Goal: Transaction & Acquisition: Purchase product/service

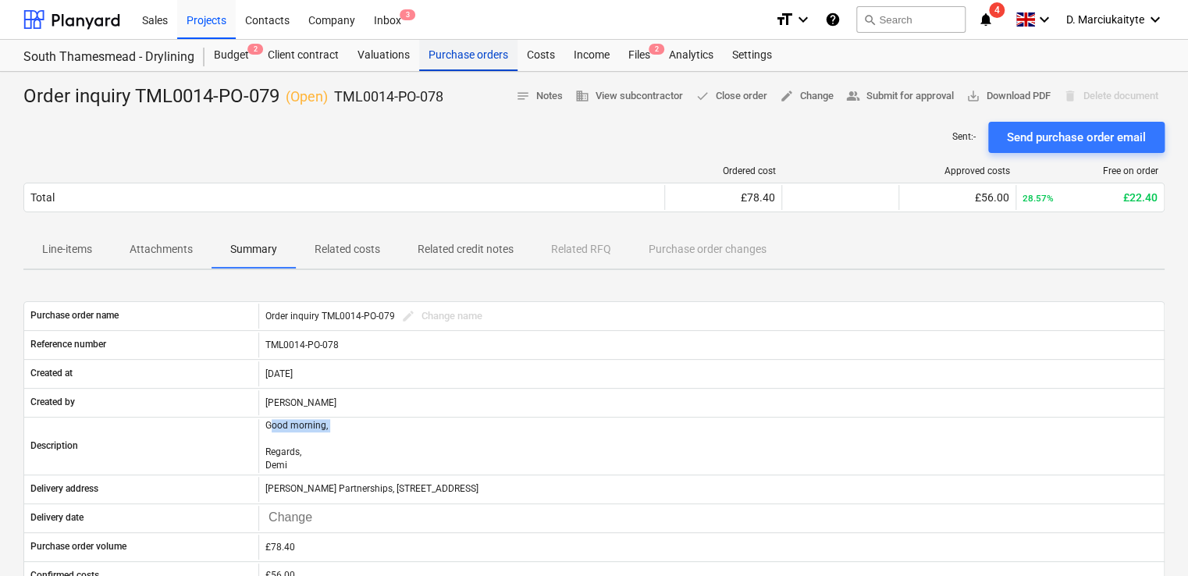
click at [482, 59] on div "Purchase orders" at bounding box center [468, 55] width 98 height 31
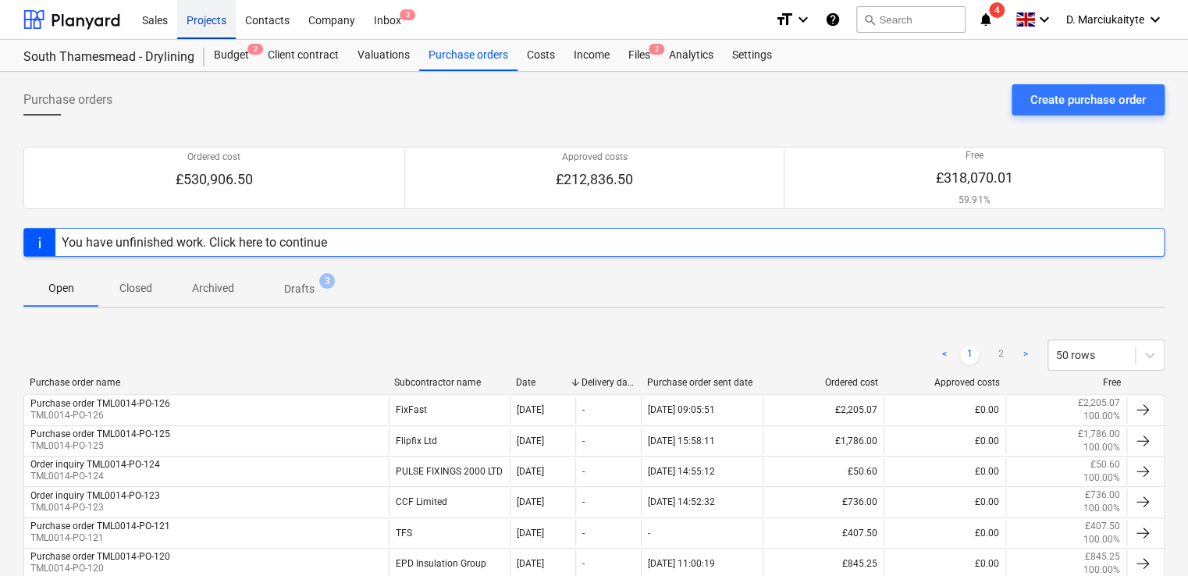
click at [219, 22] on div "Projects" at bounding box center [206, 19] width 59 height 40
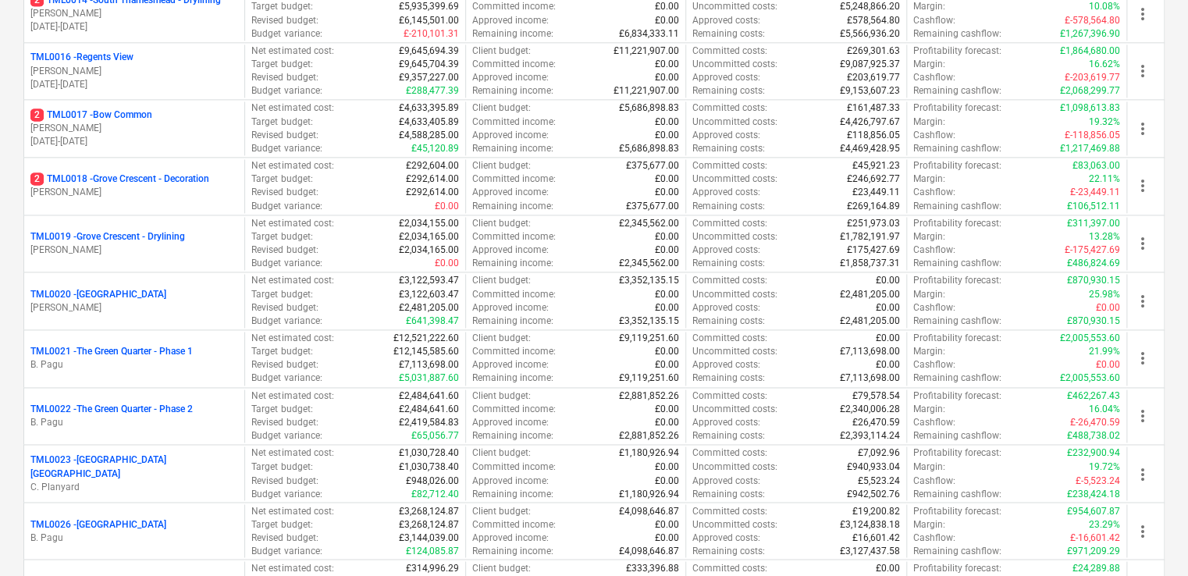
scroll to position [1327, 0]
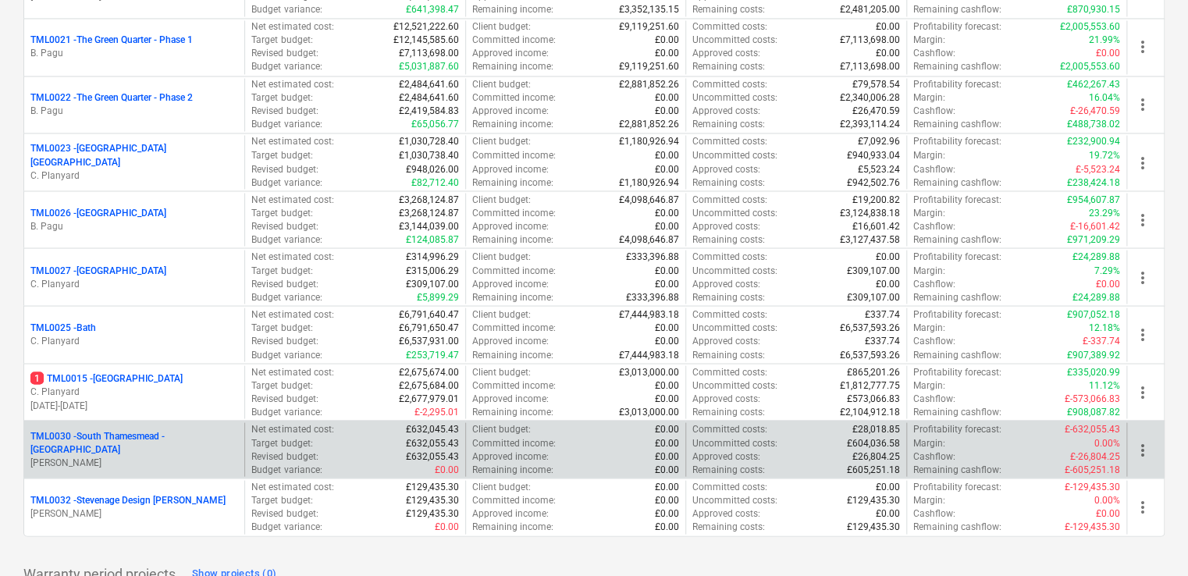
click at [175, 436] on p "TML0030 - [GEOGRAPHIC_DATA] - [GEOGRAPHIC_DATA]" at bounding box center [134, 442] width 208 height 27
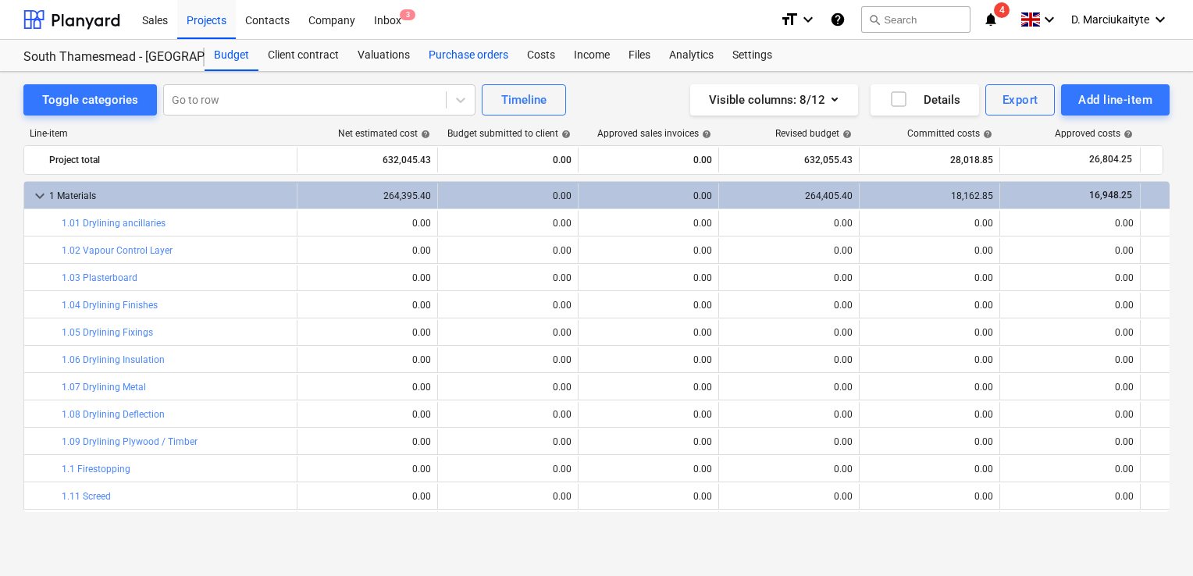
click at [440, 61] on div "Purchase orders" at bounding box center [468, 55] width 98 height 31
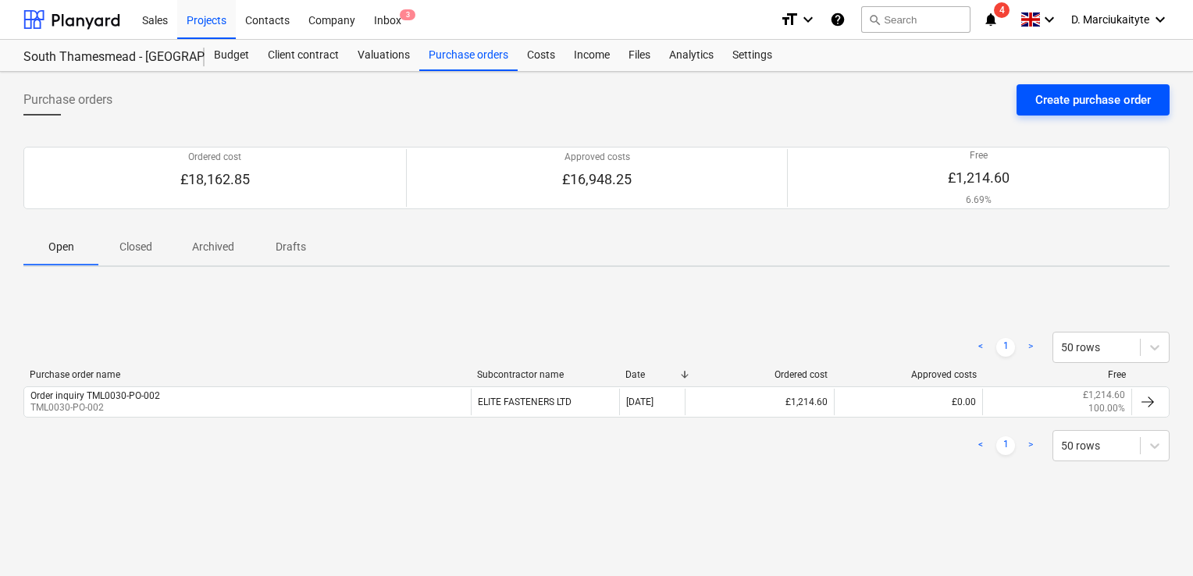
click at [1092, 93] on div "Create purchase order" at bounding box center [1093, 100] width 116 height 20
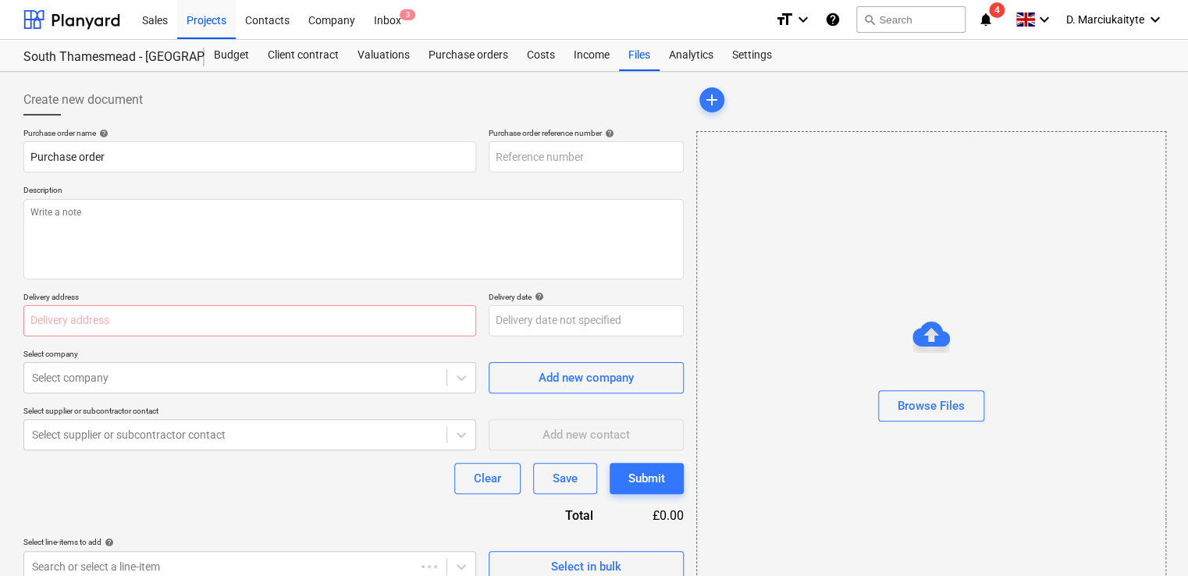
type textarea "x"
type input "TML0030-PO-009"
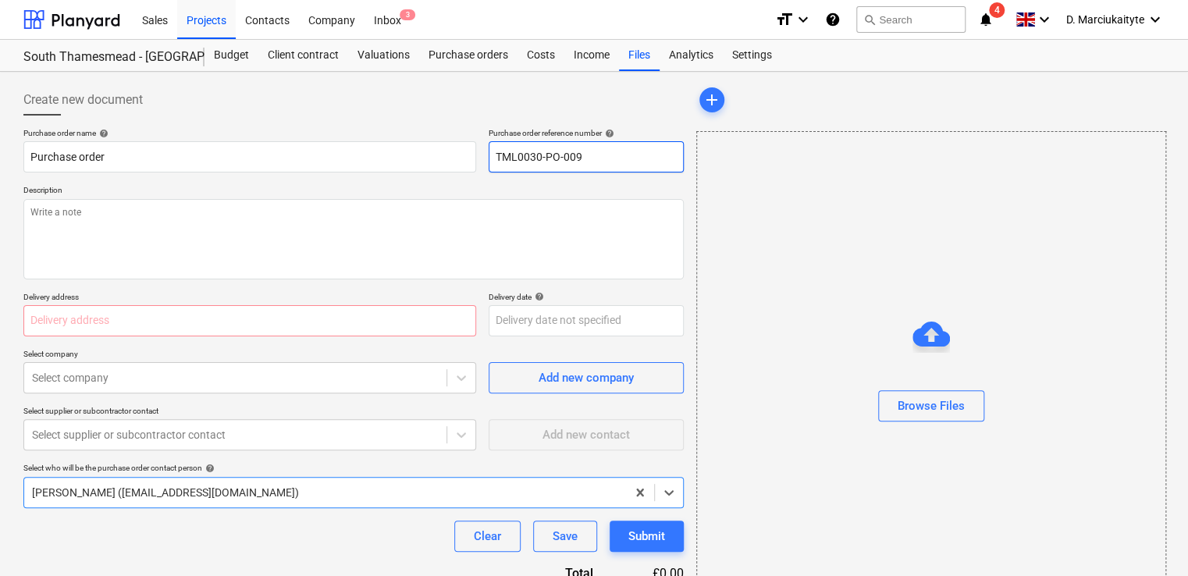
click at [616, 162] on input "TML0030-PO-009" at bounding box center [586, 156] width 195 height 31
type textarea "x"
type input "TML0030-PO-00"
type textarea "x"
type input "TML0030-PO-003"
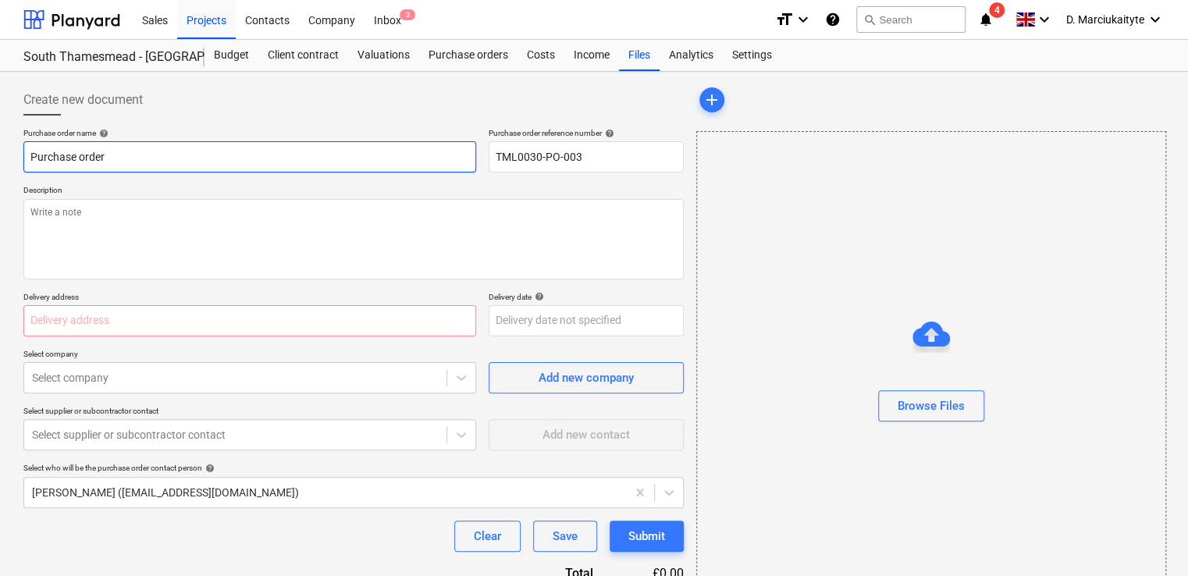
click at [194, 160] on input "Purchase order" at bounding box center [249, 156] width 453 height 31
drag, startPoint x: 612, startPoint y: 167, endPoint x: 457, endPoint y: 166, distance: 155.4
click at [457, 166] on div "Purchase order name help Purchase order Purchase order reference number help TM…" at bounding box center [353, 150] width 660 height 44
click at [322, 154] on input "Purchase order" at bounding box center [249, 156] width 453 height 31
type textarea "x"
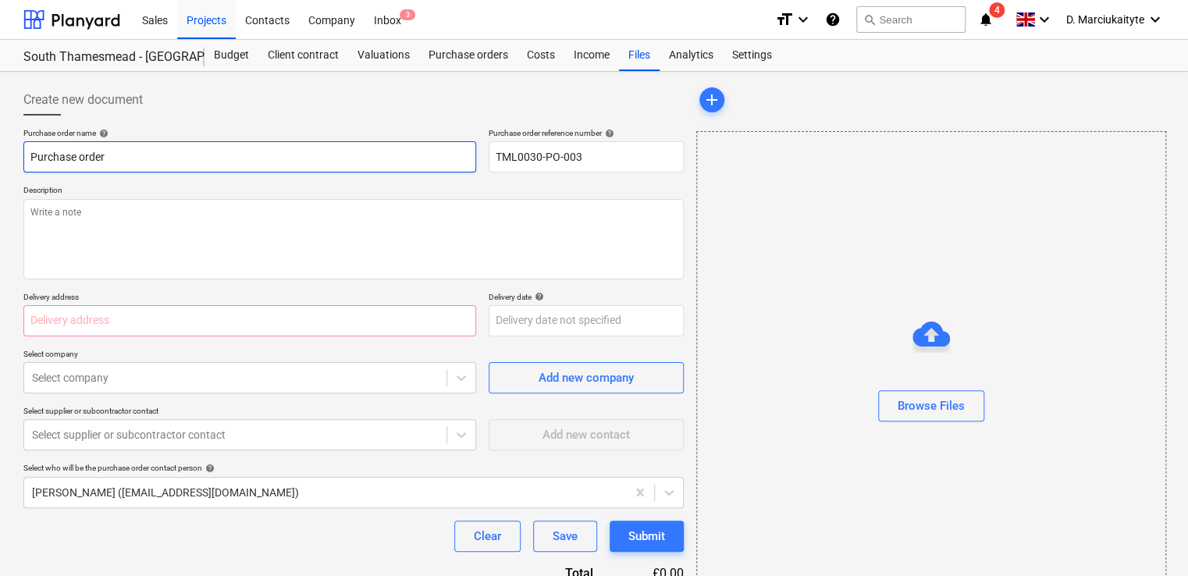
type input "Purchase order"
paste input "TML0030-PO-003"
type textarea "x"
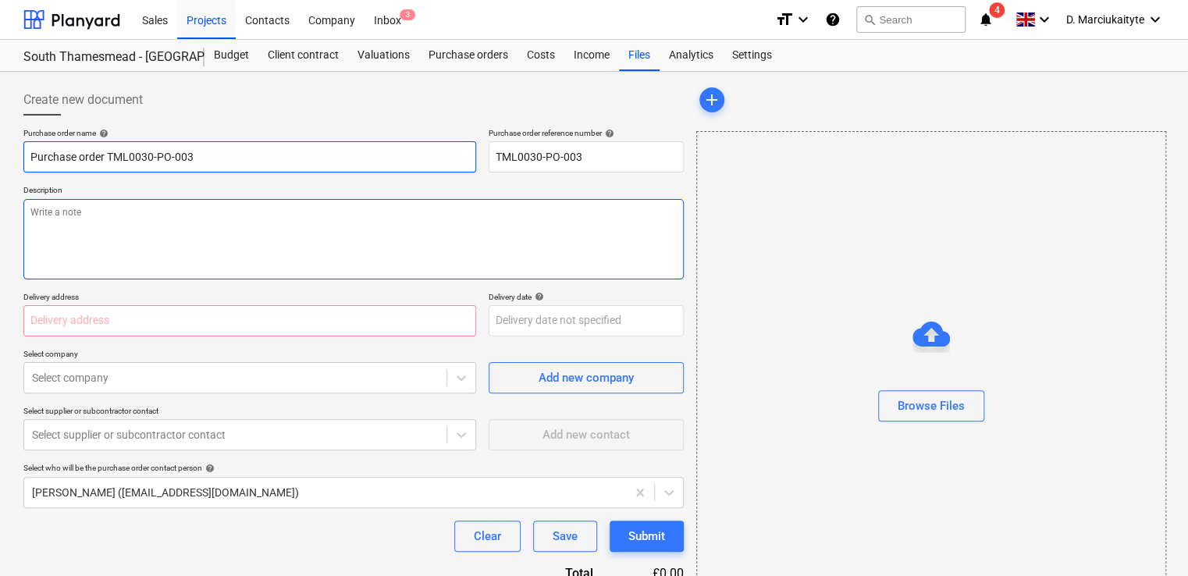
type input "Purchase order TML0030-PO-003"
click at [287, 201] on textarea at bounding box center [353, 239] width 660 height 80
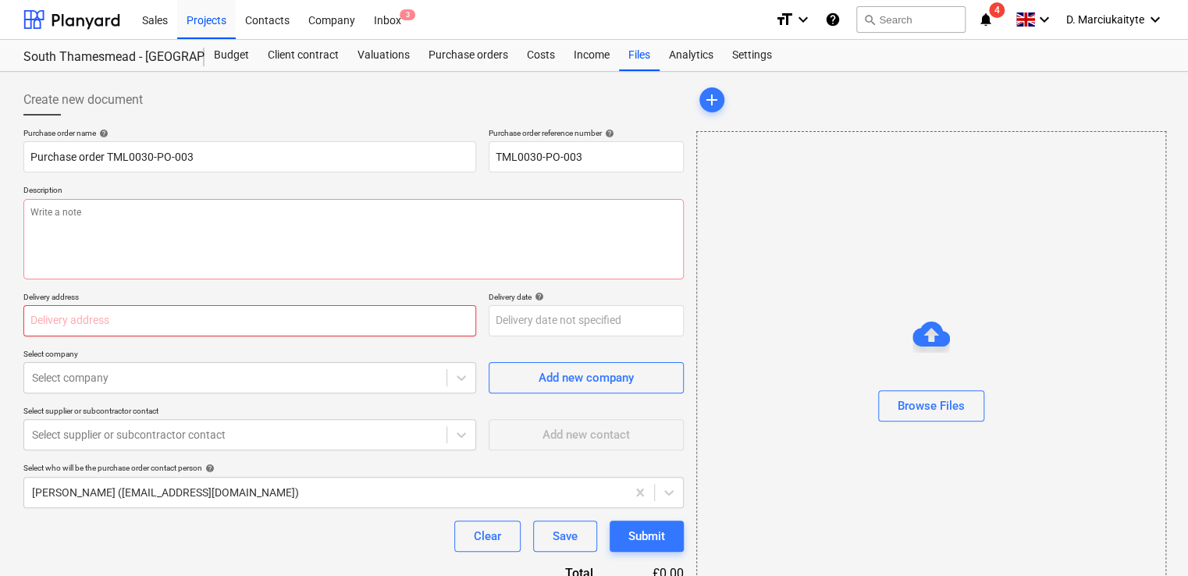
drag, startPoint x: 283, startPoint y: 306, endPoint x: 277, endPoint y: 325, distance: 19.5
click at [283, 306] on input "text" at bounding box center [249, 320] width 453 height 31
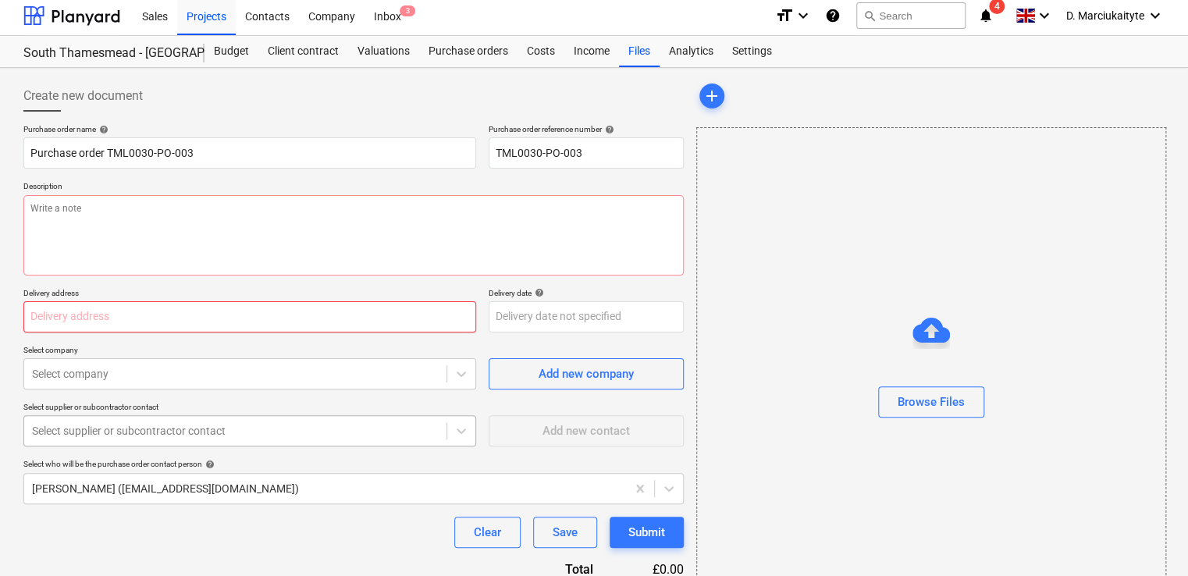
scroll to position [75, 0]
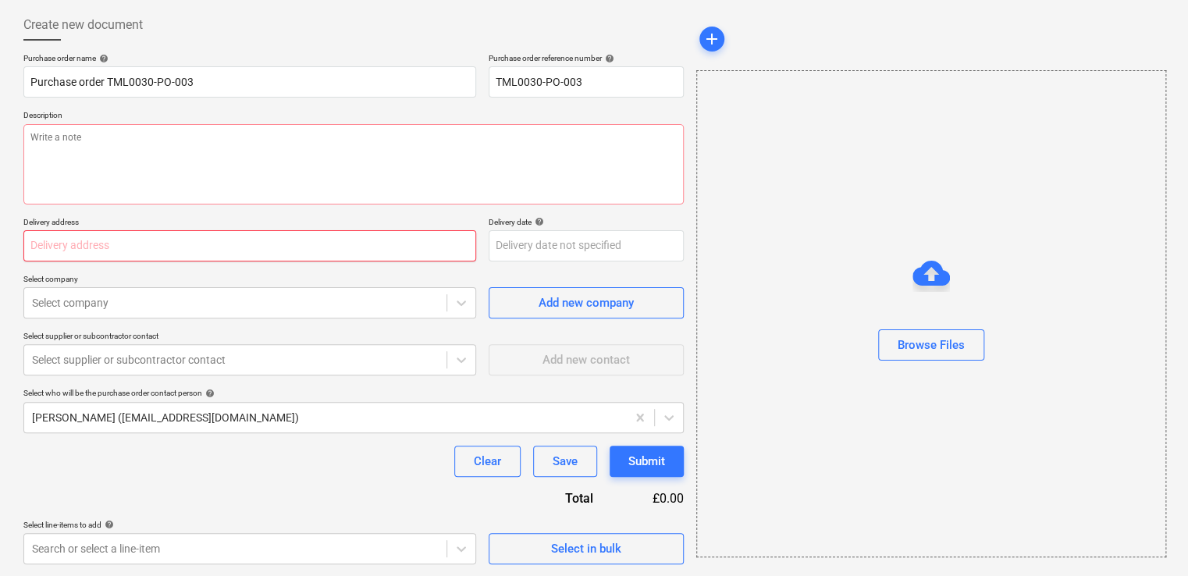
click at [179, 253] on input "text" at bounding box center [249, 245] width 453 height 31
paste input "[PERSON_NAME] Partnerships, [STREET_ADDRESS]"
type textarea "x"
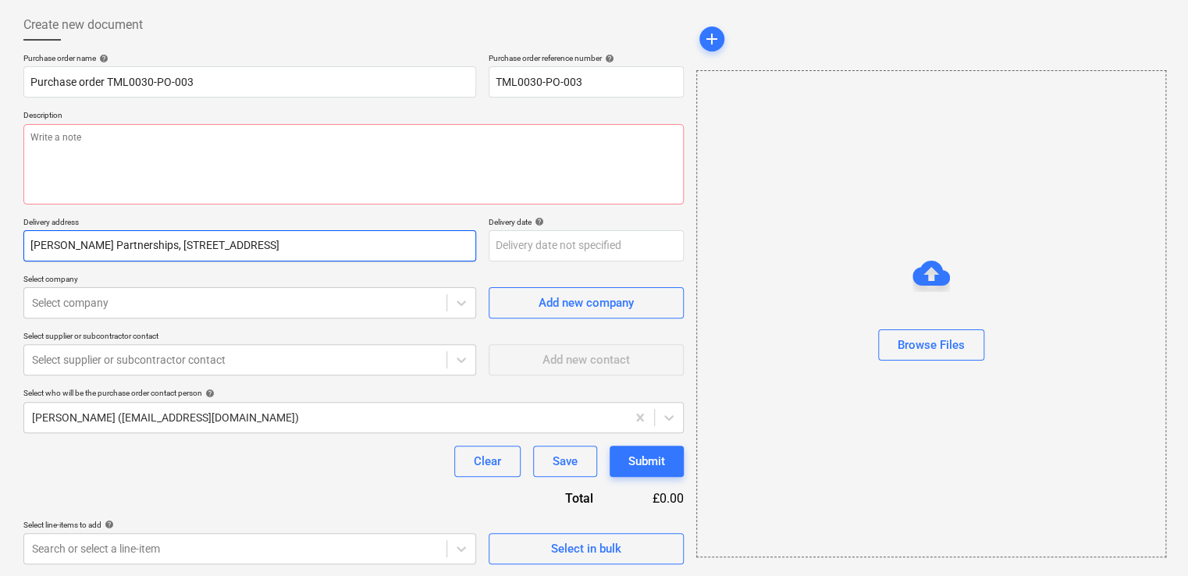
scroll to position [0, 1]
type input "[PERSON_NAME] Partnerships, [STREET_ADDRESS]"
type textarea "x"
click at [428, 316] on div "Select company" at bounding box center [249, 302] width 453 height 31
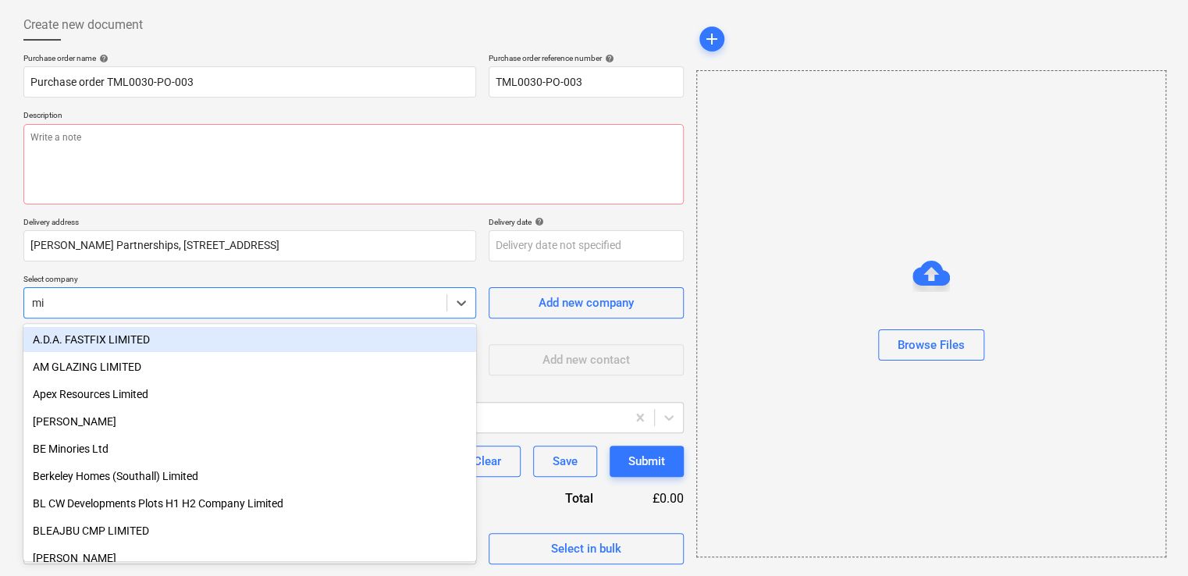
type input "min"
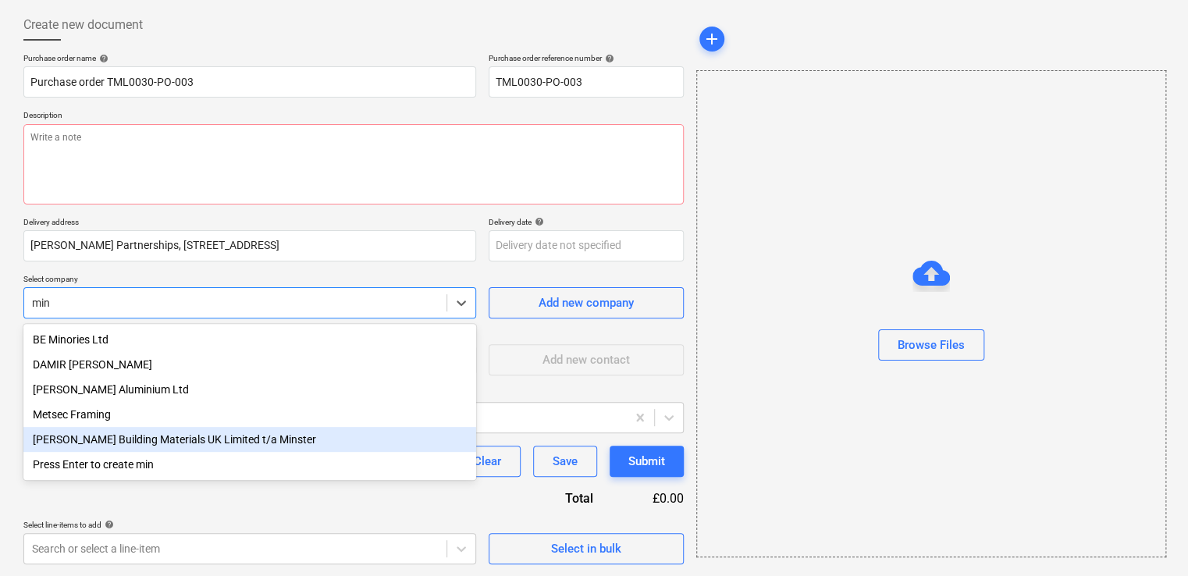
type textarea "x"
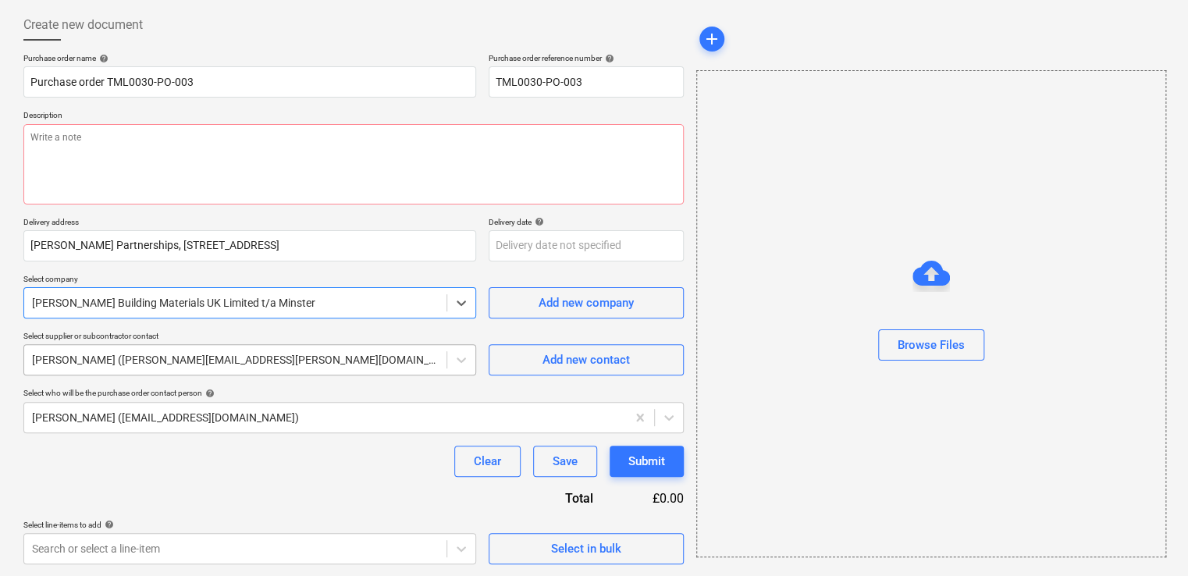
click at [409, 358] on div at bounding box center [235, 360] width 407 height 16
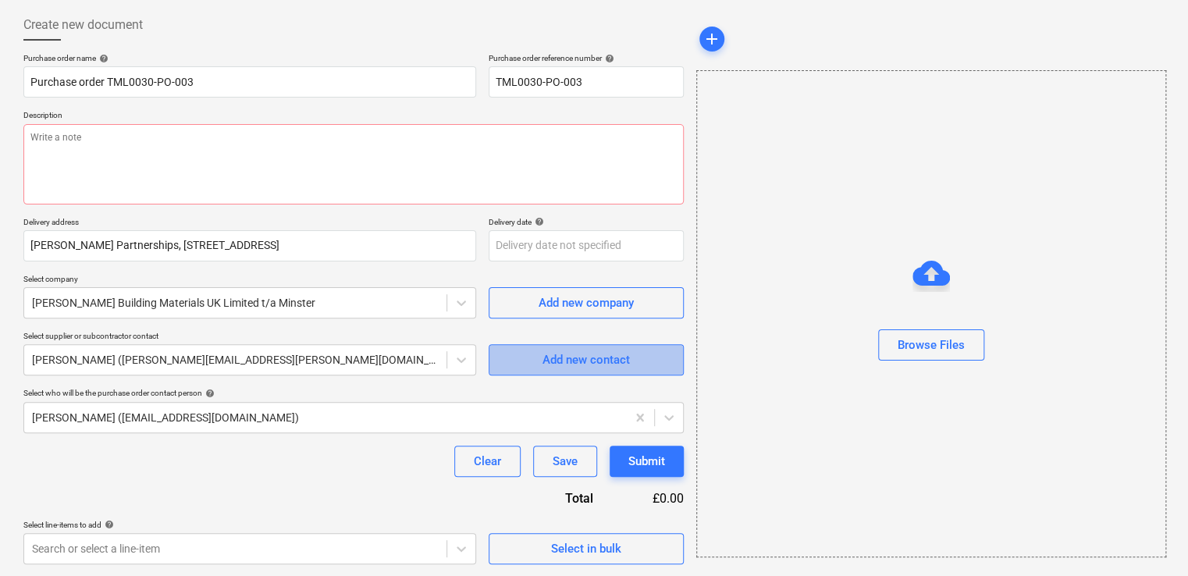
click at [553, 358] on div "Add new contact" at bounding box center [586, 360] width 87 height 20
type textarea "x"
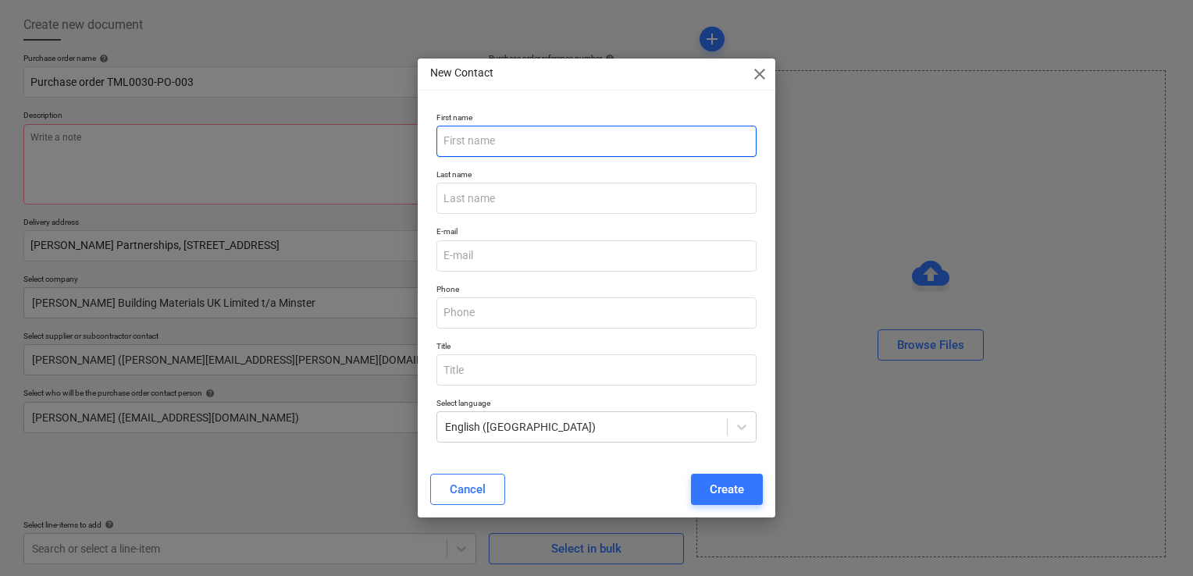
click at [546, 137] on input "text" at bounding box center [596, 141] width 320 height 31
type input "[PERSON_NAME]"
drag, startPoint x: 521, startPoint y: 133, endPoint x: 475, endPoint y: 142, distance: 46.9
click at [475, 142] on input "[PERSON_NAME]" at bounding box center [596, 141] width 320 height 31
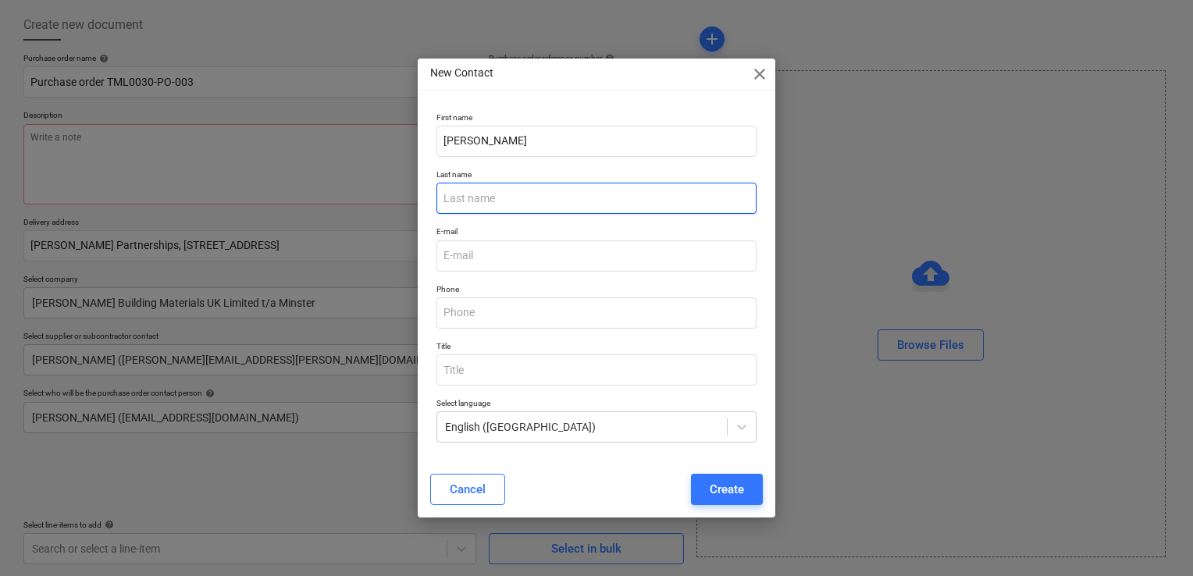
click at [518, 198] on input "text" at bounding box center [596, 198] width 320 height 31
paste input "[PERSON_NAME]"
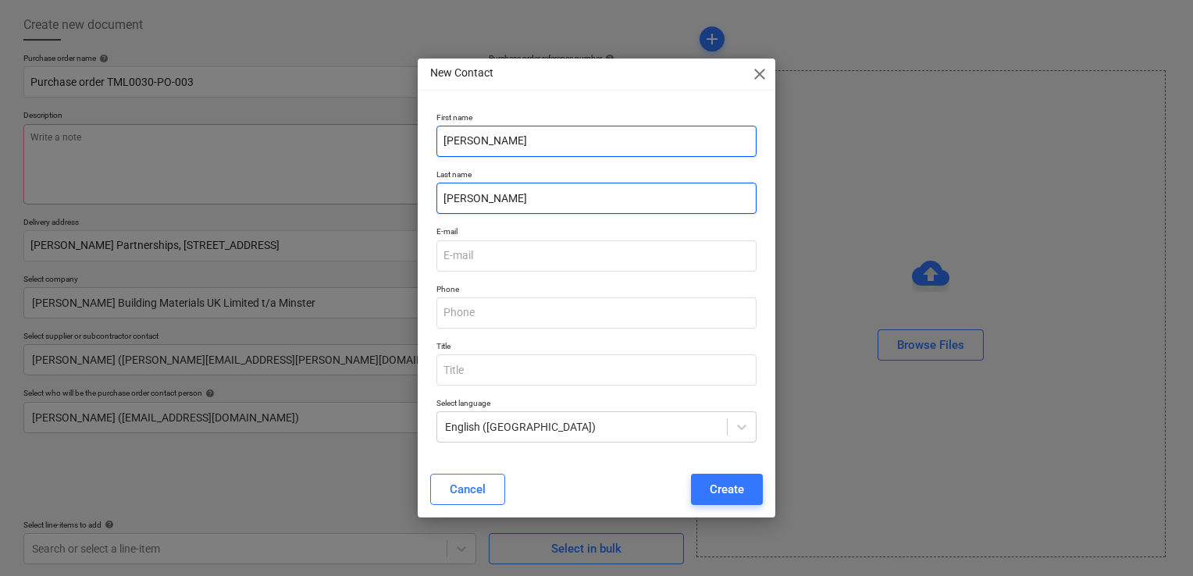
type input "[PERSON_NAME]"
drag, startPoint x: 550, startPoint y: 153, endPoint x: 476, endPoint y: 148, distance: 74.3
click at [476, 148] on input "[PERSON_NAME]" at bounding box center [596, 141] width 320 height 31
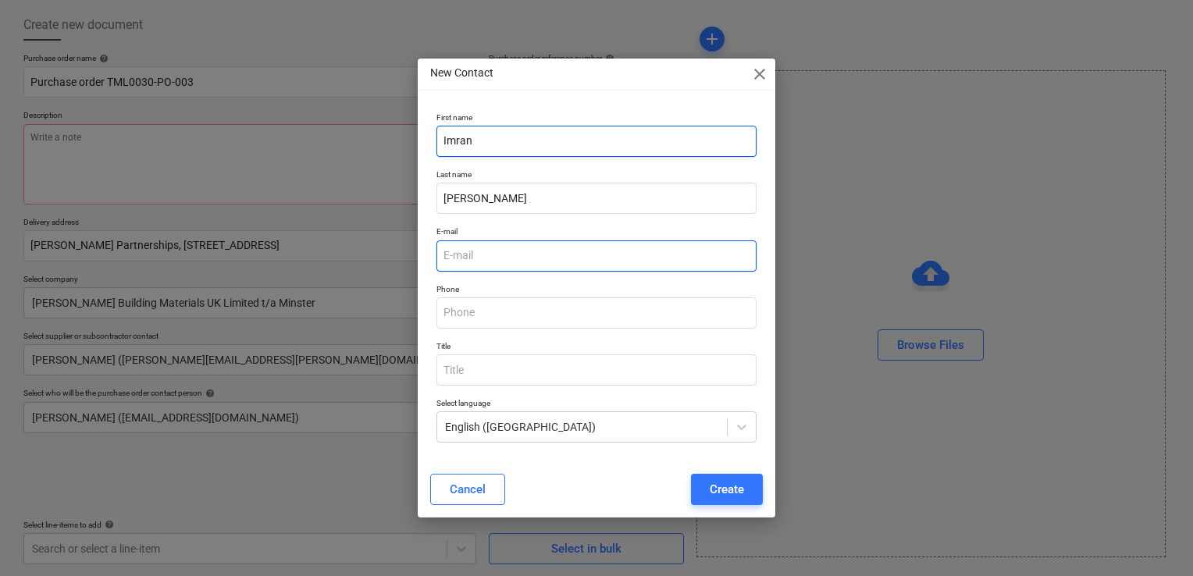
type input "Imran"
drag, startPoint x: 509, startPoint y: 254, endPoint x: 539, endPoint y: 260, distance: 30.2
click at [509, 258] on input "email" at bounding box center [596, 255] width 320 height 31
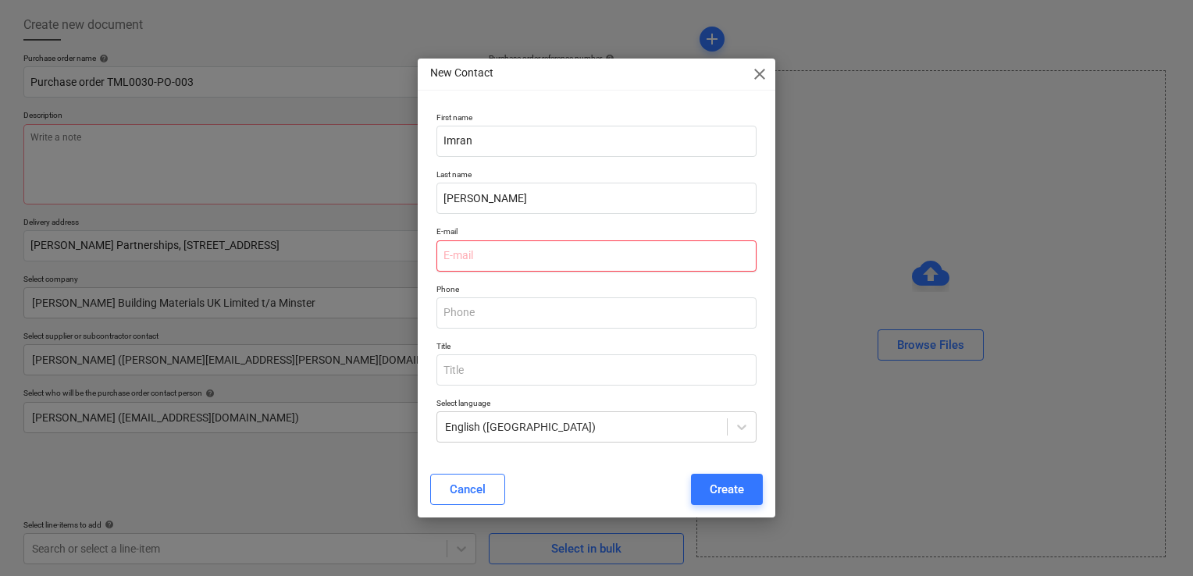
type textarea "x"
click at [536, 257] on input "email" at bounding box center [596, 255] width 320 height 31
paste input "[EMAIL_ADDRESS][DOMAIN_NAME]"
type input "[EMAIL_ADDRESS][DOMAIN_NAME]"
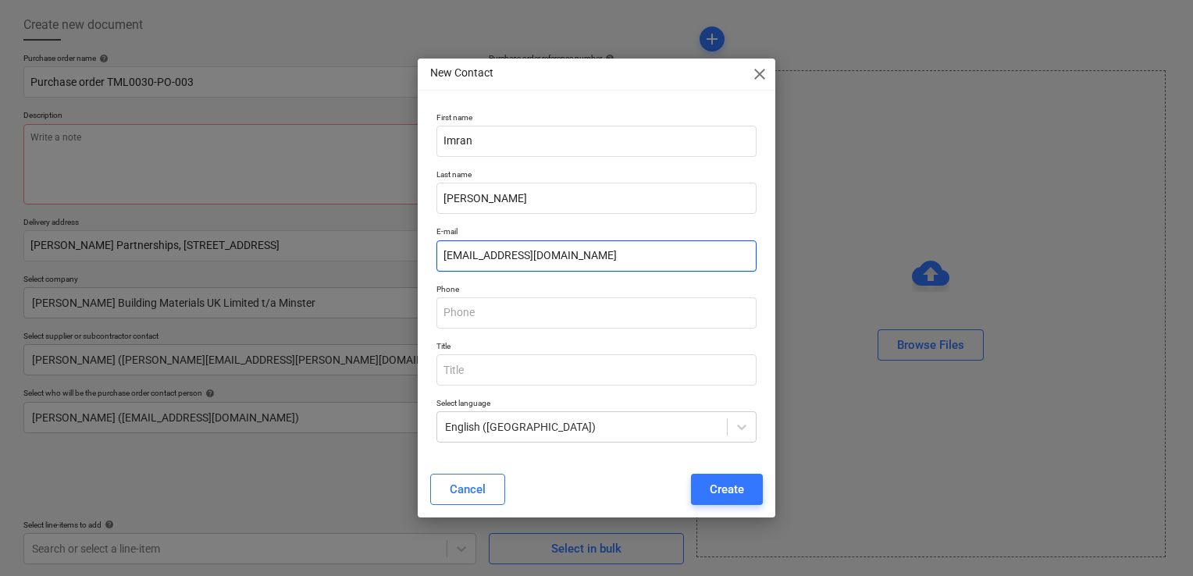
type textarea "x"
type input "[EMAIL_ADDRESS][DOMAIN_NAME]"
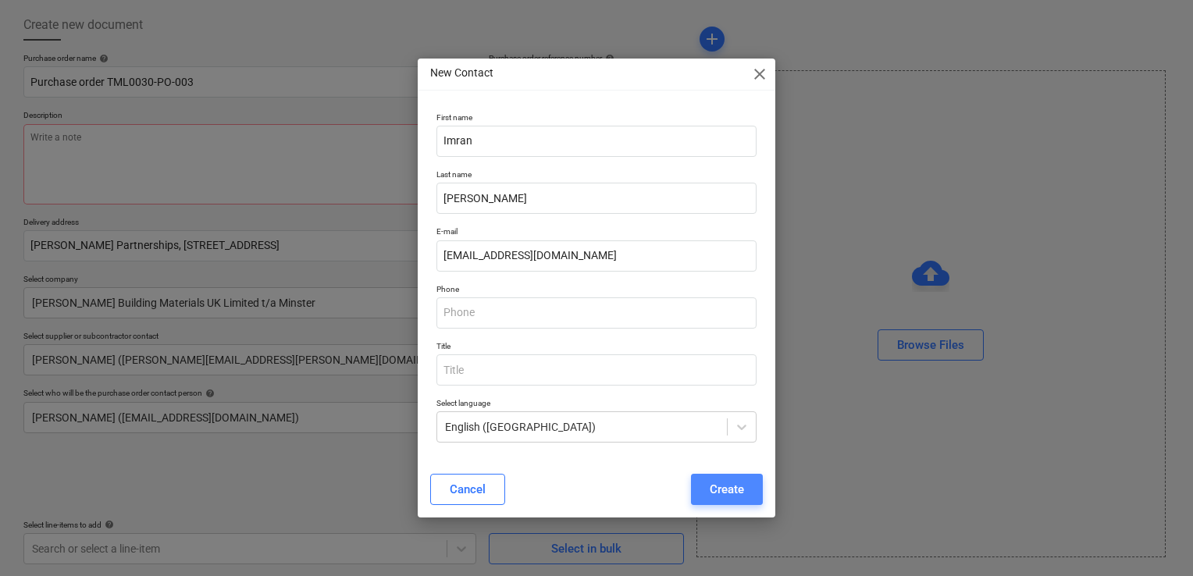
click at [706, 489] on button "Create" at bounding box center [727, 489] width 72 height 31
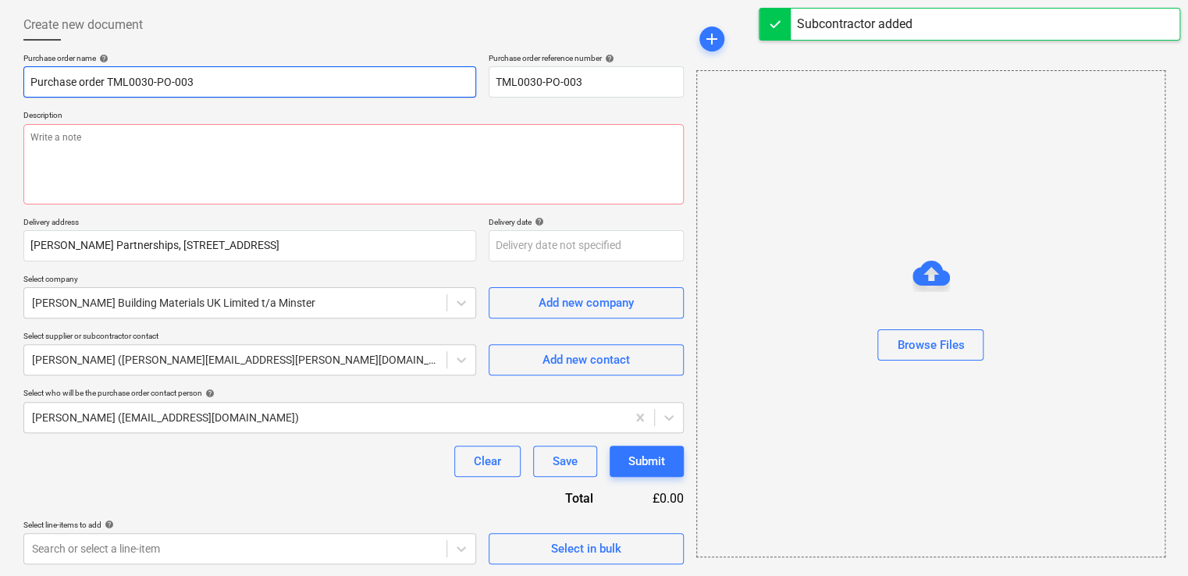
scroll to position [27, 0]
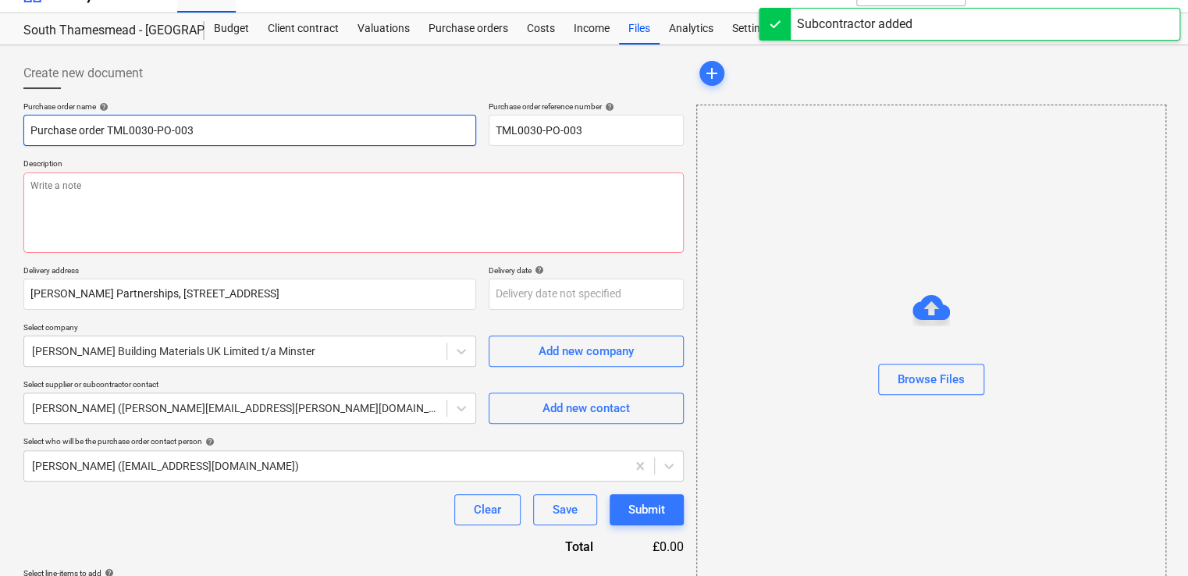
drag, startPoint x: 265, startPoint y: 164, endPoint x: 273, endPoint y: 151, distance: 14.7
click at [265, 161] on div "Purchase order name help Purchase order TML0030-PO-003 Purchase order reference…" at bounding box center [353, 356] width 660 height 511
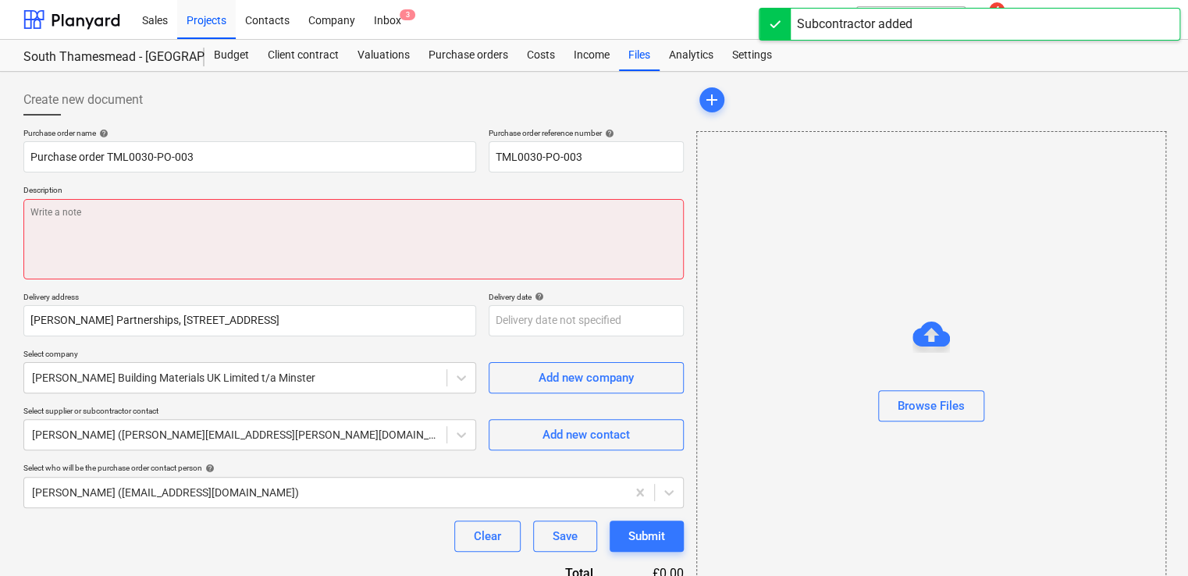
click at [203, 222] on textarea at bounding box center [353, 239] width 660 height 80
type textarea "x"
type textarea "G"
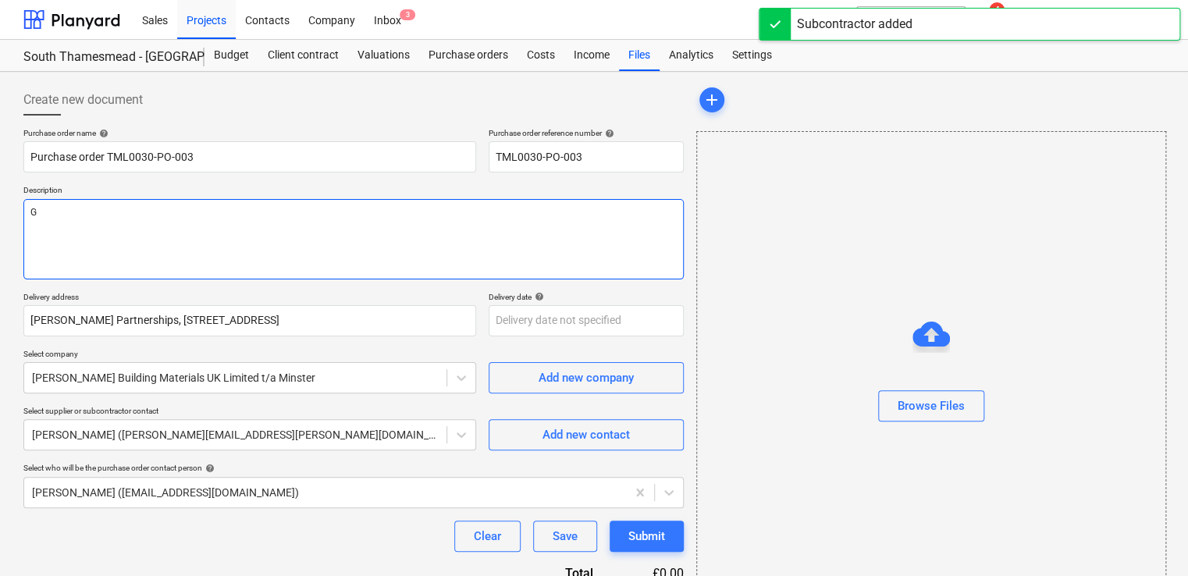
type textarea "x"
type textarea "Go"
type textarea "x"
type textarea "Goo"
type textarea "x"
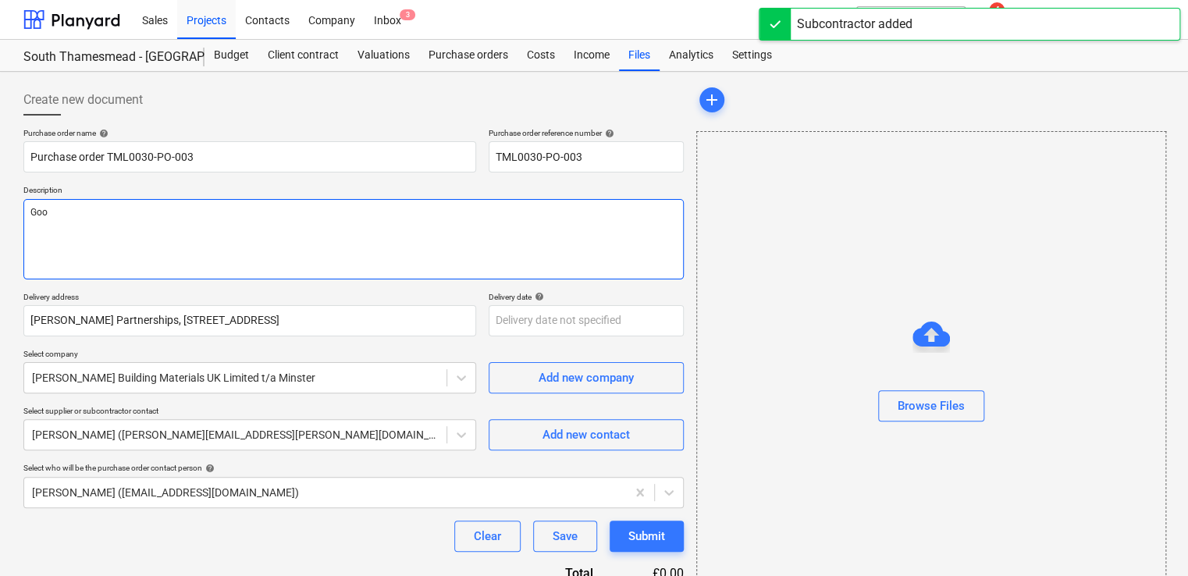
type textarea "Good"
type textarea "x"
type textarea "Good"
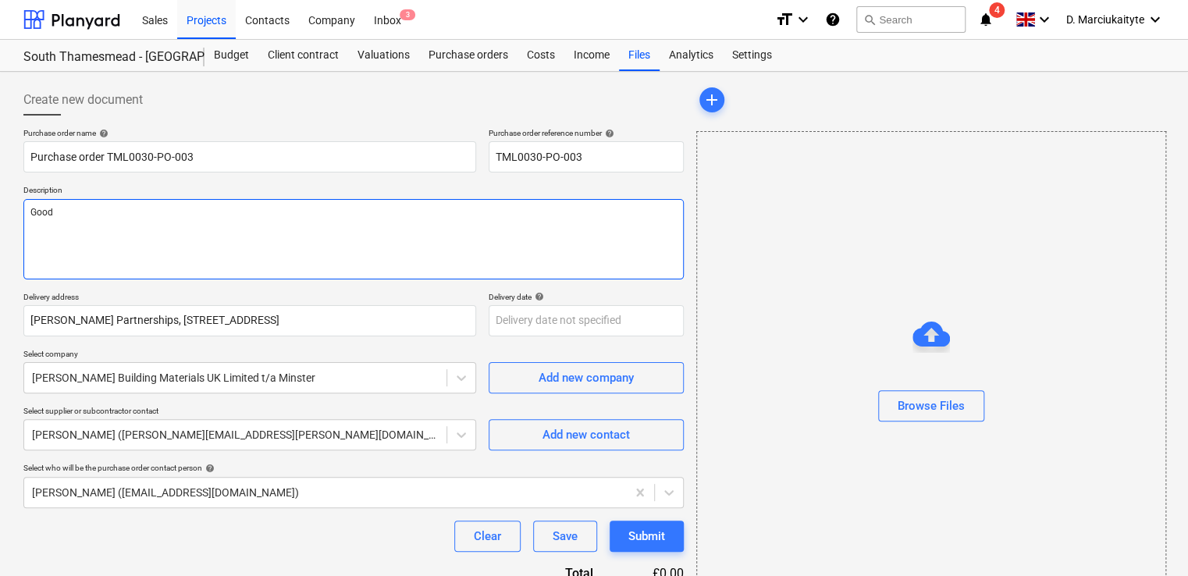
type textarea "x"
type textarea "Good m"
type textarea "x"
type textarea "Good mo"
type textarea "x"
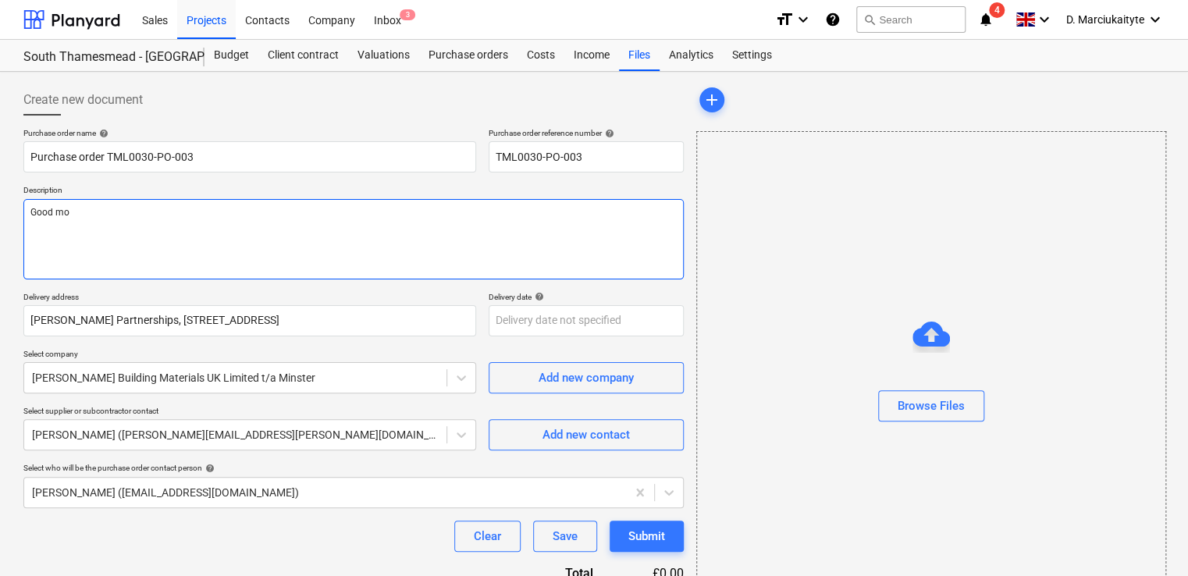
type textarea "Good mor"
type textarea "x"
type textarea "Good mori"
type textarea "x"
type textarea "Good [PERSON_NAME]"
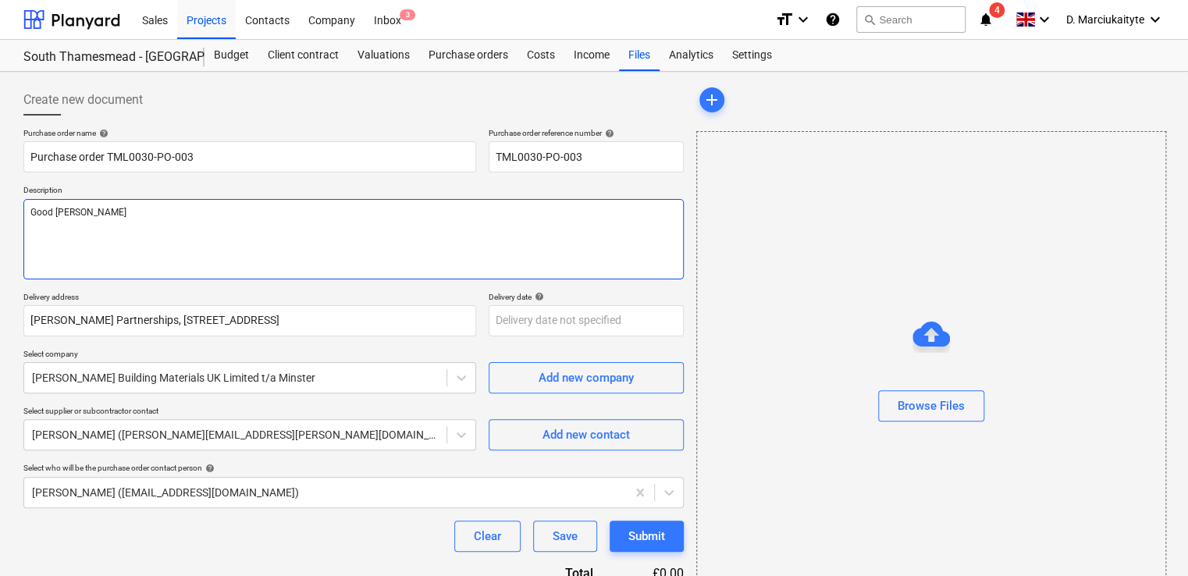
type textarea "x"
type textarea "Good [PERSON_NAME],"
type textarea "x"
type textarea "Good [PERSON_NAME]"
type textarea "x"
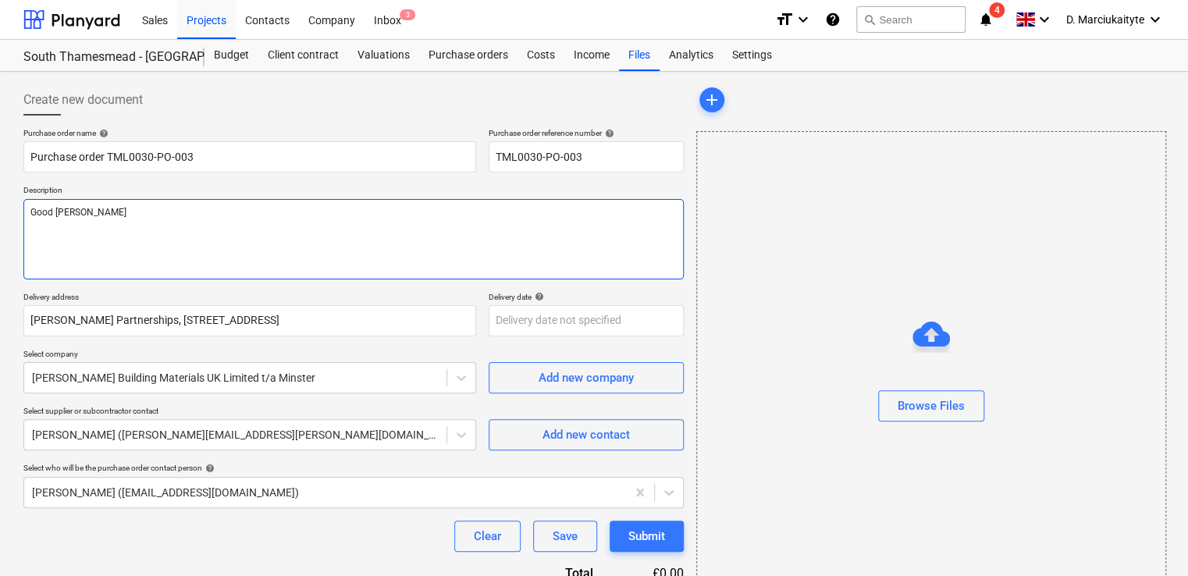
type textarea "Good [PERSON_NAME]"
type textarea "x"
type textarea "Good mori"
type textarea "x"
type textarea "Good mor"
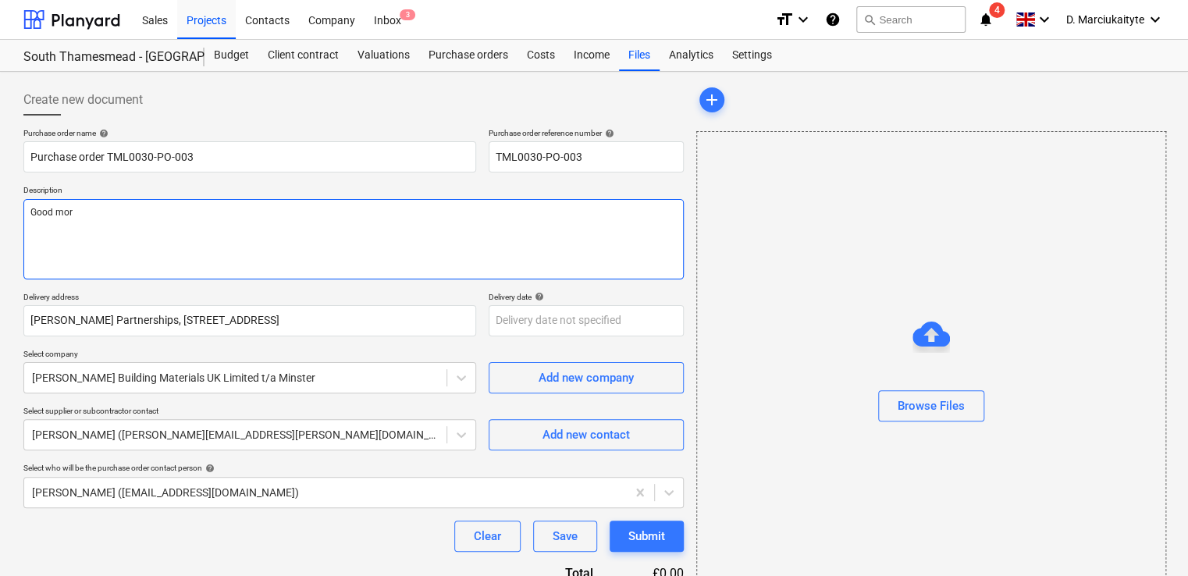
type textarea "x"
type textarea "Good morn"
type textarea "x"
type textarea "Good morni"
type textarea "x"
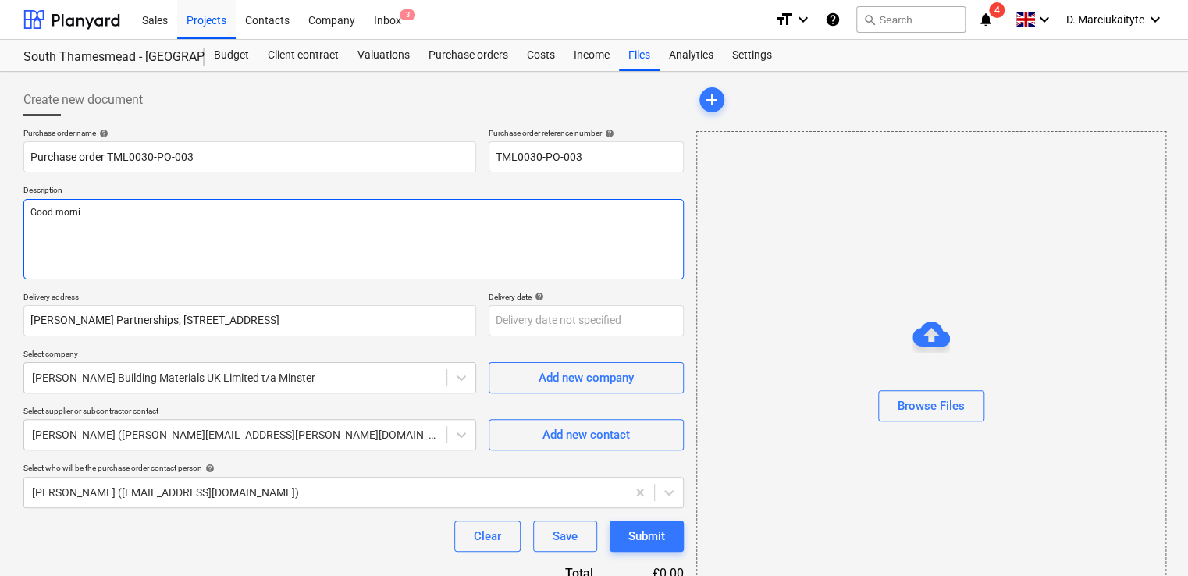
type textarea "Good mornin"
type textarea "x"
type textarea "Good morning"
type textarea "x"
type textarea "Good morning,"
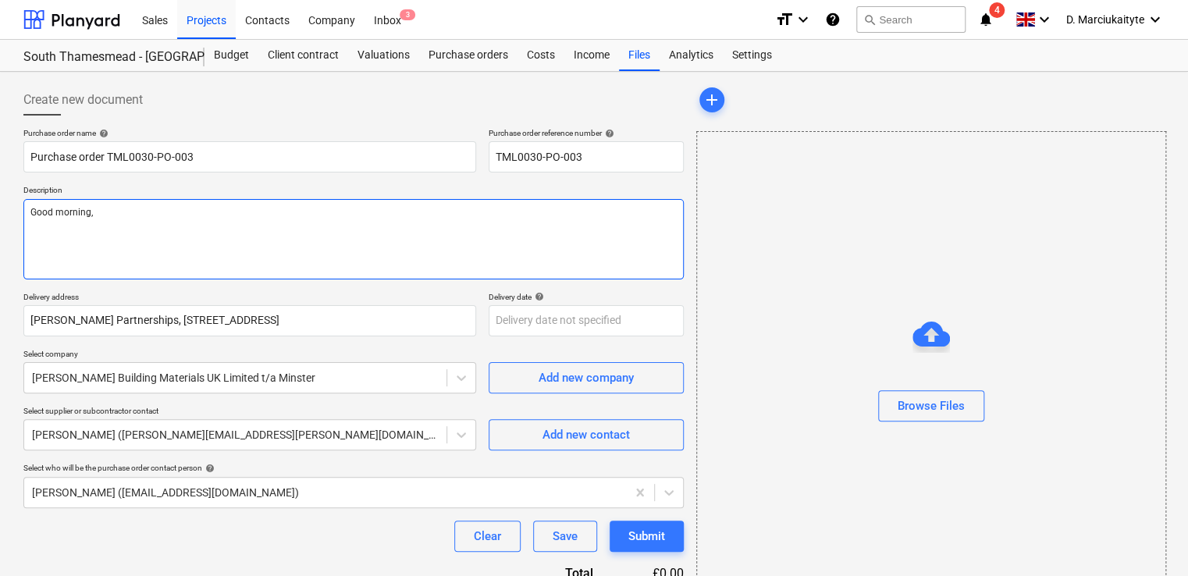
type textarea "x"
type textarea "Good morning,"
type textarea "x"
type textarea "Good morning,"
type textarea "x"
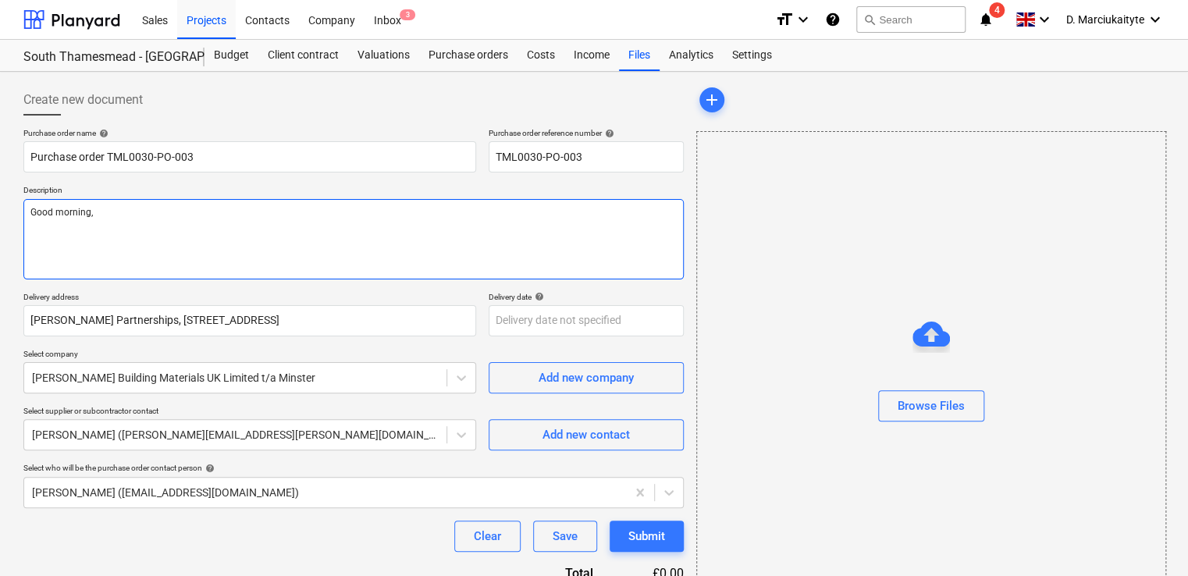
type textarea "Good morning, P"
type textarea "x"
type textarea "Good morning, Pl"
type textarea "x"
type textarea "Good morning, Ple"
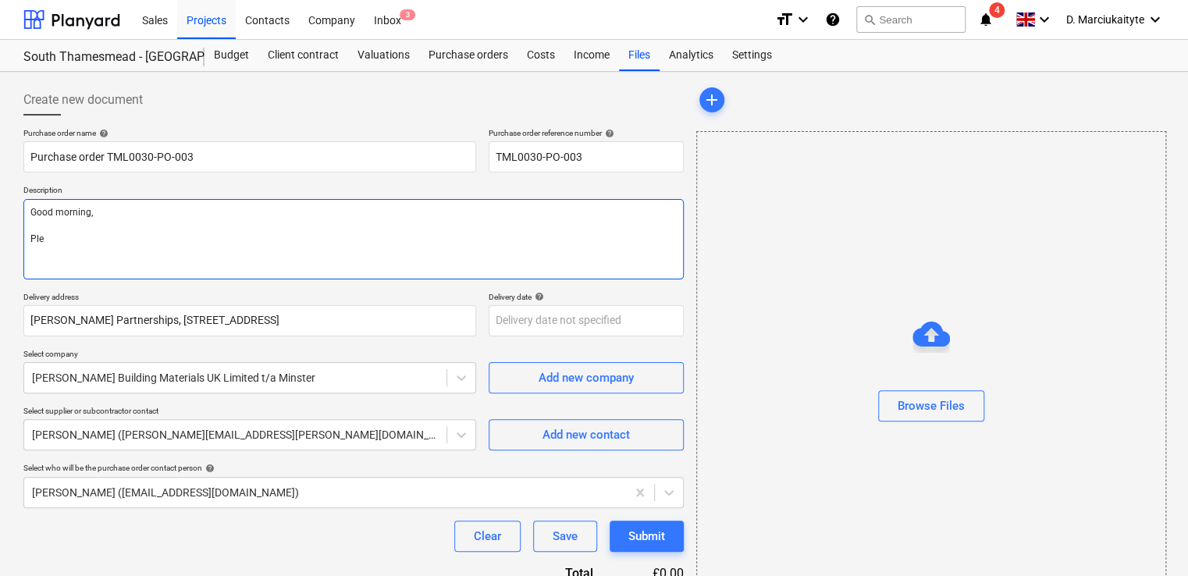
type textarea "x"
type textarea "Good morning, [GEOGRAPHIC_DATA]"
type textarea "x"
type textarea "Good morning, Pleas"
type textarea "x"
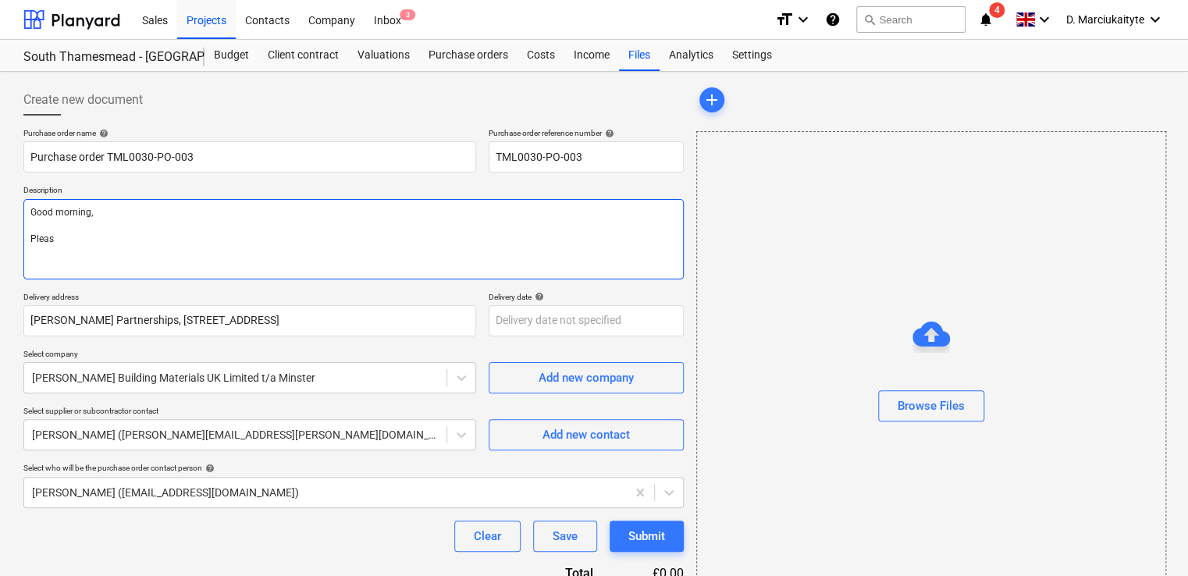
type textarea "Good morning, Please"
type textarea "x"
type textarea "Good morning, Please"
type textarea "x"
type textarea "Good morning, Please p"
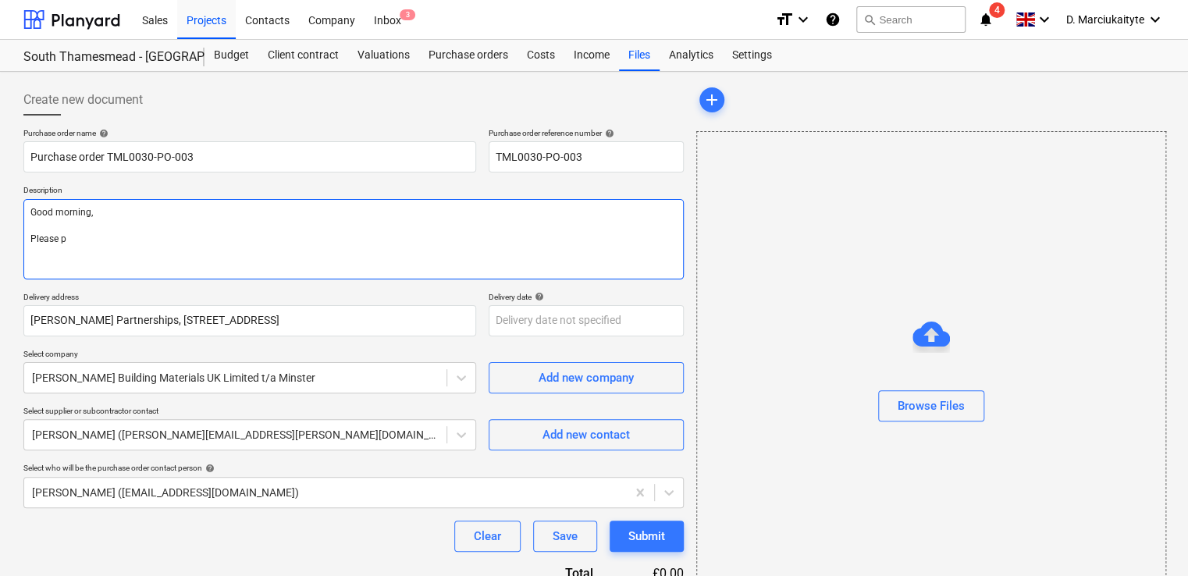
type textarea "x"
type textarea "Good morning, Please pr"
type textarea "x"
type textarea "Good morning, Please pro"
type textarea "x"
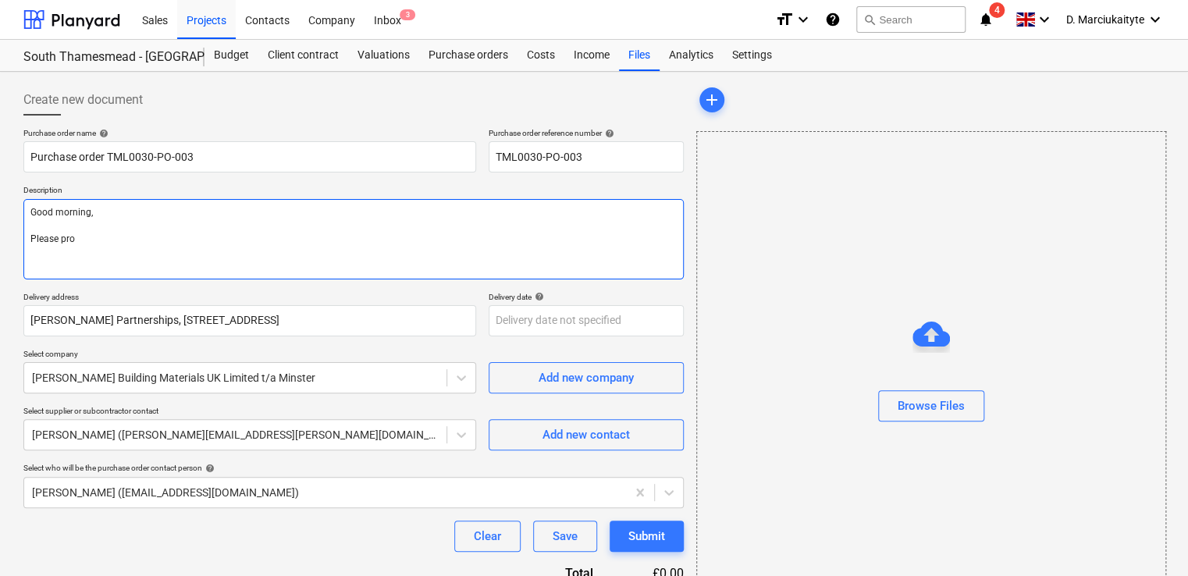
type textarea "Good morning, Please proc"
type textarea "x"
type textarea "Good morning, Please proce"
type textarea "x"
type textarea "Good morning, Please procee"
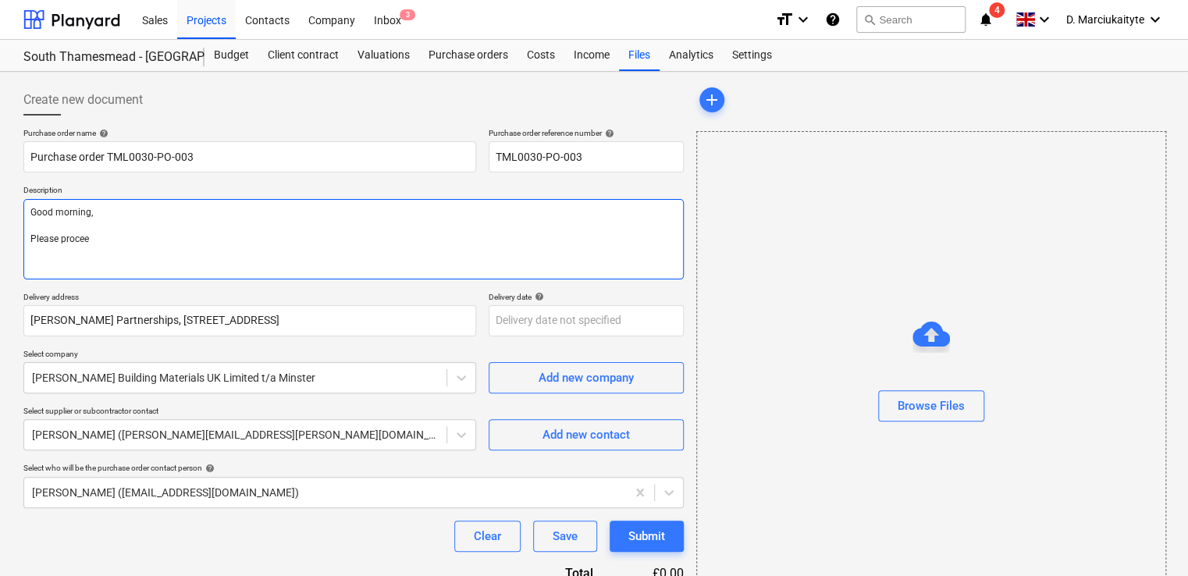
type textarea "x"
type textarea "Good morning, Please proceed"
type textarea "x"
type textarea "Good morning, Please proceed"
type textarea "x"
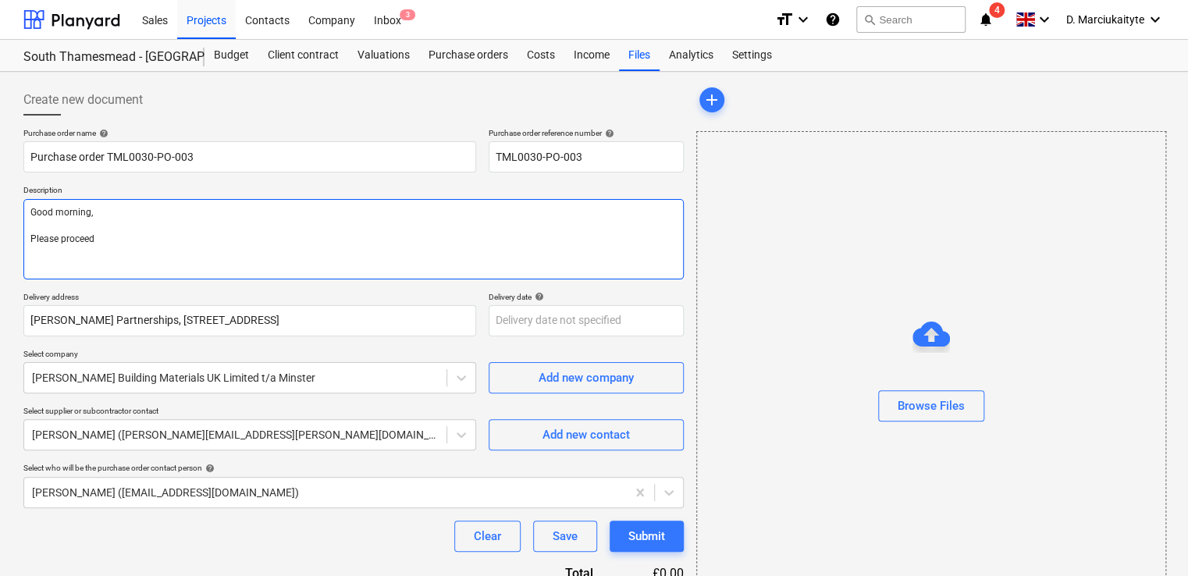
type textarea "Good morning, Please proceed w"
type textarea "x"
type textarea "Good morning, Please proceed wi"
type textarea "x"
type textarea "Good morning, Please proceed wit"
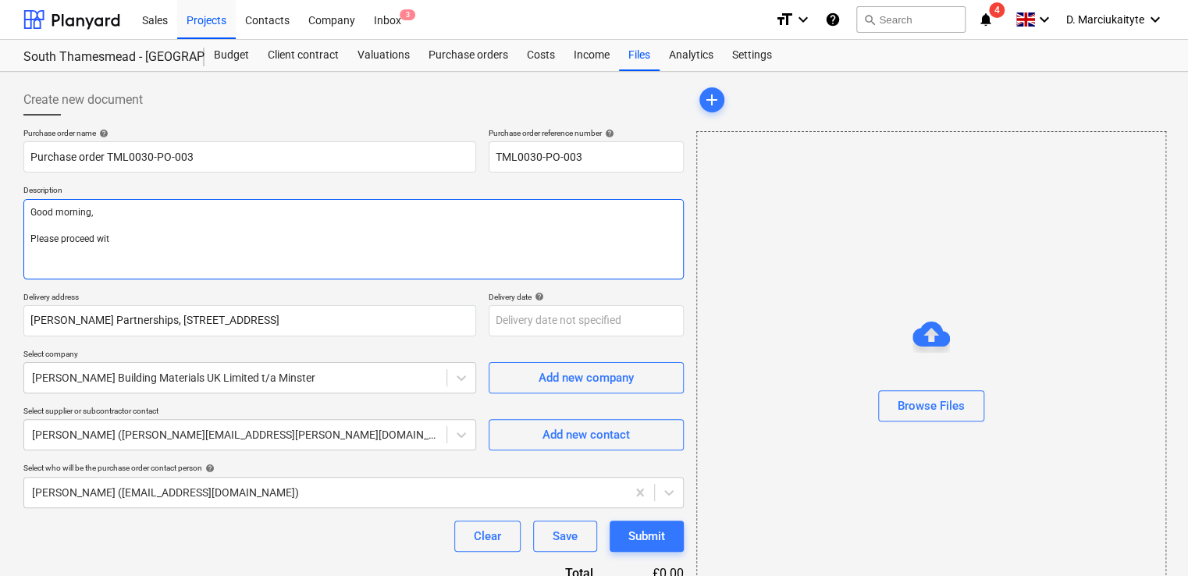
type textarea "x"
type textarea "Good morning, Please proceed with"
type textarea "x"
type textarea "Good morning, Please proceed with"
type textarea "x"
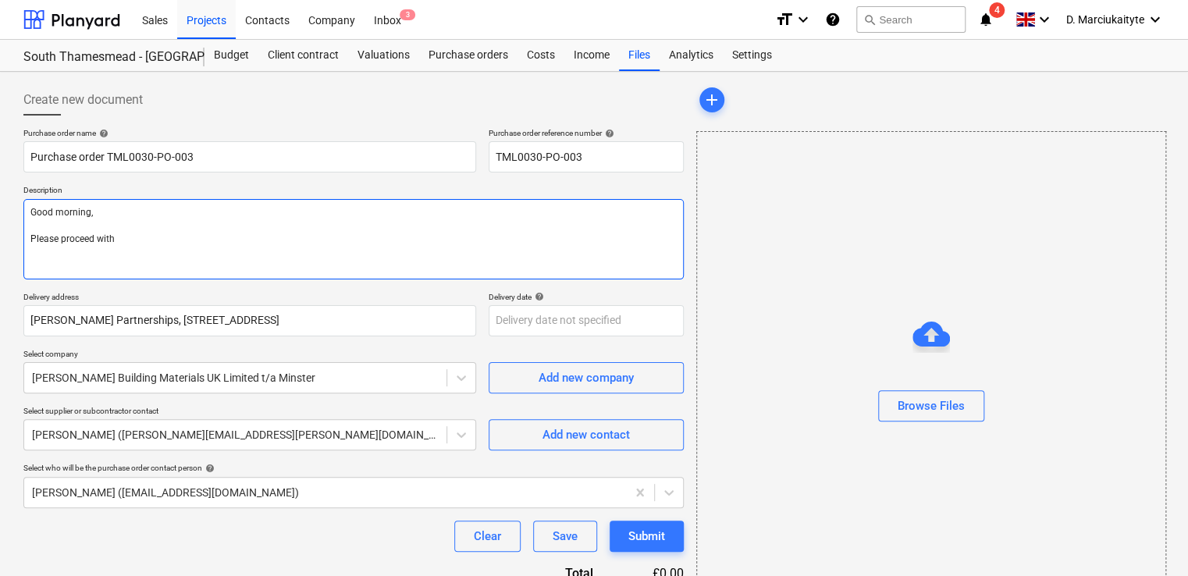
type textarea "Good morning, Please proceed with a"
type textarea "x"
type textarea "Good morning, Please proceed with at"
type textarea "x"
type textarea "Good morning, Please proceed with att"
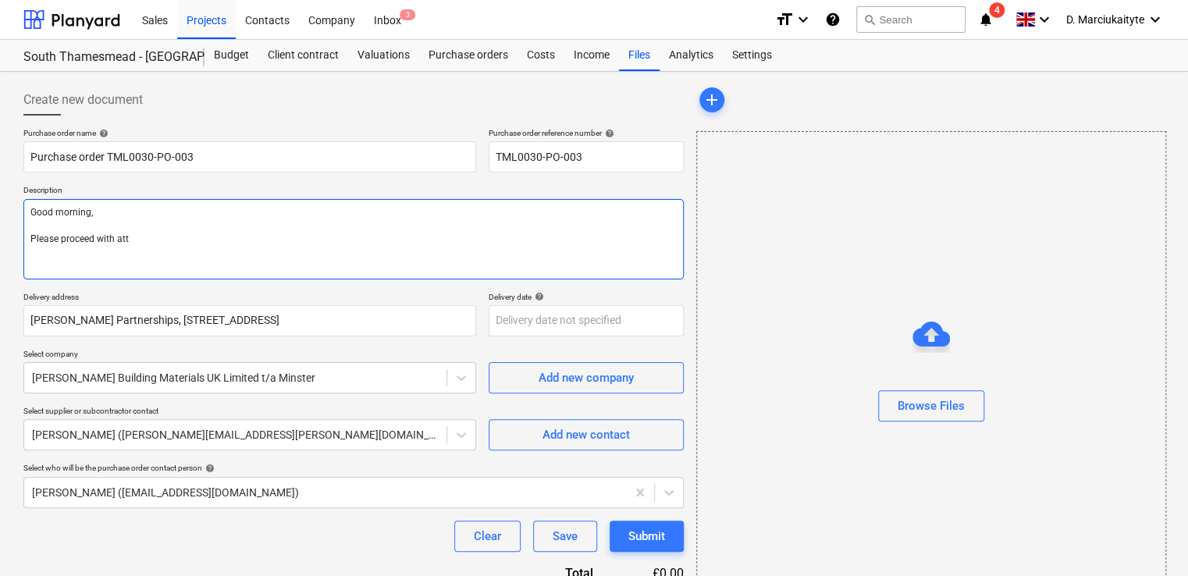
type textarea "x"
type textarea "Good morning, Please proceed with atta"
type textarea "x"
type textarea "Good morning, Please proceed with attac"
type textarea "x"
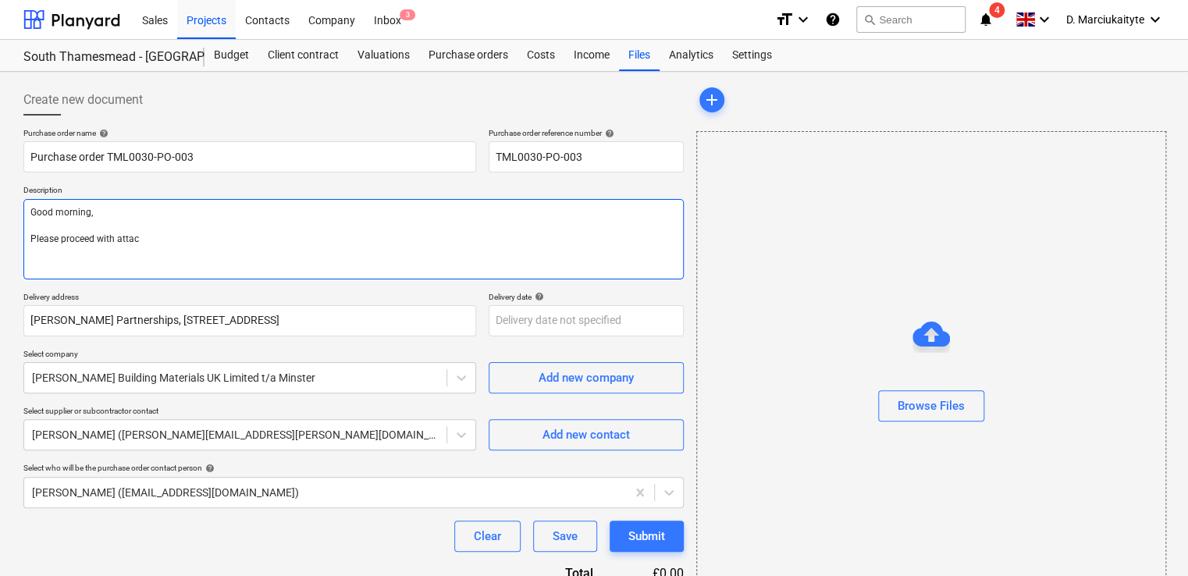
type textarea "Good morning, Please proceed with attach"
type textarea "x"
type textarea "Good morning, Please proceed with attache"
type textarea "x"
type textarea "Good morning, Please proceed with attached"
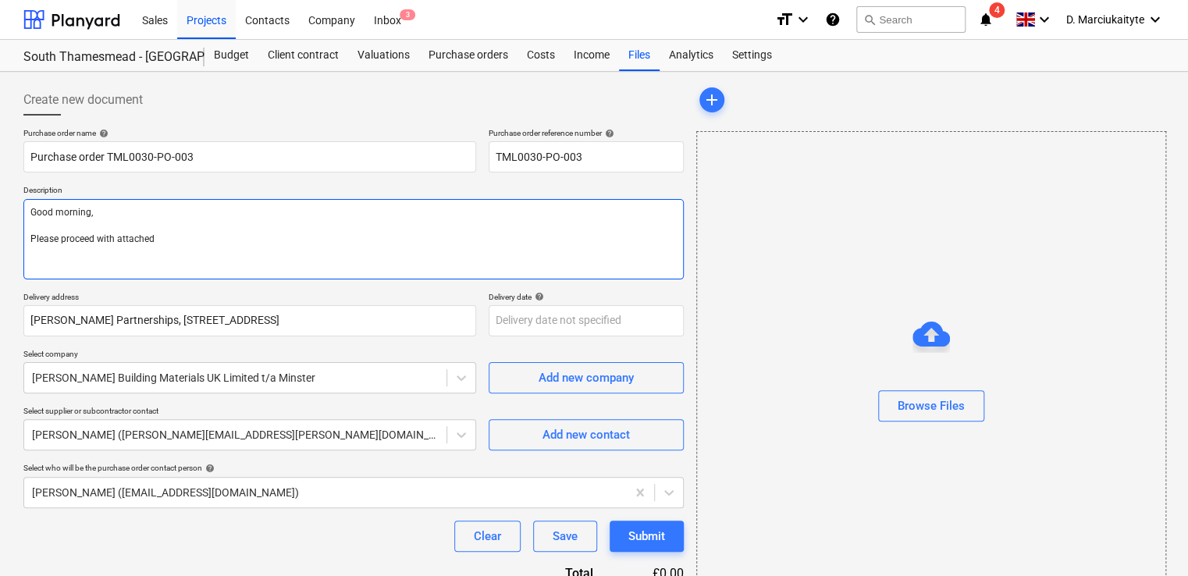
type textarea "x"
type textarea "Good morning, Please proceed with attached"
type textarea "x"
type textarea "Good morning, Please proceed with attached o"
type textarea "x"
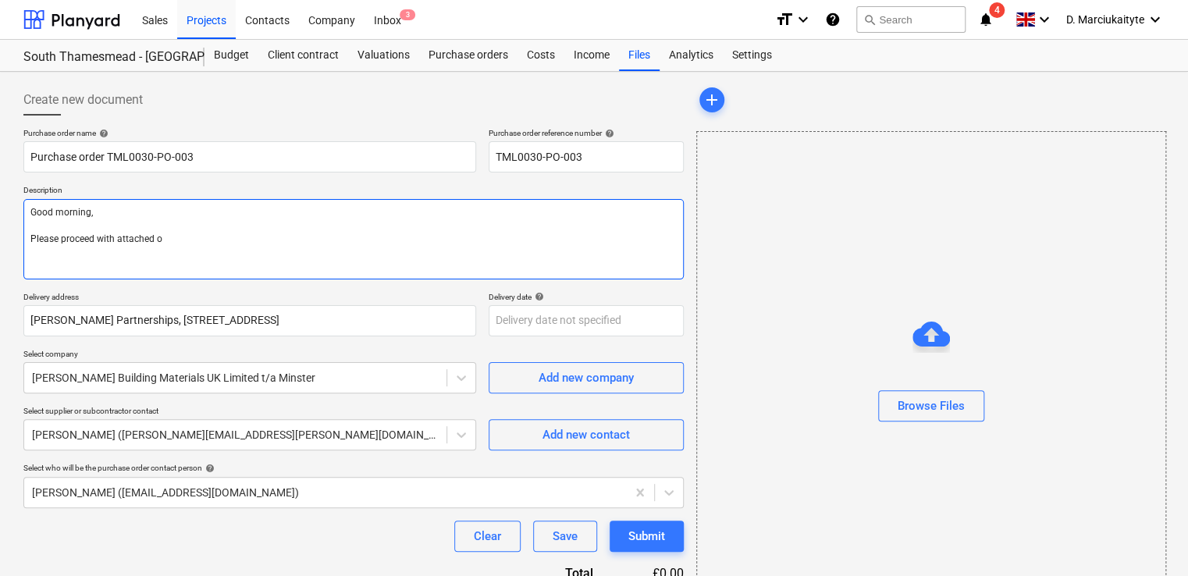
type textarea "Good morning, Please proceed with attached or"
type textarea "x"
type textarea "Good morning, Please proceed with attached ord"
type textarea "x"
type textarea "Good morning, Please proceed with attached orde"
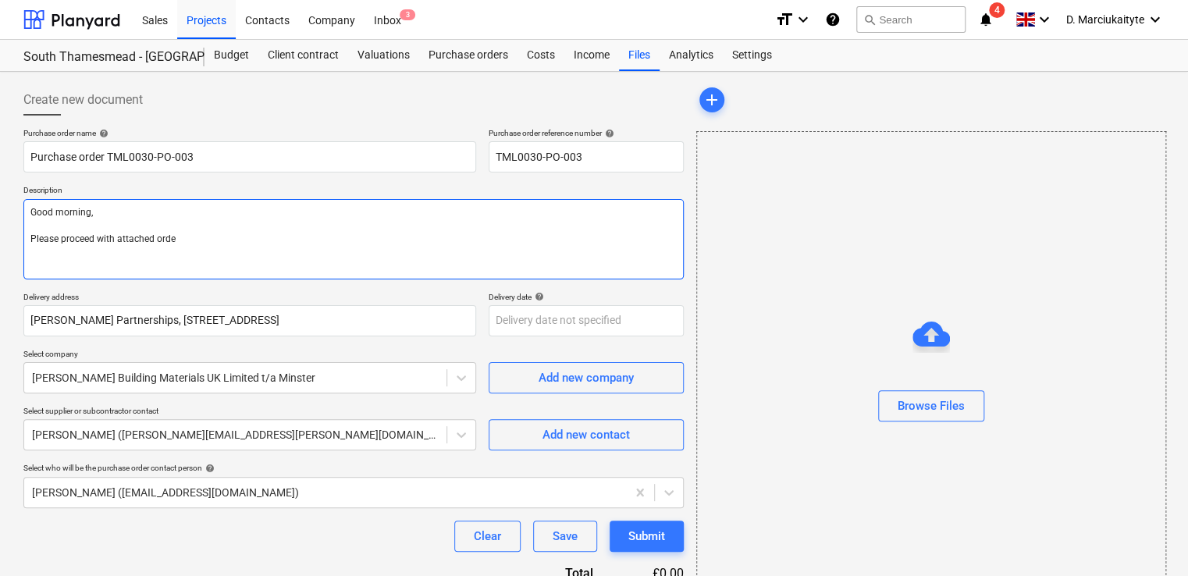
type textarea "x"
type textarea "Good morning, Please proceed with attached order"
type textarea "x"
type textarea "Good morning, Please proceed with attached order."
type textarea "x"
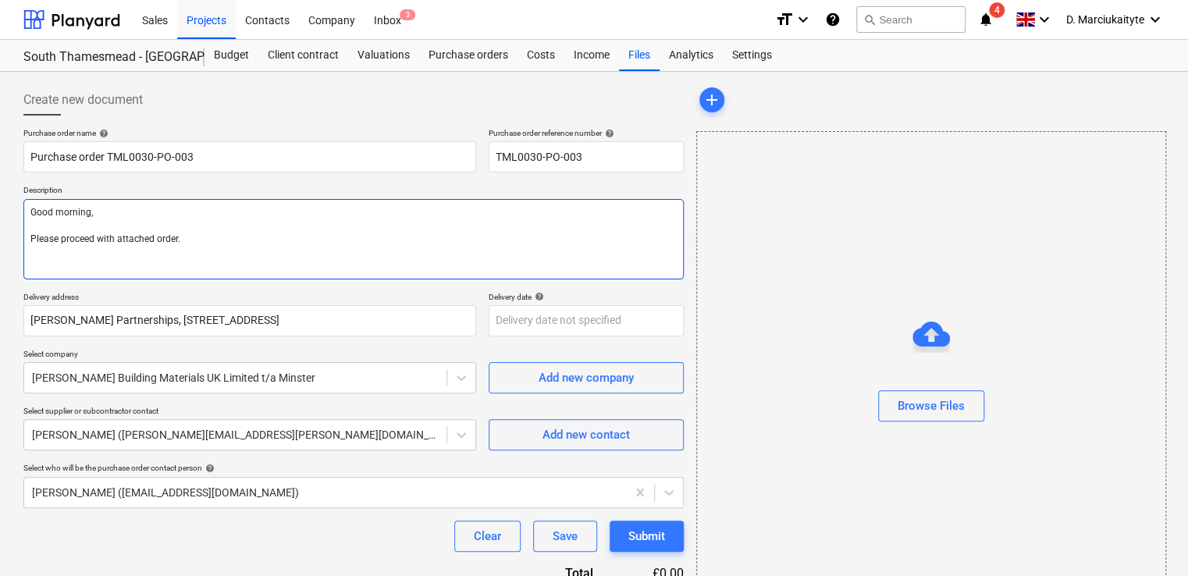
type textarea "Good morning, Please proceed with attached order."
type textarea "x"
type textarea "Good morning, Please proceed with attached order."
type textarea "x"
type textarea "Good morning, Please proceed with attached order. P"
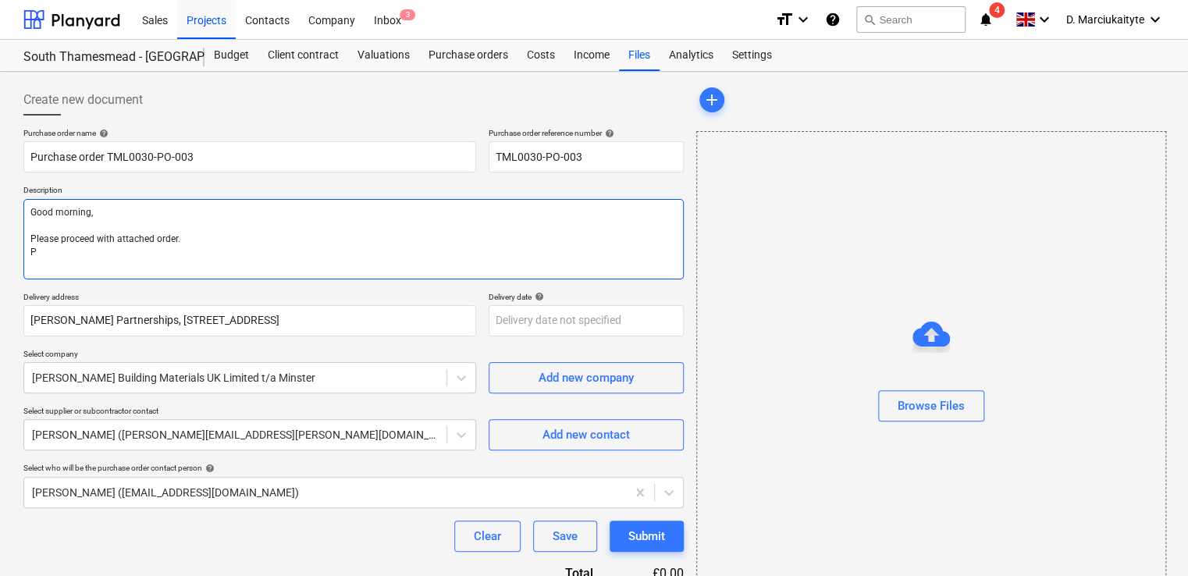
type textarea "x"
type textarea "Good morning, Please proceed with attached order. Pl"
type textarea "x"
type textarea "Good morning, Please proceed with attached order. Ple"
type textarea "x"
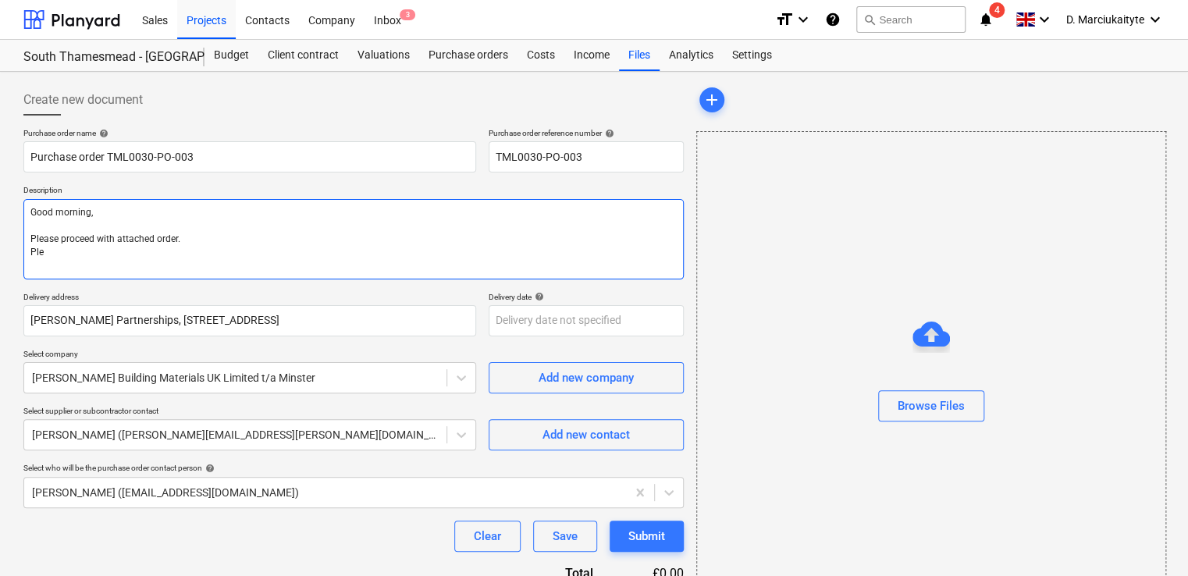
type textarea "Good morning, Please proceed with attached order. [GEOGRAPHIC_DATA]"
type textarea "x"
type textarea "Good morning, Please proceed with attached order. Pleas"
type textarea "x"
type textarea "Good morning, Please proceed with attached order. Please"
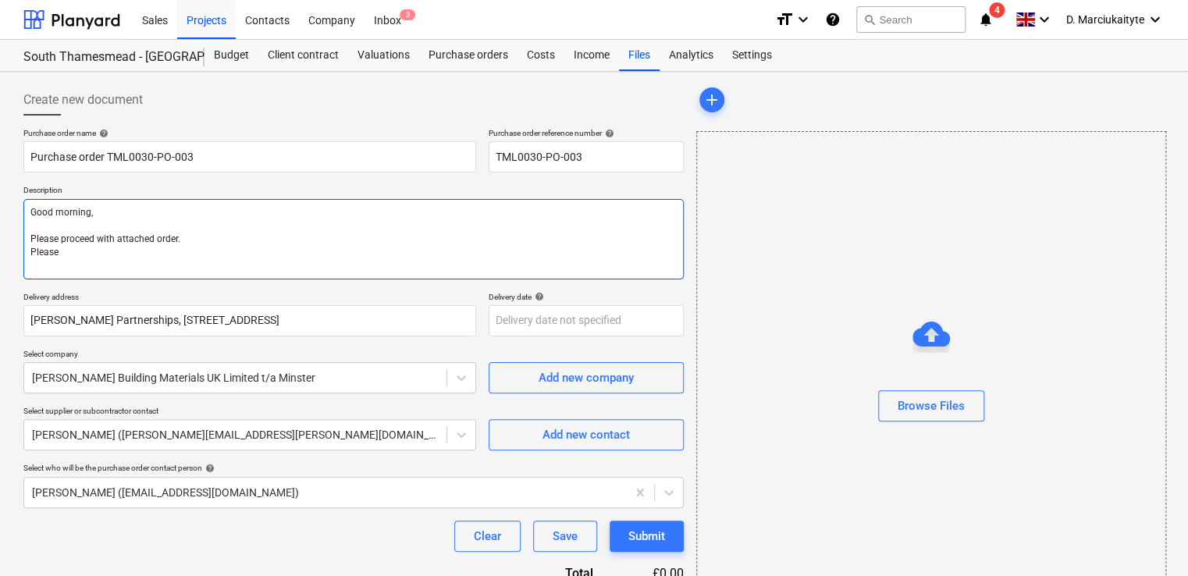
type textarea "x"
type textarea "Good morning, Please proceed with attached order. Please de"
type textarea "x"
type textarea "Good morning, Please proceed with attached order. Please del"
type textarea "x"
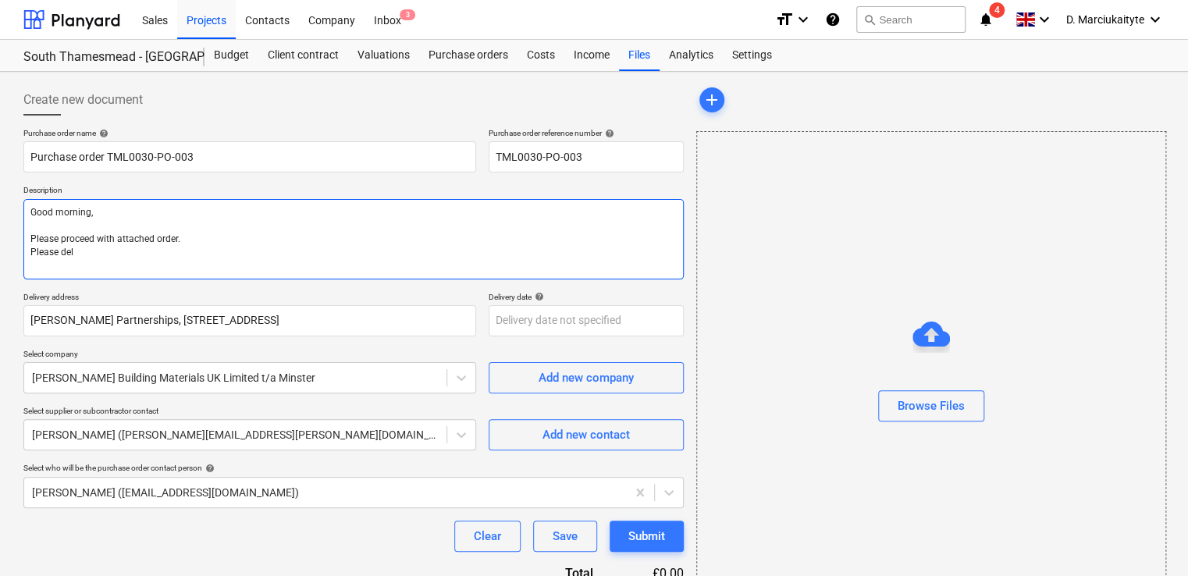
type textarea "Good morning, Please proceed with attached order. Please deli"
type textarea "x"
type textarea "Good morning, Please proceed with attached order. Please deliv"
type textarea "x"
type textarea "Good morning, Please proceed with attached order. Please delive"
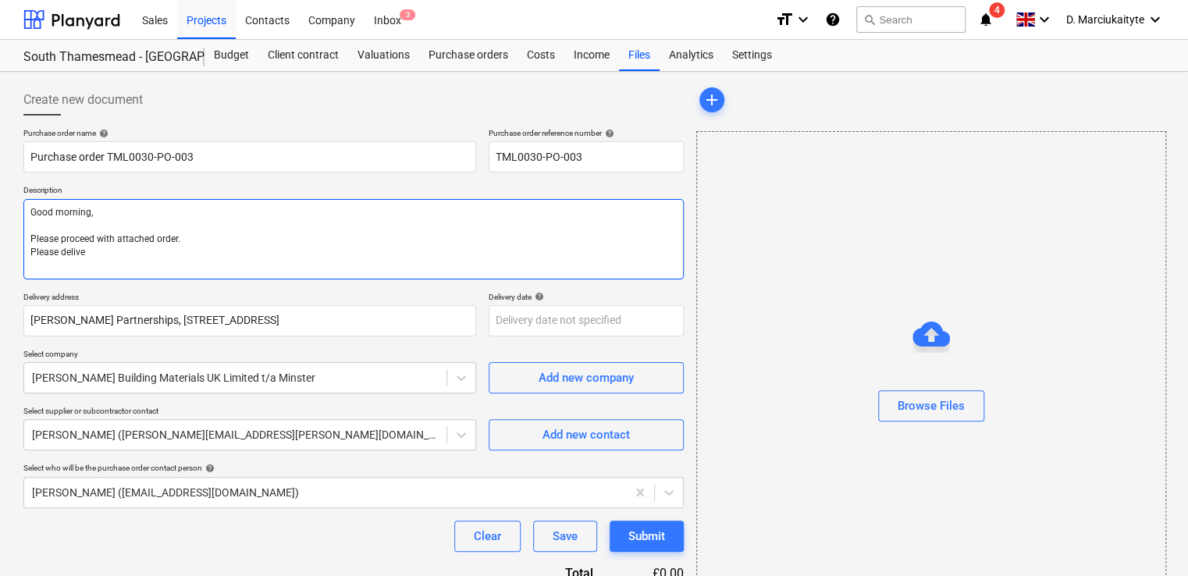
type textarea "x"
type textarea "Good morning, Please proceed with attached order. Please deliver"
type textarea "x"
type textarea "Good morning, Please proceed with attached order. Please deliver"
type textarea "x"
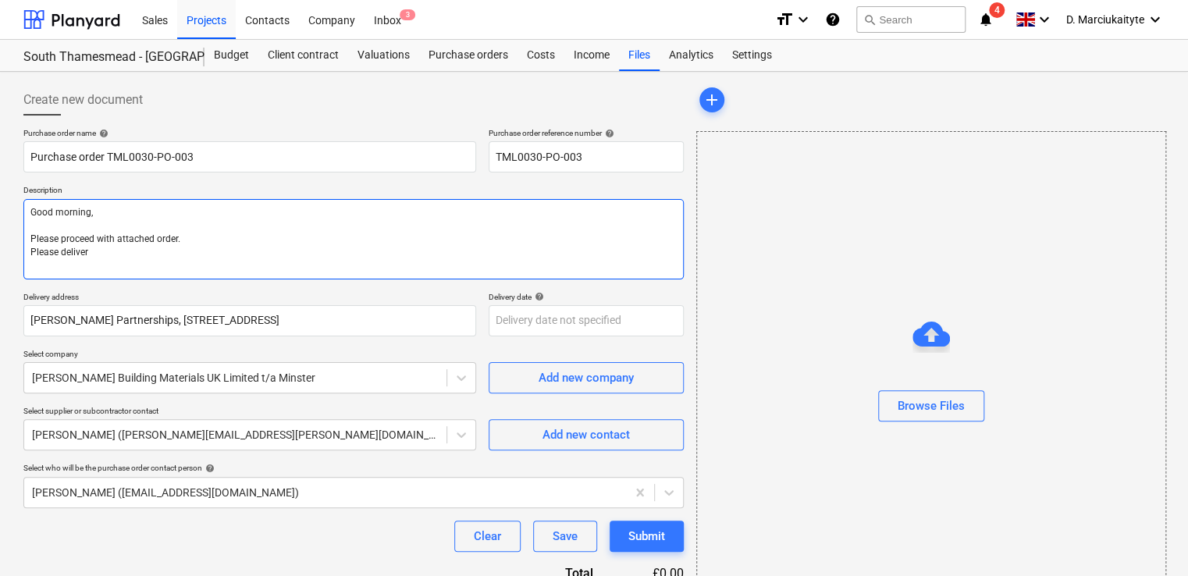
type textarea "Good morning, Please proceed with attached order. Please deliver o"
type textarea "x"
type textarea "Good morning, Please proceed with attached order. Please deliver om"
type textarea "x"
type textarea "Good morning, Please proceed with attached order. Please deliver o"
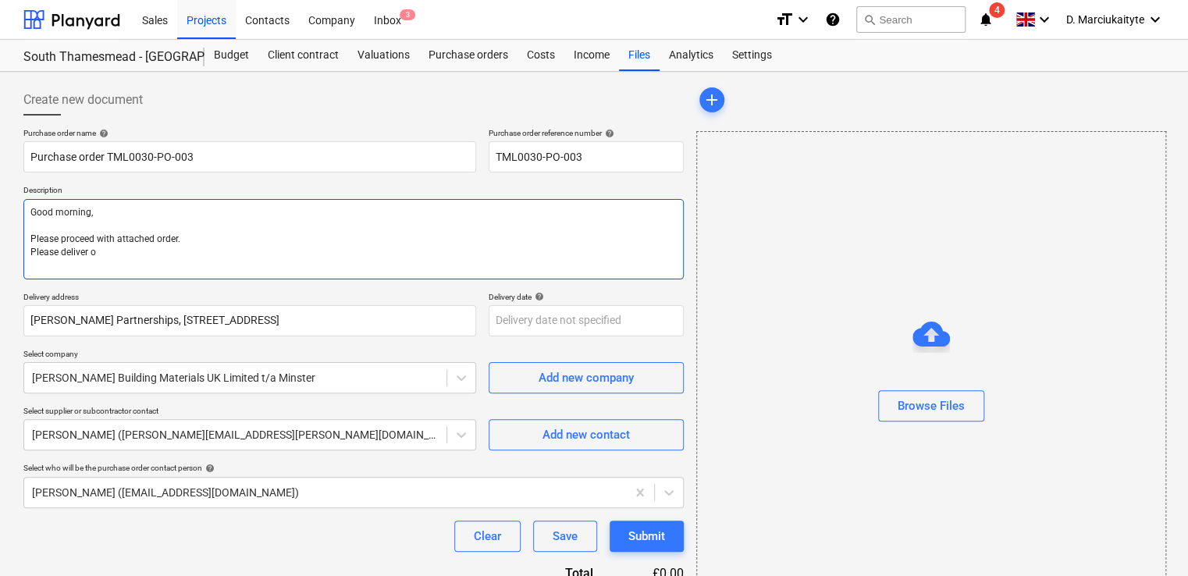
type textarea "x"
type textarea "Good morning, Please proceed with attached order. Please deliver on"
type textarea "x"
type textarea "Good morning, Please proceed with attached order. Please deliver on"
type textarea "x"
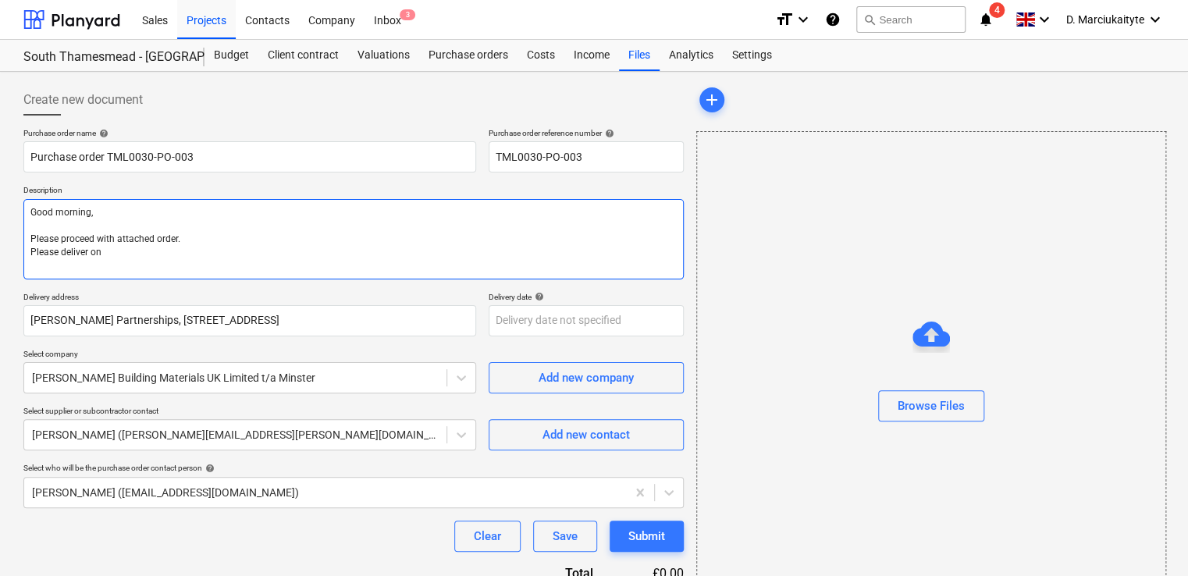
type textarea "Good morning, Please proceed with attached order. Please deliver on M"
type textarea "x"
type textarea "Good morning, Please proceed with attached order. Please deliver on Mo"
type textarea "x"
type textarea "Good morning, Please proceed with attached order. Please deliver on Mof"
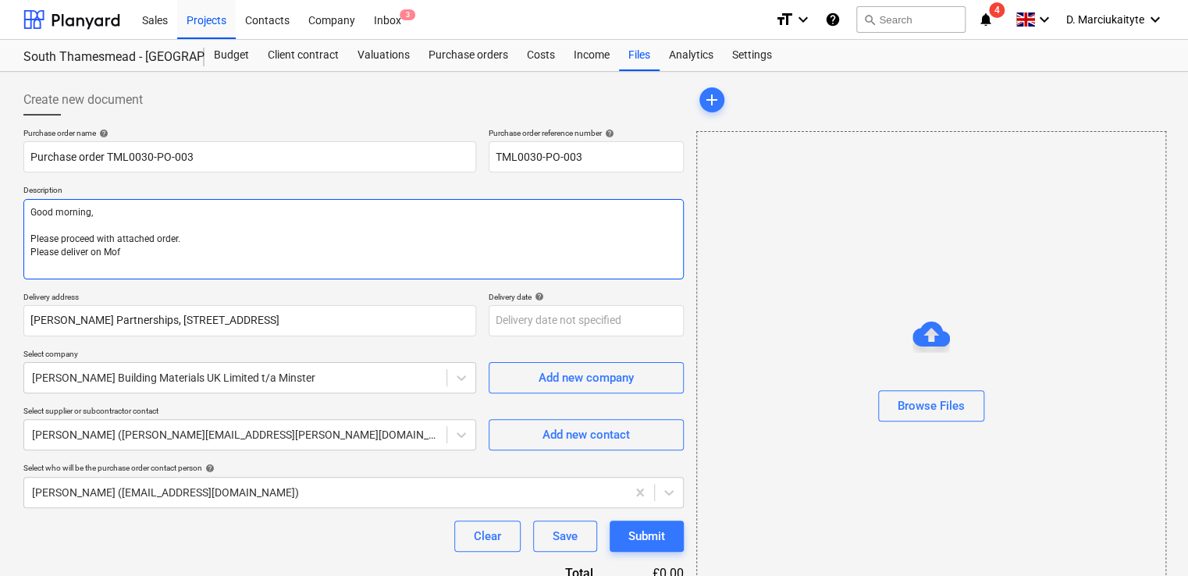
type textarea "x"
type textarea "Good morning, Please proceed with attached order. Please deliver on Moff"
type textarea "x"
type textarea "Good morning, Please proceed with attached order. Please deliver on Moffe"
type textarea "x"
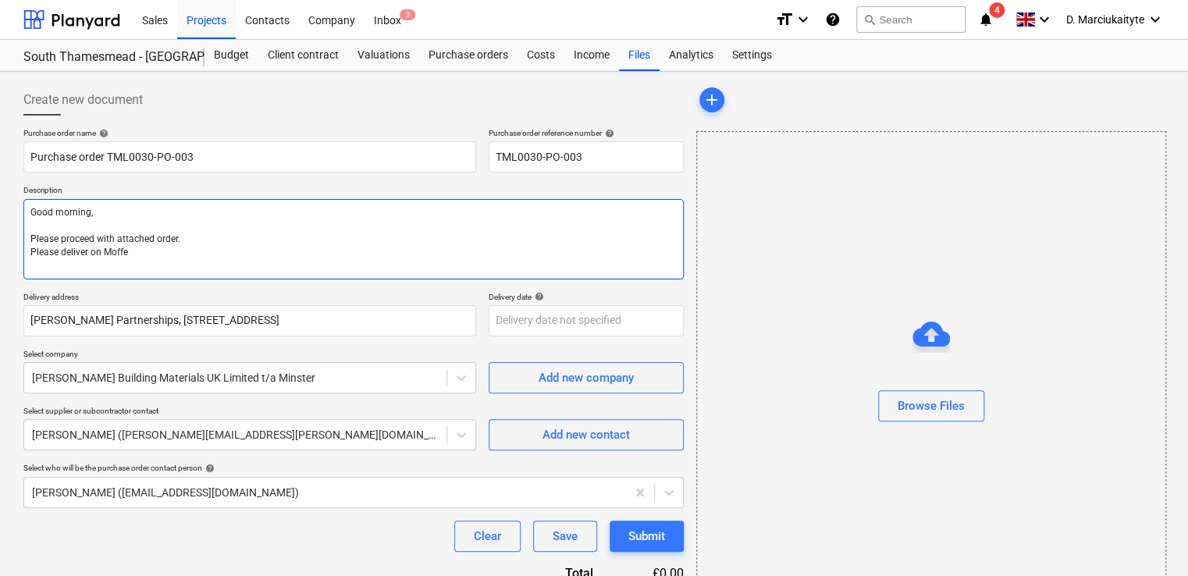
type textarea "Good morning, Please proceed with attached order. Please deliver on [PERSON_NAM…"
type textarea "x"
type textarea "Good morning, Please proceed with attached order. Please deliver on [PERSON_NAM…"
type textarea "x"
type textarea "Good morning, Please proceed with attached order. Please deliver on [PERSON_NAM…"
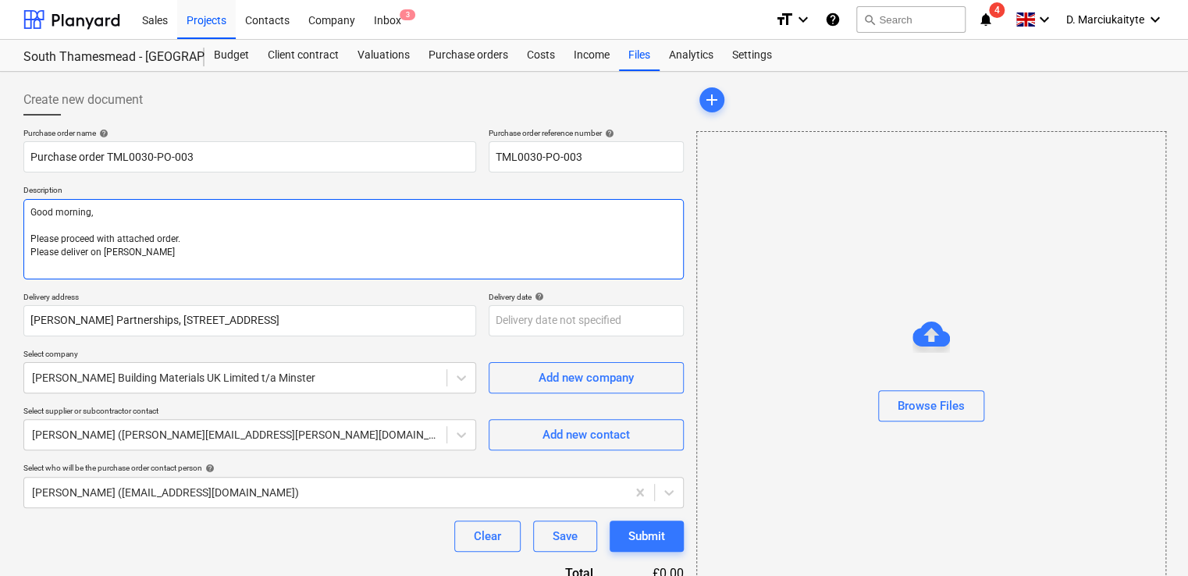
type textarea "x"
type textarea "Good morning, Please proceed with attached order. Please deliver on [PERSON_NAM…"
type textarea "x"
type textarea "Good morning, Please proceed with attached order. Please deliver on [PERSON_NAM…"
type textarea "x"
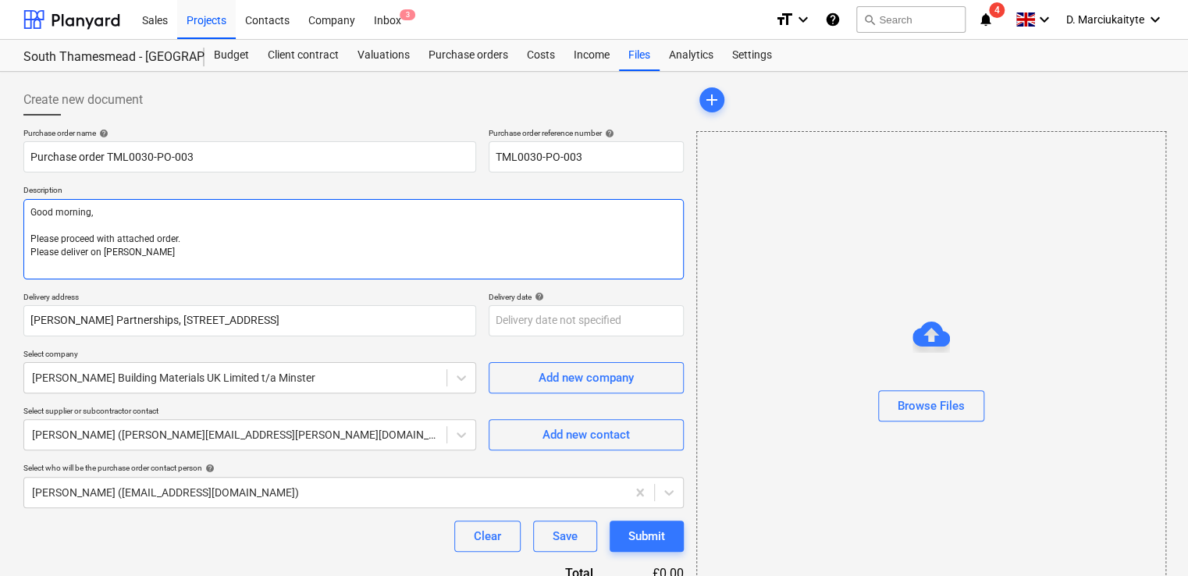
type textarea "Good morning, Please proceed with attached order. Please deliver on [PERSON_NAM…"
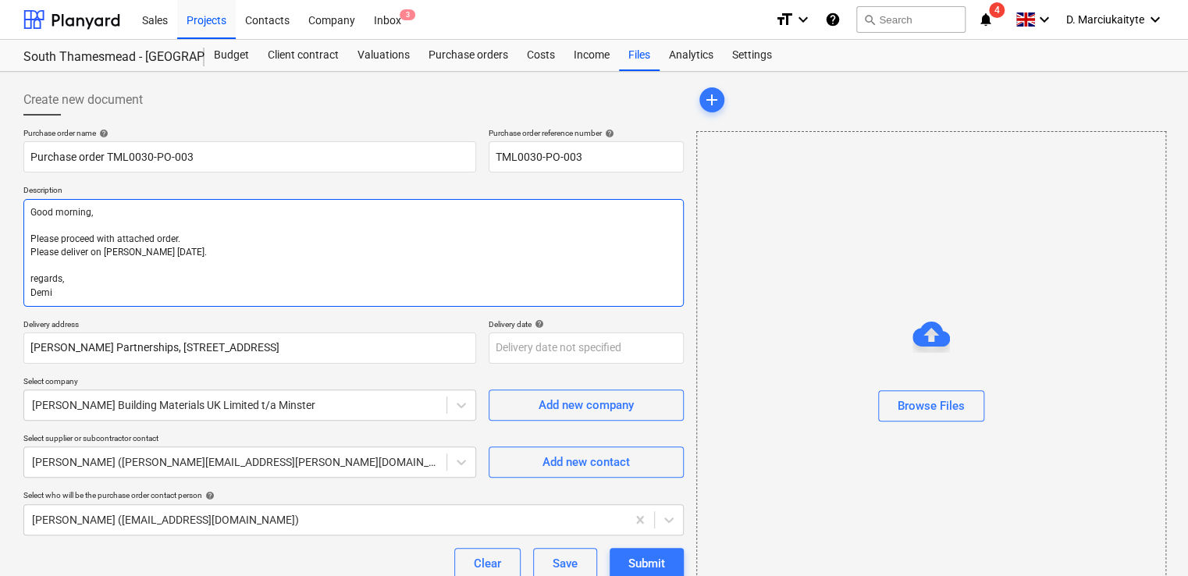
click at [37, 279] on textarea "Good morning, Please proceed with attached order. Please deliver on [PERSON_NAM…" at bounding box center [353, 253] width 660 height 108
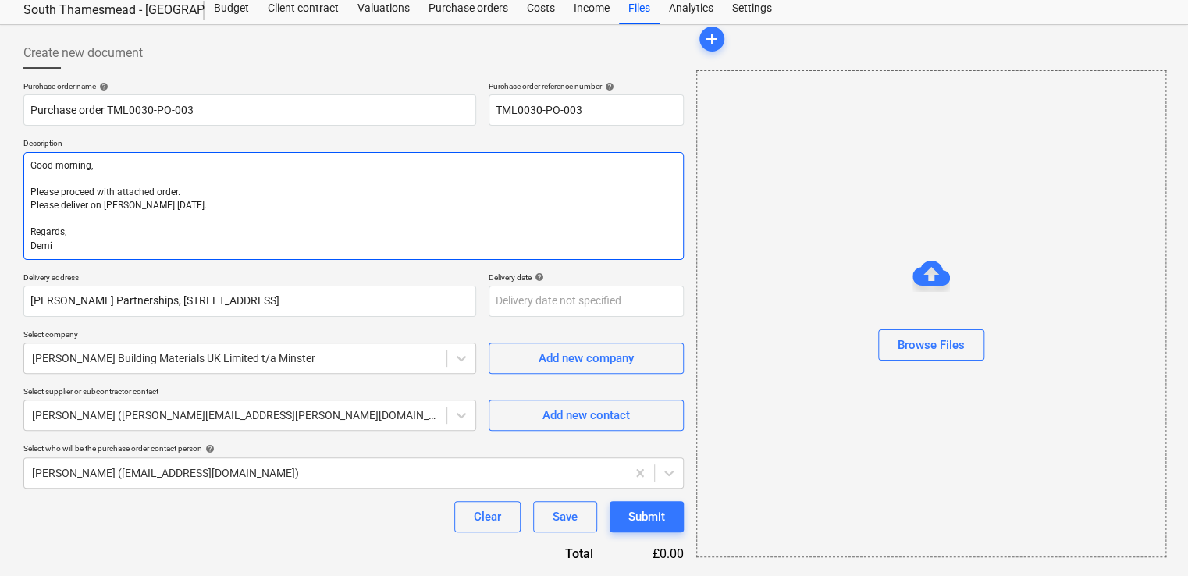
scroll to position [102, 0]
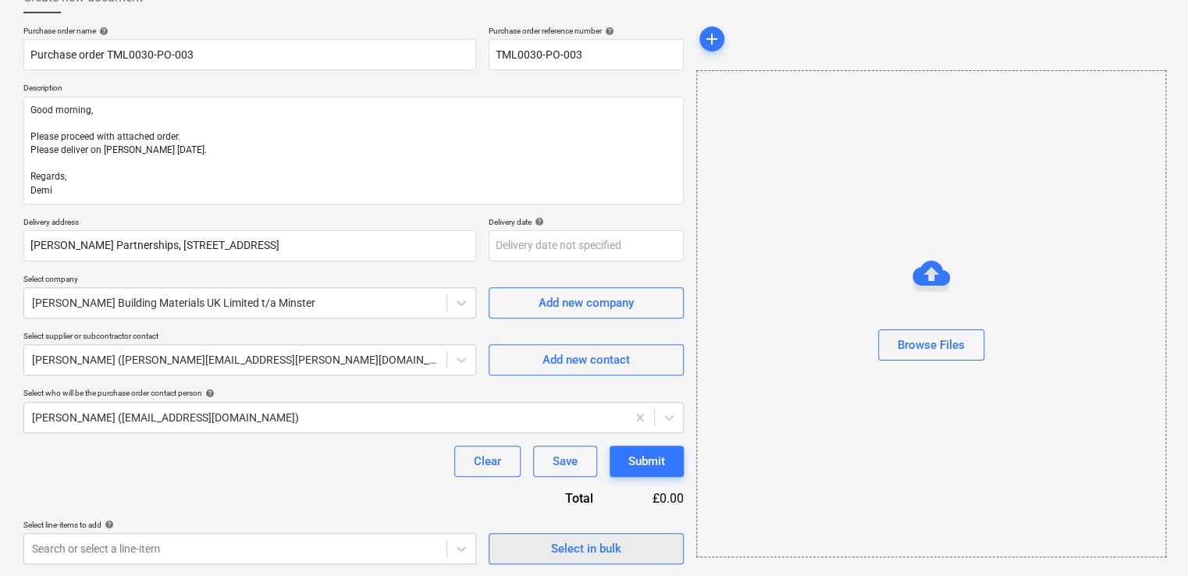
click at [628, 544] on span "Select in bulk" at bounding box center [586, 549] width 156 height 20
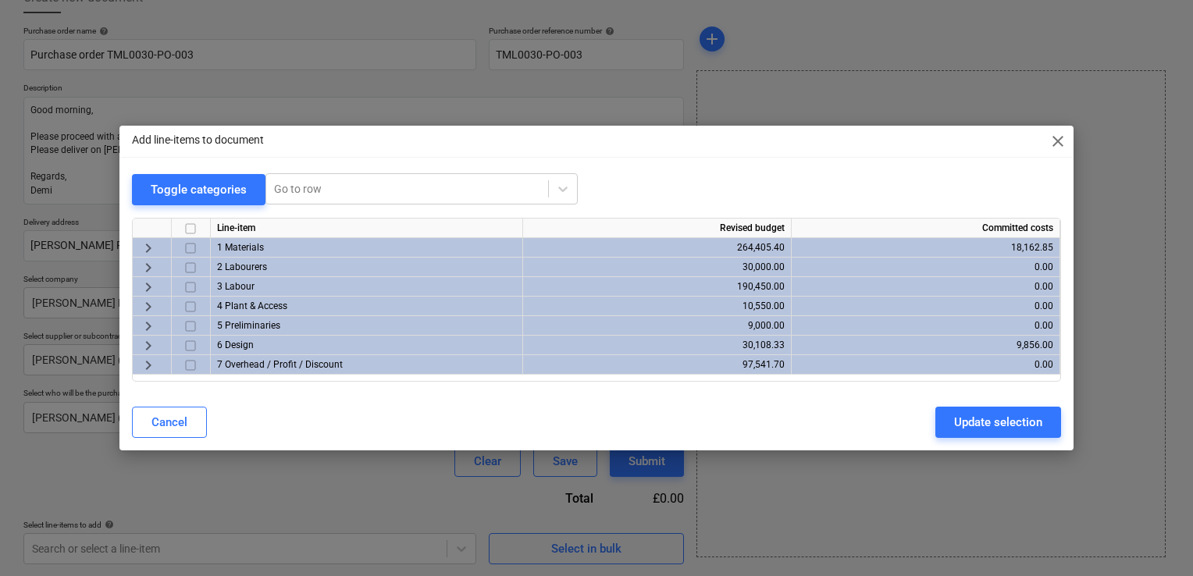
click at [192, 251] on input "checkbox" at bounding box center [190, 248] width 19 height 19
click at [966, 415] on div "Update selection" at bounding box center [998, 422] width 88 height 20
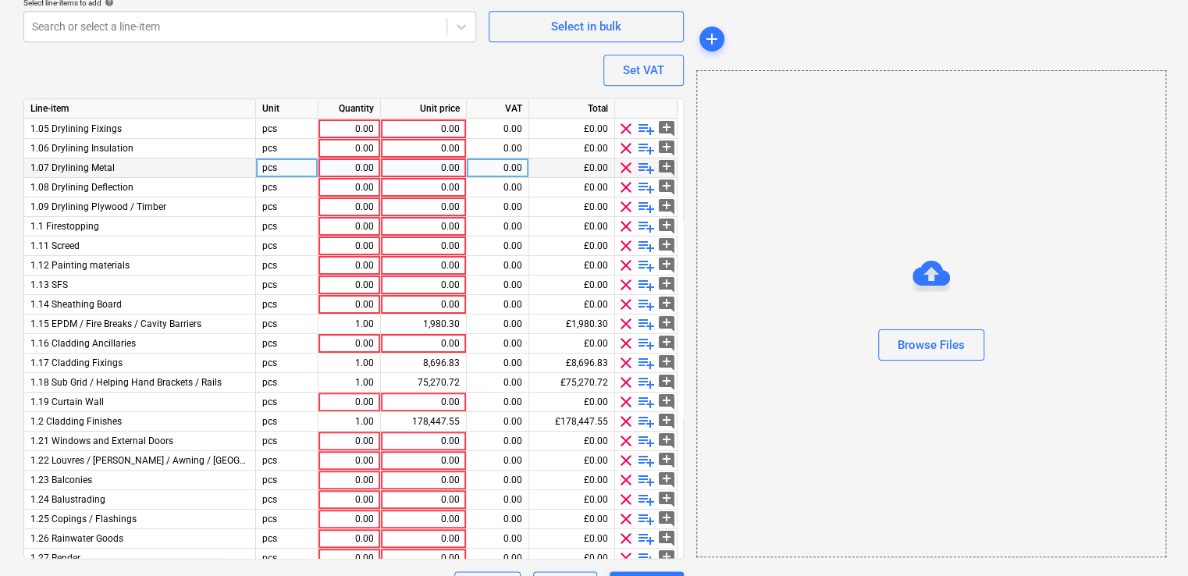
scroll to position [0, 0]
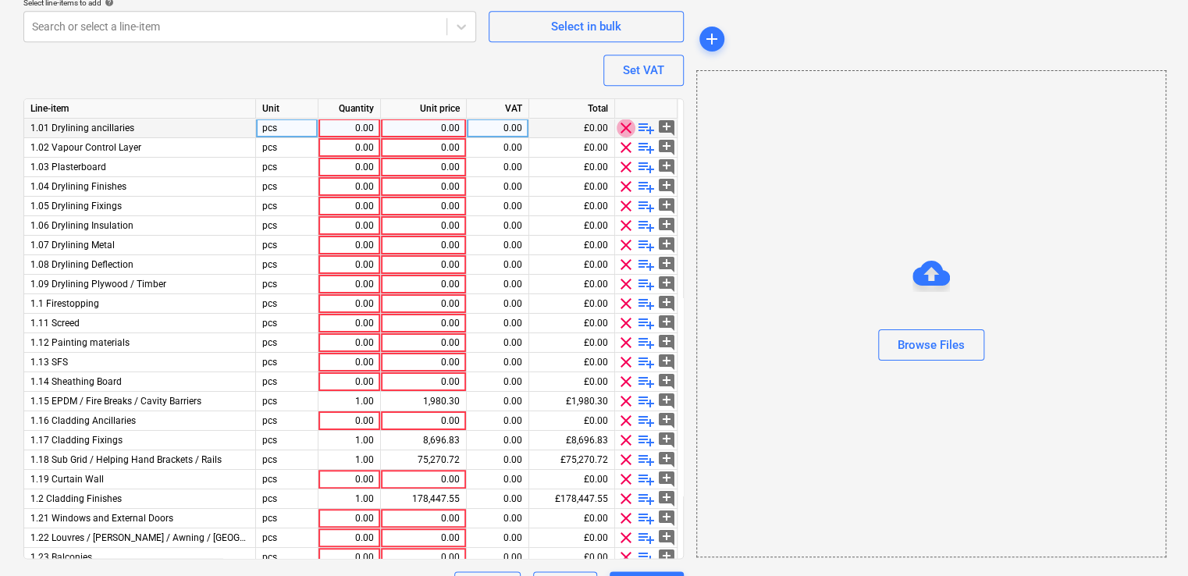
click at [621, 127] on span "clear" at bounding box center [626, 128] width 19 height 19
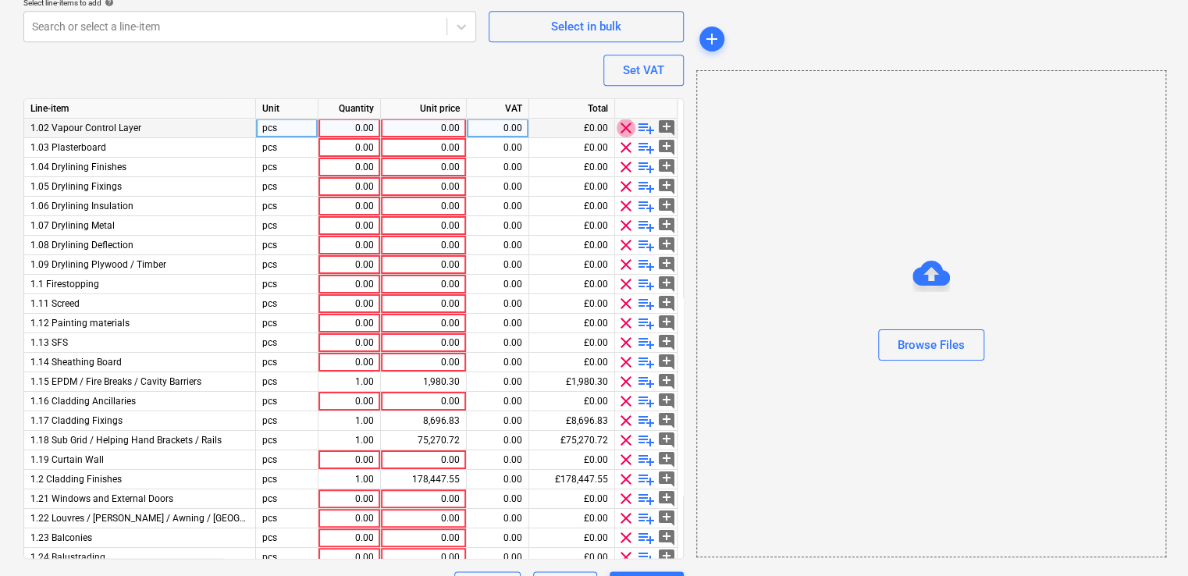
click at [621, 127] on span "clear" at bounding box center [626, 128] width 19 height 19
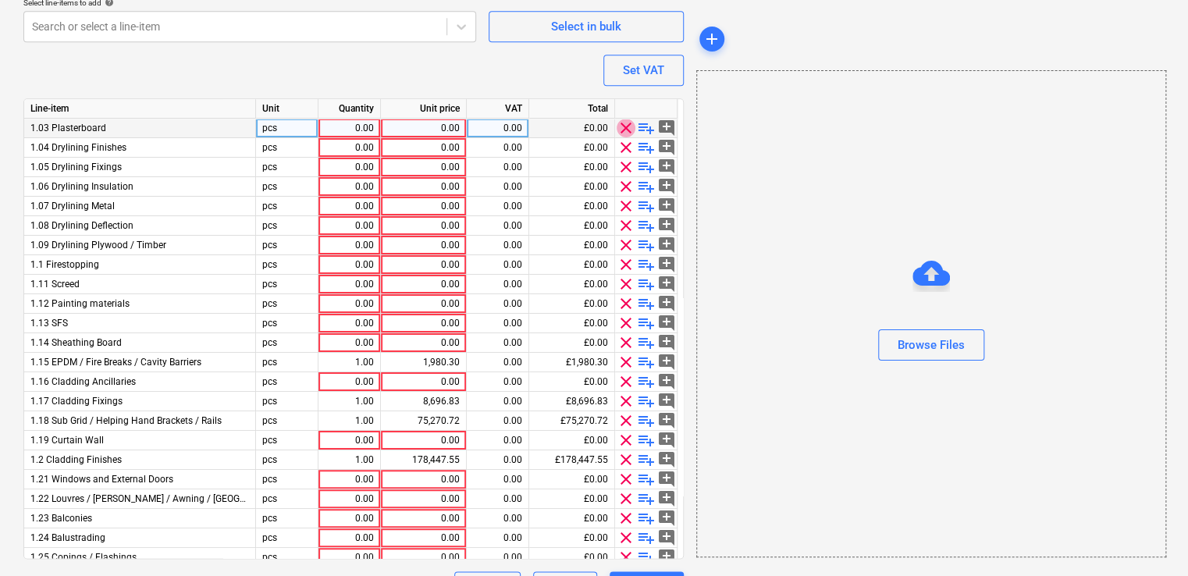
click at [621, 127] on span "clear" at bounding box center [626, 128] width 19 height 19
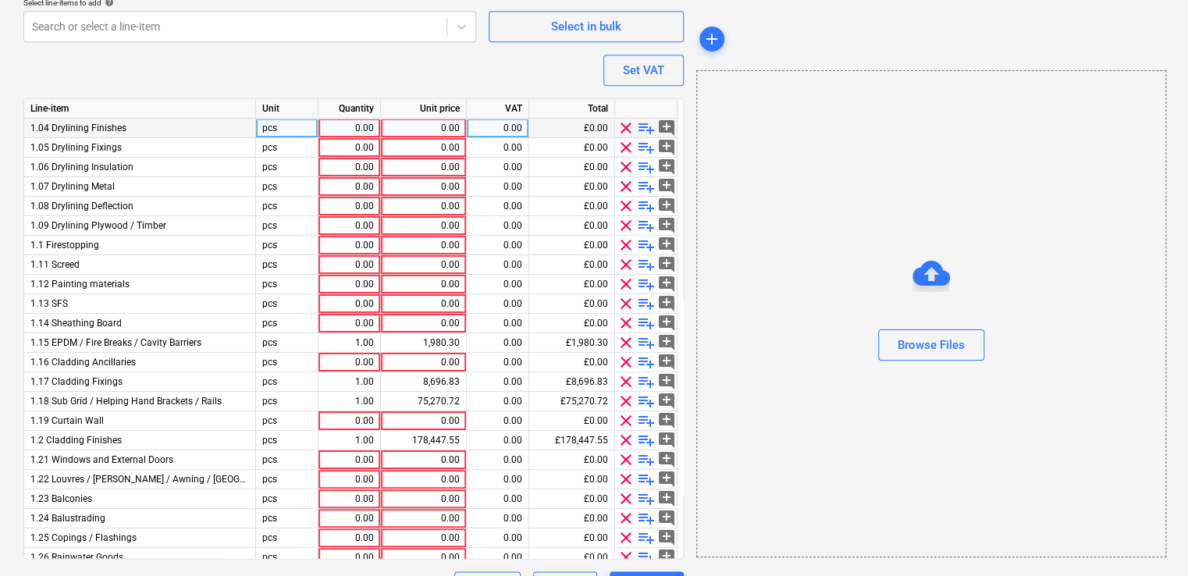
click at [621, 127] on span "clear" at bounding box center [626, 128] width 19 height 19
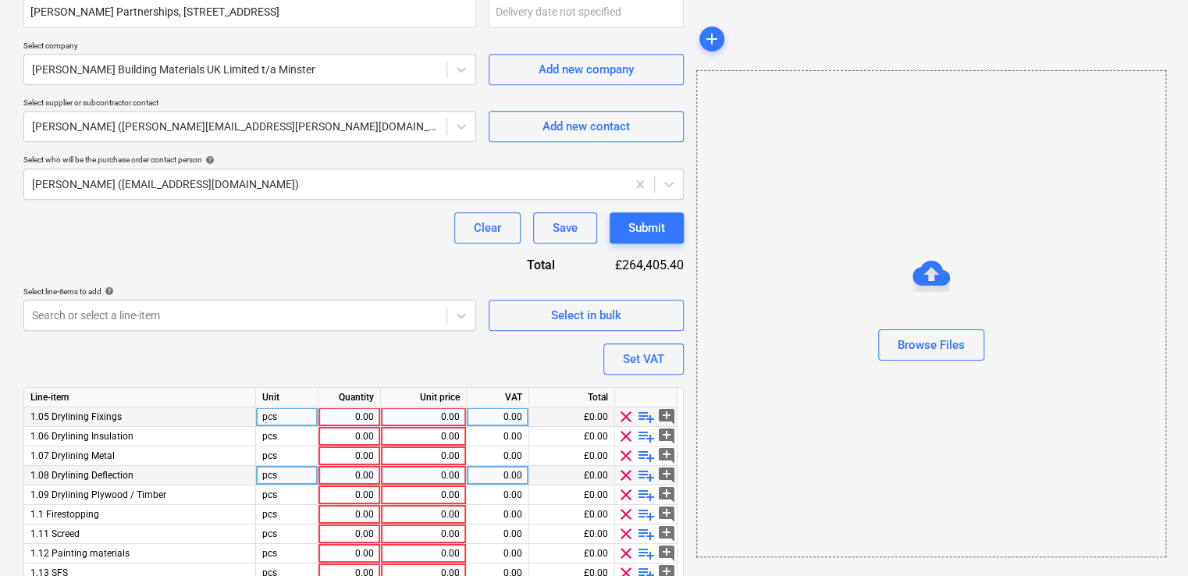
scroll to position [390, 0]
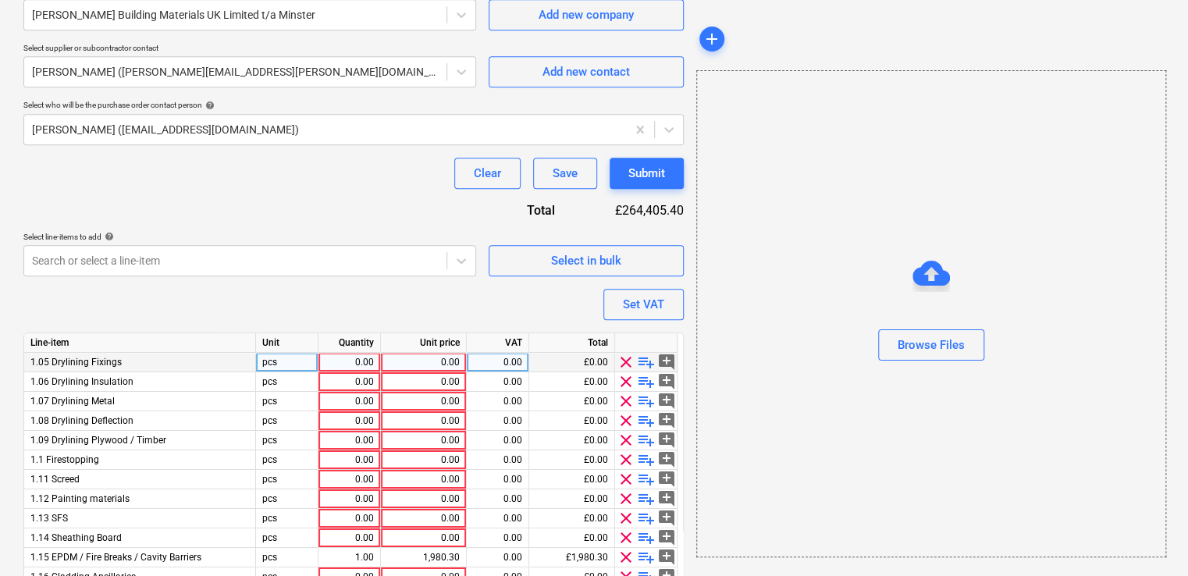
click at [628, 367] on span "clear" at bounding box center [626, 362] width 19 height 19
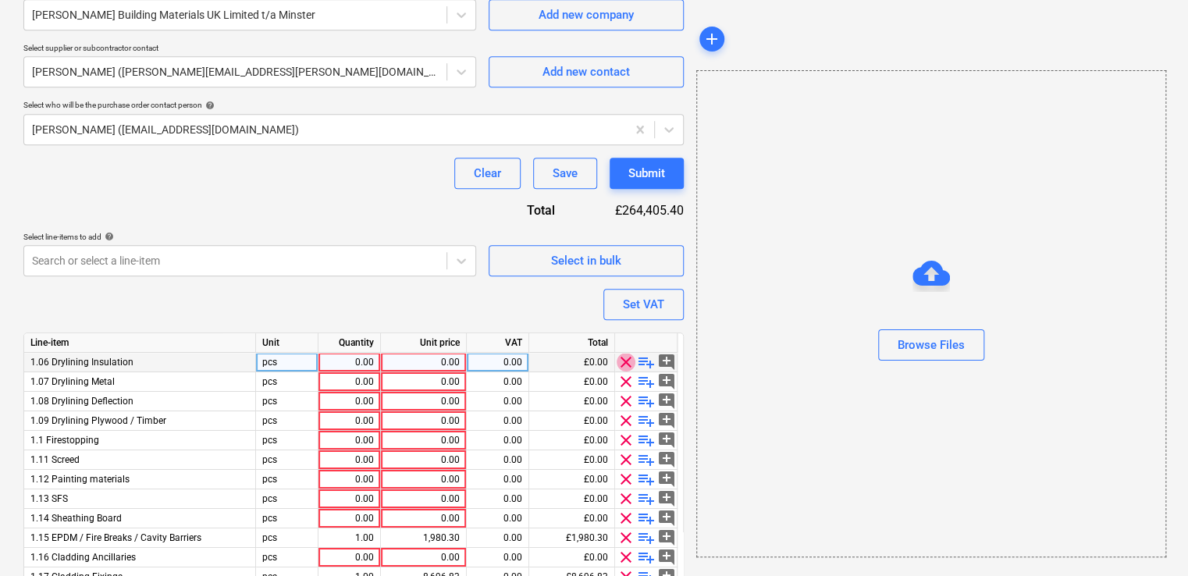
click at [628, 367] on span "clear" at bounding box center [626, 362] width 19 height 19
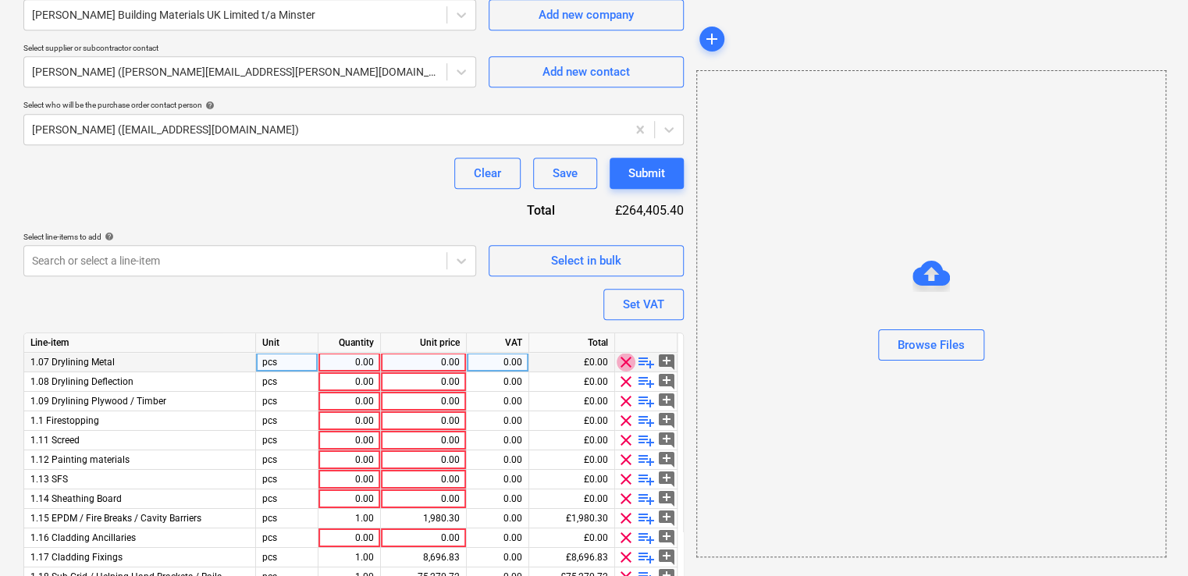
click at [628, 367] on span "clear" at bounding box center [626, 362] width 19 height 19
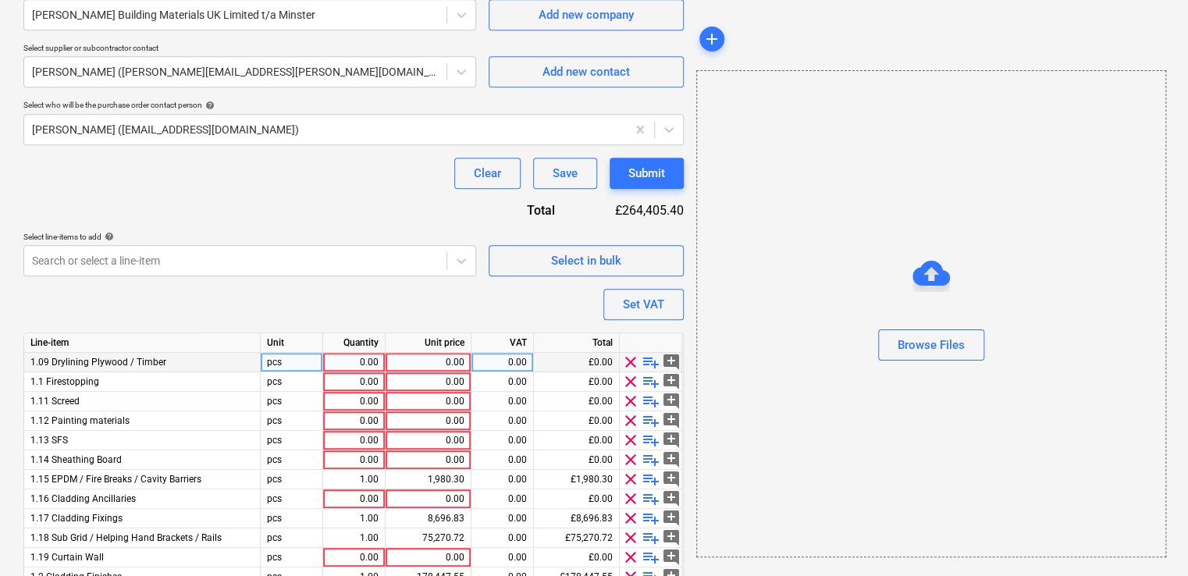
click at [628, 367] on span "clear" at bounding box center [630, 362] width 19 height 19
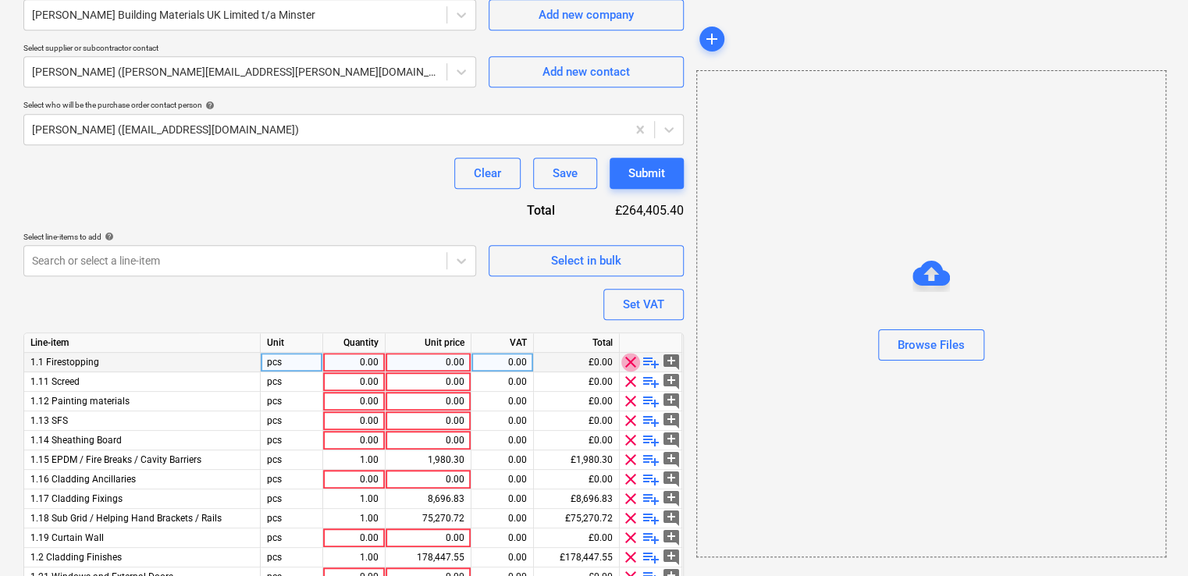
click at [628, 367] on span "clear" at bounding box center [630, 362] width 19 height 19
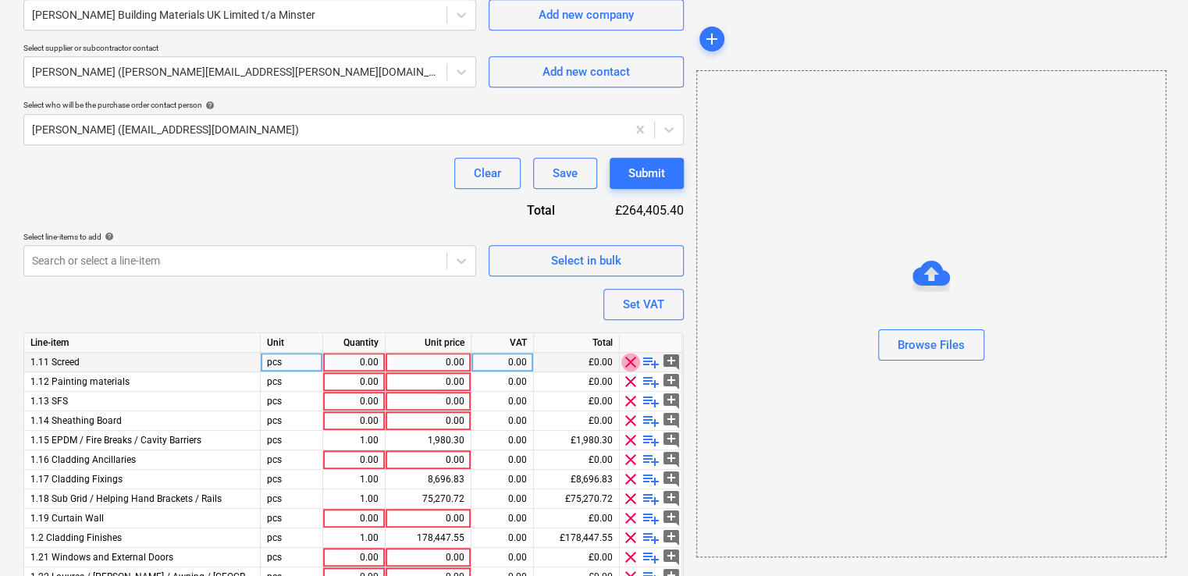
click at [628, 367] on span "clear" at bounding box center [630, 362] width 19 height 19
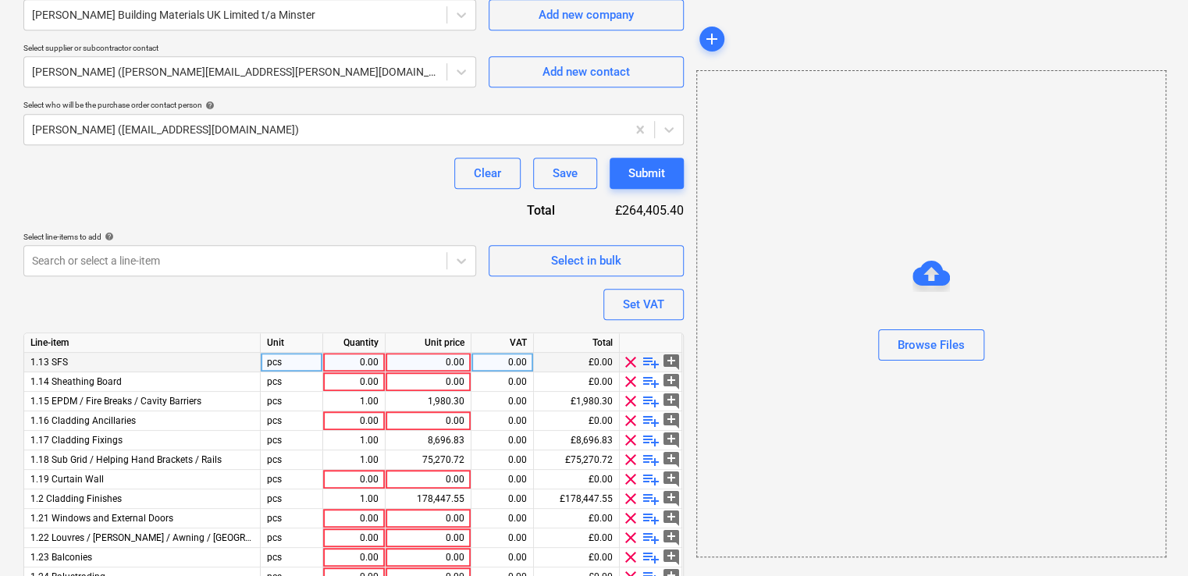
click at [628, 367] on span "clear" at bounding box center [630, 362] width 19 height 19
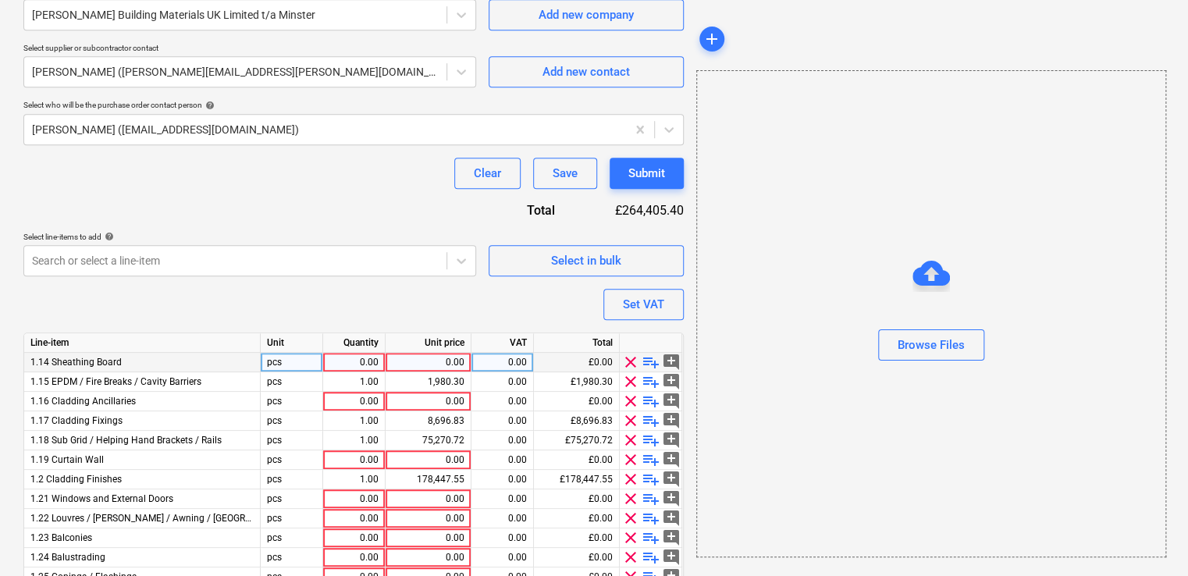
click at [628, 367] on span "clear" at bounding box center [630, 362] width 19 height 19
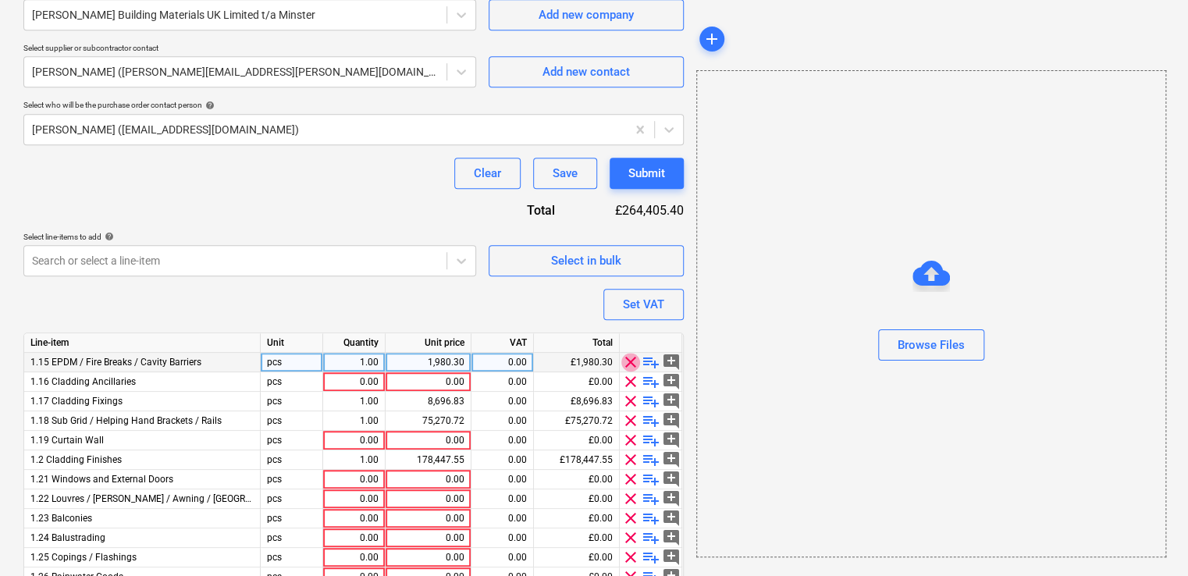
click at [628, 367] on span "clear" at bounding box center [630, 362] width 19 height 19
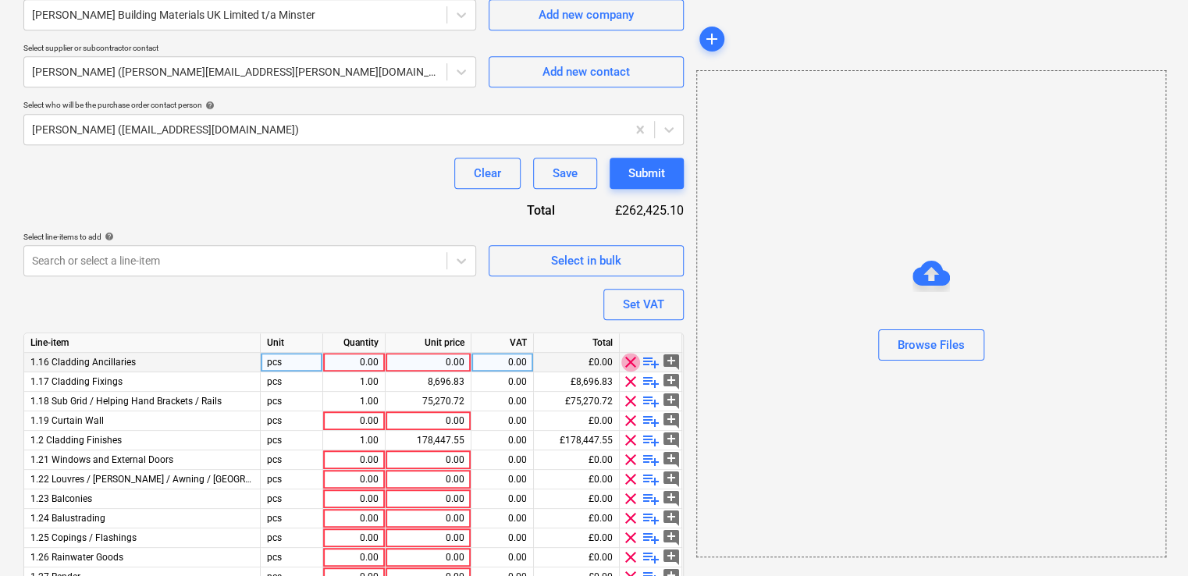
click at [628, 367] on span "clear" at bounding box center [630, 362] width 19 height 19
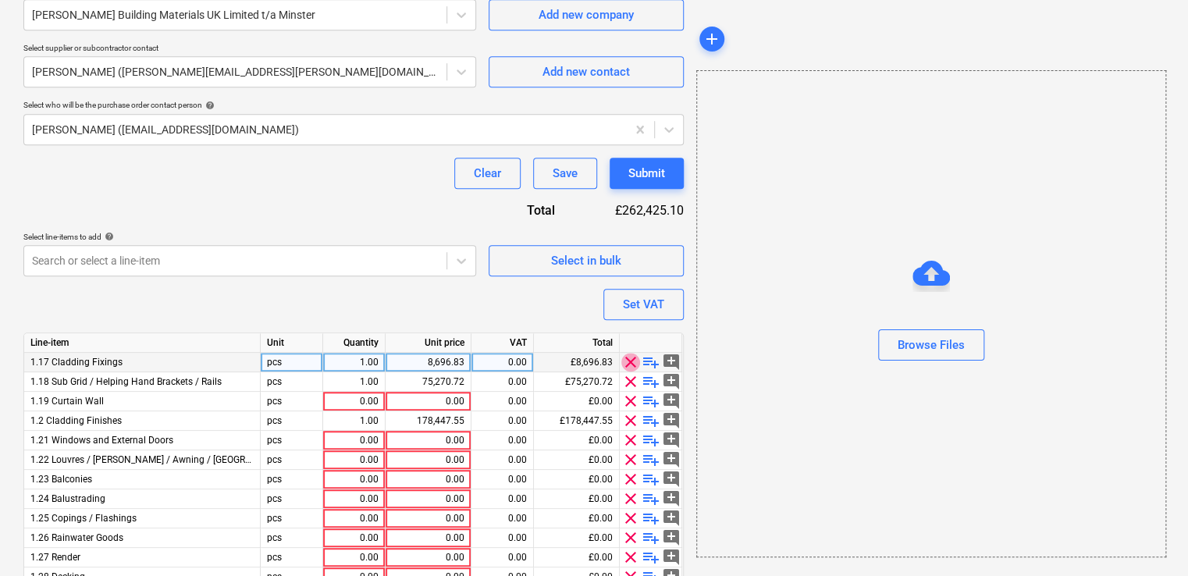
click at [628, 367] on span "clear" at bounding box center [630, 362] width 19 height 19
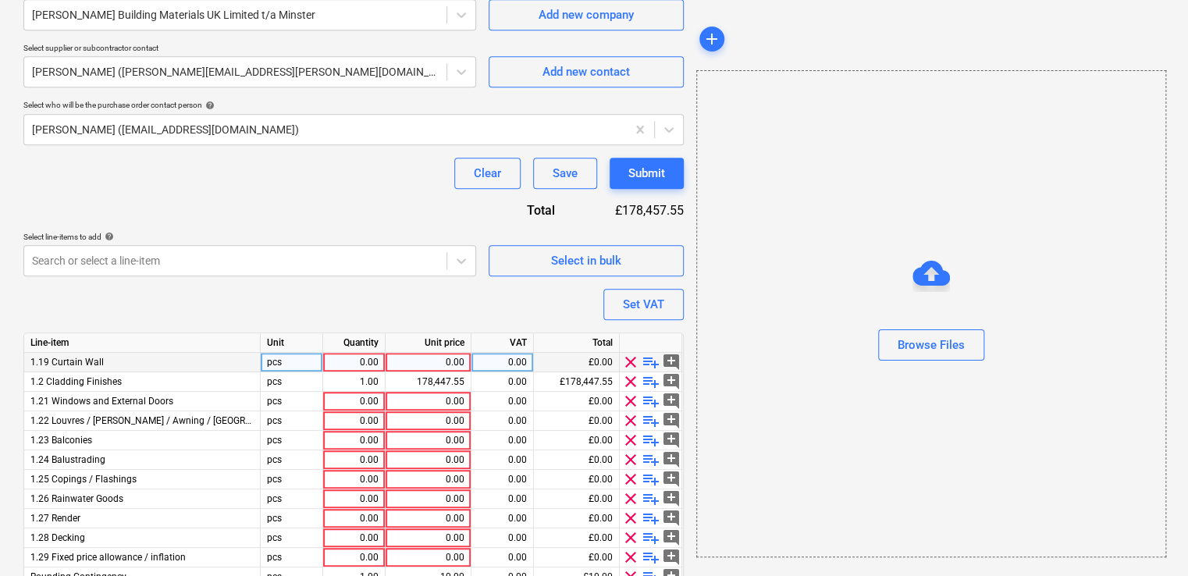
click at [628, 367] on span "clear" at bounding box center [630, 362] width 19 height 19
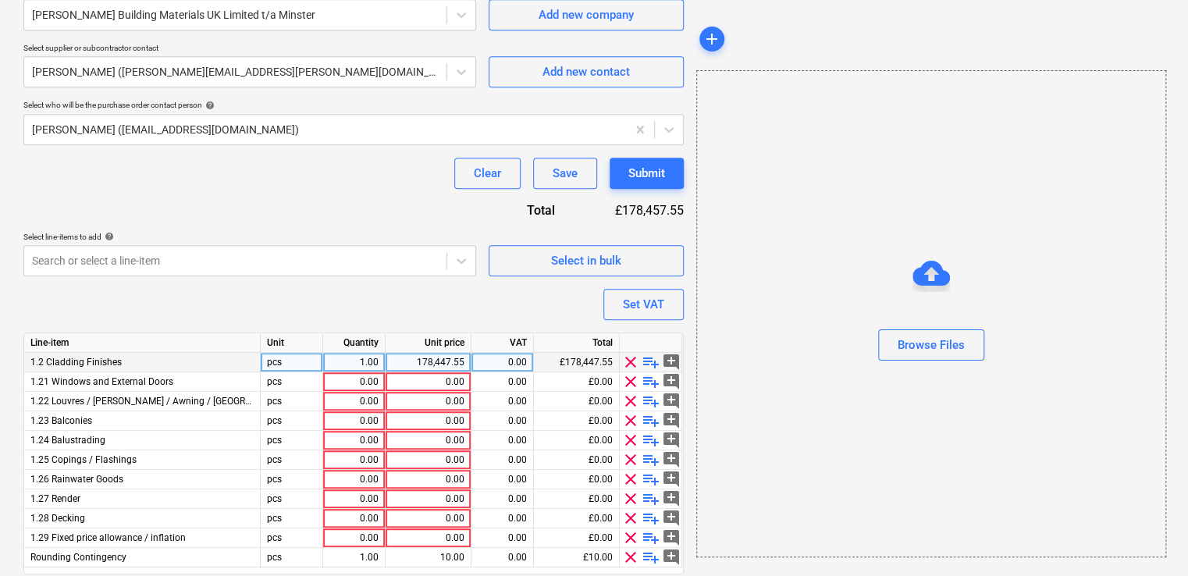
click at [628, 367] on span "clear" at bounding box center [630, 362] width 19 height 19
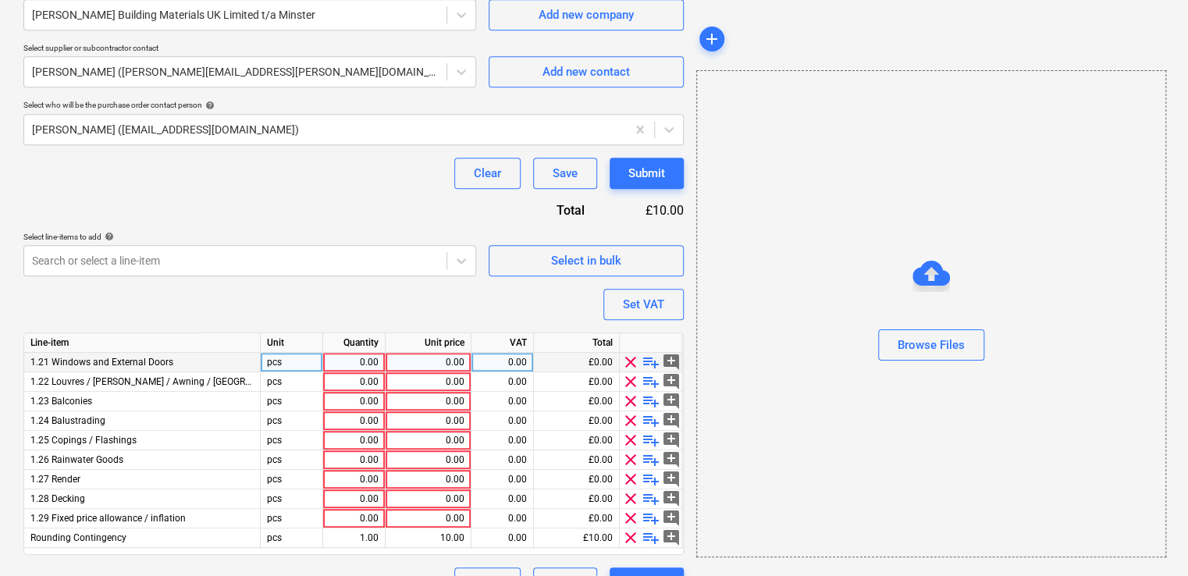
click at [628, 367] on span "clear" at bounding box center [630, 362] width 19 height 19
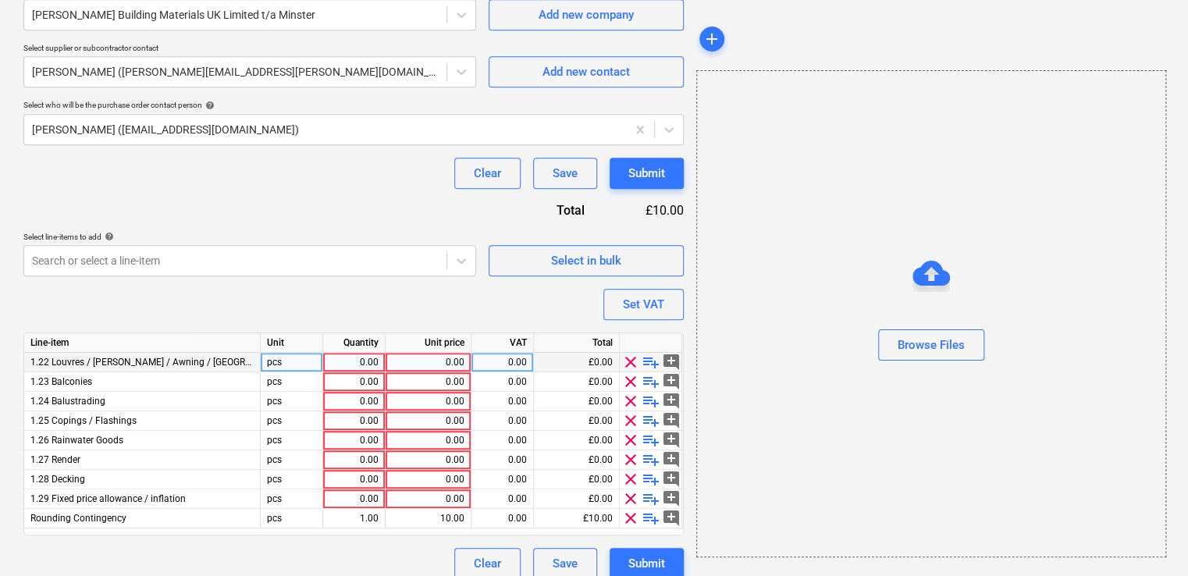
click at [628, 367] on span "clear" at bounding box center [630, 362] width 19 height 19
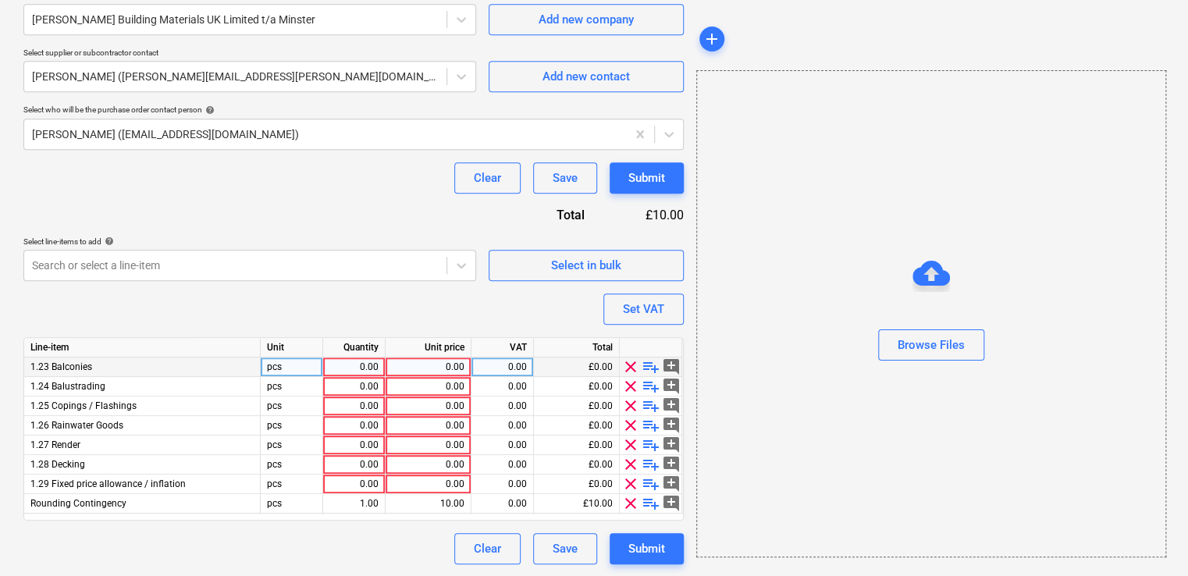
click at [628, 367] on span "clear" at bounding box center [630, 367] width 19 height 19
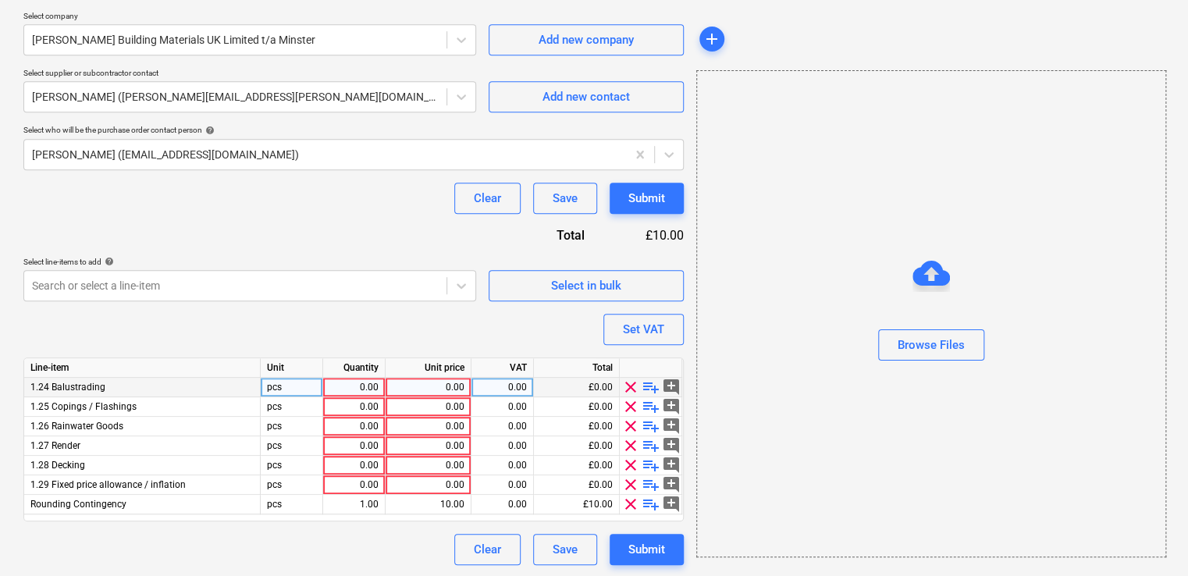
click at [628, 367] on div at bounding box center [651, 368] width 62 height 20
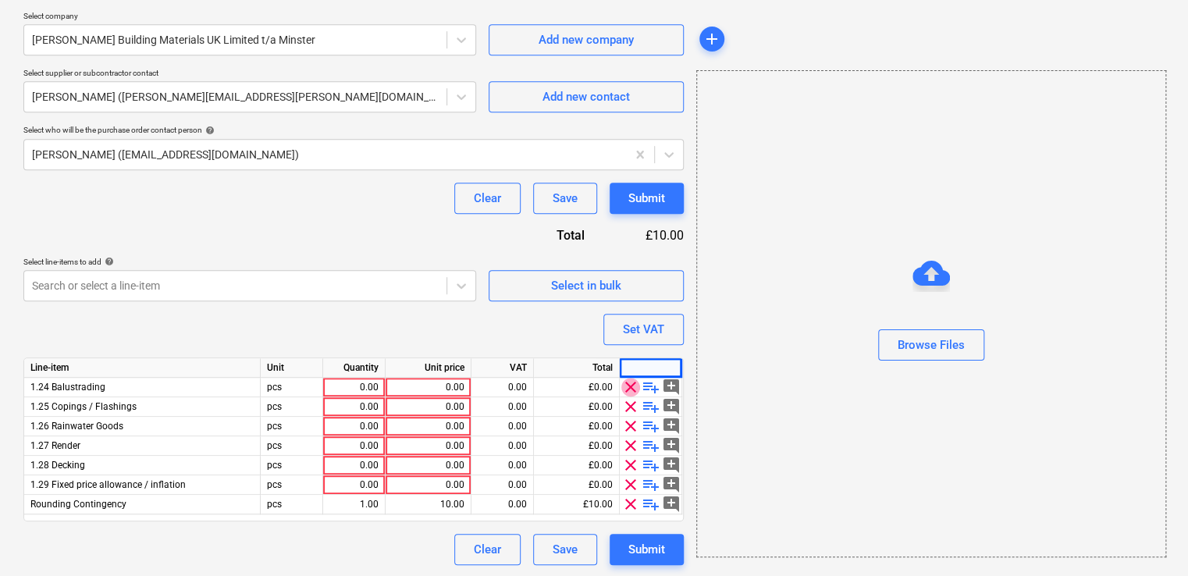
click at [627, 387] on span "clear" at bounding box center [630, 387] width 19 height 19
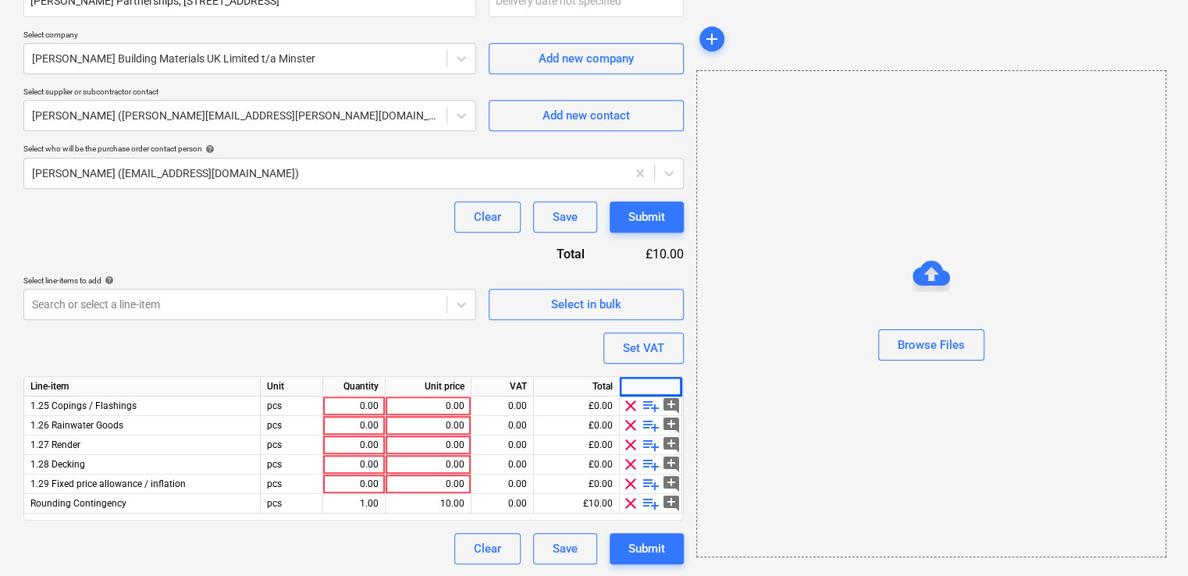
click at [631, 388] on div at bounding box center [651, 387] width 62 height 20
click at [631, 403] on span "clear" at bounding box center [630, 406] width 19 height 19
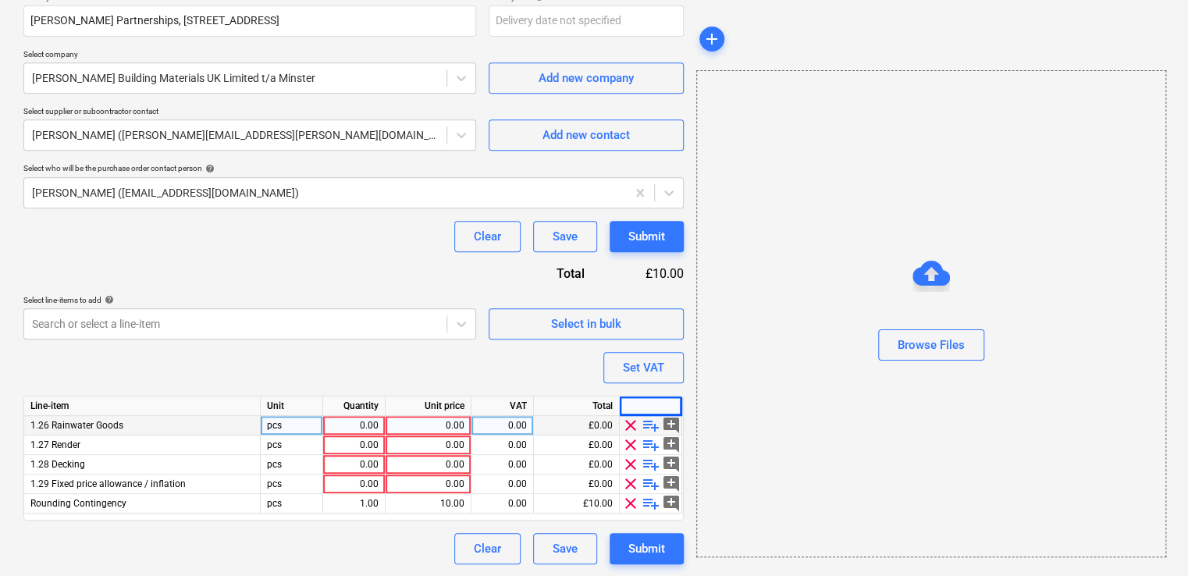
click at [631, 426] on span "clear" at bounding box center [630, 425] width 19 height 19
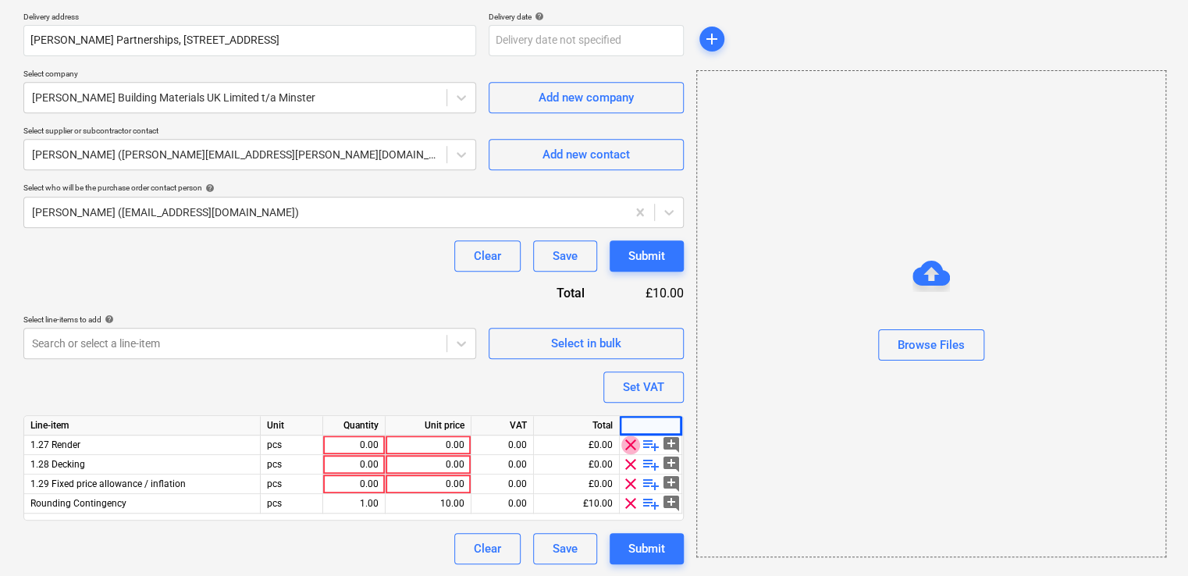
click at [631, 442] on span "clear" at bounding box center [630, 445] width 19 height 19
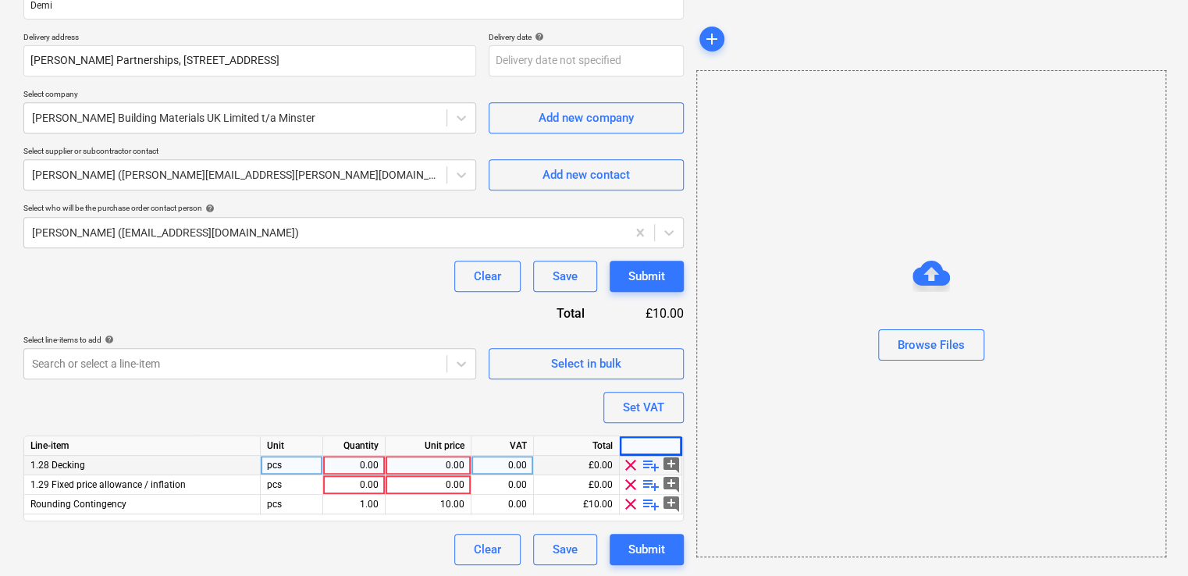
click at [628, 471] on span "clear" at bounding box center [630, 465] width 19 height 19
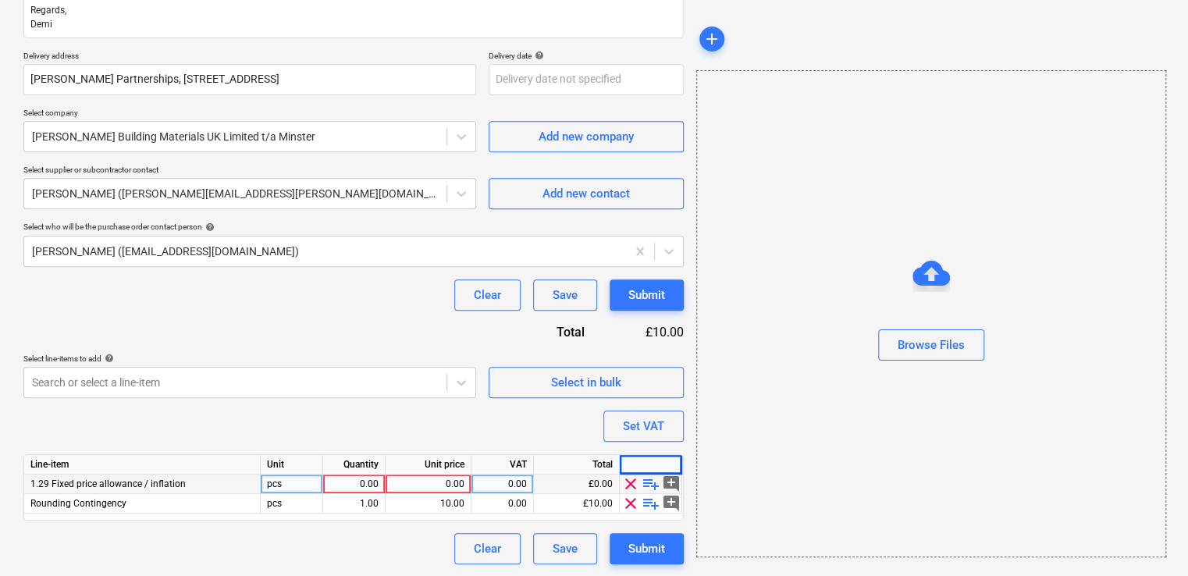
click at [632, 489] on span "clear" at bounding box center [630, 484] width 19 height 19
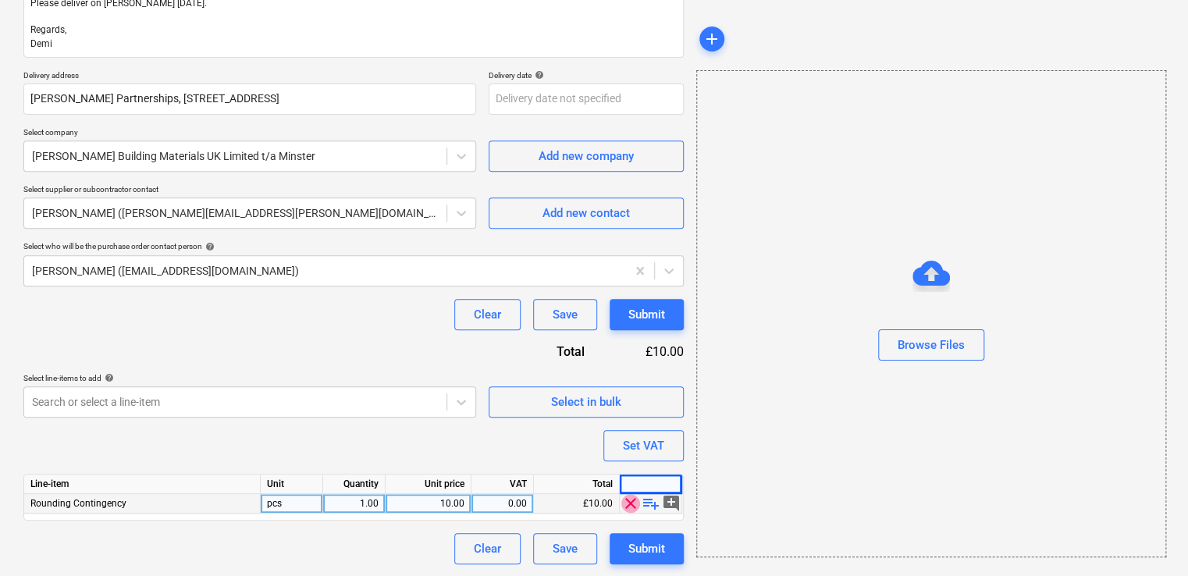
drag, startPoint x: 632, startPoint y: 504, endPoint x: 631, endPoint y: 473, distance: 31.2
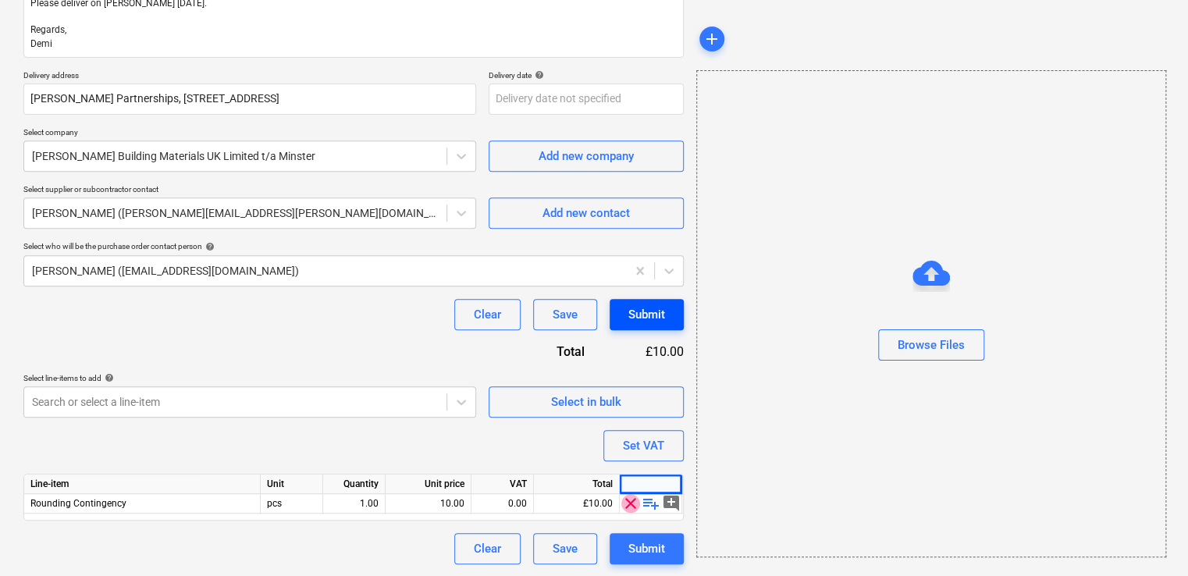
click at [631, 504] on span "clear" at bounding box center [630, 503] width 19 height 19
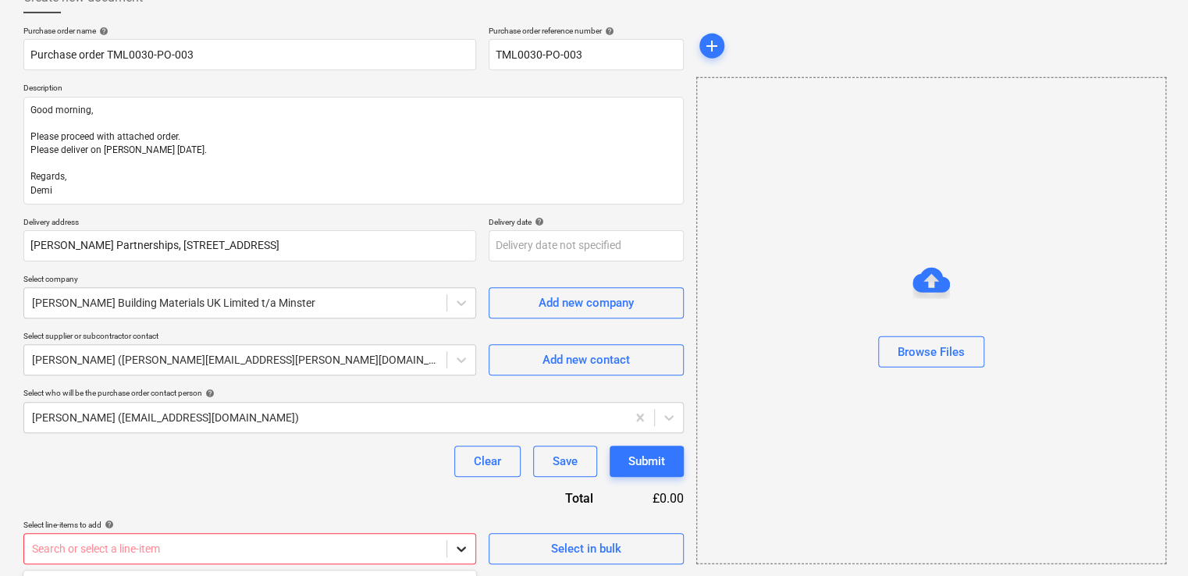
scroll to position [333, 0]
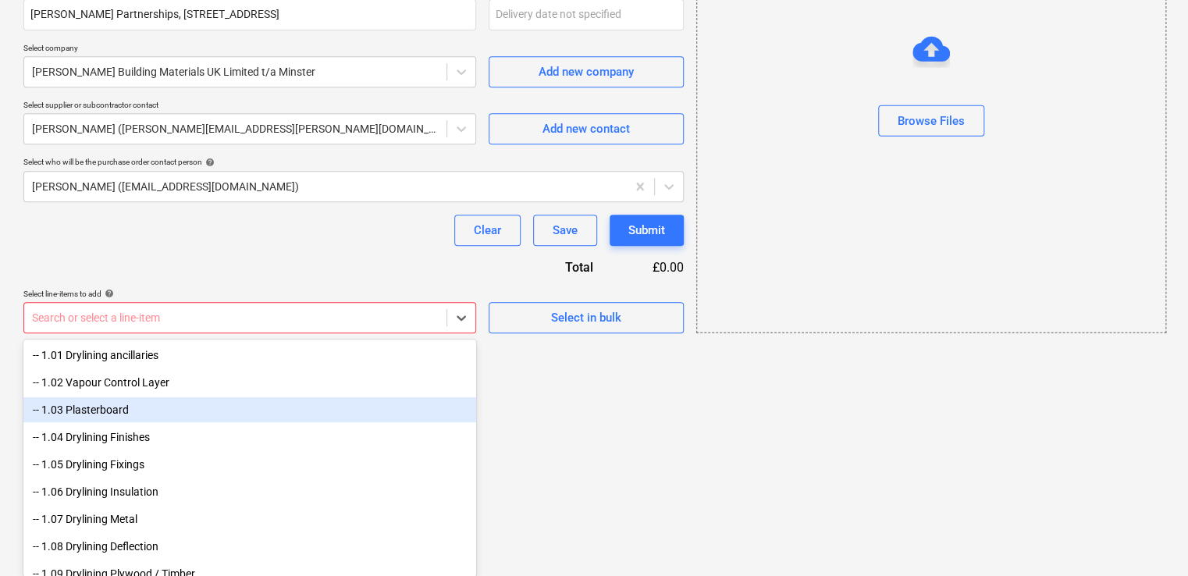
scroll to position [137, 0]
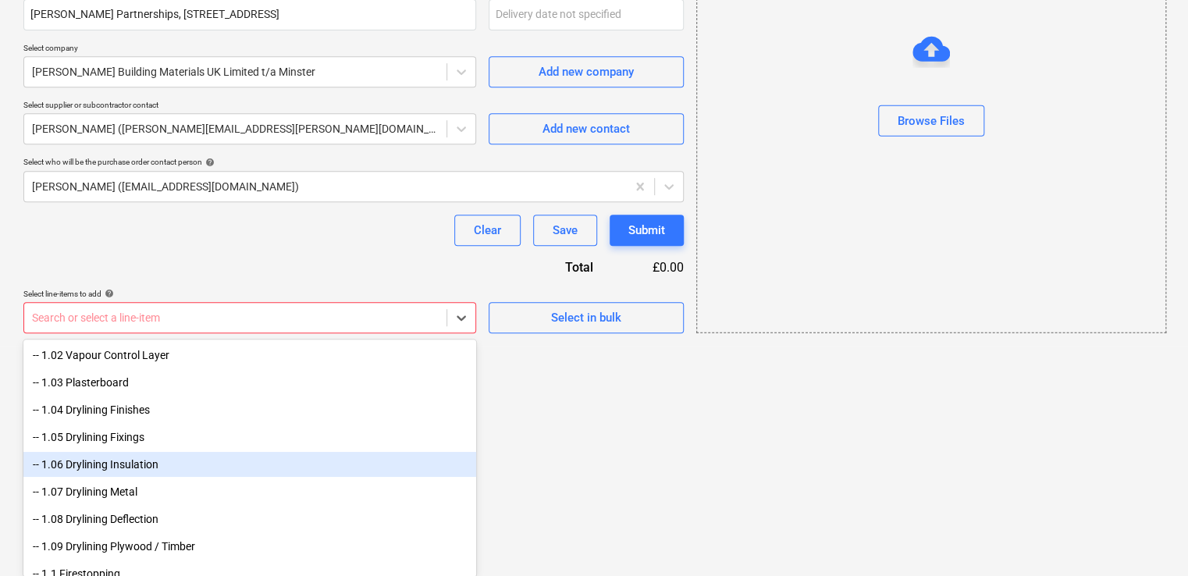
click at [162, 464] on div "-- 1.06 Drylining Insulation" at bounding box center [249, 464] width 453 height 25
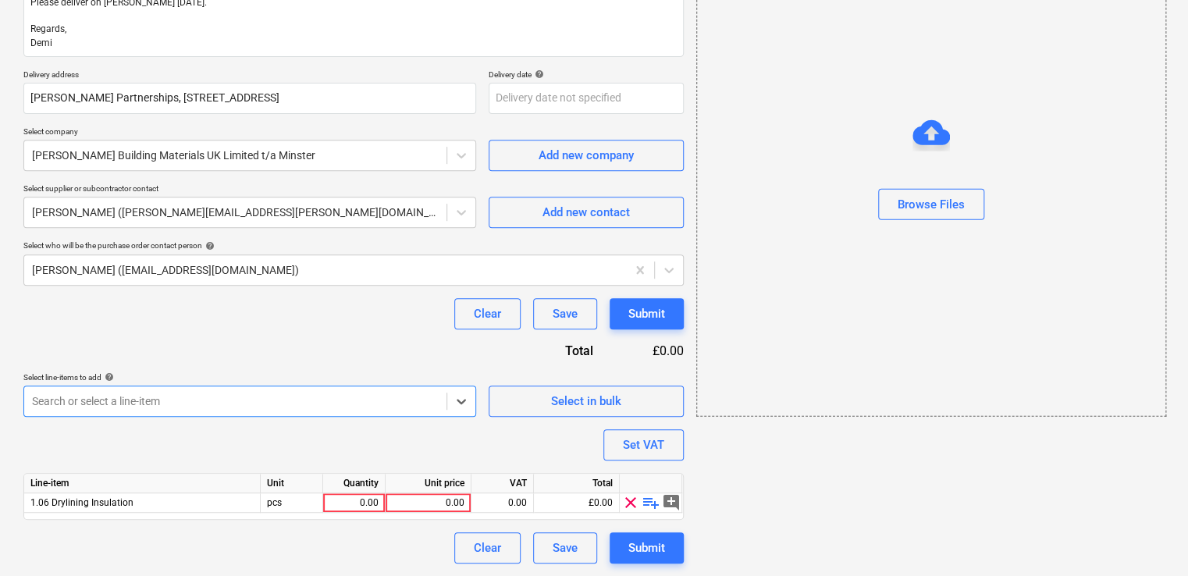
scroll to position [249, 0]
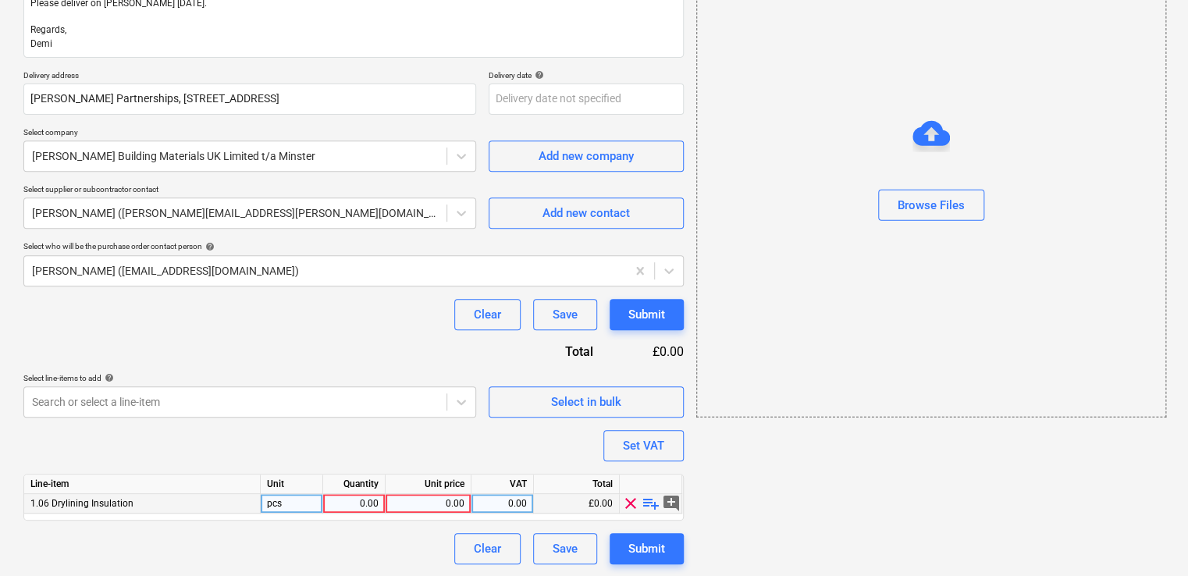
click at [648, 502] on span "playlist_add" at bounding box center [651, 503] width 19 height 19
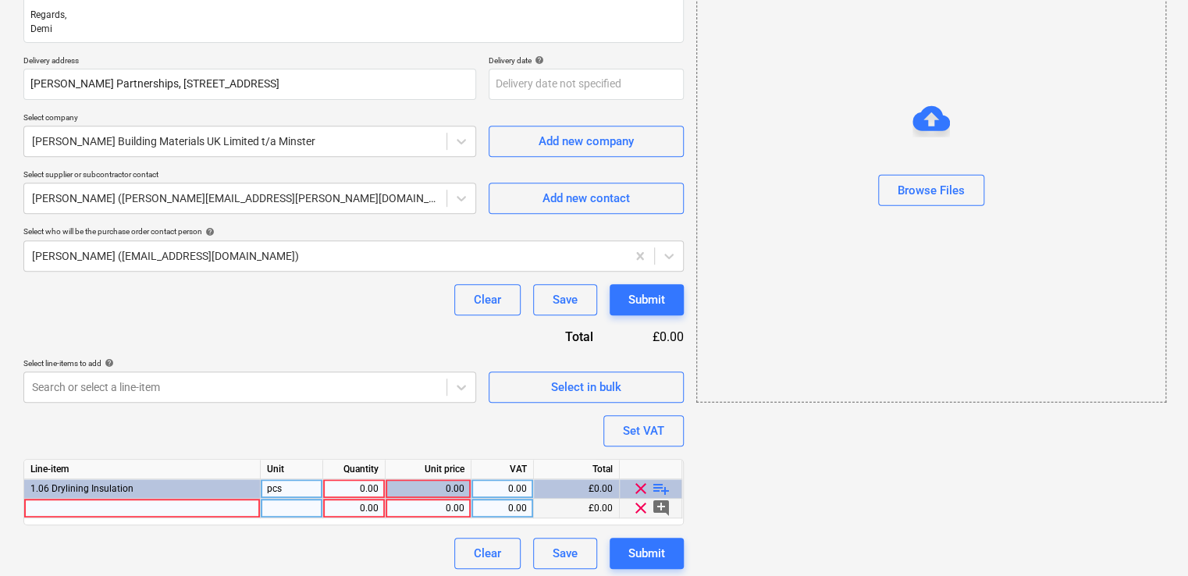
scroll to position [269, 0]
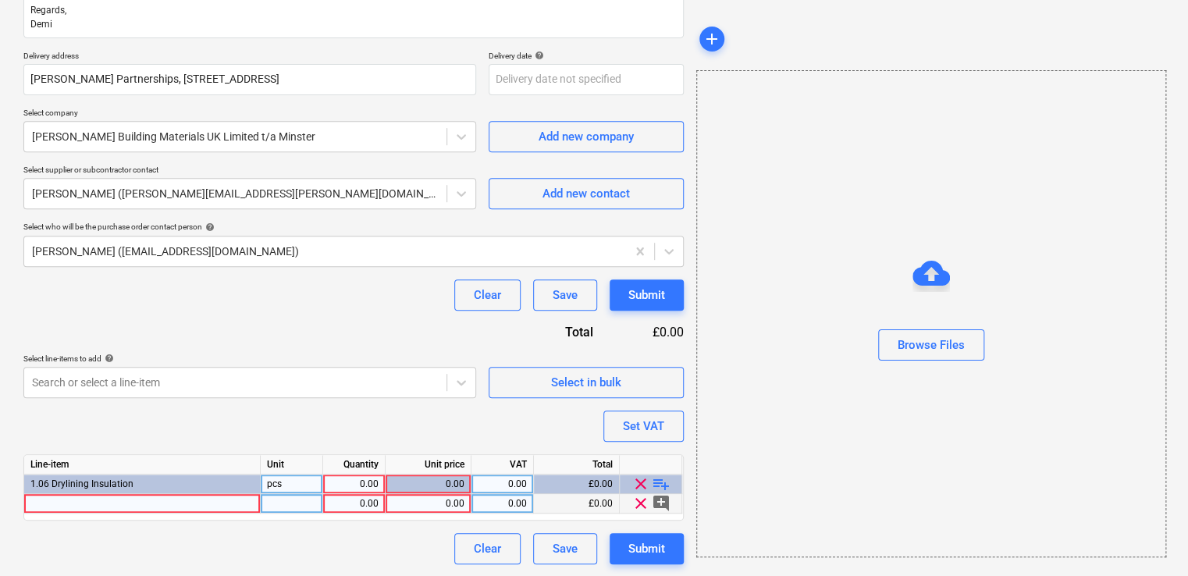
click at [181, 503] on div at bounding box center [142, 504] width 237 height 20
drag, startPoint x: 141, startPoint y: 508, endPoint x: 81, endPoint y: 504, distance: 59.5
click at [81, 504] on input "ROCKWOOL Soffit Slab Plain ..................... 600 x 1000 x 160.0mm" at bounding box center [142, 503] width 236 height 19
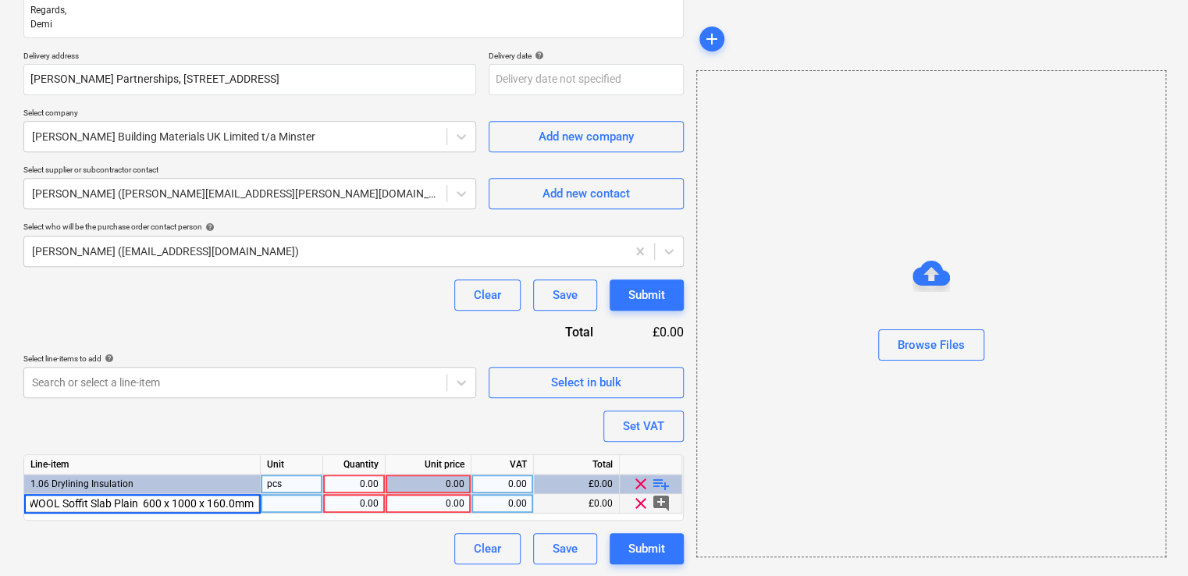
click at [308, 505] on div at bounding box center [292, 504] width 62 height 20
click at [451, 503] on div "0.00" at bounding box center [428, 504] width 73 height 20
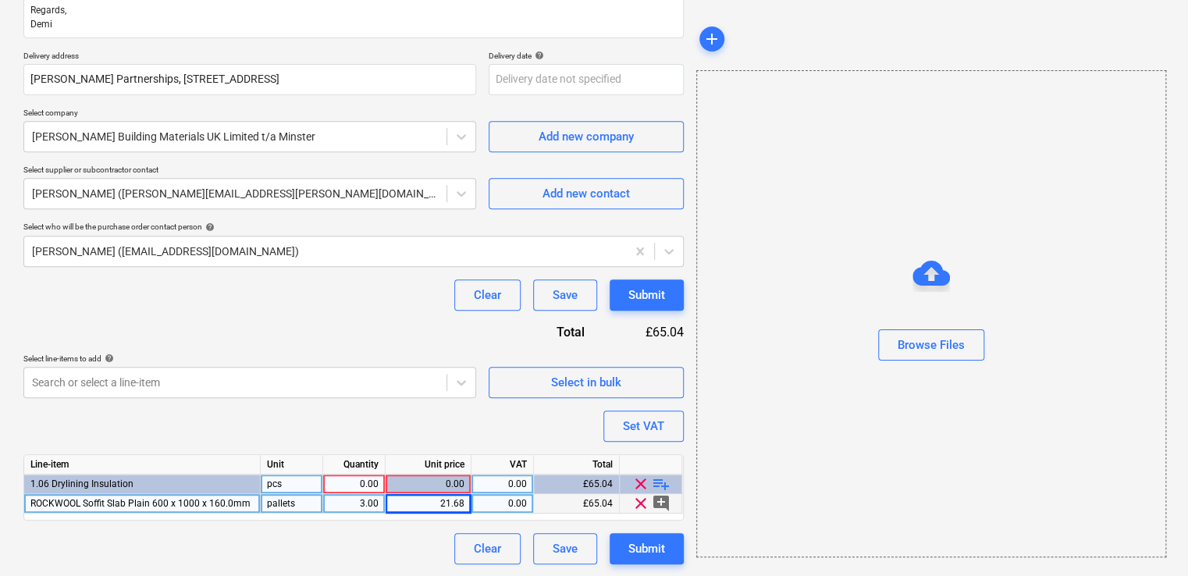
click at [512, 501] on div "0.00" at bounding box center [502, 504] width 49 height 20
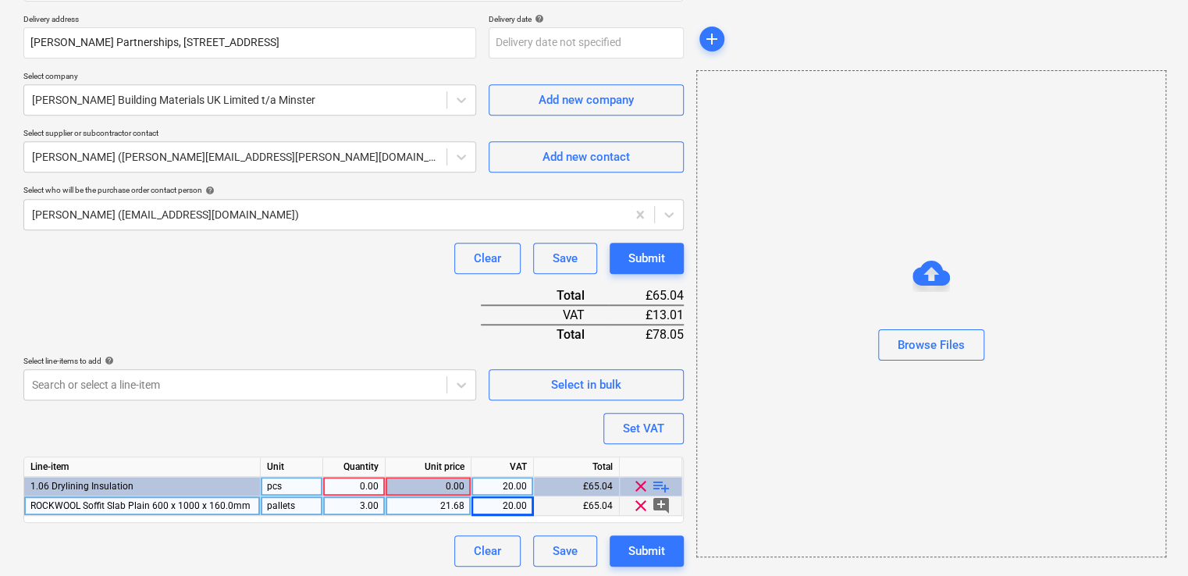
scroll to position [307, 0]
click at [368, 503] on div "3.00" at bounding box center [353, 505] width 49 height 20
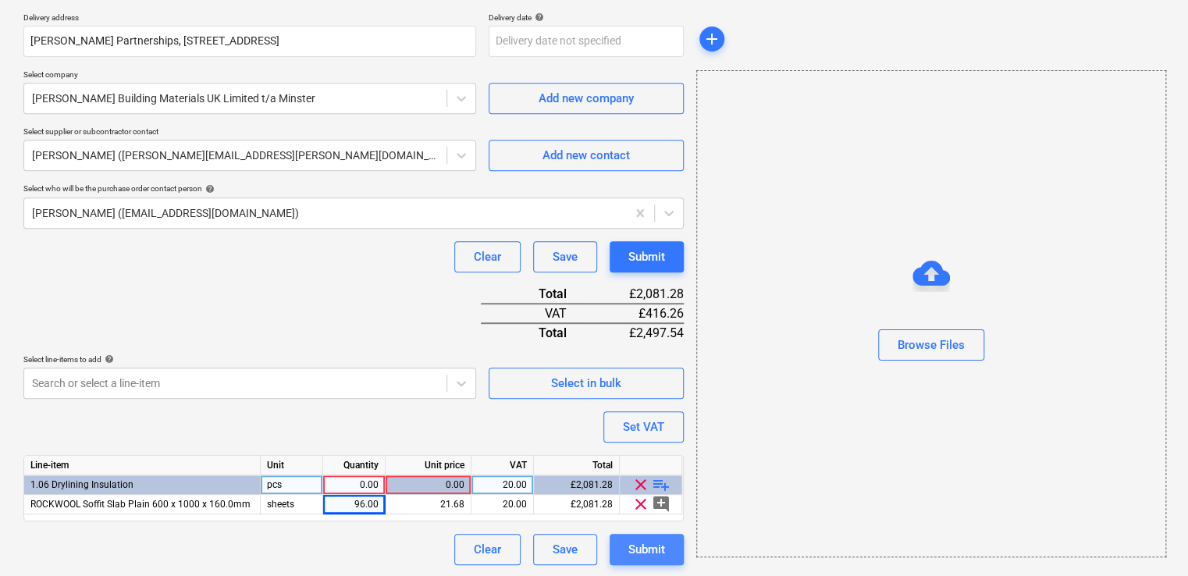
click at [643, 541] on div "Submit" at bounding box center [646, 549] width 37 height 20
click at [368, 481] on div "0.00" at bounding box center [353, 485] width 49 height 20
click at [621, 555] on button "Submit" at bounding box center [647, 549] width 74 height 31
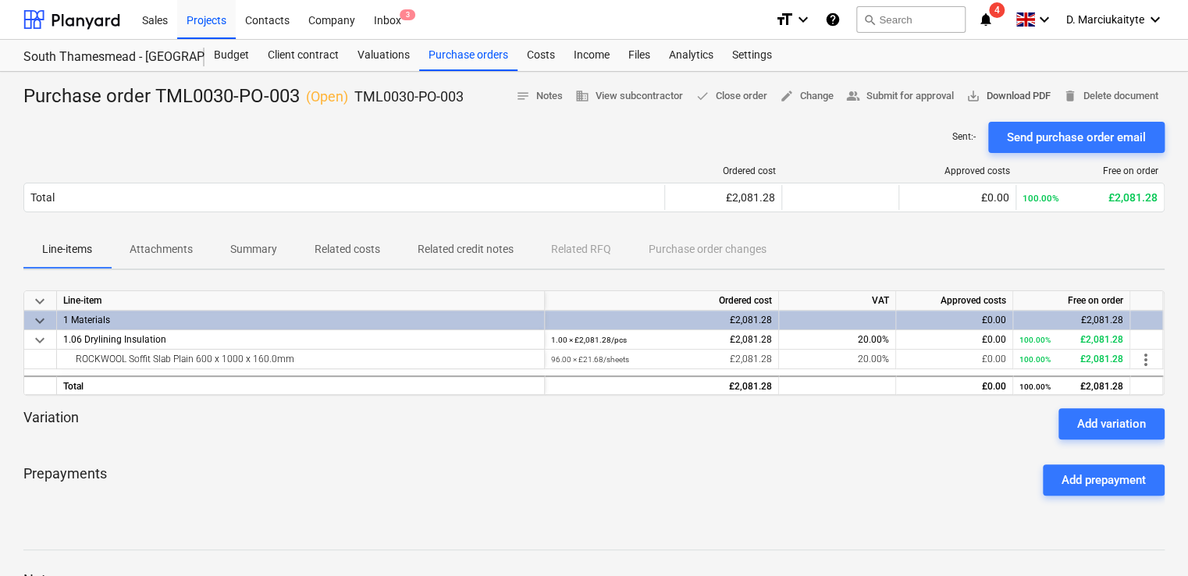
click at [984, 95] on span "save_alt Download PDF" at bounding box center [1008, 96] width 84 height 18
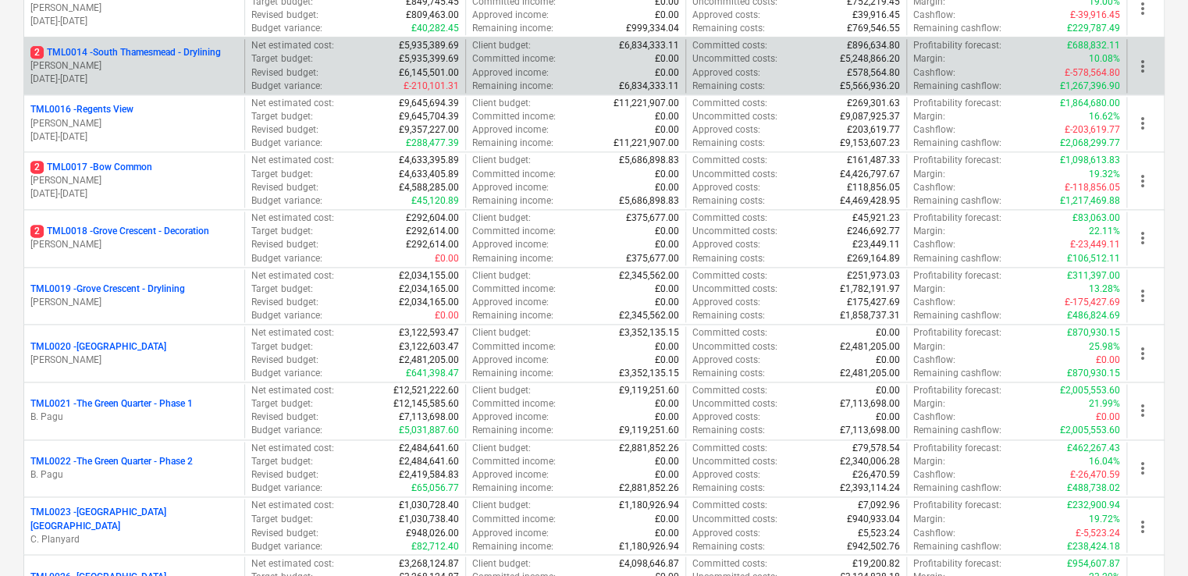
scroll to position [937, 0]
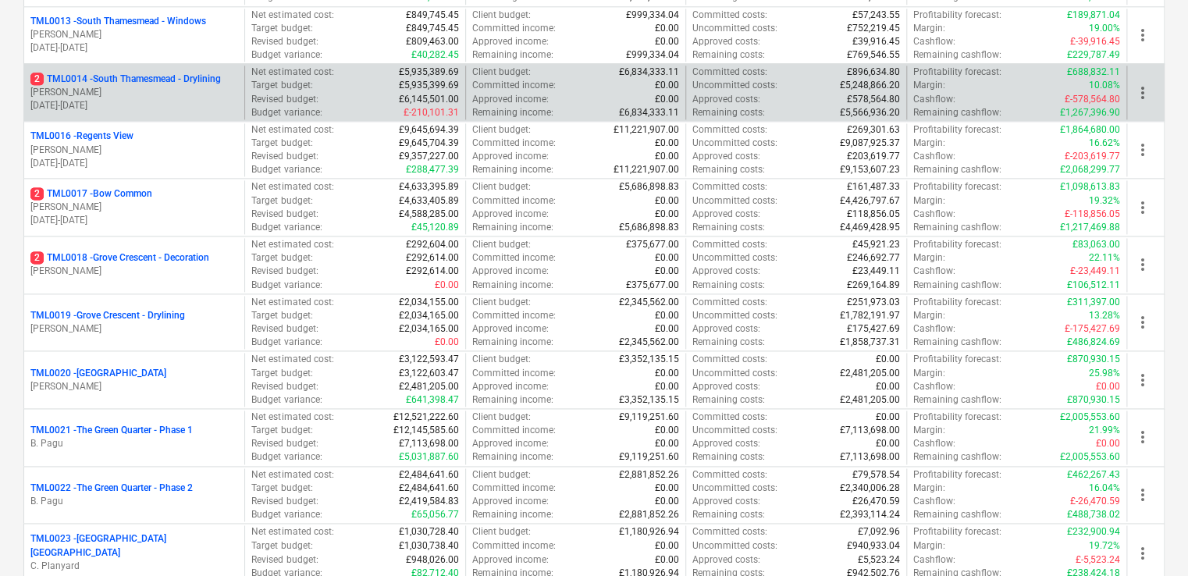
click at [150, 81] on p "2 TML0014 - South Thamesmead - Drylining" at bounding box center [125, 79] width 190 height 13
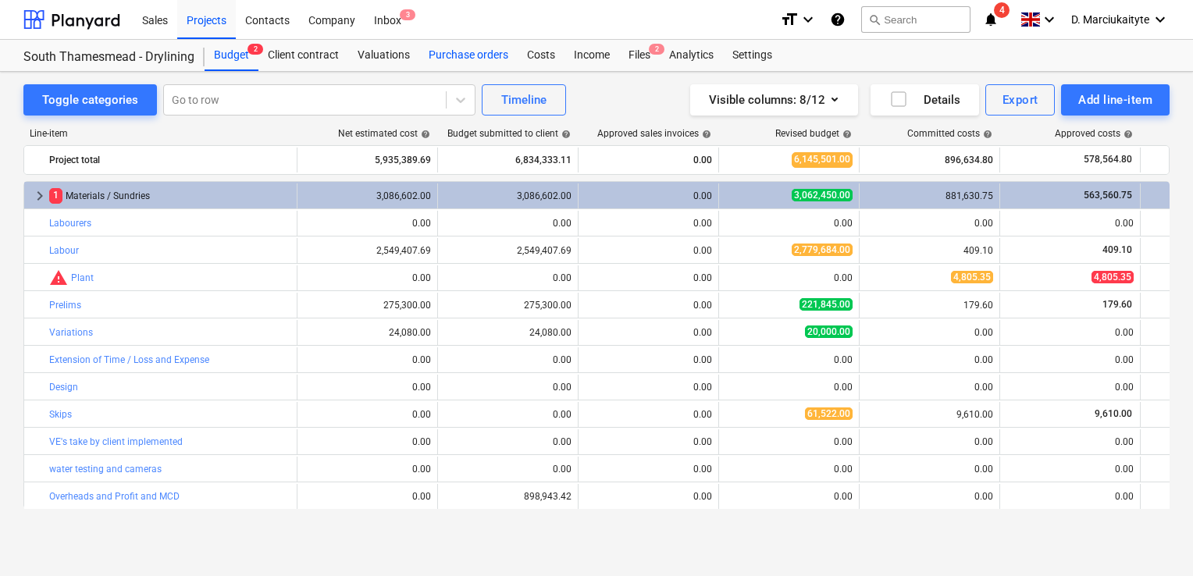
click at [475, 58] on div "Purchase orders" at bounding box center [468, 55] width 98 height 31
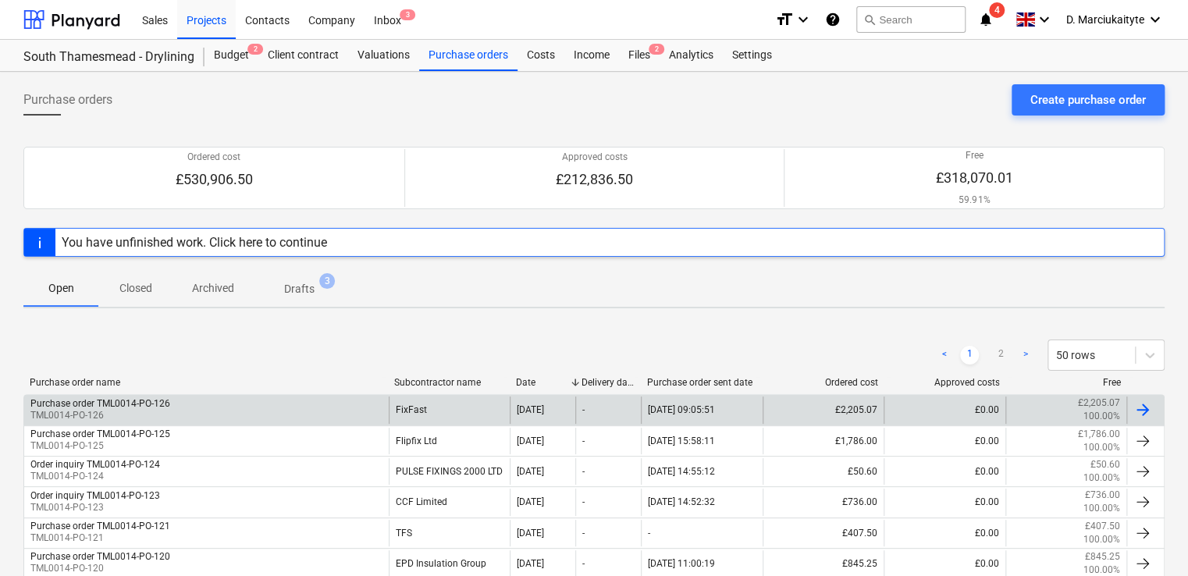
click at [109, 406] on div "Purchase order TML0014-PO-126" at bounding box center [100, 403] width 140 height 11
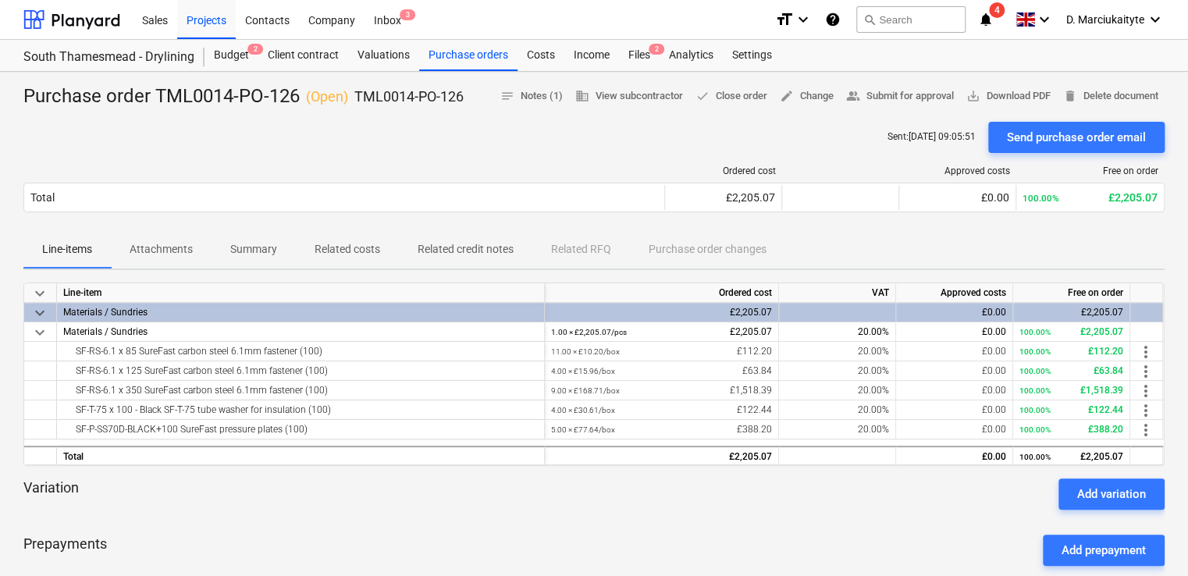
drag, startPoint x: 275, startPoint y: 223, endPoint x: 269, endPoint y: 233, distance: 11.9
click at [273, 226] on div "Ordered cost Approved costs Free on order Total £2,205.07 £0.00 100.00% £2,205.…" at bounding box center [593, 192] width 1141 height 78
click at [248, 252] on p "Summary" at bounding box center [253, 249] width 47 height 16
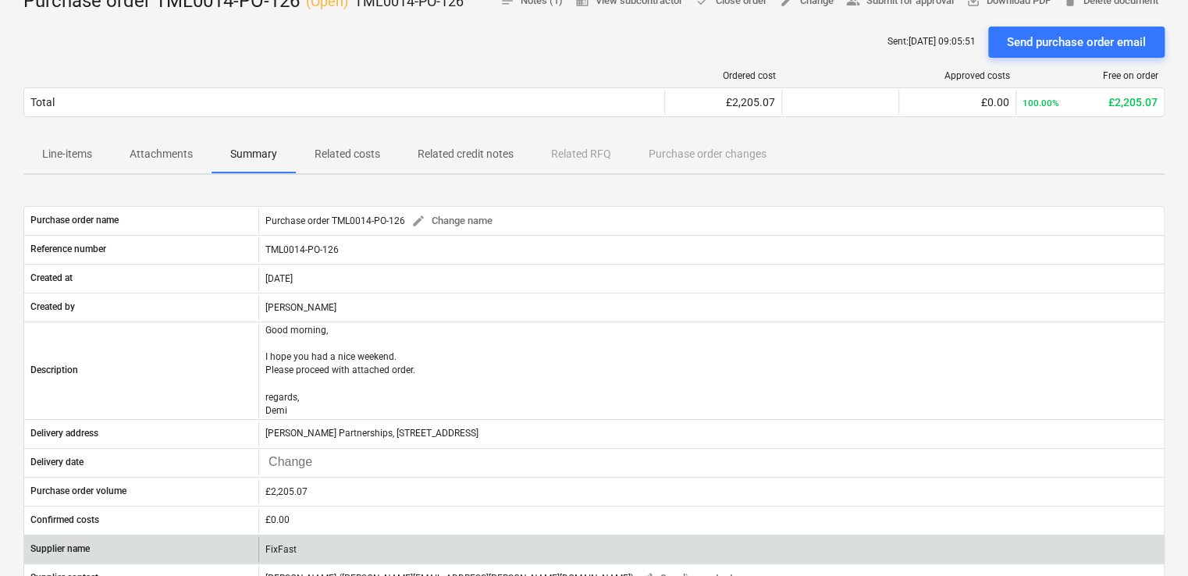
scroll to position [156, 0]
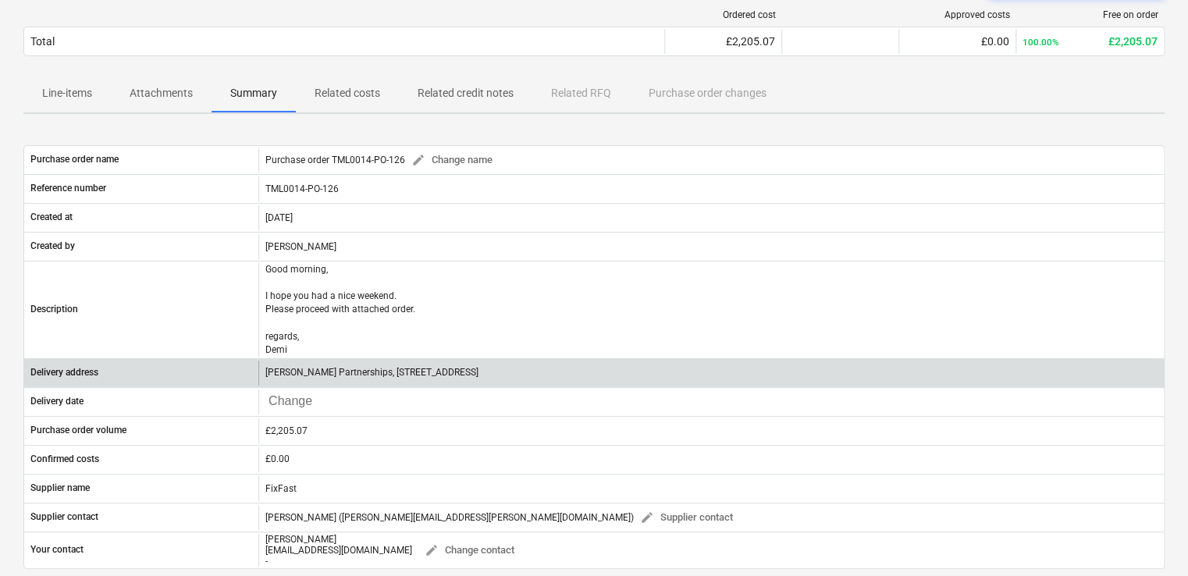
drag, startPoint x: 674, startPoint y: 372, endPoint x: 262, endPoint y: 378, distance: 412.2
click at [264, 378] on div "[PERSON_NAME] Partnerships, [STREET_ADDRESS]" at bounding box center [711, 373] width 906 height 25
copy p "[PERSON_NAME] Partnerships, [STREET_ADDRESS]"
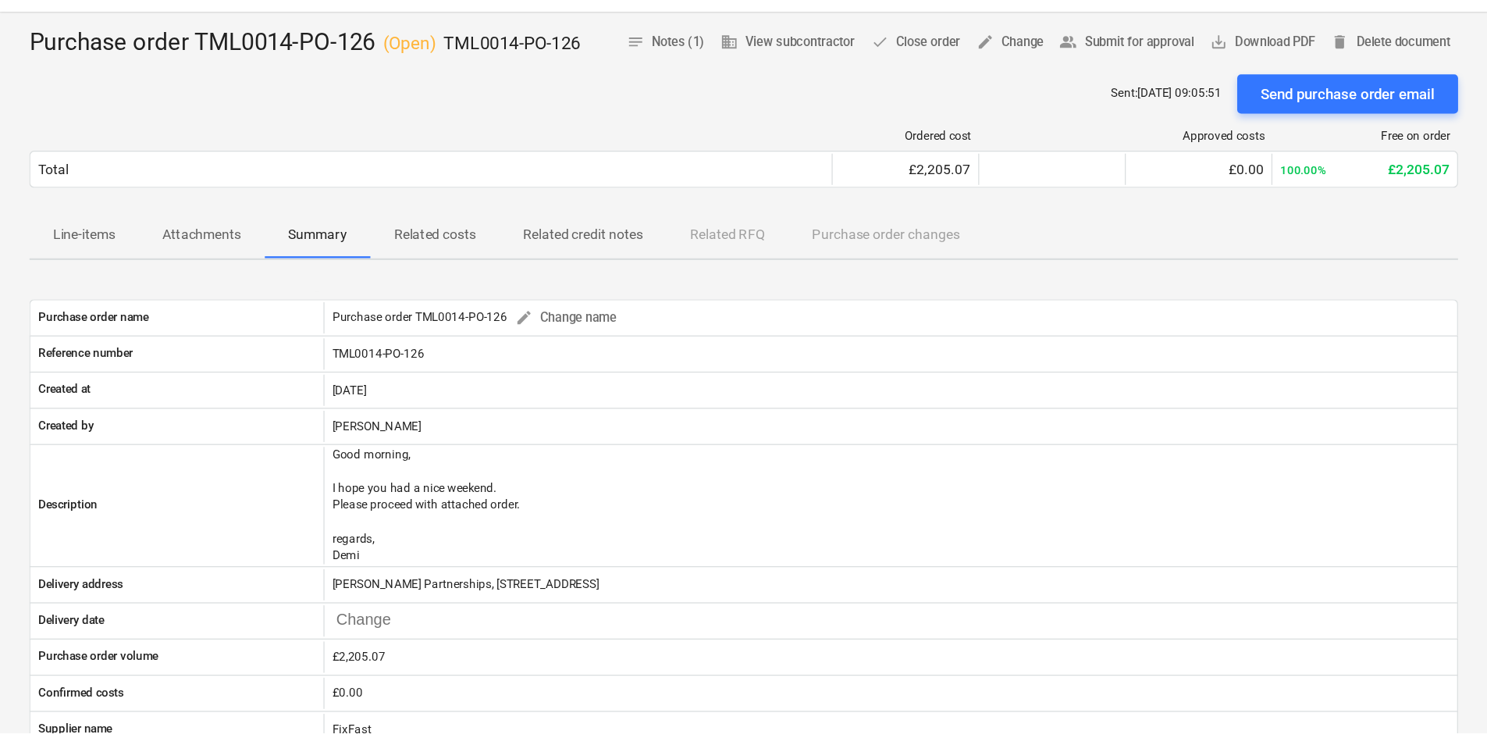
scroll to position [0, 0]
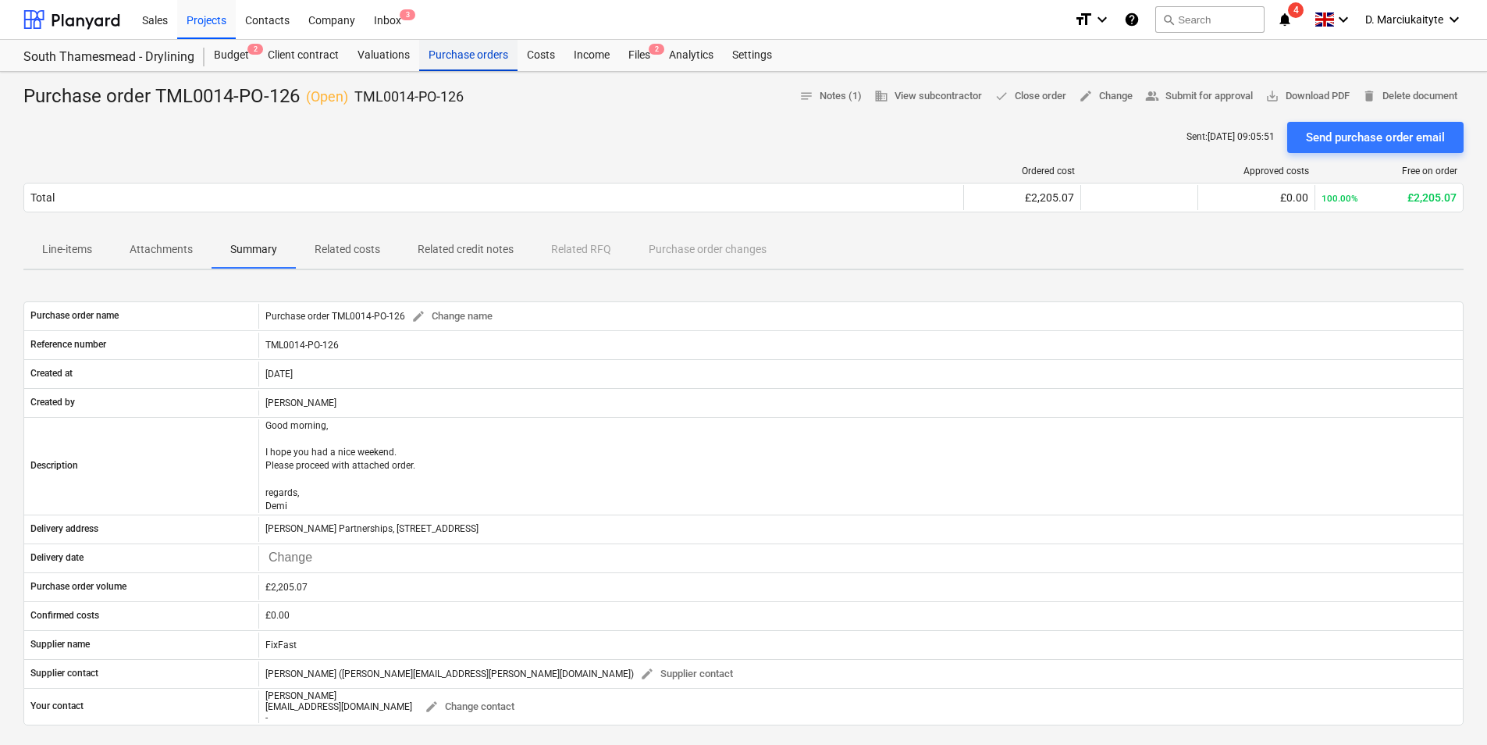
click at [464, 53] on div "Purchase orders" at bounding box center [468, 55] width 98 height 31
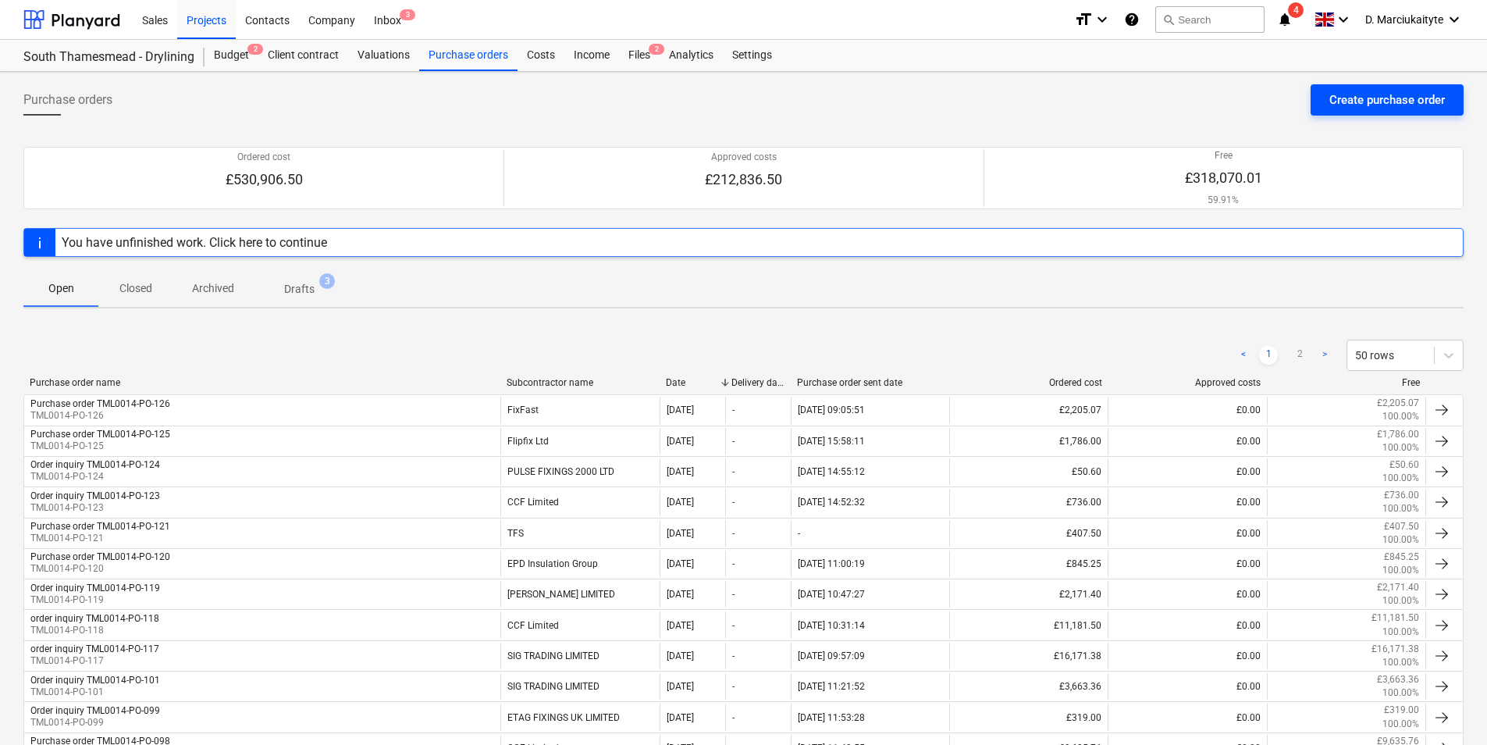
click at [1187, 94] on div "Create purchase order" at bounding box center [1387, 100] width 116 height 20
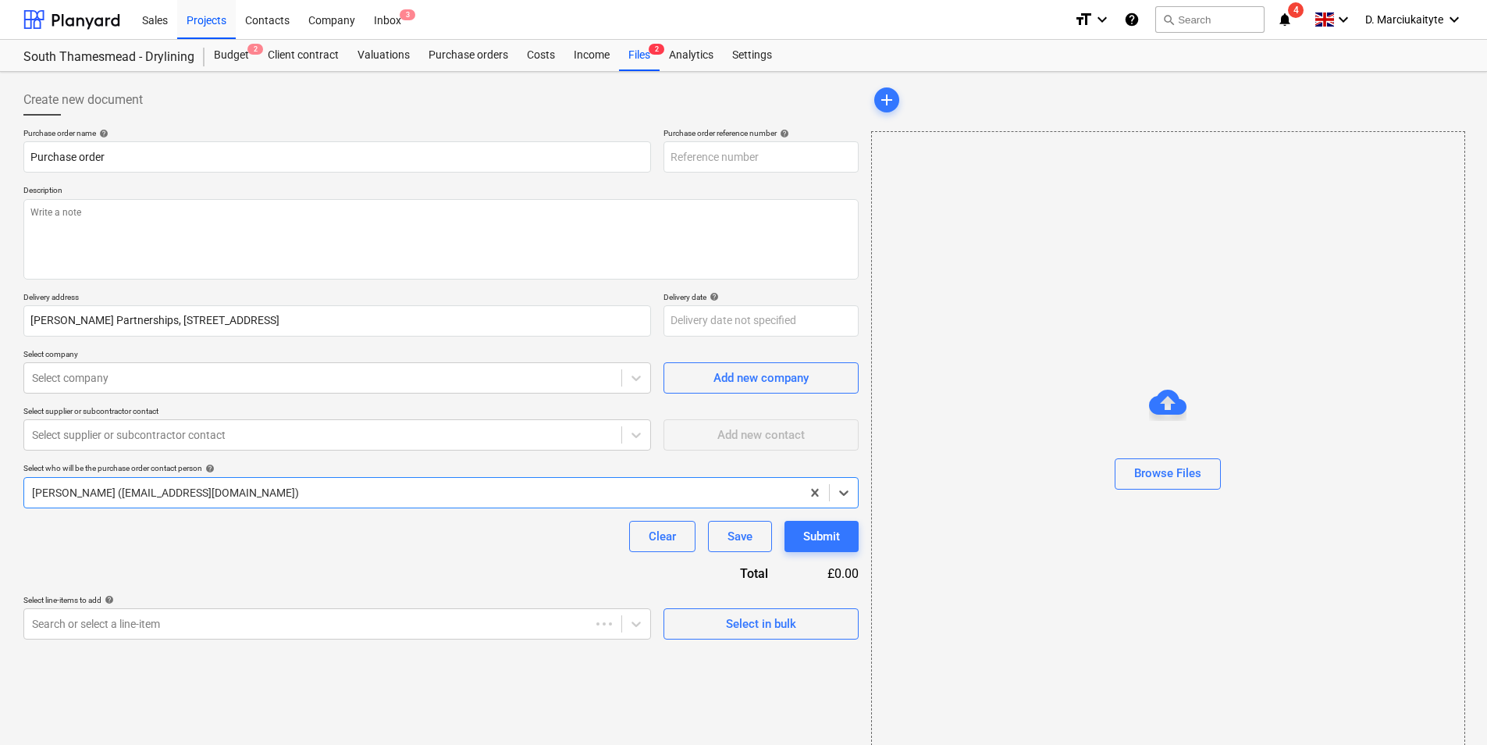
type textarea "x"
type input "TML0014-PO-129"
click at [817, 155] on input "TML0014-PO-129" at bounding box center [761, 156] width 195 height 31
type textarea "x"
type input "TML0014-PO-12"
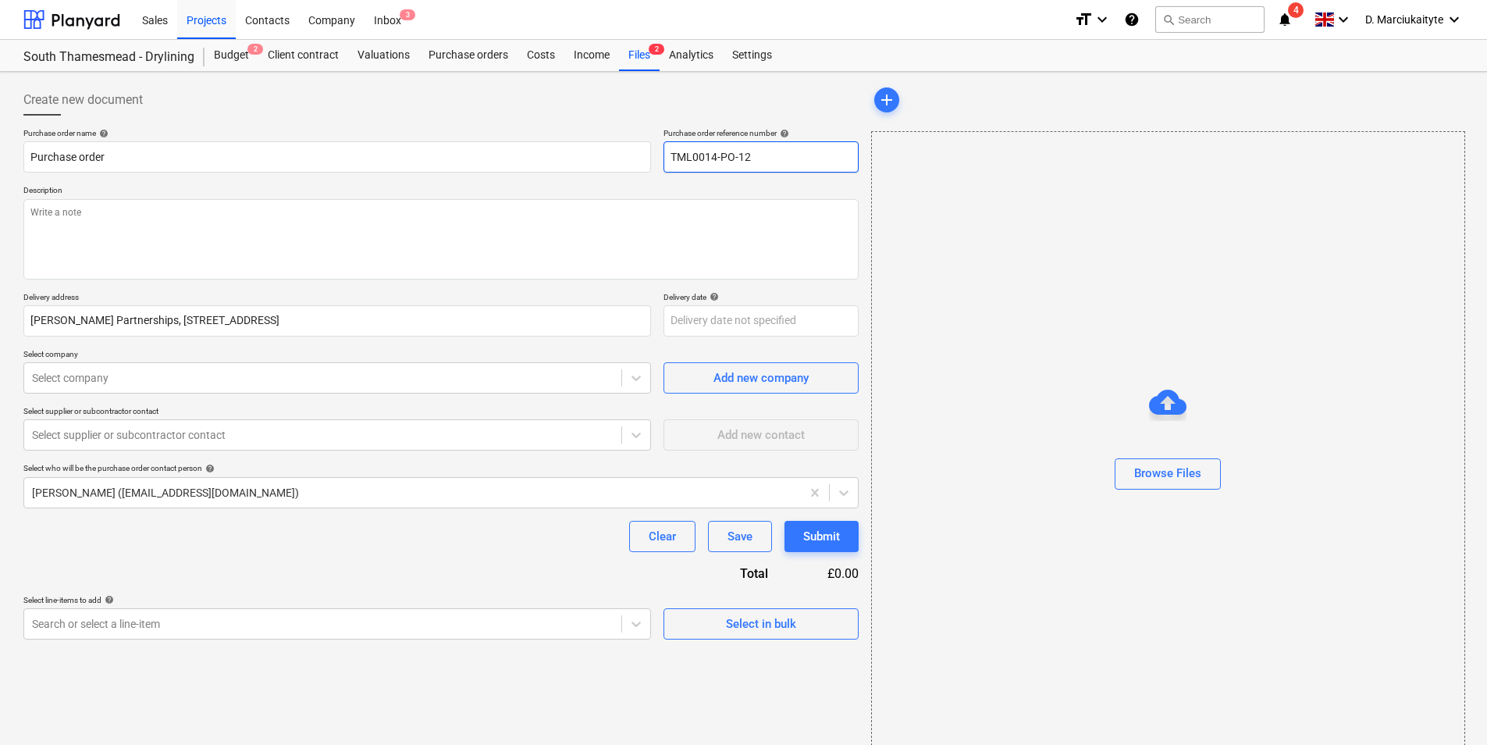
type textarea "x"
type input "TML0014-PO-127"
click at [236, 151] on input "Purchase order" at bounding box center [337, 156] width 628 height 31
type textarea "x"
type input "Purchase order"
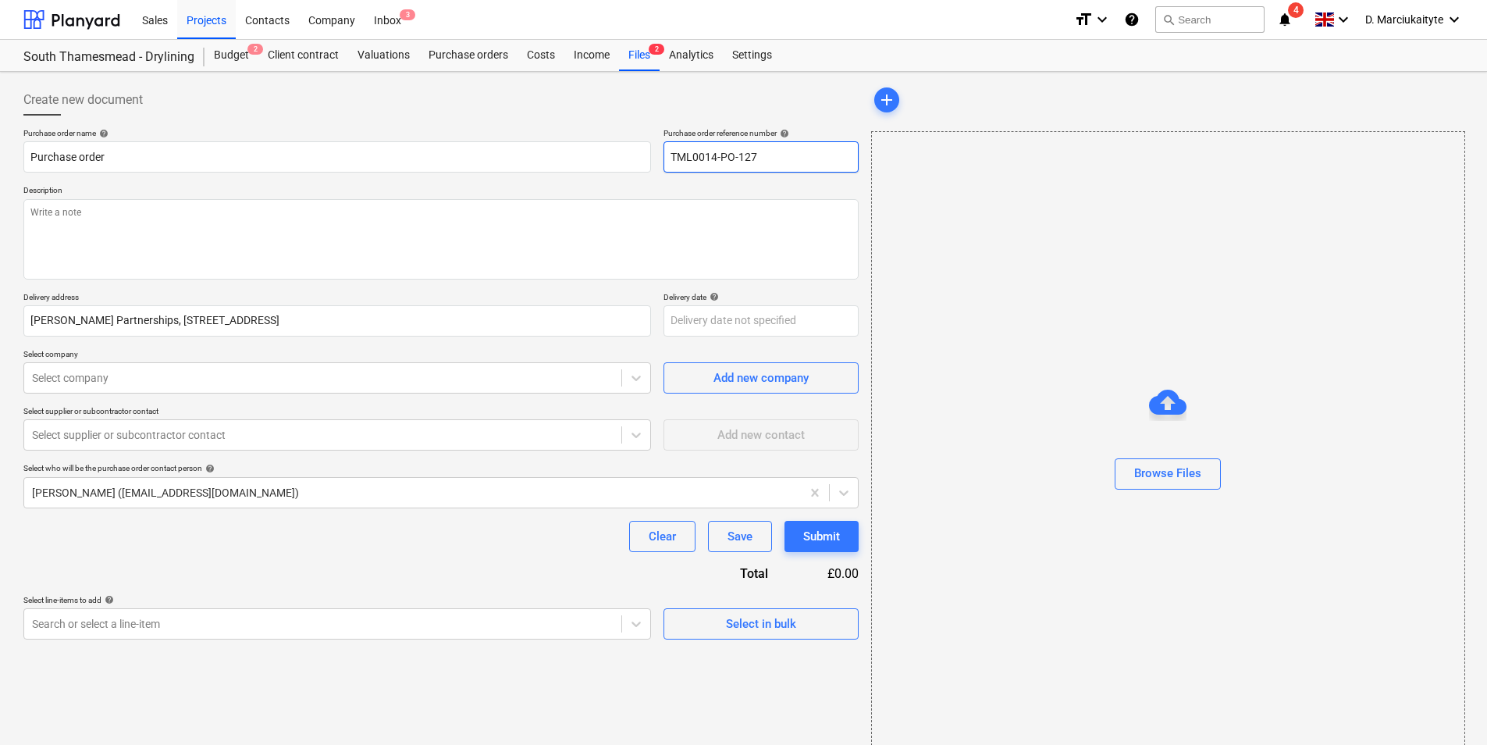
drag, startPoint x: 775, startPoint y: 154, endPoint x: 659, endPoint y: 155, distance: 116.3
click at [659, 155] on div "Purchase order name help Purchase order Purchase order reference number help TM…" at bounding box center [440, 150] width 835 height 44
click at [338, 156] on input "Purchase order" at bounding box center [337, 156] width 628 height 31
paste input "TML0014-PO-127"
type textarea "x"
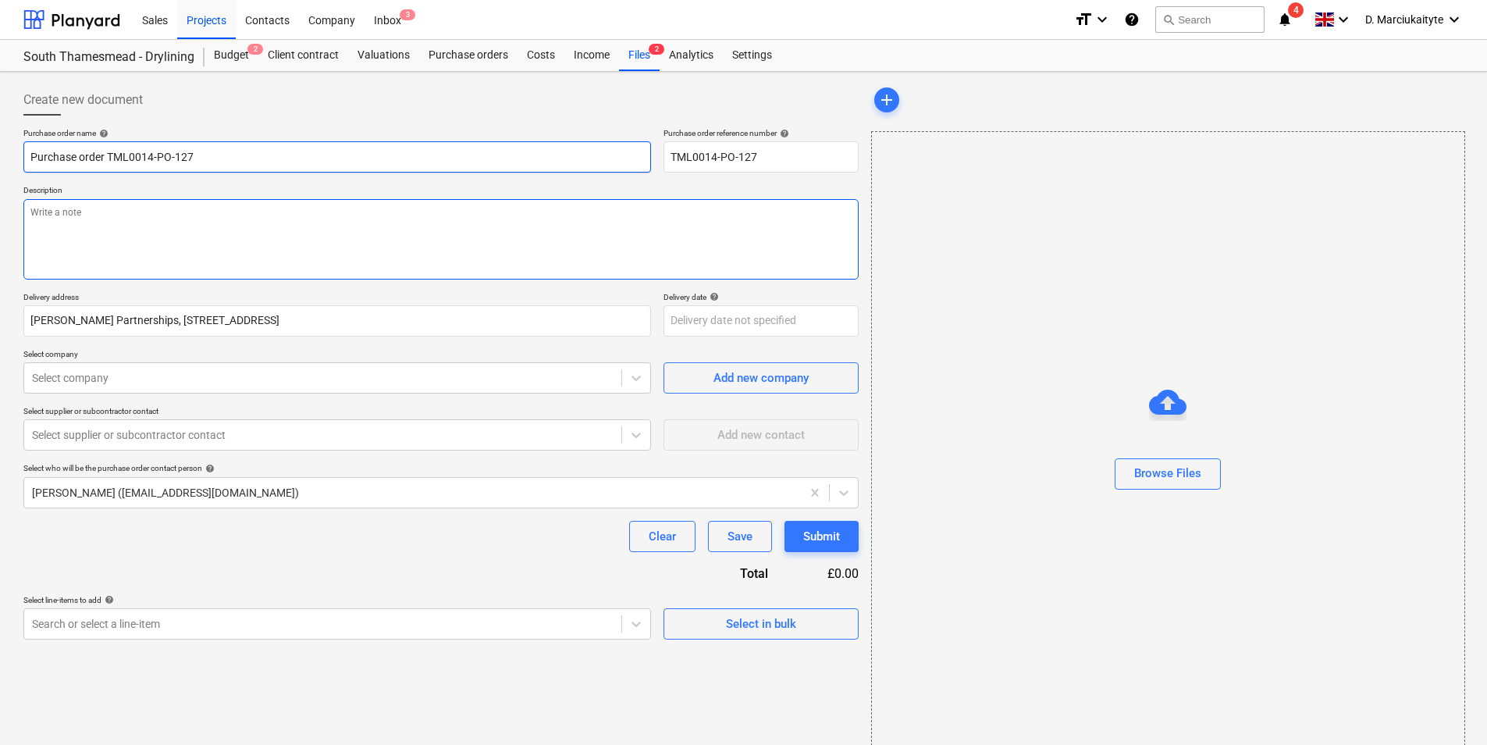
type input "Purchase order TML0014-PO-127"
click at [360, 225] on textarea at bounding box center [440, 239] width 835 height 80
type textarea "x"
type textarea "G"
type textarea "x"
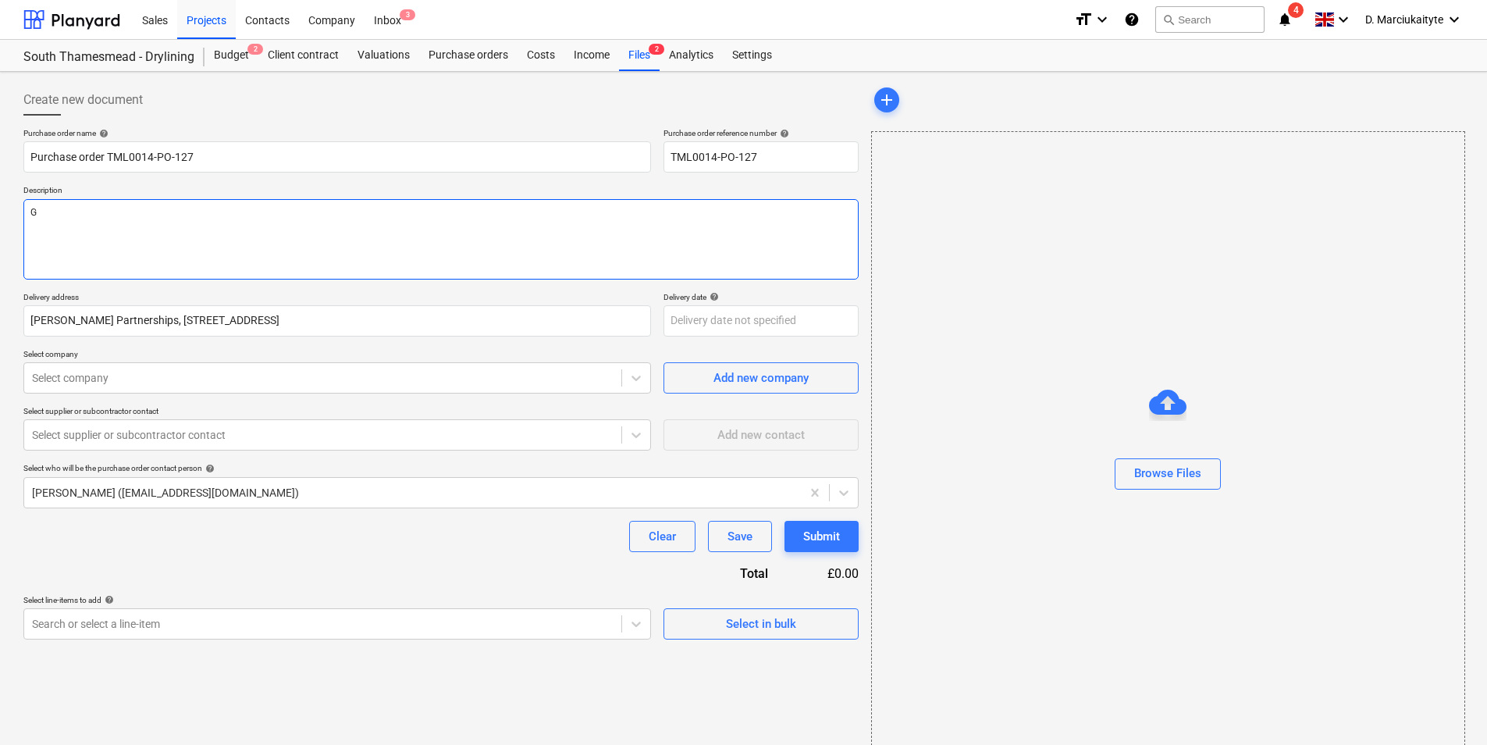
type textarea "Go"
type textarea "x"
type textarea "Goo"
type textarea "x"
type textarea "Good"
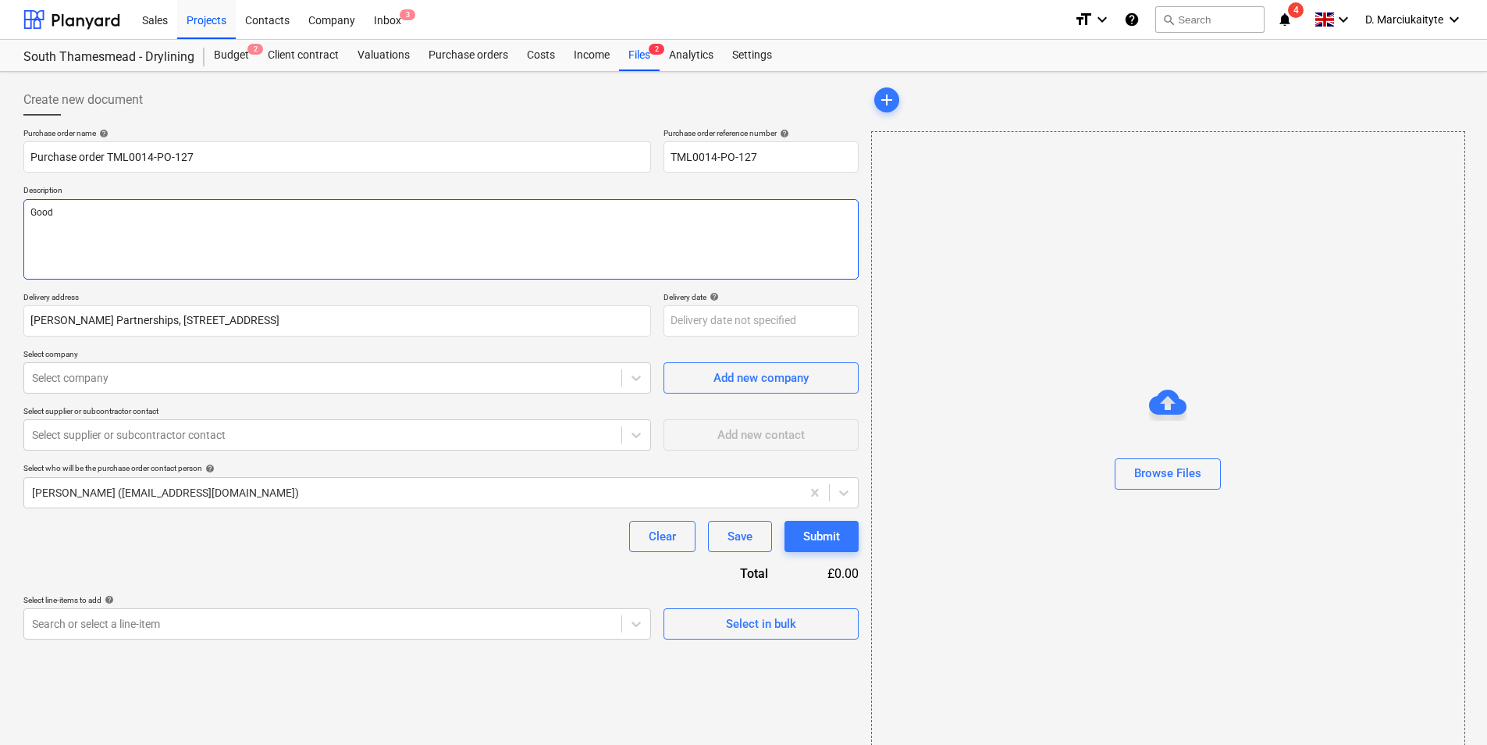
type textarea "x"
type textarea "Good"
type textarea "x"
type textarea "Good m"
type textarea "x"
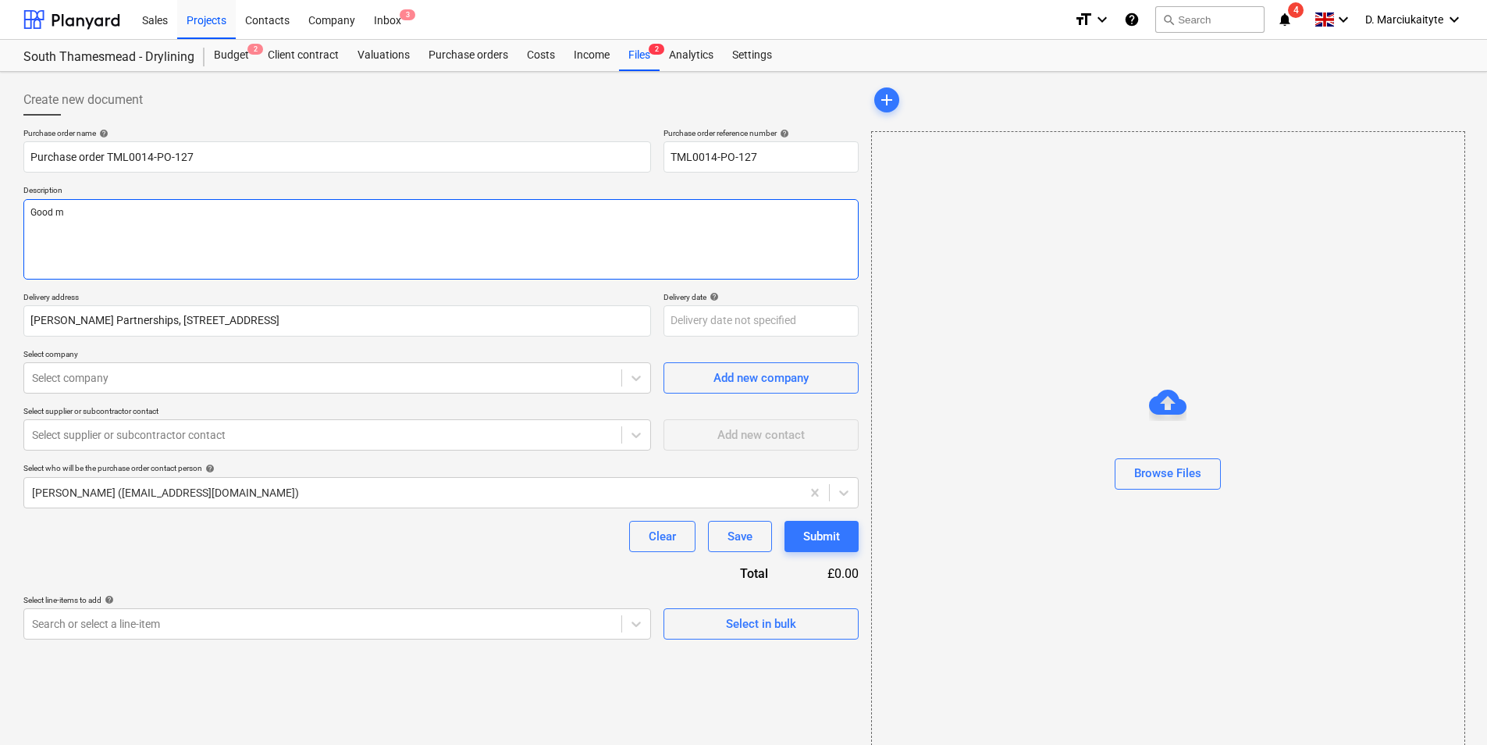
type textarea "Good mo"
type textarea "x"
type textarea "Good mor"
type textarea "x"
type textarea "Good morn"
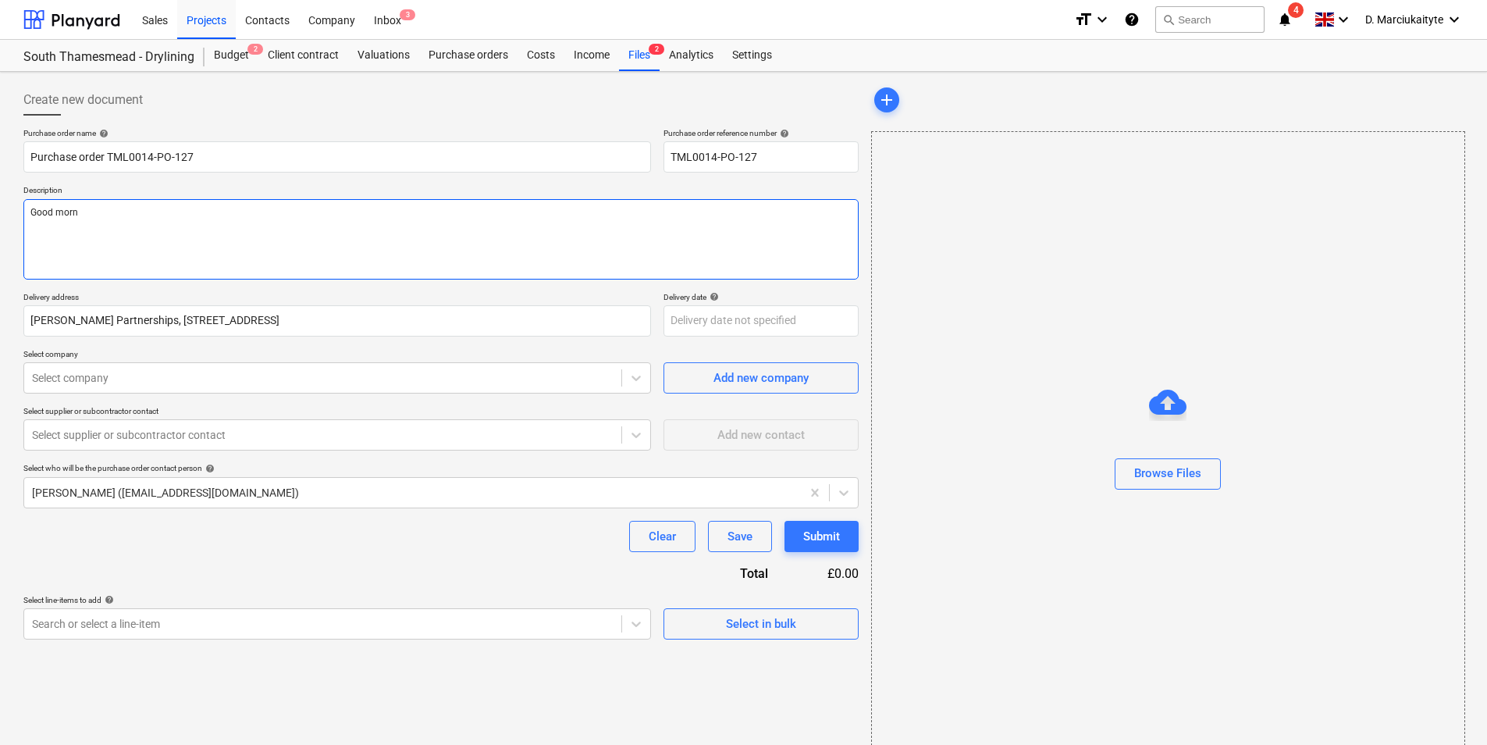
type textarea "x"
type textarea "Good morni"
type textarea "x"
type textarea "Good mornin"
type textarea "x"
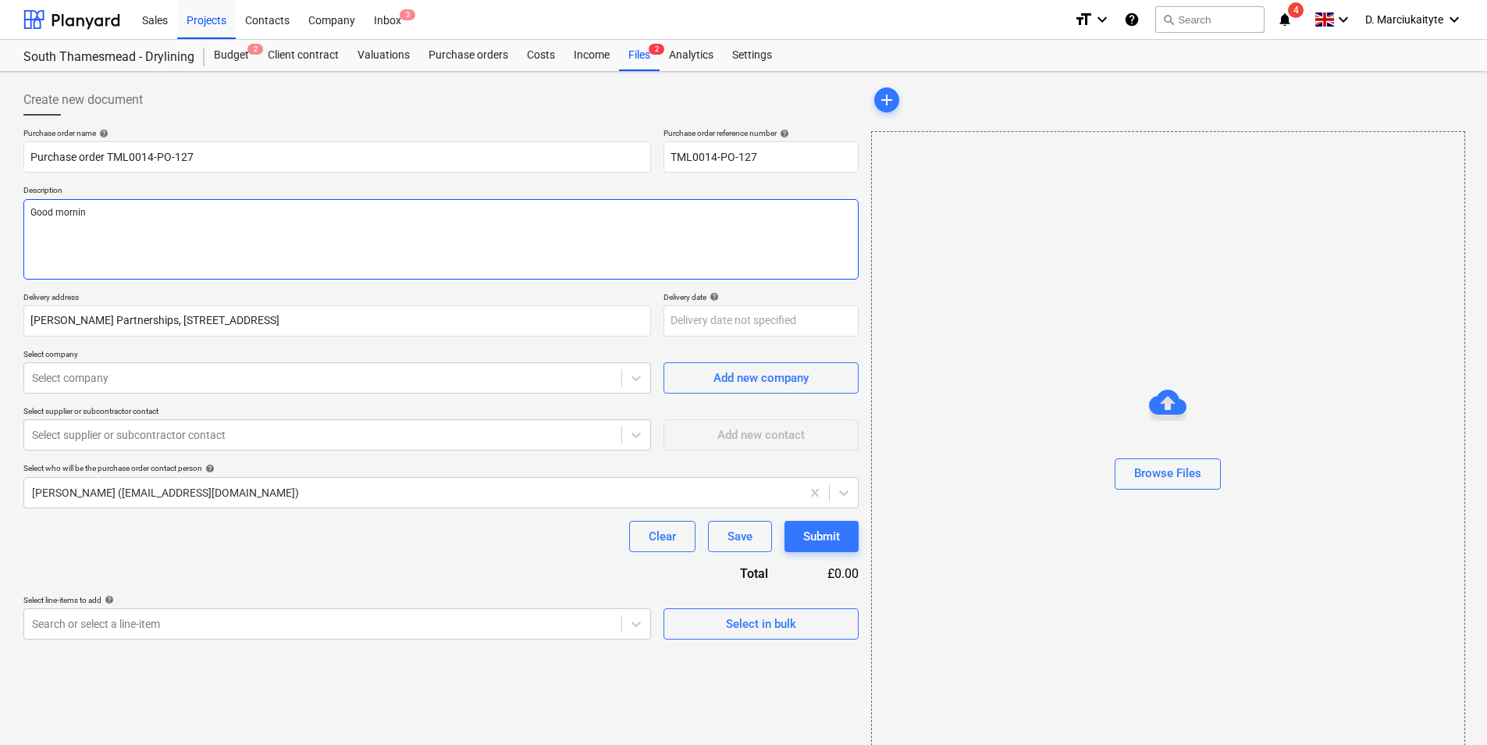
type textarea "Good morning"
type textarea "x"
type textarea "Good morning,"
type textarea "x"
type textarea "Good morning,"
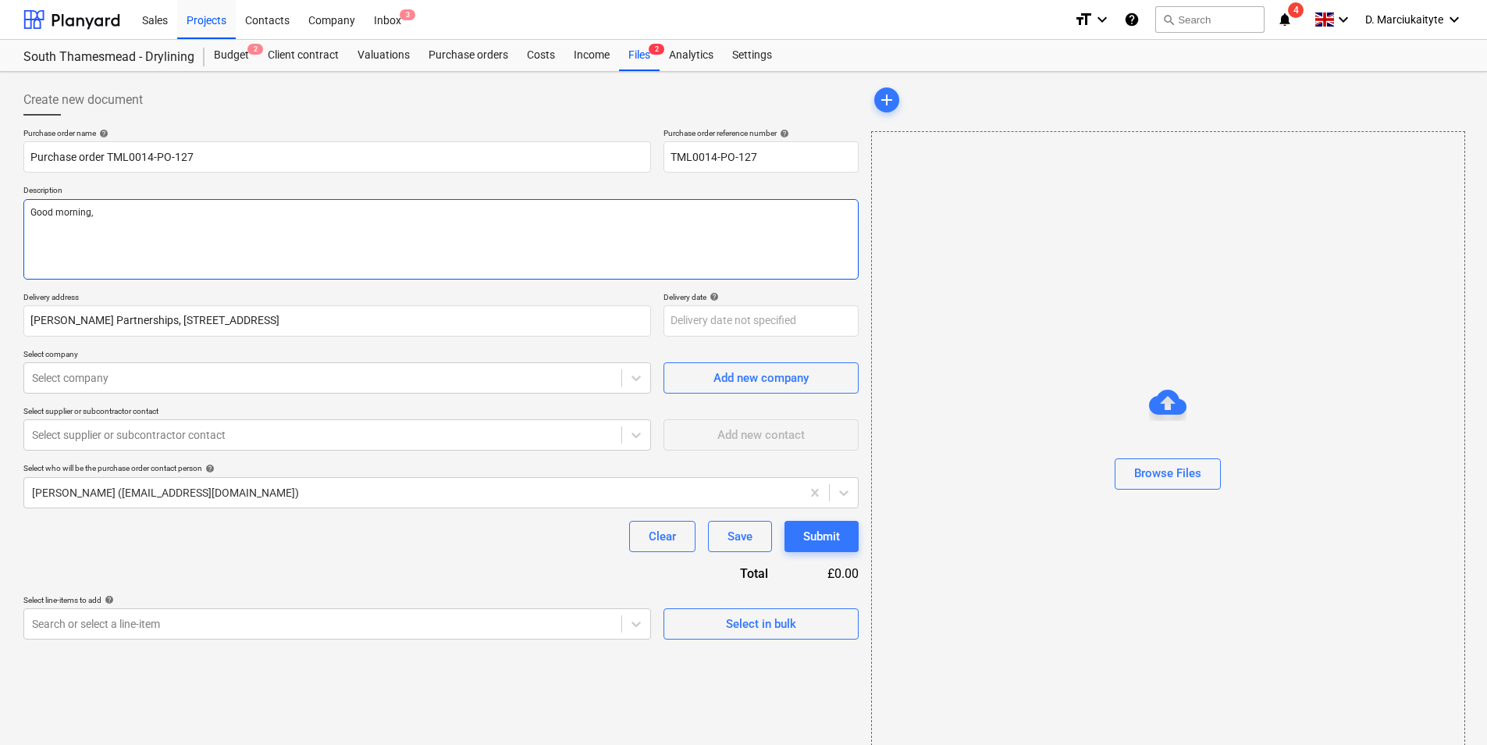
type textarea "x"
type textarea "Good morning,"
type textarea "x"
type textarea "Good morning, P"
type textarea "x"
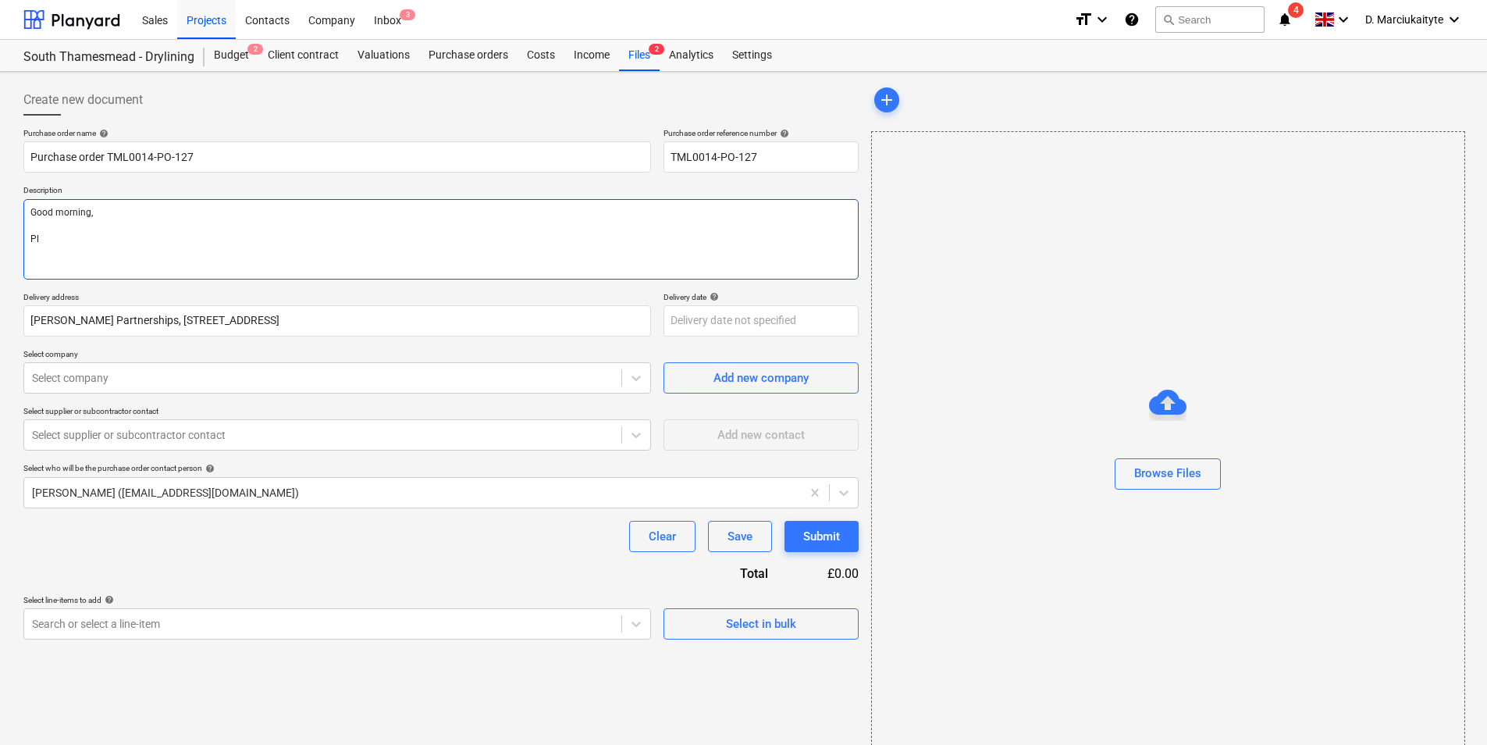
type textarea "Good morning, Ple"
type textarea "x"
type textarea "Good morning, [GEOGRAPHIC_DATA]"
type textarea "x"
type textarea "Good morning, Pleas"
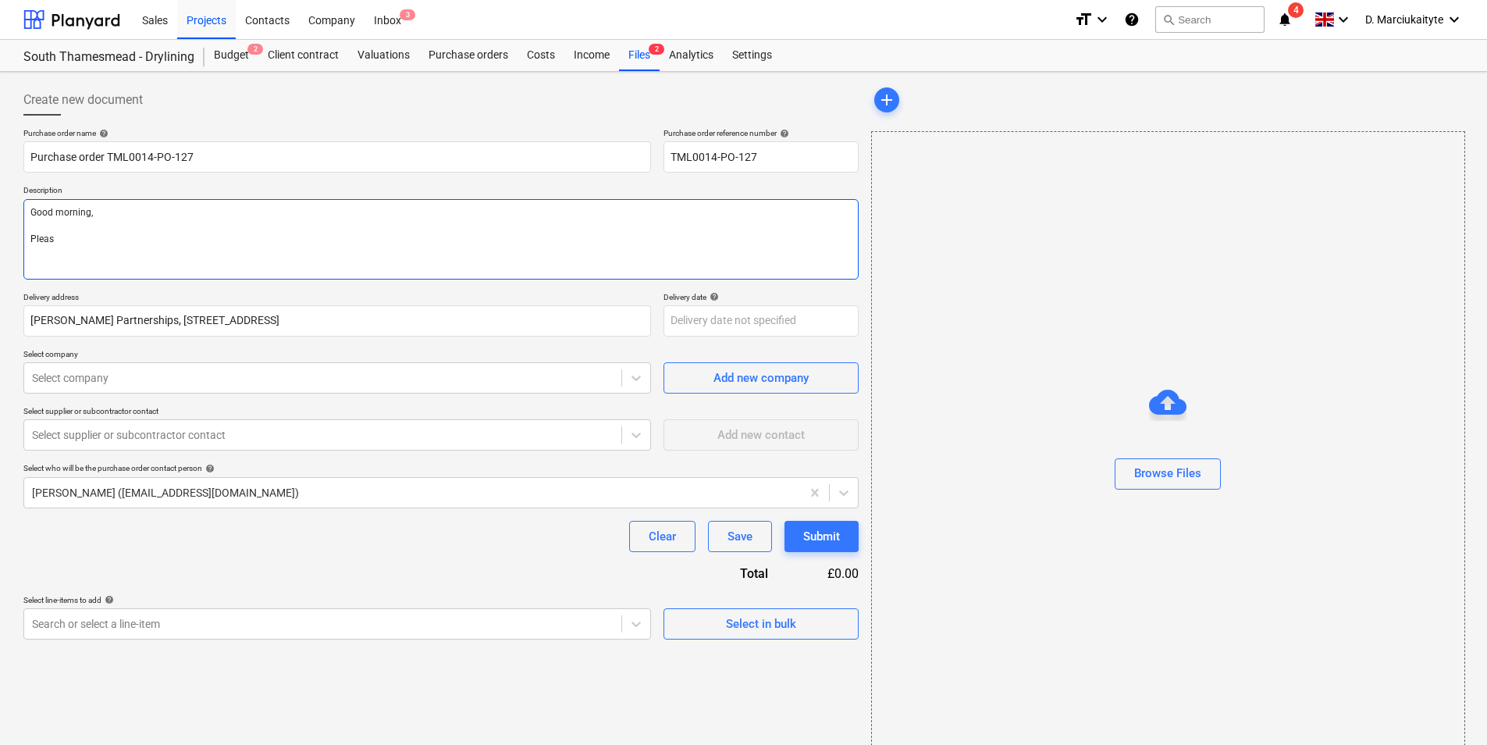
type textarea "x"
type textarea "Good morning, Please"
type textarea "x"
type textarea "Good morning, Please"
type textarea "x"
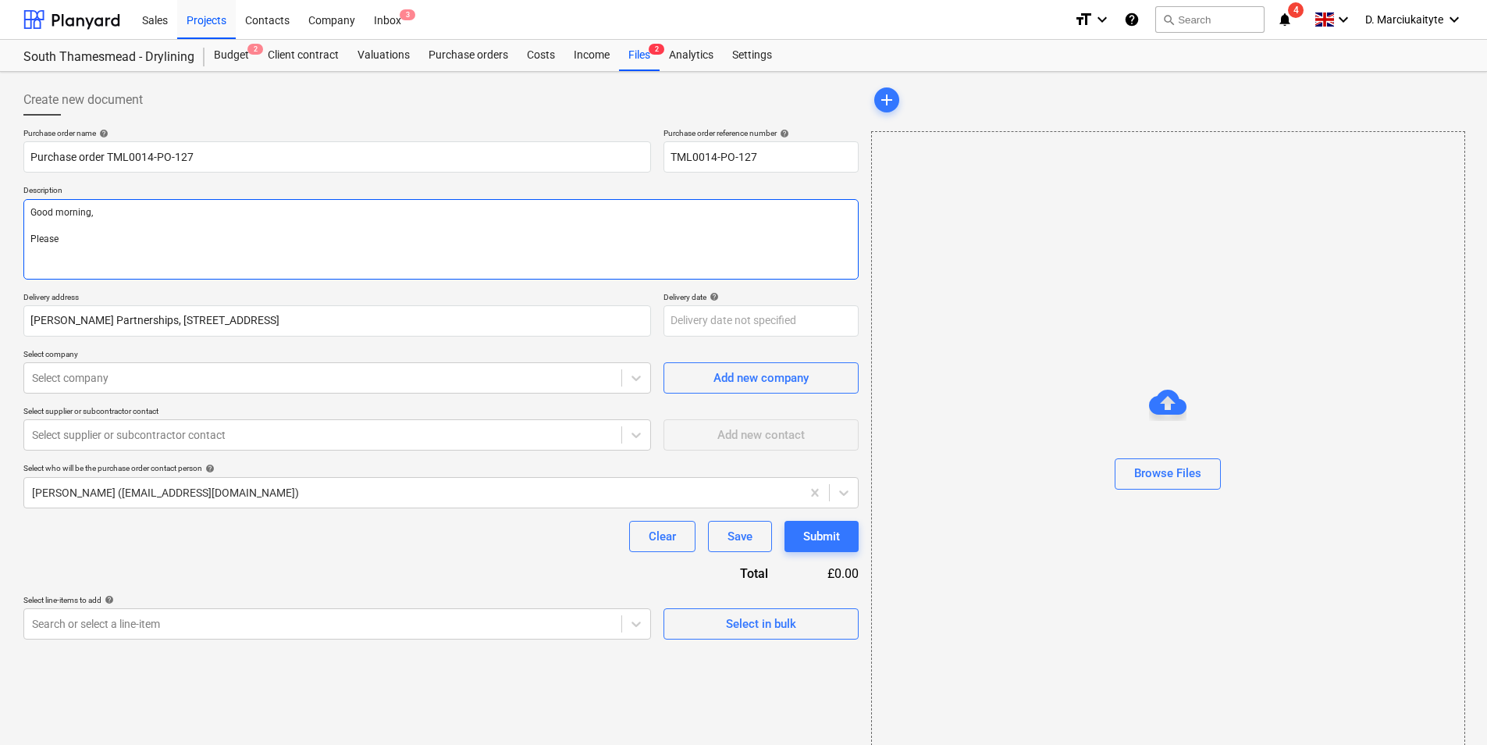
type textarea "Good morning, Please p"
type textarea "x"
type textarea "Good morning, Please pr"
type textarea "x"
type textarea "Good morning, Please pro"
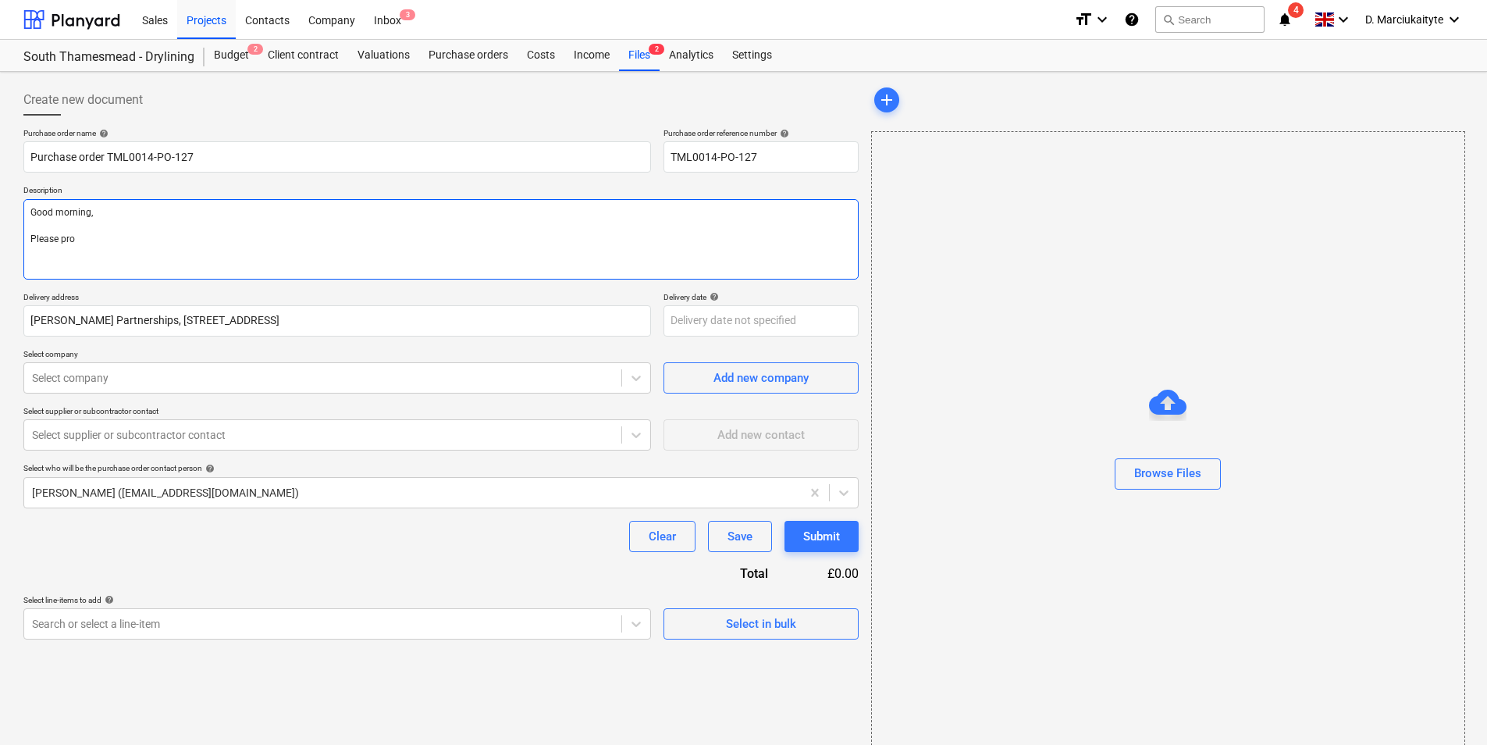
type textarea "x"
type textarea "Good morning, Please proc"
type textarea "x"
type textarea "Good morning, Please proce"
type textarea "x"
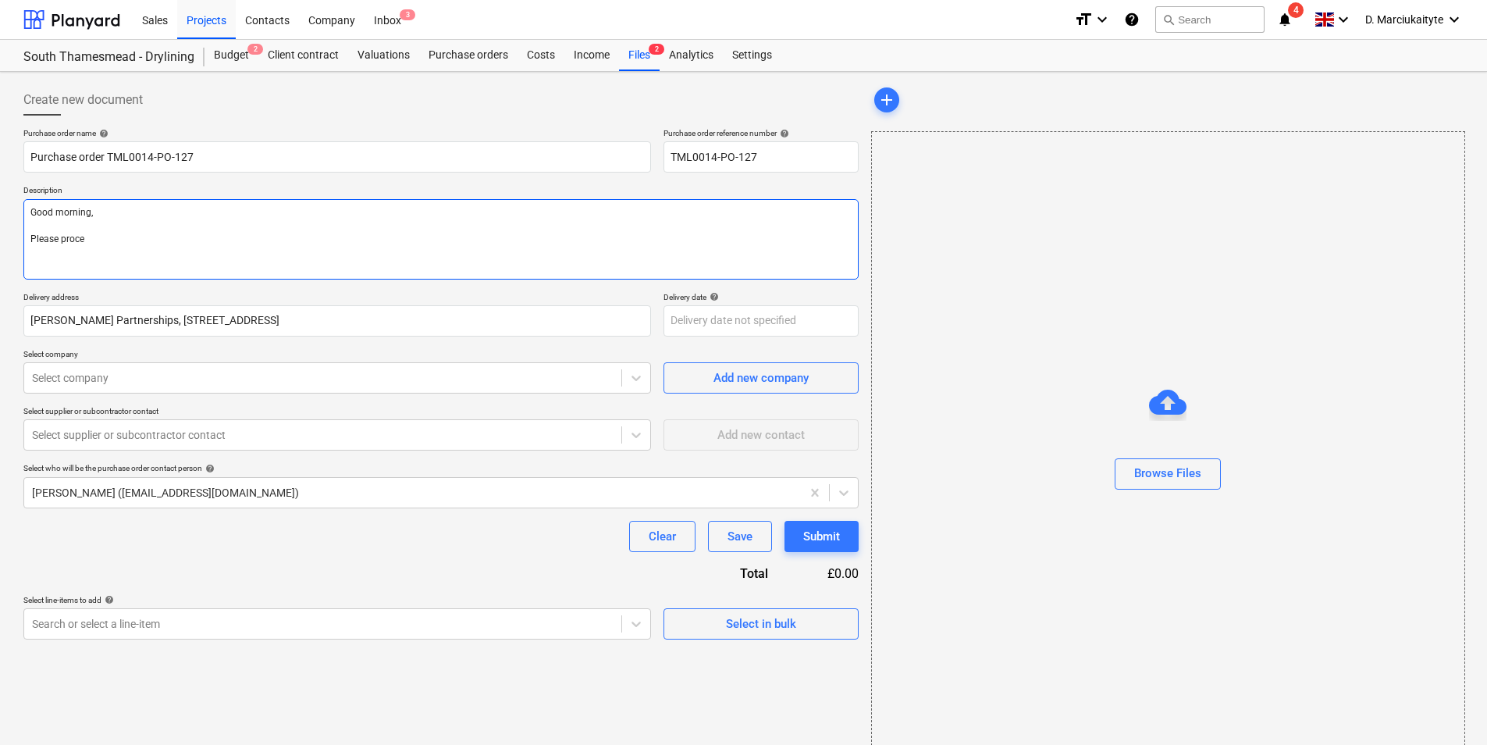
type textarea "Good morning, Please procee"
type textarea "x"
type textarea "Good morning, Please proceed"
type textarea "x"
type textarea "Good morning, Please proceed"
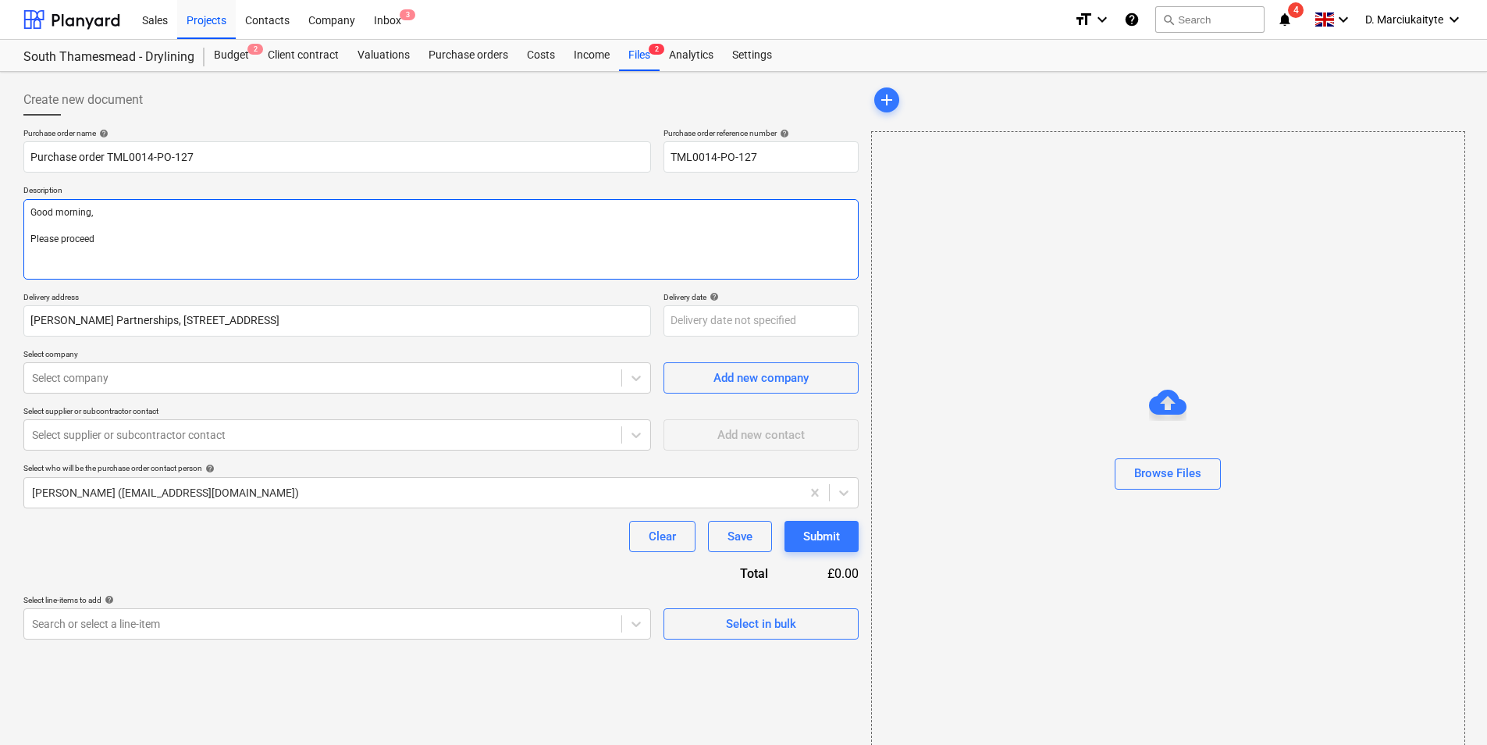
type textarea "x"
type textarea "Good morning, Please proceed w"
type textarea "x"
type textarea "Good morning, Please proceed wi"
type textarea "x"
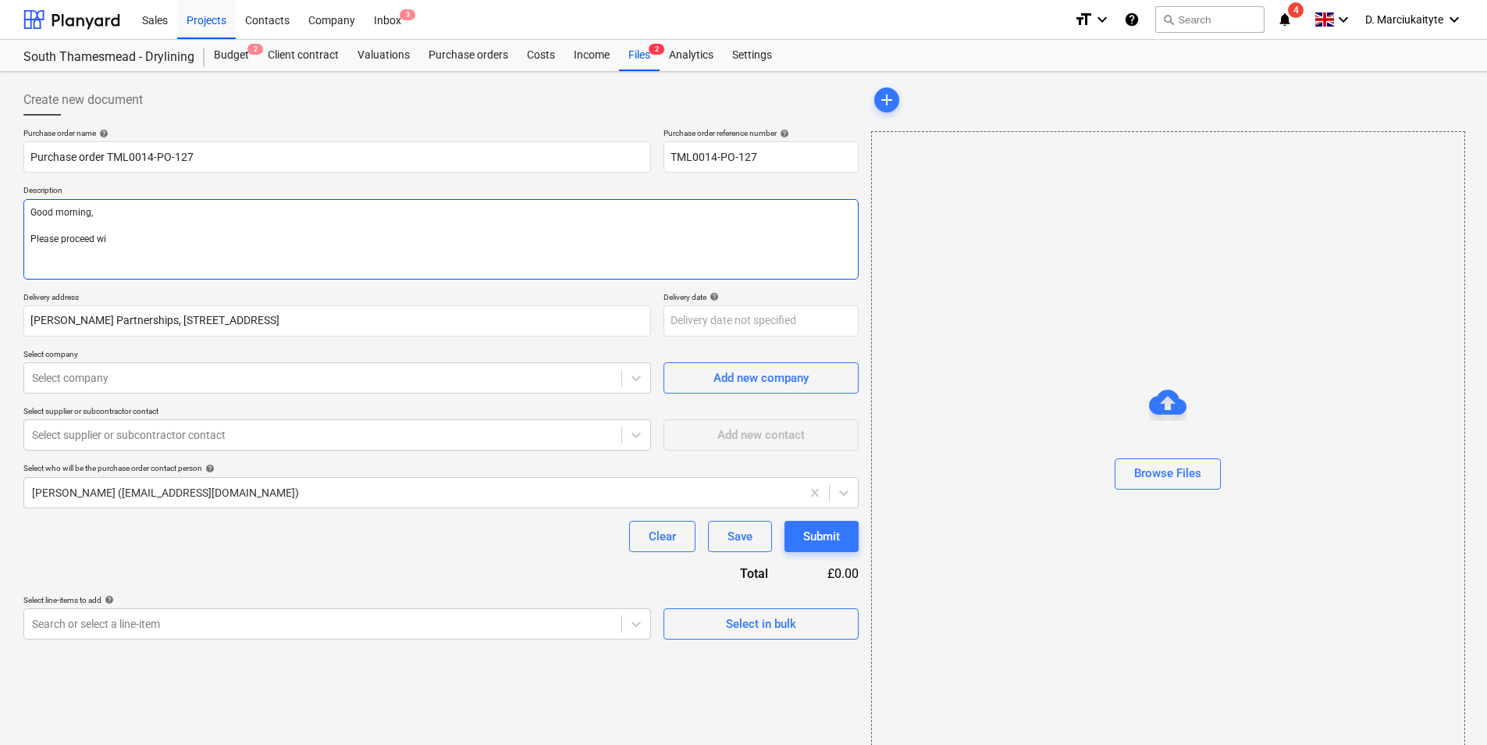
type textarea "Good morning, Please proceed wit"
type textarea "x"
type textarea "Good morning, Please proceed with"
type textarea "x"
type textarea "Good morning, Please proceed with"
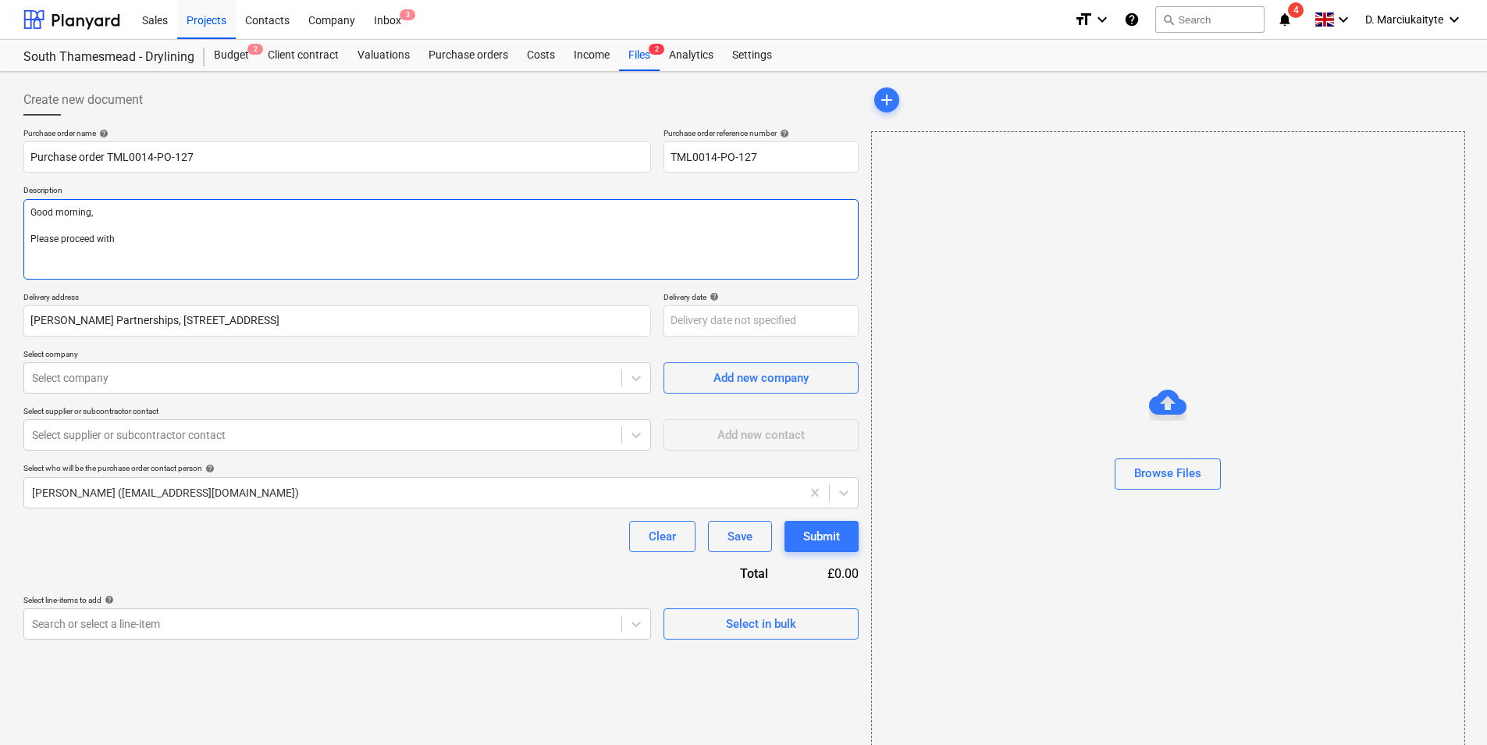
type textarea "x"
type textarea "Good morning, Please proceed with a"
type textarea "x"
type textarea "Good morning, Please proceed with at"
type textarea "x"
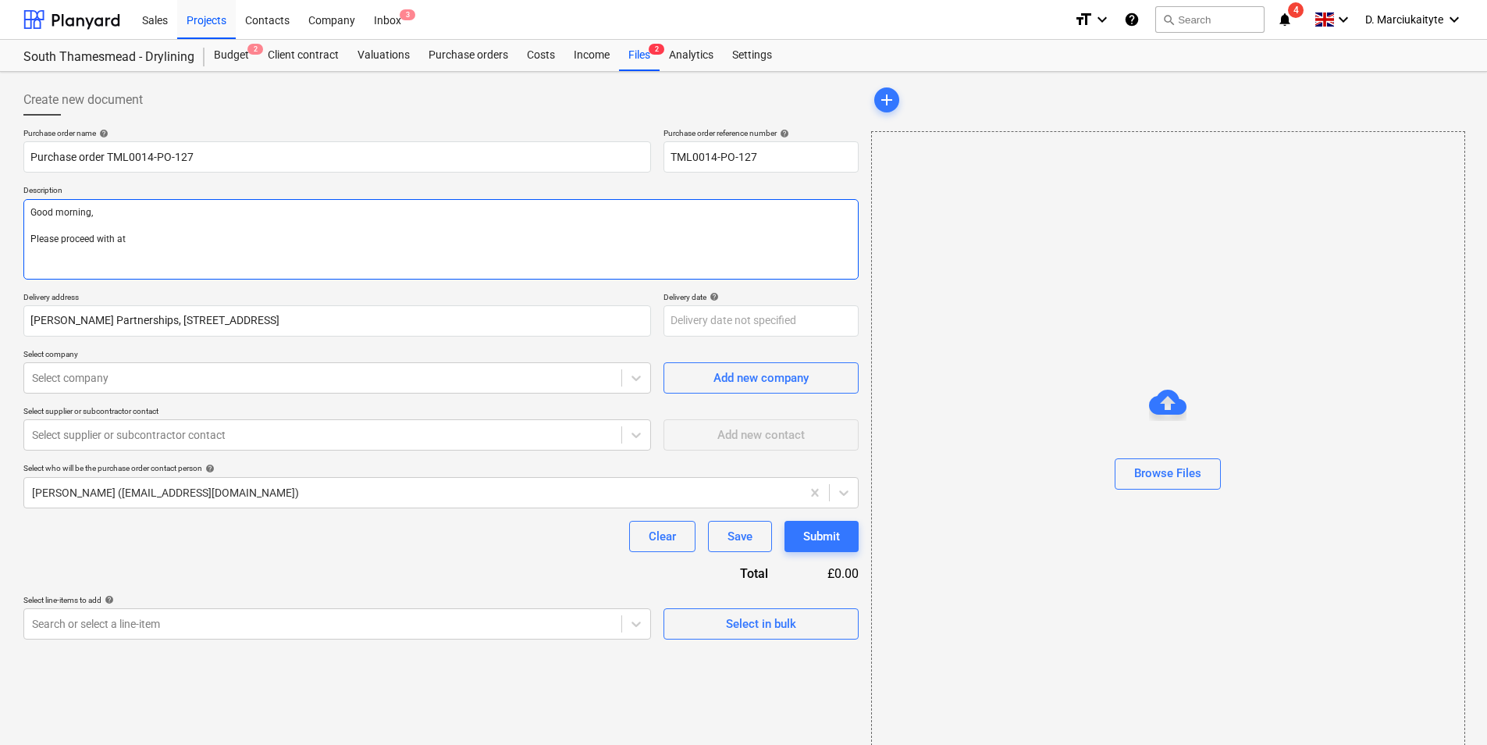
type textarea "Good morning, Please proceed with att"
type textarea "x"
type textarea "Good morning, Please proceed with atta"
type textarea "x"
type textarea "Good morning, Please proceed with attac"
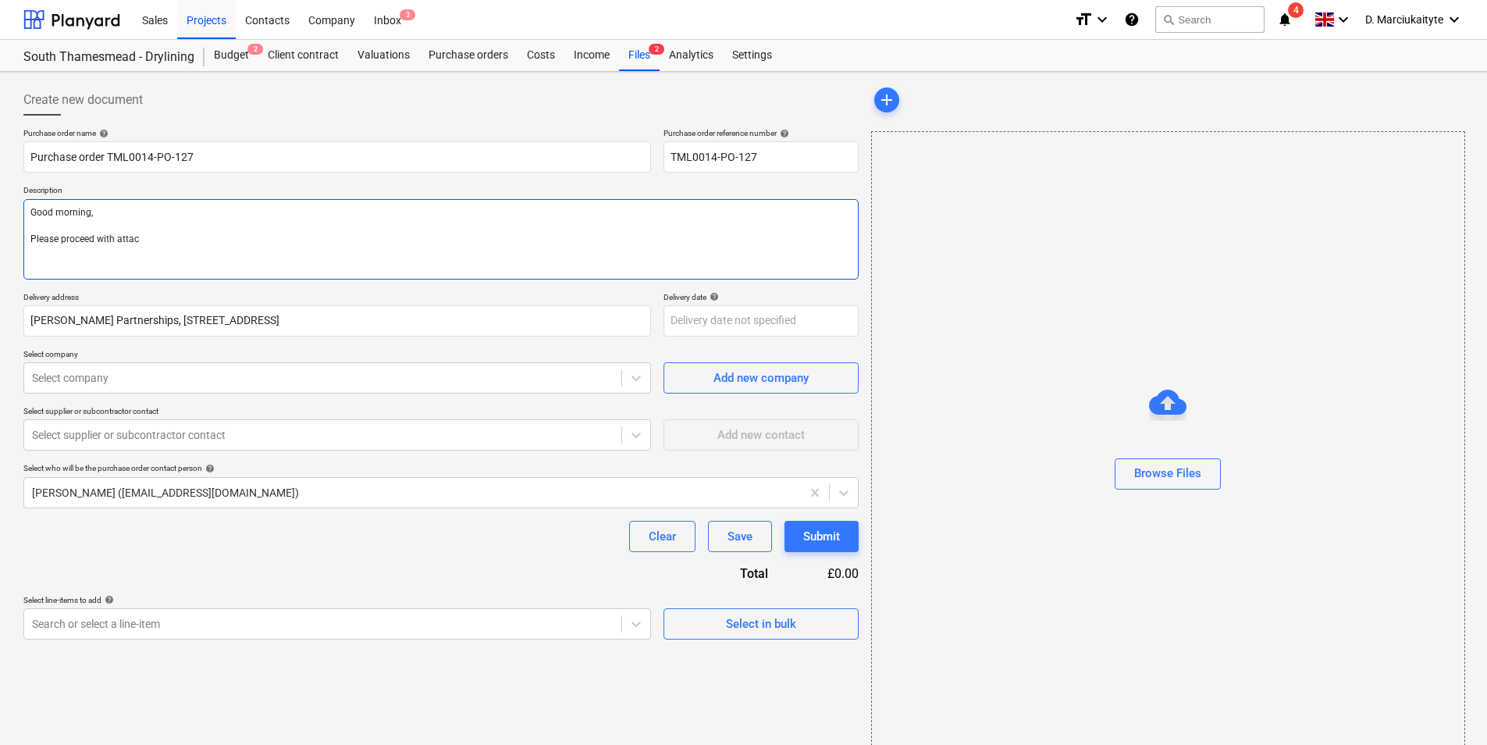
type textarea "x"
type textarea "Good morning, Please proceed with attach"
type textarea "x"
type textarea "Good morning, Please proceed with attachd"
type textarea "x"
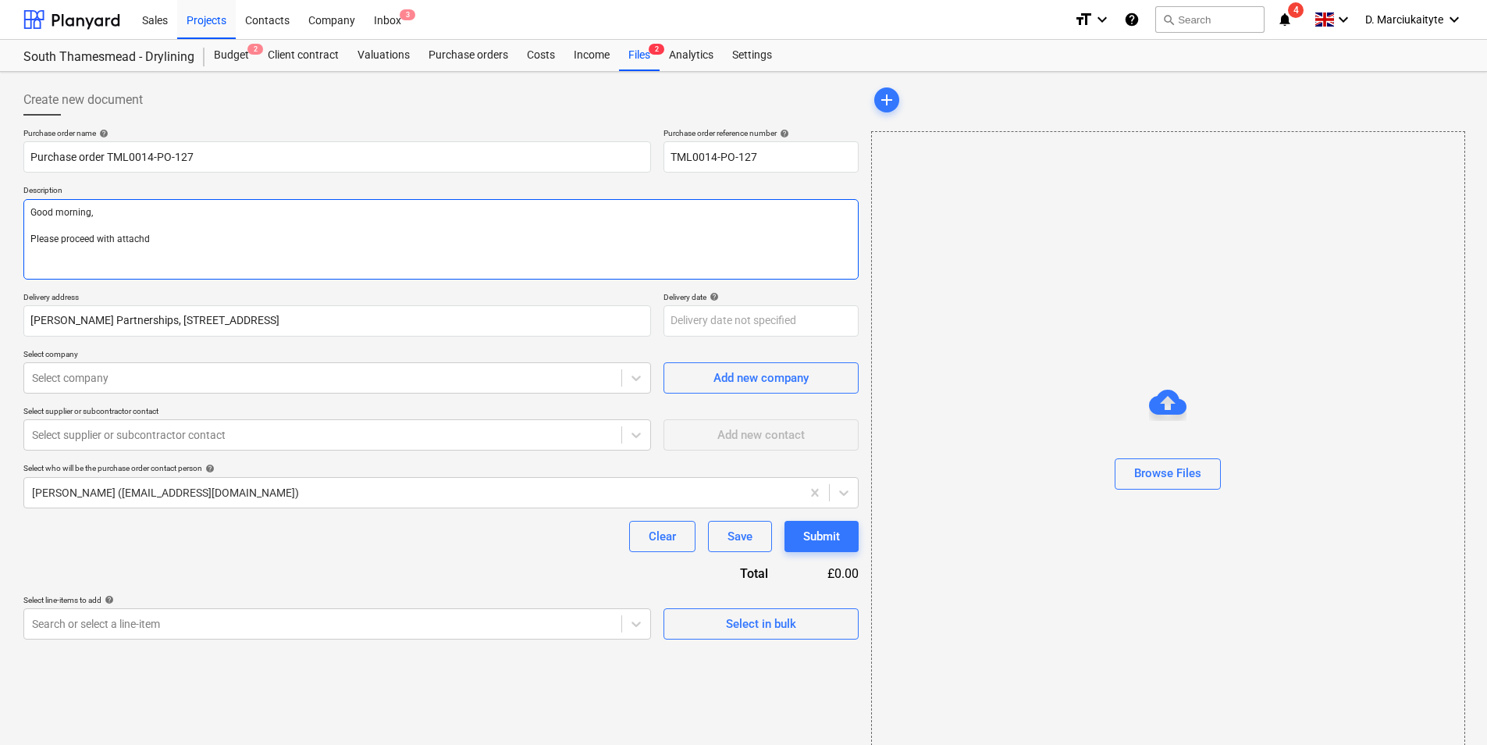
type textarea "Good morning, Please proceed with attachde"
type textarea "x"
type textarea "Good morning, Please proceed with attachd"
type textarea "x"
type textarea "Good morning, Please proceed with attach"
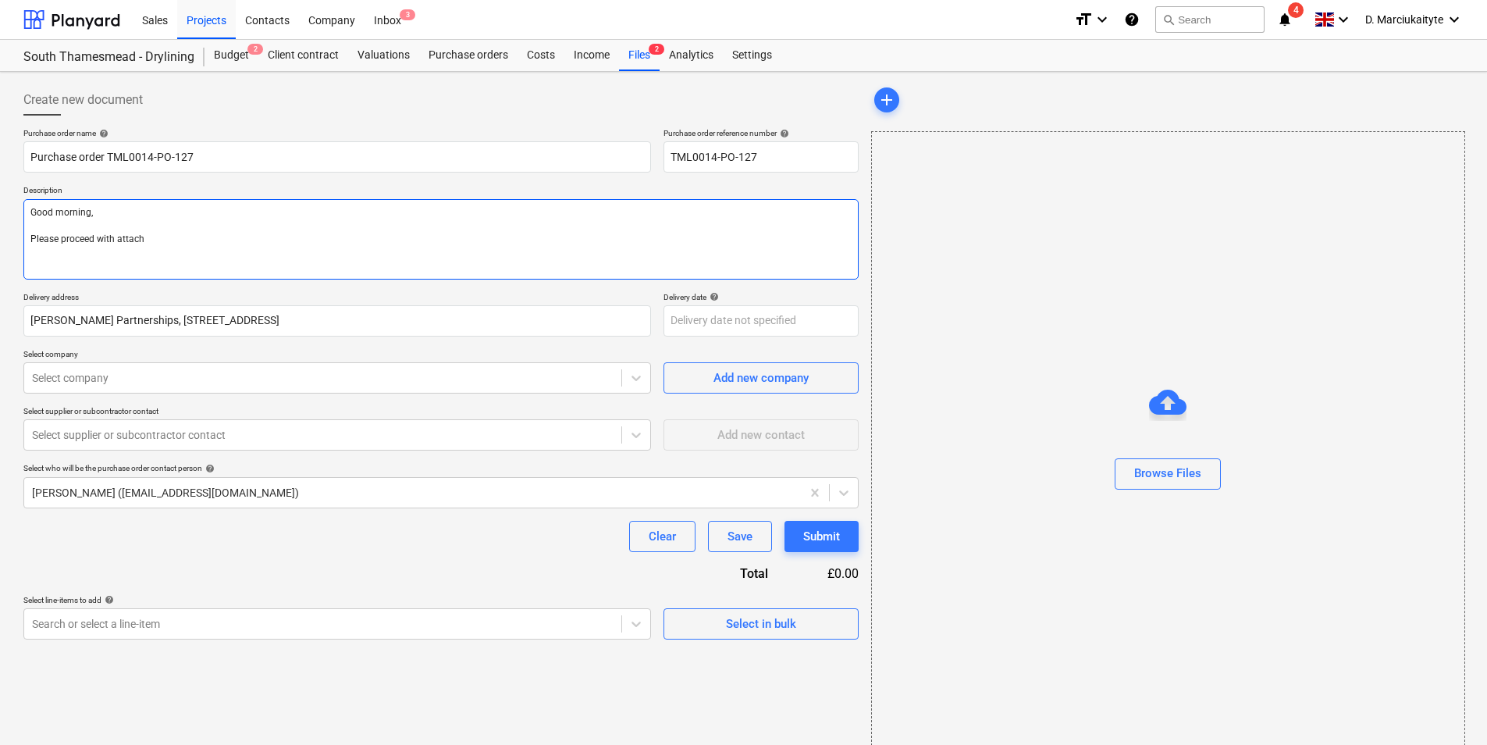
type textarea "x"
type textarea "Good morning, Please proceed with attac"
type textarea "x"
type textarea "Good morning, Please proceed with atta"
type textarea "x"
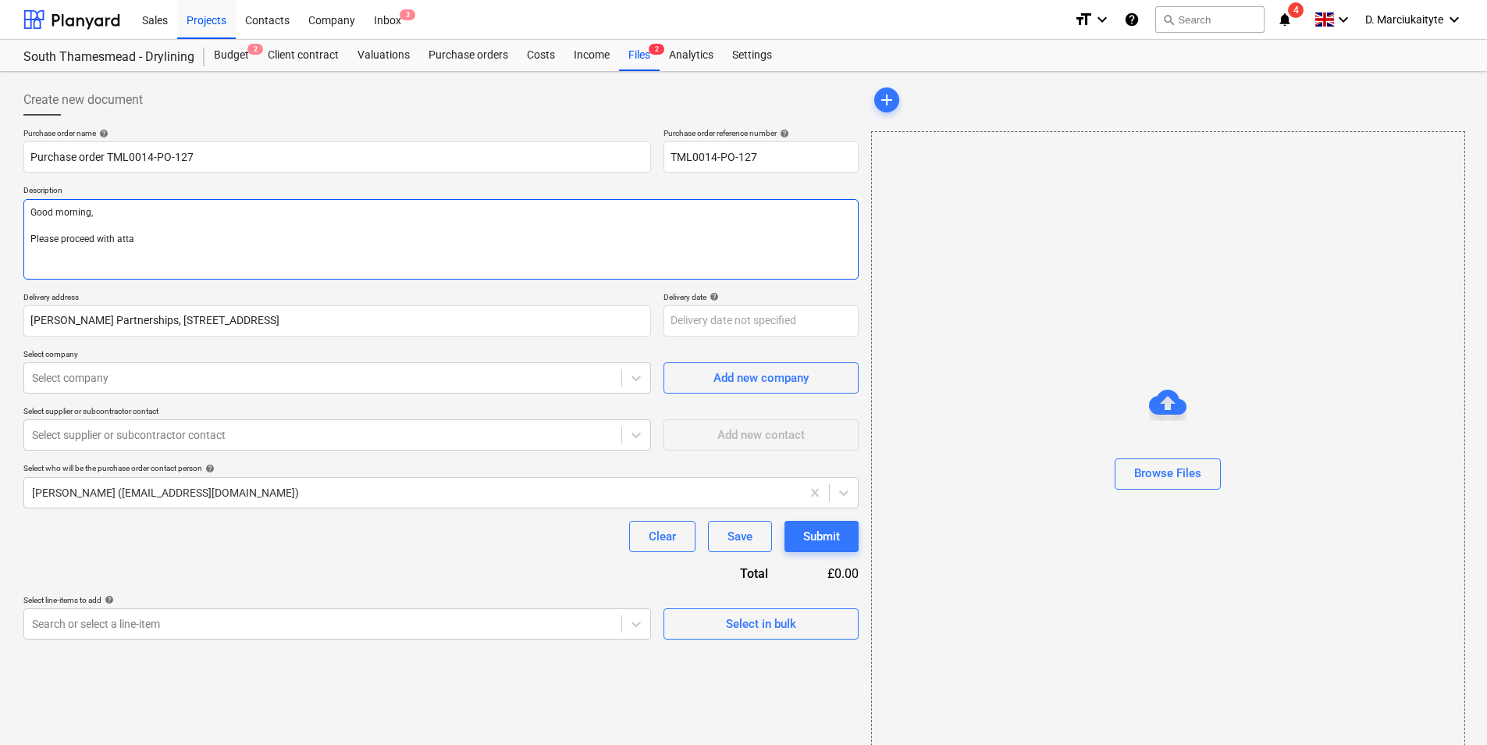
type textarea "Good morning, Please proceed with attac"
type textarea "x"
type textarea "Good morning, Please proceed with attach"
type textarea "x"
type textarea "Good morning, Please proceed with attache"
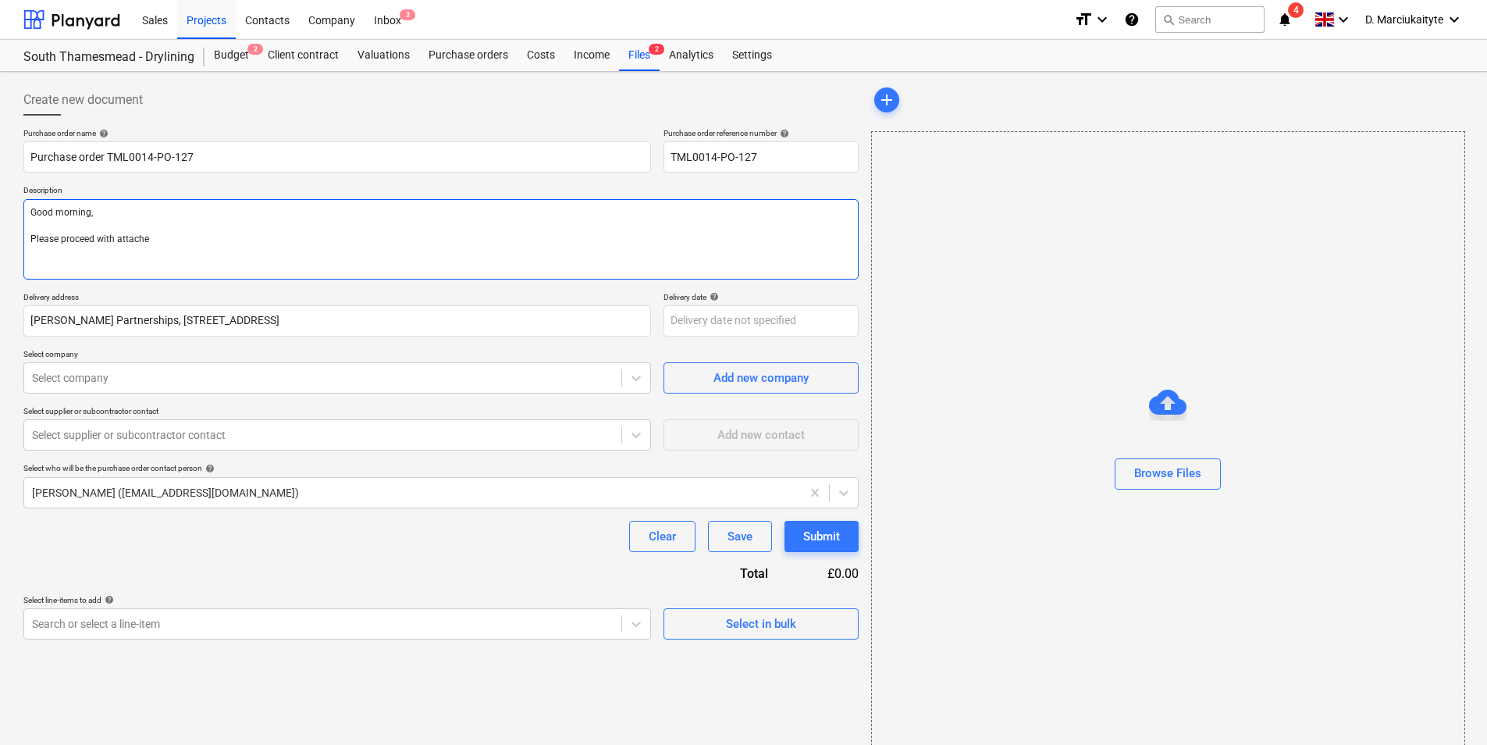
type textarea "x"
type textarea "Good morning, Please proceed with attached"
type textarea "x"
type textarea "Good morning, Please proceed with attached"
type textarea "x"
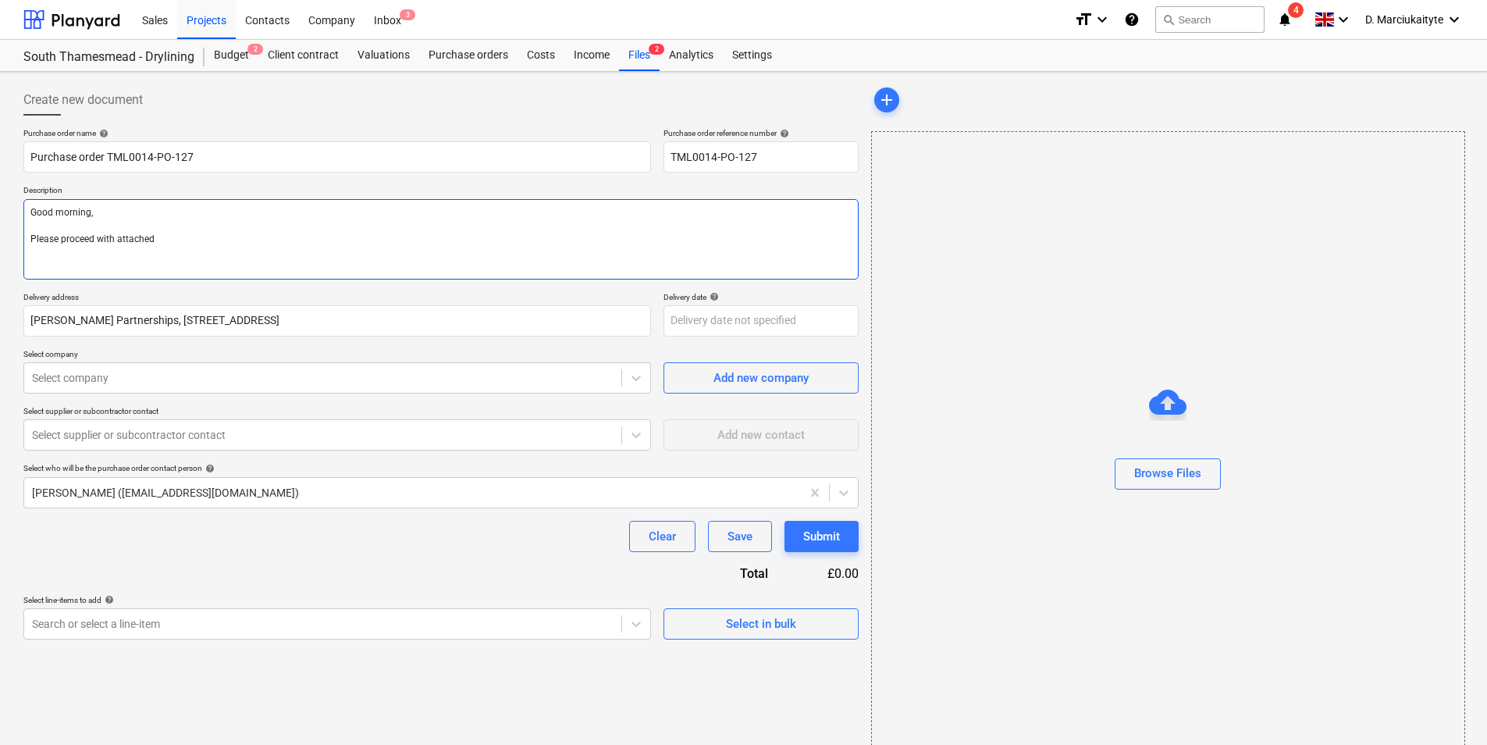
type textarea "Good morning, Please proceed with attached o"
type textarea "x"
type textarea "Good morning, Please proceed with attached or"
type textarea "x"
type textarea "Good morning, Please proceed with attached ord"
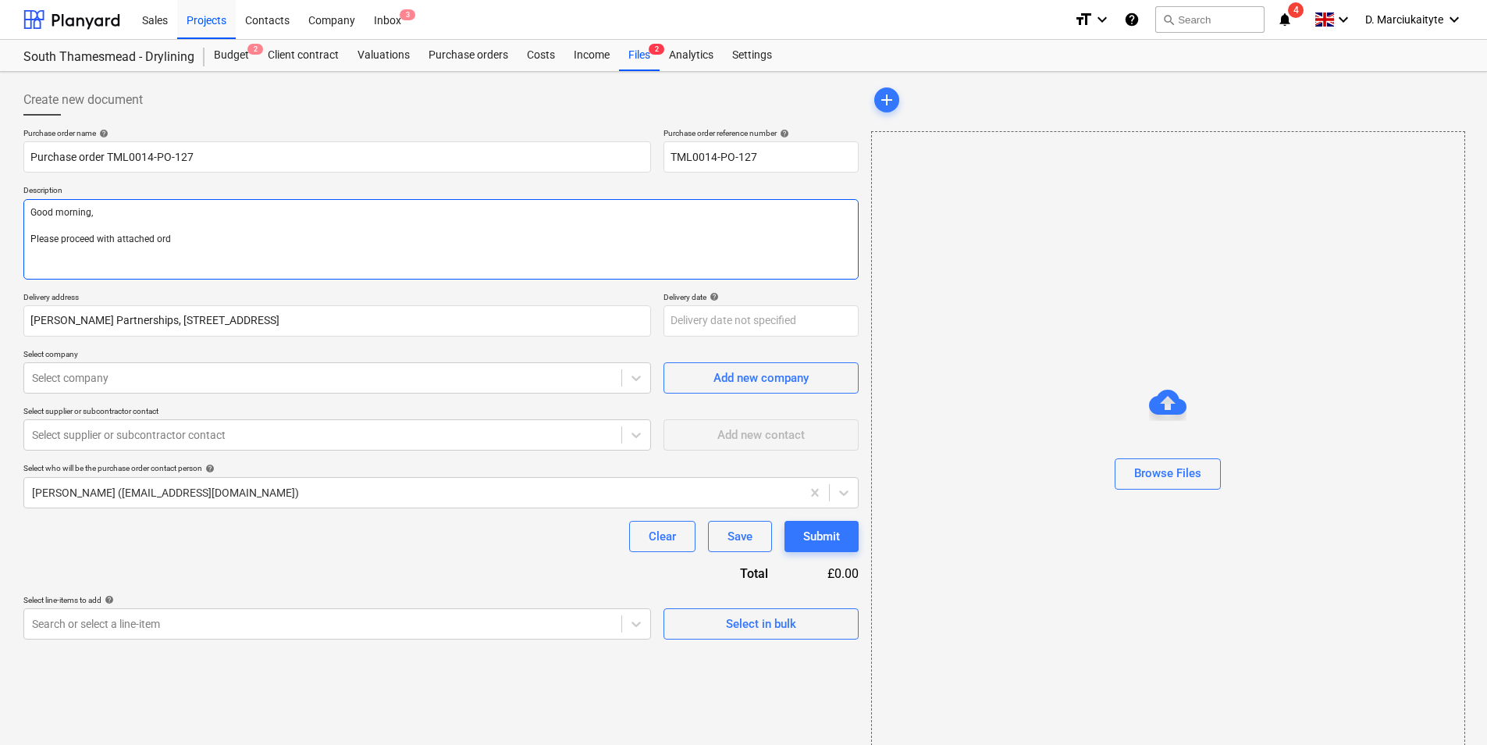
type textarea "x"
type textarea "Good morning, Please proceed with attached orde"
type textarea "x"
type textarea "Good morning, Please proceed with attached order"
type textarea "x"
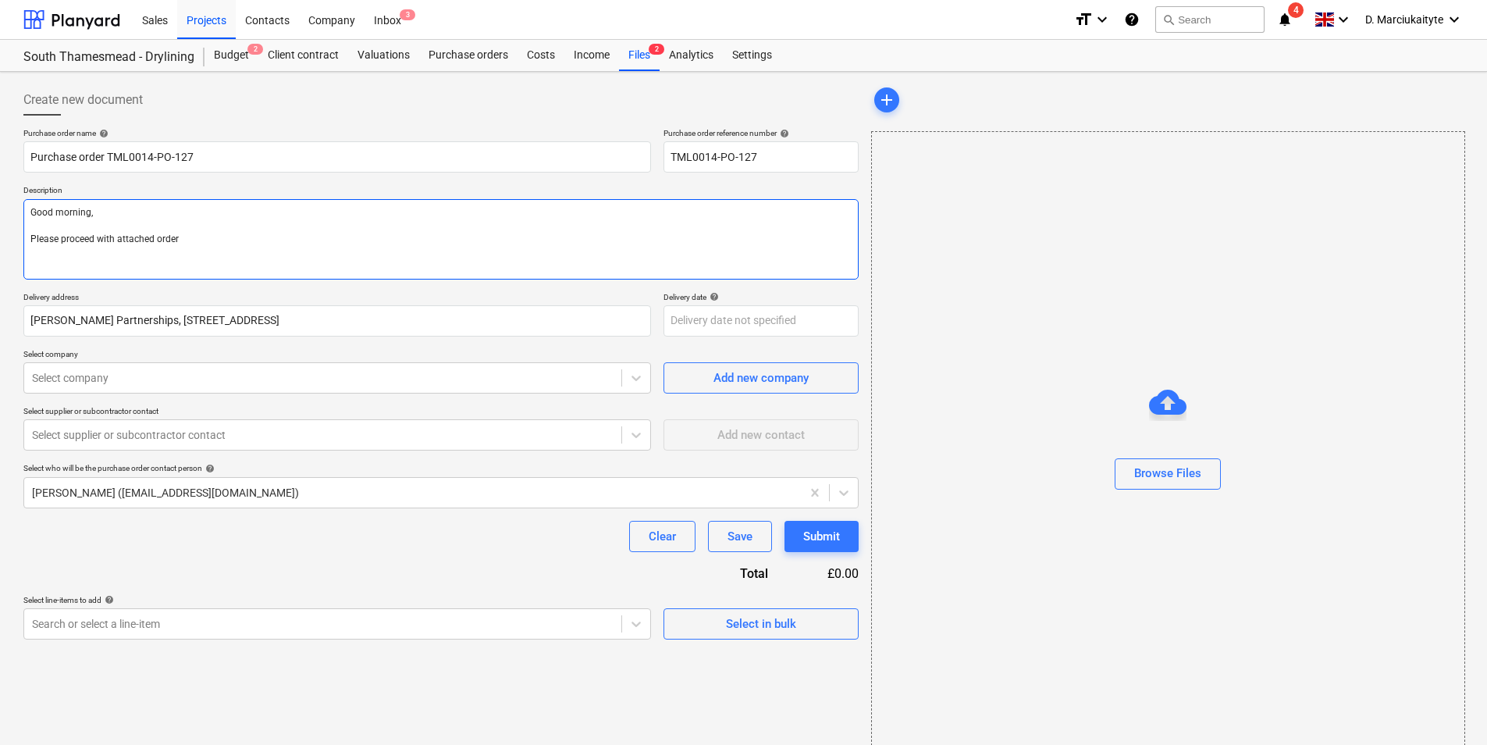
type textarea "Good morning, Please proceed with attached order"
type textarea "x"
type textarea "Good morning, Please proceed with attached order"
type textarea "x"
type textarea "Good morning, Please proceed with attached order"
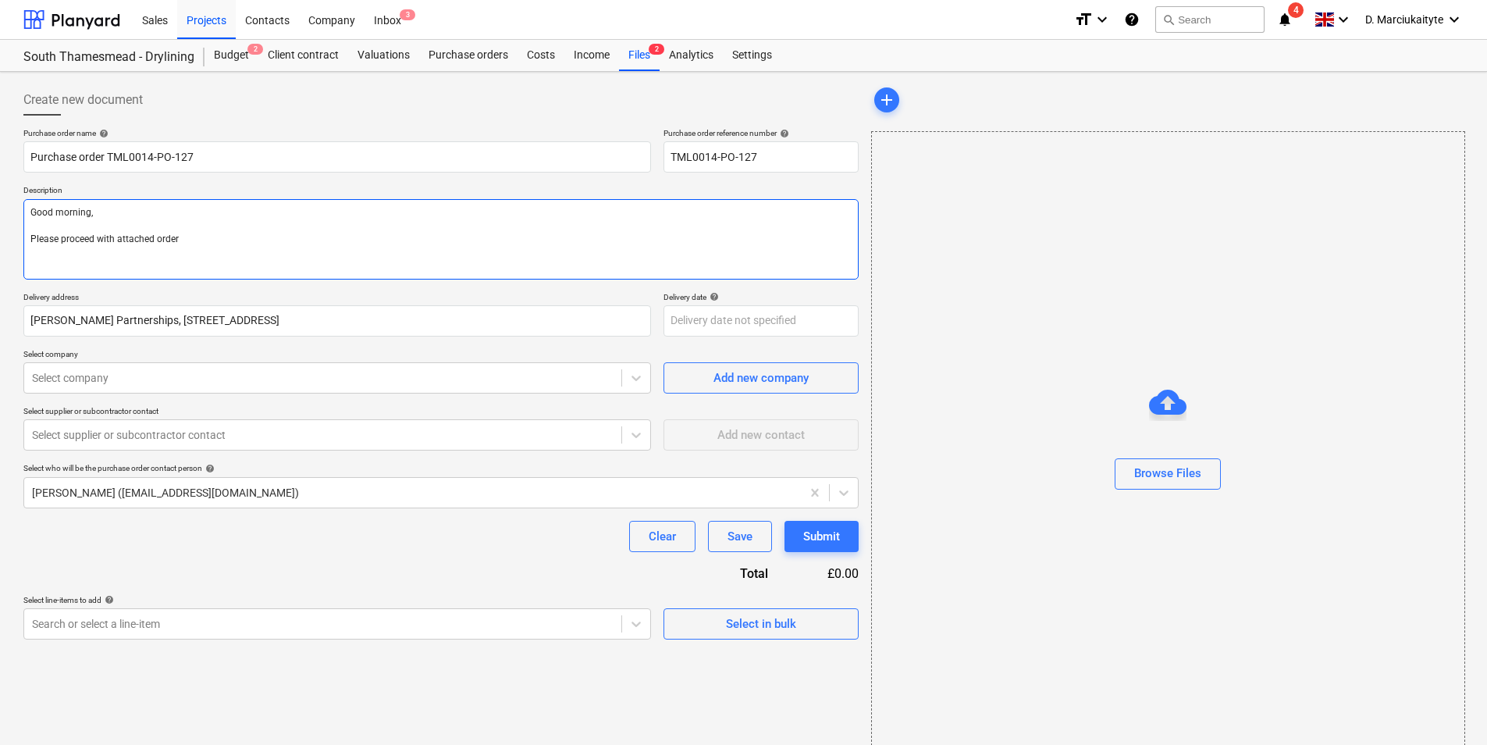
type textarea "x"
type textarea "Good morning, Please proceed with attached order ."
type textarea "x"
type textarea "Good morning, Please proceed with attached order ."
type textarea "x"
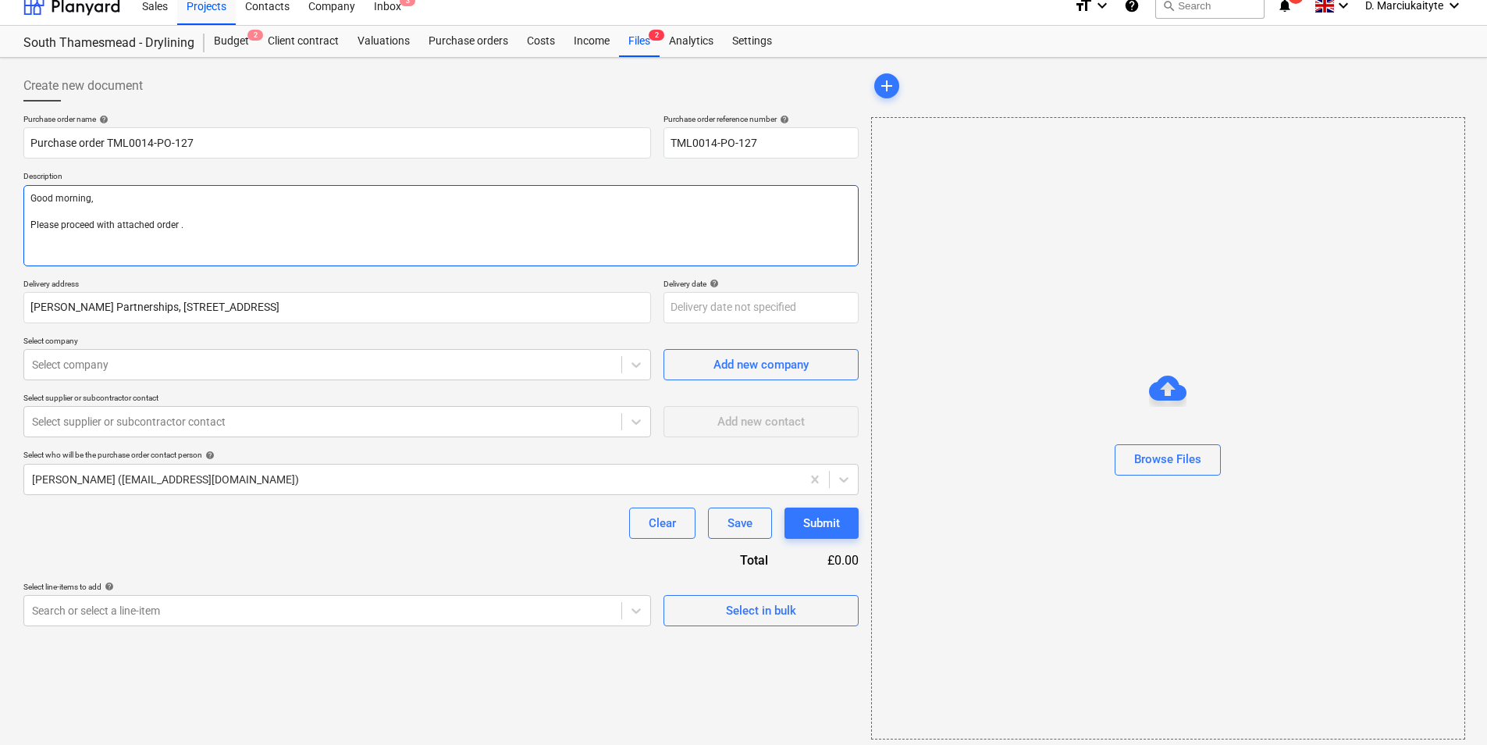
scroll to position [21, 0]
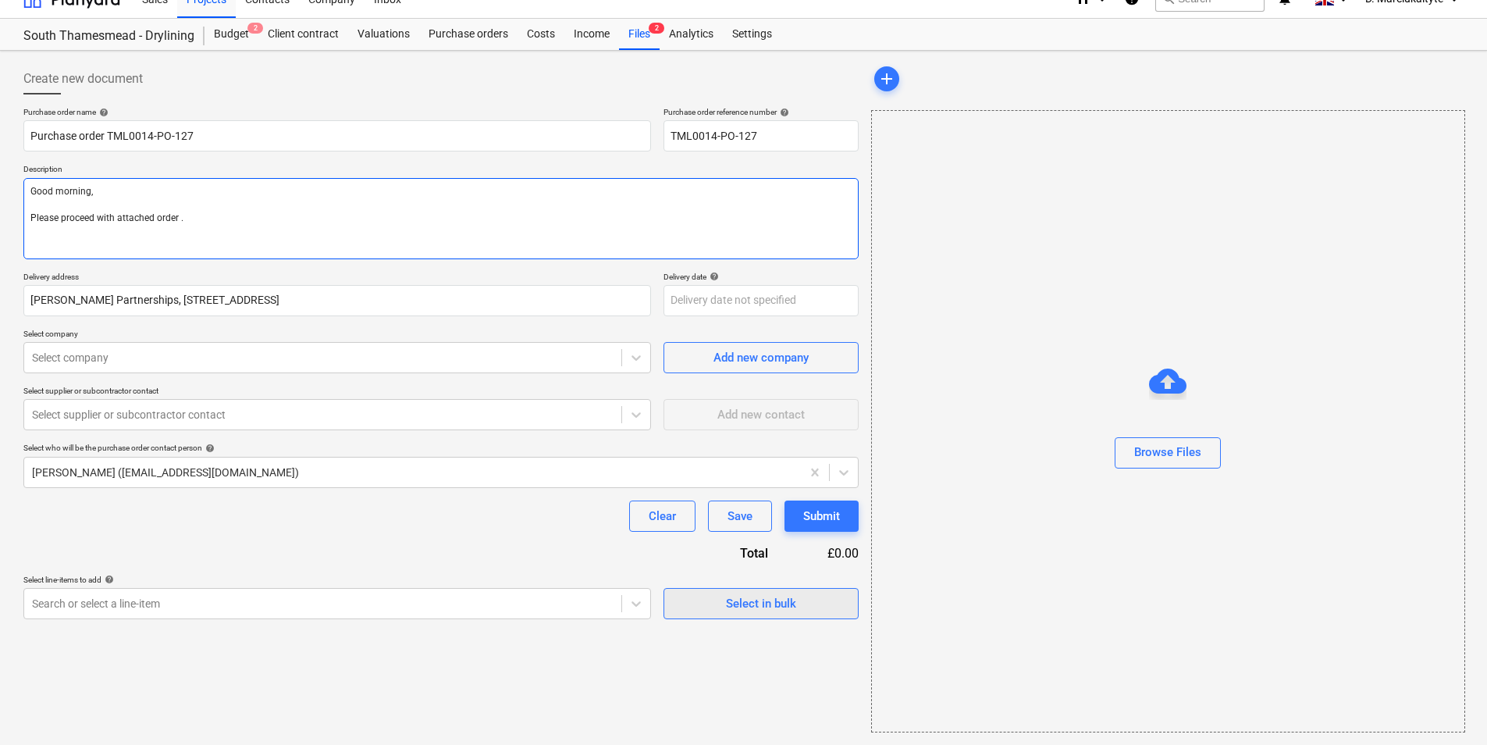
type textarea "Good morning, Please proceed with attached order ."
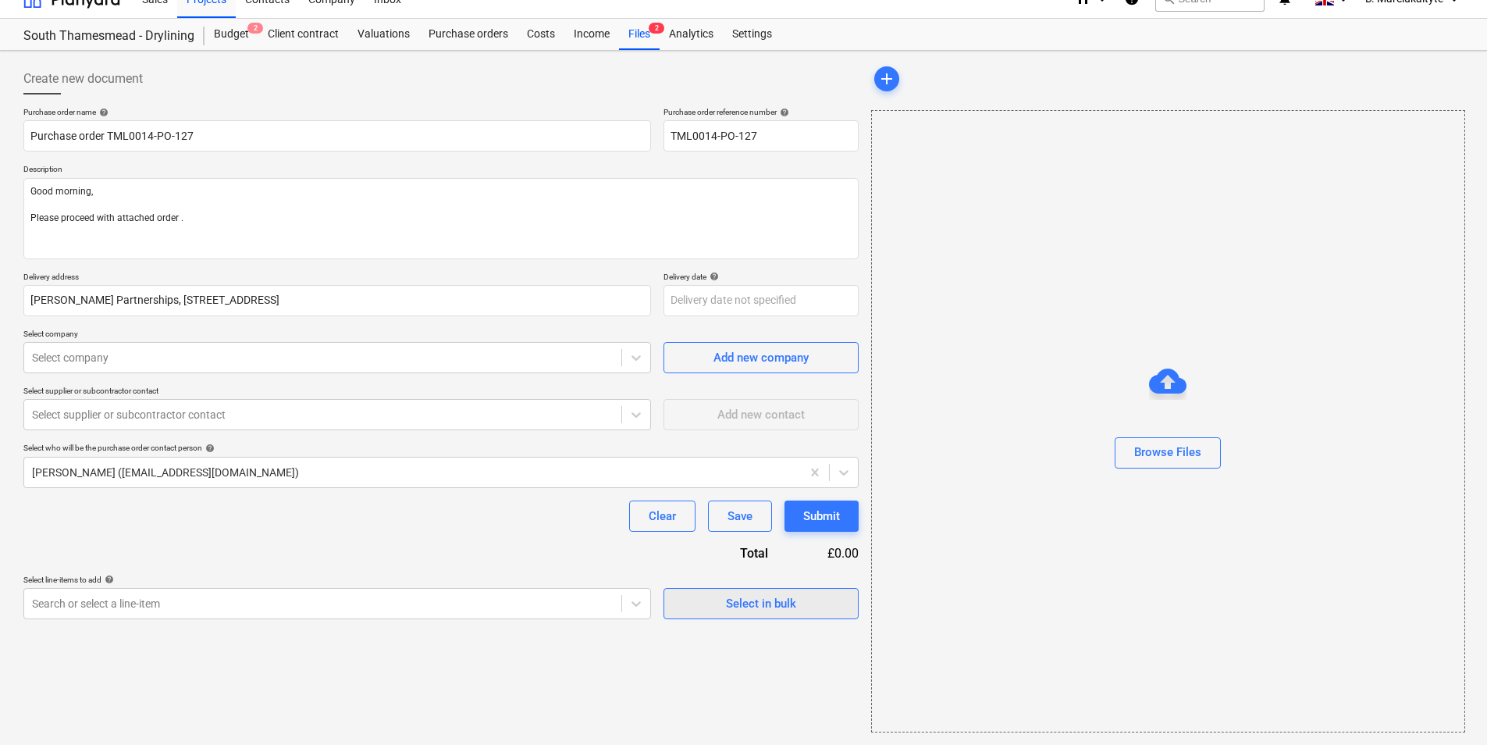
click at [765, 553] on div "Select in bulk" at bounding box center [761, 603] width 70 height 20
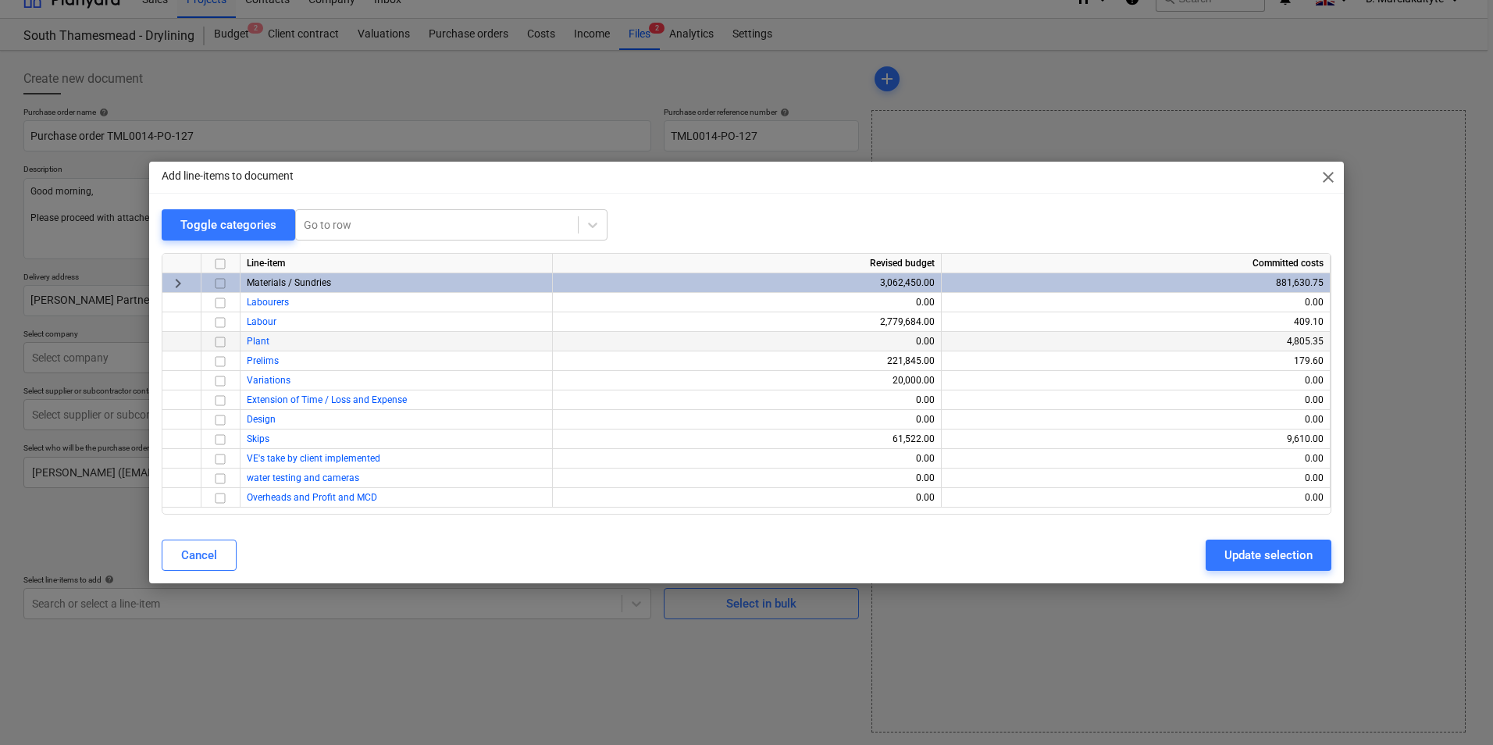
click at [220, 286] on input "checkbox" at bounding box center [220, 283] width 19 height 19
drag, startPoint x: 1266, startPoint y: 553, endPoint x: 1198, endPoint y: 557, distance: 68.8
click at [1187, 553] on div "Update selection" at bounding box center [1268, 555] width 88 height 20
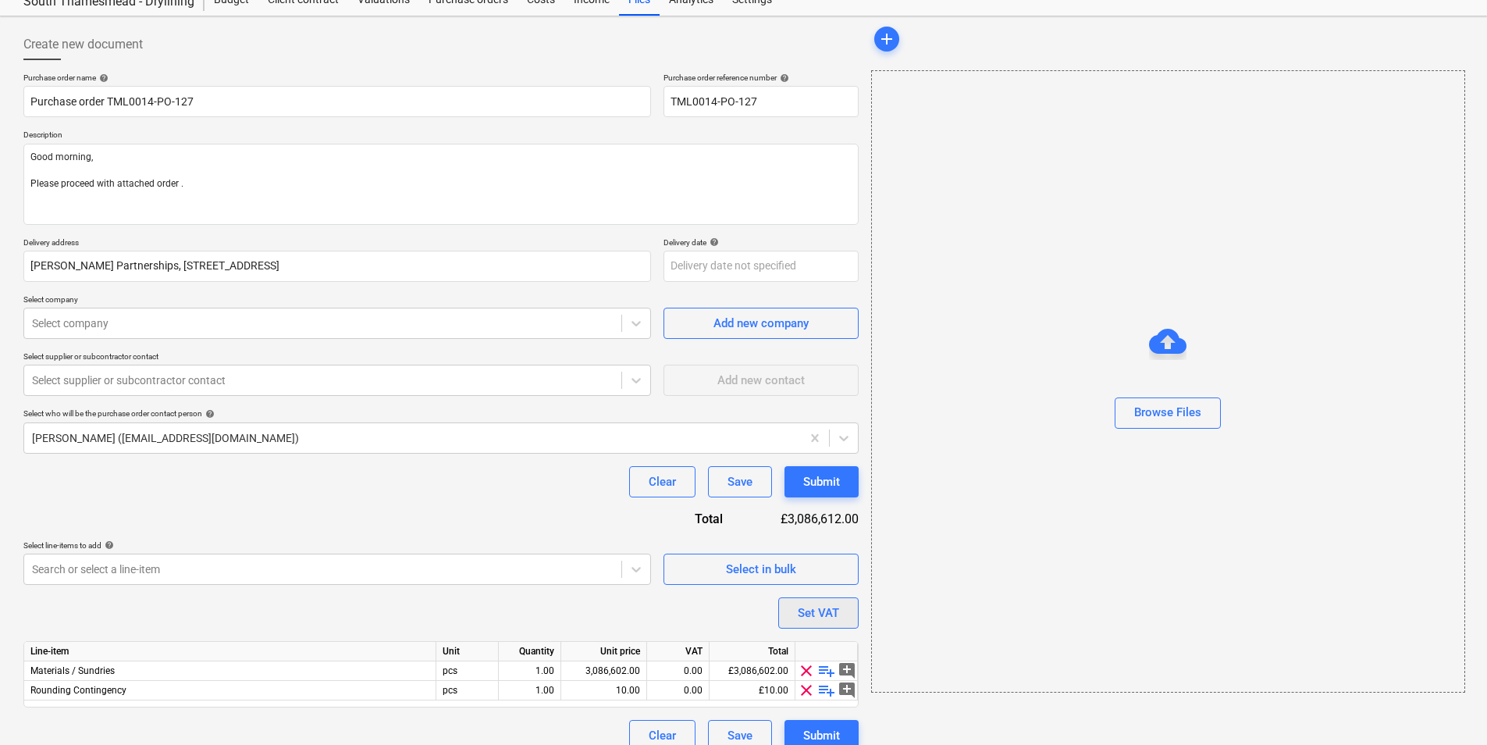
scroll to position [74, 0]
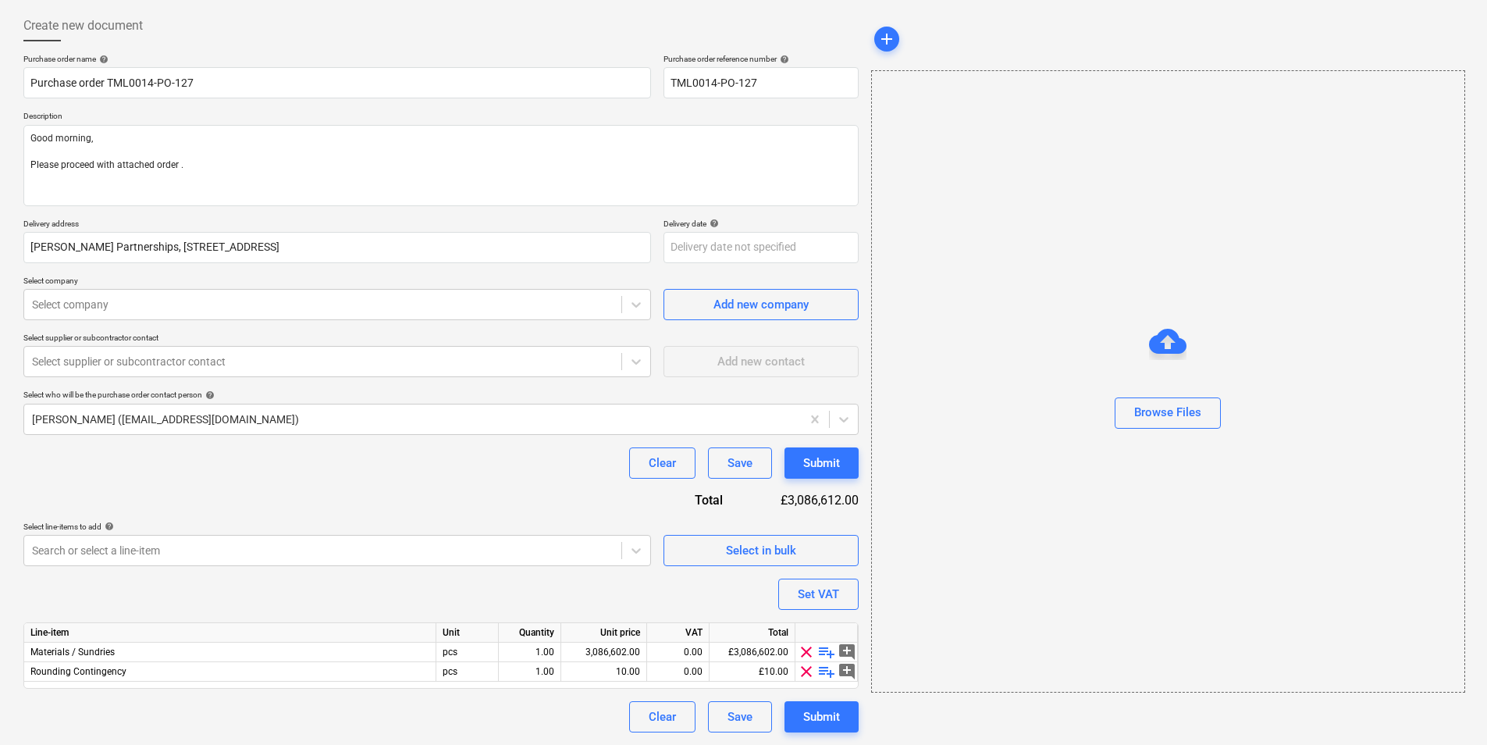
click at [822, 553] on div at bounding box center [826, 633] width 62 height 20
click at [824, 553] on span "playlist_add" at bounding box center [826, 651] width 19 height 19
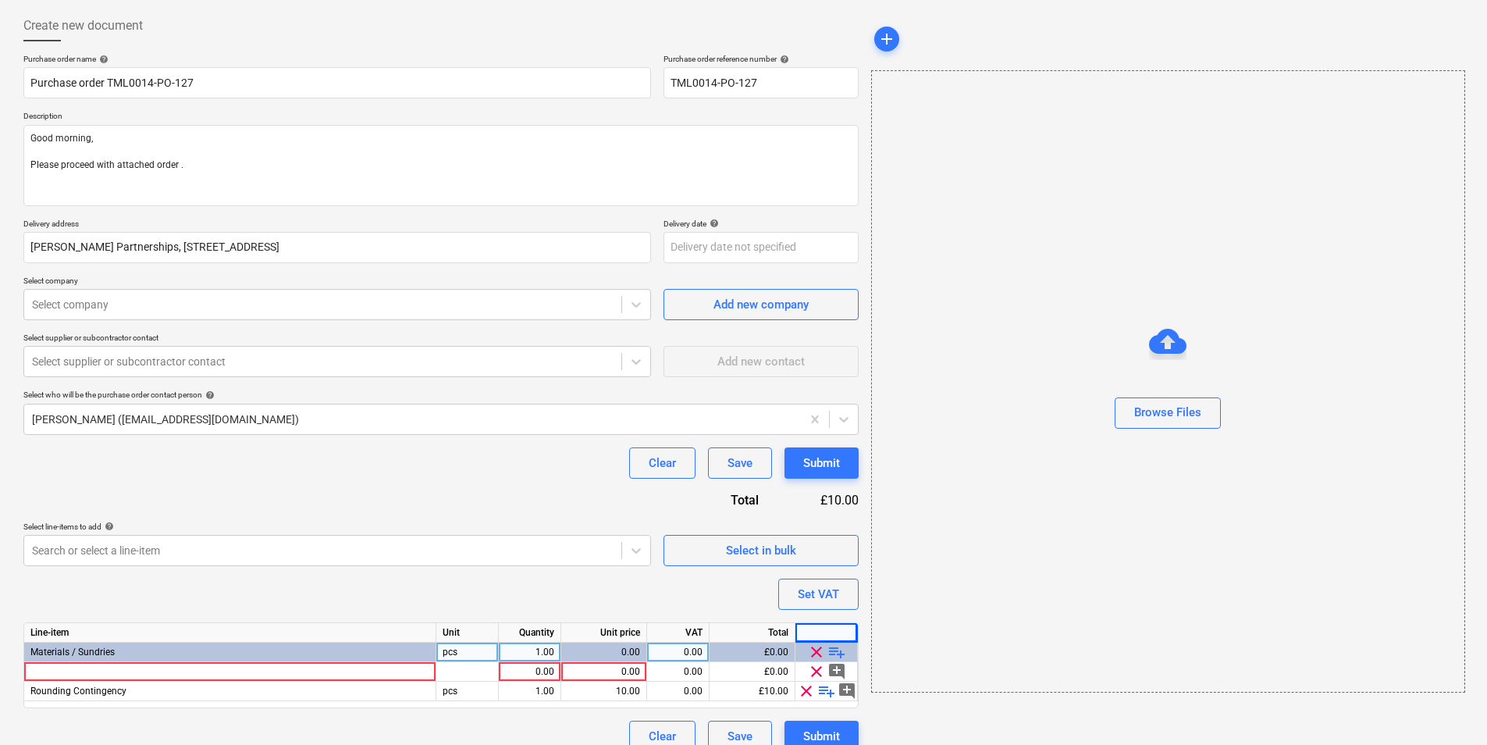
click at [831, 553] on span "playlist_add" at bounding box center [837, 651] width 19 height 19
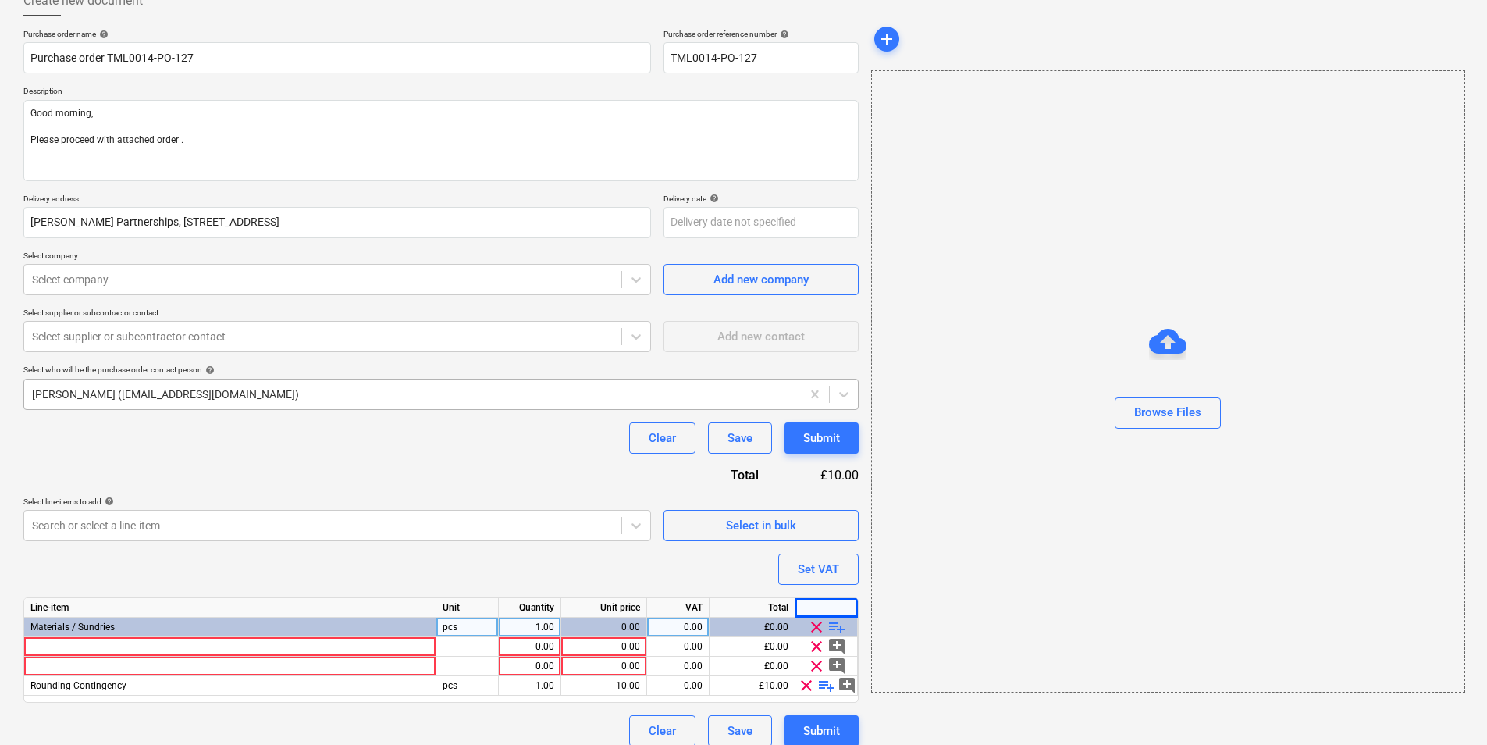
scroll to position [113, 0]
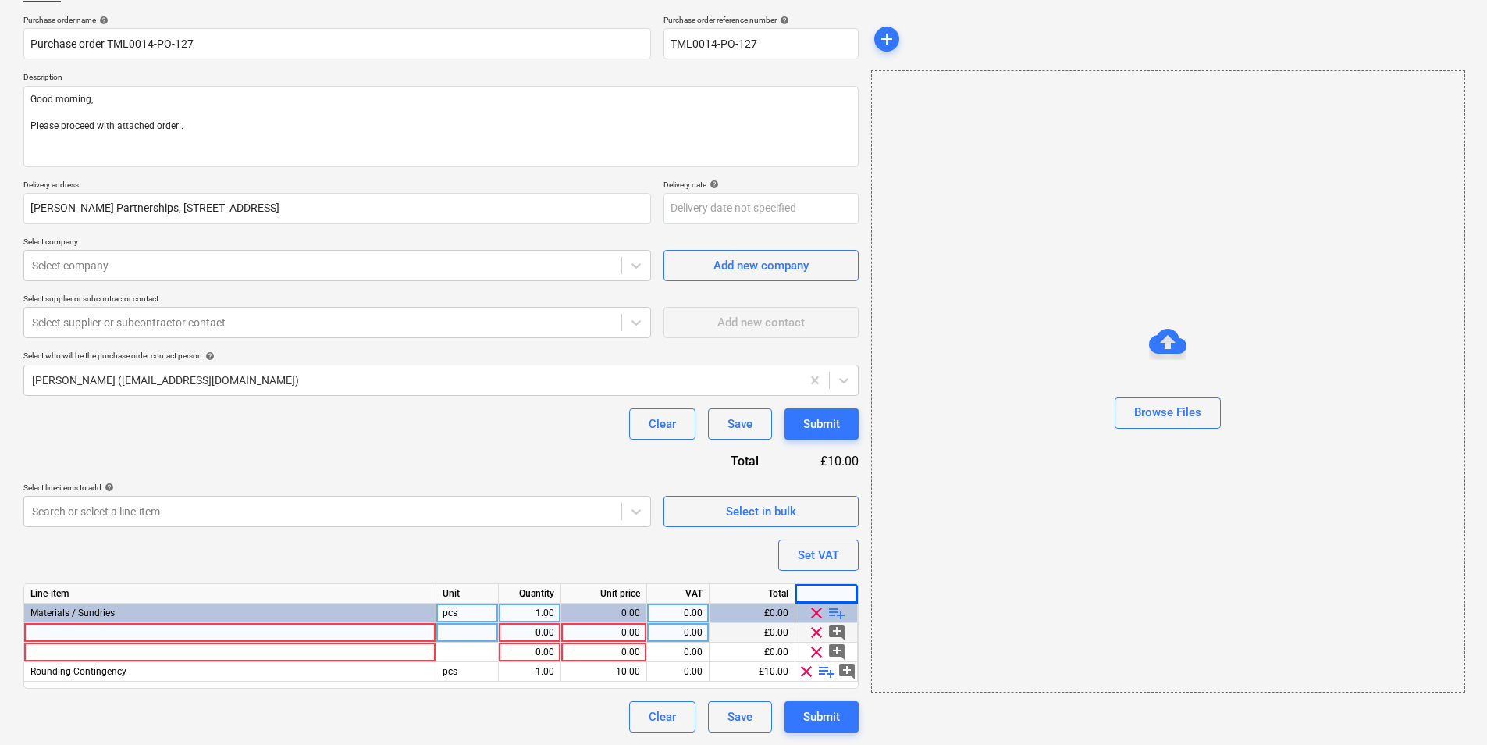
type textarea "x"
click at [95, 553] on div at bounding box center [230, 633] width 412 height 20
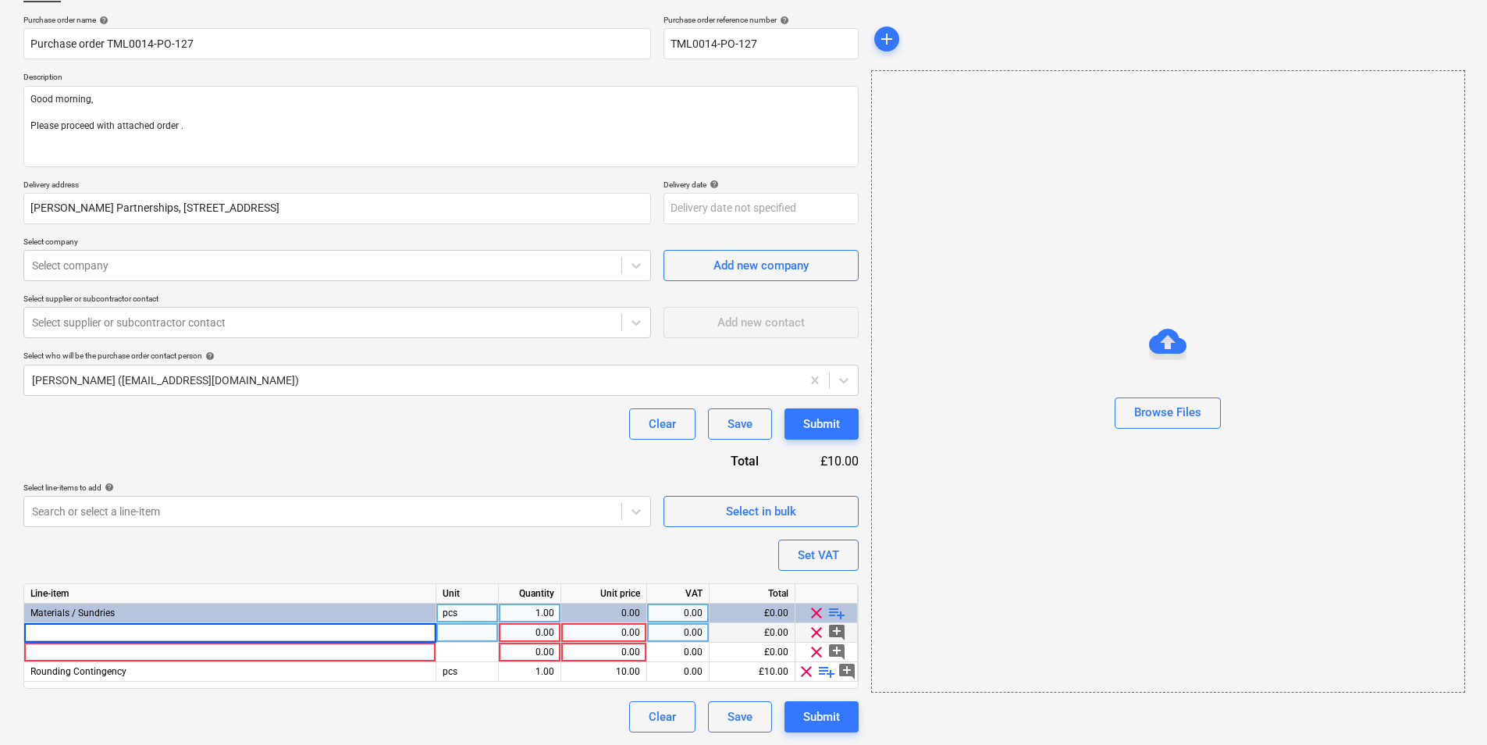
type input "Knauf 728753 Rocksilk Soffit"
click at [232, 553] on div "Materials / Sundries" at bounding box center [230, 613] width 412 height 20
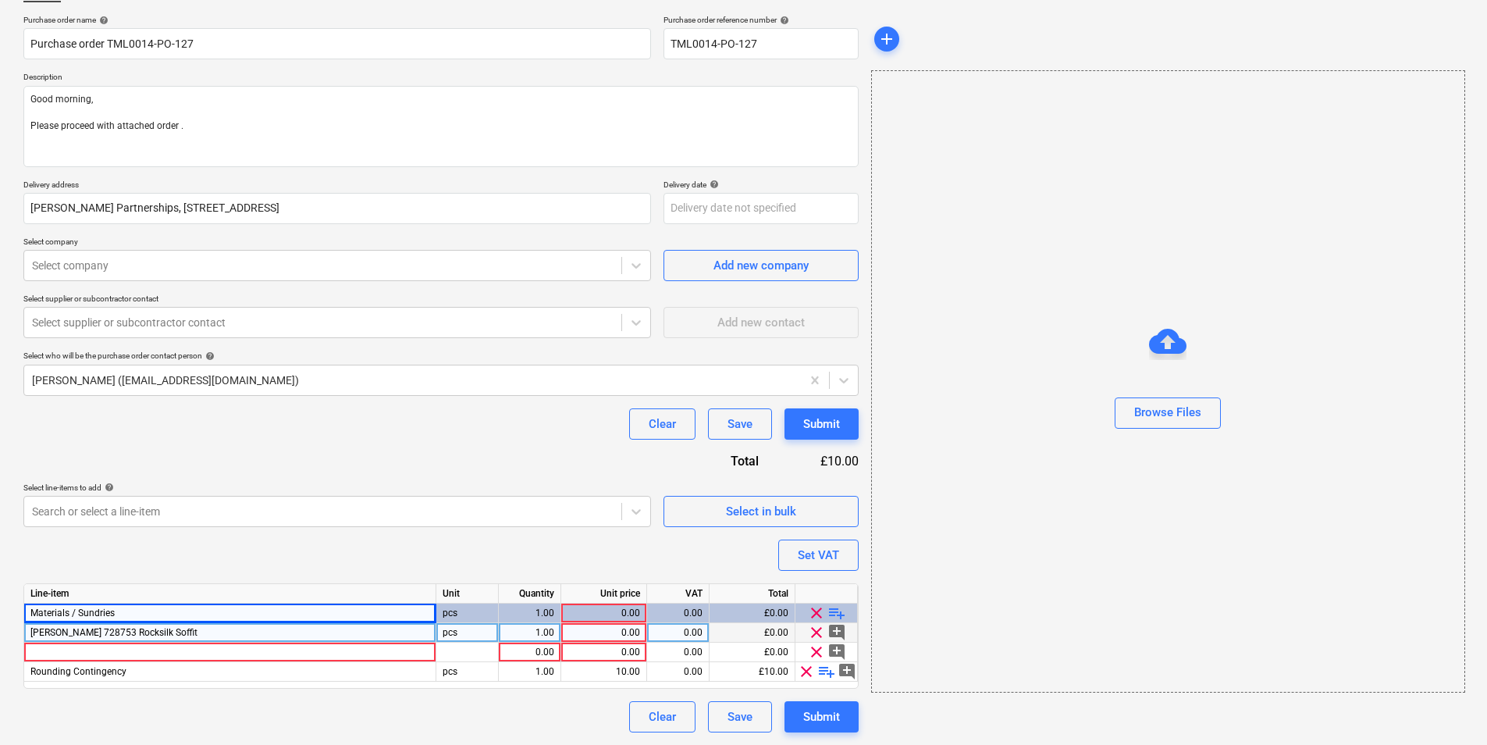
click at [226, 553] on div "Knauf 728753 Rocksilk Soffit" at bounding box center [230, 633] width 412 height 20
click at [261, 553] on div "Knauf 728753 Rocksilk Soffit" at bounding box center [230, 633] width 412 height 20
type textarea "x"
click at [217, 553] on div at bounding box center [230, 633] width 412 height 20
type textarea "x"
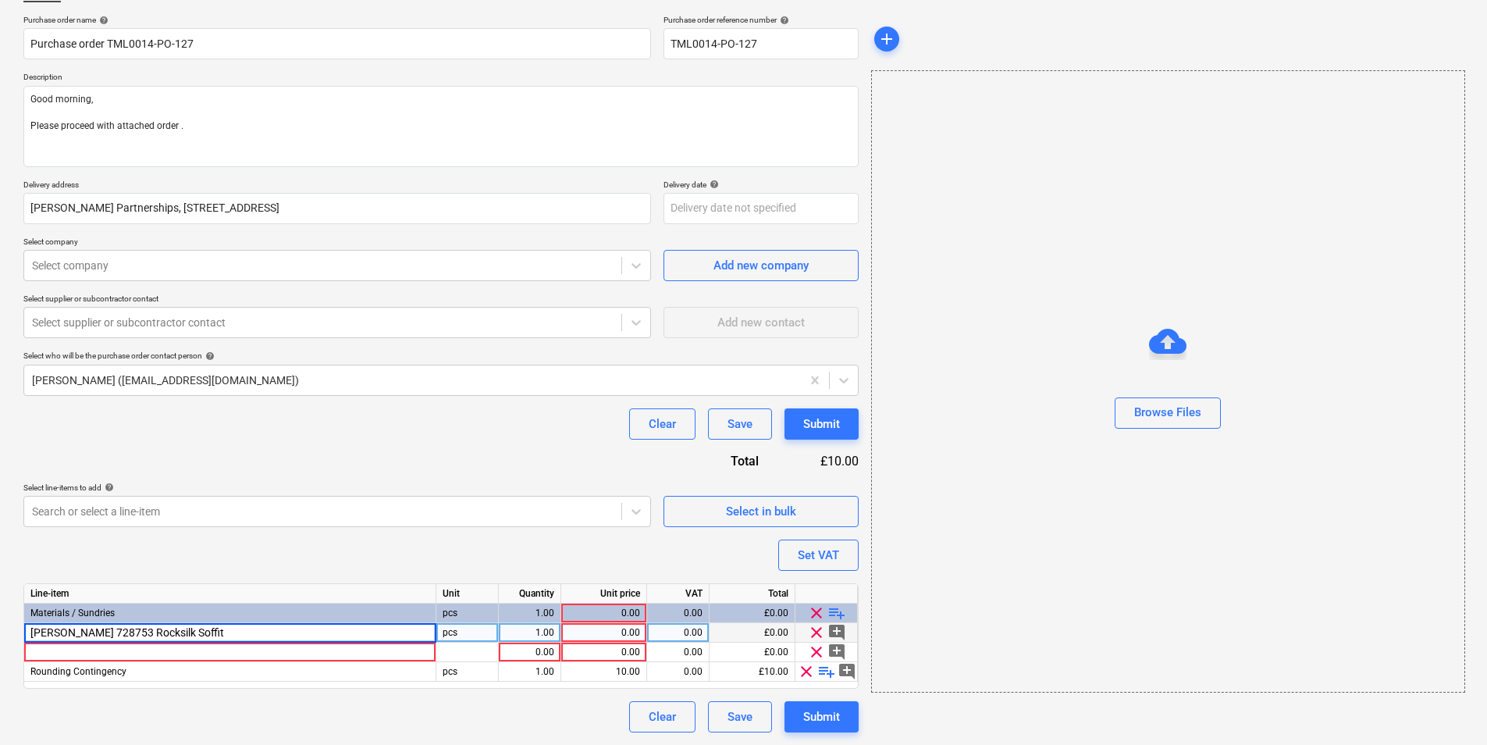
click at [93, 553] on input "Knauf 728753 Rocksilk Soffit" at bounding box center [229, 632] width 411 height 19
drag, startPoint x: 97, startPoint y: 633, endPoint x: 62, endPoint y: 634, distance: 34.4
click at [62, 553] on input "Knauf 728753 Rocksilk Soffit" at bounding box center [229, 632] width 411 height 19
type input "Knauf Rocksilk Soffit"
click at [195, 553] on input "Knauf Rocksilk Soffit" at bounding box center [229, 632] width 411 height 19
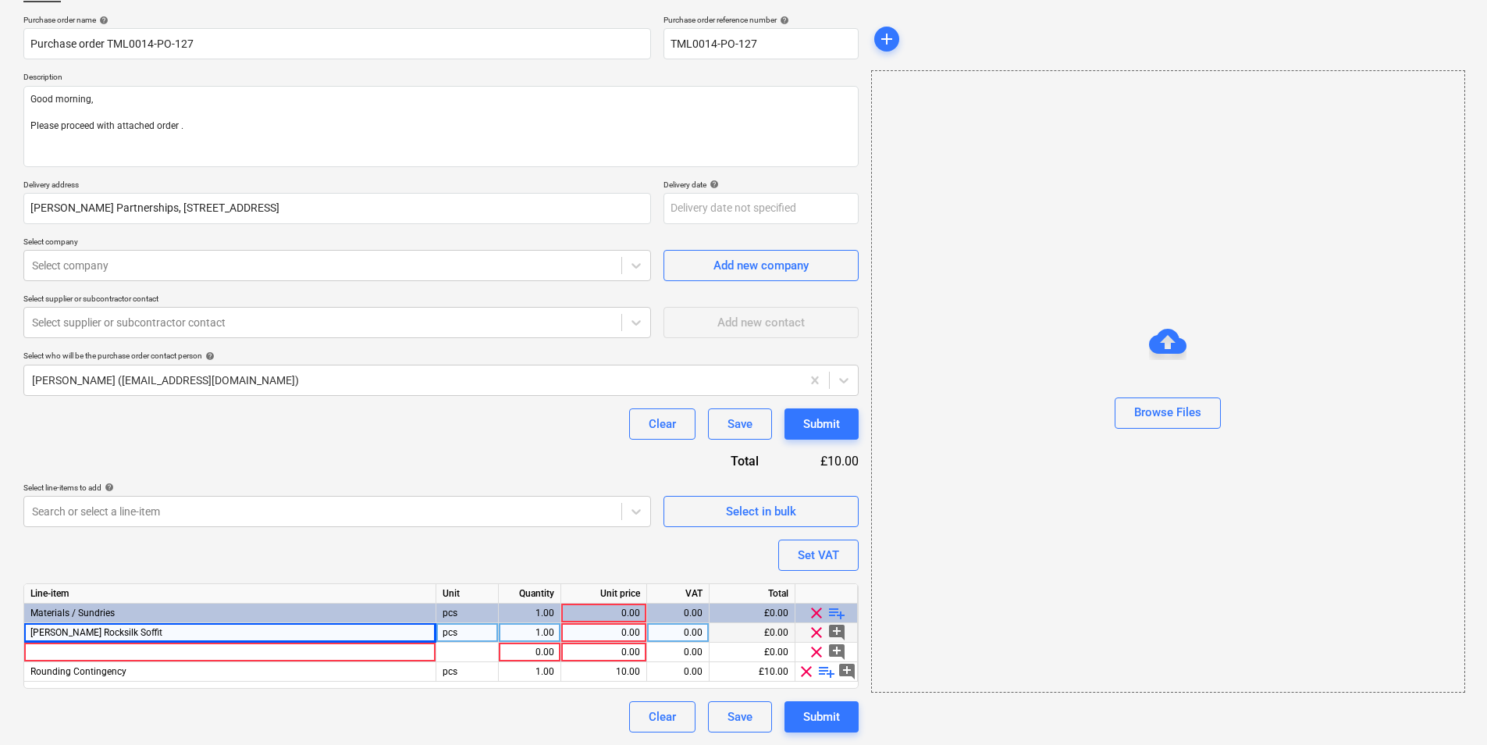
click at [159, 553] on div "Knauf Rocksilk Soffit" at bounding box center [230, 633] width 412 height 20
click at [194, 553] on input "Knauf Rocksilk Soffit" at bounding box center [229, 632] width 411 height 19
type textarea "x"
click at [219, 553] on input "Knauf Rocksilk Soffit" at bounding box center [229, 632] width 411 height 19
type input "Knauf Rocksilk Soffit 200mm black tube"
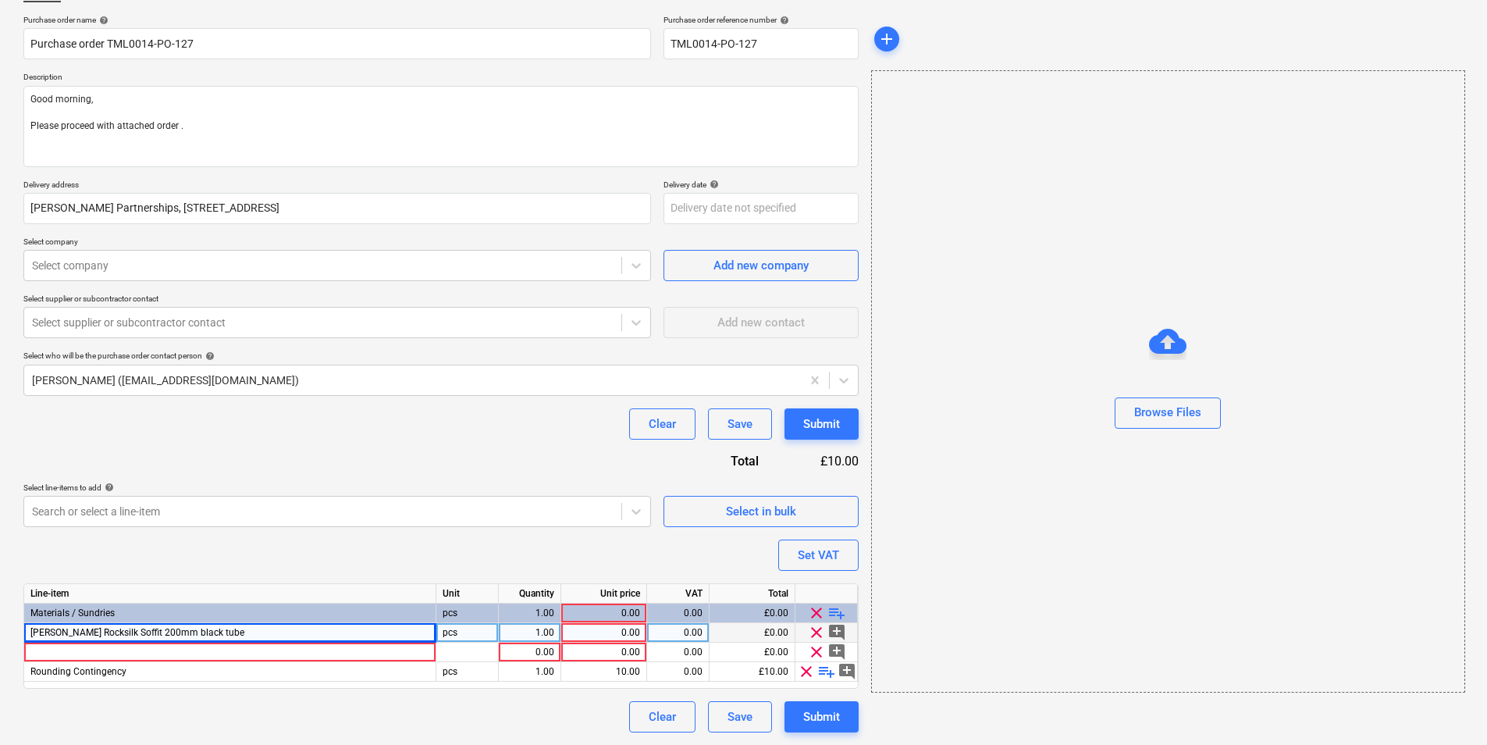
click at [468, 553] on div "pcs" at bounding box center [467, 633] width 62 height 20
click at [485, 553] on input "pcs" at bounding box center [467, 632] width 62 height 19
click at [262, 553] on div "Knauf Rocksilk Soffit 200mm black tube" at bounding box center [230, 633] width 412 height 20
drag, startPoint x: 198, startPoint y: 632, endPoint x: 31, endPoint y: 633, distance: 167.1
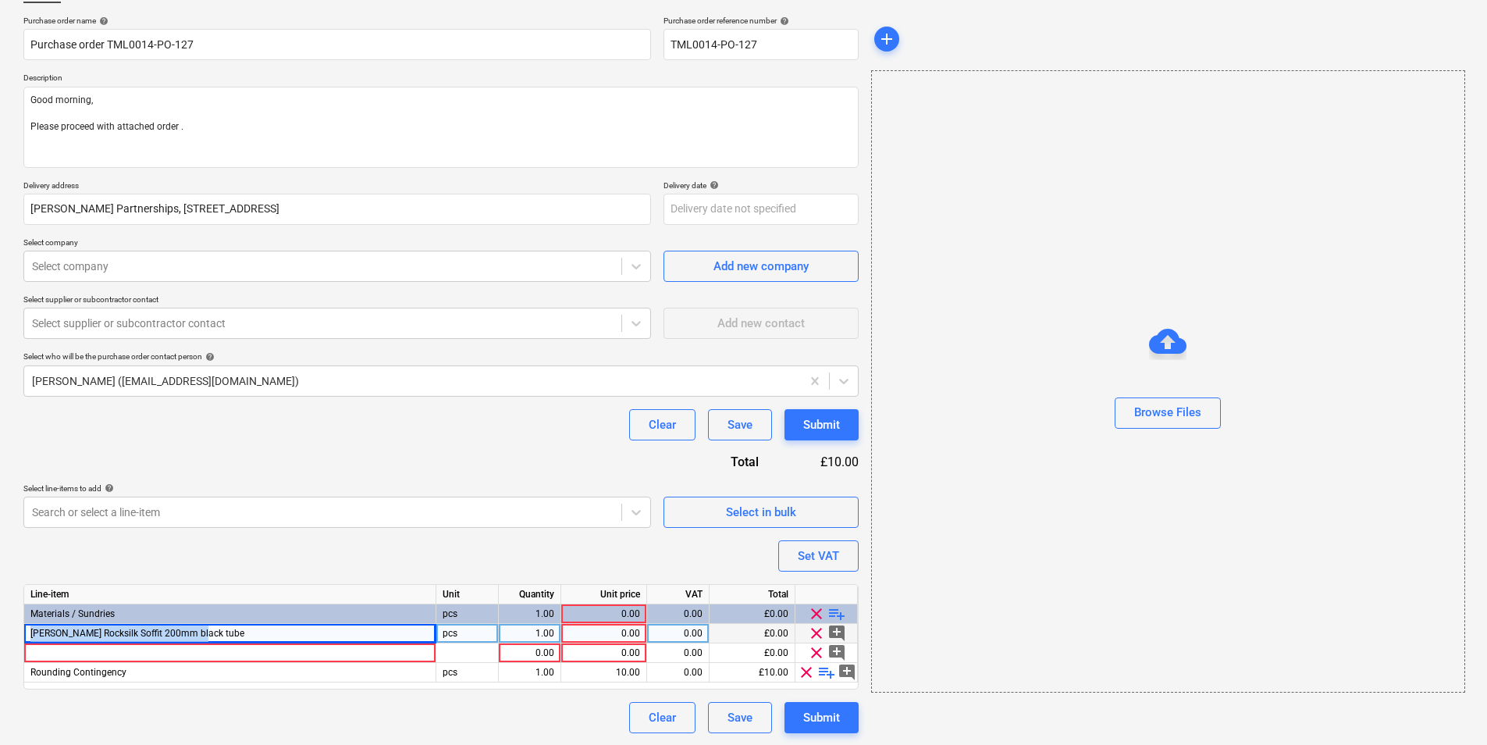
click at [31, 553] on div "Knauf Rocksilk Soffit 200mm black tube" at bounding box center [230, 634] width 412 height 20
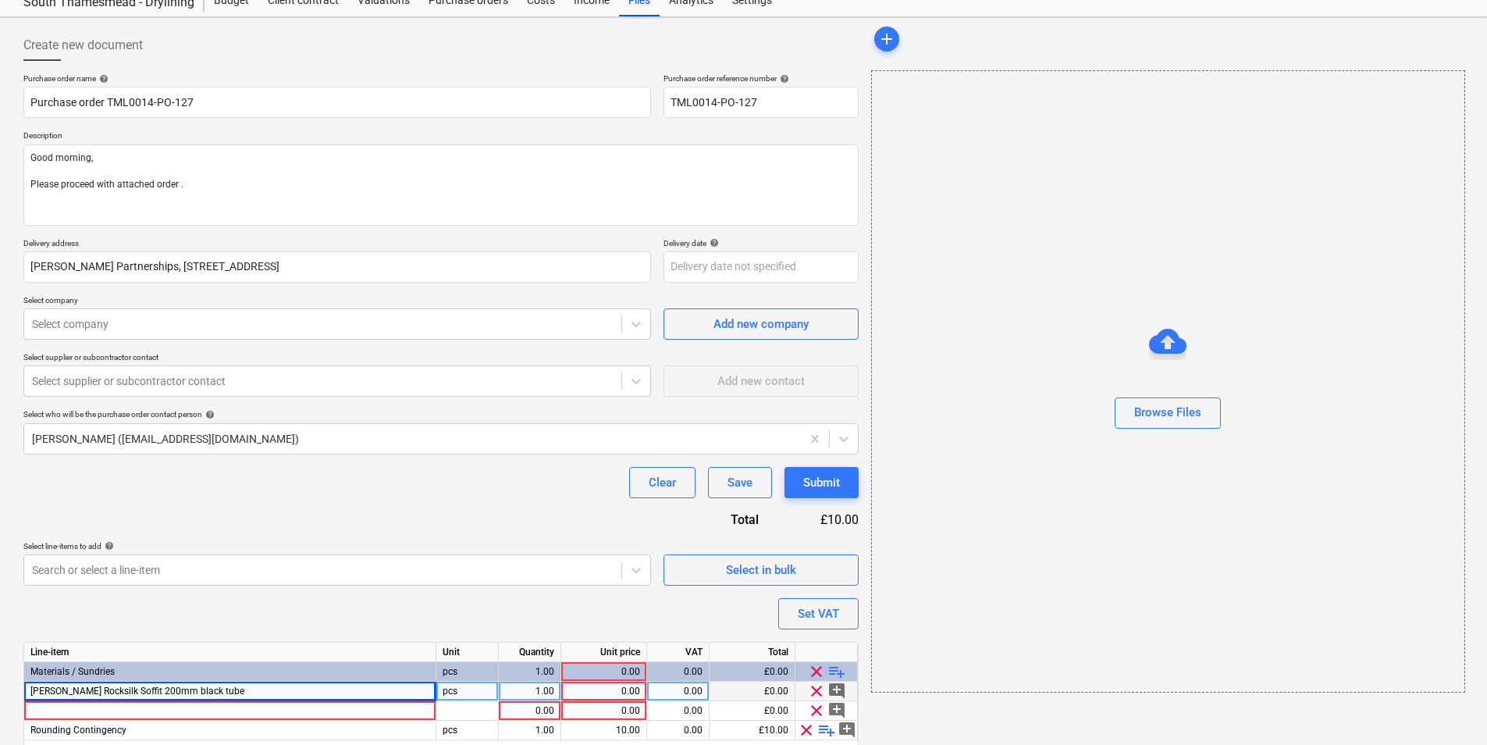
scroll to position [0, 0]
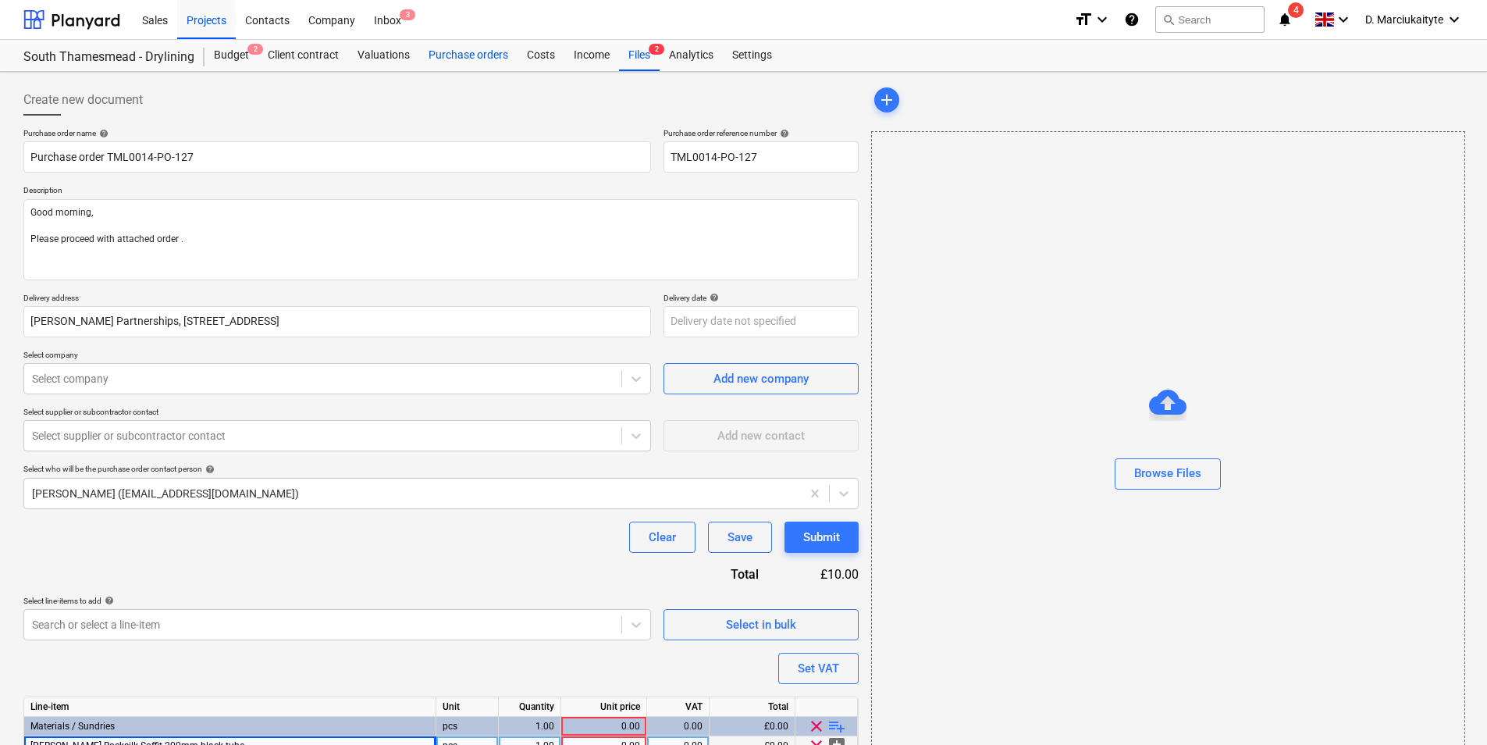
click at [474, 59] on div "Purchase orders" at bounding box center [468, 55] width 98 height 31
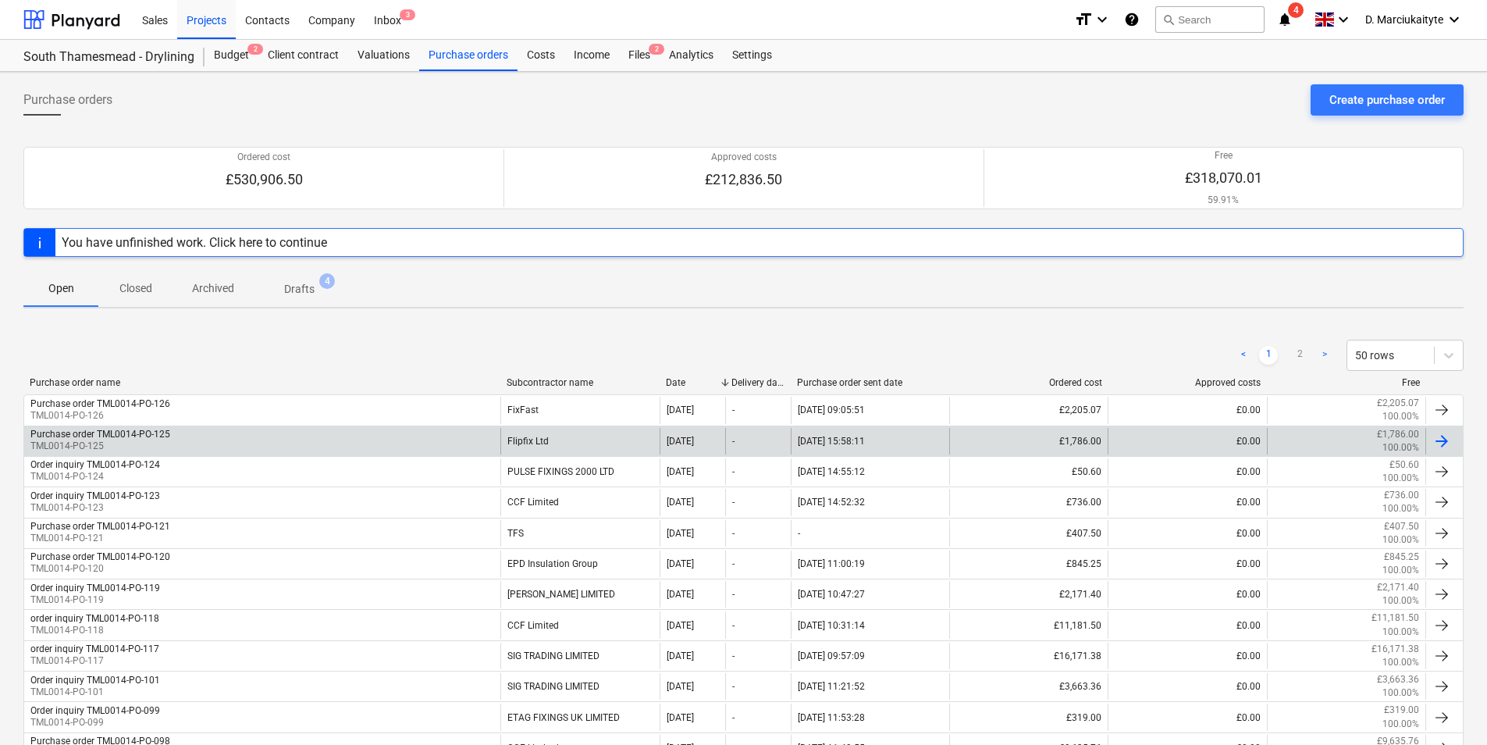
click at [222, 447] on div "Purchase order TML0014-PO-125 TML0014-PO-125" at bounding box center [262, 441] width 476 height 27
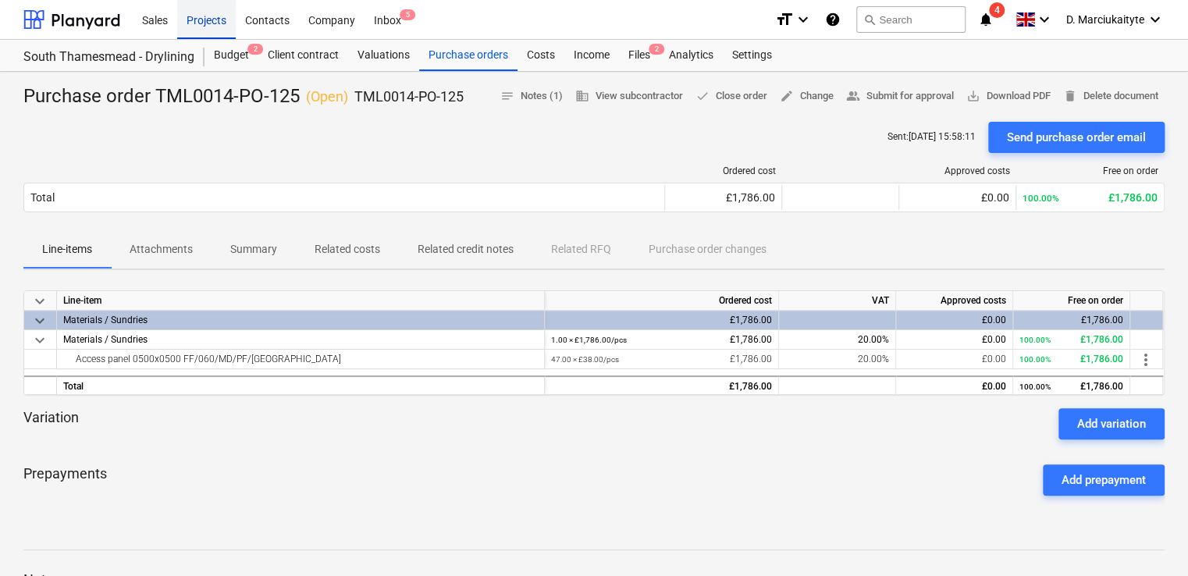
click at [212, 26] on div "Projects" at bounding box center [206, 19] width 59 height 40
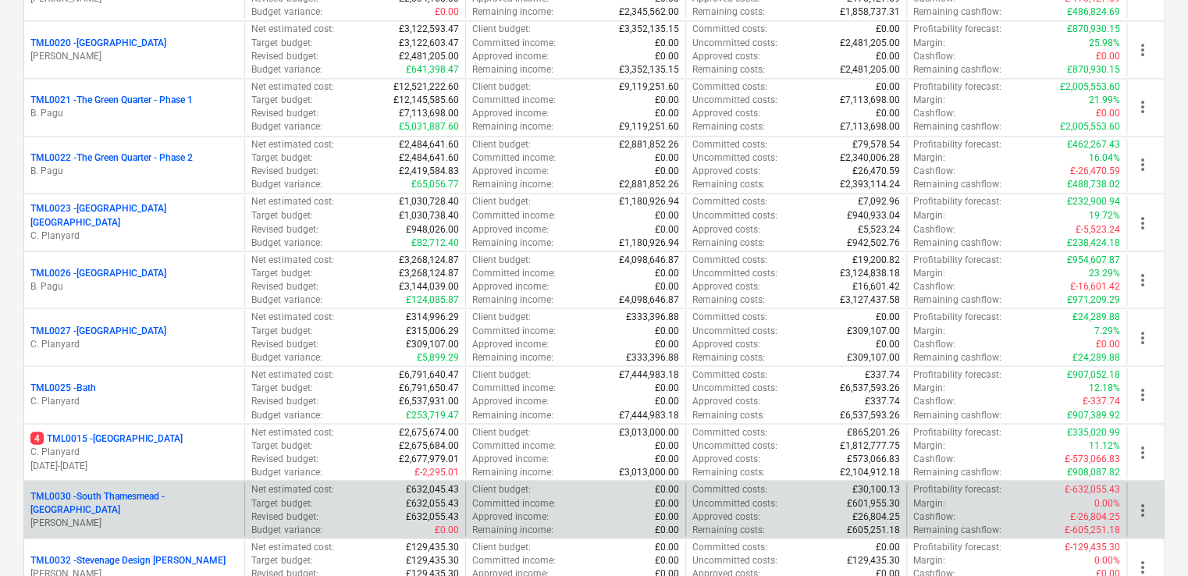
scroll to position [1406, 0]
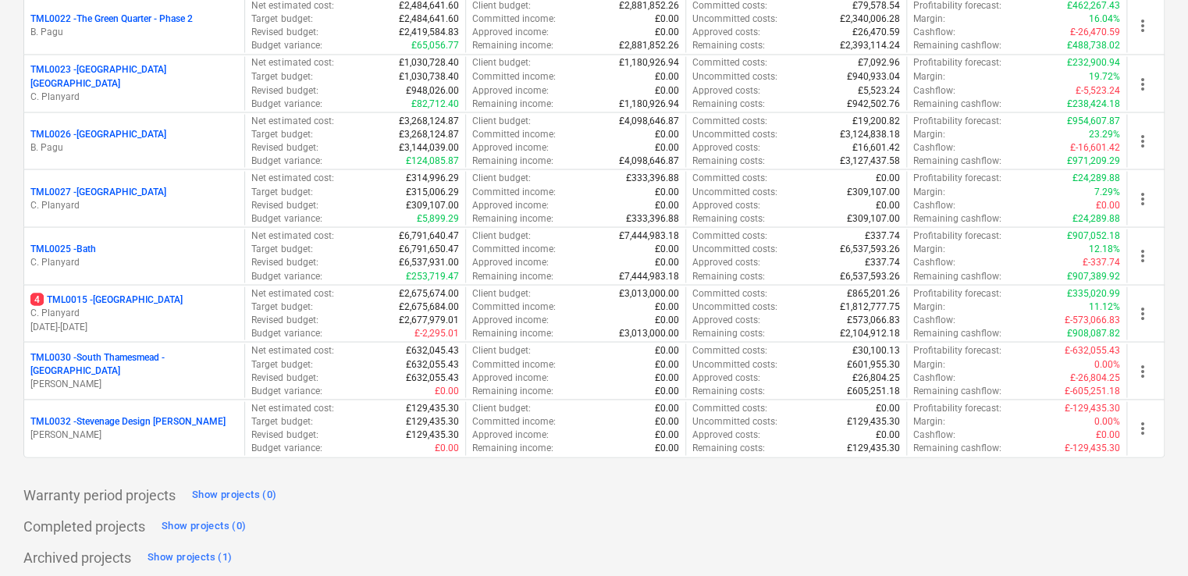
click at [168, 362] on p "TML0030 - [GEOGRAPHIC_DATA] - [GEOGRAPHIC_DATA]" at bounding box center [134, 364] width 208 height 27
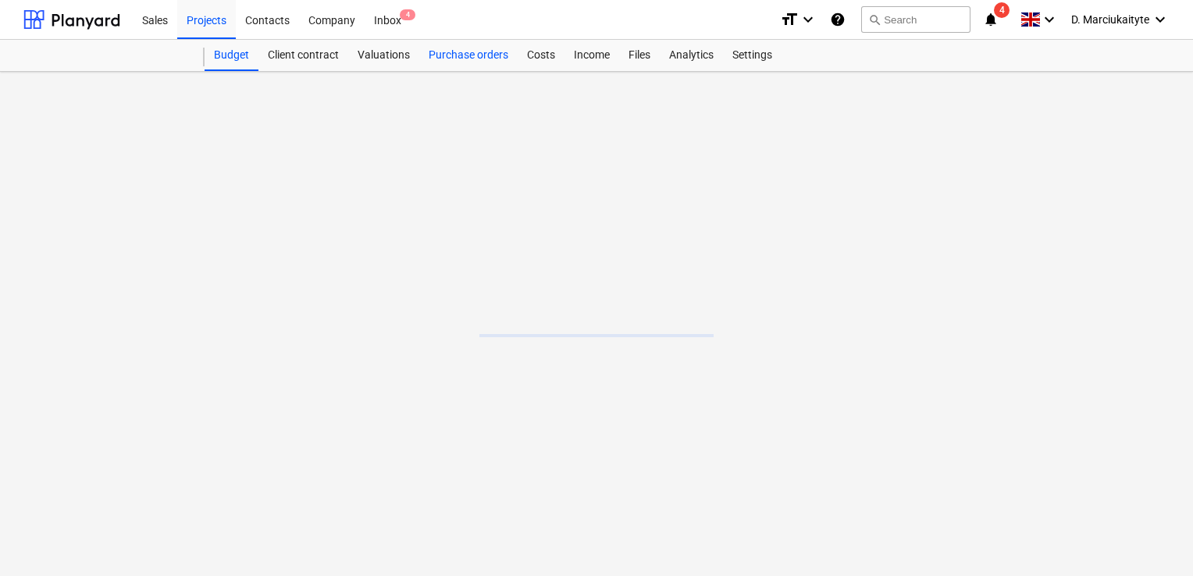
click at [479, 64] on div "Purchase orders" at bounding box center [468, 55] width 98 height 31
click at [645, 52] on div "Files" at bounding box center [639, 55] width 41 height 31
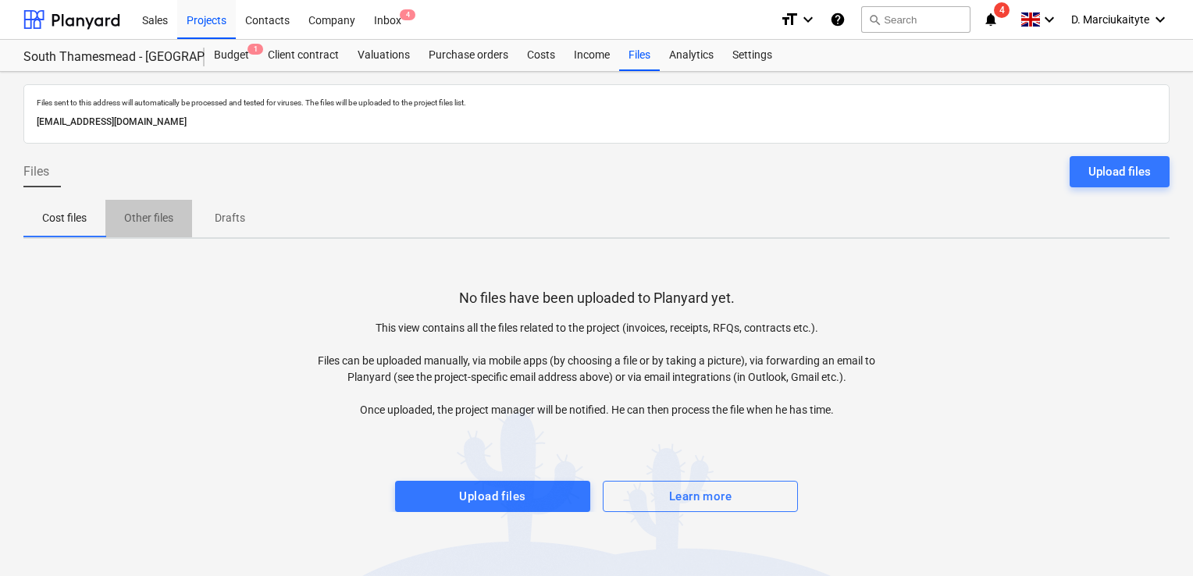
click at [159, 226] on p "Other files" at bounding box center [148, 218] width 49 height 16
drag, startPoint x: 215, startPoint y: 226, endPoint x: 281, endPoint y: 204, distance: 69.4
click at [222, 226] on span "Drafts" at bounding box center [229, 218] width 75 height 26
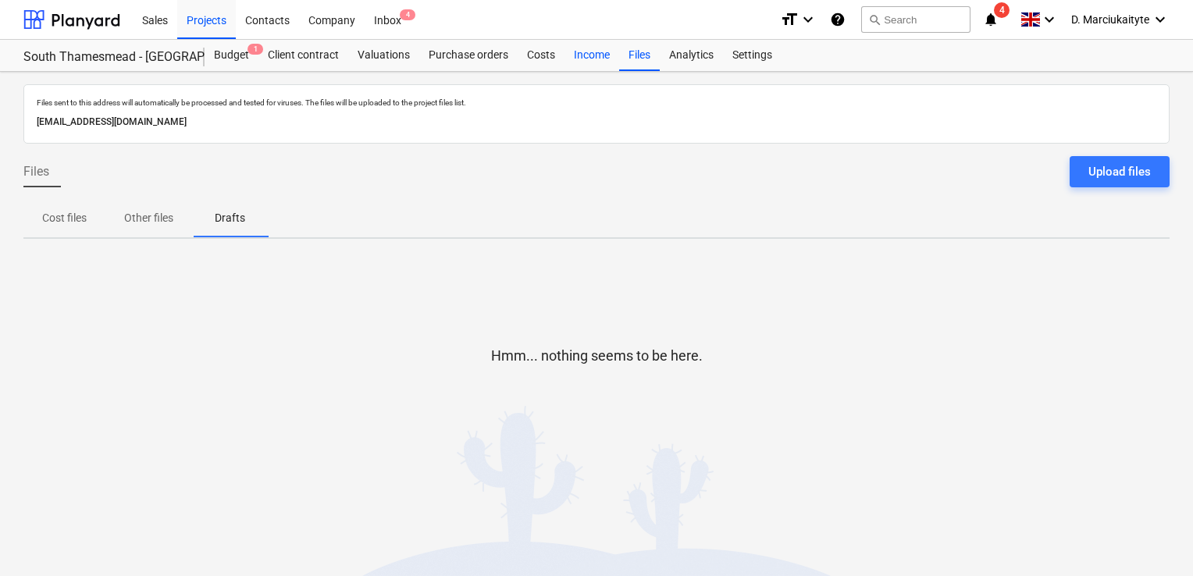
click at [584, 48] on div "Income" at bounding box center [591, 55] width 55 height 31
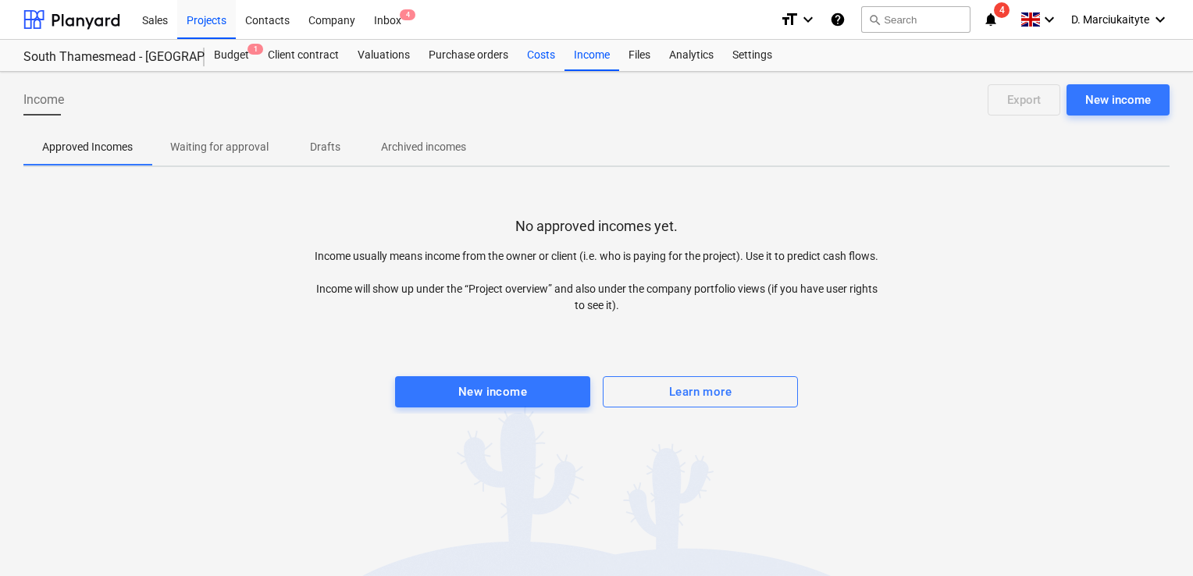
click at [543, 52] on div "Costs" at bounding box center [541, 55] width 47 height 31
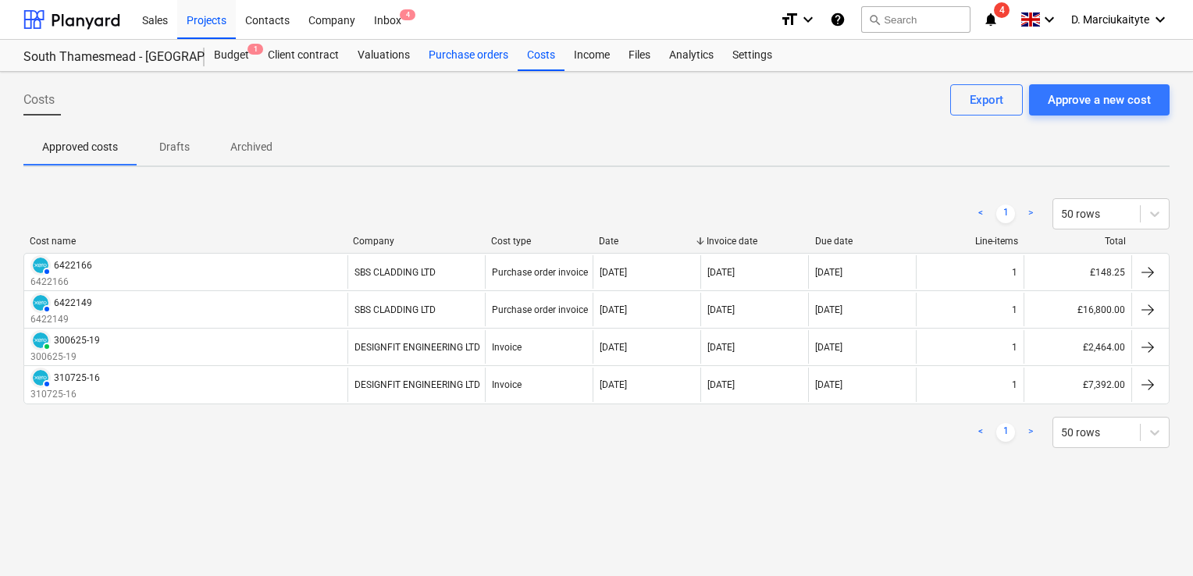
click at [466, 55] on div "Purchase orders" at bounding box center [468, 55] width 98 height 31
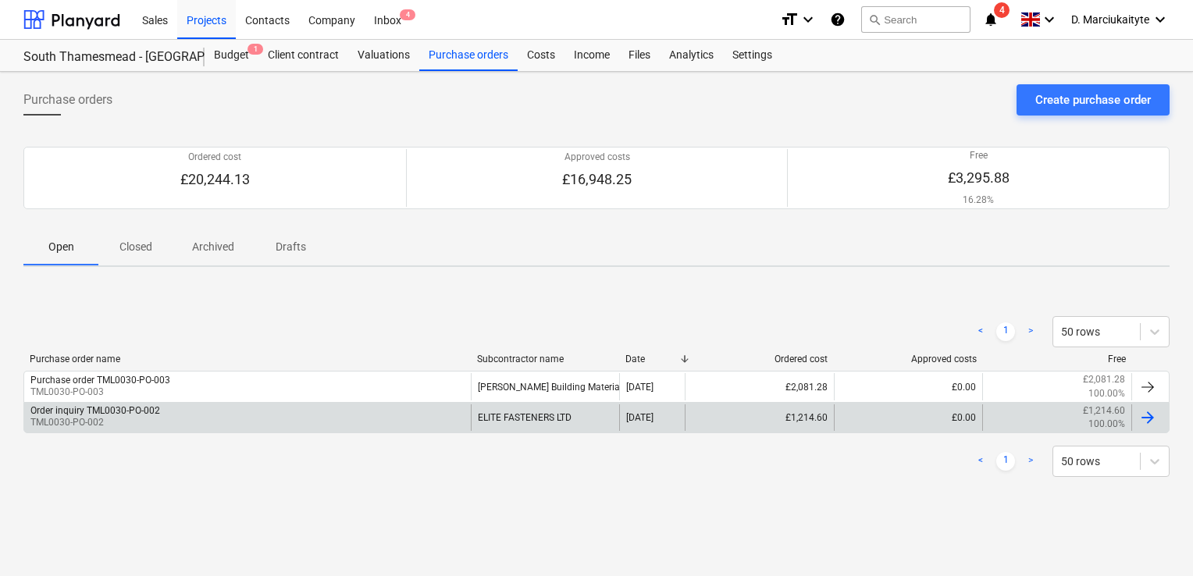
click at [297, 411] on div "Order inquiry TML0030-PO-002 TML0030-PO-002" at bounding box center [247, 417] width 447 height 27
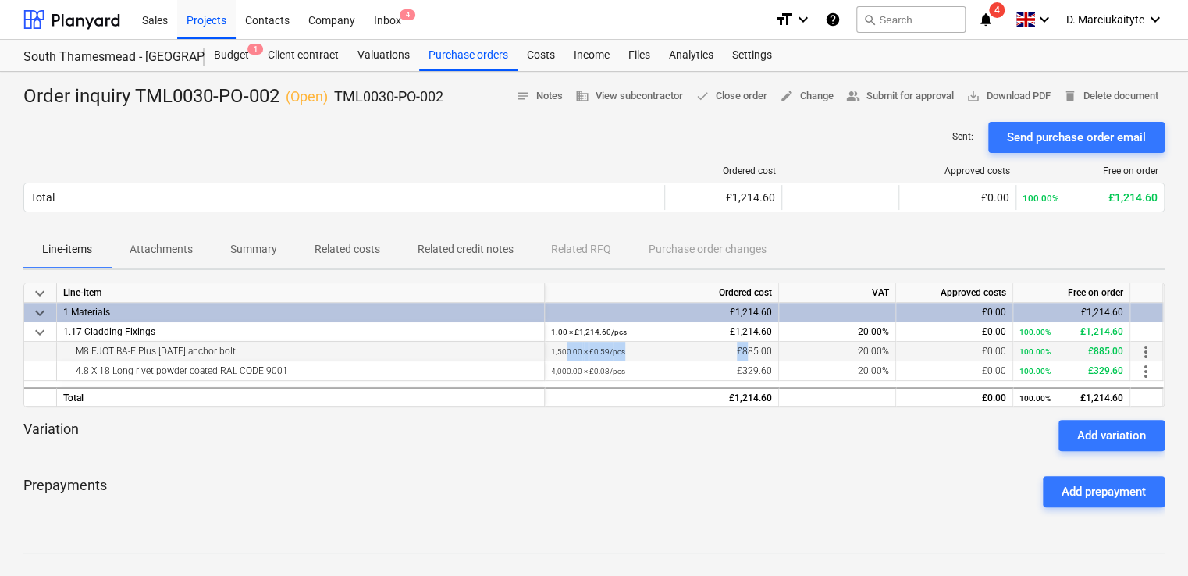
drag, startPoint x: 746, startPoint y: 354, endPoint x: 567, endPoint y: 354, distance: 179.6
click at [567, 354] on div "1,500.00 × £0.59 / pcs £885.00" at bounding box center [661, 352] width 221 height 20
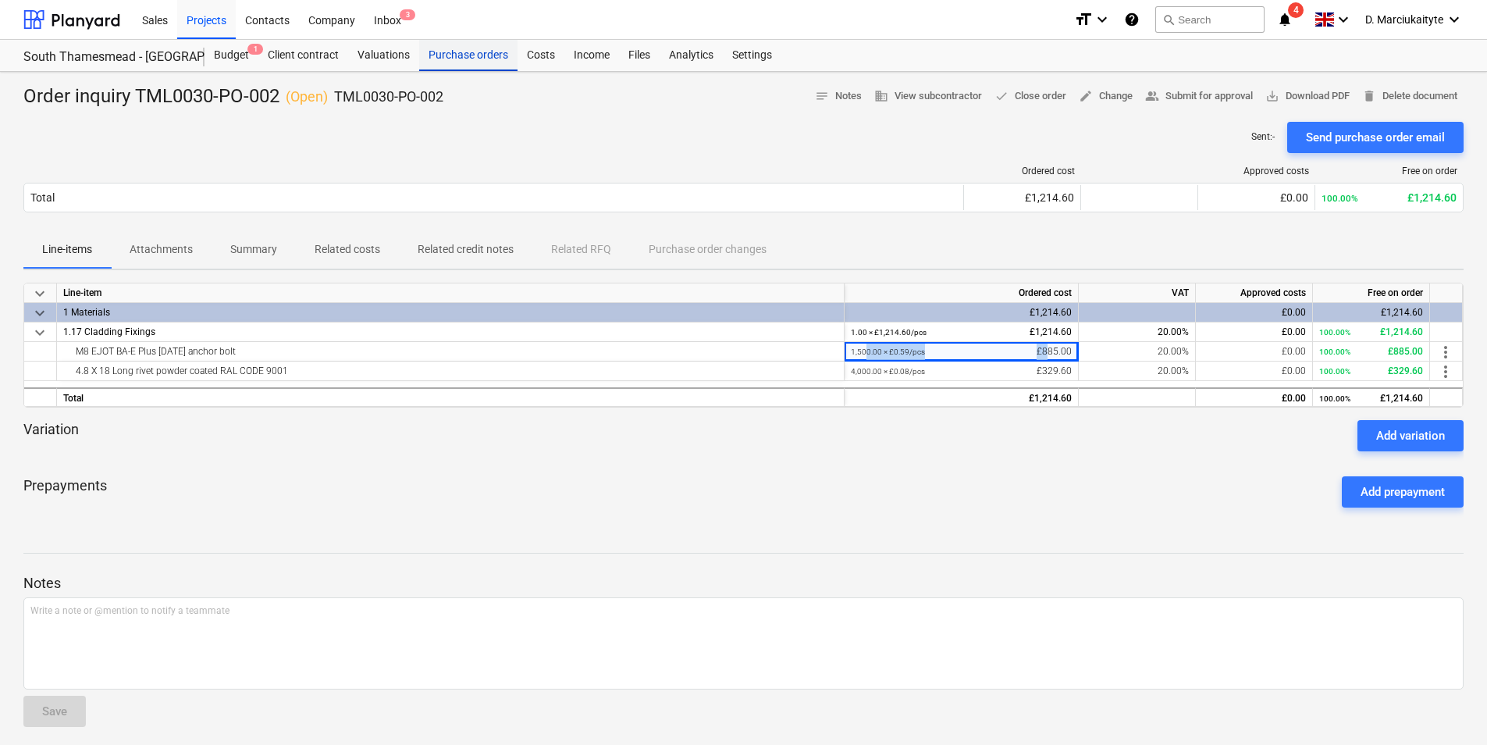
click at [480, 55] on div "Purchase orders" at bounding box center [468, 55] width 98 height 31
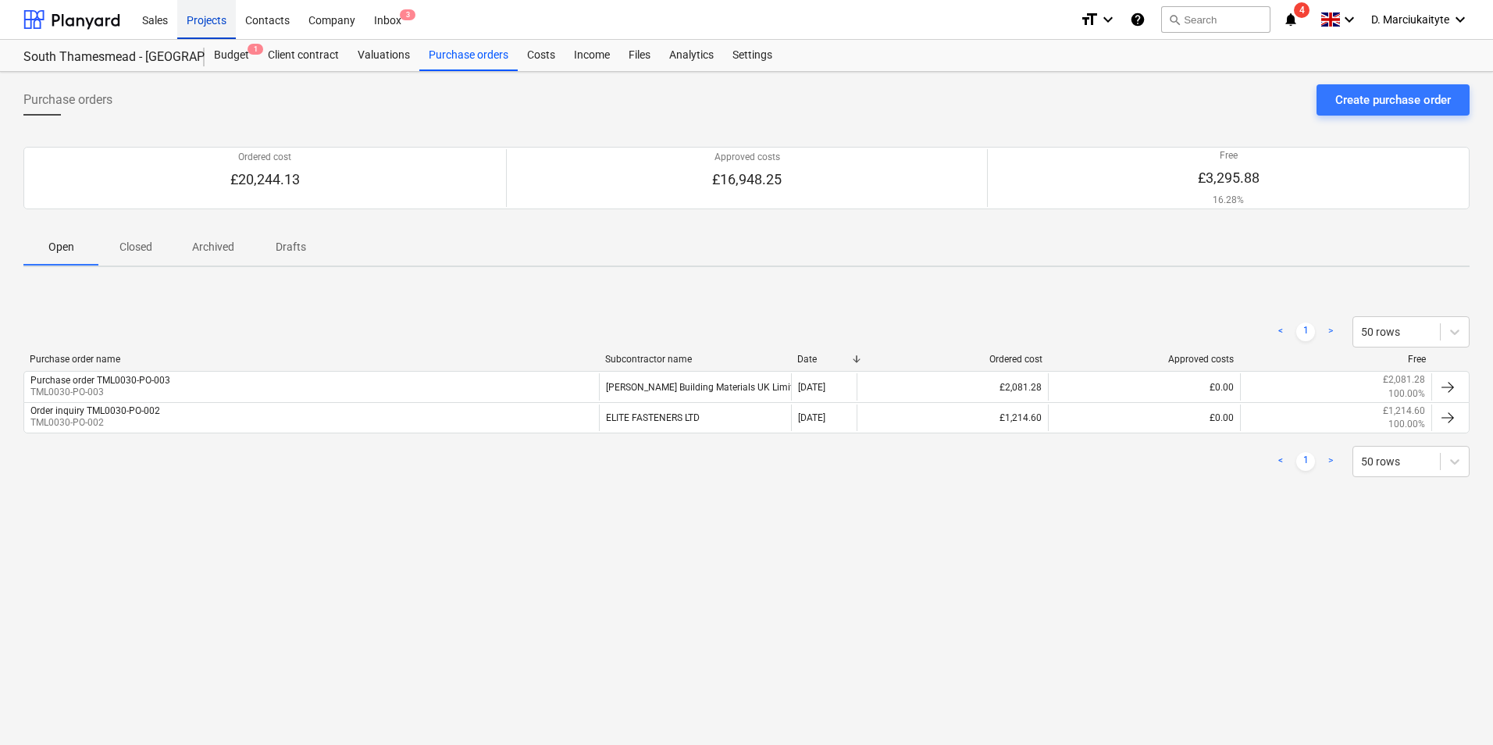
click at [205, 19] on div "Projects" at bounding box center [206, 19] width 59 height 40
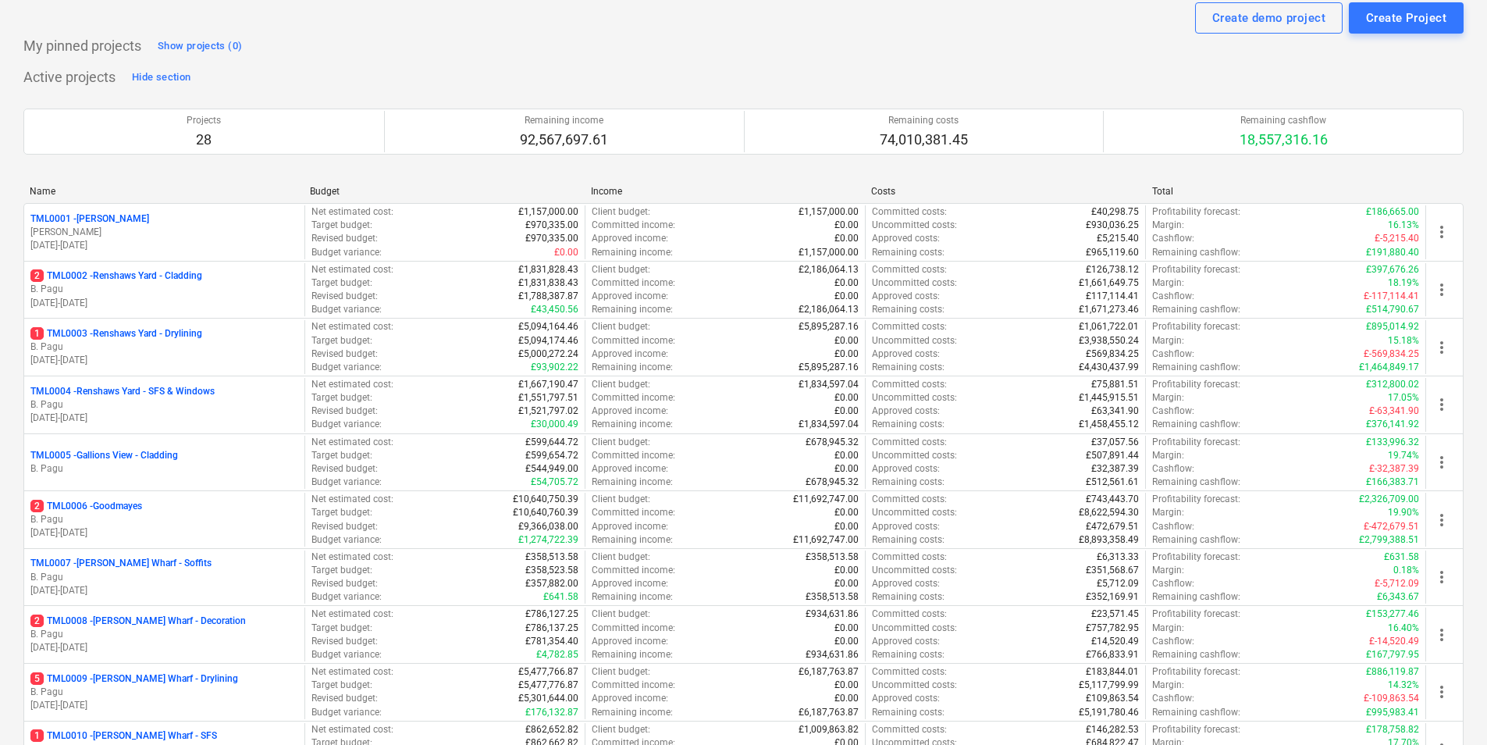
scroll to position [546, 0]
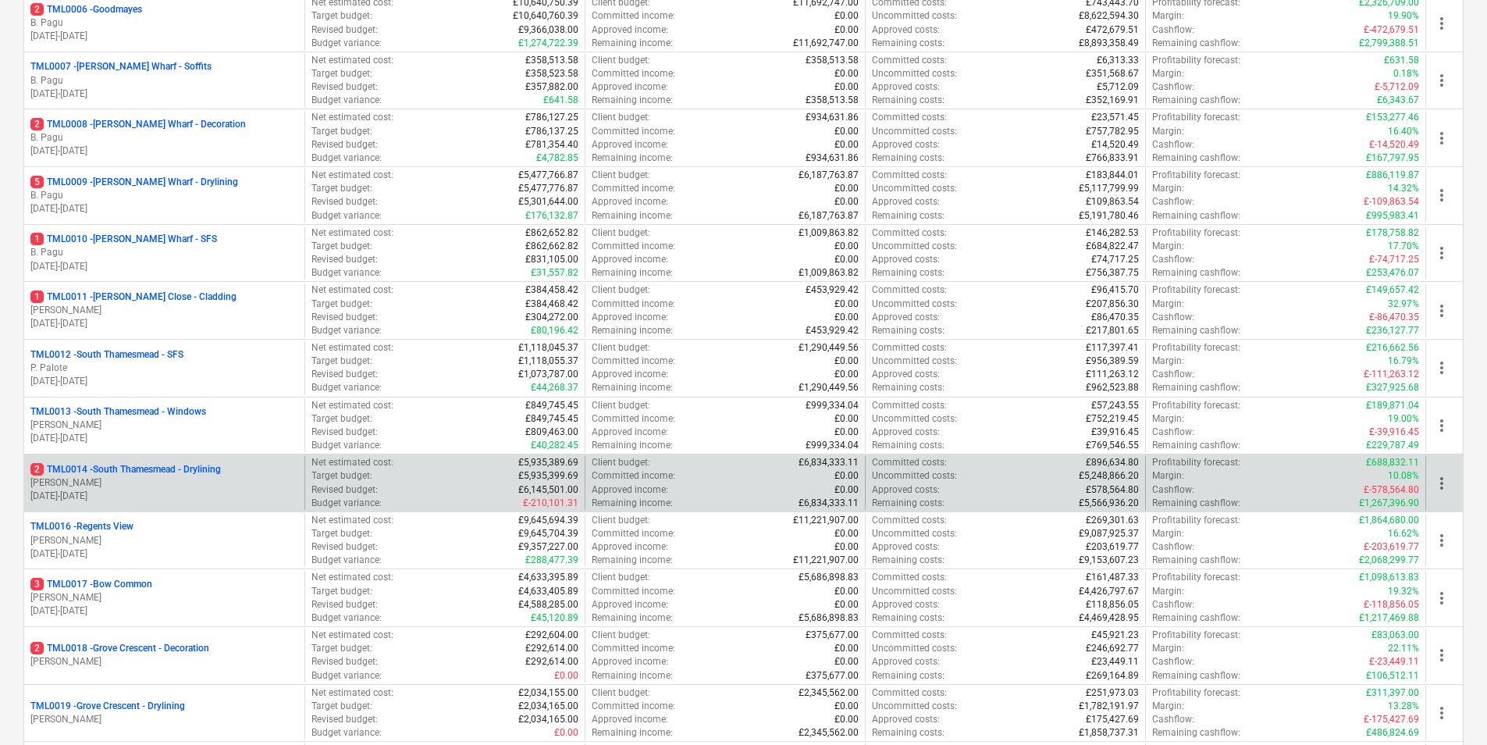
click at [147, 471] on p "2 TML0014 - South Thamesmead - Drylining" at bounding box center [125, 469] width 190 height 13
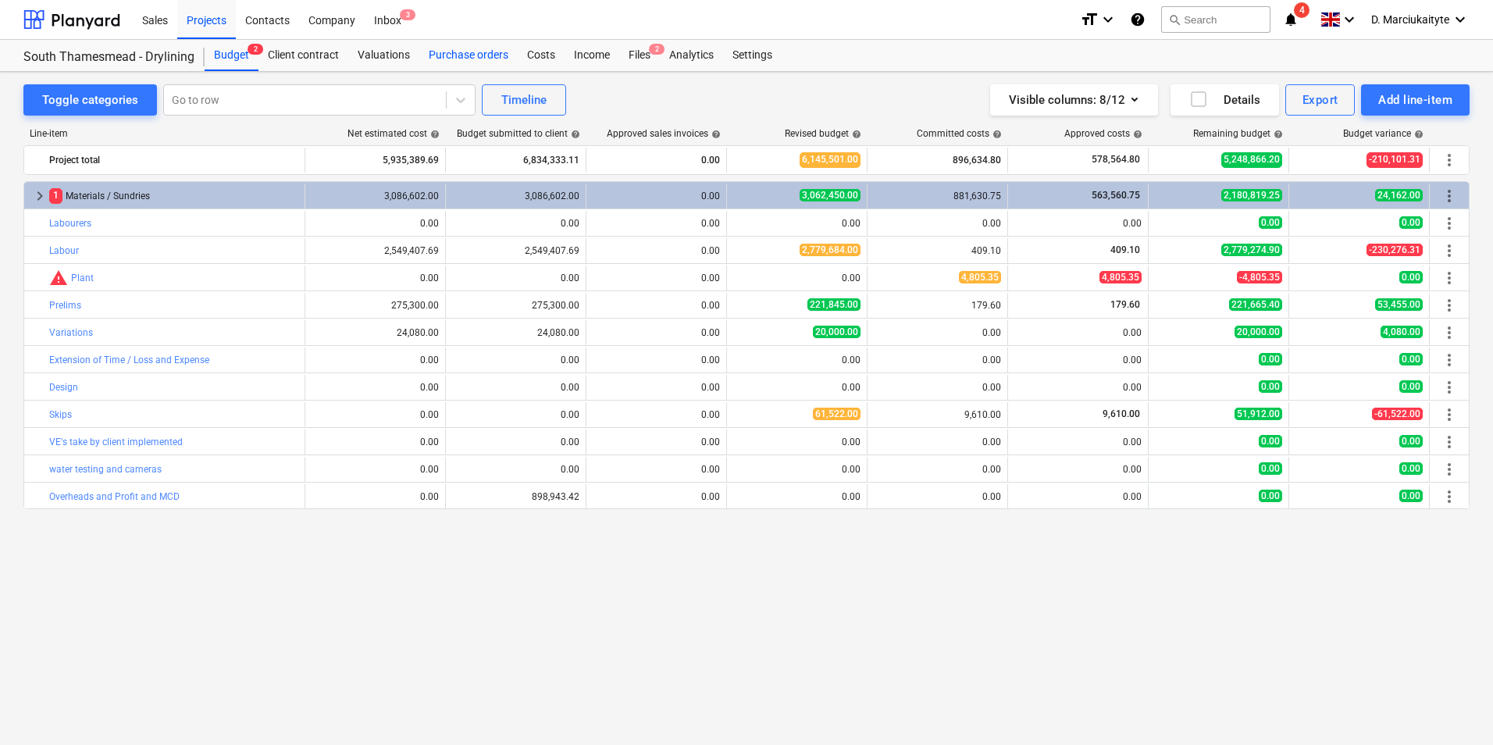
click at [479, 66] on div "Purchase orders" at bounding box center [468, 55] width 98 height 31
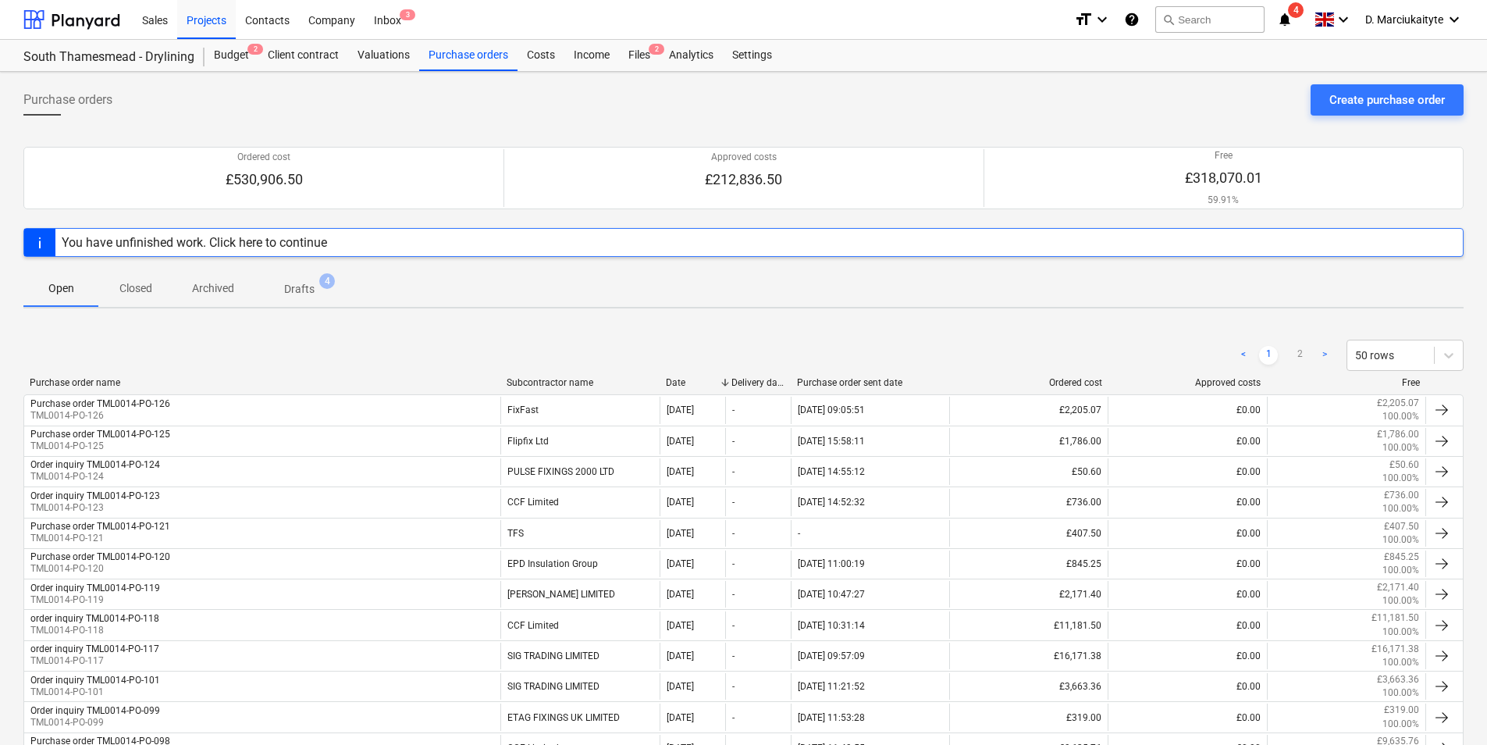
click at [136, 283] on p "Closed" at bounding box center [135, 288] width 37 height 16
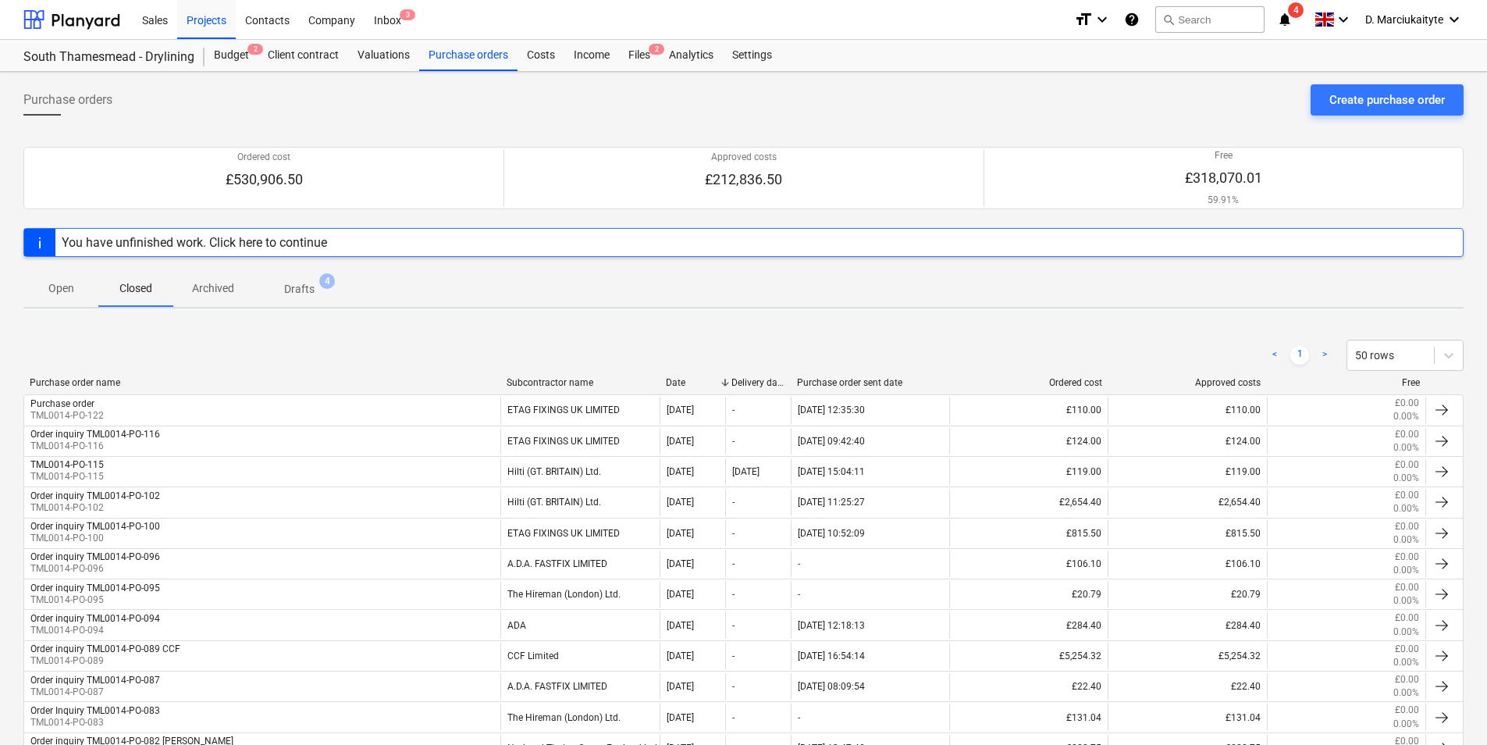
click at [48, 283] on p "Open" at bounding box center [60, 288] width 37 height 16
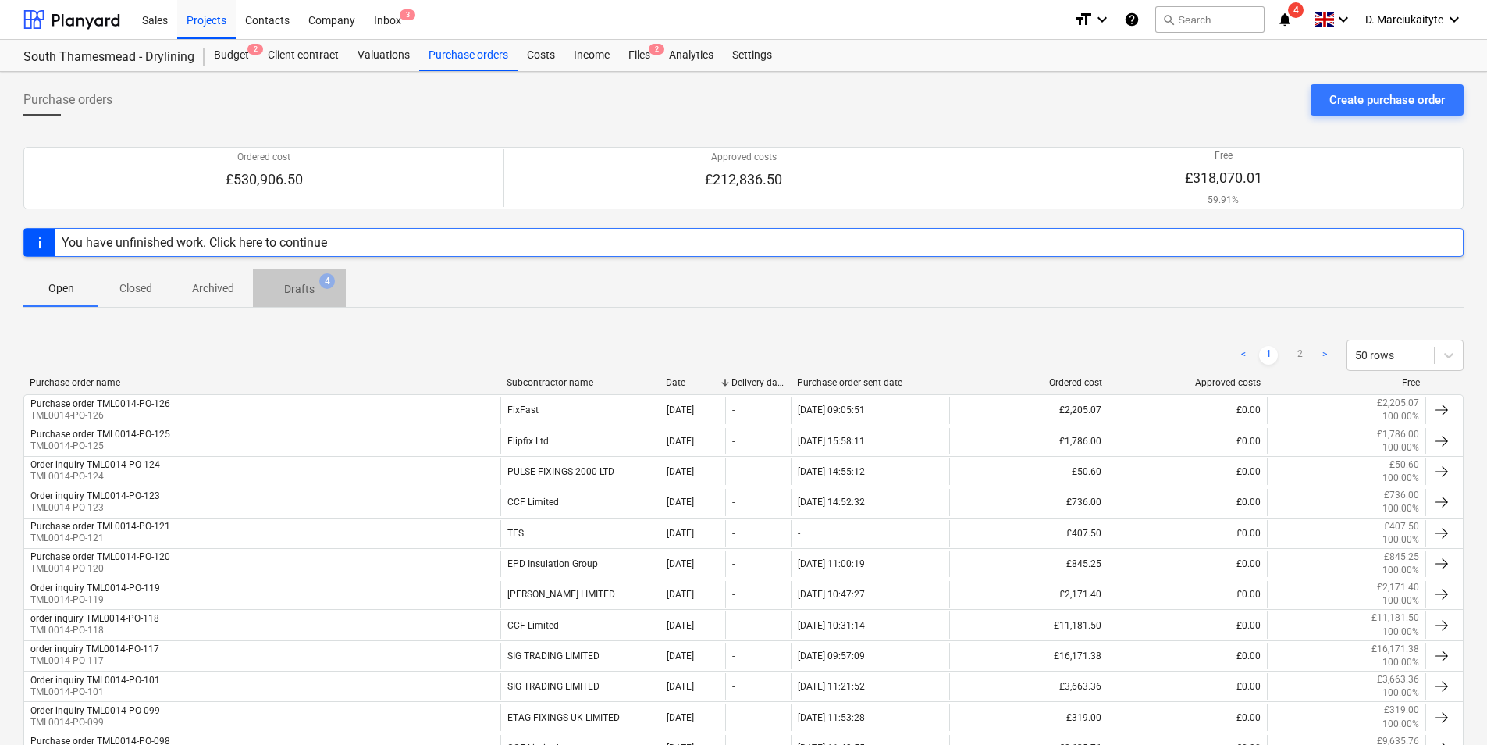
click at [301, 291] on p "Drafts" at bounding box center [299, 289] width 30 height 16
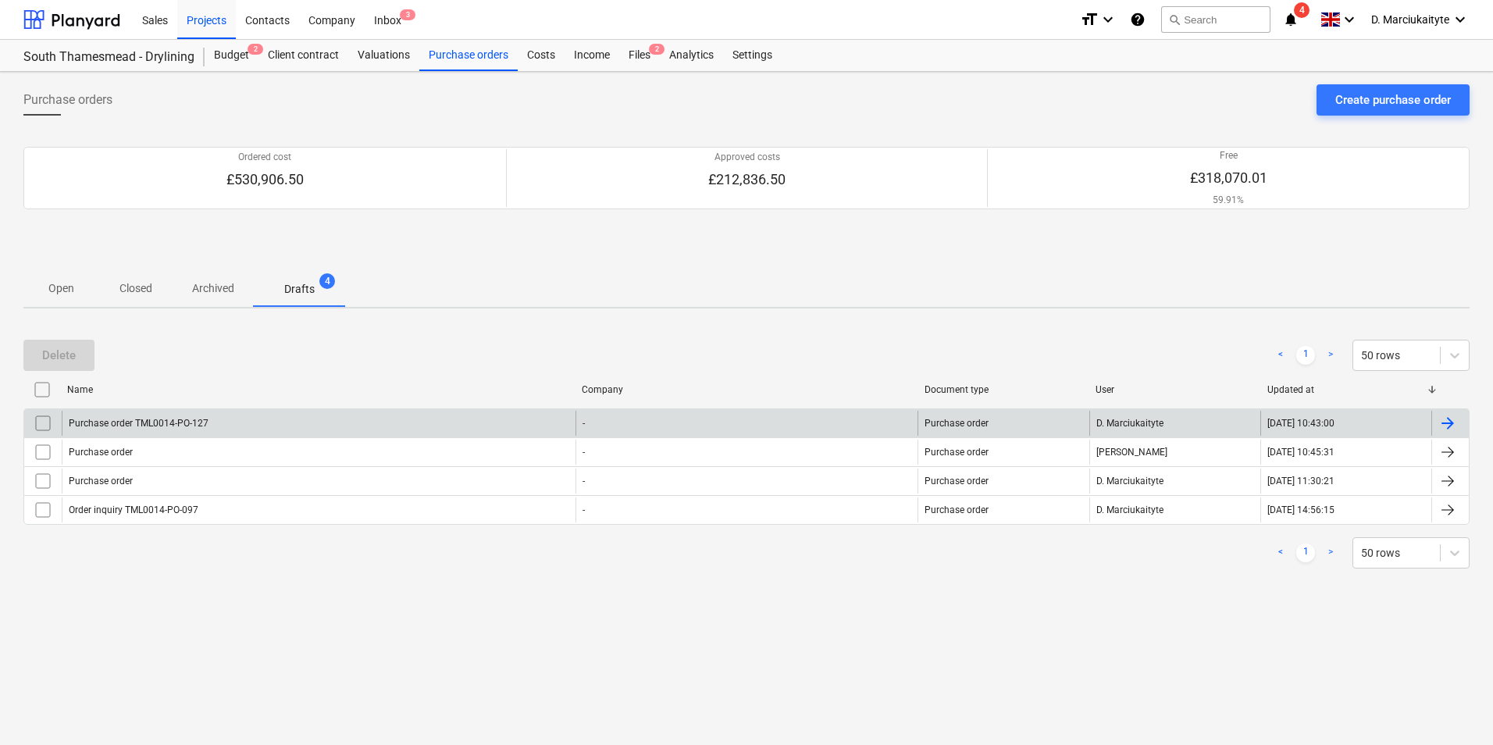
click at [233, 416] on div "Purchase order TML0014-PO-127" at bounding box center [319, 423] width 514 height 25
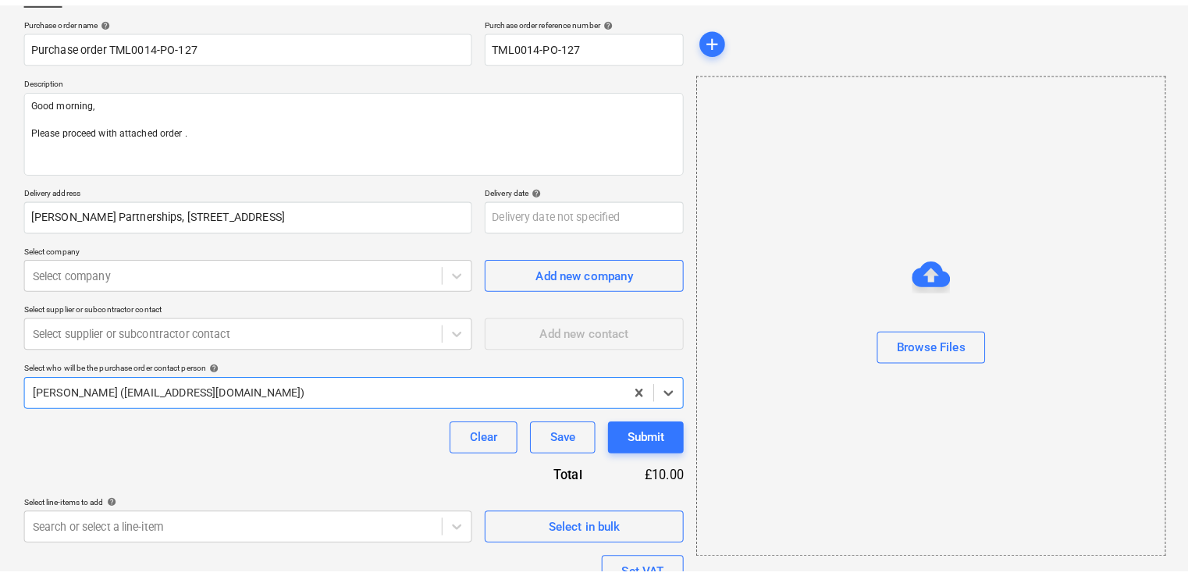
scroll to position [112, 0]
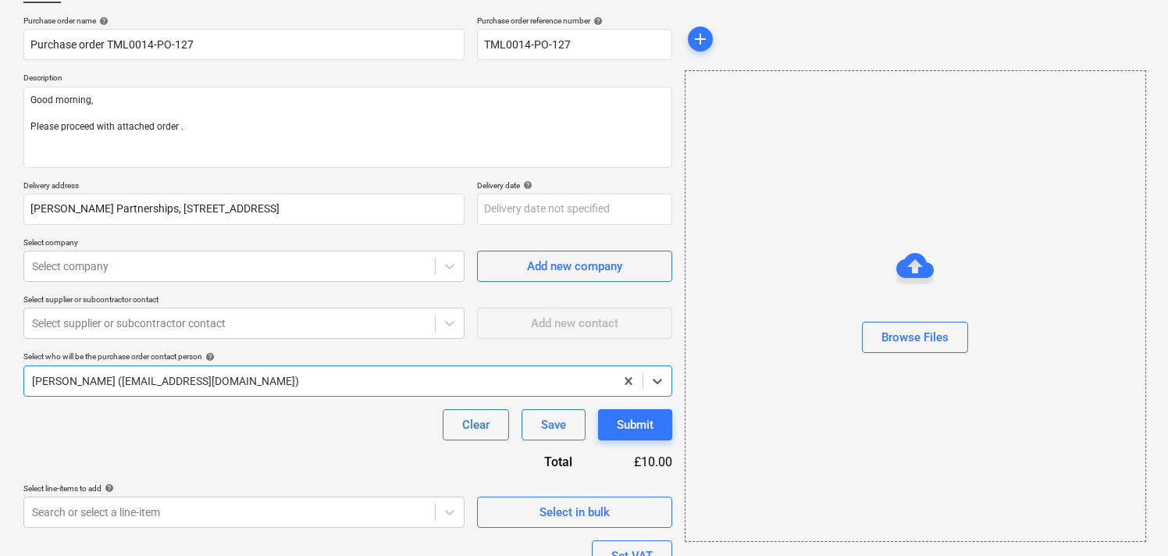
type textarea "x"
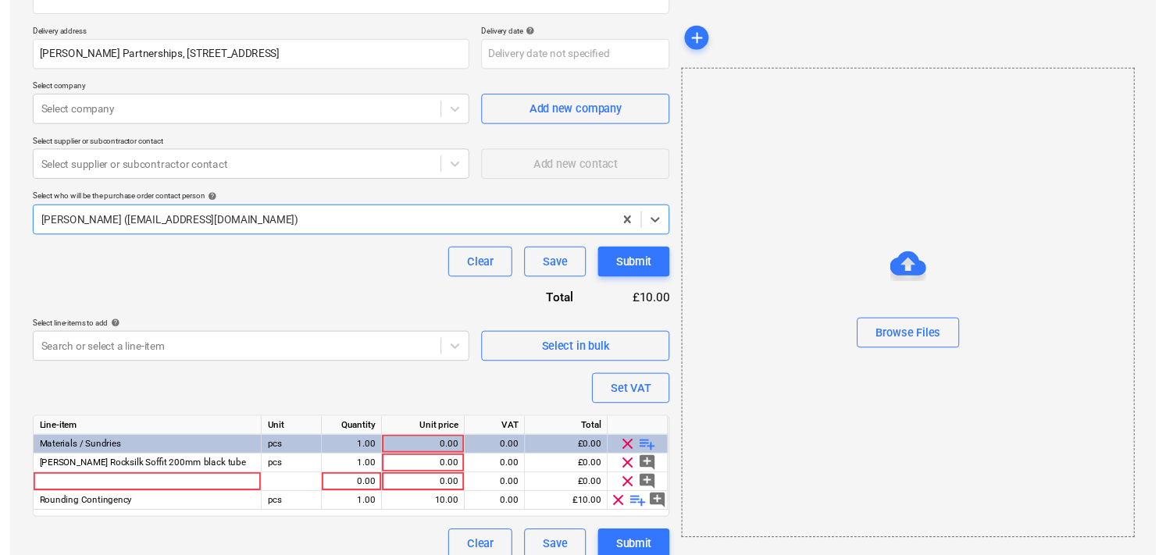
scroll to position [281, 0]
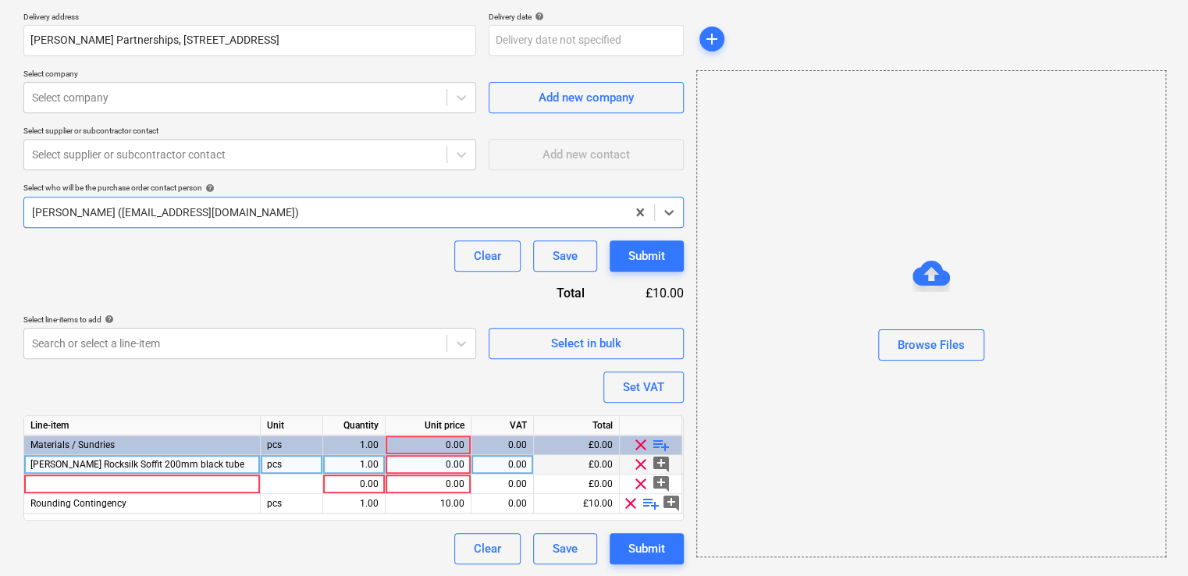
click at [198, 464] on div "Knauf Rocksilk Soffit 200mm black tube" at bounding box center [142, 465] width 237 height 20
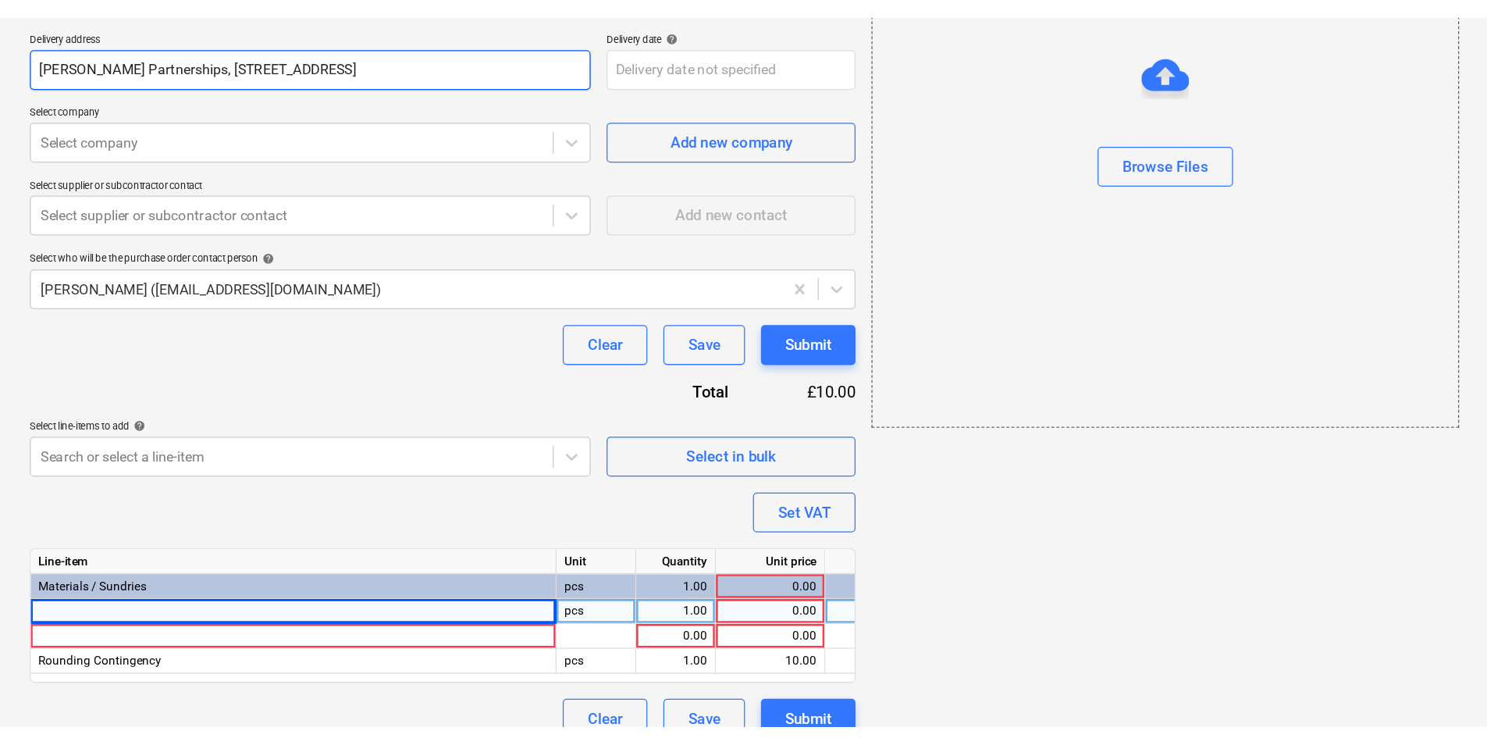
scroll to position [113, 0]
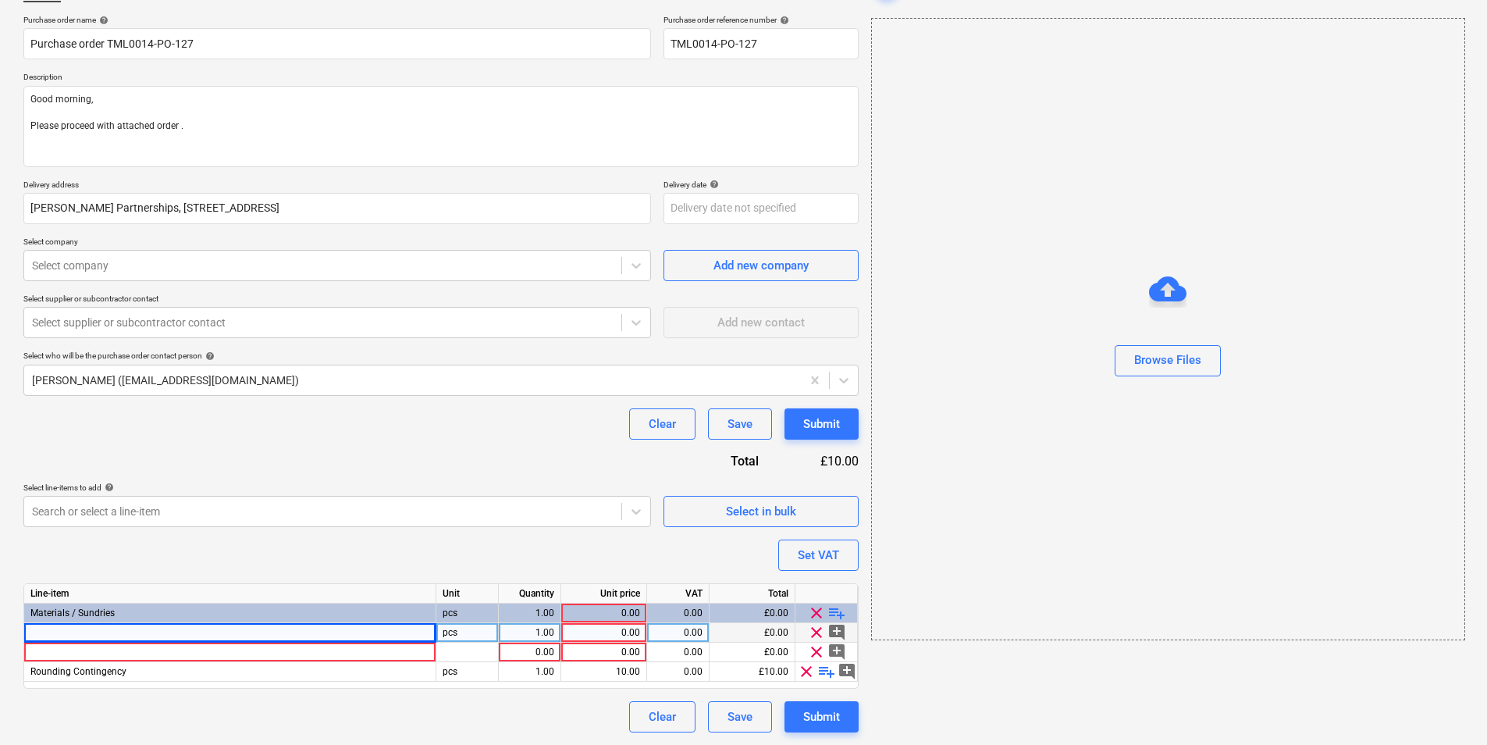
click at [274, 553] on div at bounding box center [230, 633] width 412 height 20
type textarea "x"
type input "Knauf 728712 Rocksilk Soffit"
click at [349, 553] on div "Knauf 728712 Rocksilk Soffit" at bounding box center [230, 633] width 412 height 20
type textarea "x"
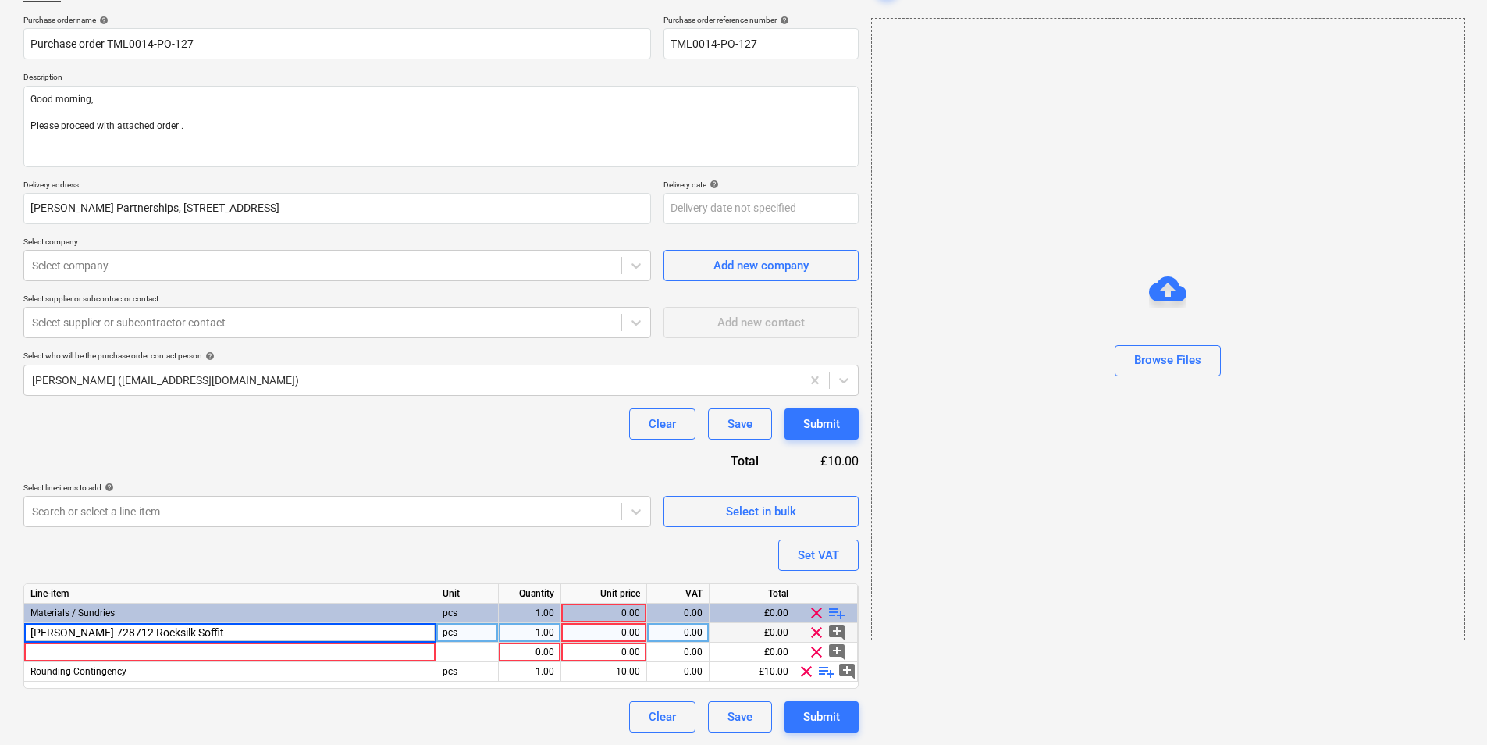
drag, startPoint x: 350, startPoint y: 628, endPoint x: 418, endPoint y: 639, distance: 68.8
click at [351, 553] on input "Knauf 728712 Rocksilk Soffit" at bounding box center [229, 632] width 411 height 19
click at [300, 553] on input "Knauf 728712 Rocksilk Soffit Linerboard Tube Washers 100mm Black" at bounding box center [229, 632] width 411 height 19
type input "Knauf 728712 Rocksilk Soffit Linerboard Tube 100mm Black"
drag, startPoint x: 339, startPoint y: 625, endPoint x: -3, endPoint y: 646, distance: 342.6
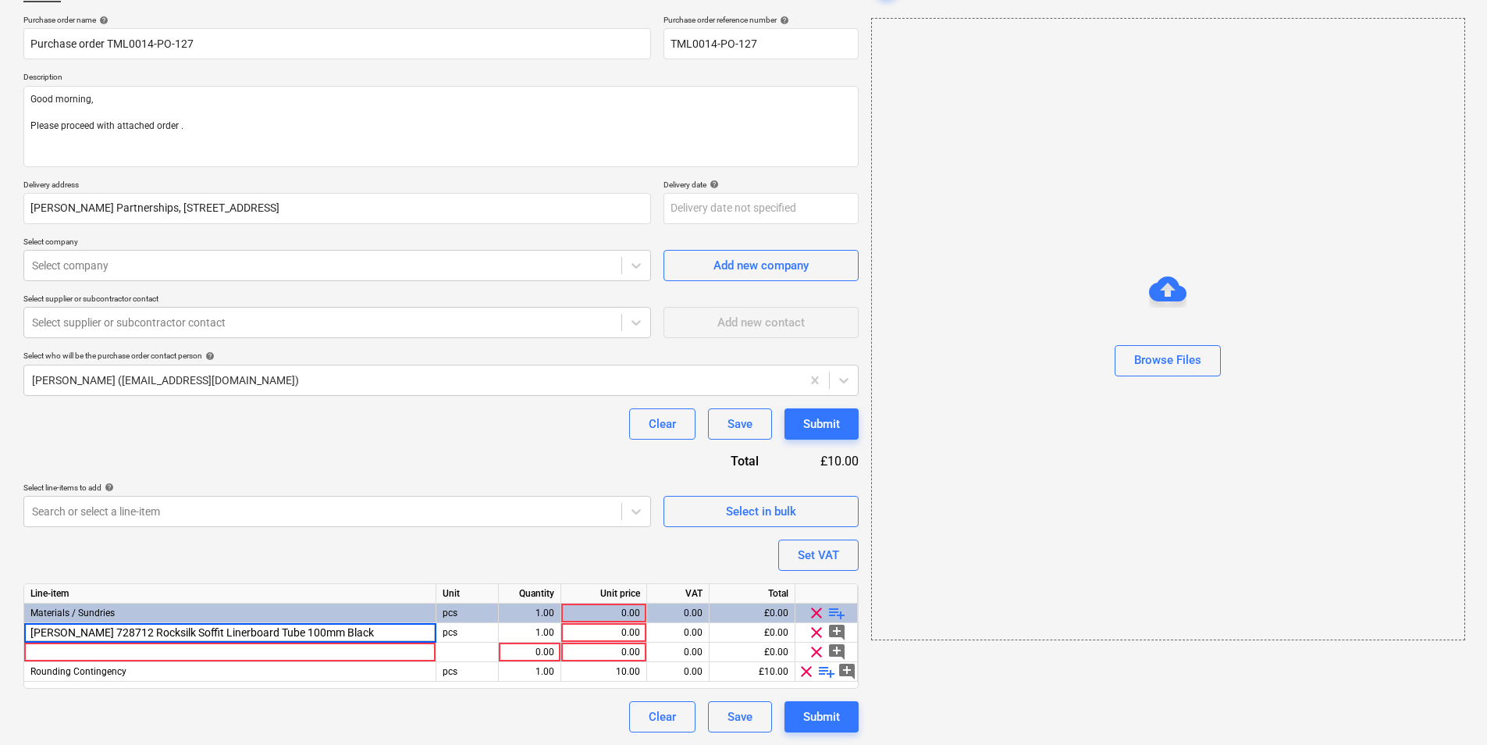
click at [0, 553] on html "Sales Projects Contacts Company Inbox 7 format_size keyboard_arrow_down help se…" at bounding box center [743, 259] width 1487 height 745
click at [228, 553] on div "Line-item Unit Quantity Unit price VAT Total Materials / Sundries pcs 1.00 0.00…" at bounding box center [440, 635] width 835 height 105
type textarea "x"
drag, startPoint x: 228, startPoint y: 660, endPoint x: 230, endPoint y: 647, distance: 13.4
click at [230, 553] on div at bounding box center [230, 652] width 412 height 20
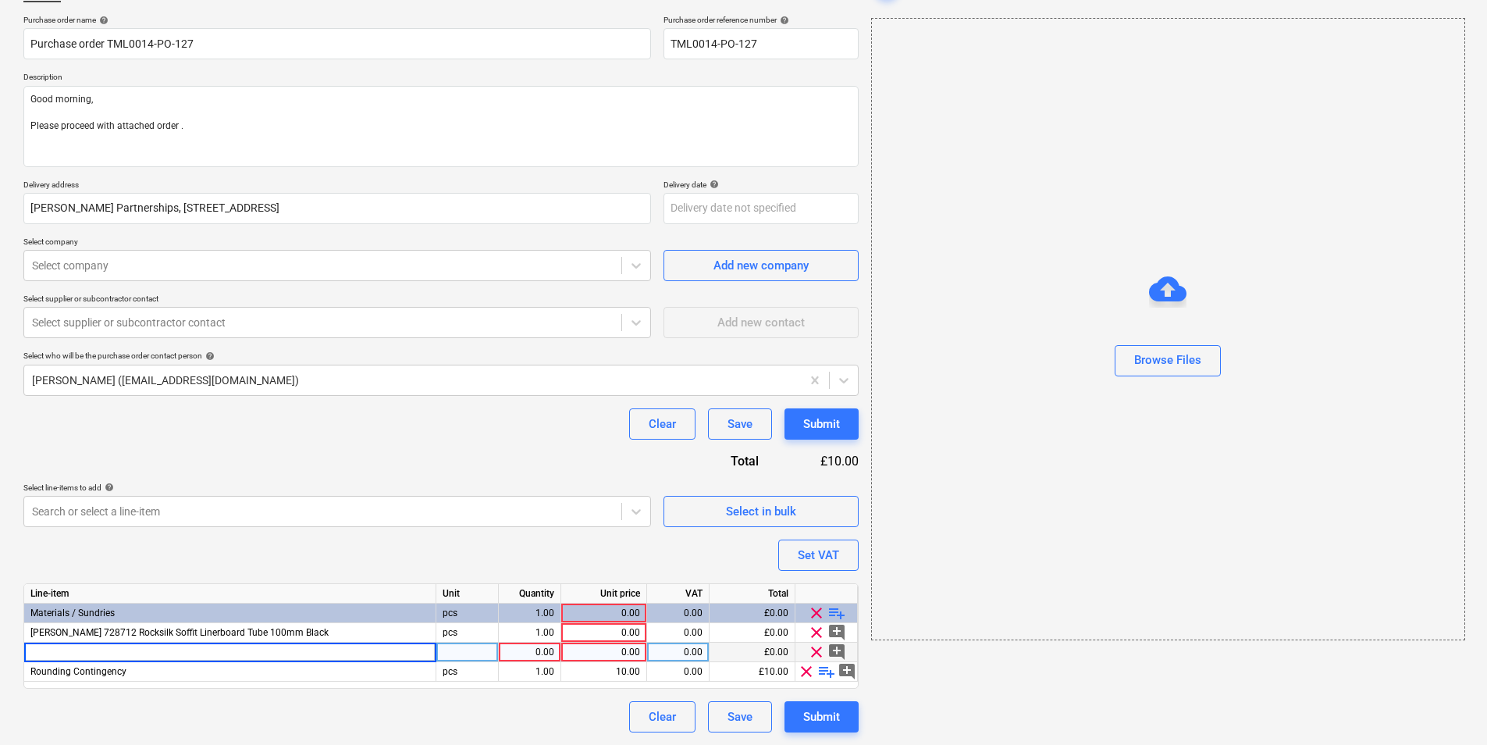
type input "Knauf 728753 Rocksilk Soffit"
click at [238, 553] on div "Knauf 728753 Rocksilk Soffit" at bounding box center [230, 652] width 412 height 20
type textarea "x"
type input "Knauf 728753 Rocksilk Soffit Linerboard Tube Washers 200mm Black"
drag, startPoint x: 300, startPoint y: 653, endPoint x: 254, endPoint y: 656, distance: 46.2
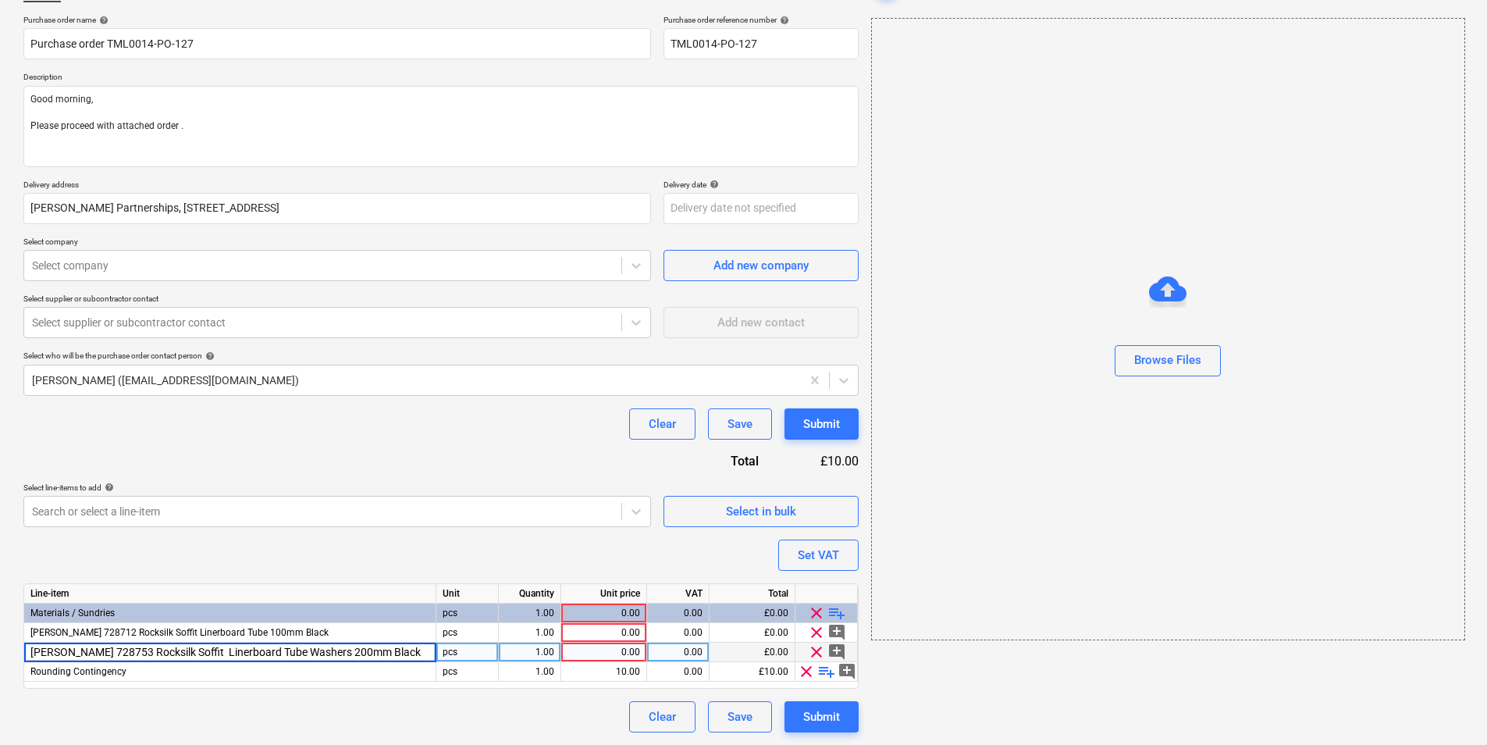
click at [254, 553] on input "Knauf 728753 Rocksilk Soffit Linerboard Tube Washers 200mm Black" at bounding box center [229, 651] width 411 height 19
click at [835, 553] on span "playlist_add" at bounding box center [837, 612] width 19 height 19
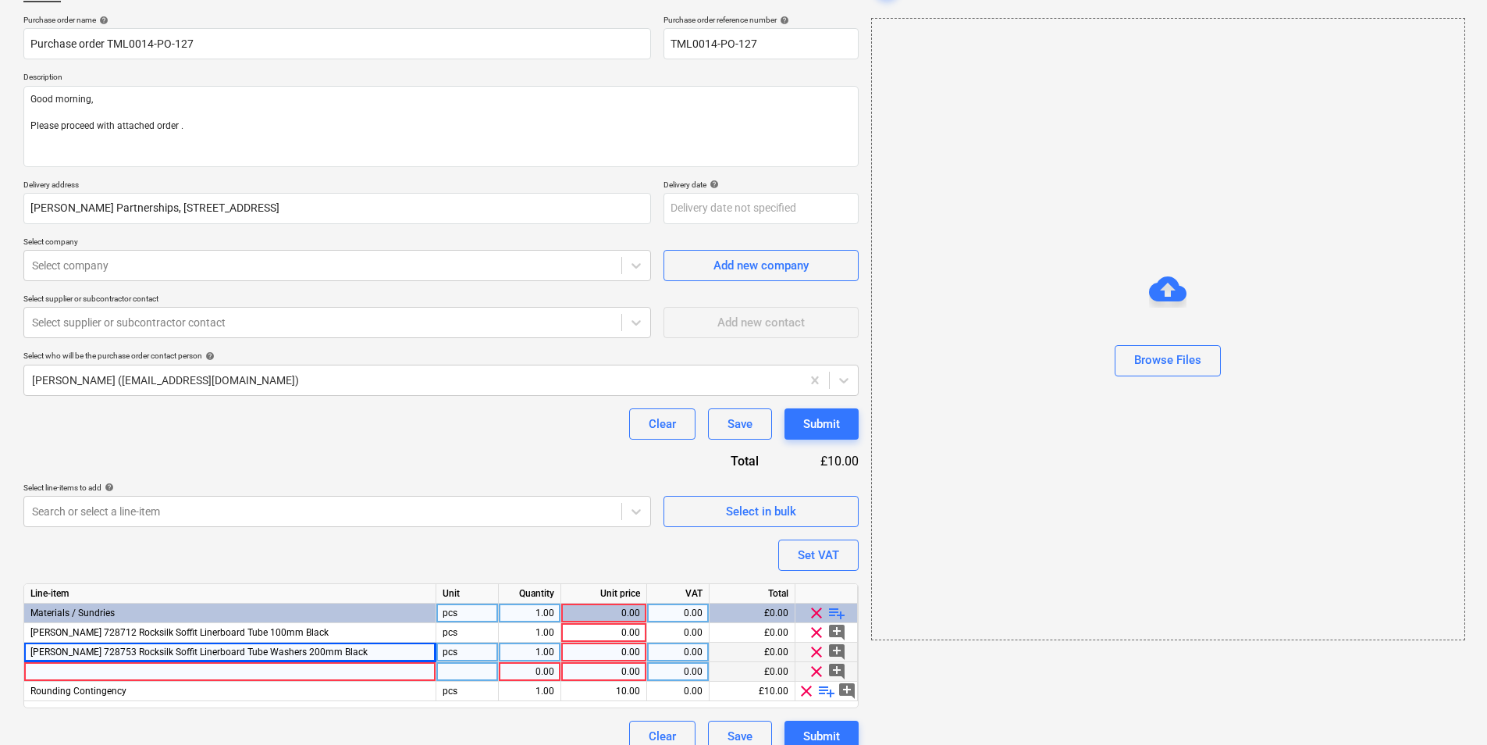
type textarea "x"
click at [201, 553] on div at bounding box center [230, 672] width 412 height 20
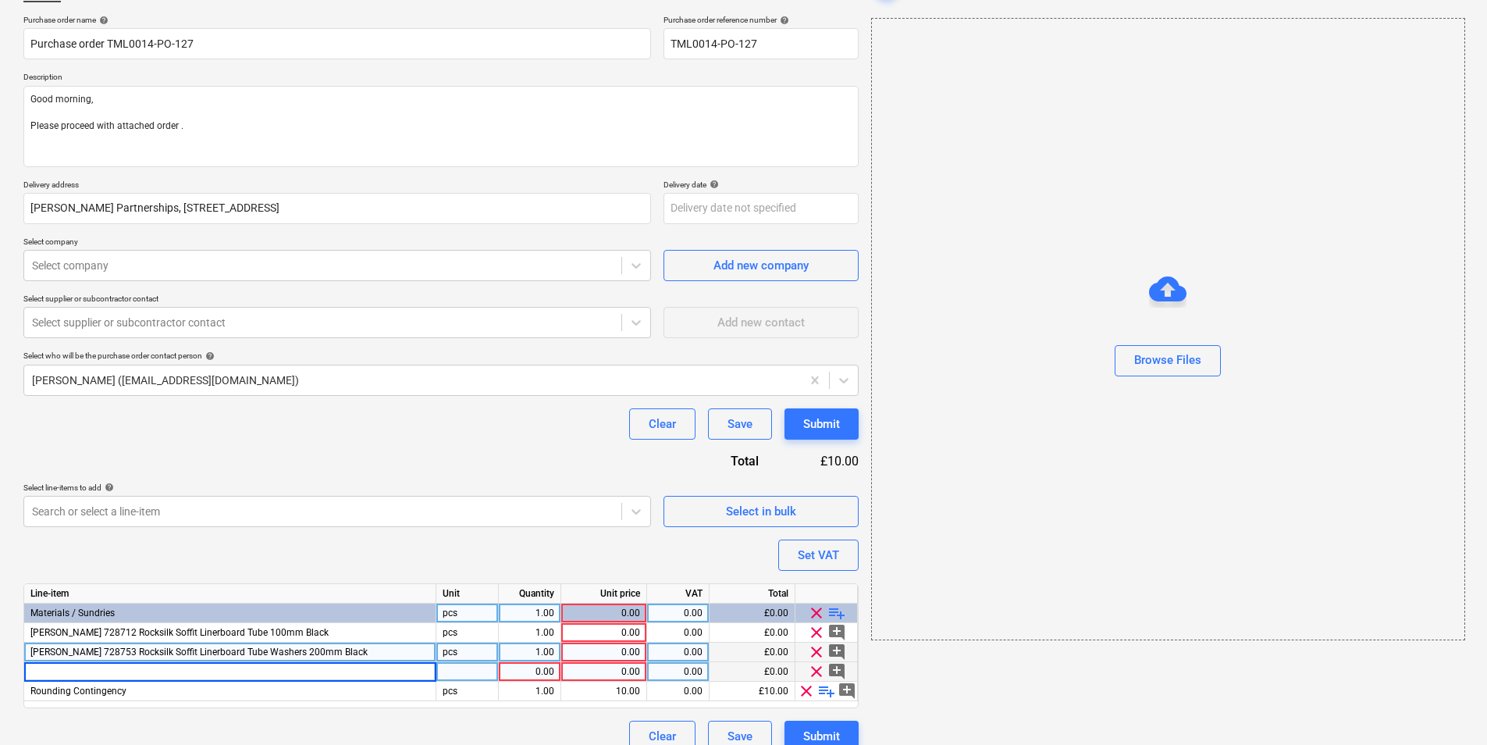
type input "Knauf 728765 Rocksilk Soffit"
click at [209, 553] on div "Knauf 728765 Rocksilk Soffit" at bounding box center [230, 672] width 412 height 20
type textarea "x"
click at [250, 553] on input "Knauf 728765 Rocksilk Soffit" at bounding box center [229, 671] width 411 height 19
type input "Knauf 728765 Rocksilk Soffit Linerboard Pressure Plates White"
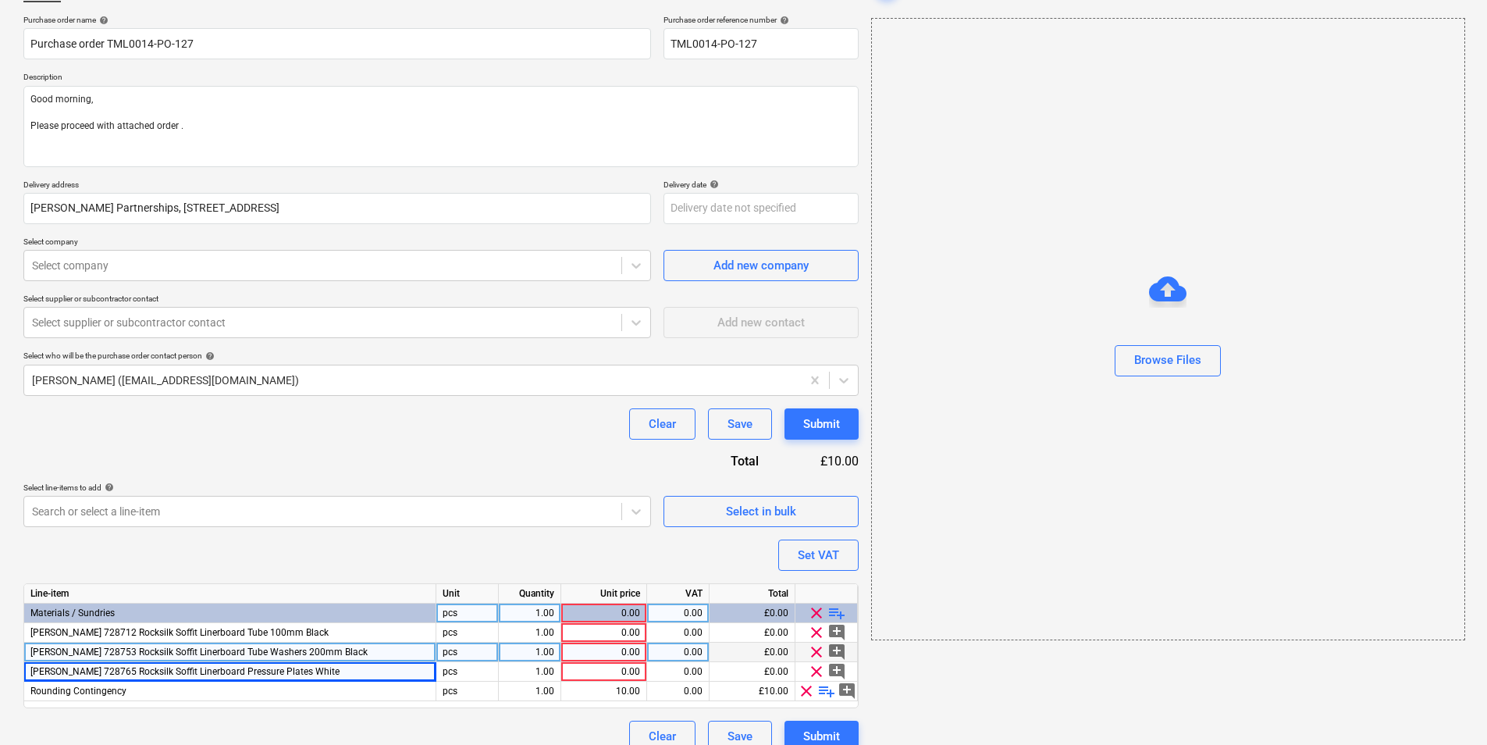
click at [836, 553] on span "playlist_add" at bounding box center [837, 612] width 19 height 19
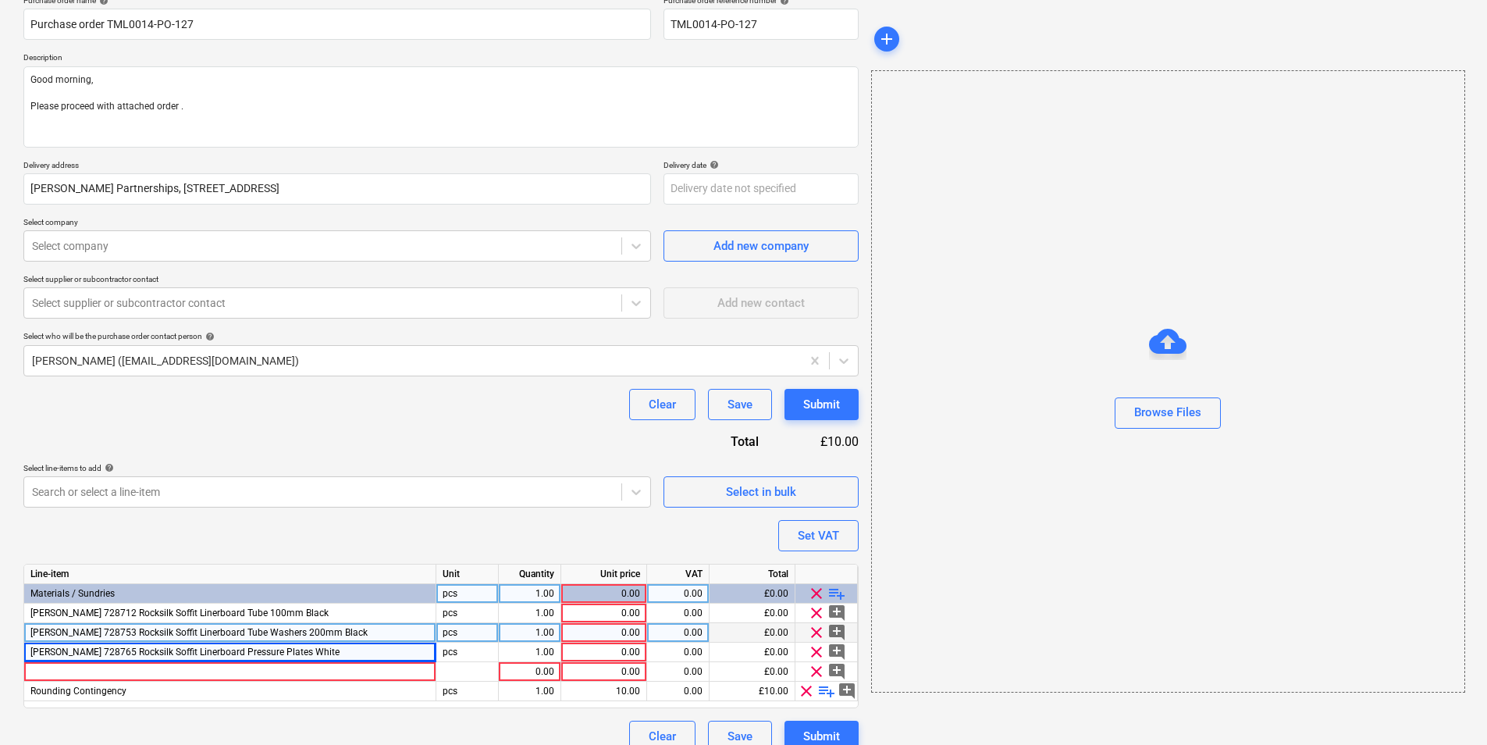
scroll to position [152, 0]
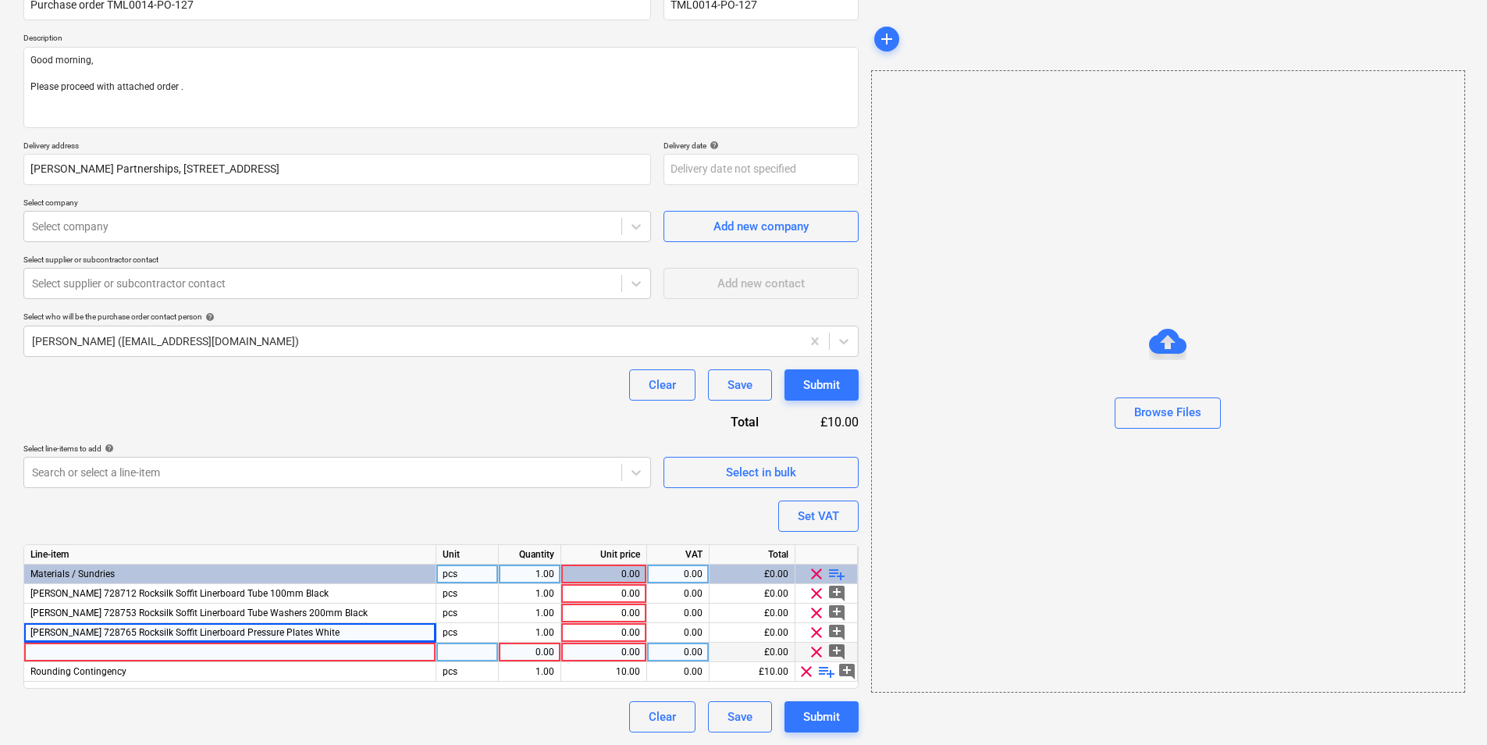
click at [135, 553] on div at bounding box center [230, 652] width 412 height 20
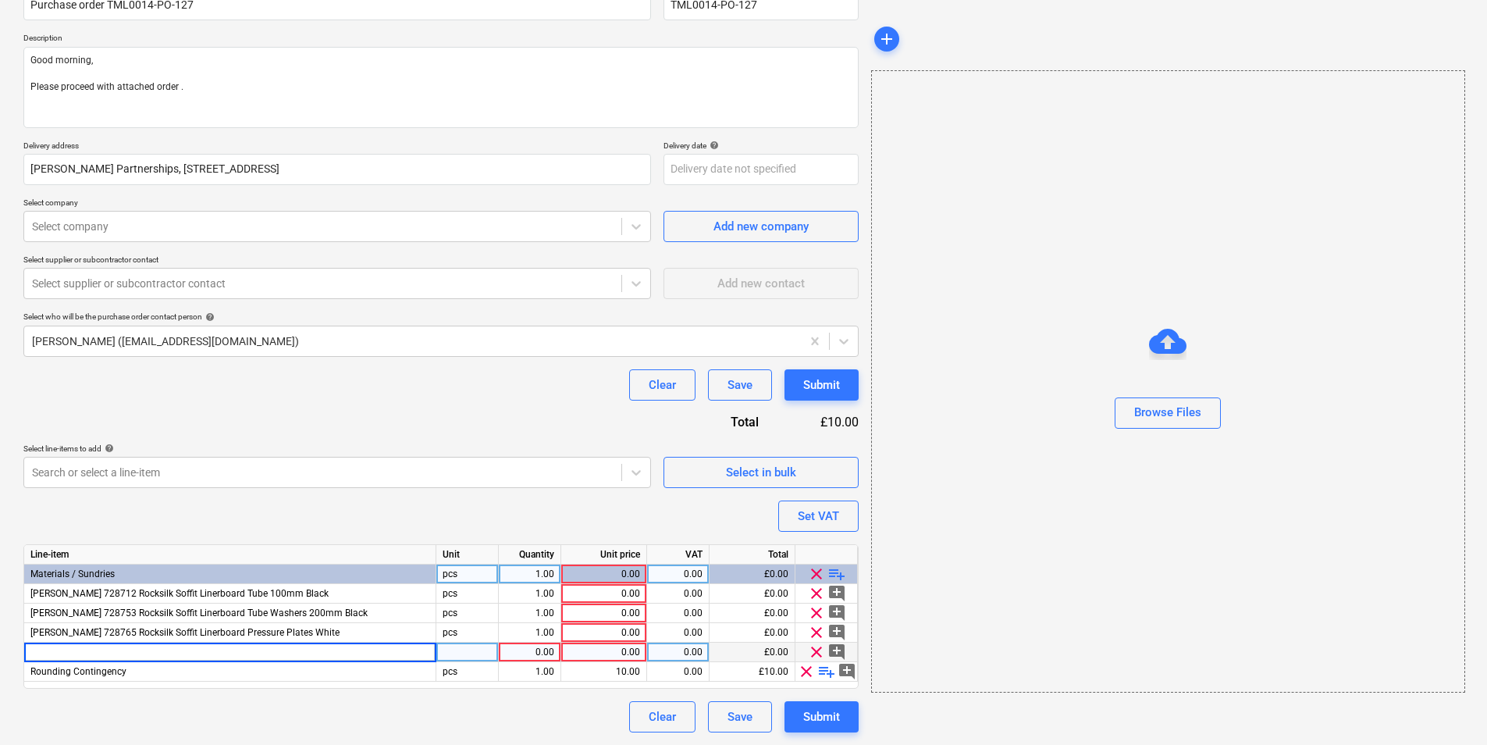
type textarea "x"
type input "Knauf 728765 Rocksilk Soffit"
click at [254, 553] on div "Knauf 728765 Rocksilk Soffit" at bounding box center [230, 652] width 412 height 20
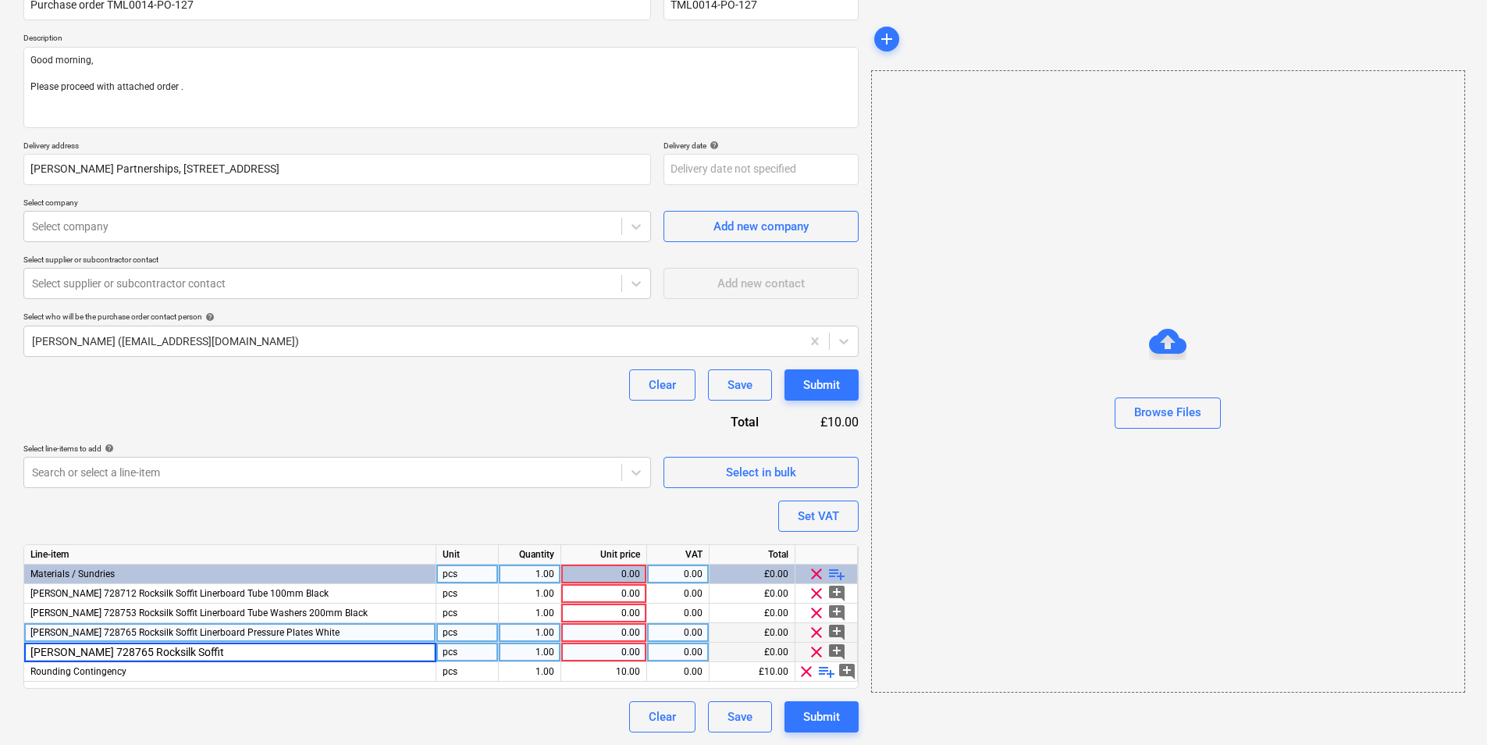
type textarea "x"
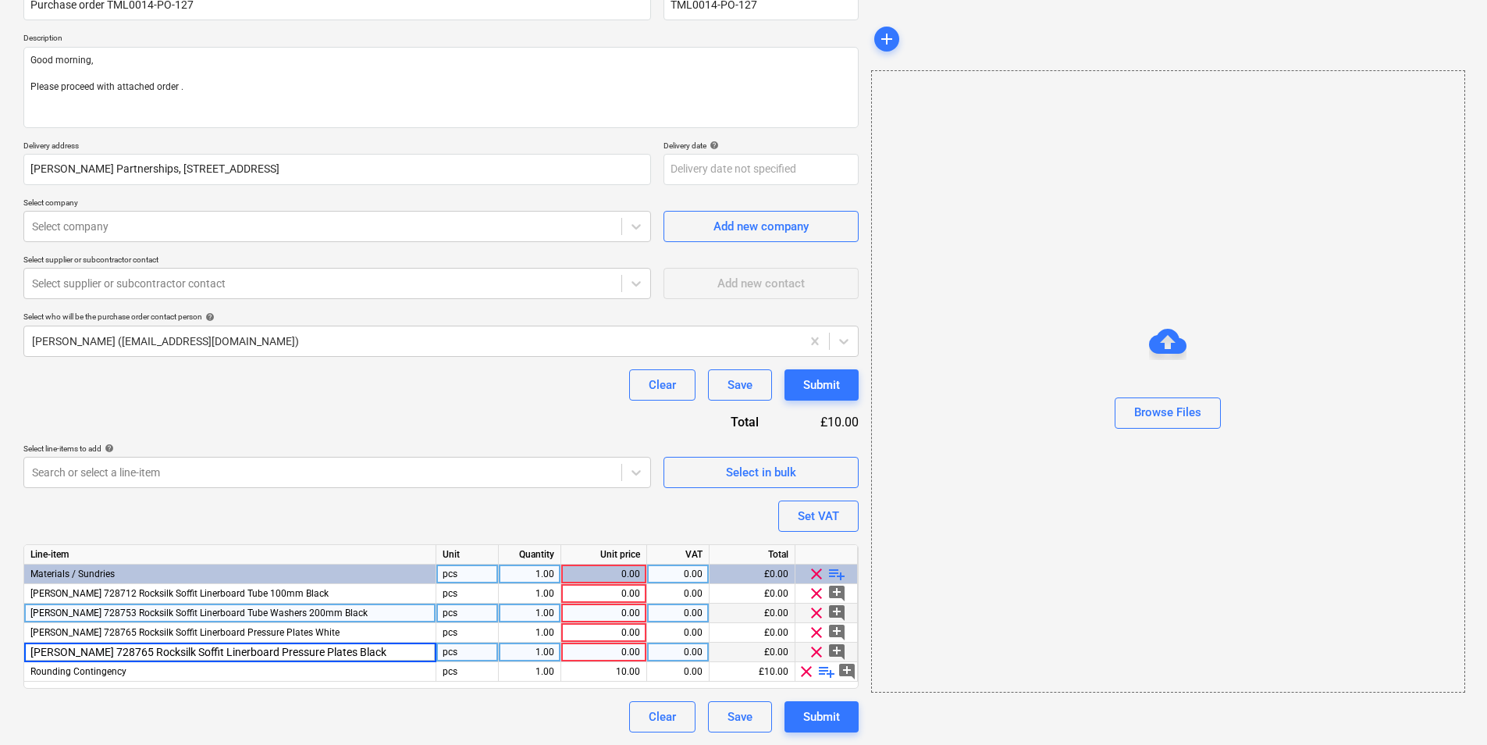
type input "Knauf 728765 Rocksilk Soffit Linerboard Pressure Plates Black"
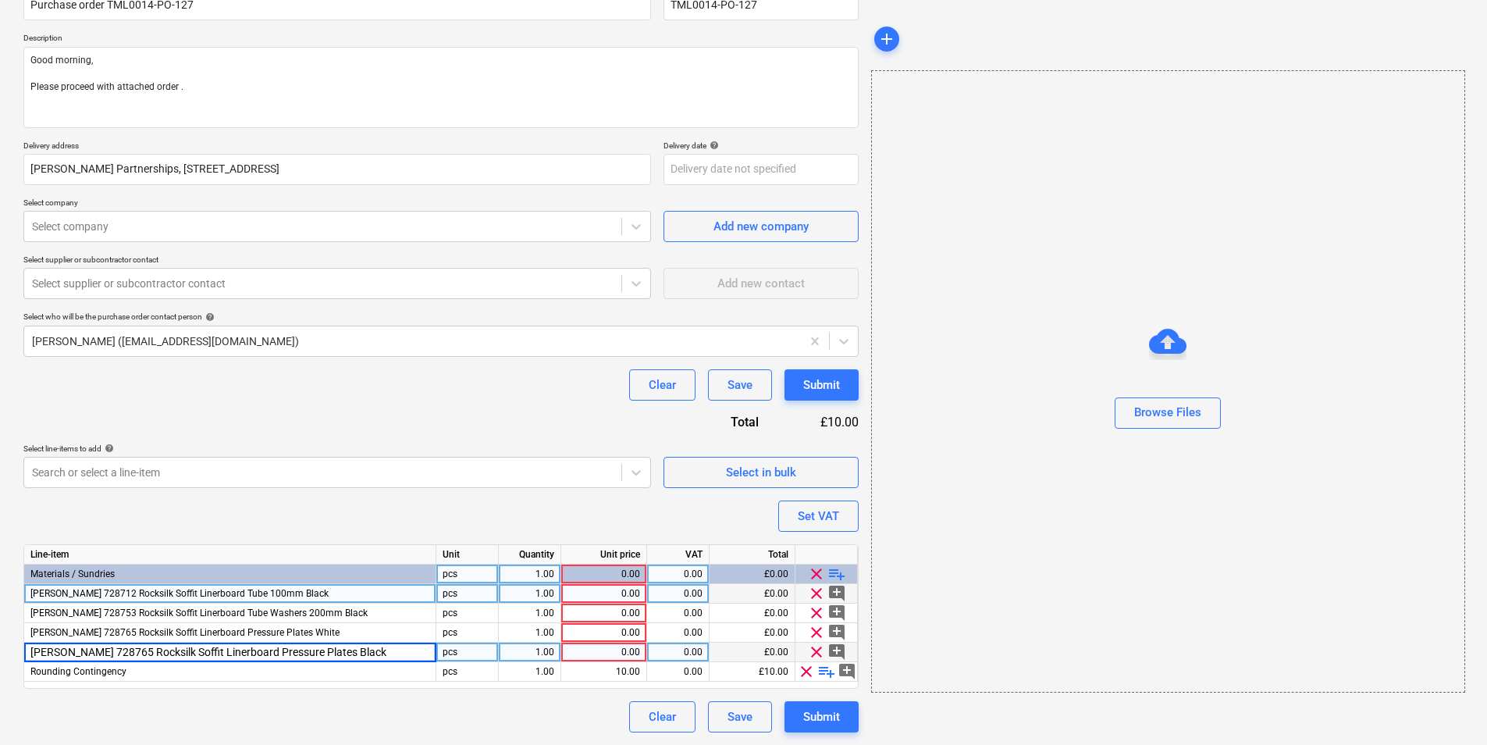
type textarea "x"
click at [468, 553] on div "pcs" at bounding box center [467, 594] width 62 height 20
type input "box"
type textarea "x"
type input "box"
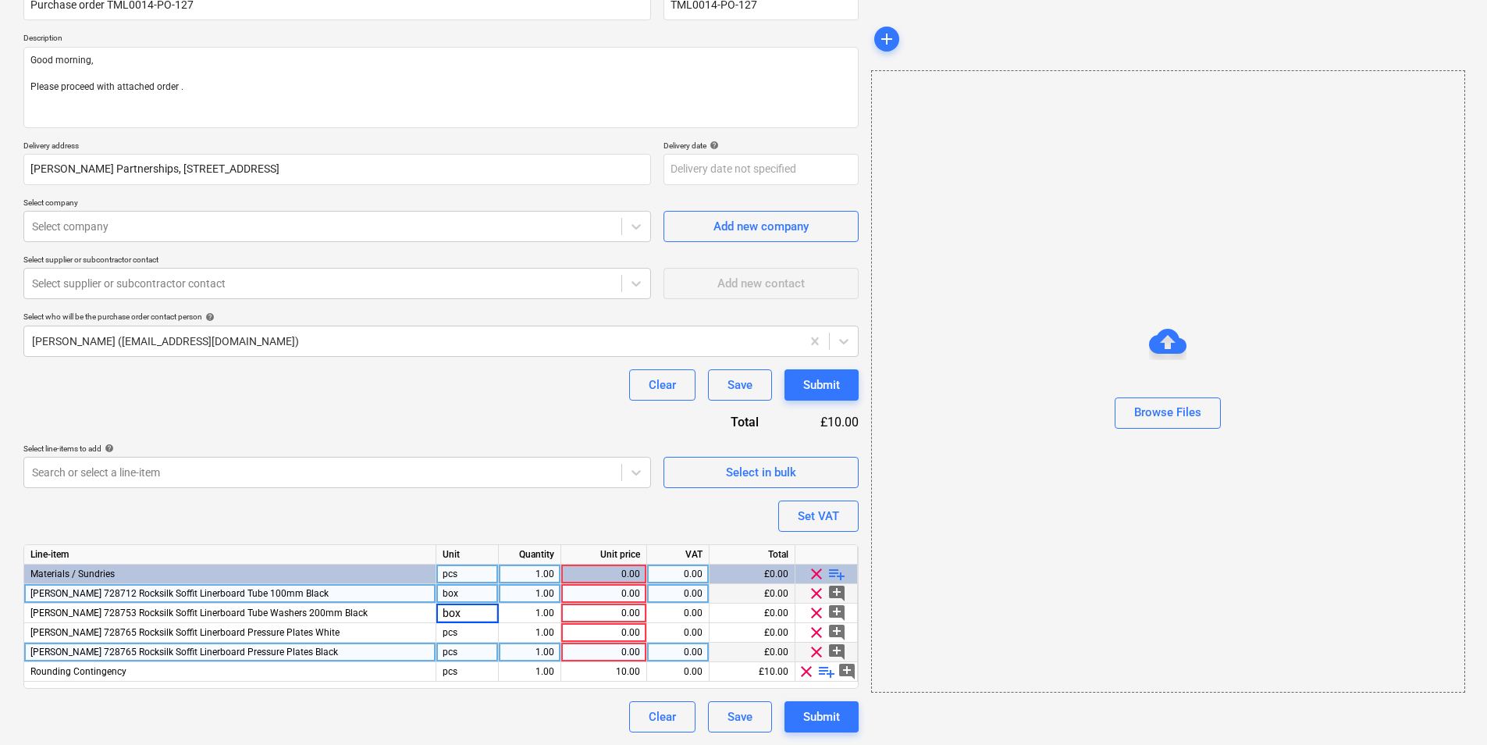
type textarea "x"
type input "box"
type textarea "x"
type input "box"
type textarea "x"
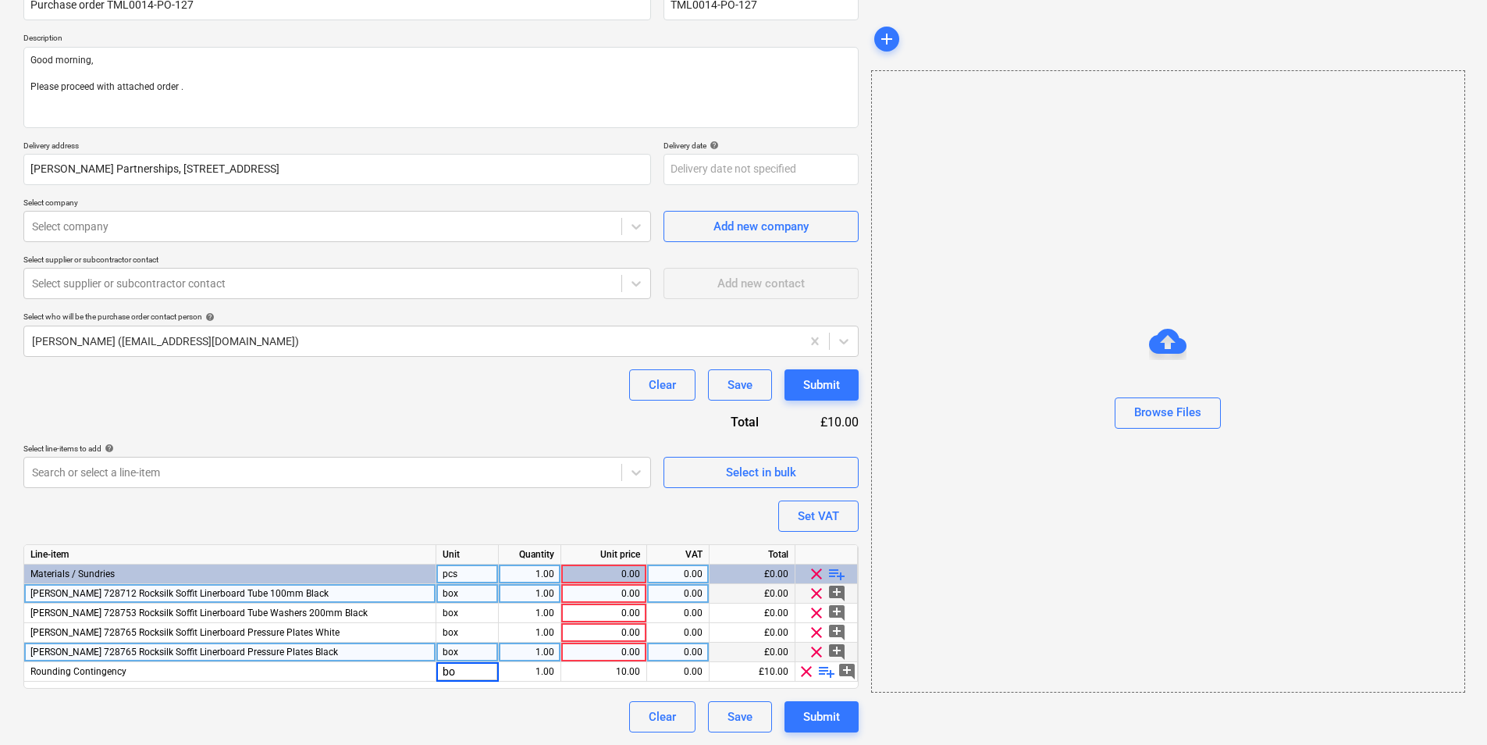
type input "box"
click at [806, 553] on span "clear" at bounding box center [806, 671] width 19 height 19
type textarea "x"
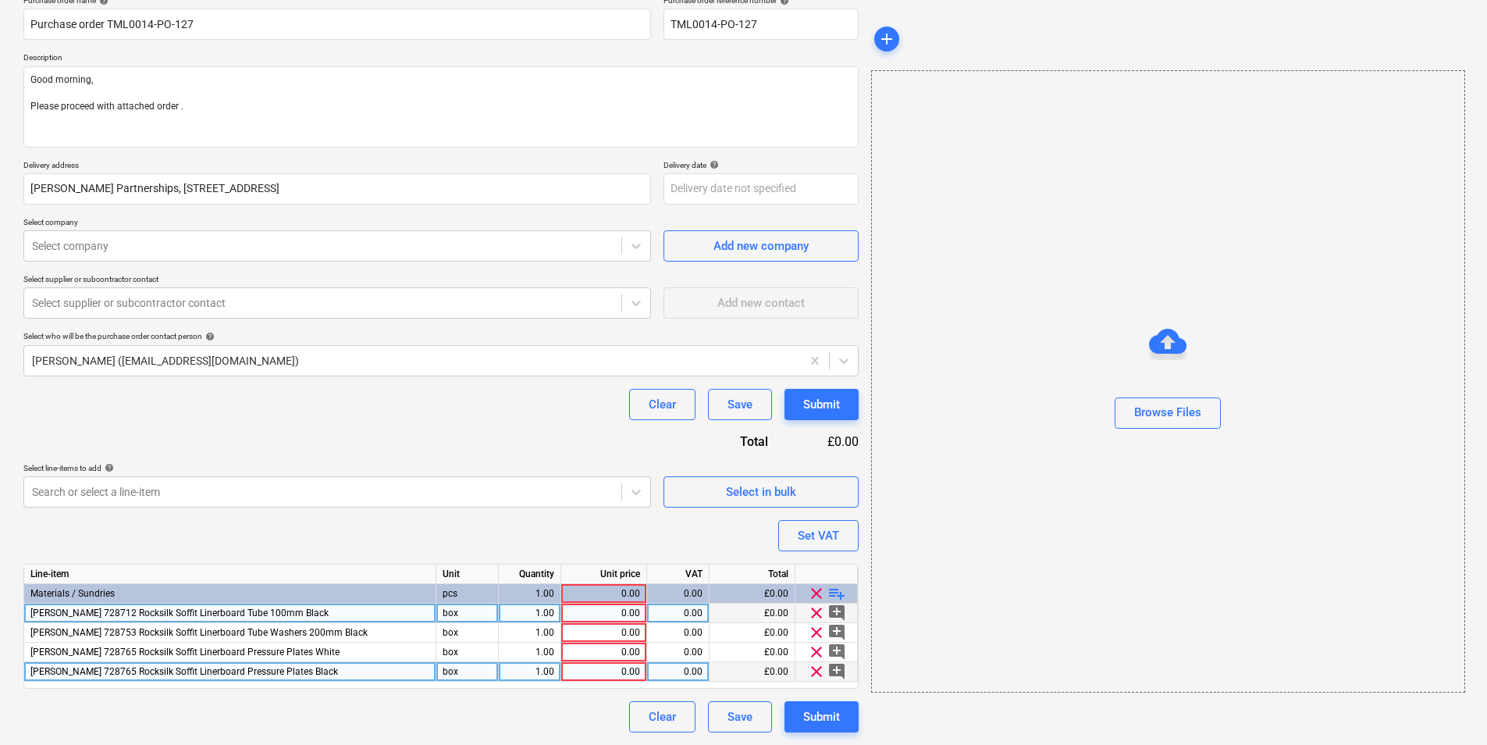
scroll to position [133, 0]
click at [480, 553] on div "box" at bounding box center [467, 613] width 62 height 20
type input "pcs"
type textarea "x"
type input "pcs"
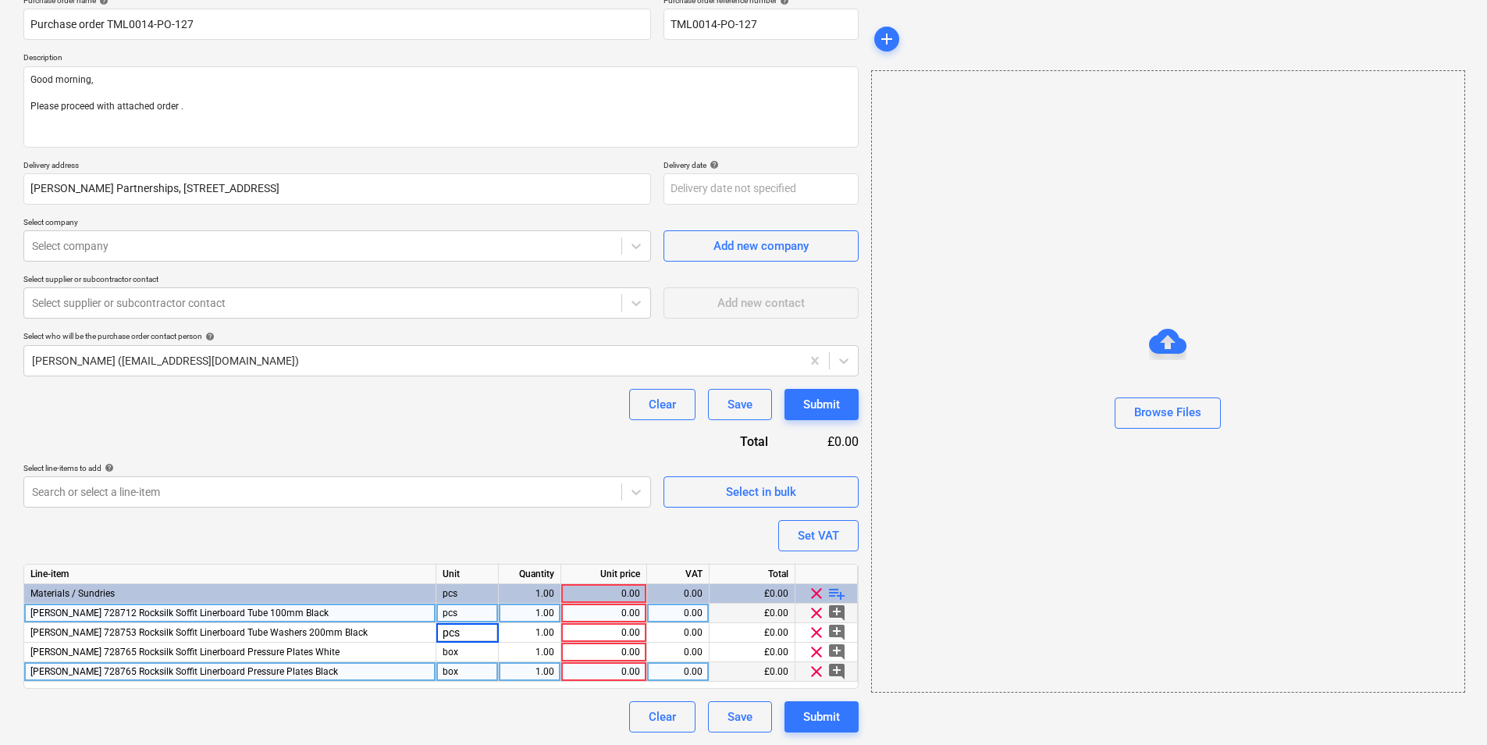
type textarea "x"
type input "pcs"
type textarea "x"
type input "pcs"
type textarea "x"
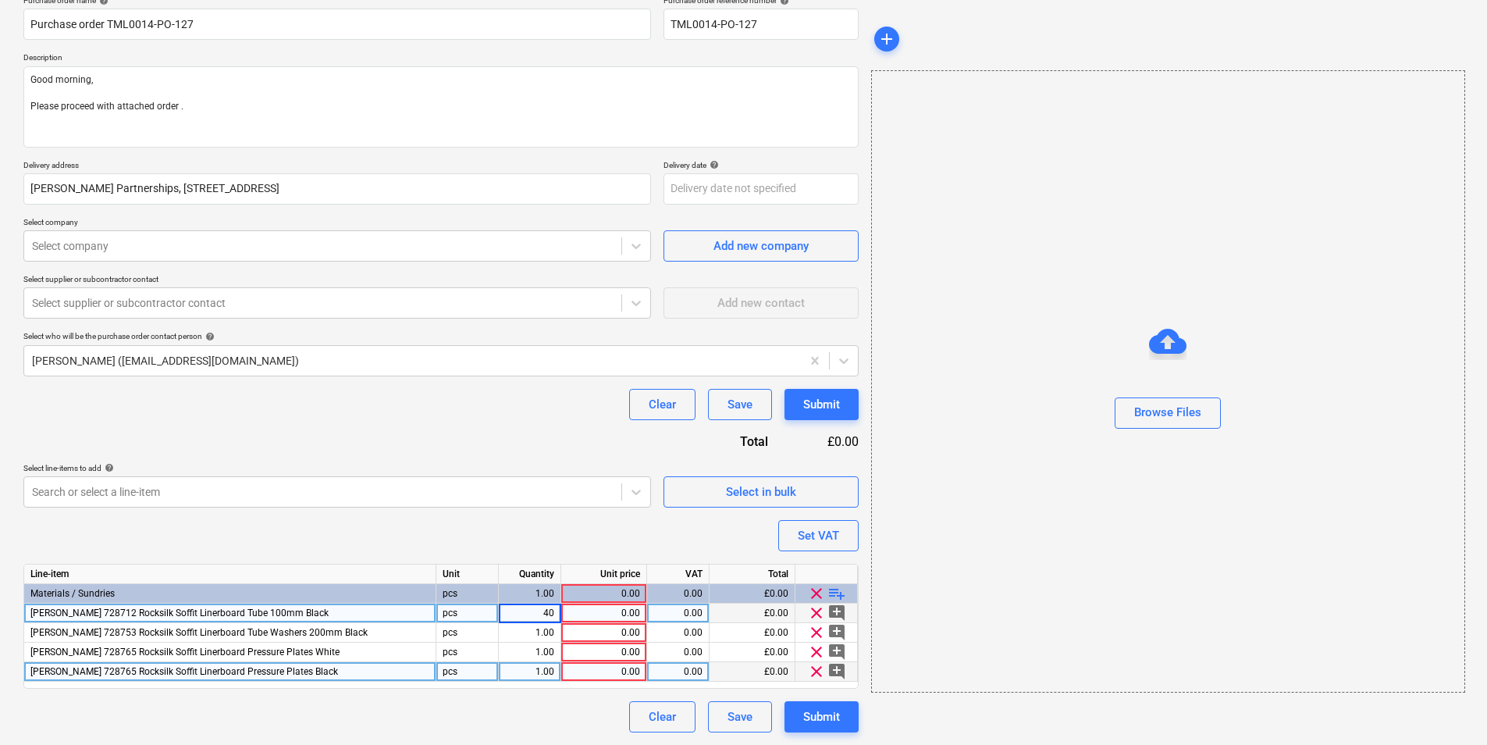
type input "400"
type textarea "x"
type input "300"
type textarea "x"
type input "100"
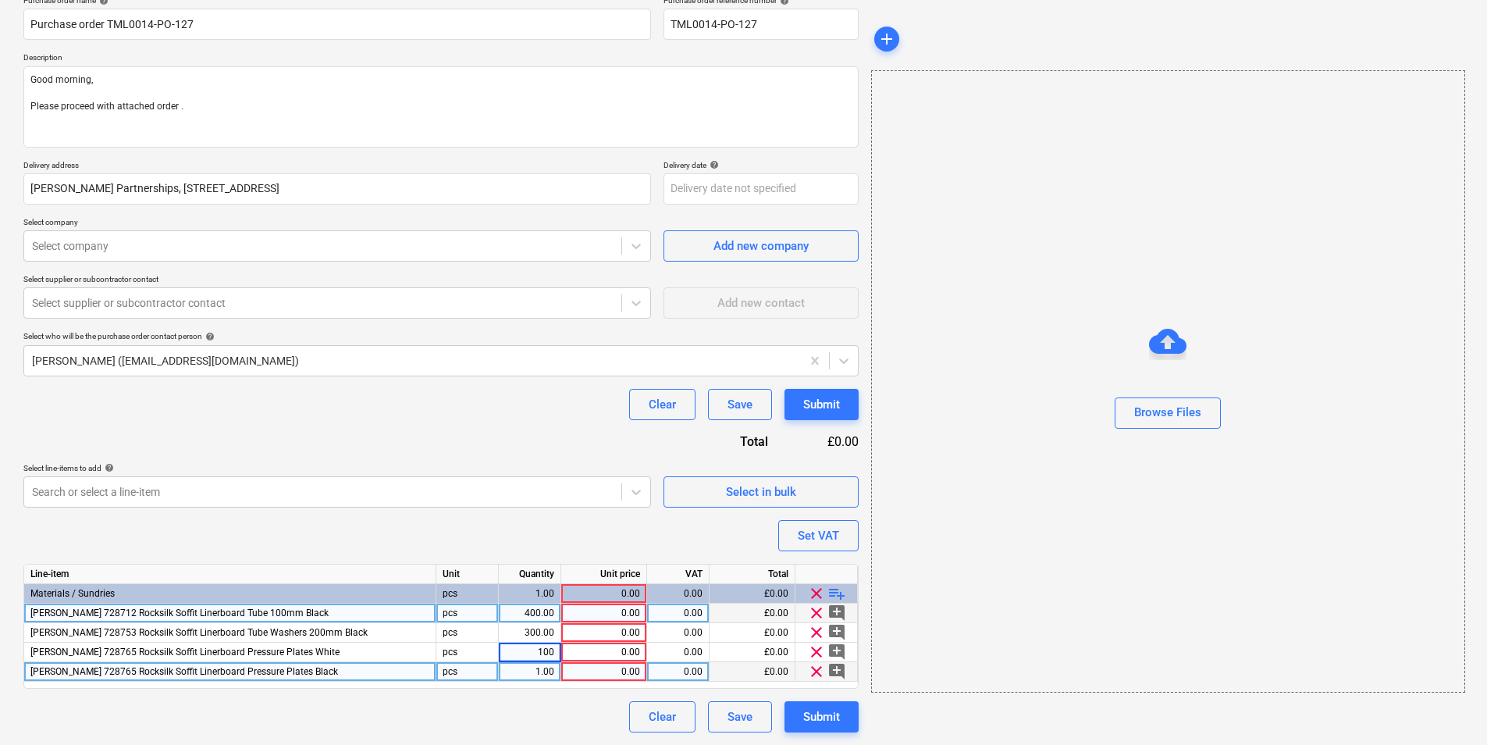
type textarea "x"
type input "500"
click at [607, 553] on div "0.00" at bounding box center [604, 613] width 73 height 20
click at [509, 543] on div "Purchase order name help Purchase order TML0014-PO-127 Purchase order reference…" at bounding box center [440, 363] width 835 height 737
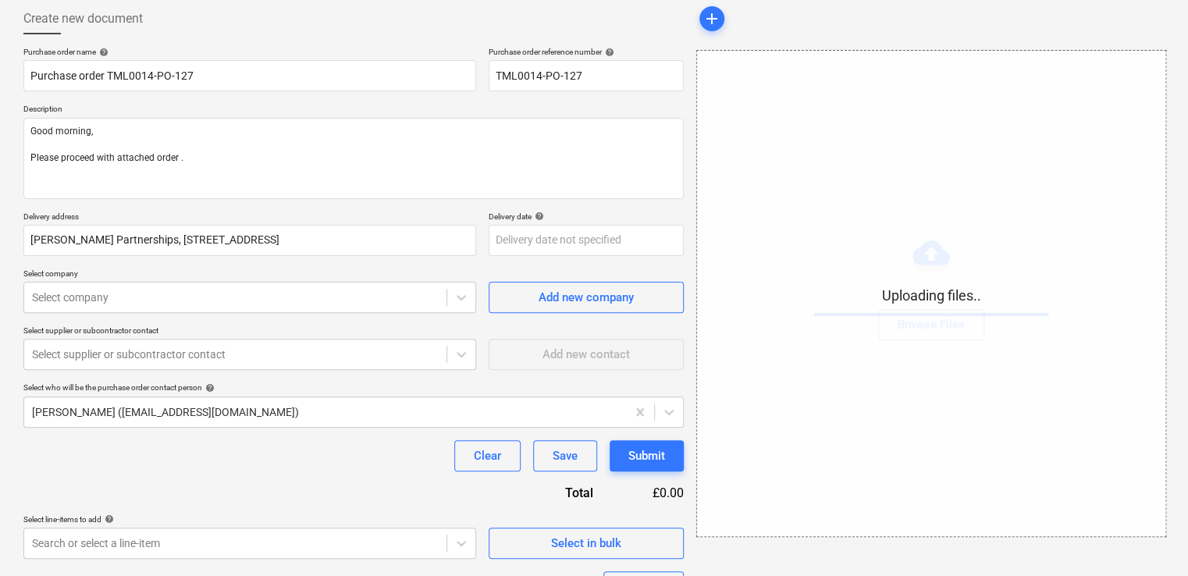
scroll to position [55, 0]
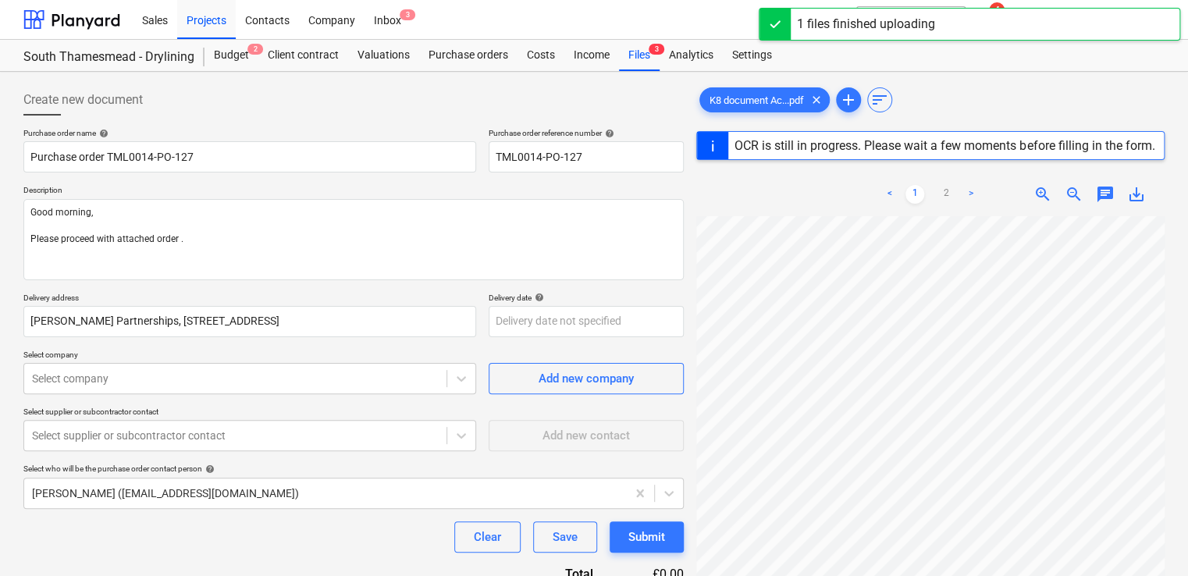
scroll to position [23, 0]
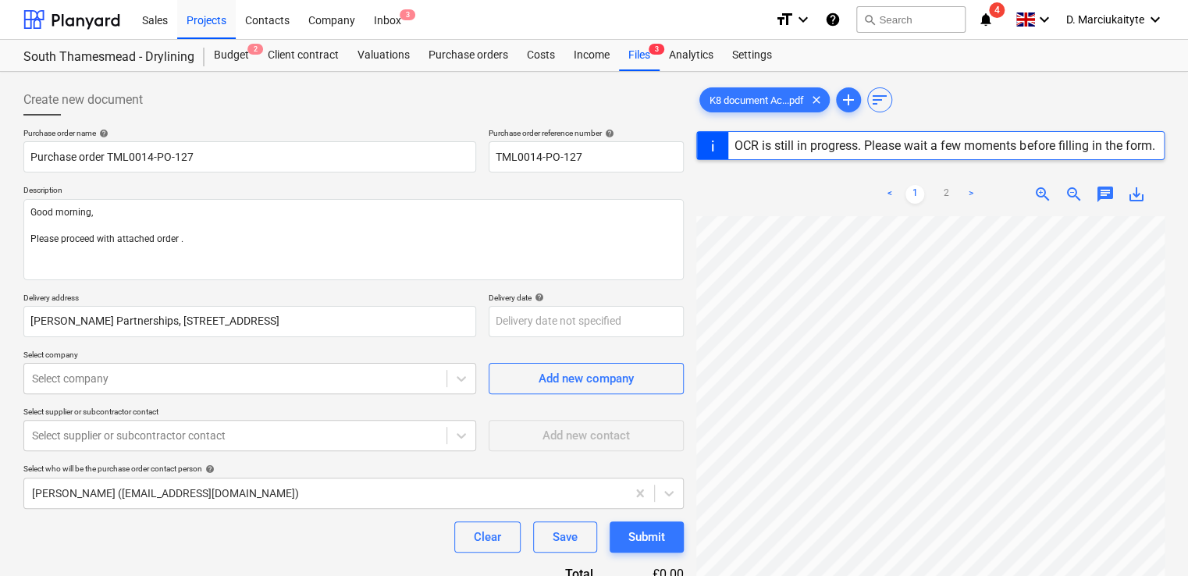
click at [871, 214] on div "< 1 2 > zoom_in zoom_out chat 0 save_alt" at bounding box center [930, 461] width 468 height 576
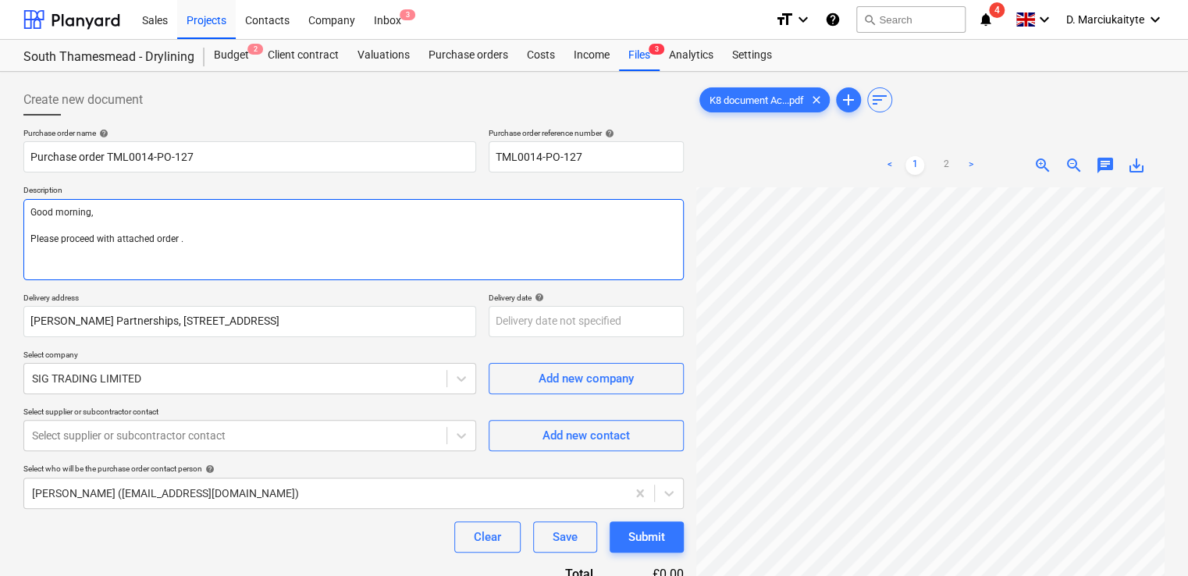
click at [287, 238] on textarea "Good morning, Please proceed with attached order ." at bounding box center [353, 239] width 660 height 81
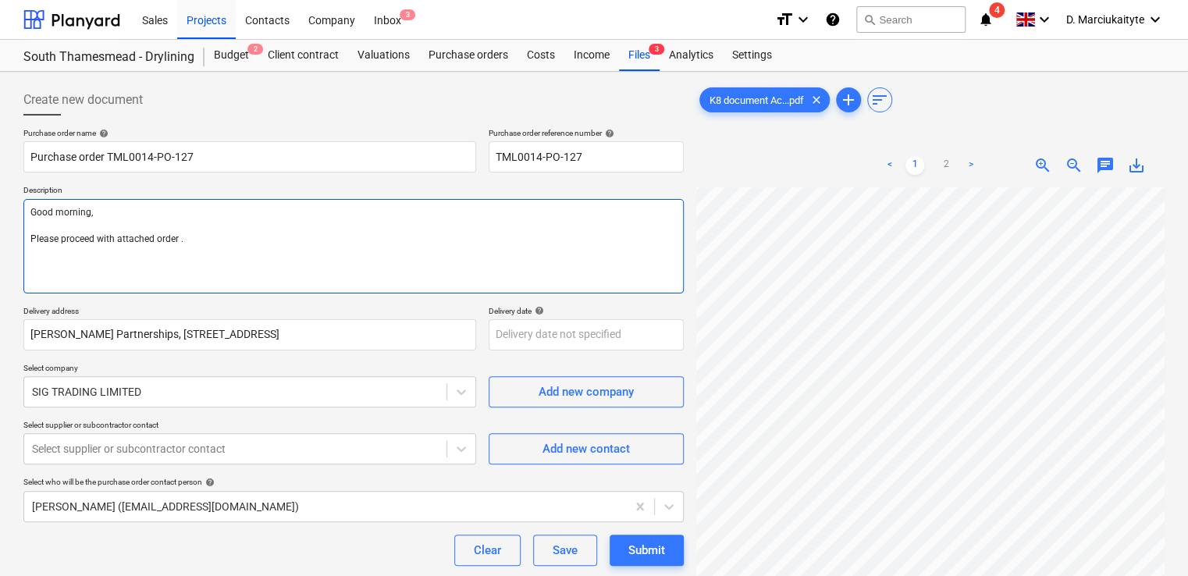
type textarea "x"
type textarea "Good morning, Please proceed with attached order ."
type textarea "x"
type textarea "Good morning, Please proceed with attached order . I"
type textarea "x"
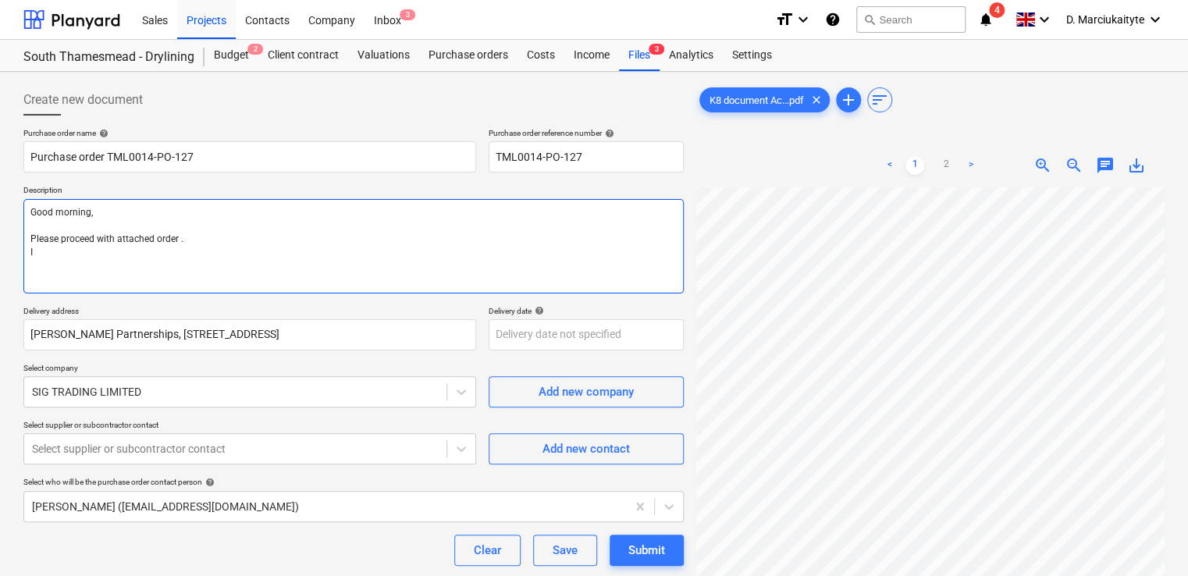
type textarea "Good morning, Please proceed with attached order . I"
type textarea "x"
type textarea "Good morning, Please proceed with attached order . I h"
type textarea "x"
type textarea "Good morning, Please proceed with attached order . I ho"
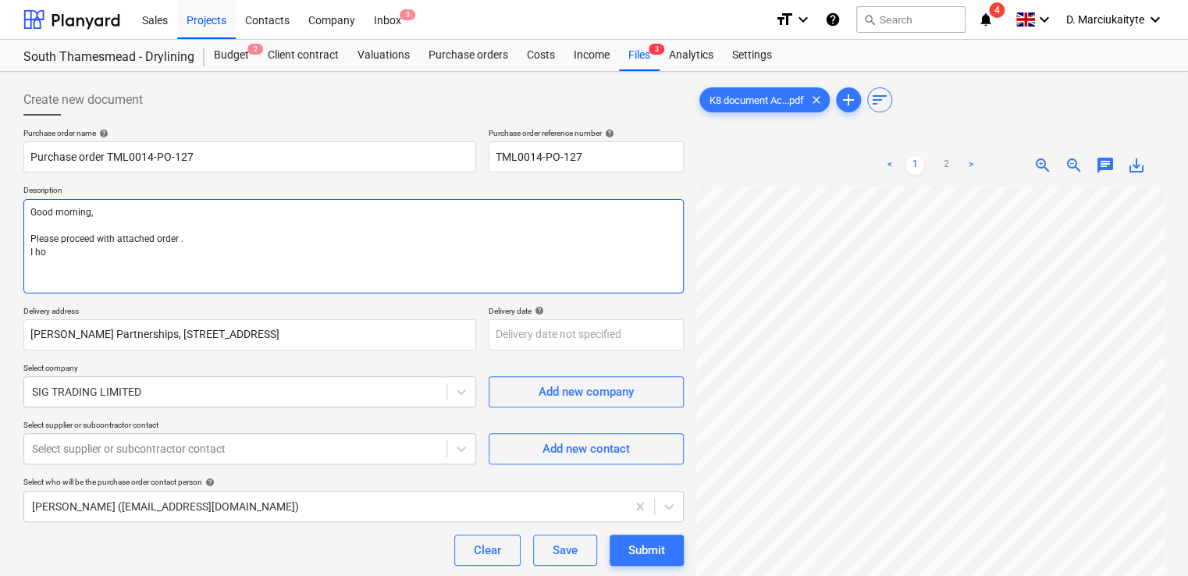
type textarea "x"
type textarea "Good morning, Please proceed with attached order . I hop"
type textarea "x"
type textarea "Good morning, Please proceed with attached order . I hope"
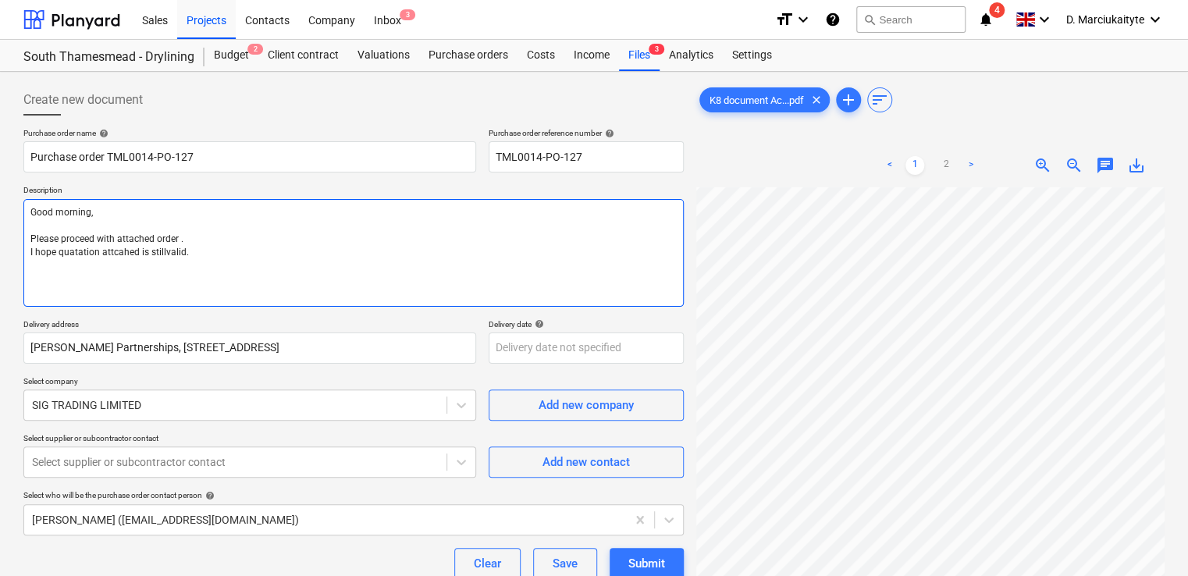
drag, startPoint x: 142, startPoint y: 275, endPoint x: -23, endPoint y: 198, distance: 182.3
click at [0, 198] on html "Sales Projects Contacts Company Inbox 3 format_size keyboard_arrow_down help se…" at bounding box center [594, 288] width 1188 height 576
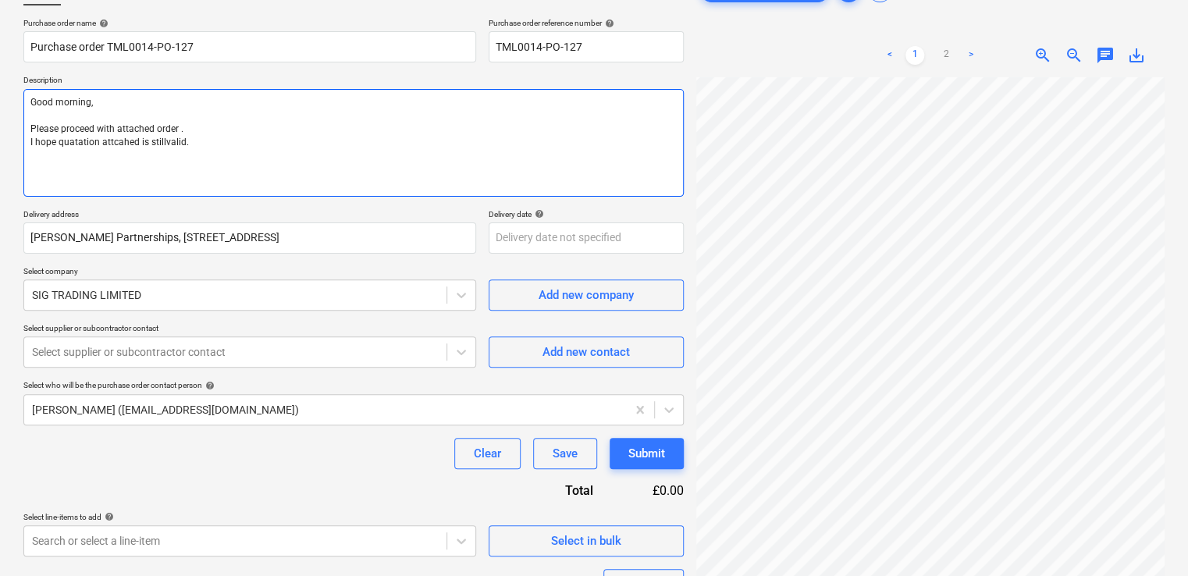
scroll to position [327, 0]
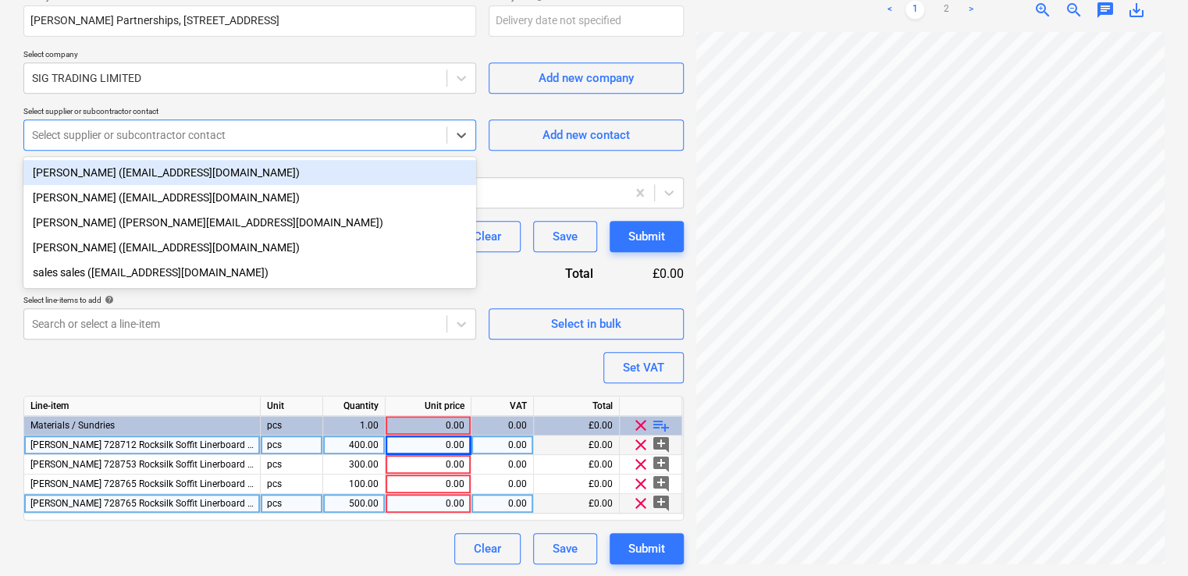
click at [237, 125] on div "Select supplier or subcontractor contact" at bounding box center [235, 135] width 422 height 22
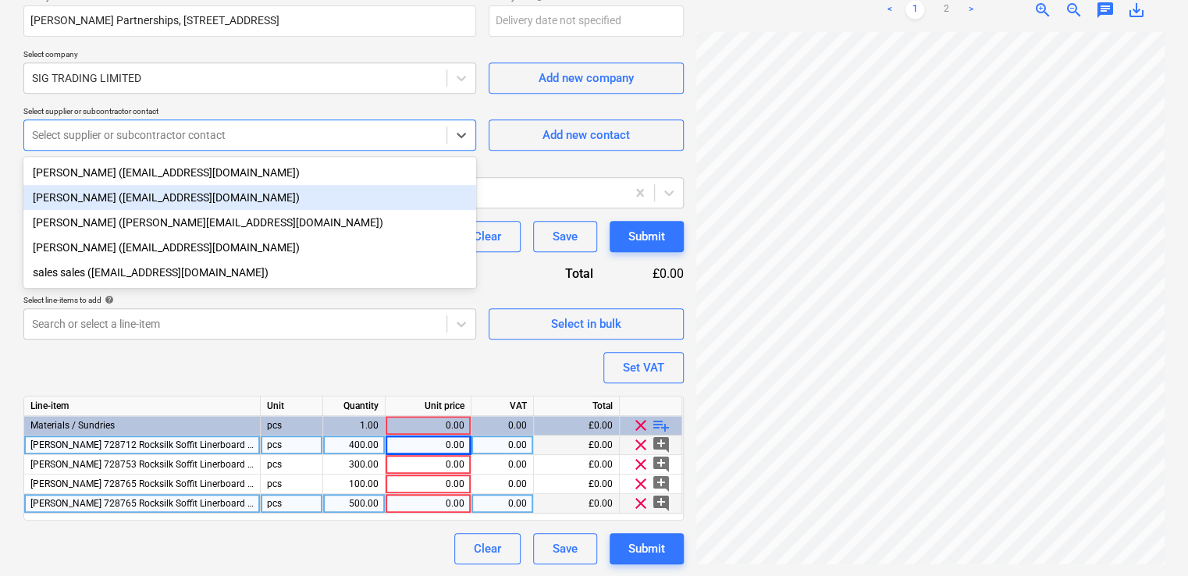
click at [184, 202] on div "Luci Barwick (lucibarwick@sigplc.com)" at bounding box center [249, 197] width 453 height 25
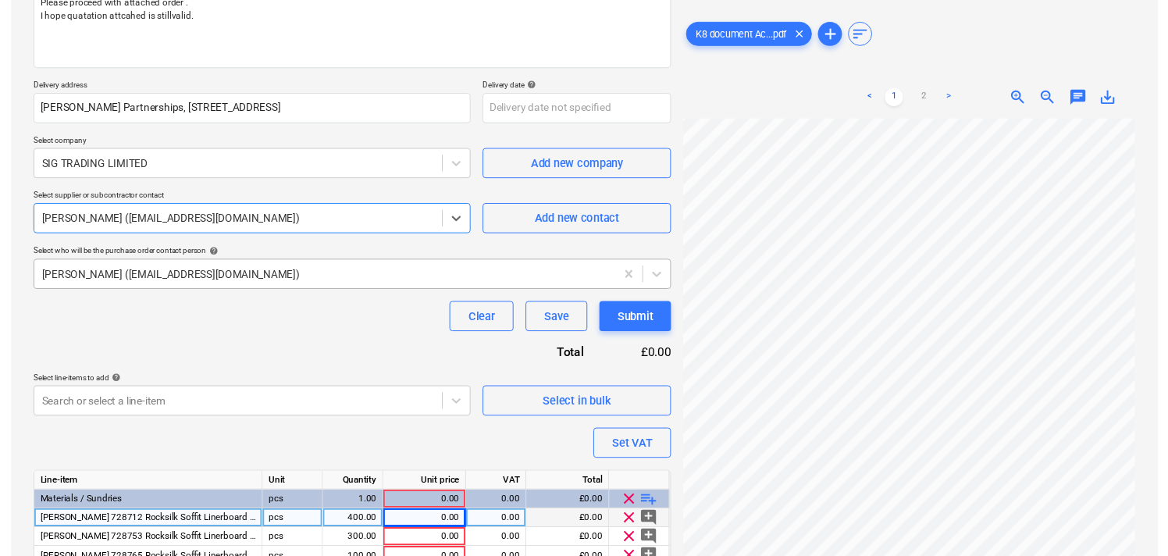
scroll to position [171, 0]
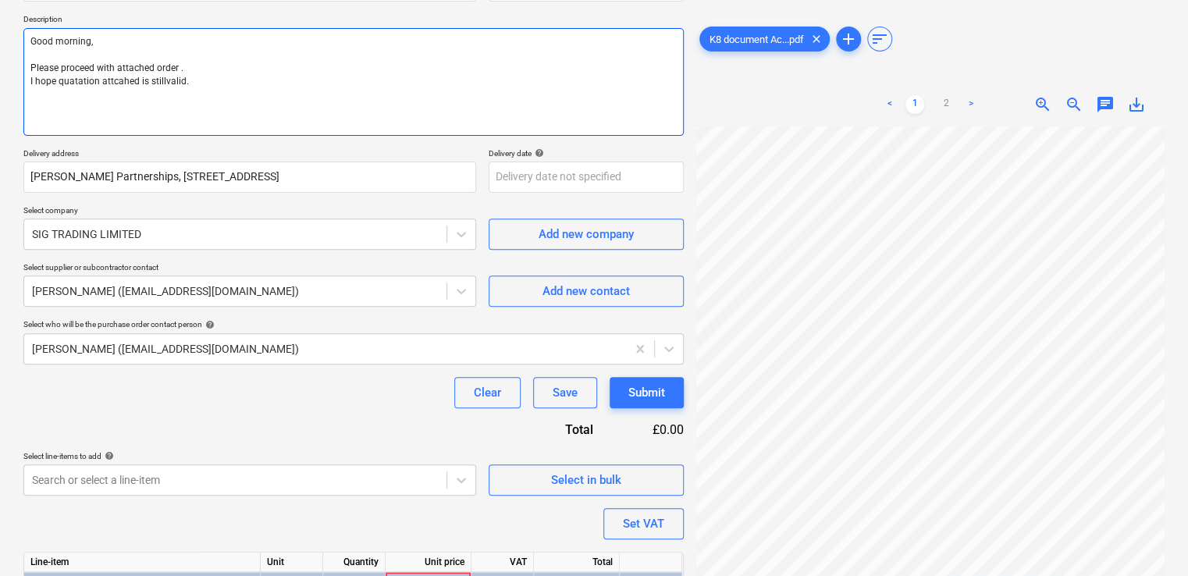
drag, startPoint x: 228, startPoint y: 87, endPoint x: -15, endPoint y: 24, distance: 250.7
click at [0, 24] on html "Sales Projects Contacts Company Inbox 3 format_size keyboard_arrow_down help se…" at bounding box center [594, 117] width 1188 height 576
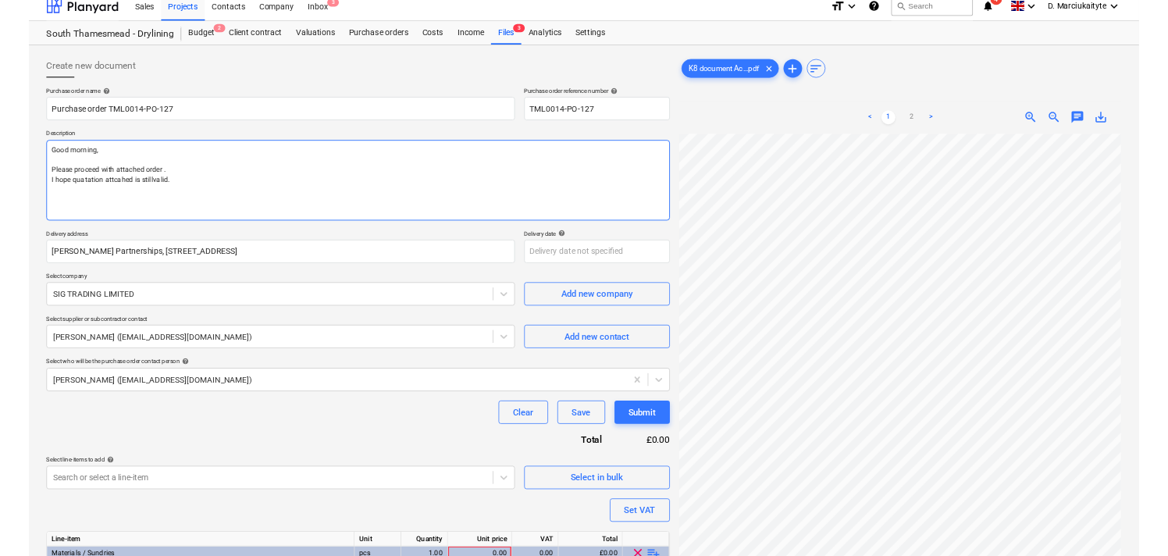
scroll to position [0, 0]
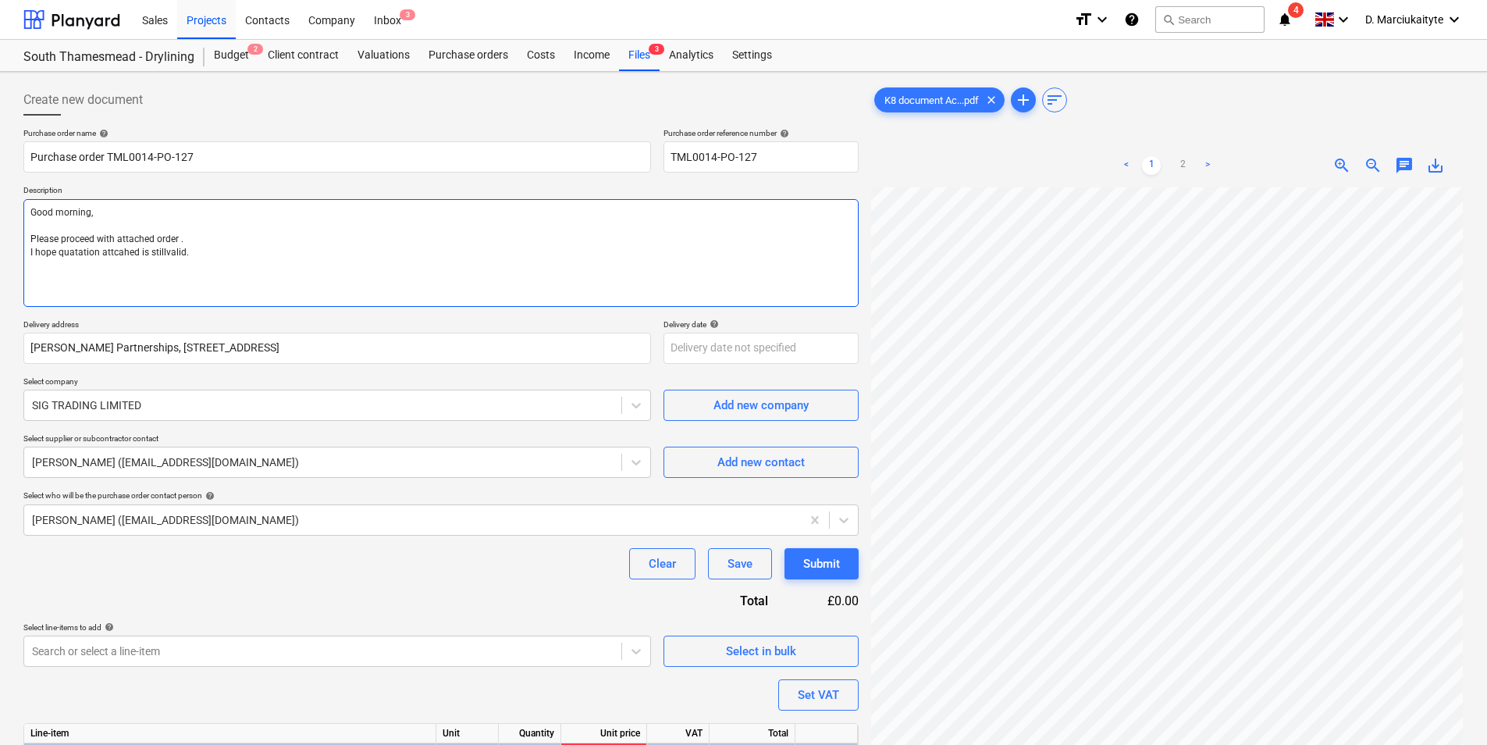
drag, startPoint x: 204, startPoint y: 254, endPoint x: 228, endPoint y: 254, distance: 24.2
click at [205, 254] on textarea "Good morning, Please proceed with attached order . I hope quatation attcahed is…" at bounding box center [440, 253] width 835 height 108
click at [256, 255] on textarea "Good morning, Please proceed with attached order . I hope quatation attcahed is…" at bounding box center [440, 253] width 835 height 108
click at [213, 256] on textarea "Good morning, Please proceed with attached order . I hope quatation attcahed is…" at bounding box center [440, 253] width 835 height 108
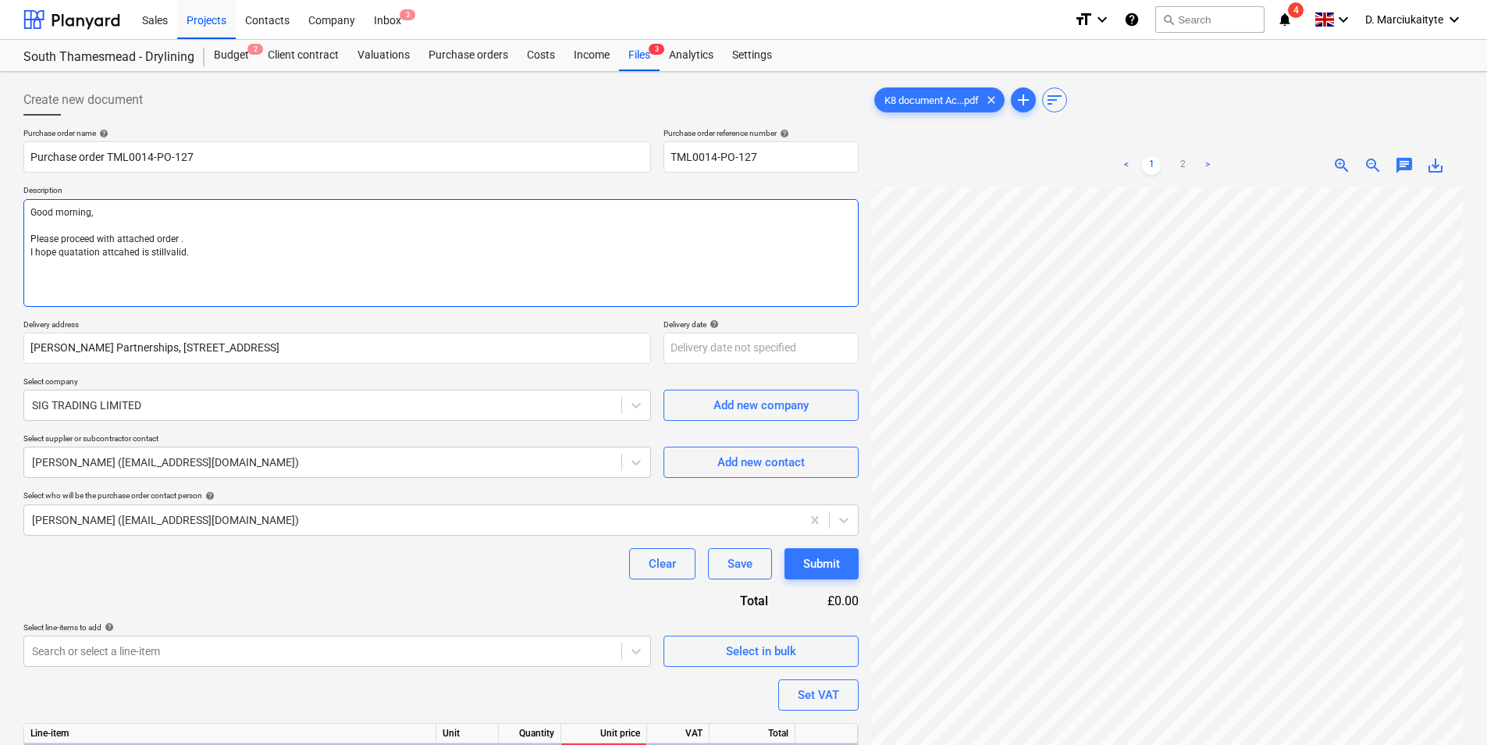
drag, startPoint x: 147, startPoint y: 252, endPoint x: 12, endPoint y: 237, distance: 135.1
click at [12, 237] on div "Create new document Purchase order name help Purchase order TML0014-PO-127 Purc…" at bounding box center [743, 488] width 1487 height 832
paste textarea "the attached order. I hope the attached quotation is still valid."
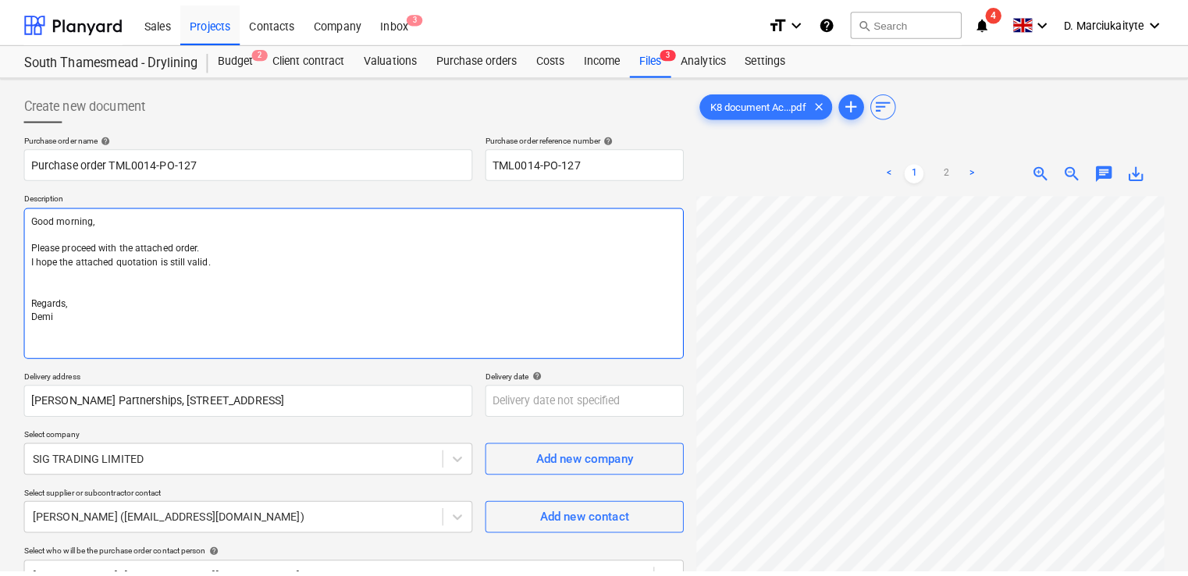
scroll to position [0, 112]
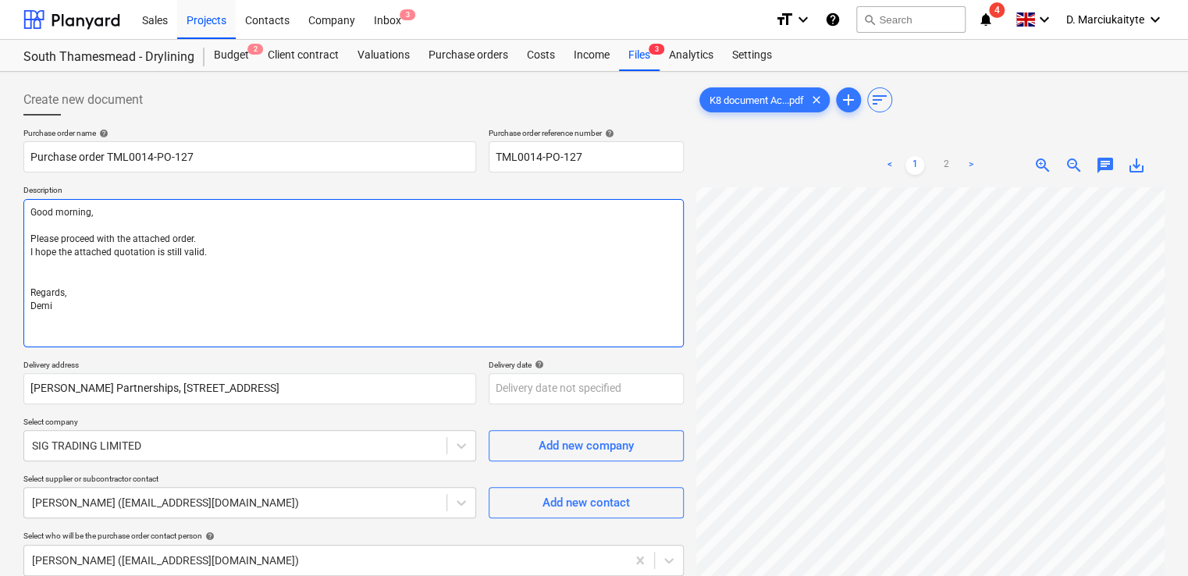
click at [68, 269] on textarea "Good morning, Please proceed with the attached order. I hope the attached quota…" at bounding box center [353, 273] width 660 height 148
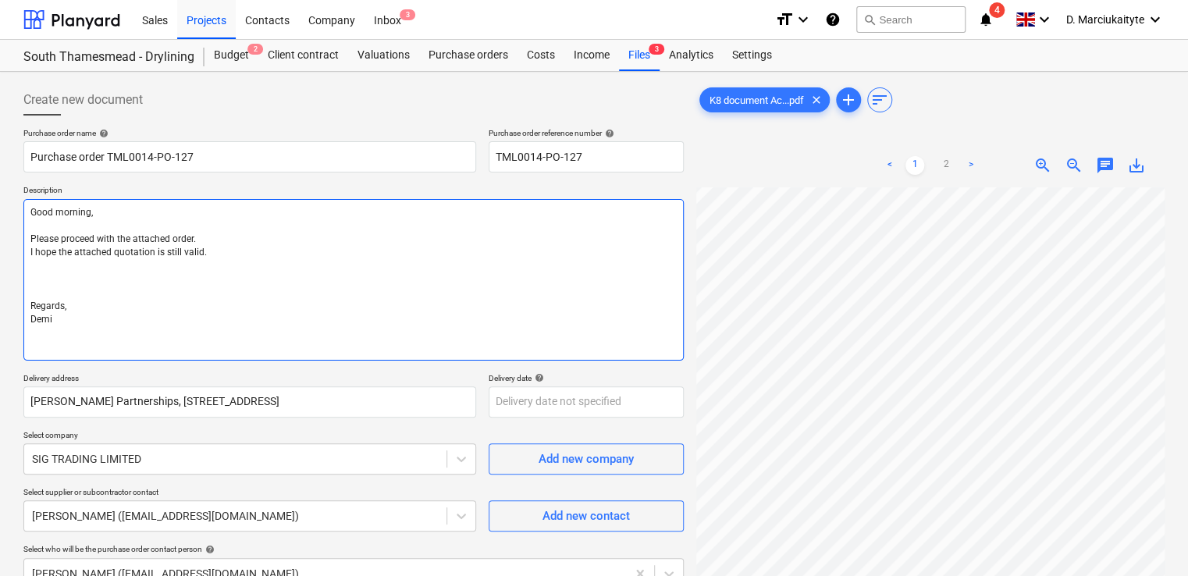
paste textarea "+44 7958 418640"
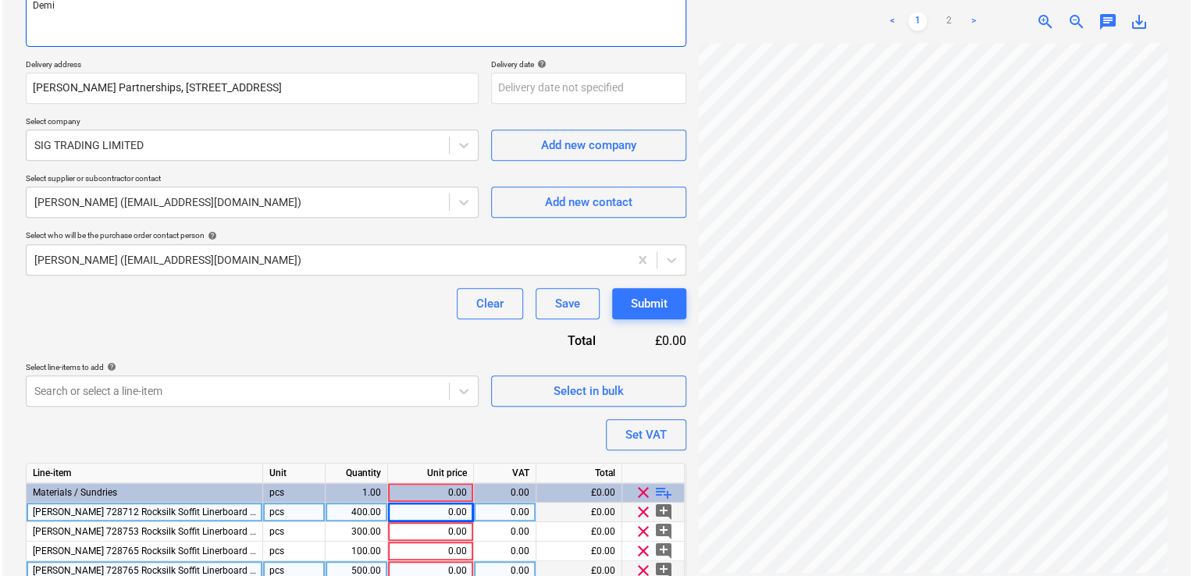
scroll to position [381, 0]
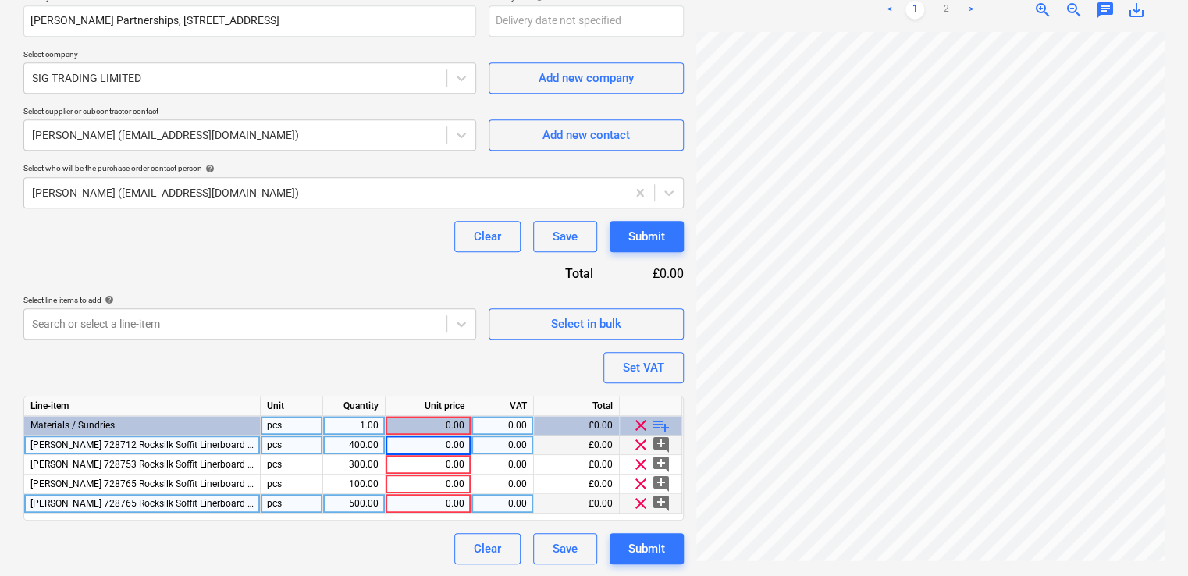
click at [506, 427] on div "0.00" at bounding box center [502, 426] width 49 height 20
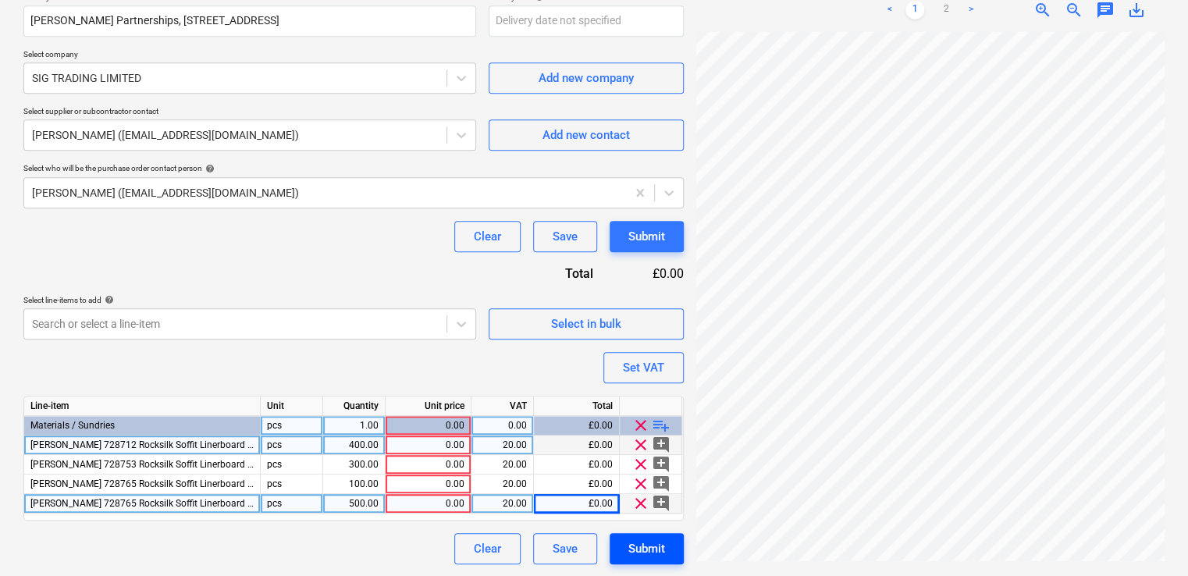
click at [653, 548] on div "Submit" at bounding box center [646, 549] width 37 height 20
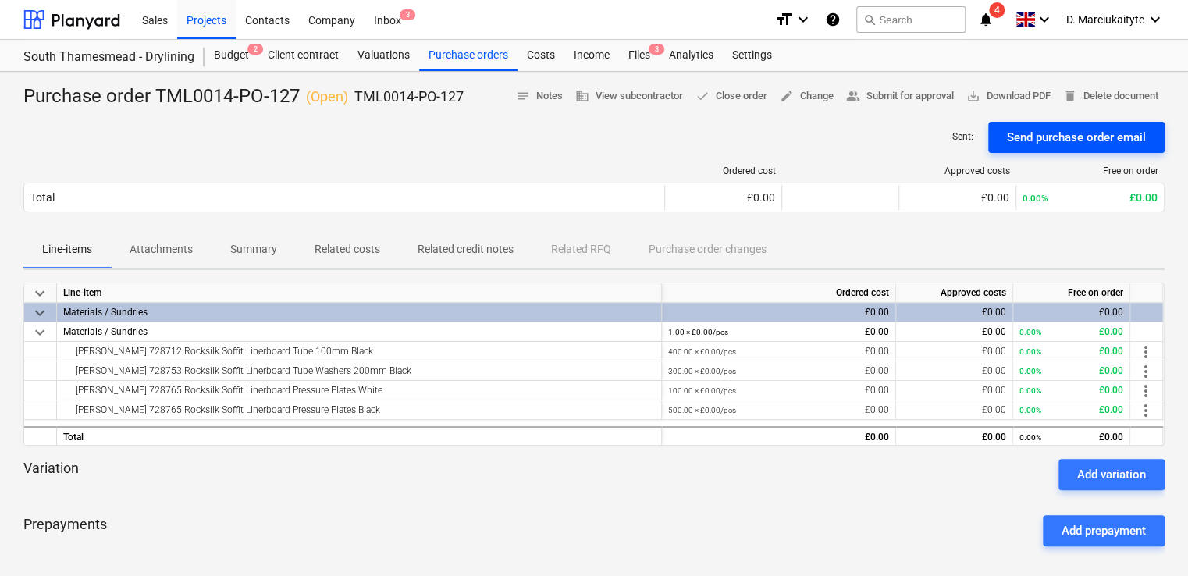
click at [1054, 133] on div "Send purchase order email" at bounding box center [1076, 137] width 139 height 20
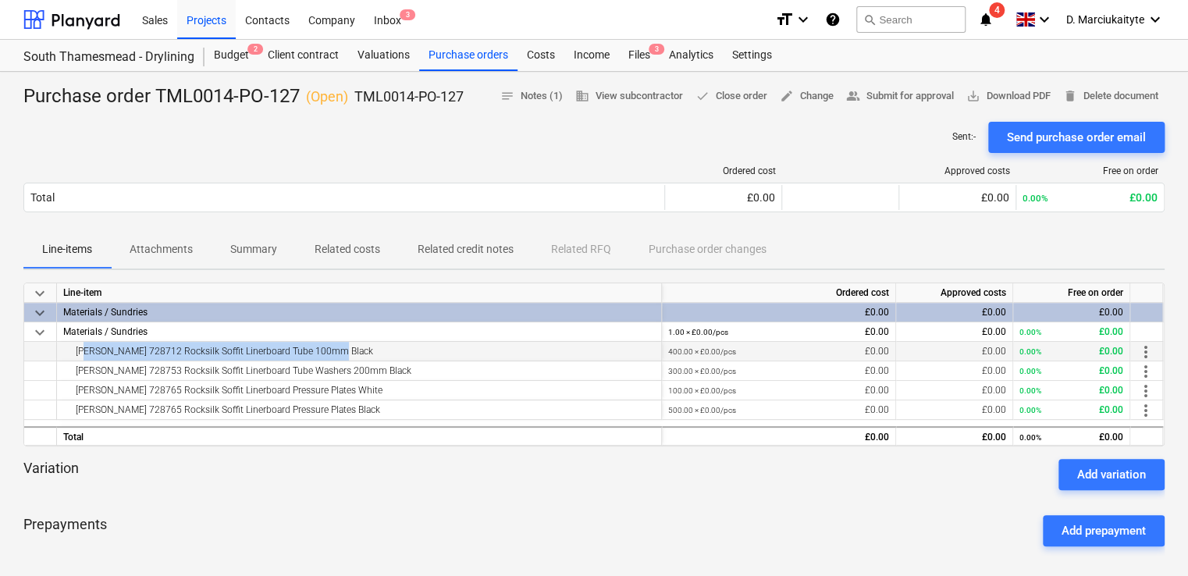
drag, startPoint x: 372, startPoint y: 354, endPoint x: 66, endPoint y: 348, distance: 306.1
click at [66, 348] on div "Knauf 728712 Rocksilk Soffit Linerboard Tube 100mm Black" at bounding box center [359, 351] width 592 height 19
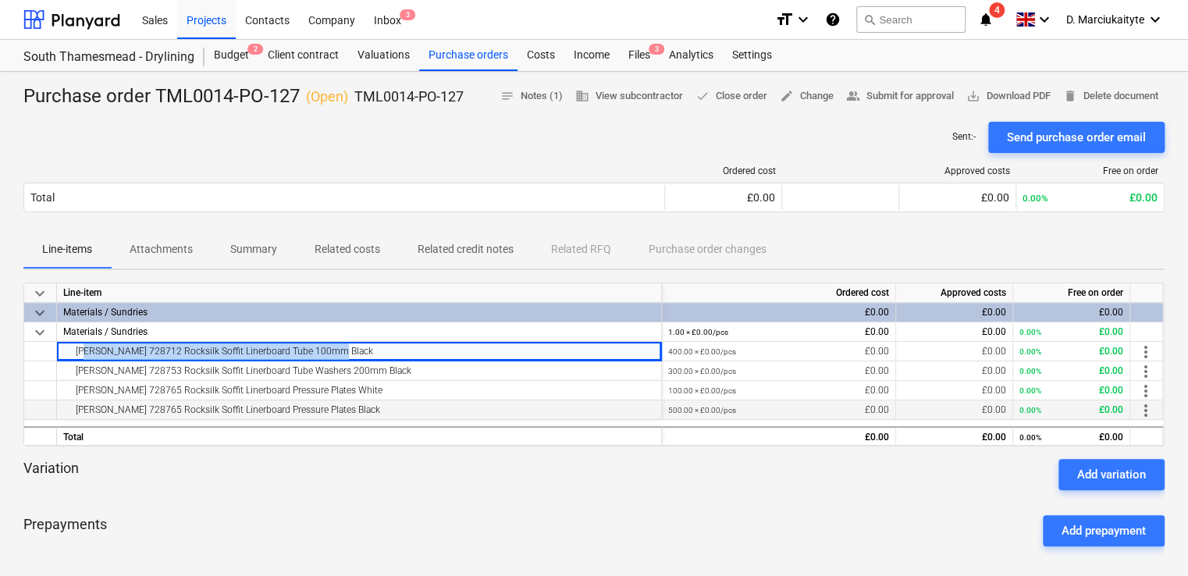
copy div "Knauf 728712 Rocksilk Soffit Linerboard Tube 100mm Black"
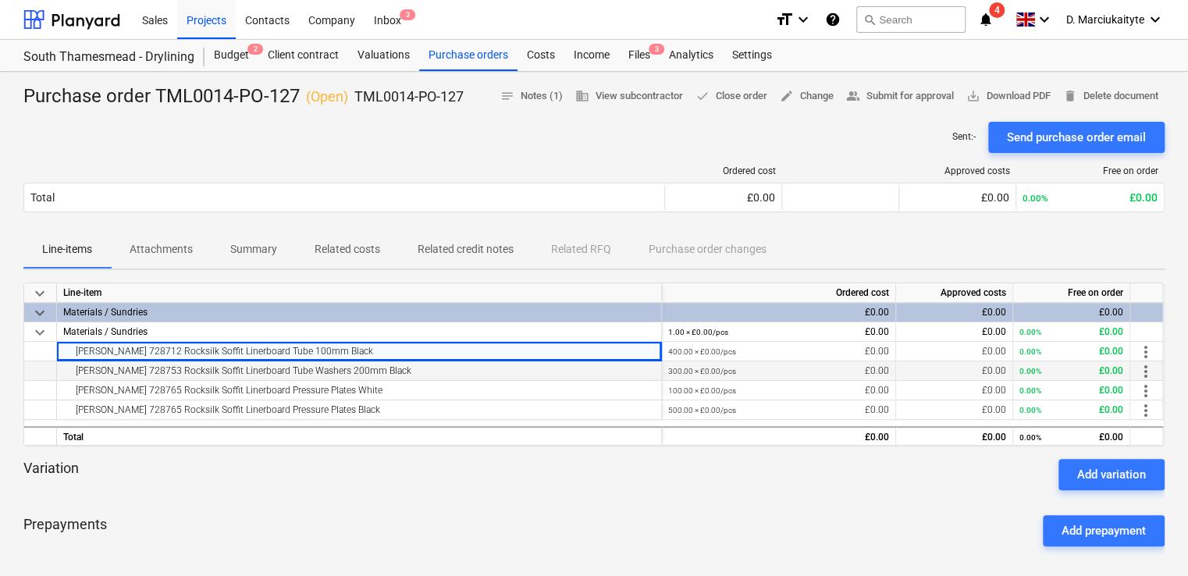
click at [371, 365] on div "Knauf 728753 Rocksilk Soffit Linerboard Tube Washers 200mm Black" at bounding box center [359, 370] width 592 height 19
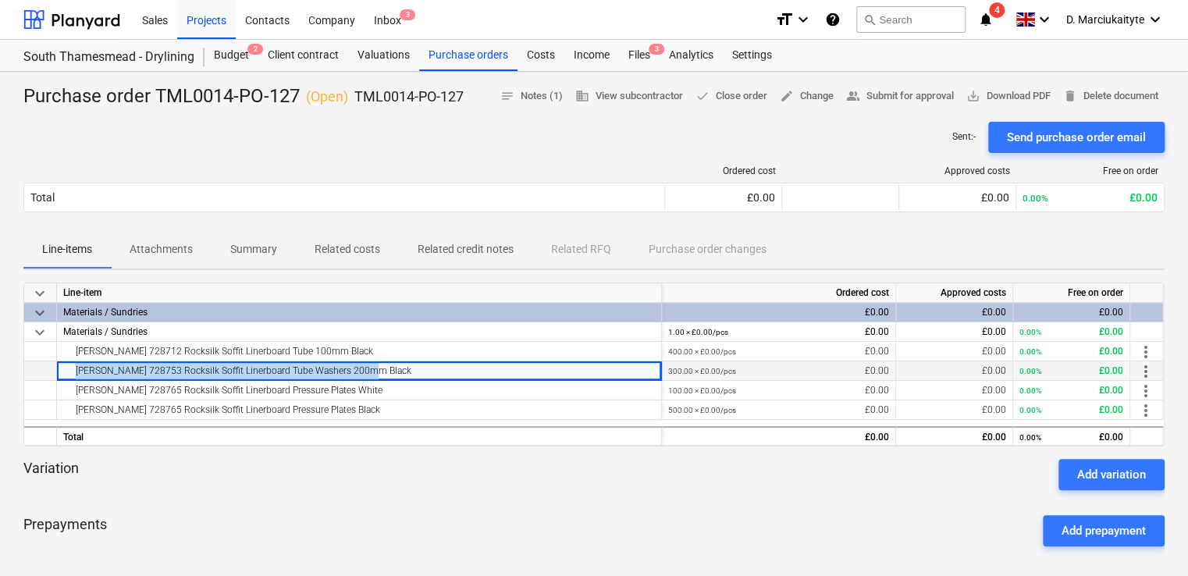
drag, startPoint x: 377, startPoint y: 373, endPoint x: 26, endPoint y: 368, distance: 351.3
click at [0, 0] on div "Knauf 728753 Rocksilk Soffit Linerboard Tube Washers 200mm Black 300.00 × £0.00…" at bounding box center [0, 0] width 0 height 0
copy div "Knauf 728753 Rocksilk Soffit Linerboard Tube Washers 200mm Black"
click at [334, 381] on div "Knauf 728765 Rocksilk Soffit Linerboard Pressure Plates White" at bounding box center [359, 390] width 592 height 19
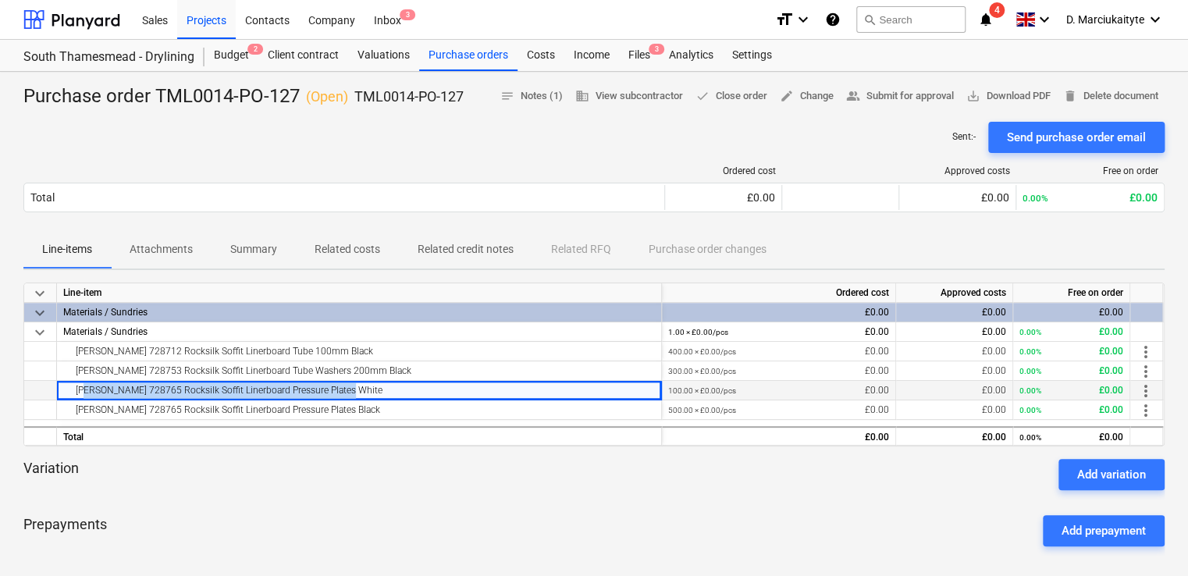
drag, startPoint x: 354, startPoint y: 392, endPoint x: 65, endPoint y: 397, distance: 288.9
click at [65, 397] on div "Knauf 728765 Rocksilk Soffit Linerboard Pressure Plates White" at bounding box center [359, 390] width 592 height 19
copy div "Knauf 728765 Rocksilk Soffit Linerboard Pressure Plates White"
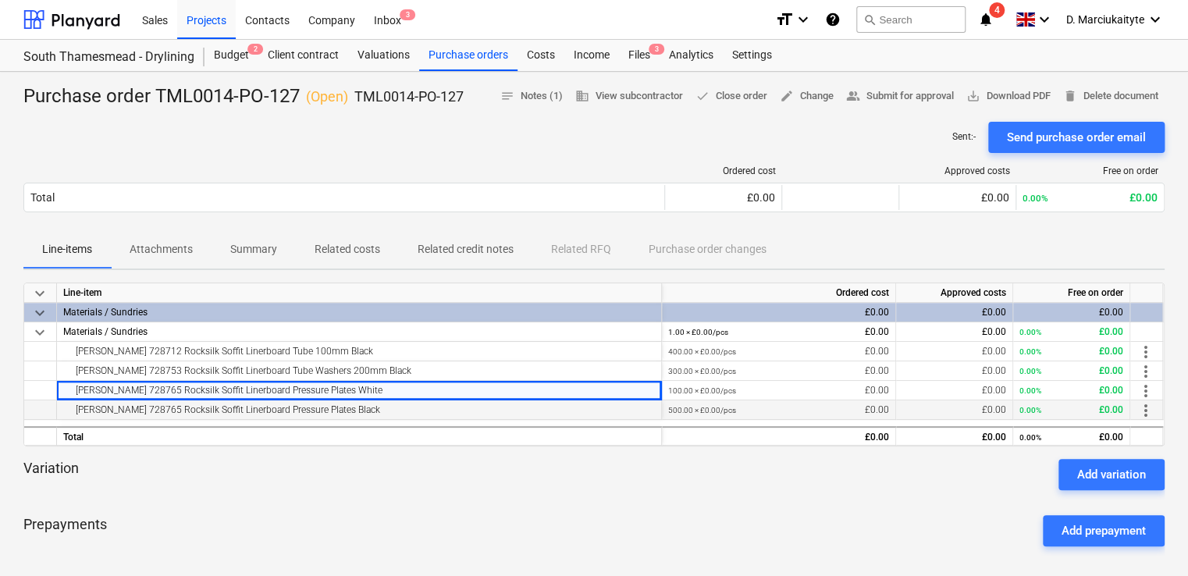
click at [387, 416] on div "Knauf 728765 Rocksilk Soffit Linerboard Pressure Plates Black" at bounding box center [359, 409] width 592 height 19
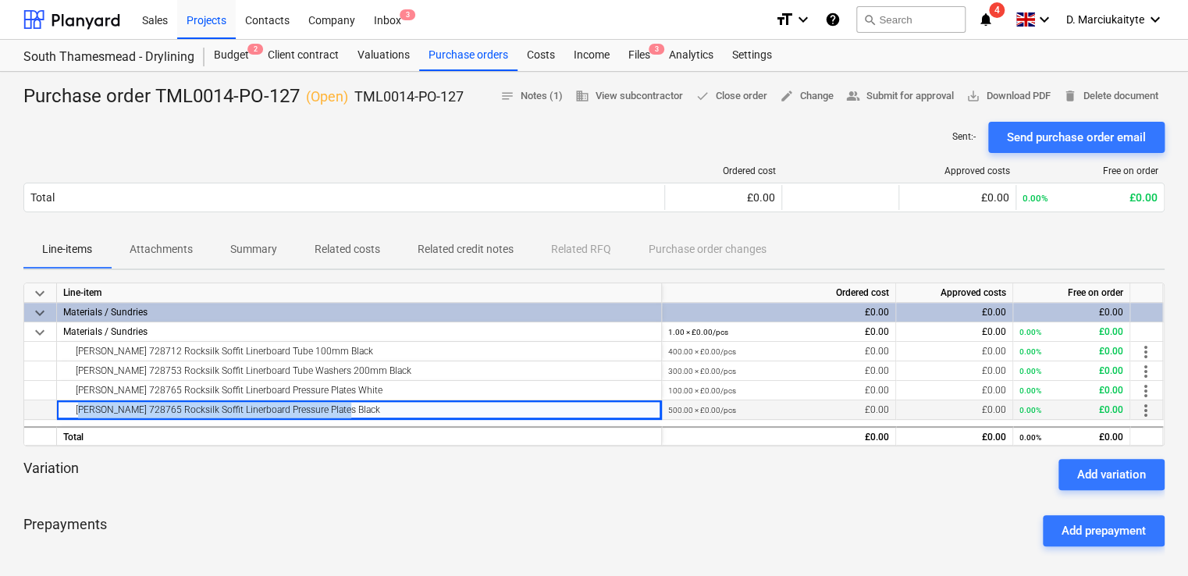
drag, startPoint x: 393, startPoint y: 411, endPoint x: 71, endPoint y: 411, distance: 322.4
click at [71, 411] on div "Knauf 728765 Rocksilk Soffit Linerboard Pressure Plates Black" at bounding box center [359, 409] width 592 height 19
copy div "Knauf 728765 Rocksilk Soffit Linerboard Pressure Plates Black"
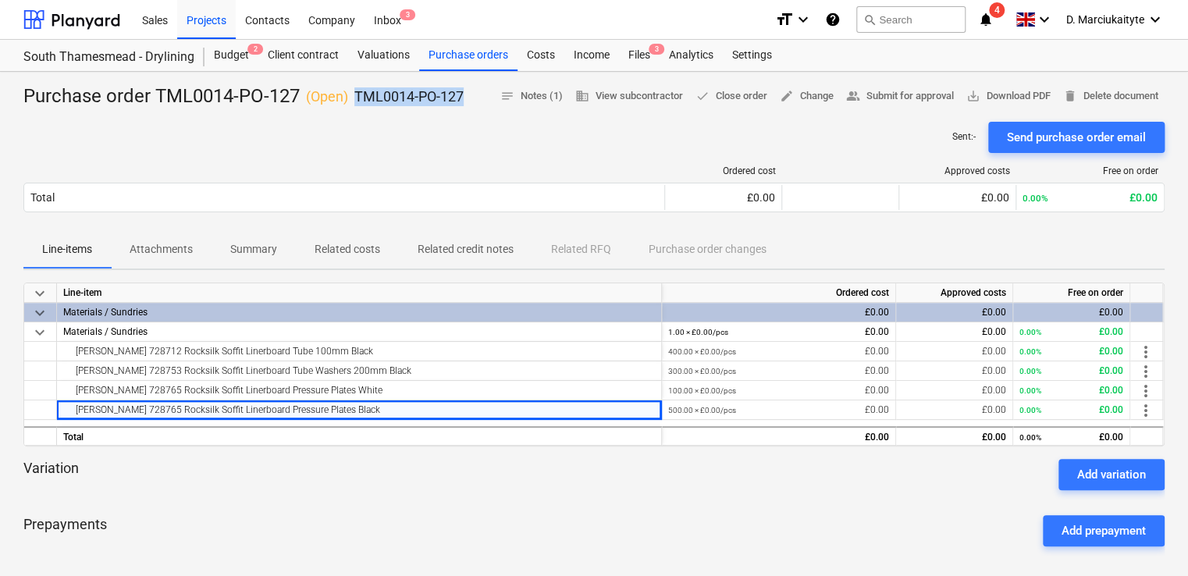
drag, startPoint x: 475, startPoint y: 103, endPoint x: 356, endPoint y: 100, distance: 118.7
click at [356, 100] on div "Purchase order TML0014-PO-127 ( Open ) TML0014-PO-127 notes Notes (1) business …" at bounding box center [593, 96] width 1141 height 25
copy p "TML0014-PO-127"
click at [450, 48] on div "Purchase orders" at bounding box center [468, 55] width 98 height 31
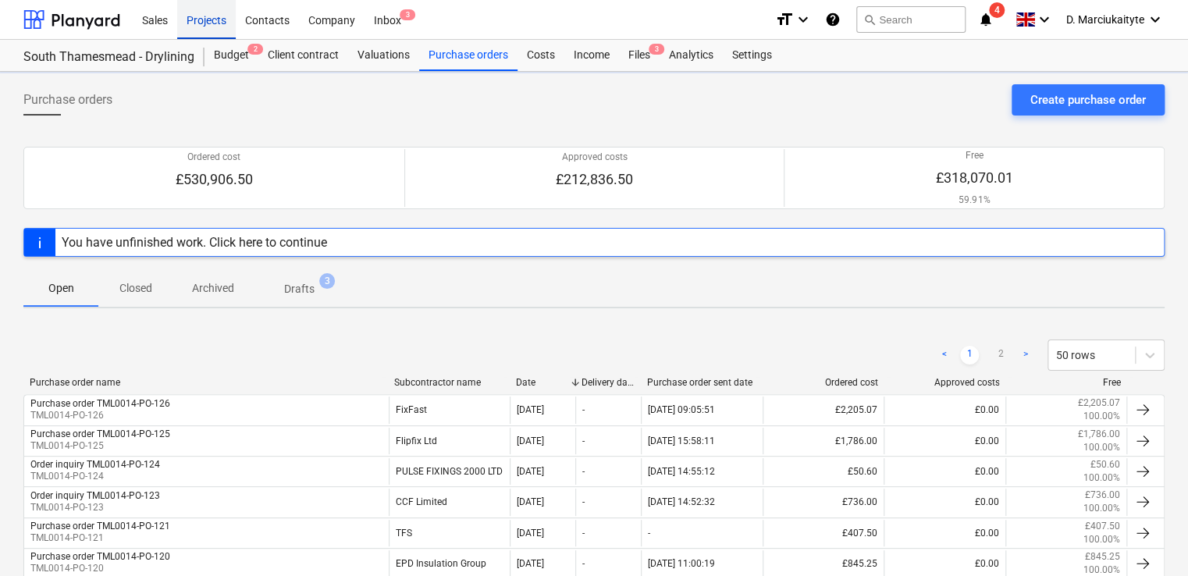
click at [194, 17] on div "Projects" at bounding box center [206, 19] width 59 height 40
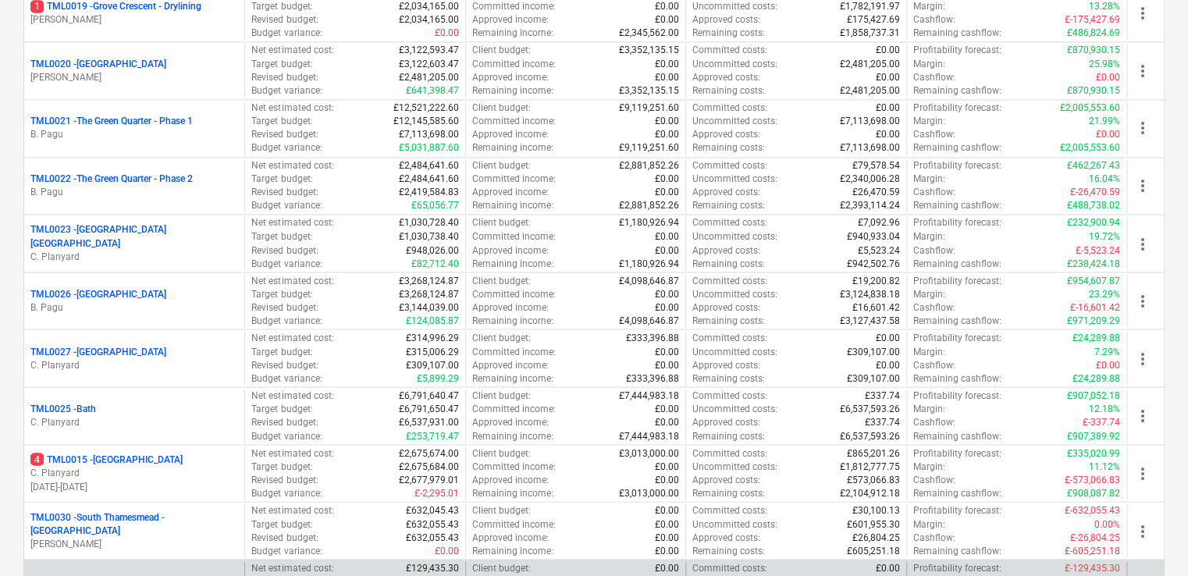
scroll to position [1405, 0]
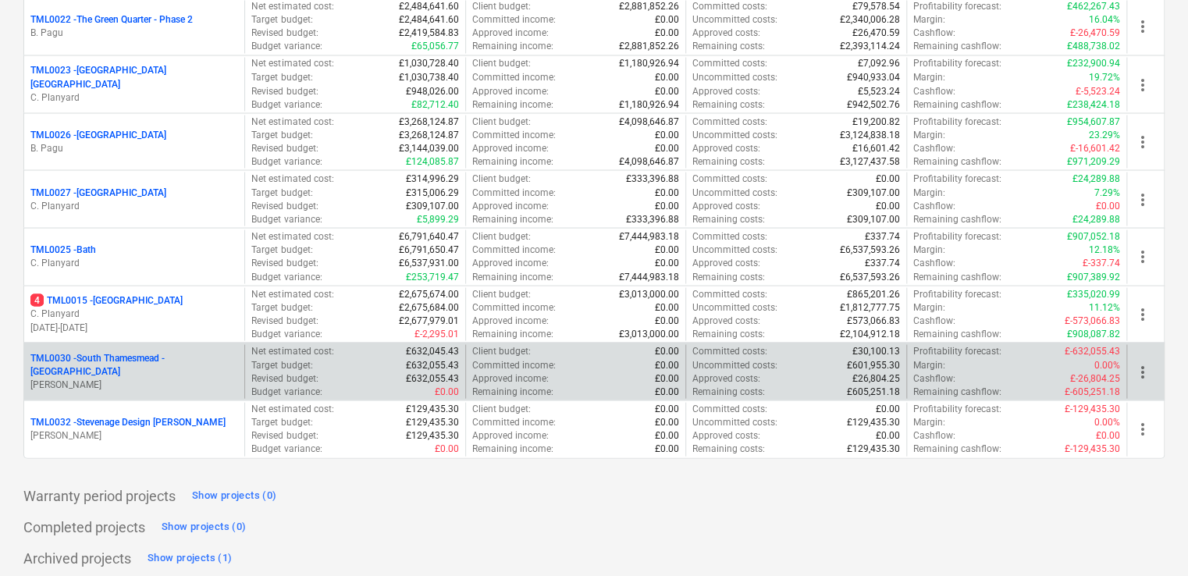
click at [148, 378] on p "[PERSON_NAME]" at bounding box center [134, 384] width 208 height 13
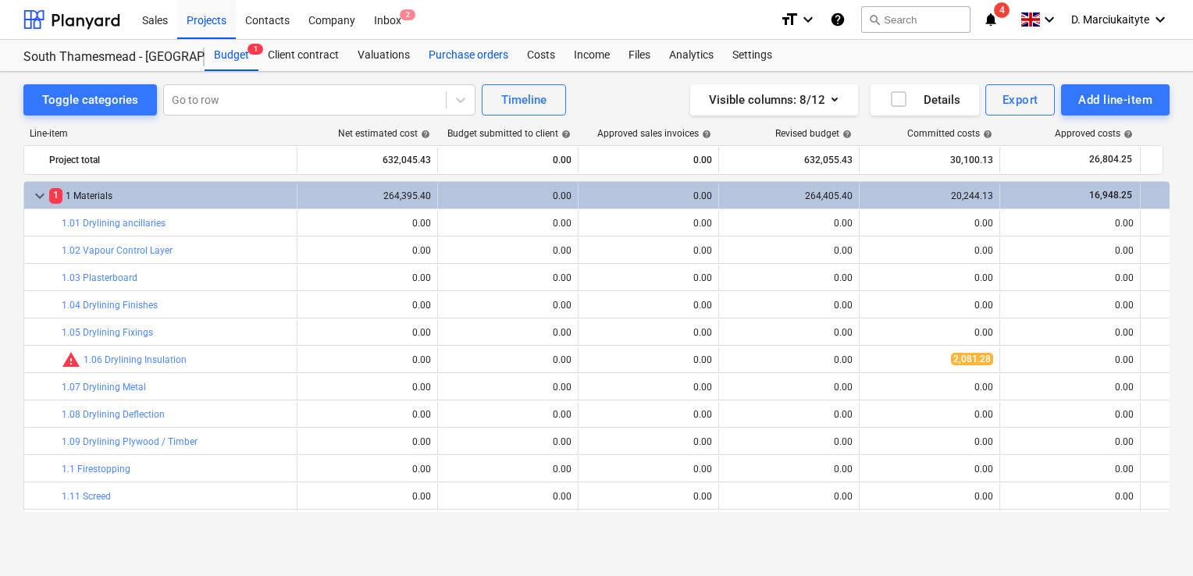
click at [434, 57] on div "Purchase orders" at bounding box center [468, 55] width 98 height 31
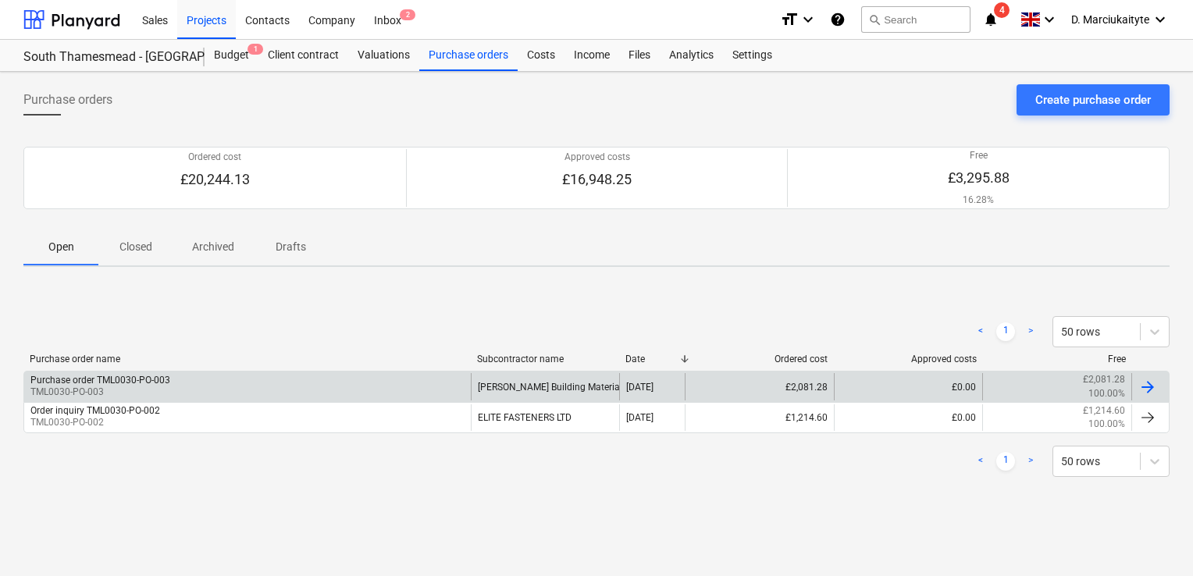
click at [546, 388] on div "[PERSON_NAME] Building Materials UK Limited t/a Minster" at bounding box center [545, 386] width 149 height 27
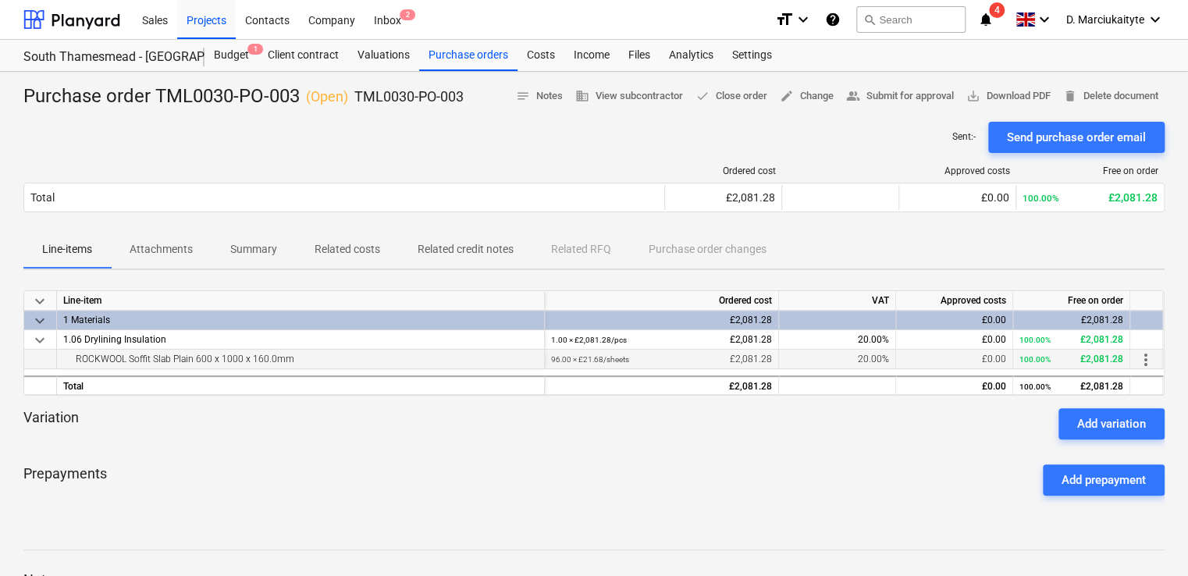
drag, startPoint x: 317, startPoint y: 354, endPoint x: 51, endPoint y: 353, distance: 266.2
click at [0, 0] on div "ROCKWOOL Soffit Slab Plain 600 x 1000 x 160.0mm 96.00 × £21.68 / sheets £2,081.…" at bounding box center [0, 0] width 0 height 0
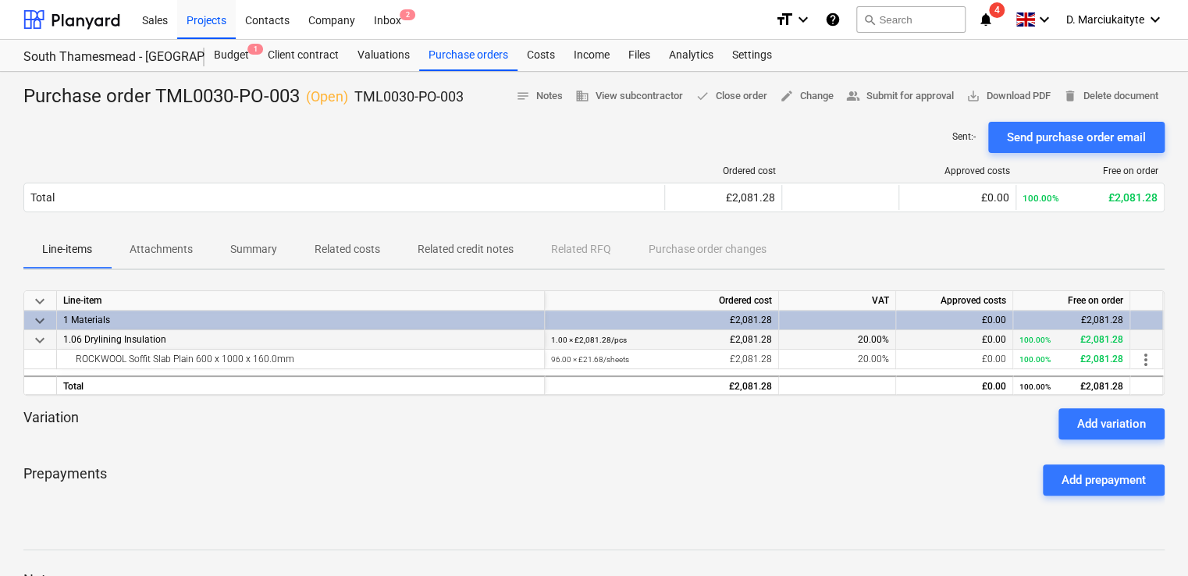
copy div "ROCKWOOL Soffit Slab Plain 600 x 1000 x 160.0mm"
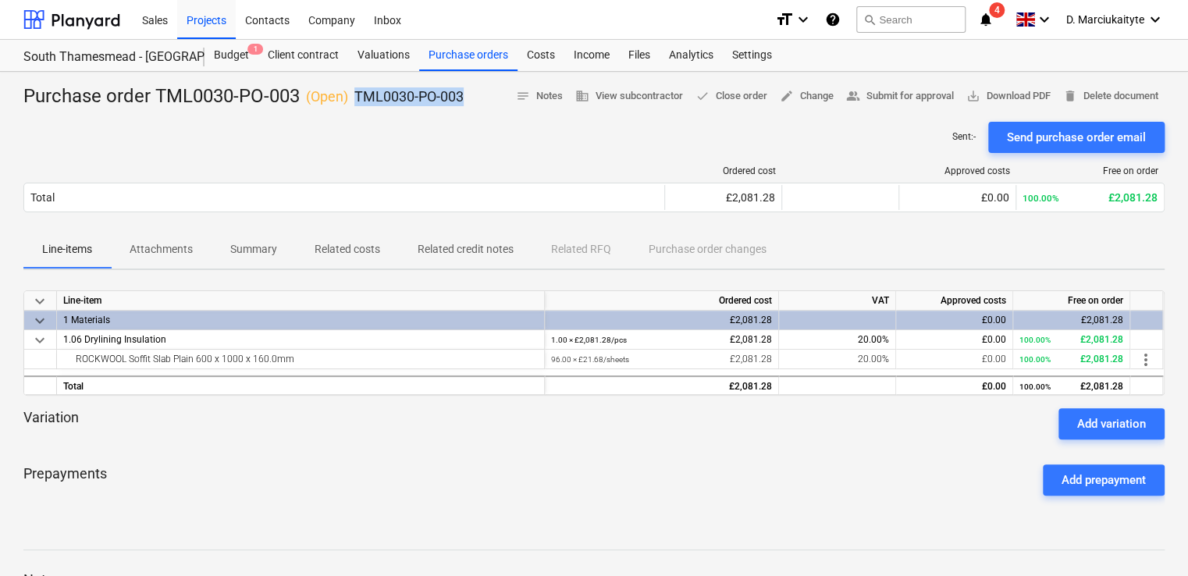
drag, startPoint x: 473, startPoint y: 96, endPoint x: 356, endPoint y: 98, distance: 117.1
click at [356, 98] on div "Purchase order TML0030-PO-003 ( Open ) TML0030-PO-003 notes Notes business View…" at bounding box center [593, 96] width 1141 height 25
copy p "TML0030-PO-003"
click at [489, 43] on div "Purchase orders" at bounding box center [468, 55] width 98 height 31
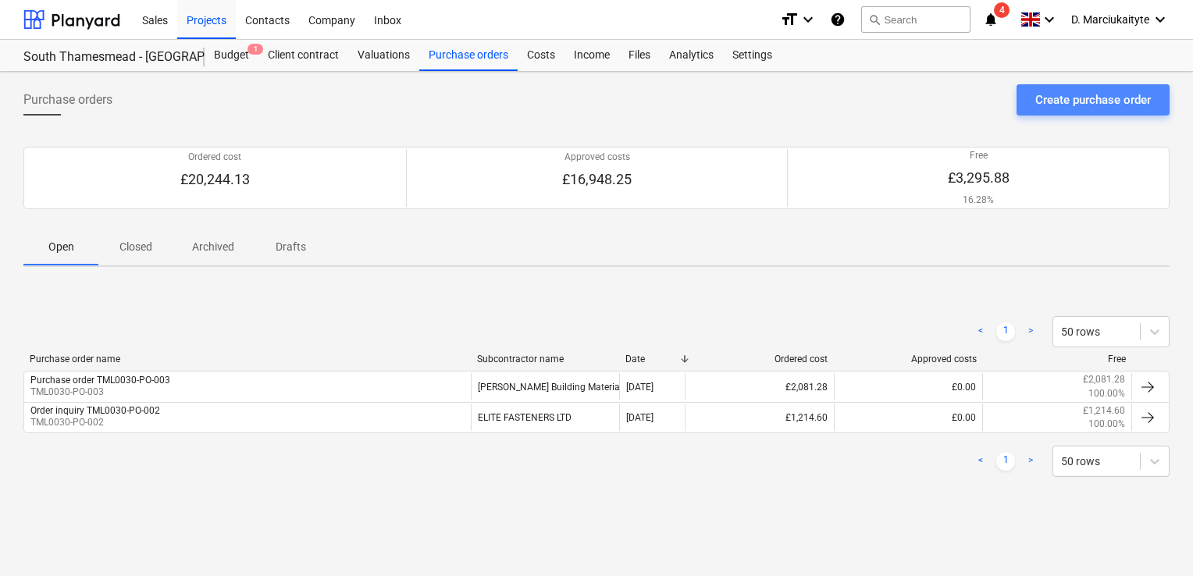
click at [1104, 101] on div "Create purchase order" at bounding box center [1093, 100] width 116 height 20
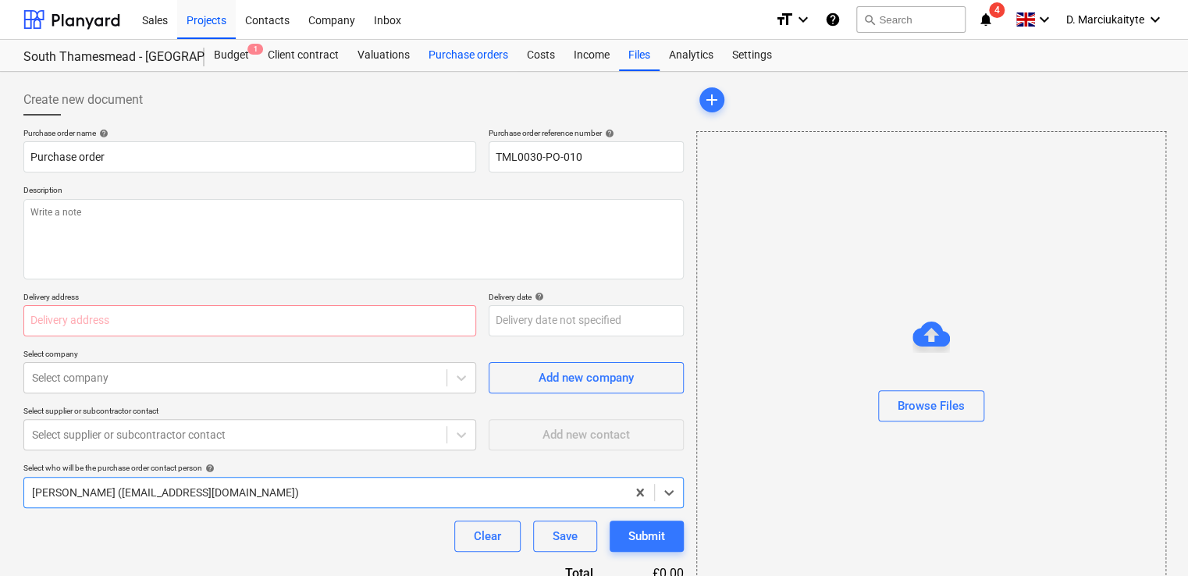
click at [469, 55] on div "Purchase orders" at bounding box center [468, 55] width 98 height 31
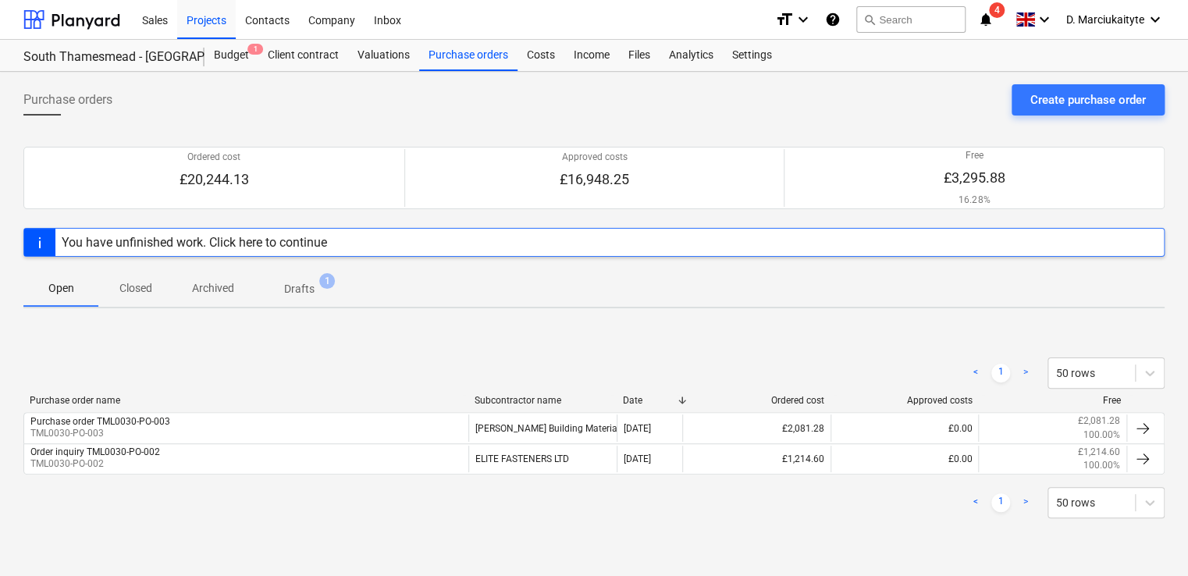
click at [215, 282] on p "Archived" at bounding box center [213, 288] width 42 height 16
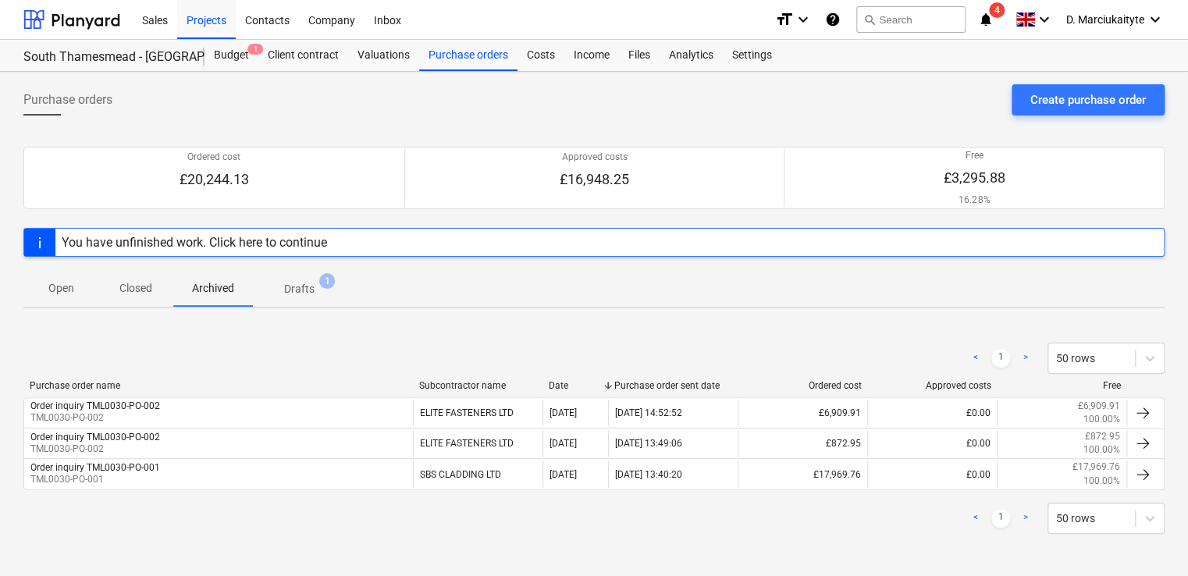
click at [297, 290] on p "Drafts" at bounding box center [299, 289] width 30 height 16
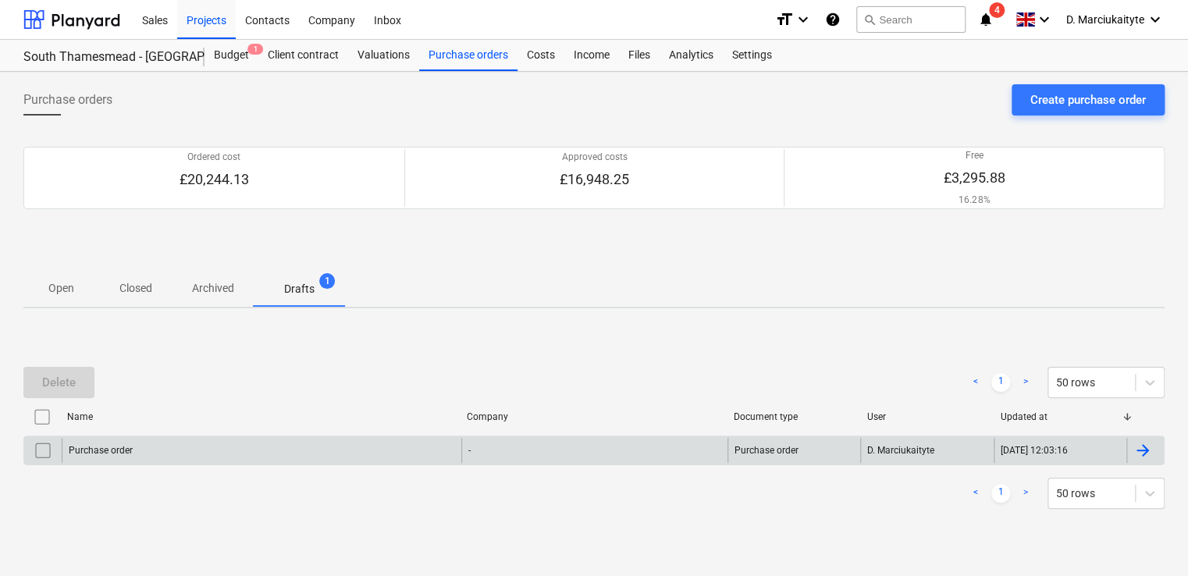
click at [141, 453] on div "Purchase order" at bounding box center [262, 450] width 400 height 25
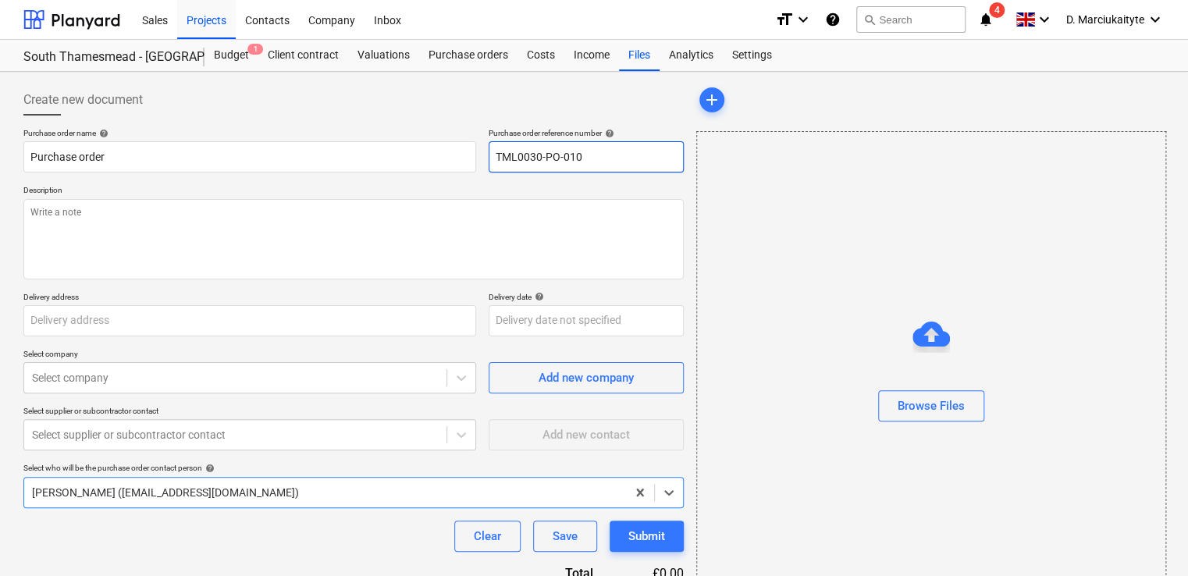
click at [592, 162] on input "TML0030-PO-010" at bounding box center [586, 156] width 195 height 31
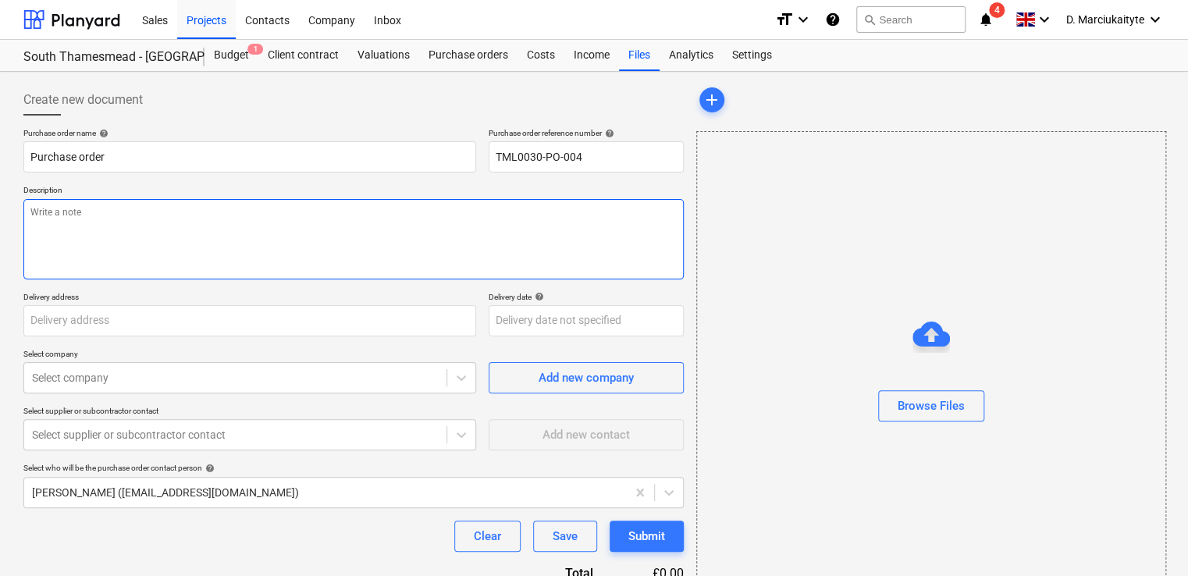
drag, startPoint x: 298, startPoint y: 232, endPoint x: 301, endPoint y: 219, distance: 12.7
click at [300, 225] on textarea at bounding box center [353, 239] width 660 height 80
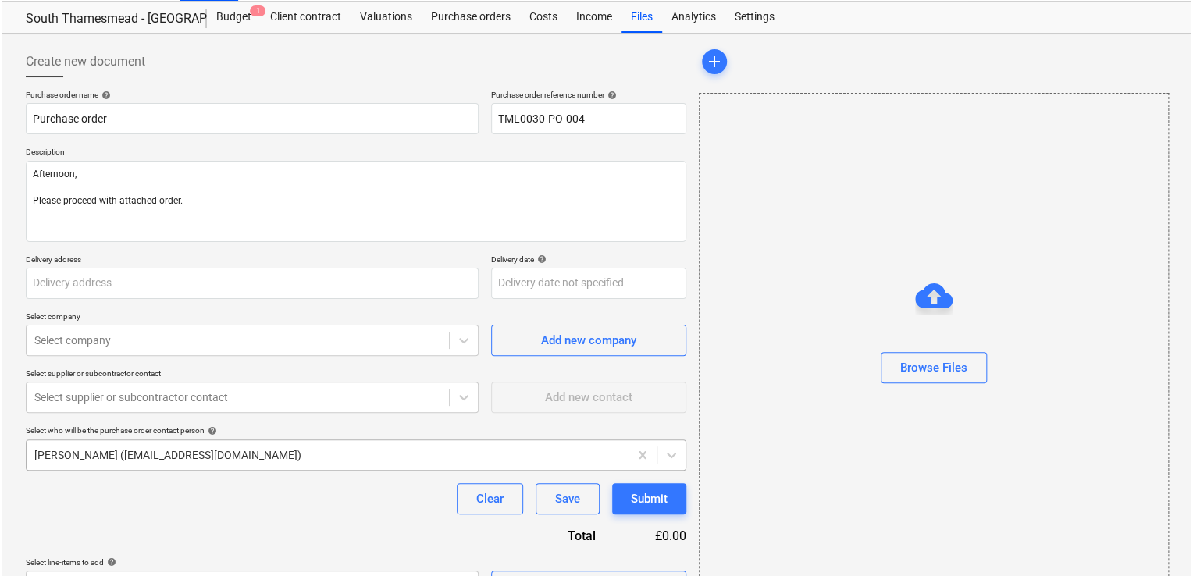
scroll to position [75, 0]
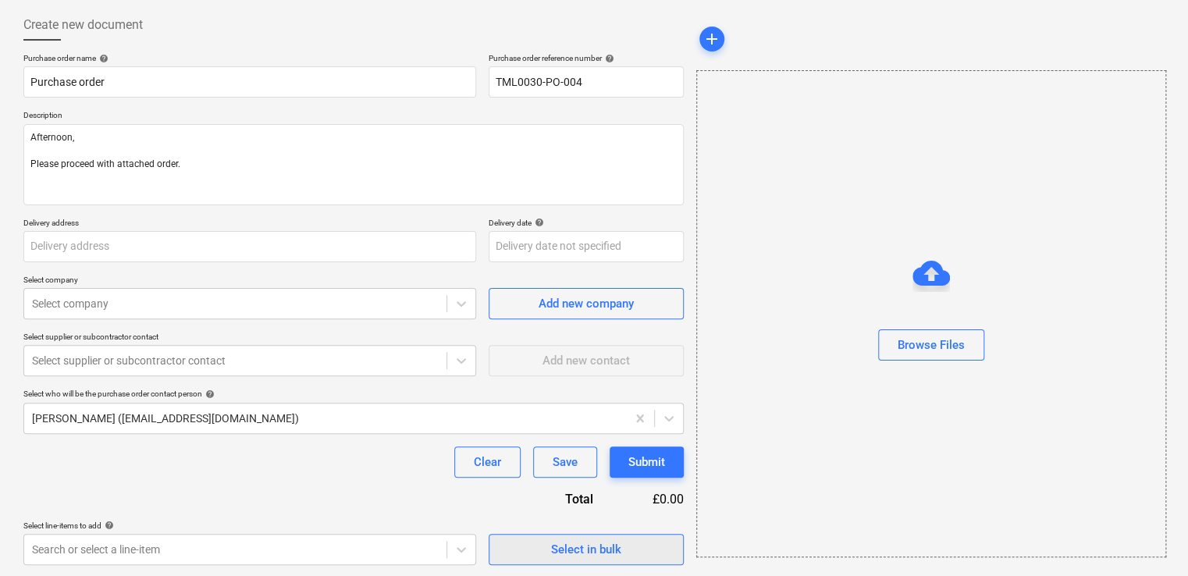
click at [588, 553] on div "Select in bulk" at bounding box center [586, 549] width 70 height 20
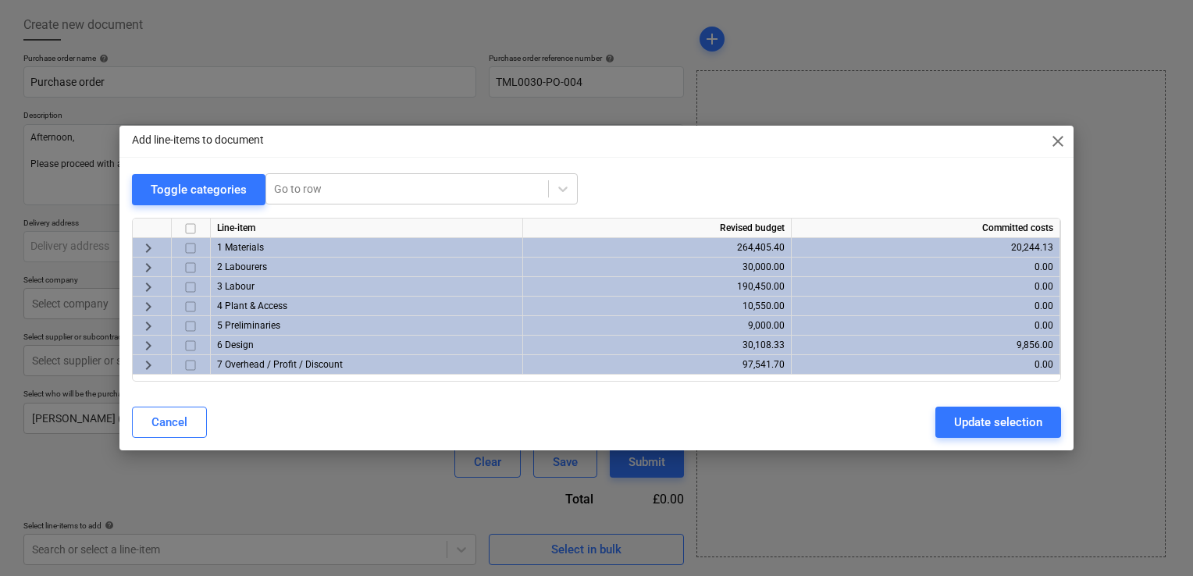
click at [184, 244] on div at bounding box center [191, 248] width 39 height 20
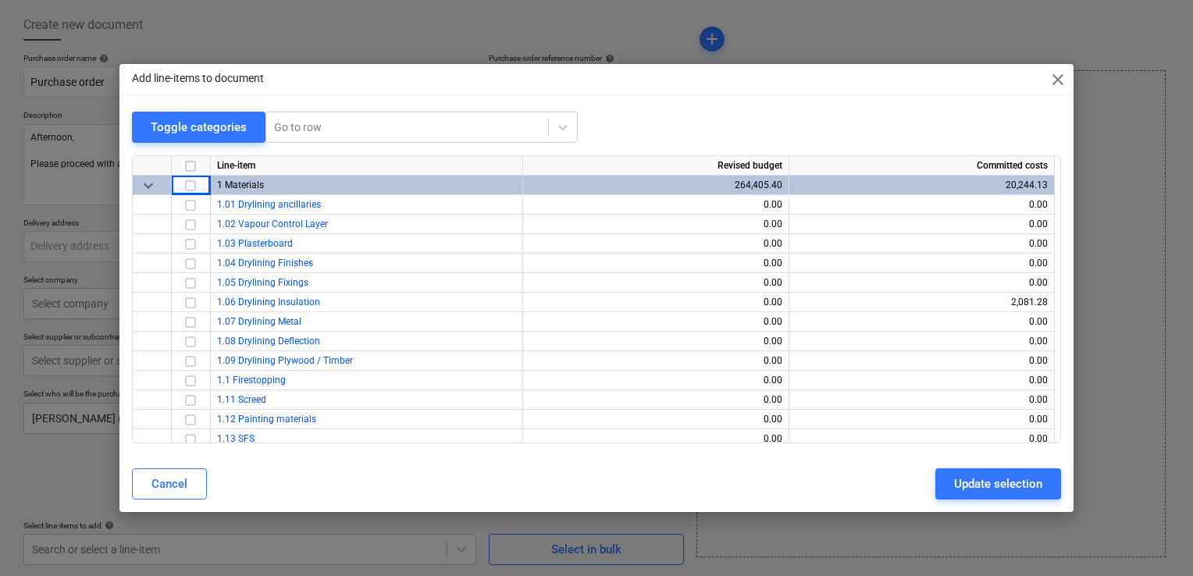
click at [194, 186] on input "checkbox" at bounding box center [190, 185] width 19 height 19
click at [195, 188] on input "checkbox" at bounding box center [190, 185] width 19 height 19
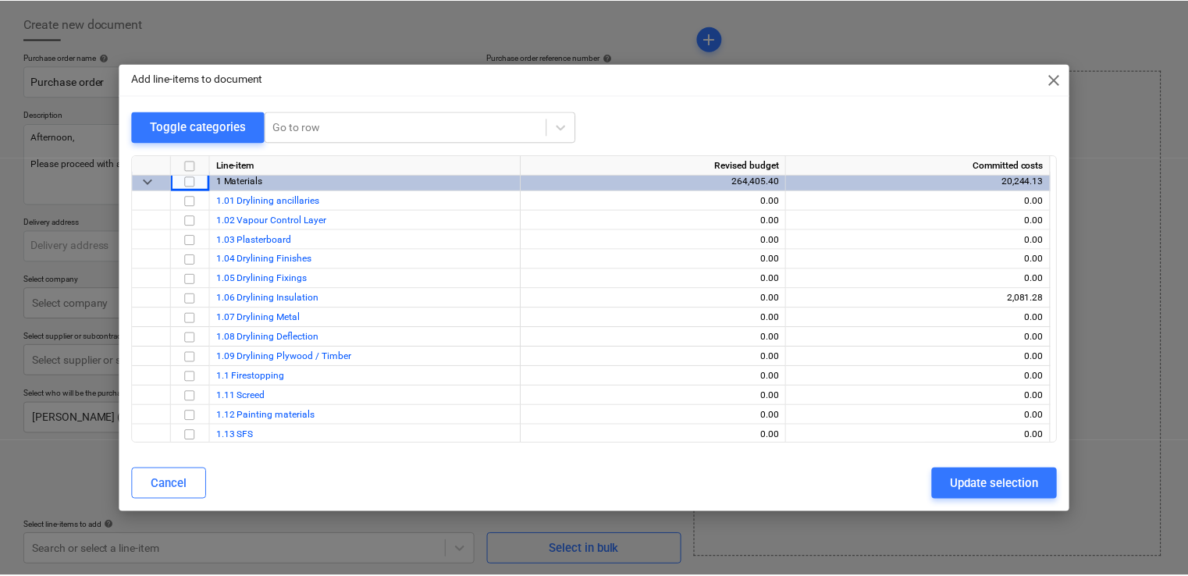
scroll to position [0, 0]
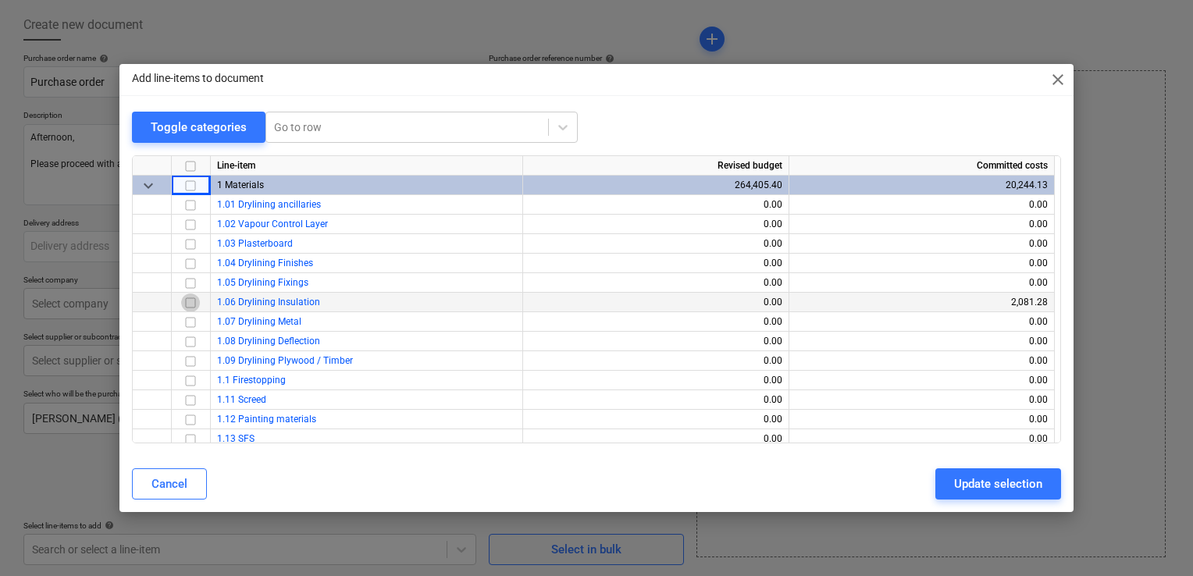
click at [193, 301] on input "checkbox" at bounding box center [190, 303] width 19 height 19
click at [991, 480] on div "Update selection" at bounding box center [998, 484] width 88 height 20
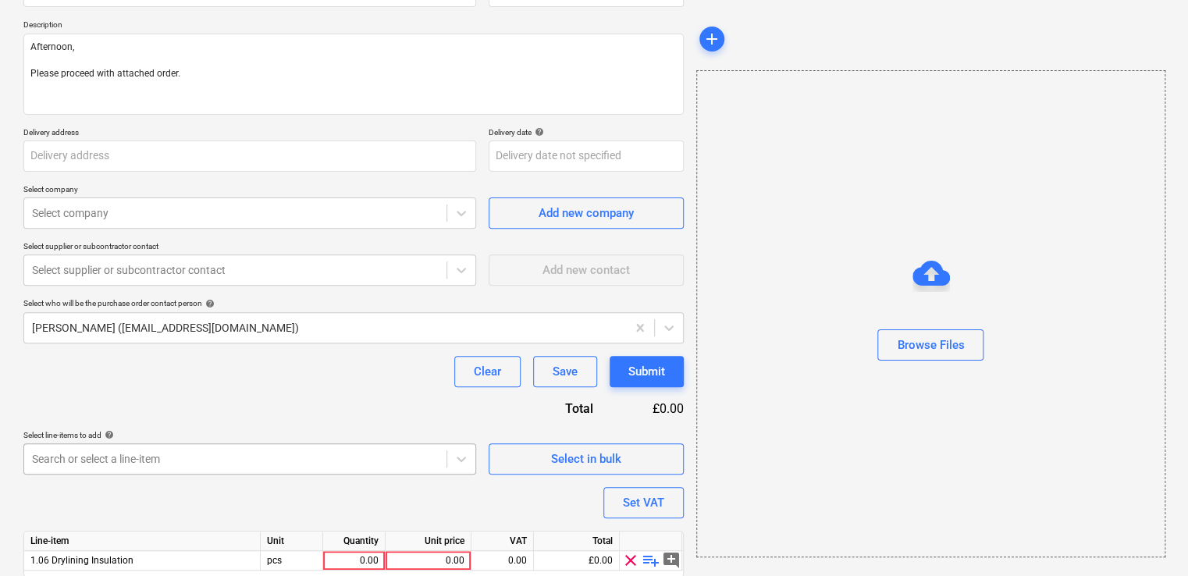
scroll to position [222, 0]
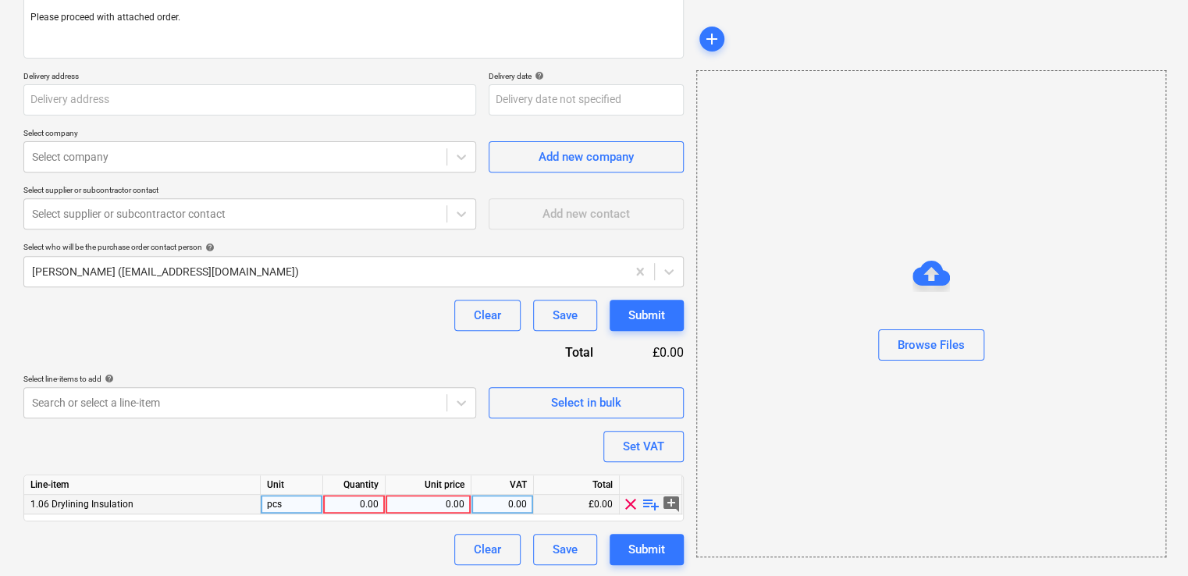
click at [647, 507] on span "playlist_add" at bounding box center [651, 504] width 19 height 19
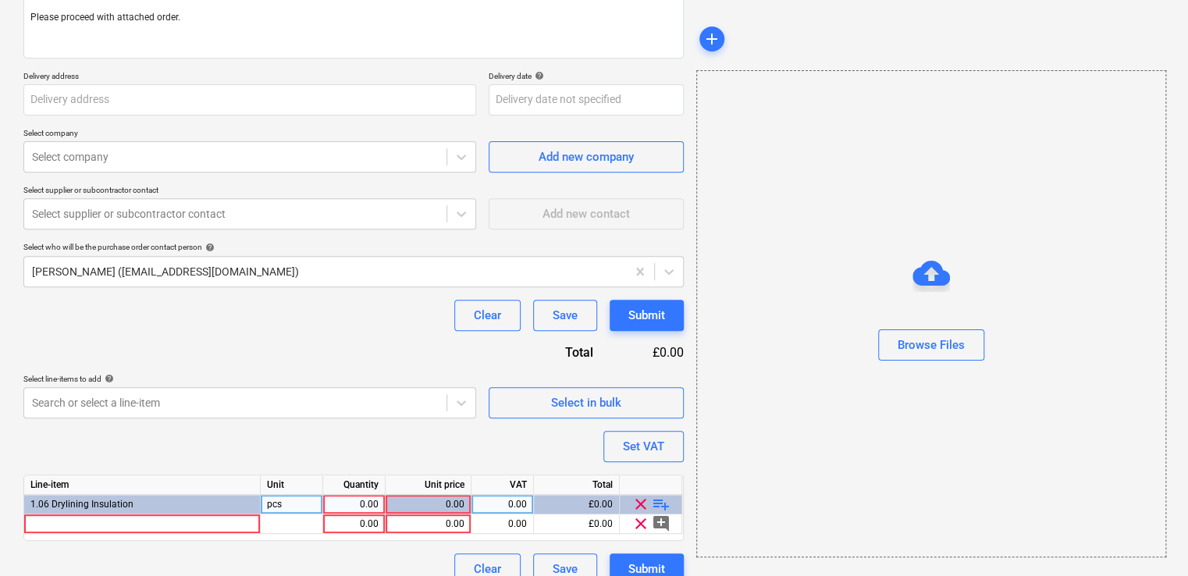
click at [657, 504] on span "playlist_add" at bounding box center [661, 504] width 19 height 19
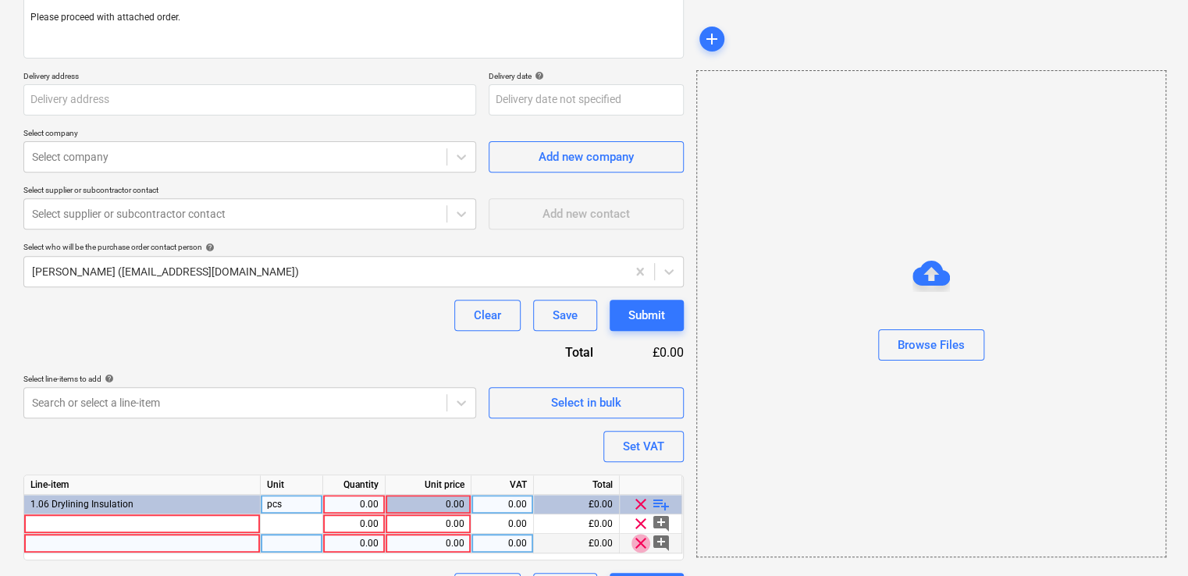
click at [641, 536] on span "clear" at bounding box center [641, 543] width 19 height 19
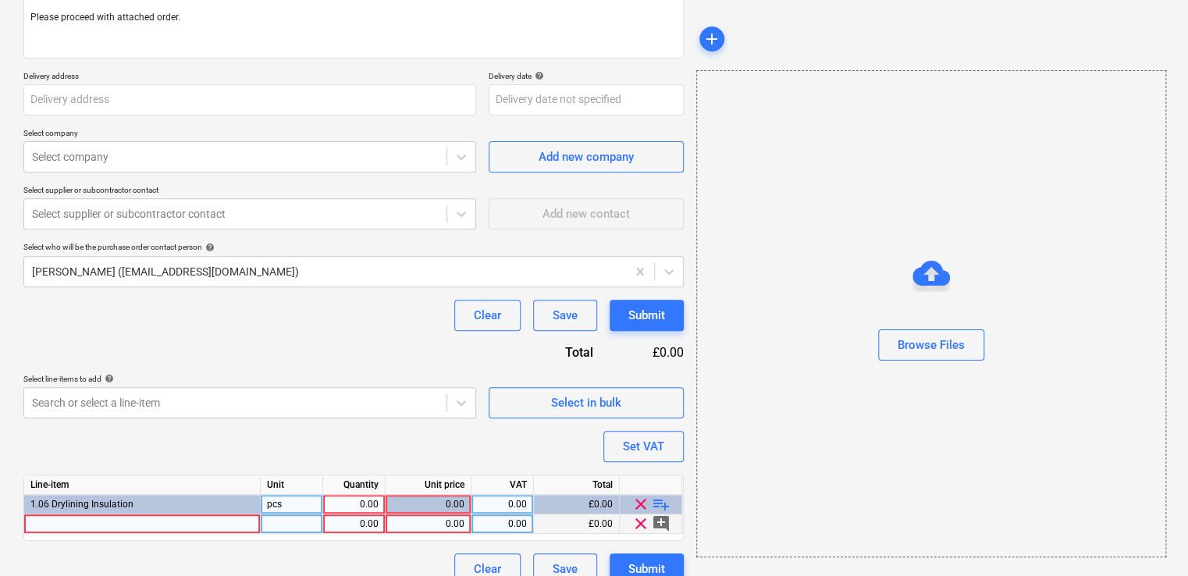
click at [97, 521] on div at bounding box center [142, 524] width 237 height 20
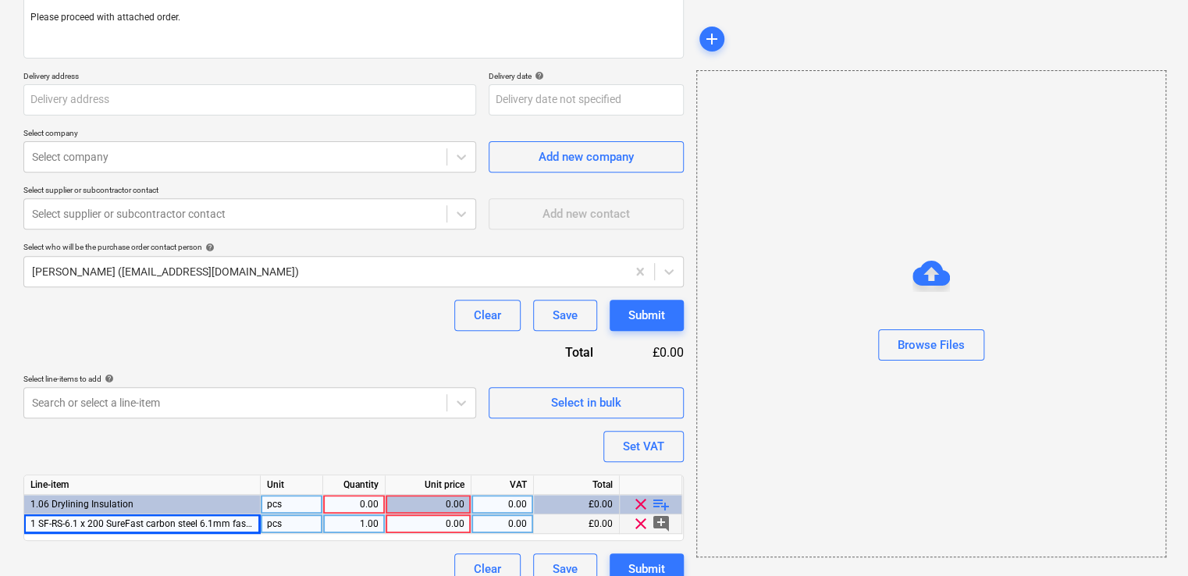
click at [300, 523] on div "pcs" at bounding box center [292, 524] width 62 height 20
click at [348, 528] on div "1.00" at bounding box center [353, 524] width 49 height 20
click at [221, 524] on span "1 SF-RS-6.1 x 200 SureFast carbon steel 6.1mm fastener" at bounding box center [148, 523] width 237 height 11
click at [439, 520] on div "0.00" at bounding box center [428, 524] width 73 height 20
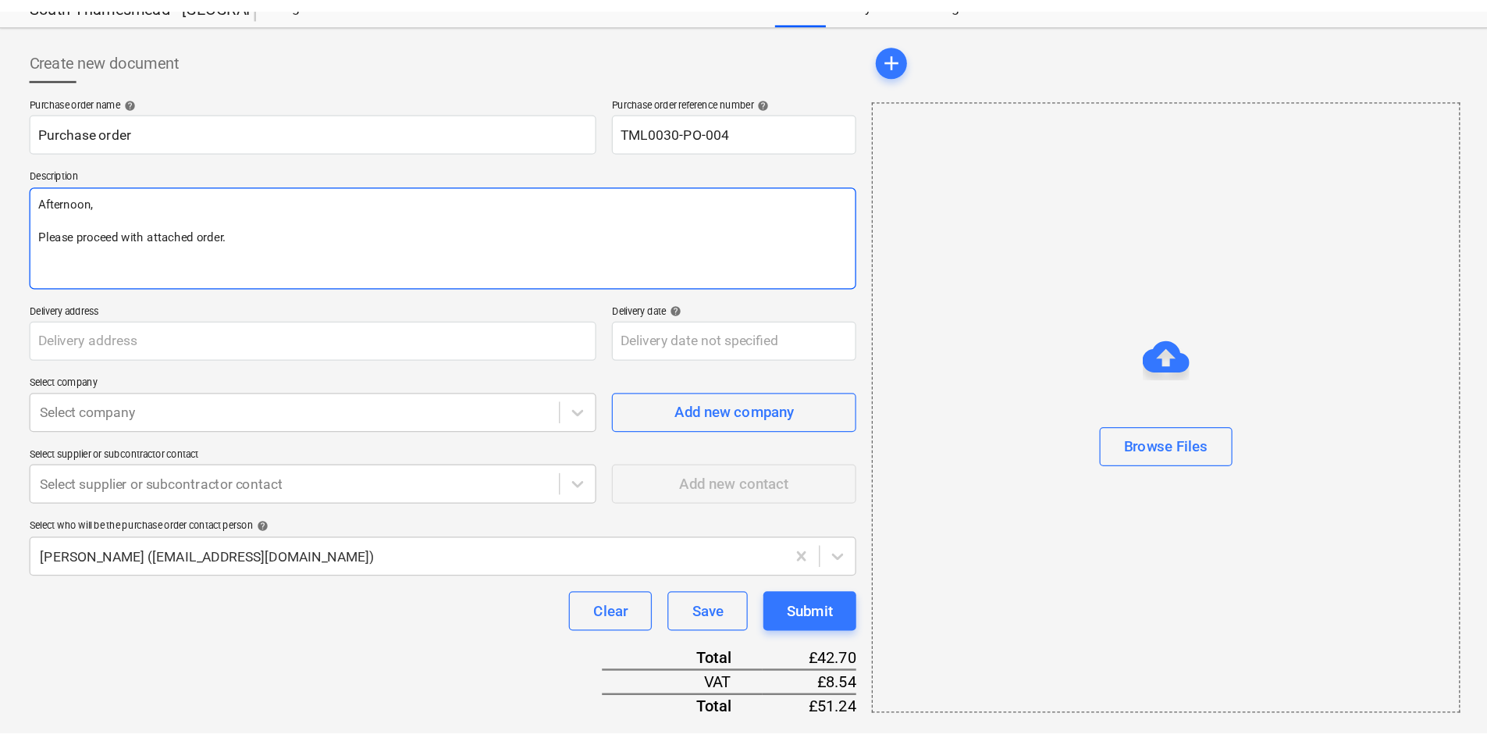
scroll to position [0, 0]
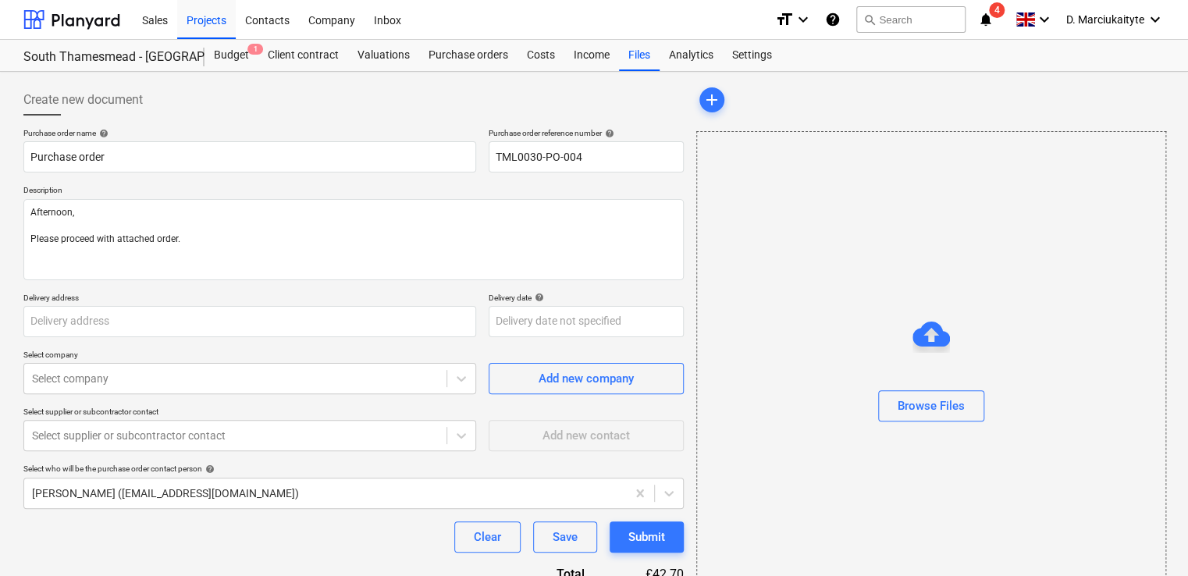
click at [237, 342] on div "Purchase order name help Purchase order Purchase order reference number help TM…" at bounding box center [353, 486] width 660 height 717
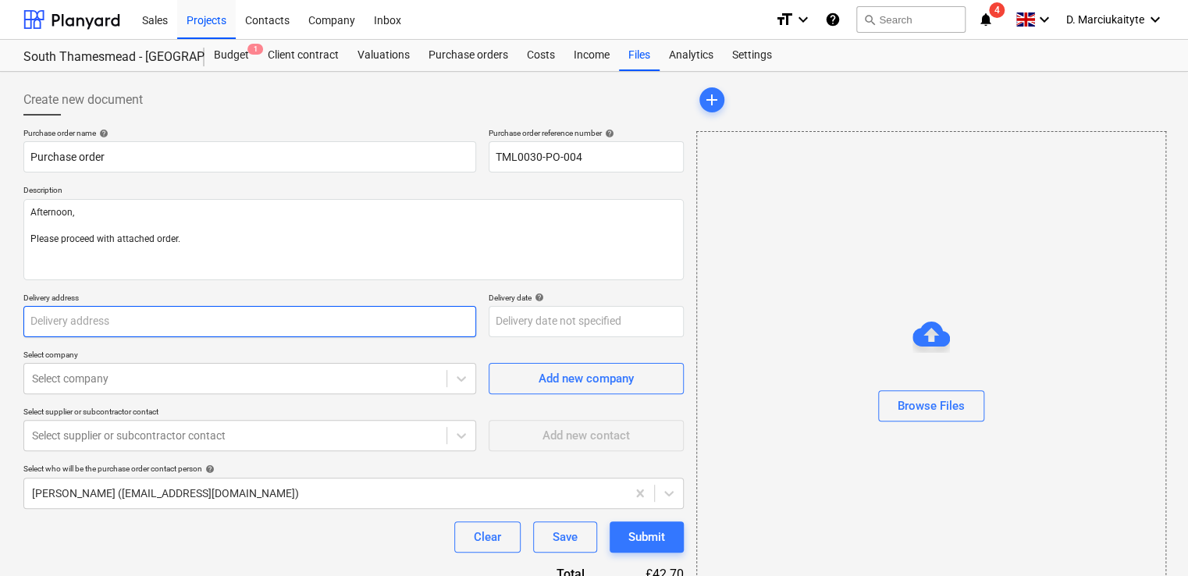
drag, startPoint x: 232, startPoint y: 317, endPoint x: 244, endPoint y: 320, distance: 12.1
click at [233, 317] on input "text" at bounding box center [249, 321] width 453 height 31
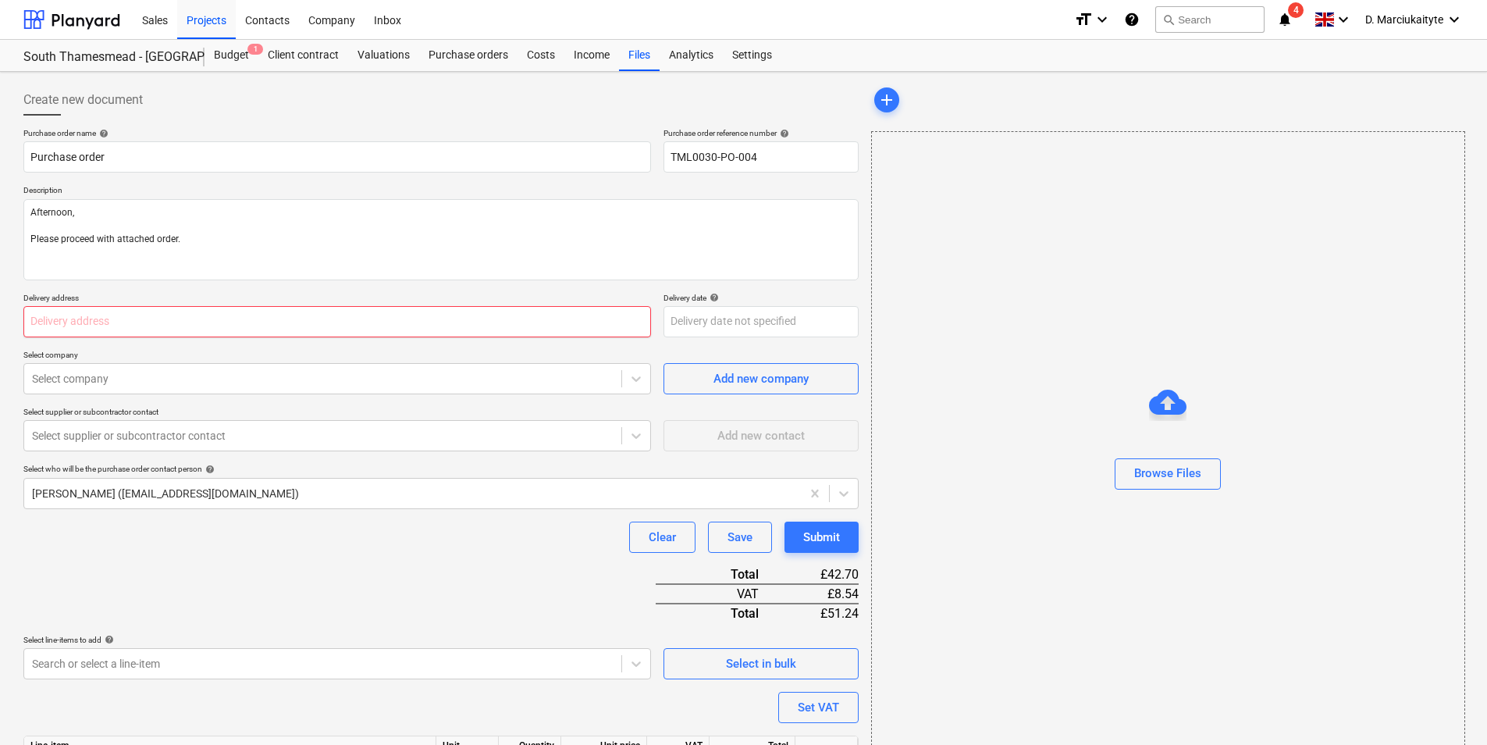
drag, startPoint x: 293, startPoint y: 309, endPoint x: 296, endPoint y: 319, distance: 10.6
click at [294, 313] on input "text" at bounding box center [337, 321] width 628 height 31
paste input "[PERSON_NAME] Partnerships, [STREET_ADDRESS]"
click at [472, 397] on div "Purchase order name help Purchase order Purchase order reference number help TM…" at bounding box center [440, 486] width 835 height 717
click at [474, 372] on div at bounding box center [323, 379] width 582 height 16
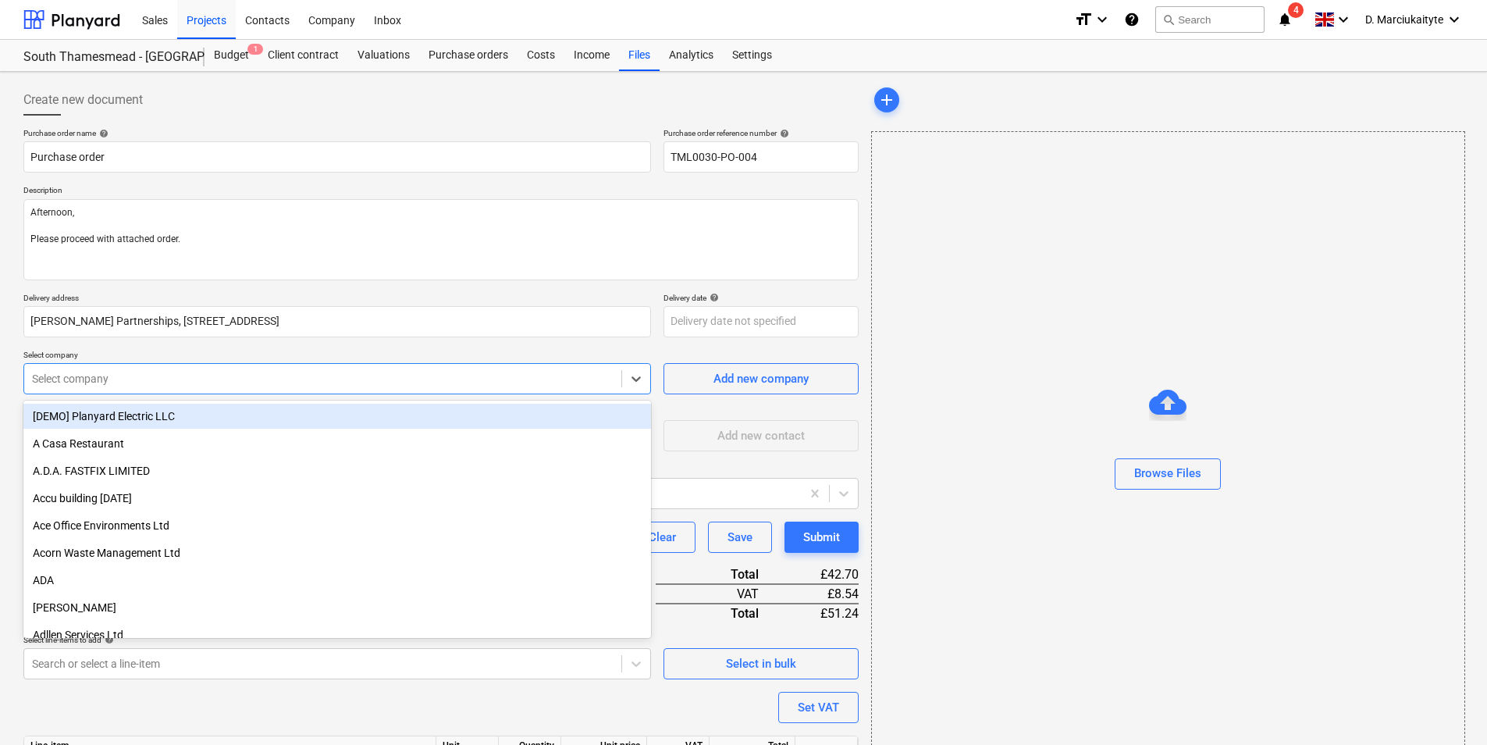
click at [540, 288] on div "Purchase order name help Purchase order Purchase order reference number help TM…" at bounding box center [440, 486] width 835 height 717
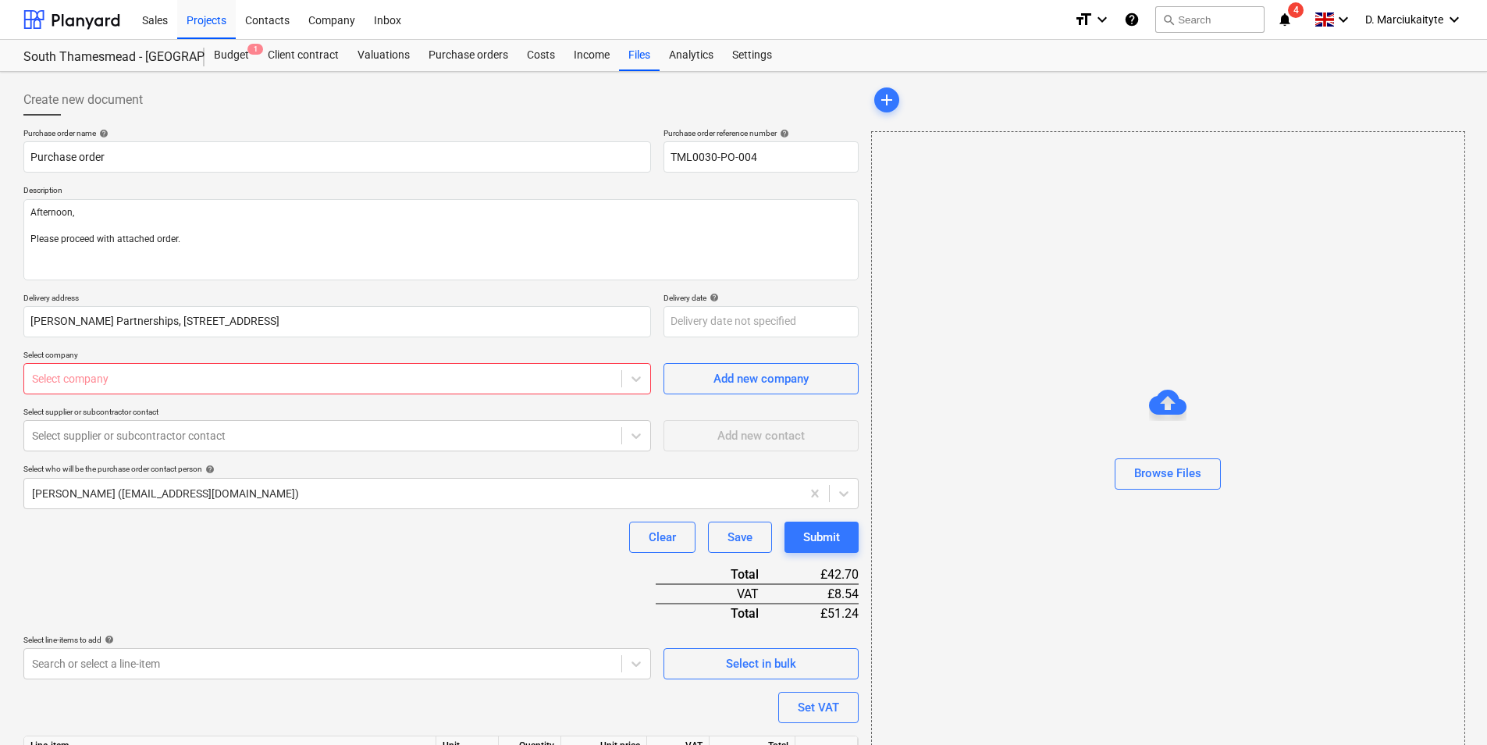
click at [330, 374] on div at bounding box center [323, 379] width 582 height 16
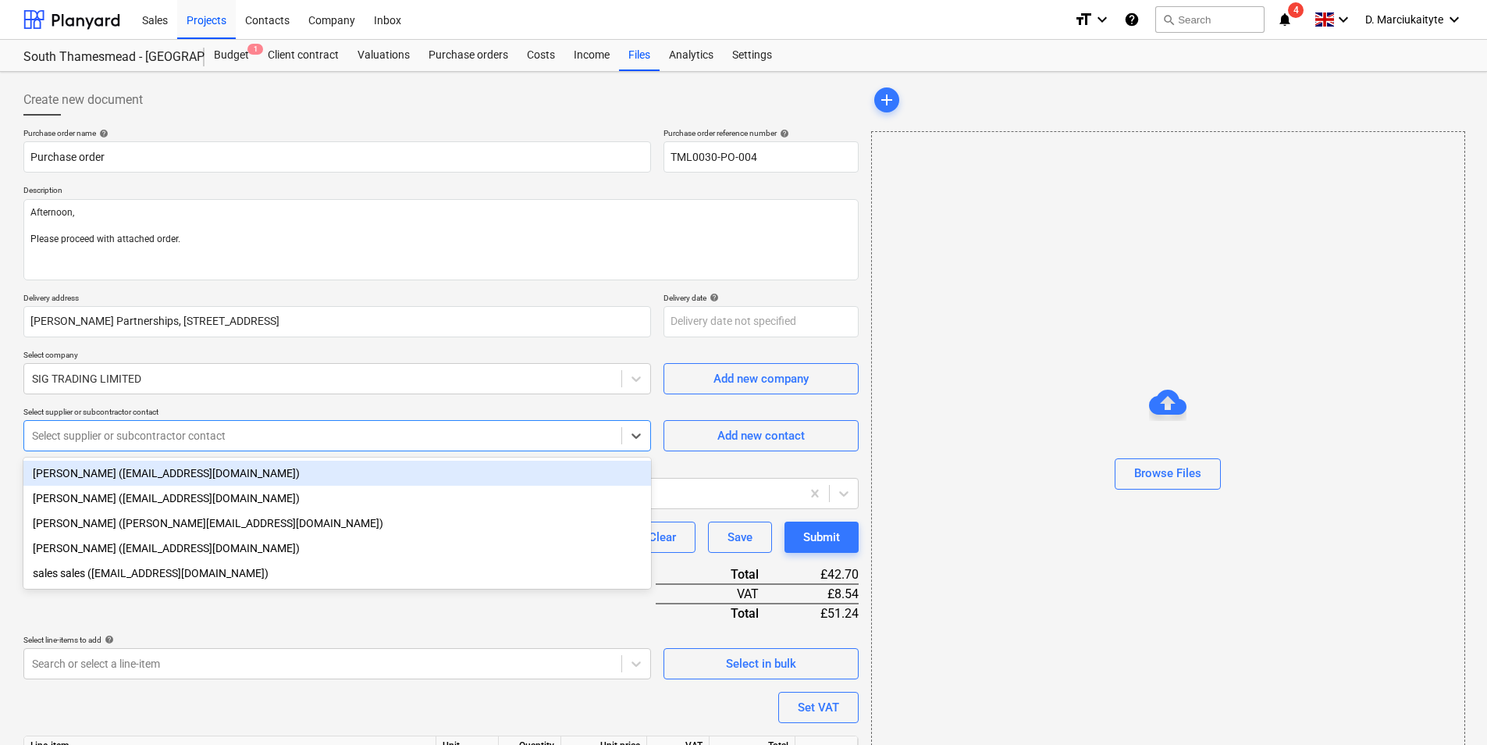
click at [340, 434] on div at bounding box center [323, 436] width 582 height 16
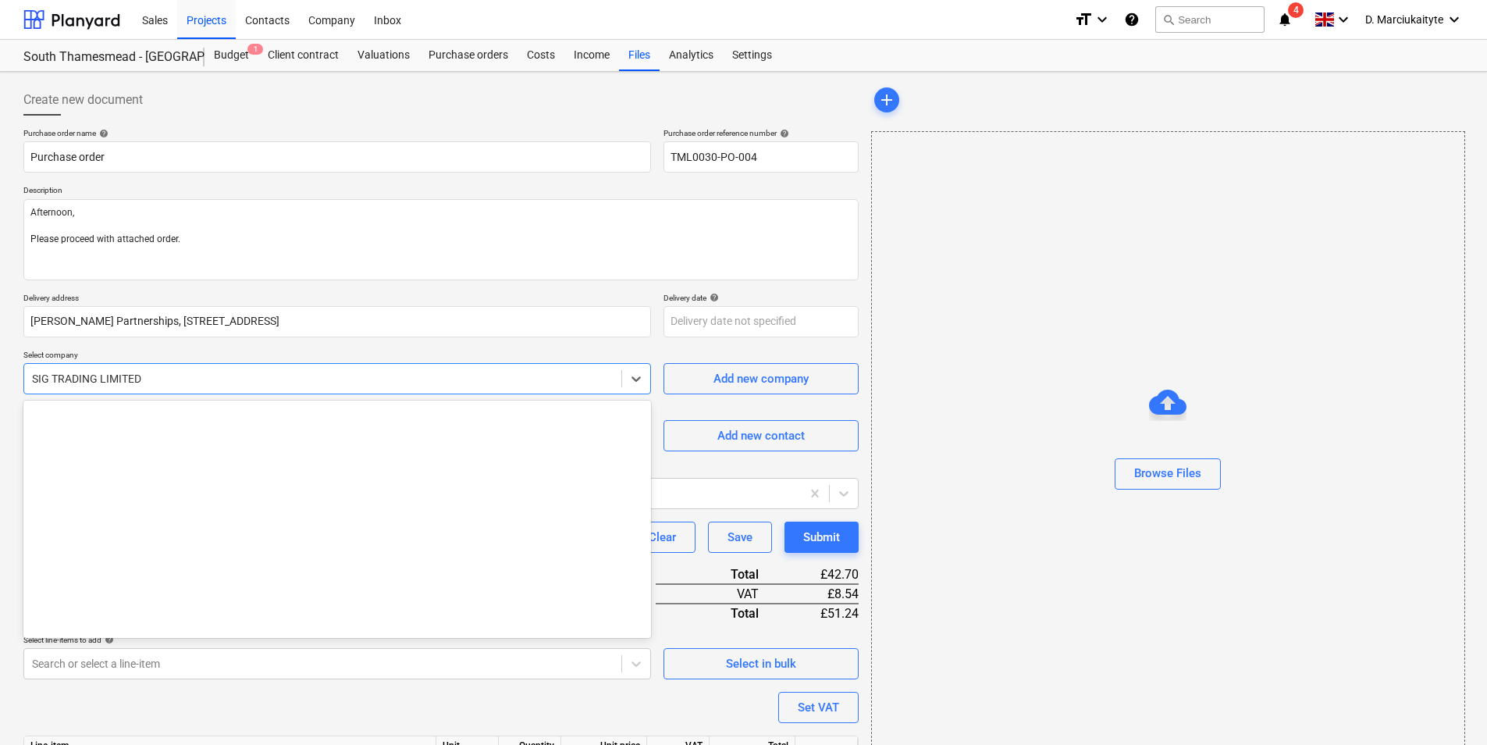
click at [182, 372] on div at bounding box center [323, 379] width 582 height 16
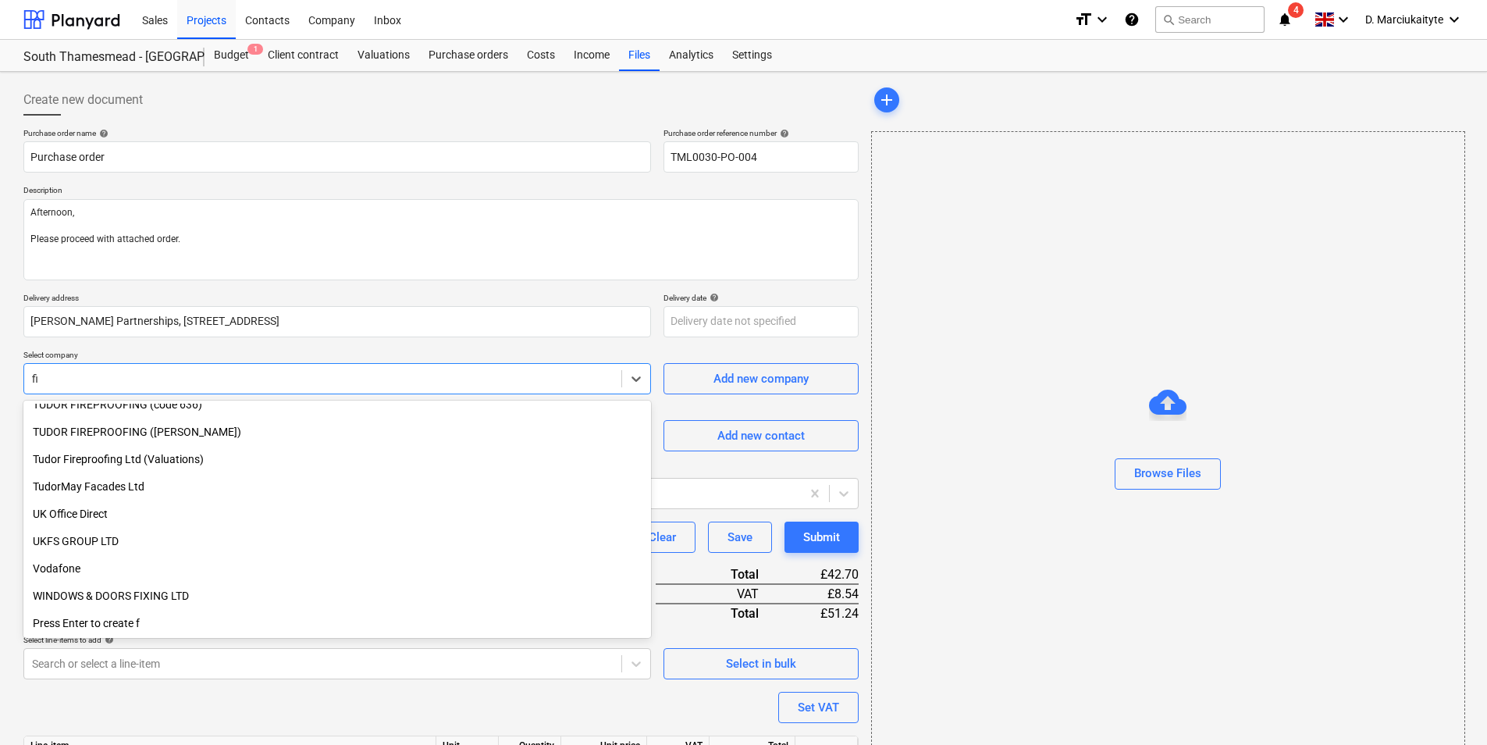
scroll to position [558, 0]
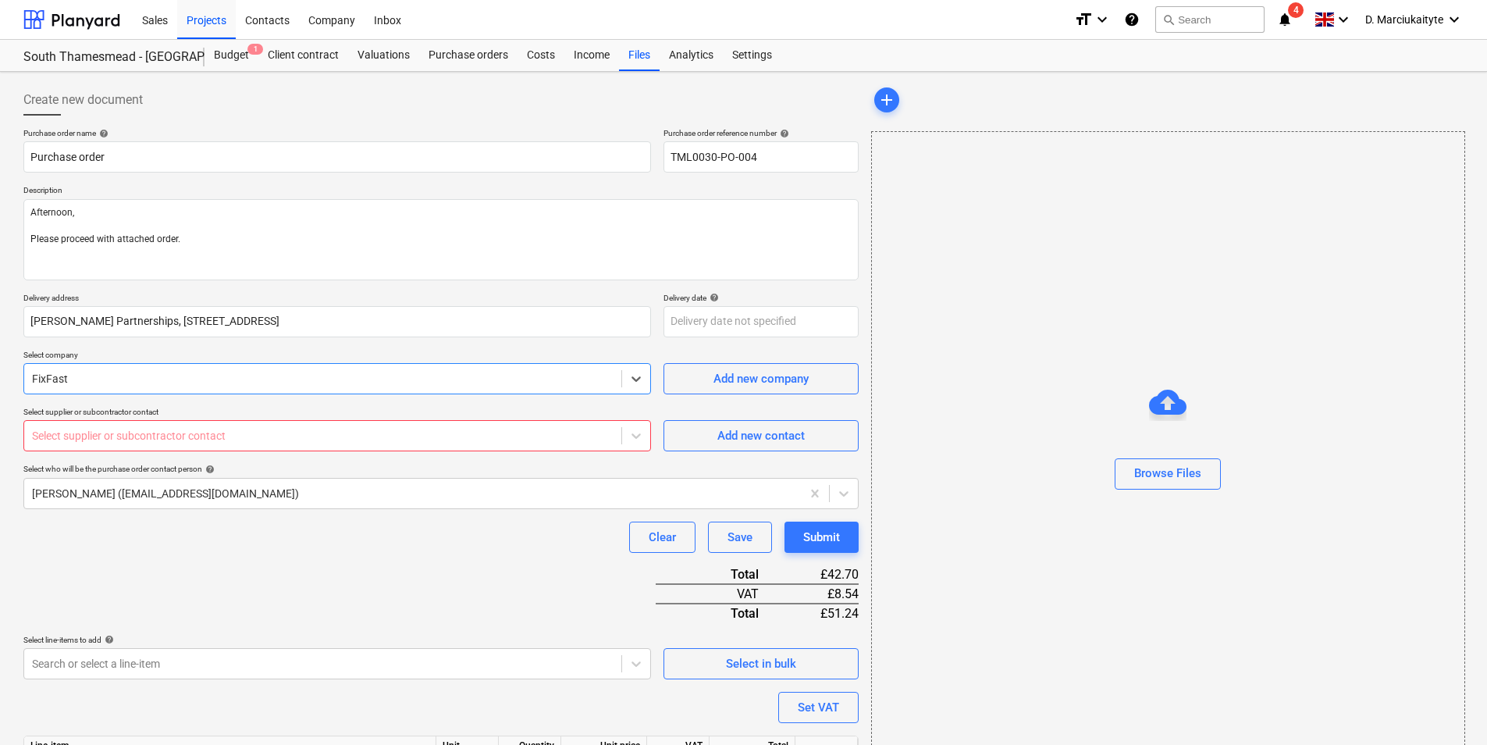
click at [317, 443] on div at bounding box center [323, 436] width 582 height 16
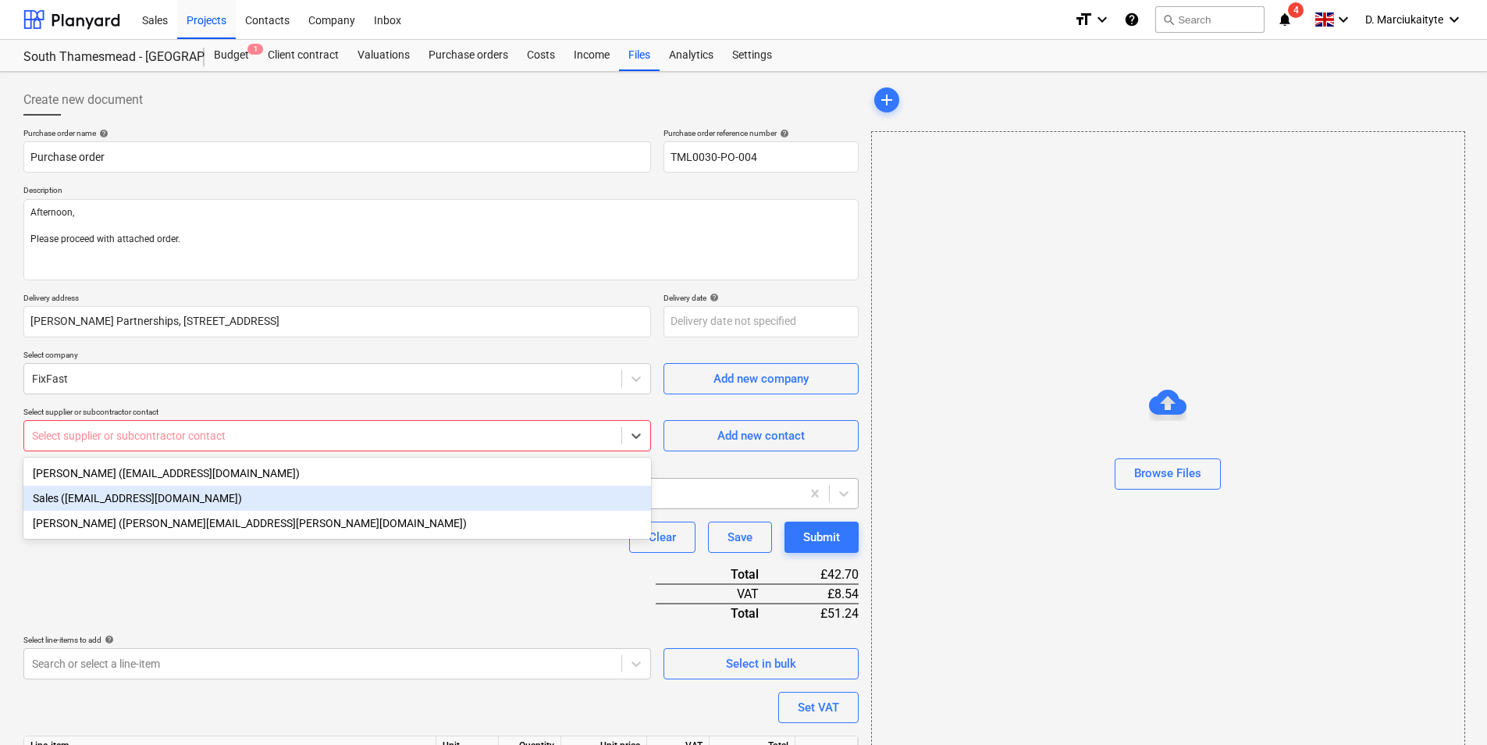
click at [262, 496] on div "Sales (sales@fixfast.com)" at bounding box center [337, 498] width 628 height 25
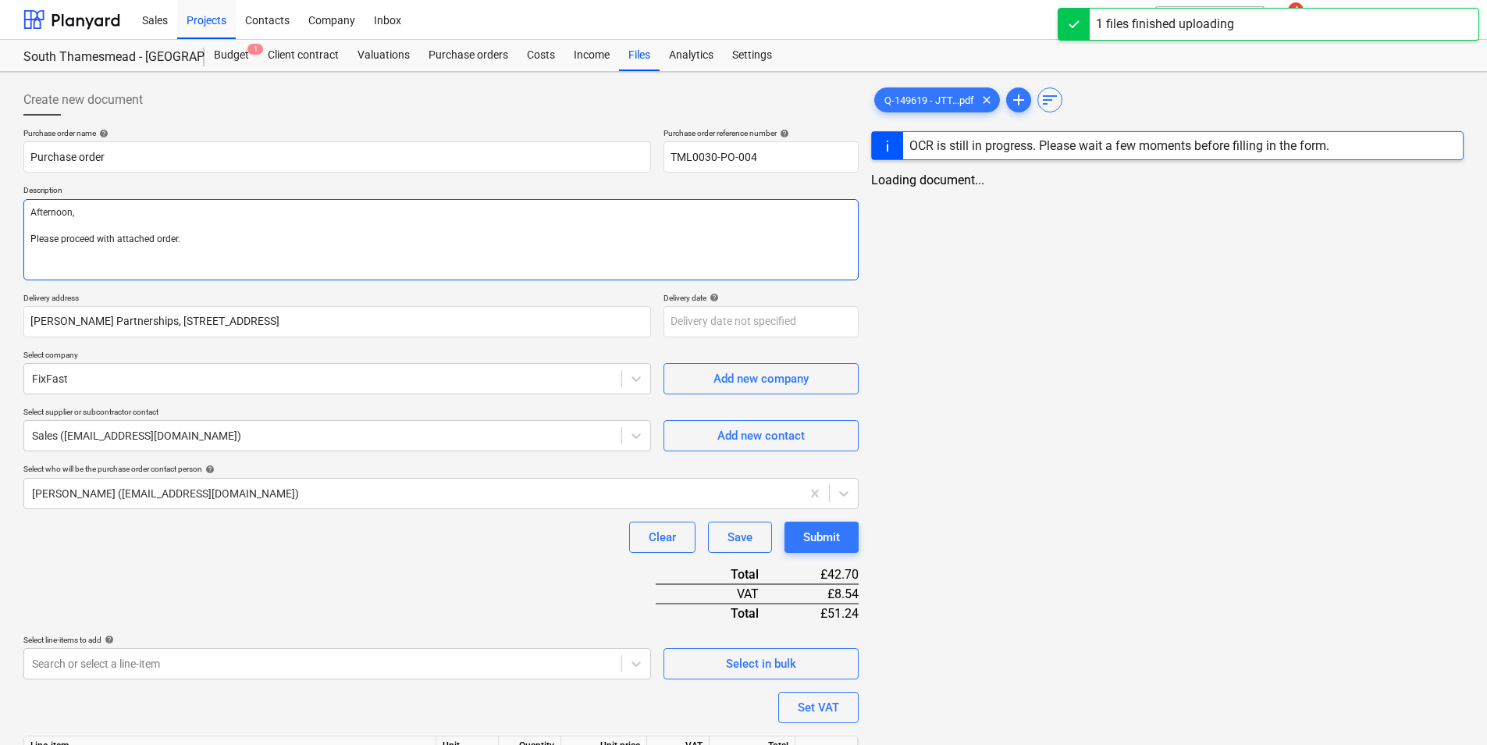
click at [136, 253] on textarea "Afternoon, Please proceed with attached order." at bounding box center [440, 239] width 835 height 81
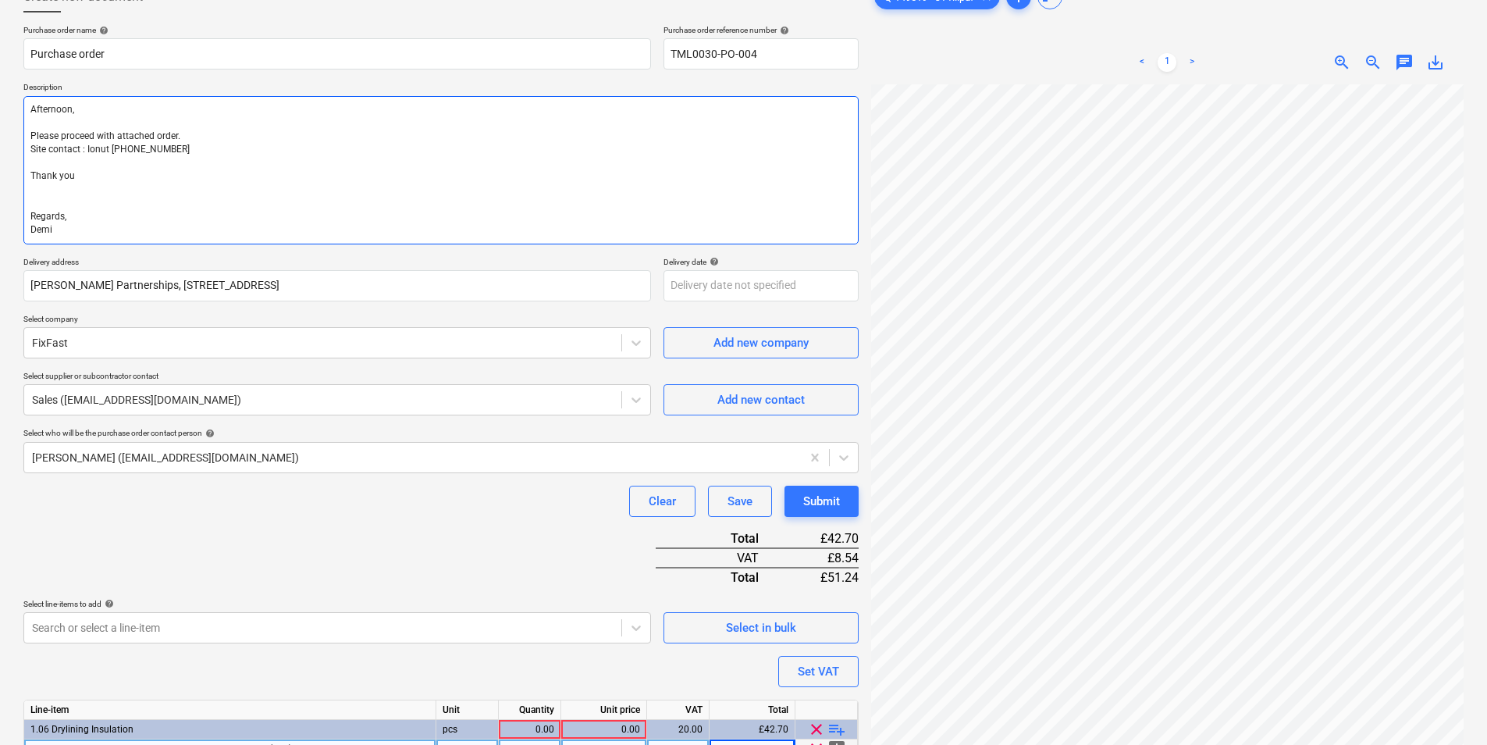
scroll to position [180, 0]
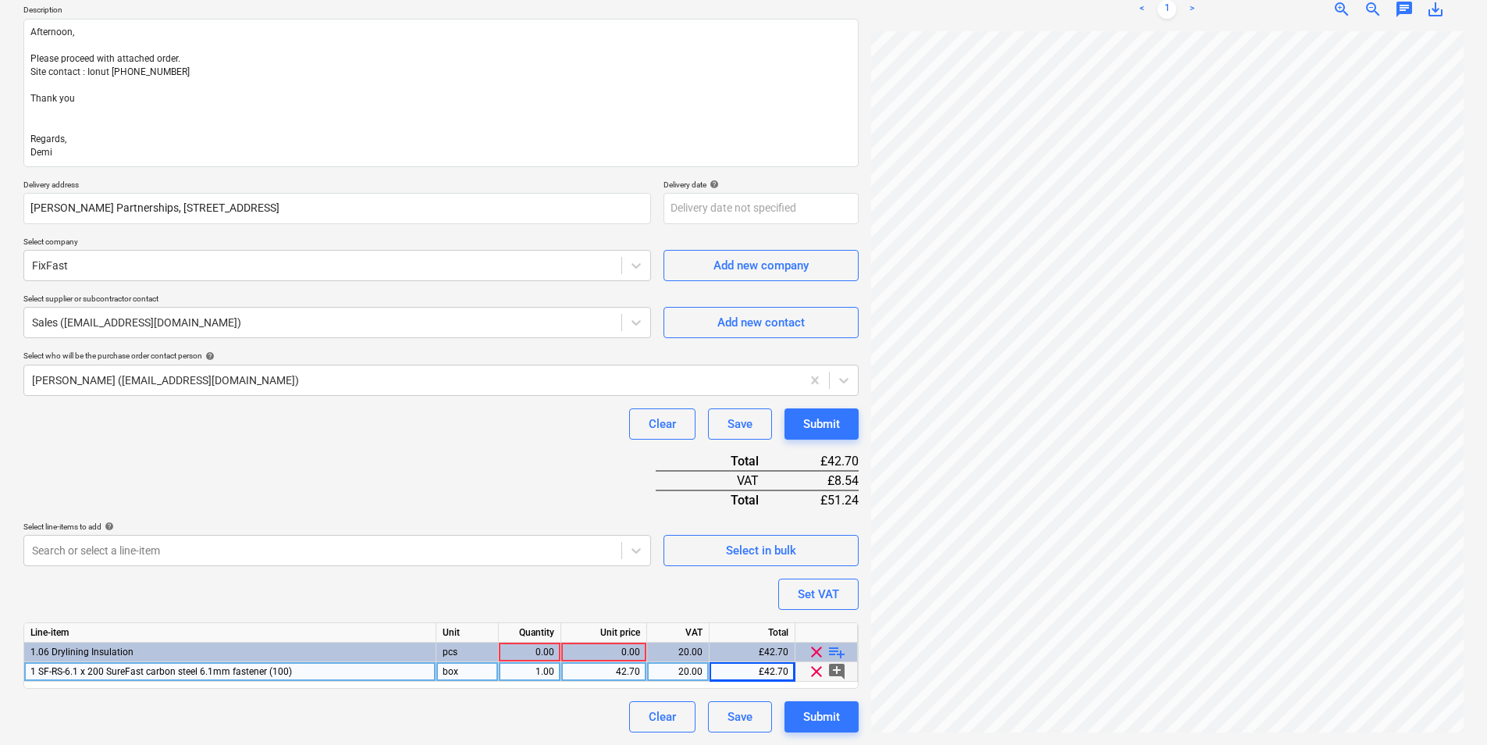
drag, startPoint x: 535, startPoint y: 651, endPoint x: 539, endPoint y: 641, distance: 11.2
click at [536, 553] on div "0.00" at bounding box center [529, 652] width 49 height 20
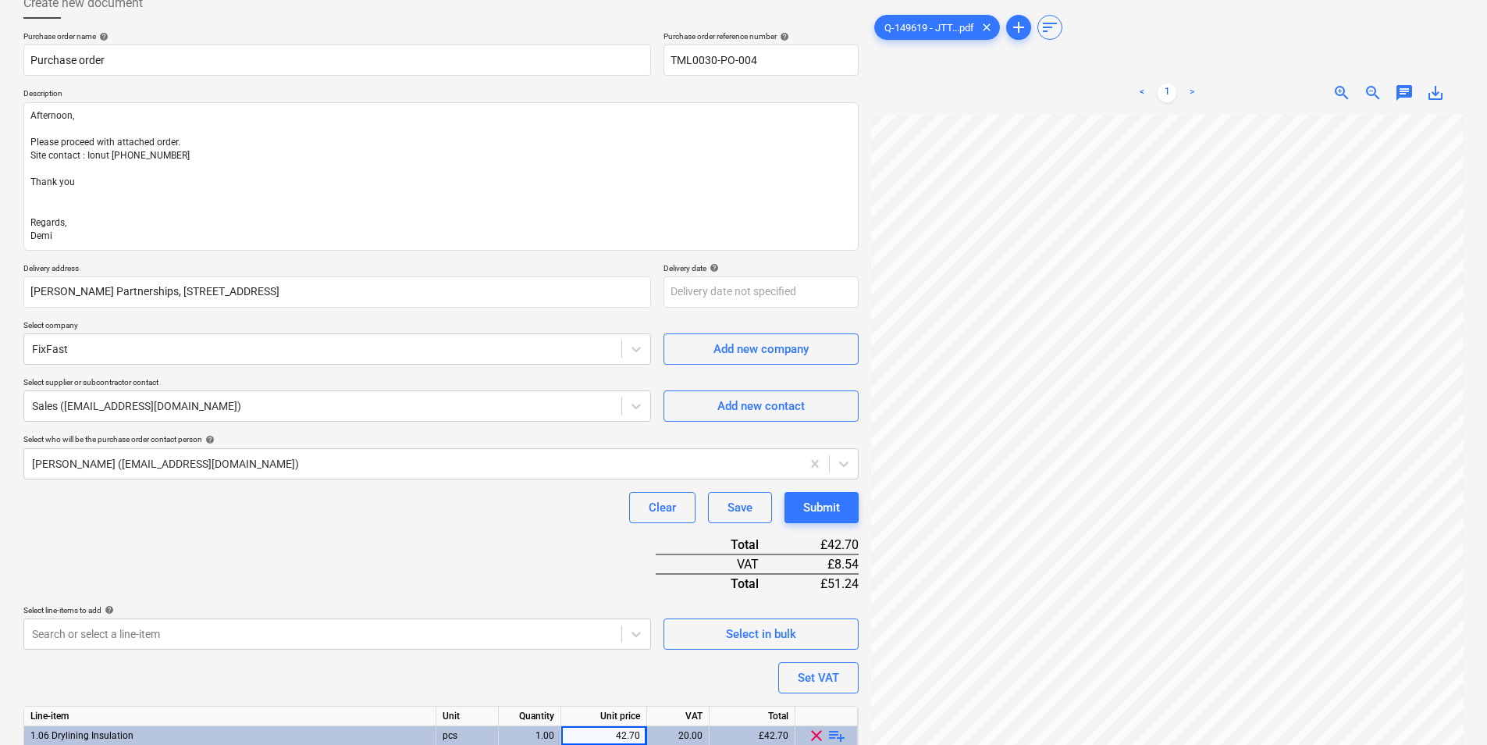
scroll to position [0, 0]
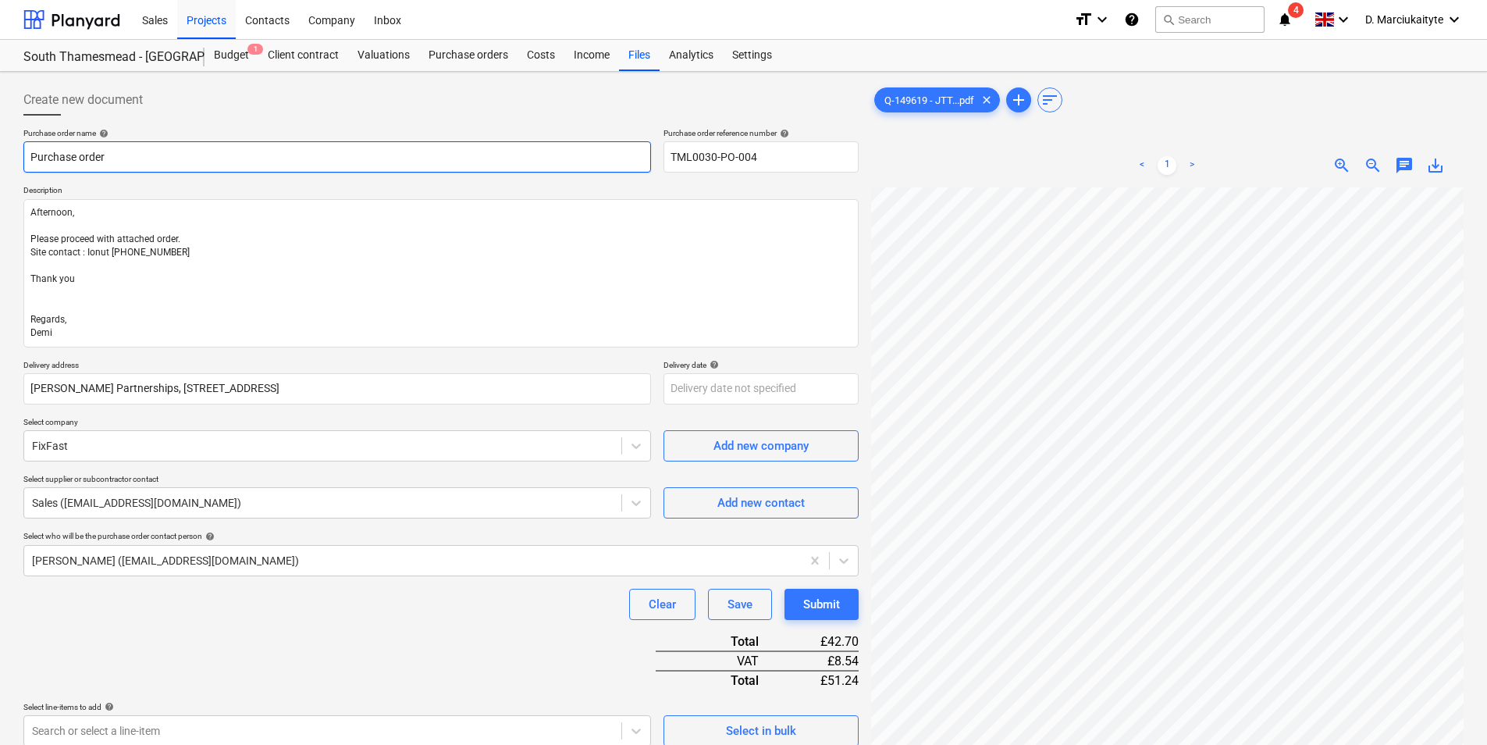
click at [519, 155] on input "Purchase order" at bounding box center [337, 156] width 628 height 31
drag, startPoint x: 782, startPoint y: 153, endPoint x: 588, endPoint y: 162, distance: 194.6
click at [588, 162] on div "Purchase order name help Purchase order Purchase order reference number help TM…" at bounding box center [440, 150] width 835 height 44
click at [204, 159] on input "Purchase order" at bounding box center [337, 156] width 628 height 31
paste input "TML0030-PO-004"
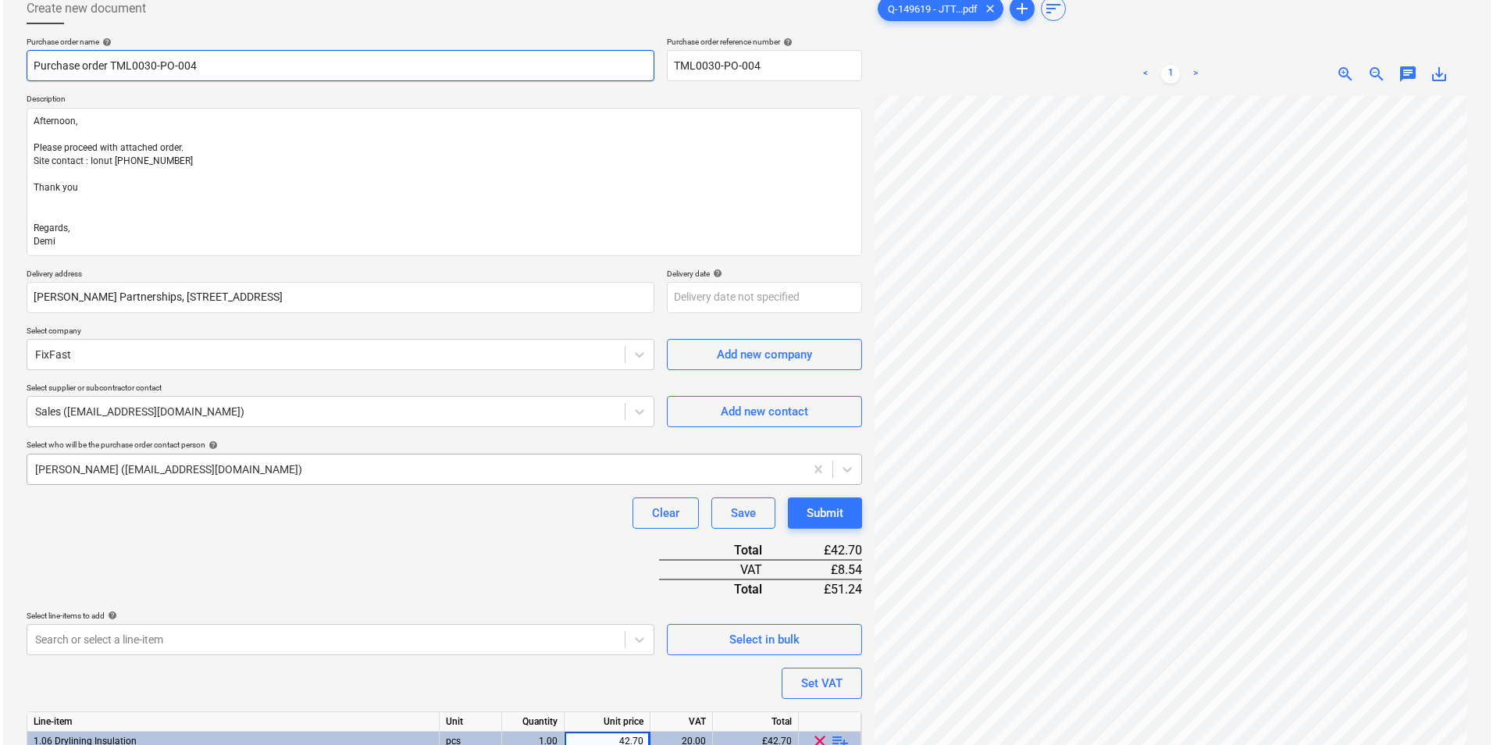
scroll to position [180, 0]
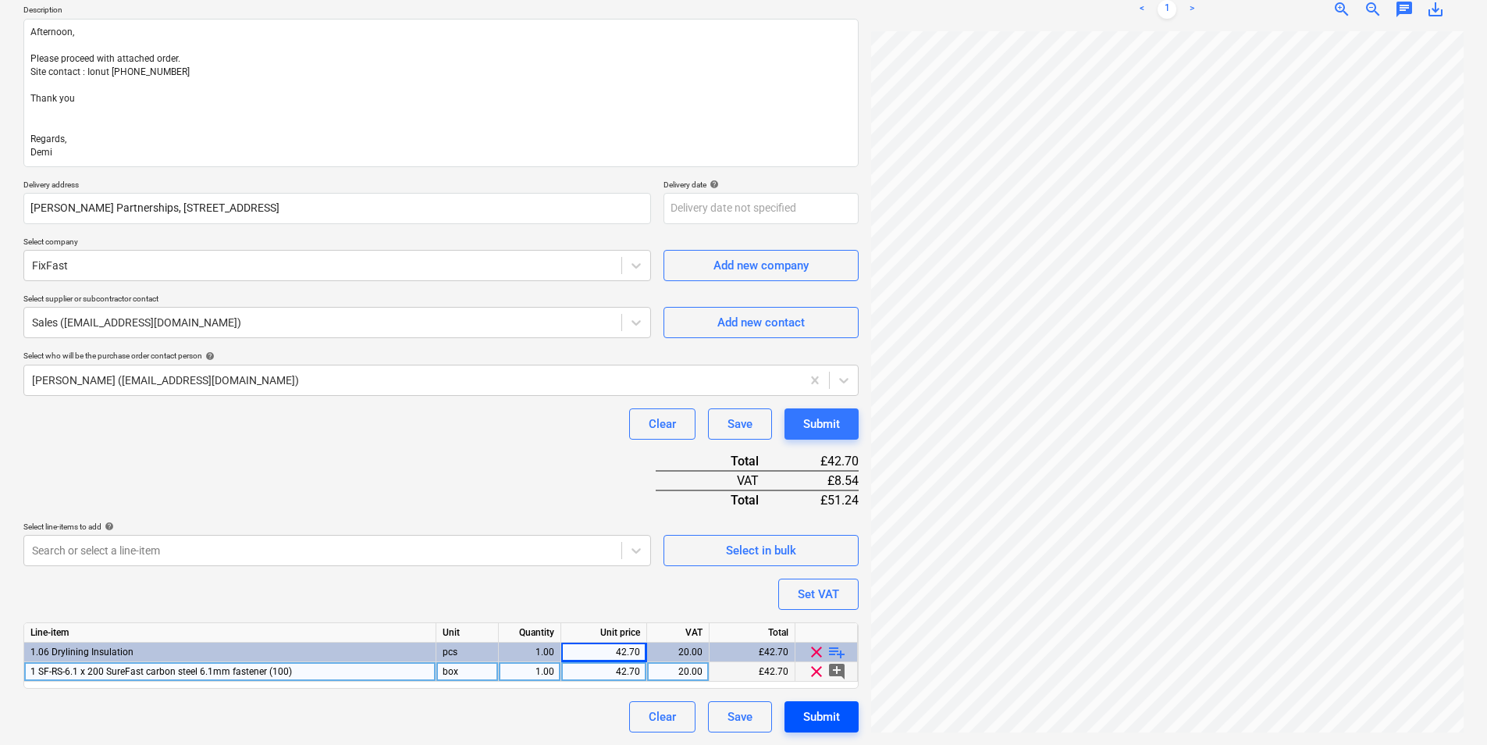
click at [834, 553] on div "Submit" at bounding box center [821, 716] width 37 height 20
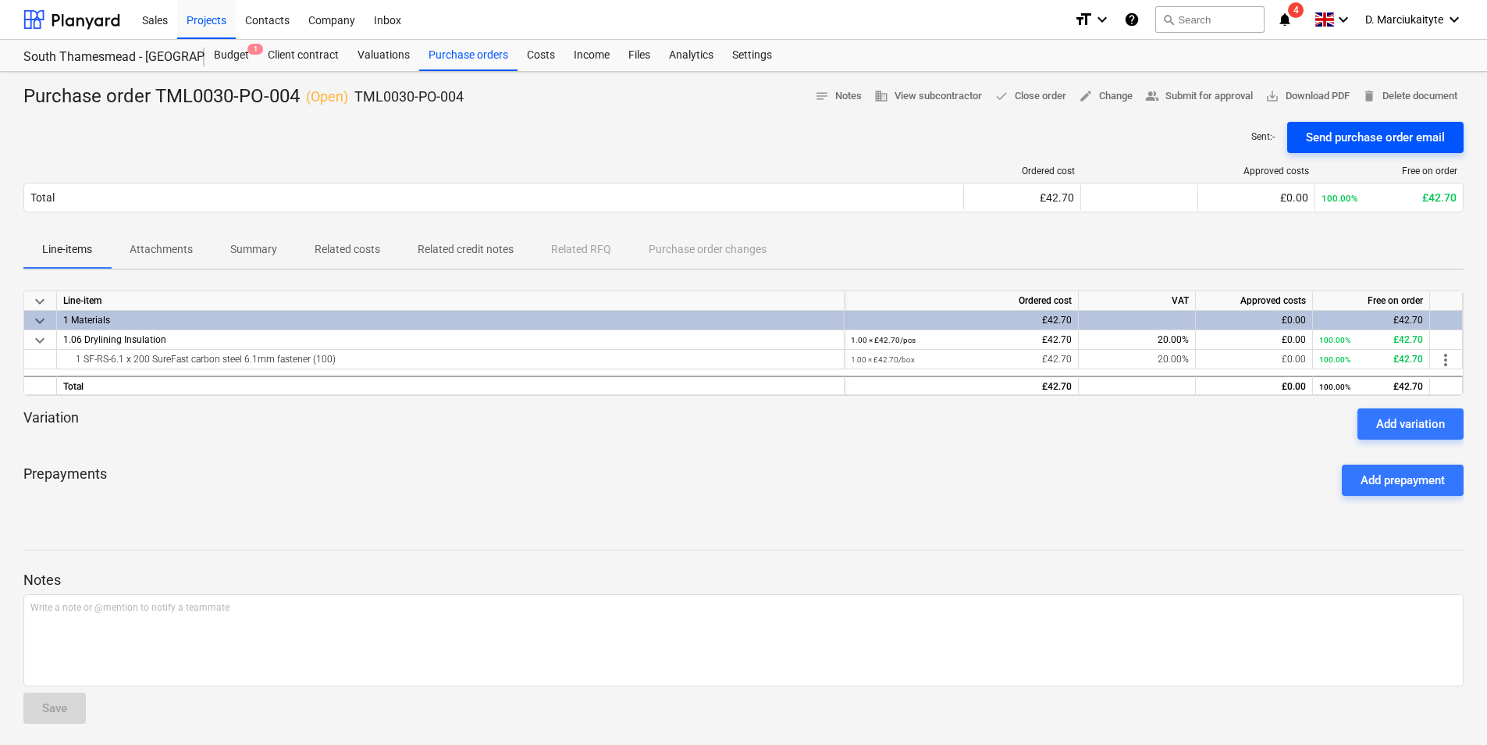
click at [1187, 131] on div "Send purchase order email" at bounding box center [1375, 137] width 139 height 20
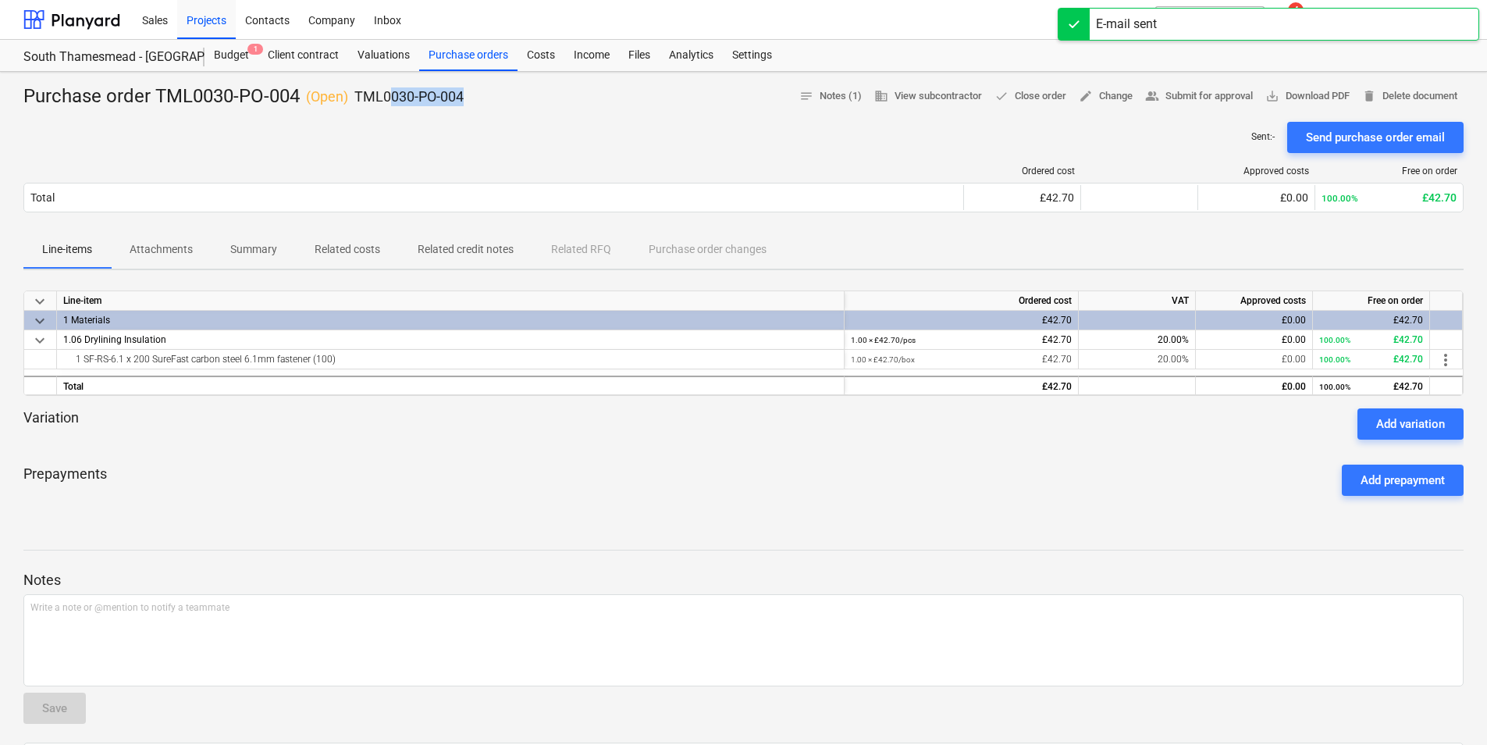
drag, startPoint x: 491, startPoint y: 98, endPoint x: 402, endPoint y: 93, distance: 89.2
click at [402, 93] on div "Purchase order TML0030-PO-004 ( Open ) TML0030-PO-004 notes Notes (1) business …" at bounding box center [743, 96] width 1440 height 25
copy p "30-PO-004"
click at [501, 98] on div "Purchase order TML0030-PO-004 ( Open ) TML0030-PO-004 notes Notes (1) business …" at bounding box center [743, 96] width 1440 height 25
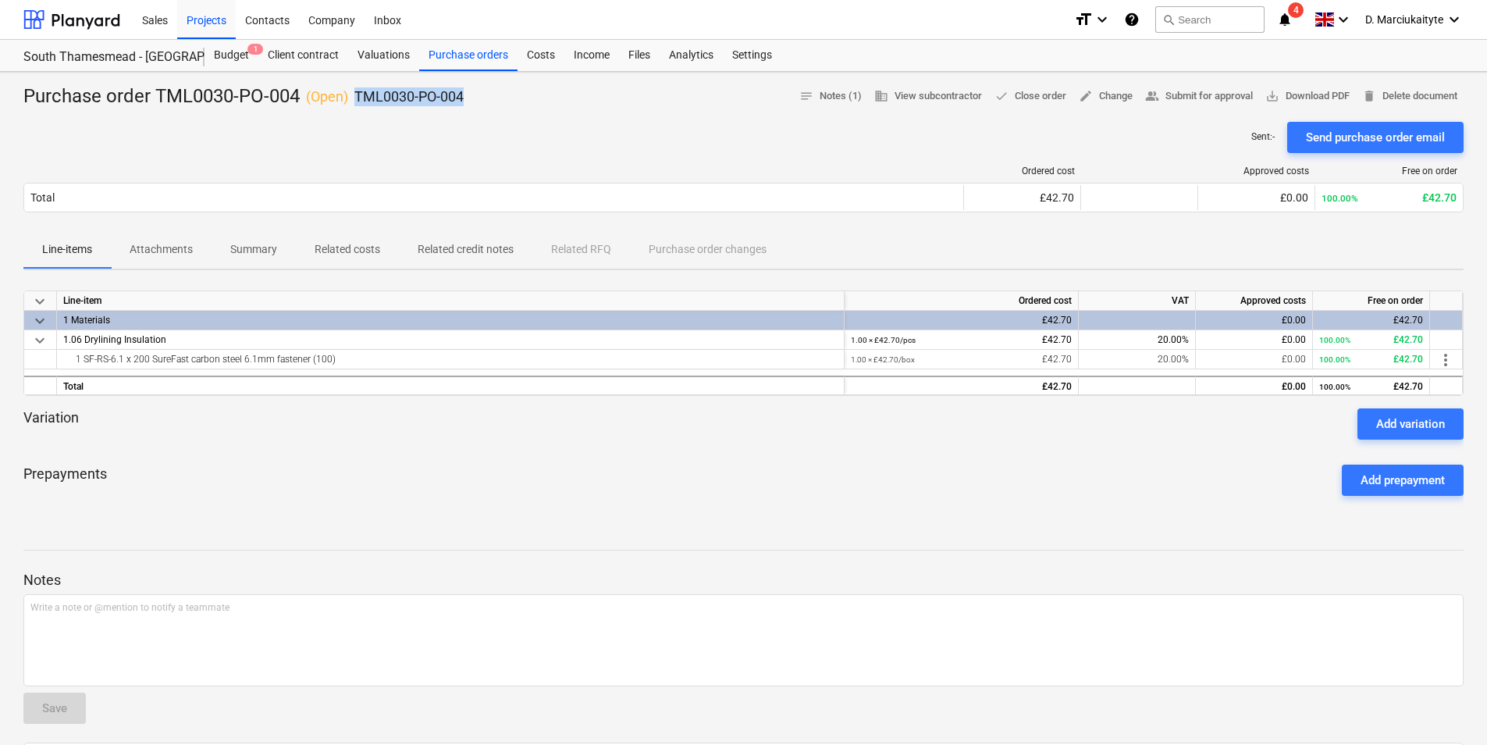
drag, startPoint x: 483, startPoint y: 94, endPoint x: 357, endPoint y: 94, distance: 126.5
click at [357, 94] on div "Purchase order TML0030-PO-004 ( Open ) TML0030-PO-004 notes Notes (1) business …" at bounding box center [743, 96] width 1440 height 25
copy p "TML0030-PO-004"
click at [479, 59] on div "Purchase orders" at bounding box center [468, 55] width 98 height 31
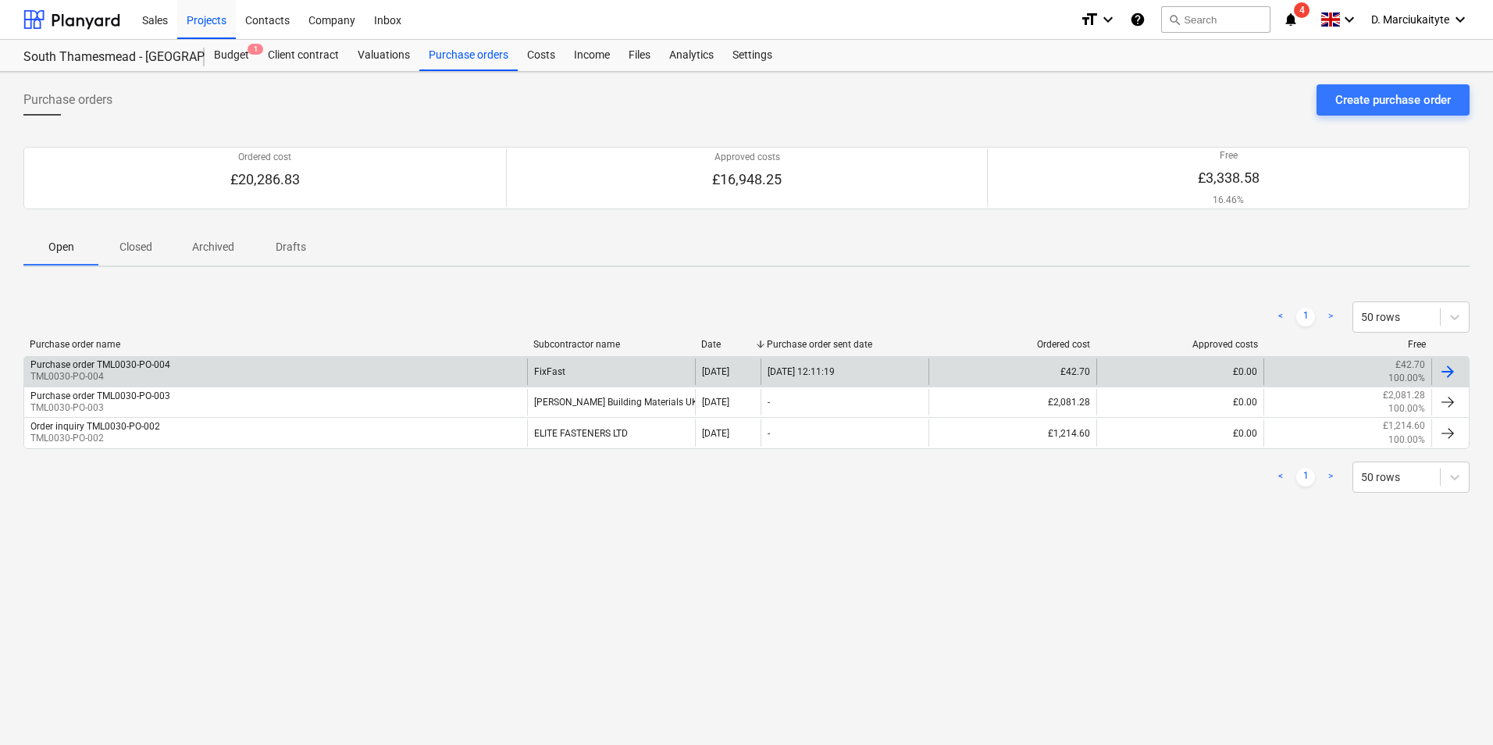
click at [213, 362] on div "Purchase order TML0030-PO-004 TML0030-PO-004" at bounding box center [275, 371] width 503 height 27
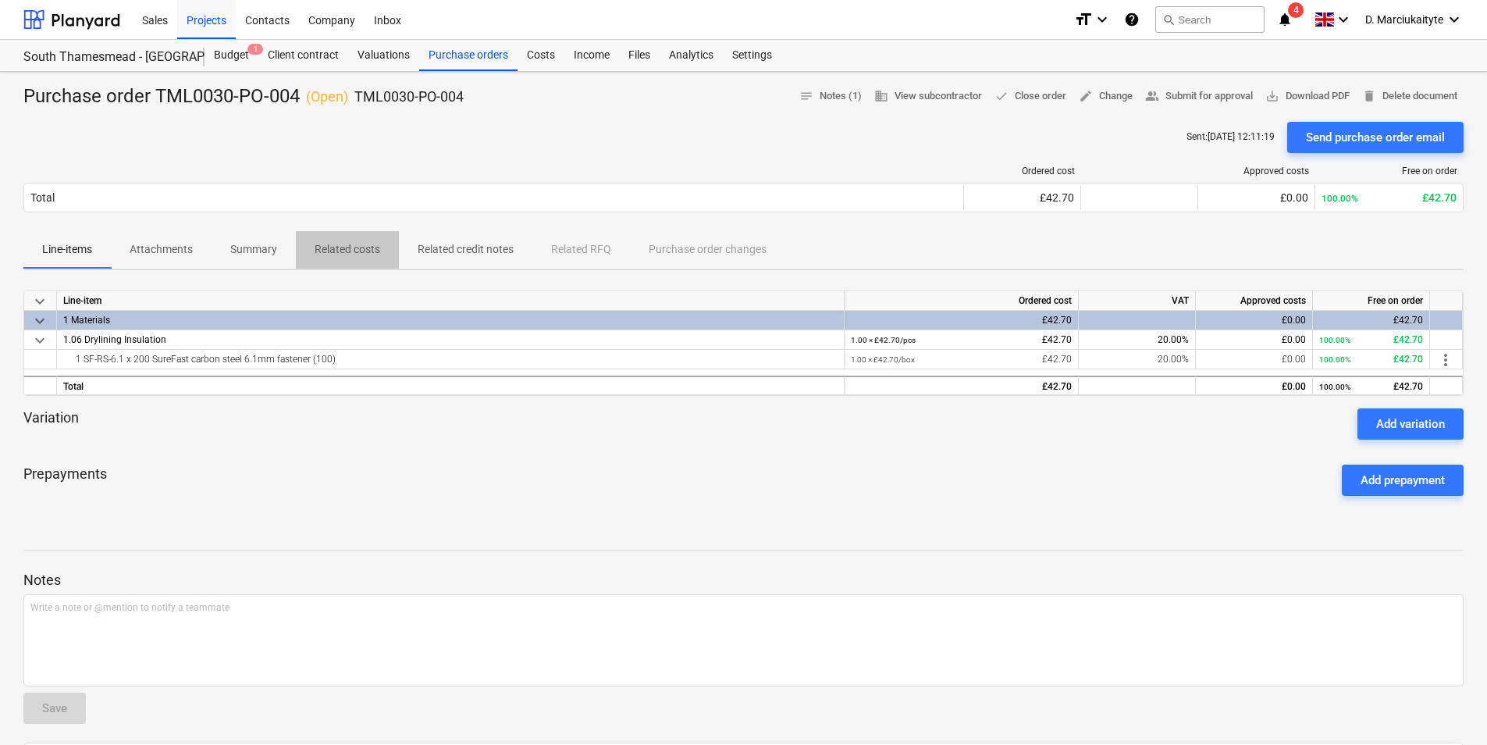
click at [348, 249] on p "Related costs" at bounding box center [348, 249] width 66 height 16
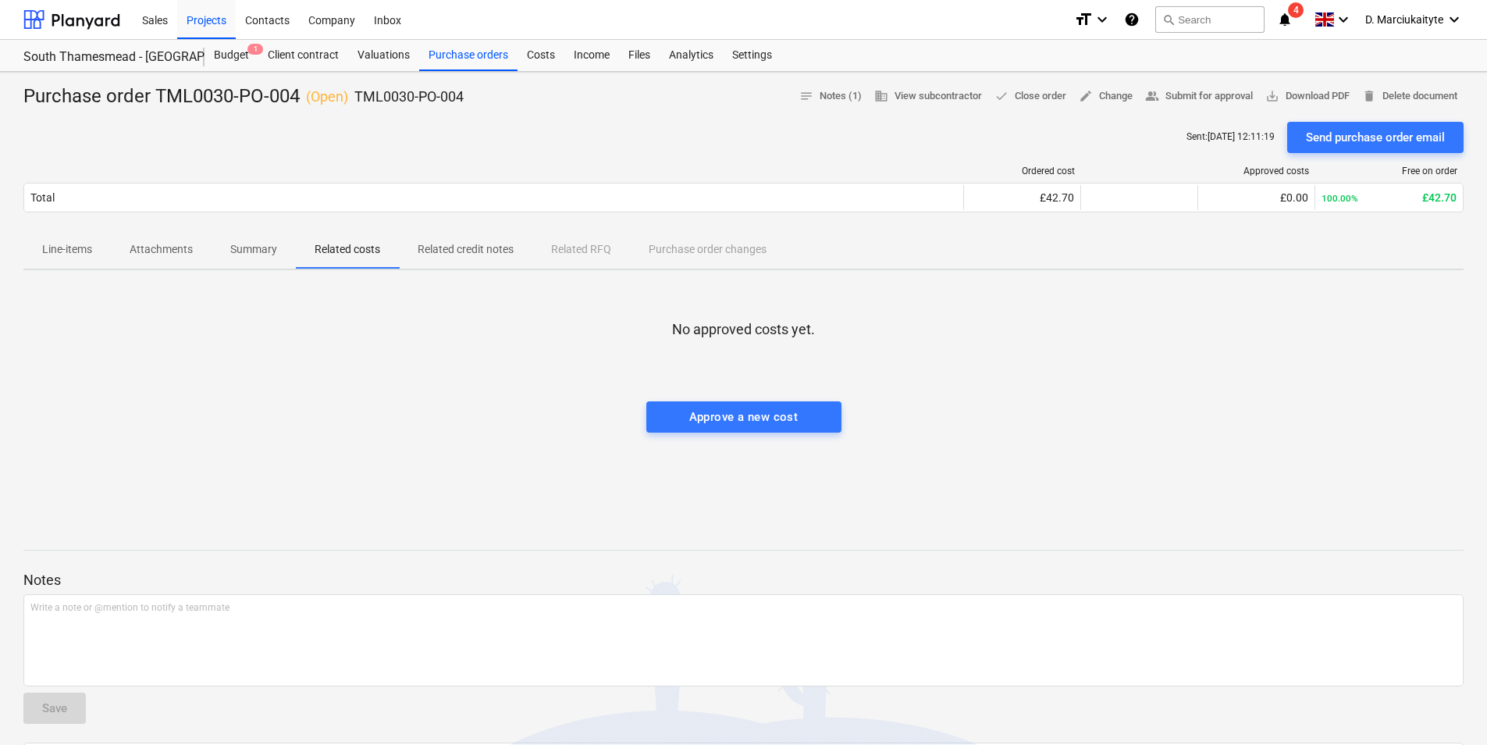
click at [238, 252] on p "Summary" at bounding box center [253, 249] width 47 height 16
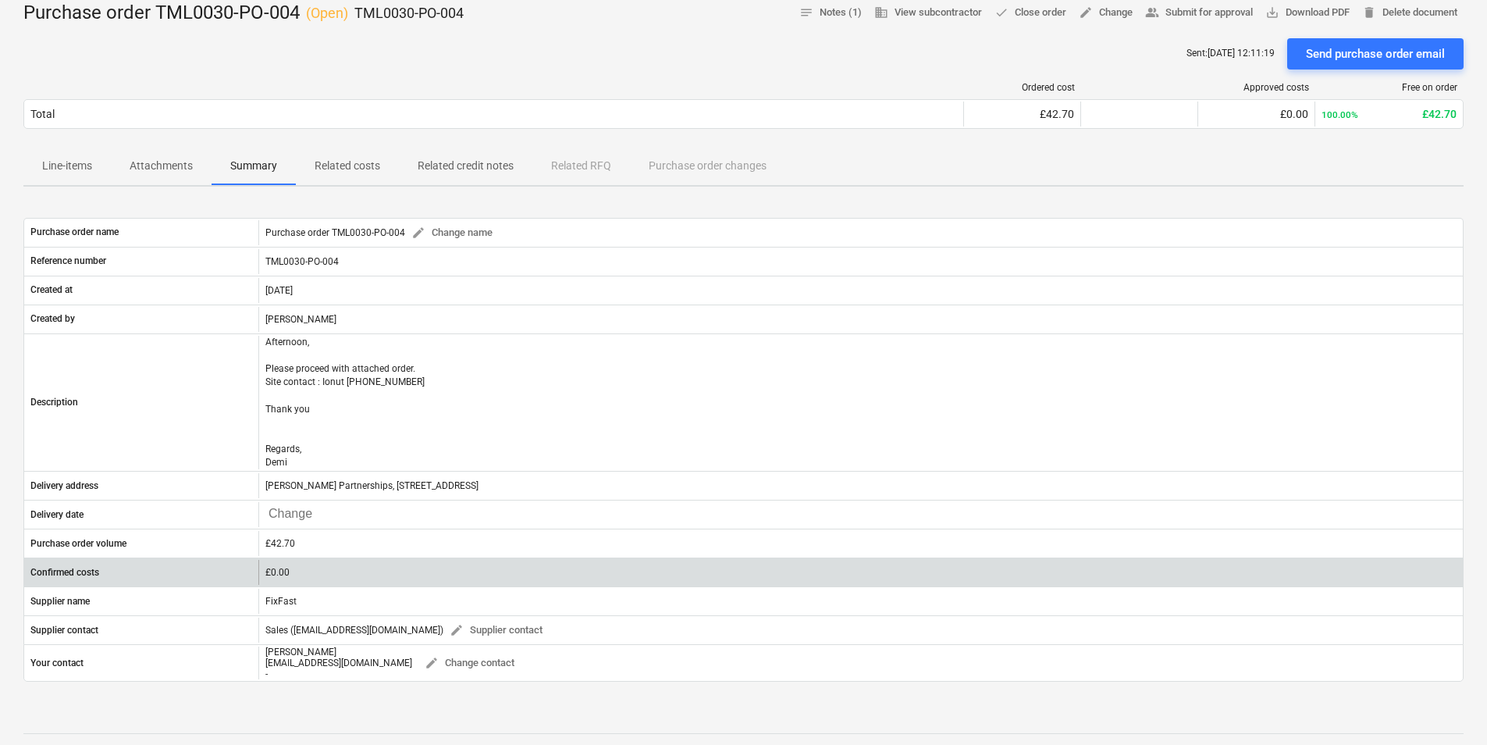
scroll to position [156, 0]
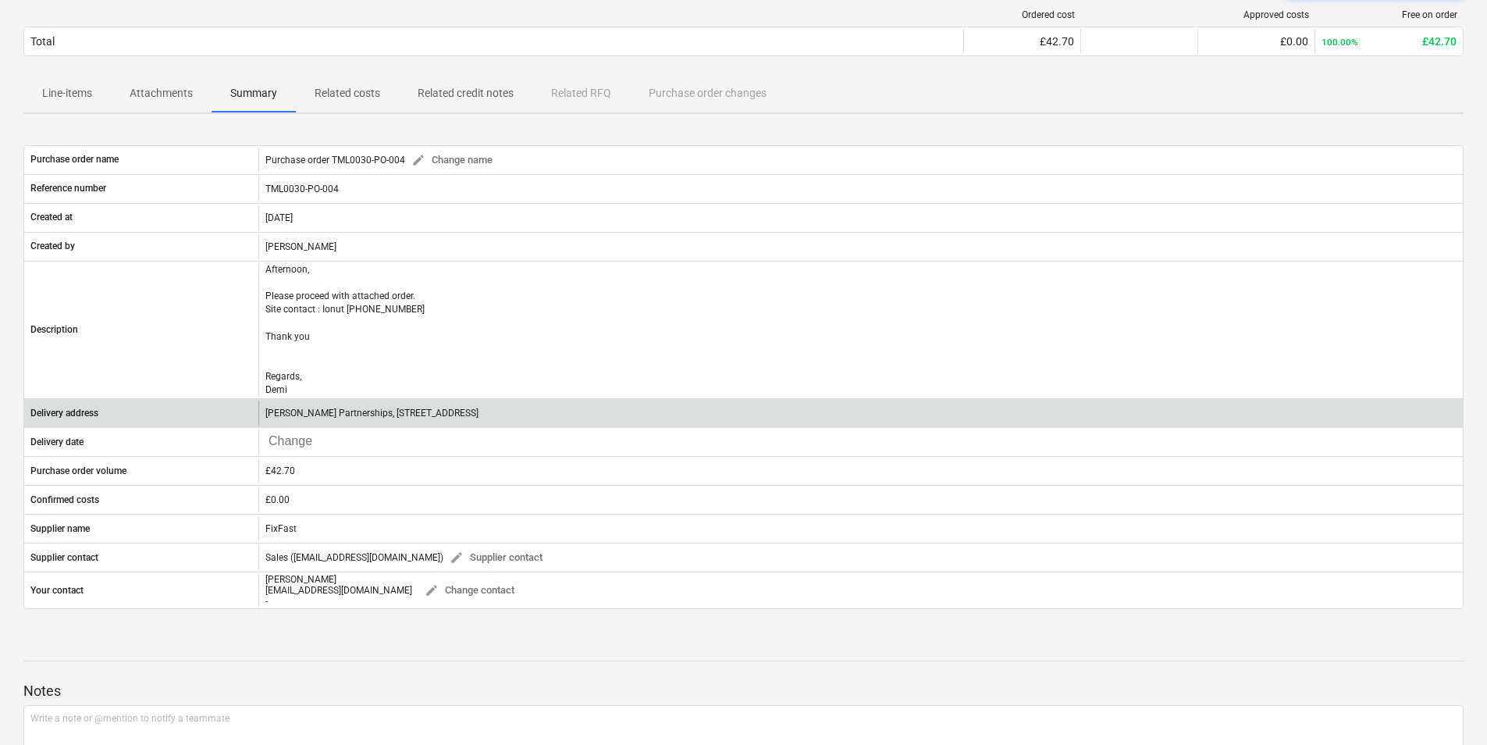
drag, startPoint x: 664, startPoint y: 410, endPoint x: 249, endPoint y: 402, distance: 414.6
click at [249, 402] on div "Delivery address Lovell Partnerships, Lakeside Centre, South Thamesmead, Bazalg…" at bounding box center [743, 412] width 1439 height 25
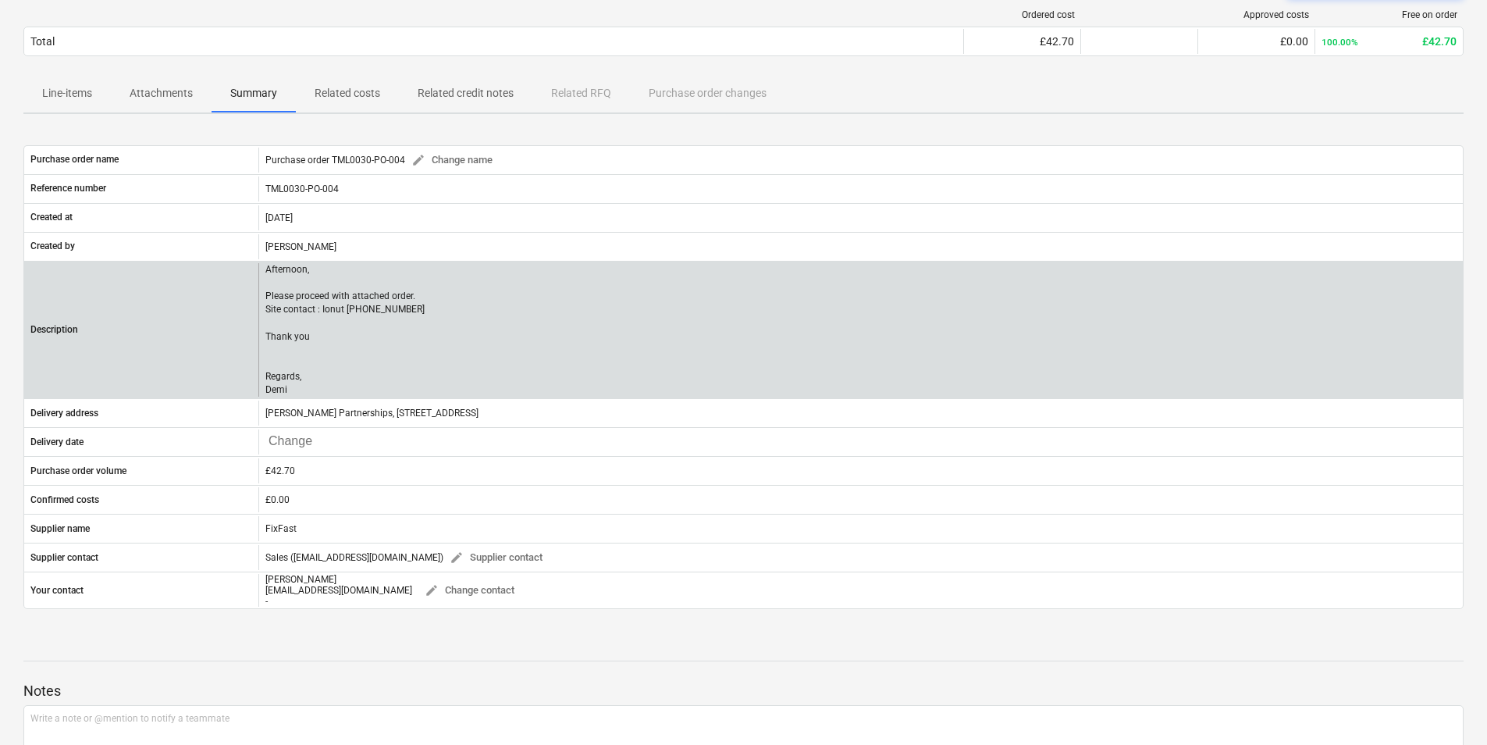
click at [397, 333] on p "Afternoon, Please proceed with attached order. Site contact : Ionut 07424539956…" at bounding box center [344, 330] width 159 height 134
drag, startPoint x: 409, startPoint y: 313, endPoint x: 252, endPoint y: 310, distance: 156.9
click at [252, 310] on div "Description Afternoon, Please proceed with attached order. Site contact : Ionut…" at bounding box center [743, 330] width 1439 height 134
click at [404, 326] on p "Afternoon, Please proceed with attached order. Site contact : Ionut 07424539956…" at bounding box center [344, 330] width 159 height 134
drag, startPoint x: 397, startPoint y: 315, endPoint x: 258, endPoint y: 311, distance: 138.3
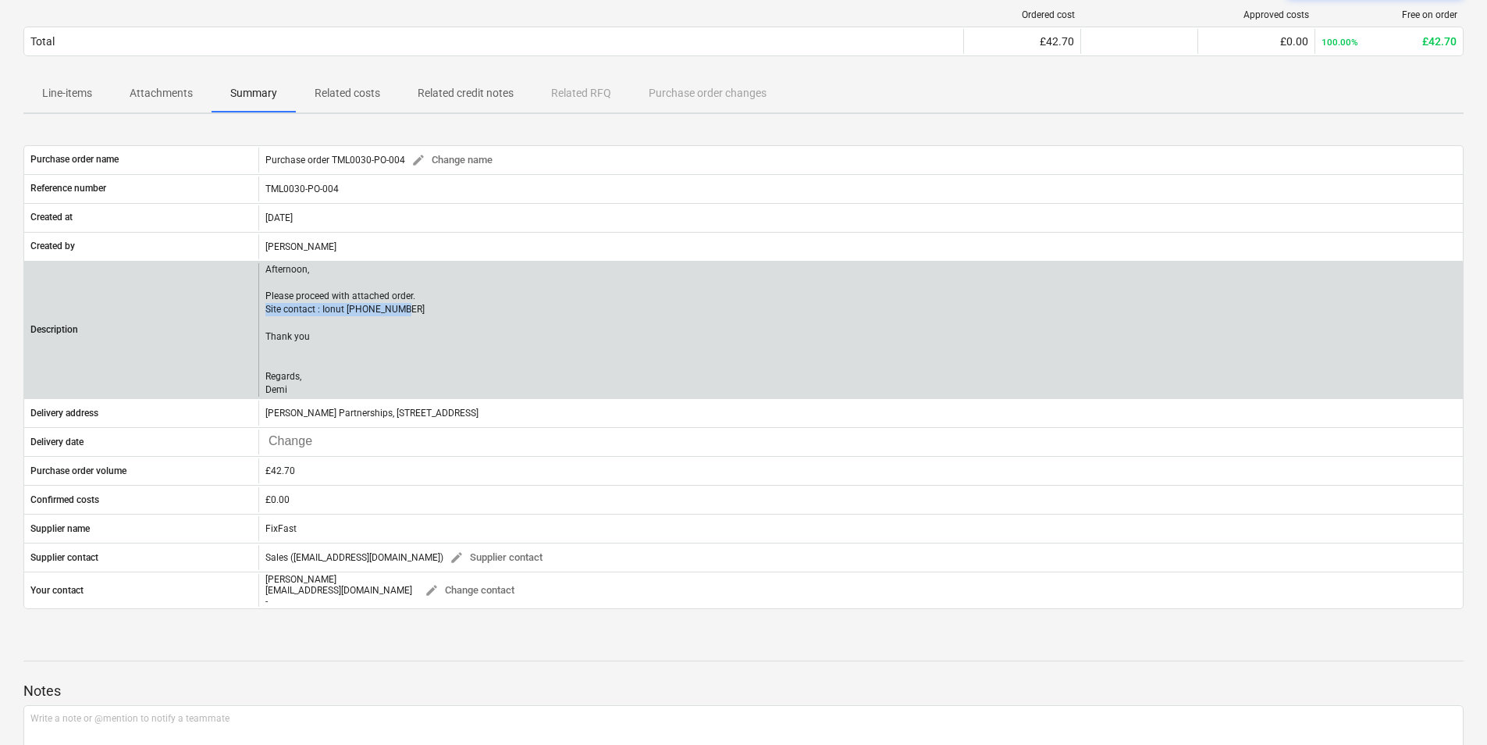
click at [258, 311] on div "Afternoon, Please proceed with attached order. Site contact : Ionut 07424539956…" at bounding box center [860, 330] width 1205 height 134
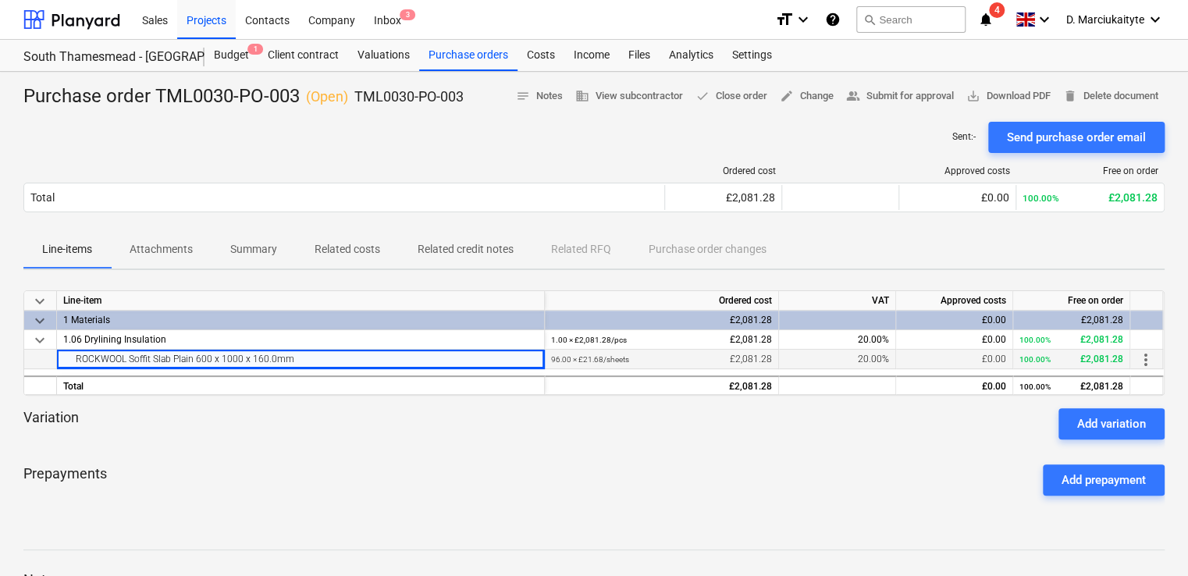
drag, startPoint x: 0, startPoint y: 0, endPoint x: 62, endPoint y: 358, distance: 363.0
click at [62, 358] on div "ROCKWOOL Soffit Slab Plain 600 x 1000 x 160.0mm" at bounding box center [301, 360] width 488 height 20
copy div "ROCKWOOL Soffit Slab Plain 600 x 1000 x 160.0mm"
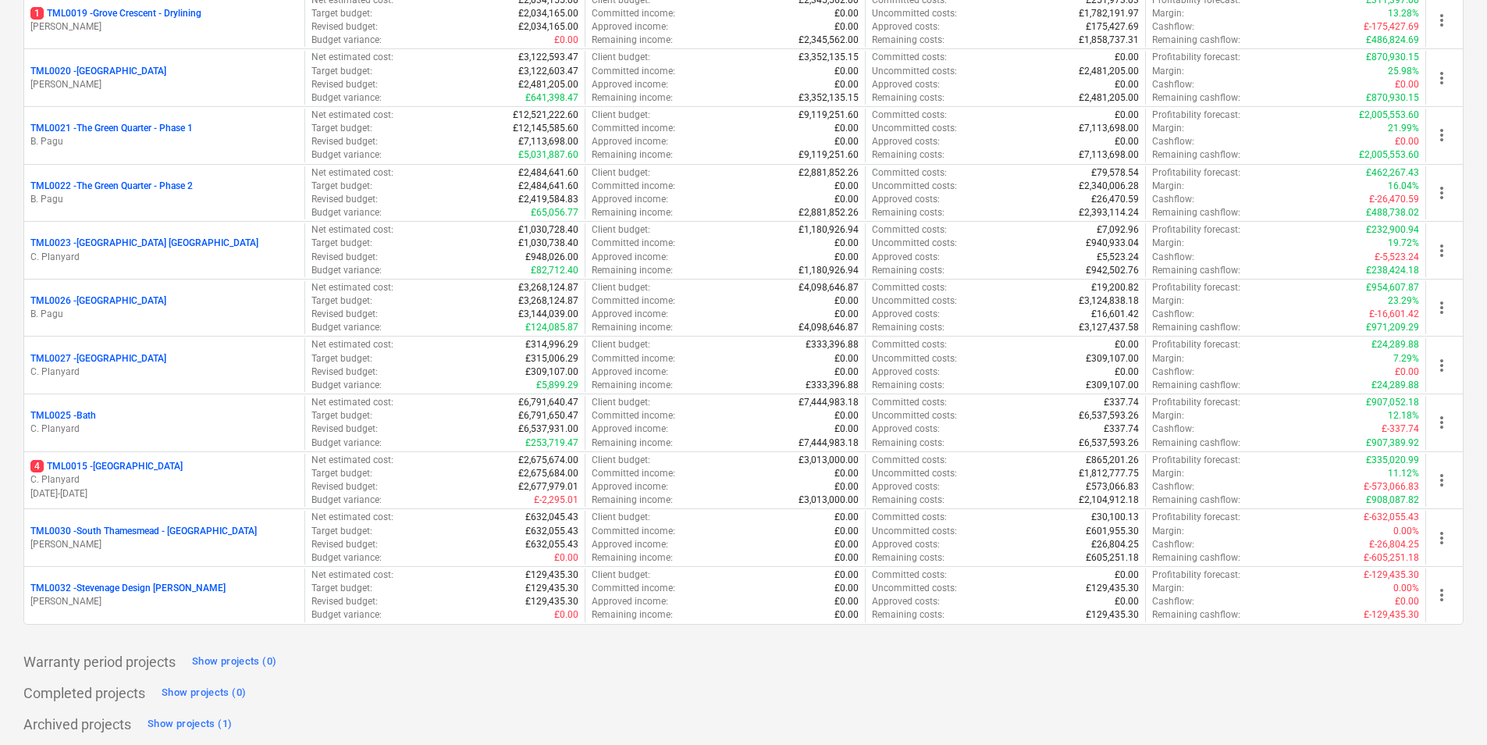
scroll to position [775, 0]
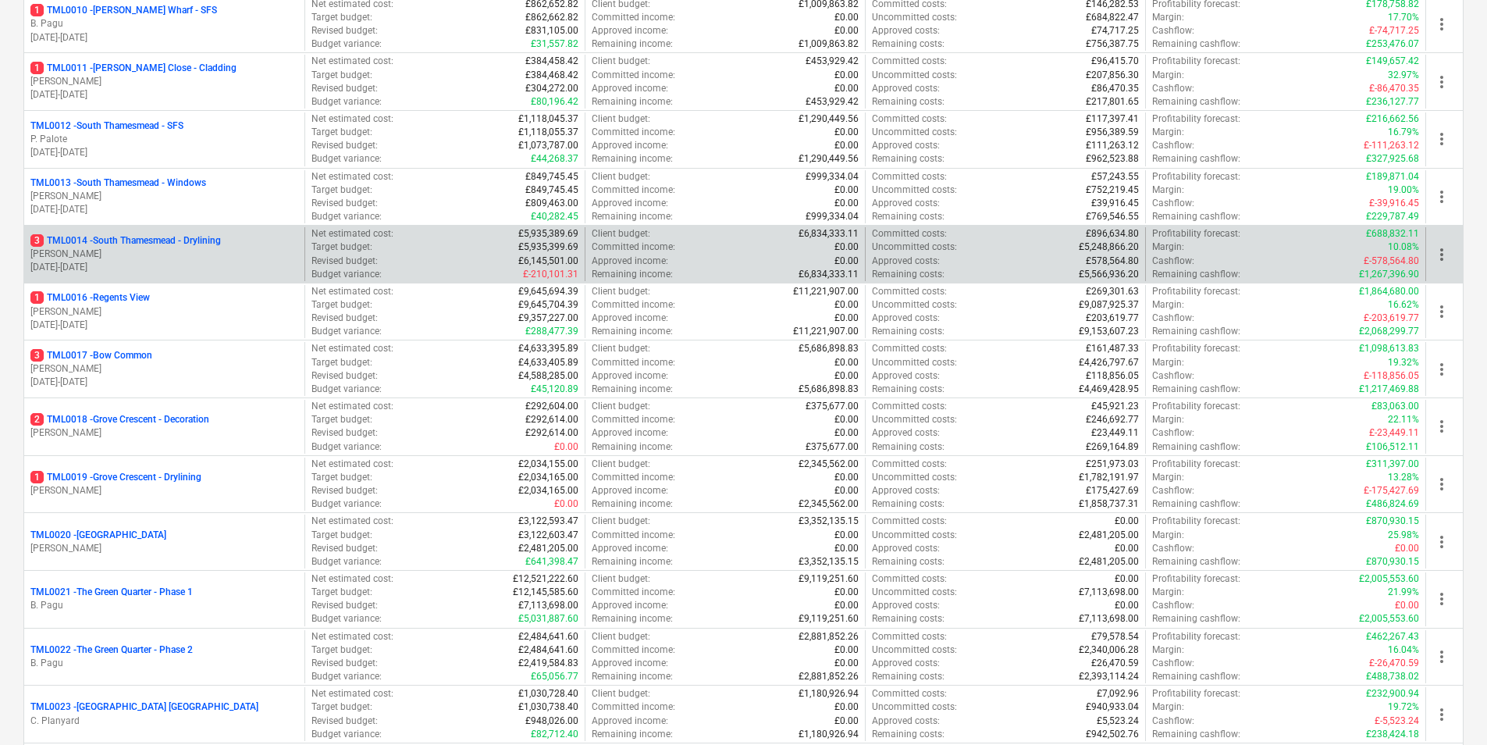
click at [221, 258] on p "[PERSON_NAME]" at bounding box center [164, 253] width 268 height 13
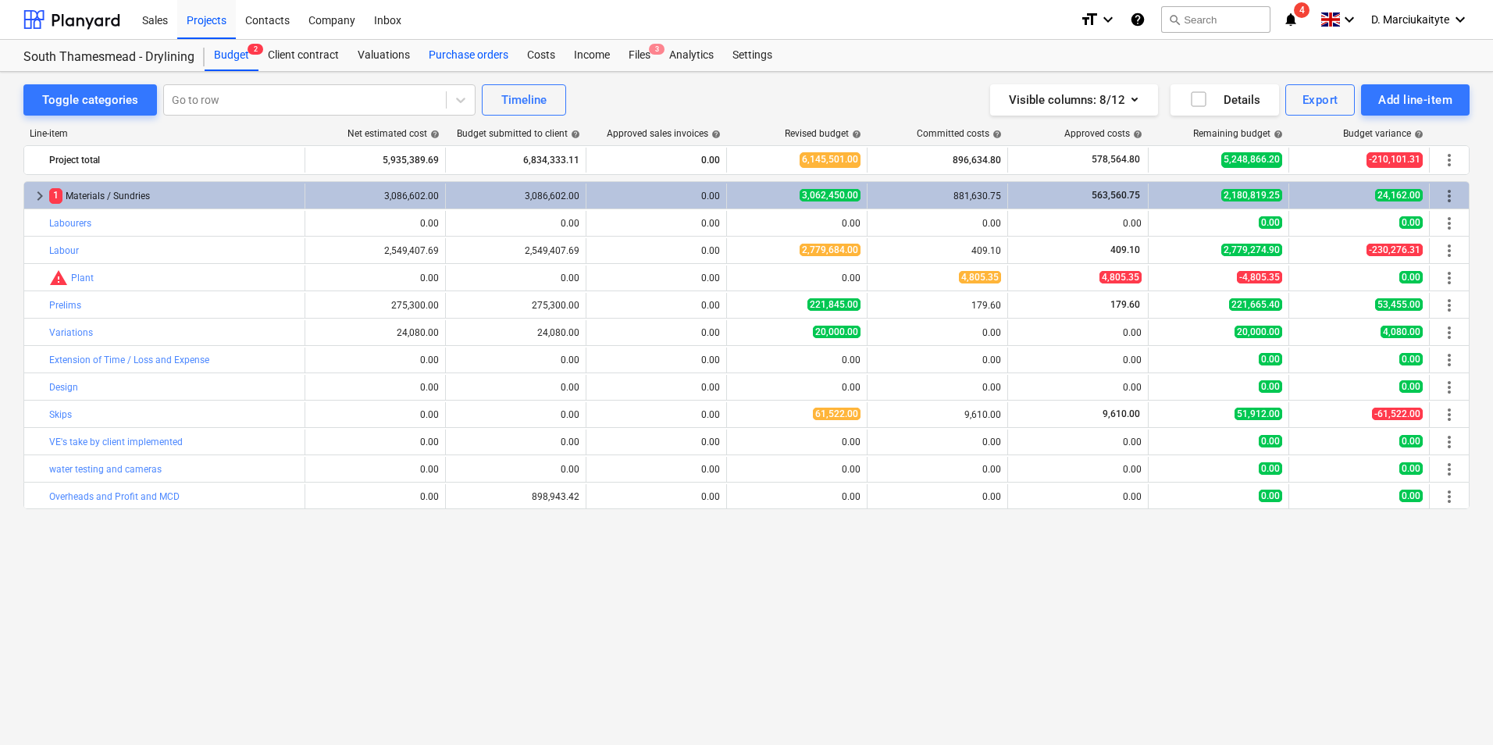
click at [492, 47] on div "Purchase orders" at bounding box center [468, 55] width 98 height 31
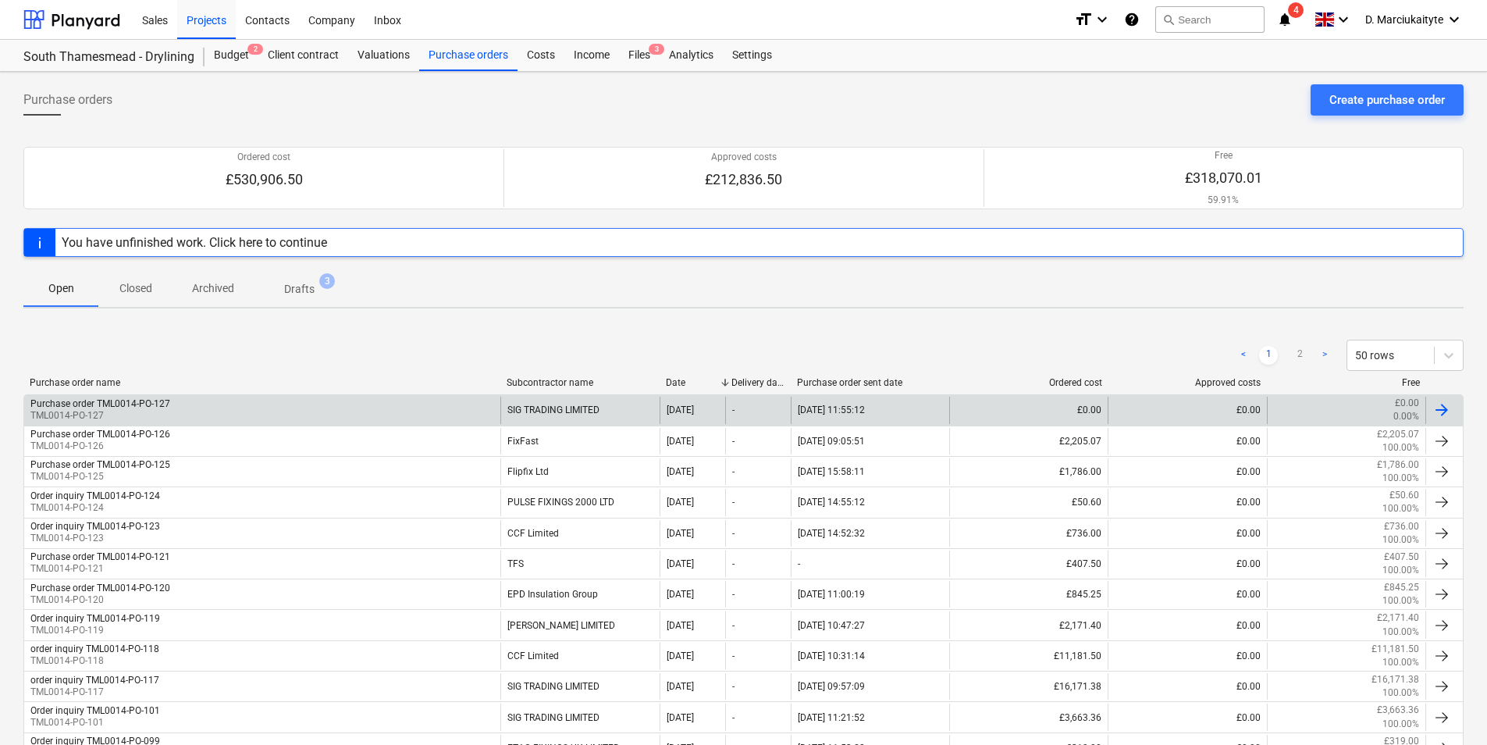
click at [159, 410] on p "TML0014-PO-127" at bounding box center [100, 415] width 140 height 13
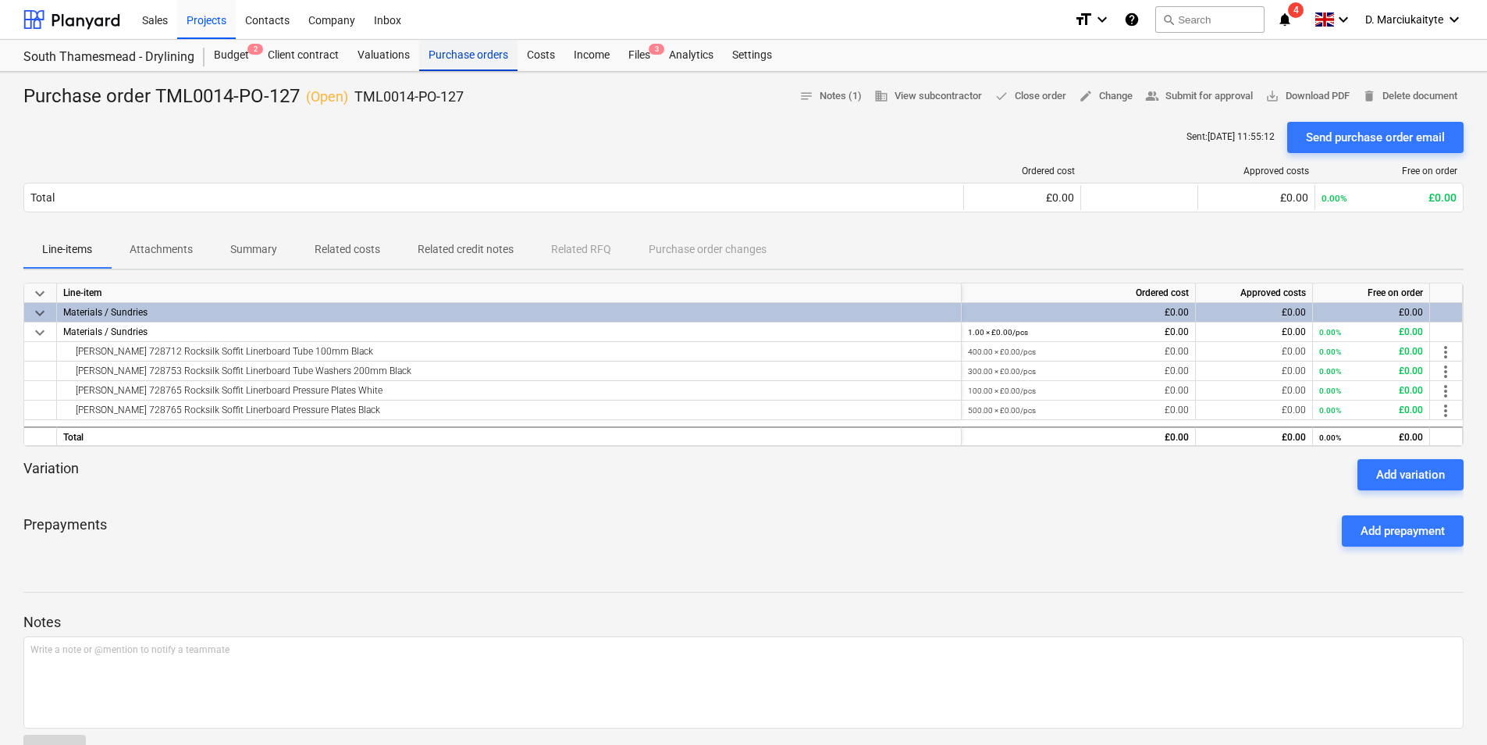
click at [466, 55] on div "Purchase orders" at bounding box center [468, 55] width 98 height 31
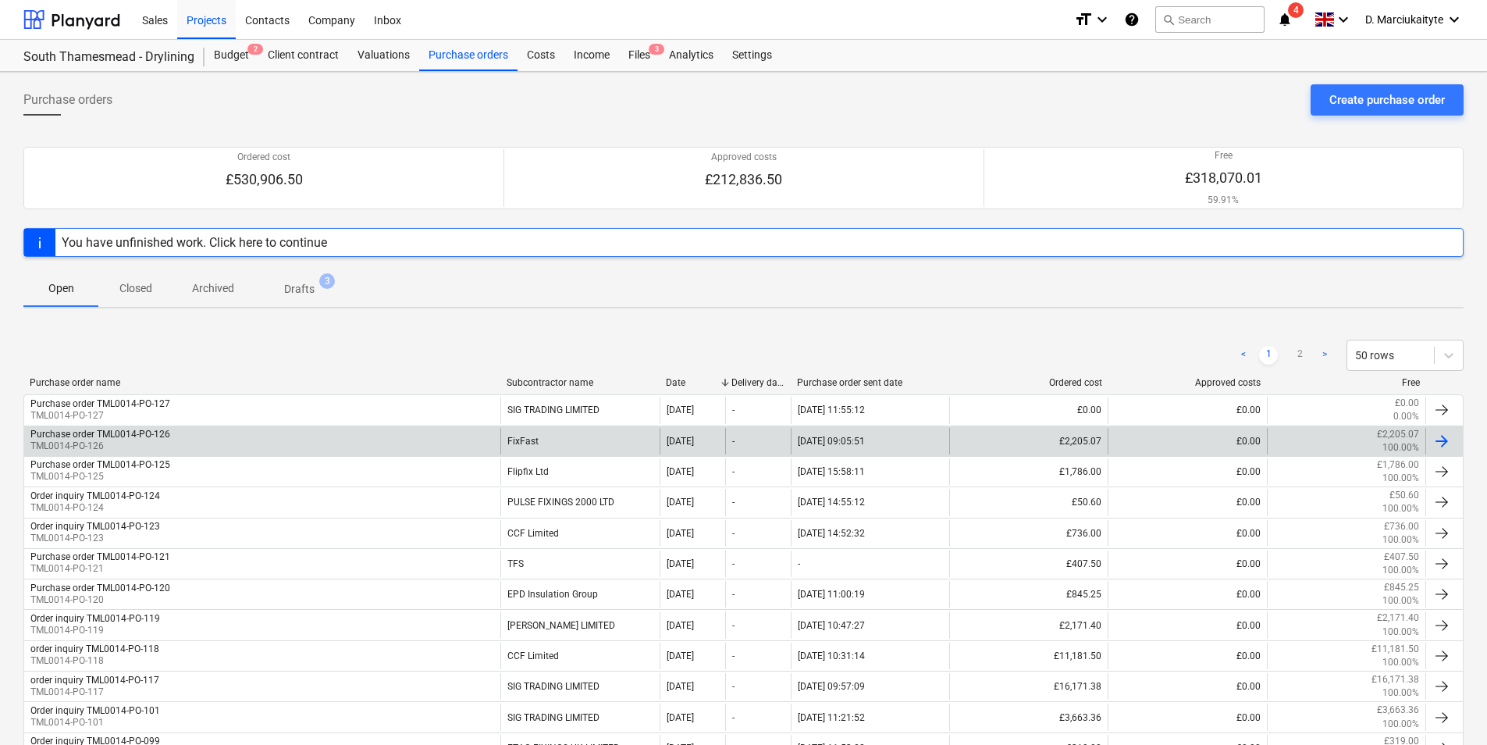
click at [250, 432] on div "Purchase order TML0014-PO-126 TML0014-PO-126" at bounding box center [262, 441] width 476 height 27
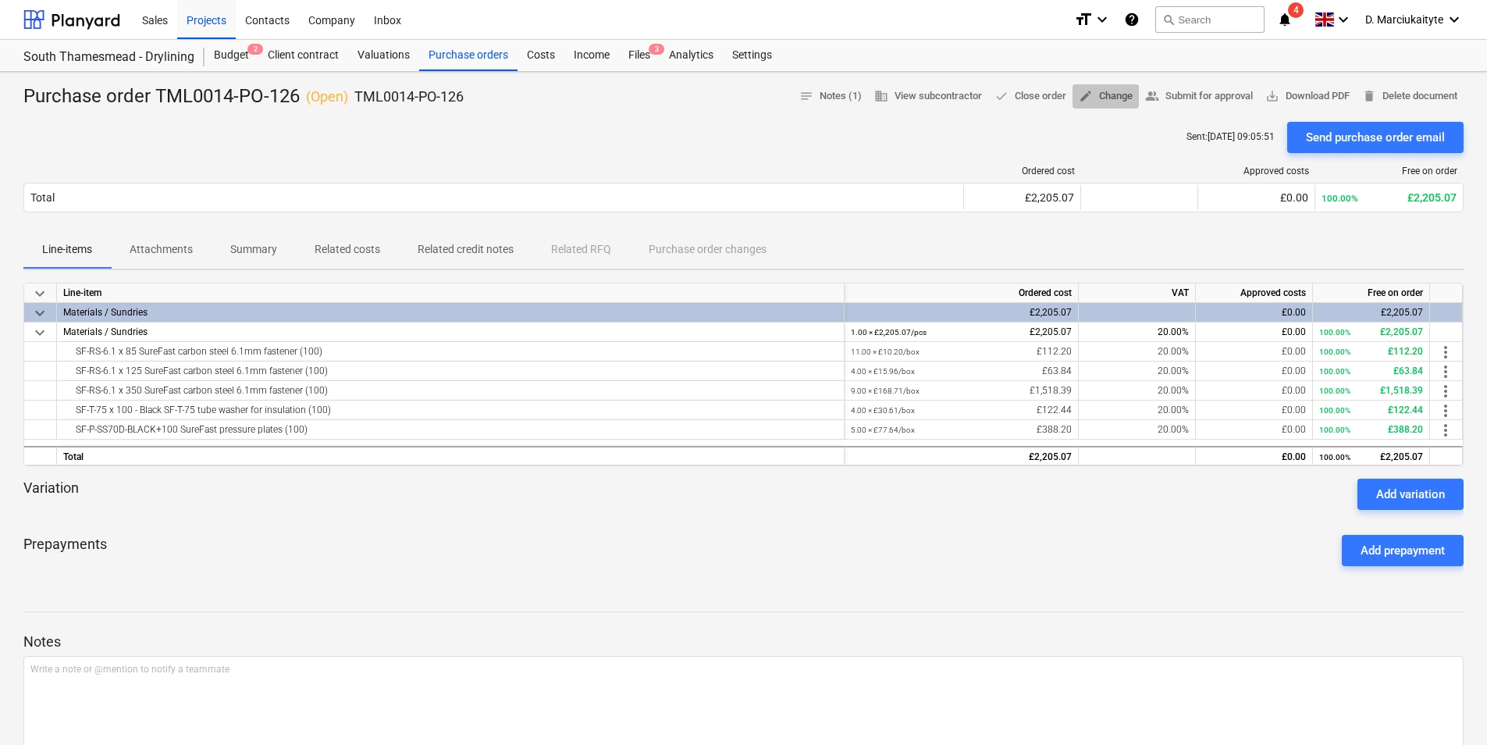
click at [1119, 96] on span "edit Change" at bounding box center [1106, 96] width 54 height 18
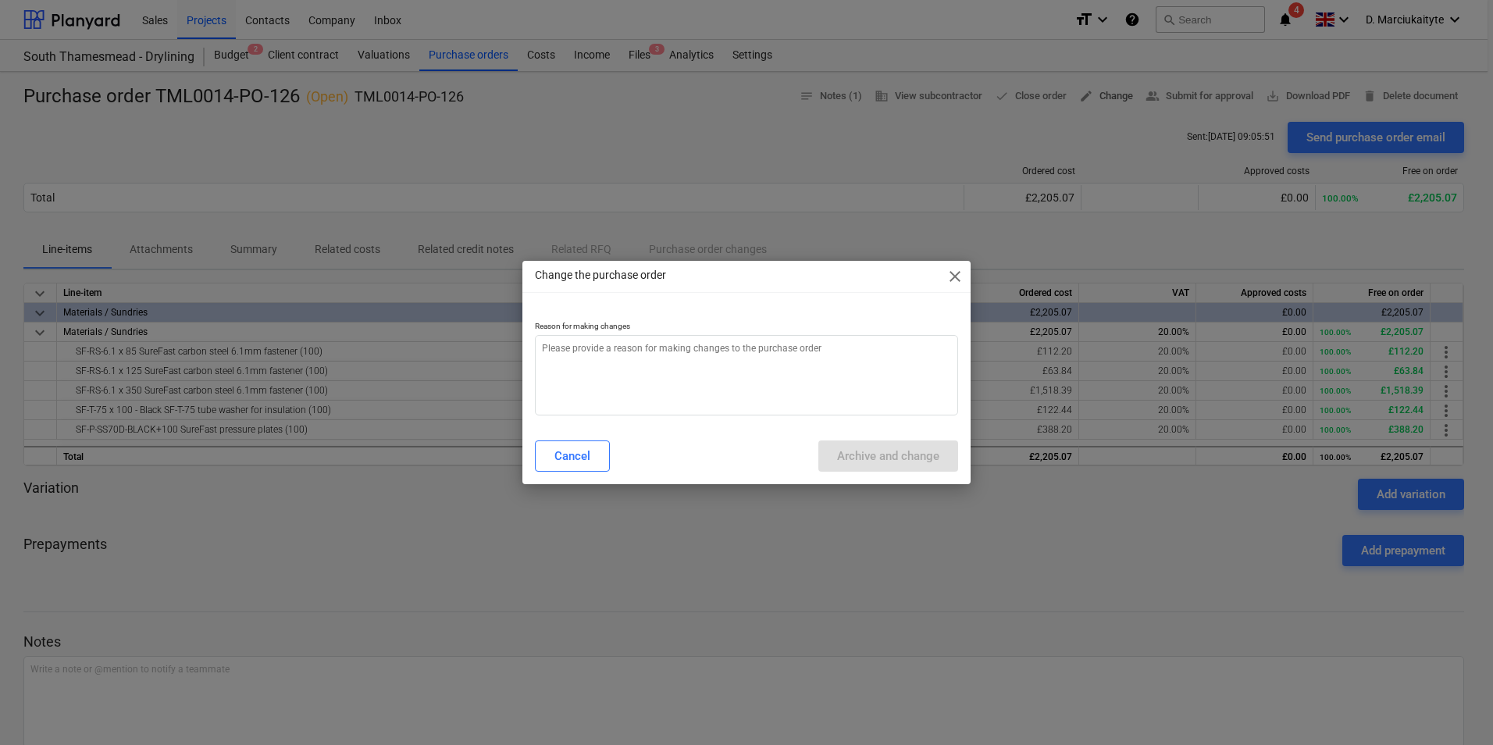
type textarea "x"
click at [760, 379] on textarea at bounding box center [746, 375] width 423 height 80
type textarea "e"
type textarea "x"
type textarea "ee"
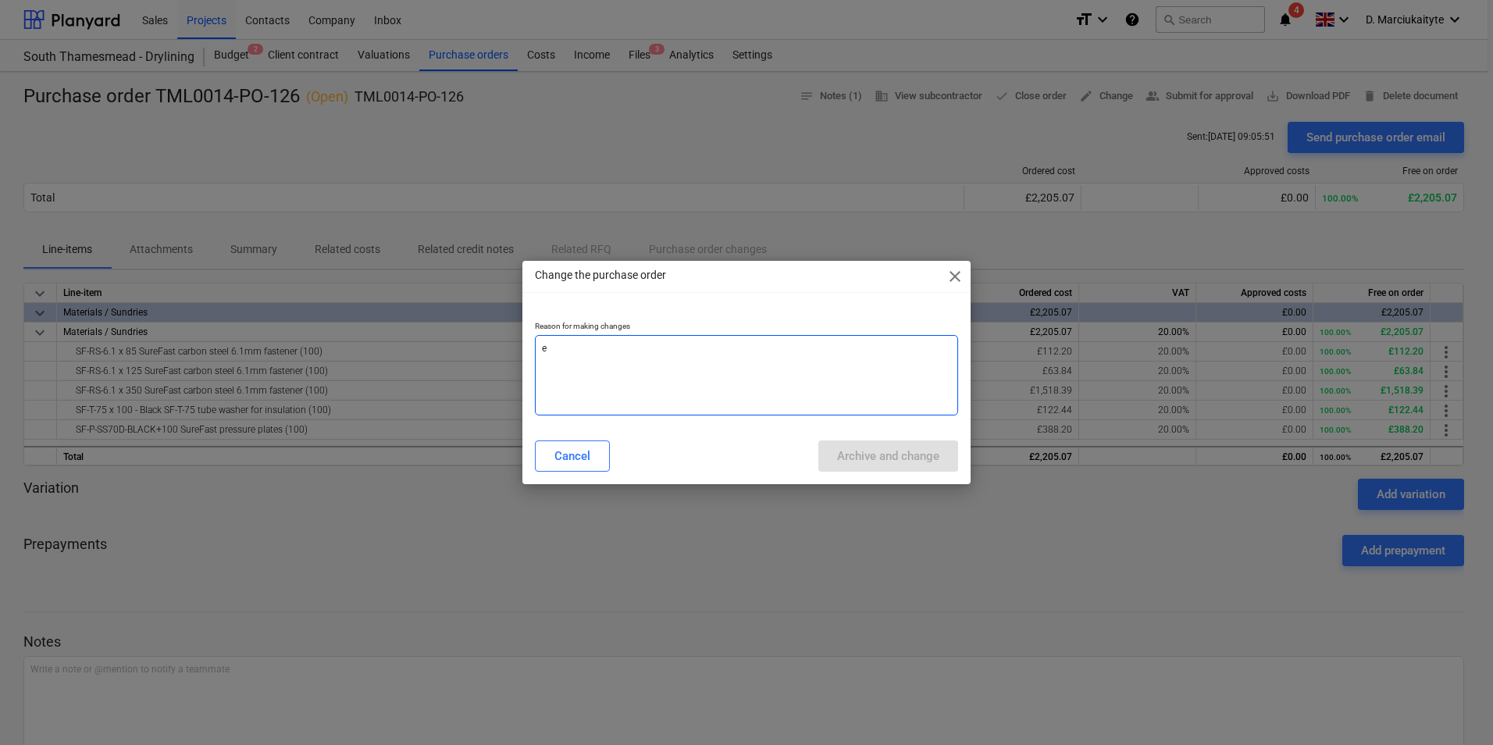
type textarea "x"
type textarea "e"
type textarea "x"
type textarea "er"
type textarea "x"
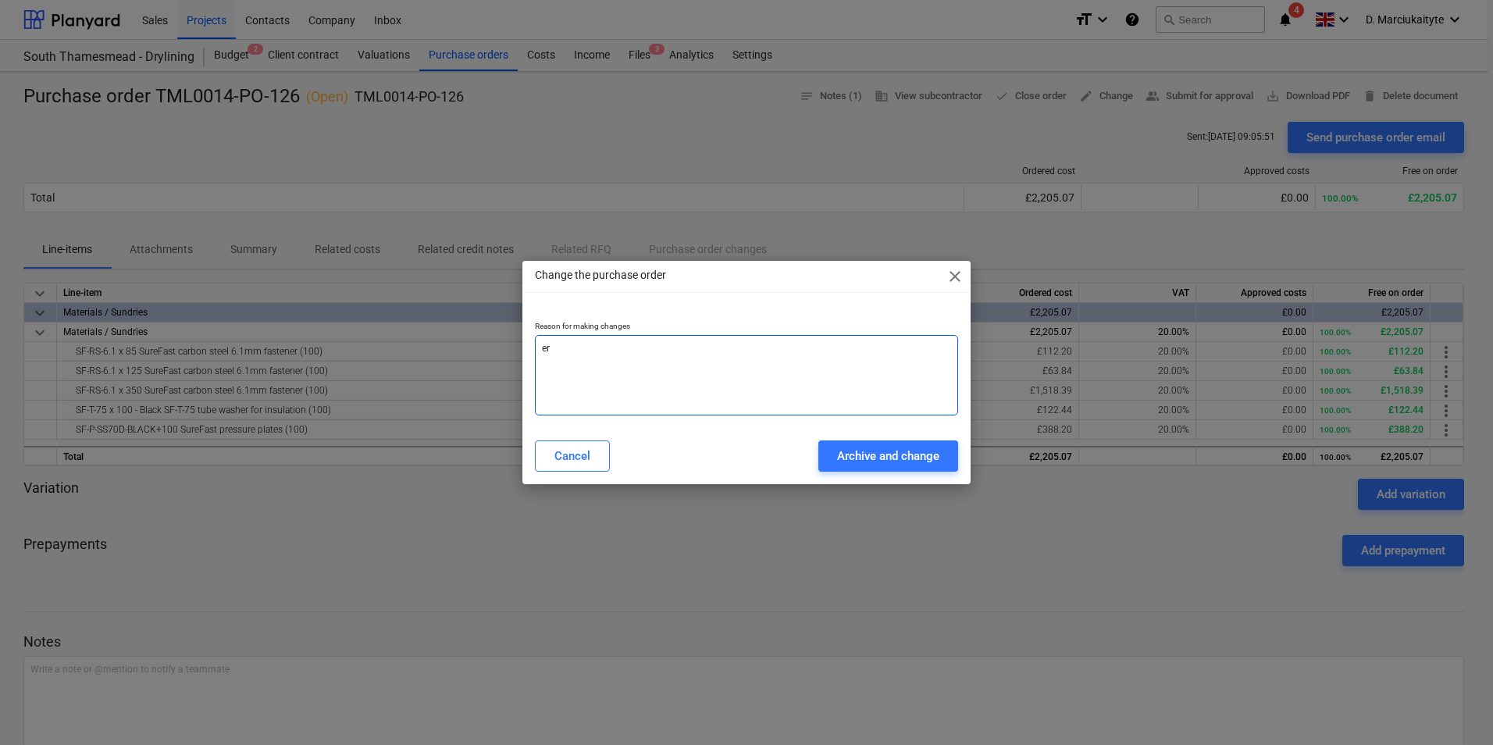
type textarea "err"
type textarea "x"
type textarea "erro"
type textarea "x"
type textarea "error"
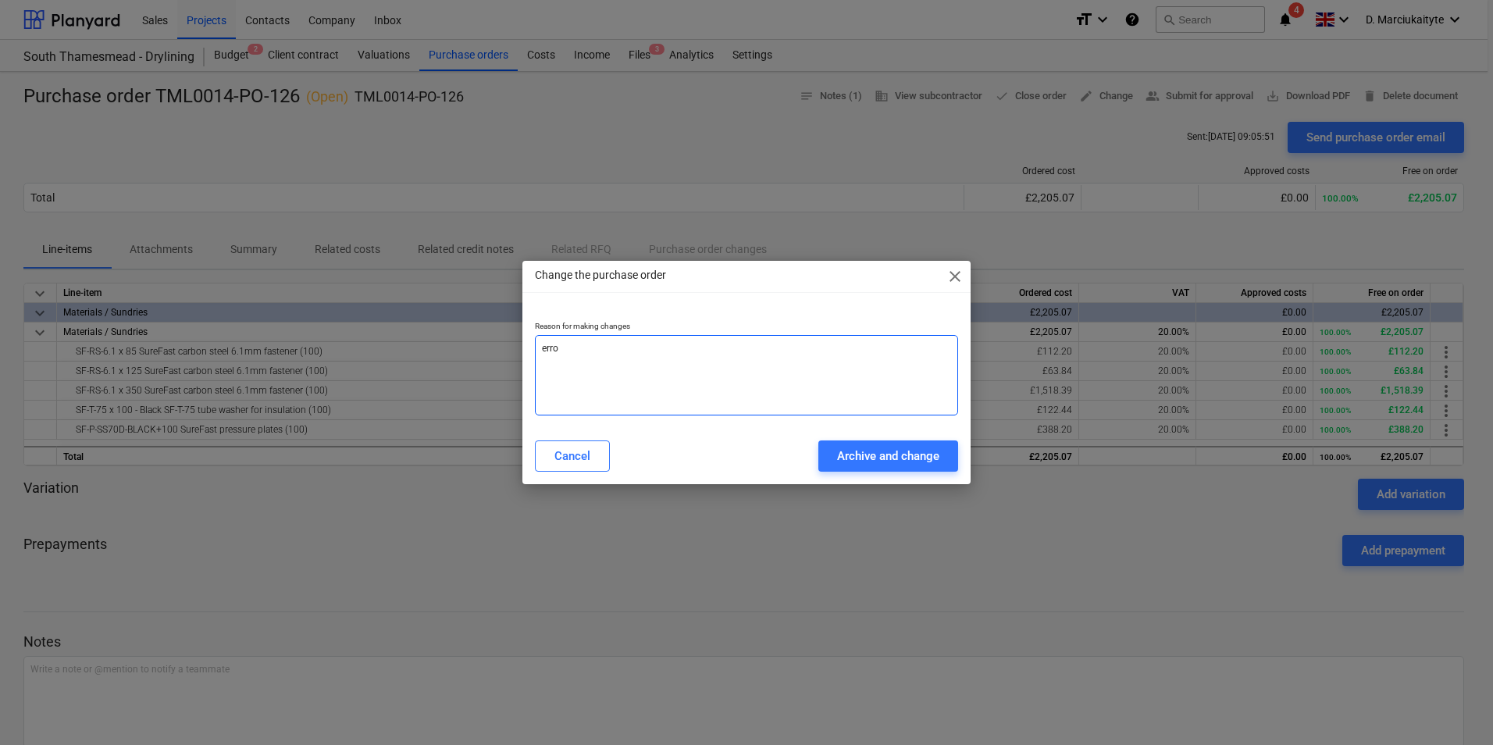
type textarea "x"
type textarea "error"
click at [854, 454] on div "Archive and change" at bounding box center [888, 456] width 102 height 20
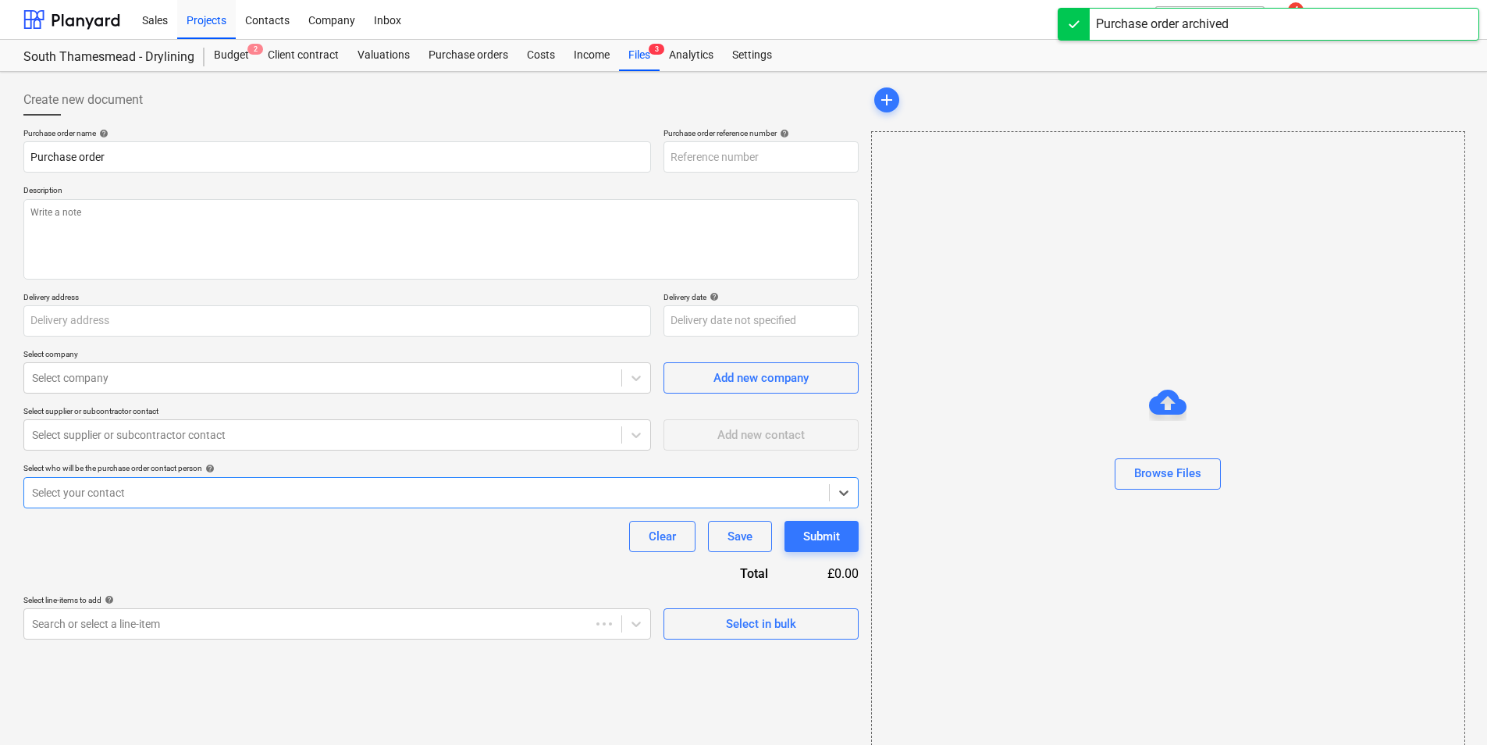
type textarea "x"
type input "TML0014-PO-130"
type textarea "x"
type input "Purchase order TML0014-PO-126"
type input "TML0014-PO-126"
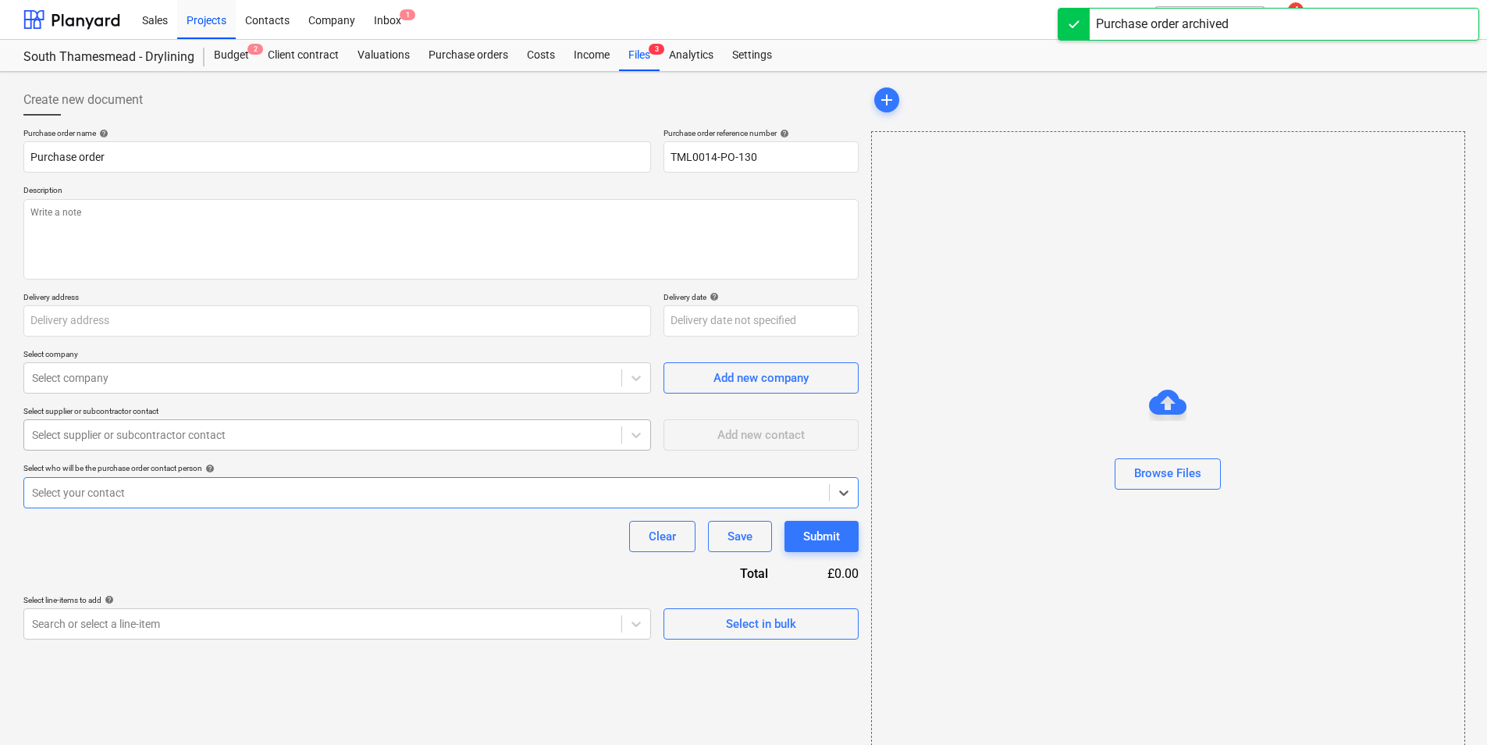
type textarea "Good morning, I hope you had a nice weekend. Please proceed with attached order…"
type input "[PERSON_NAME] Partnerships, [STREET_ADDRESS]"
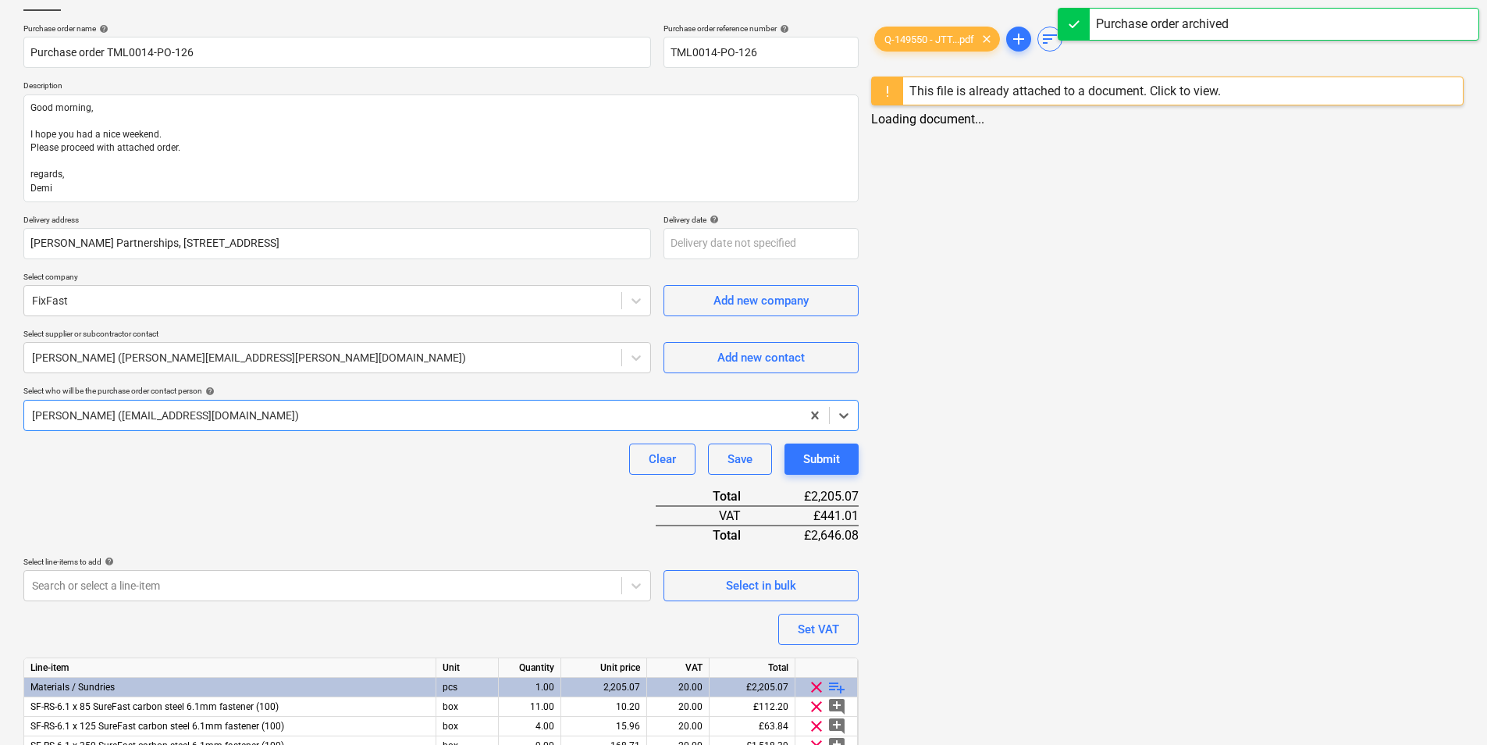
scroll to position [218, 0]
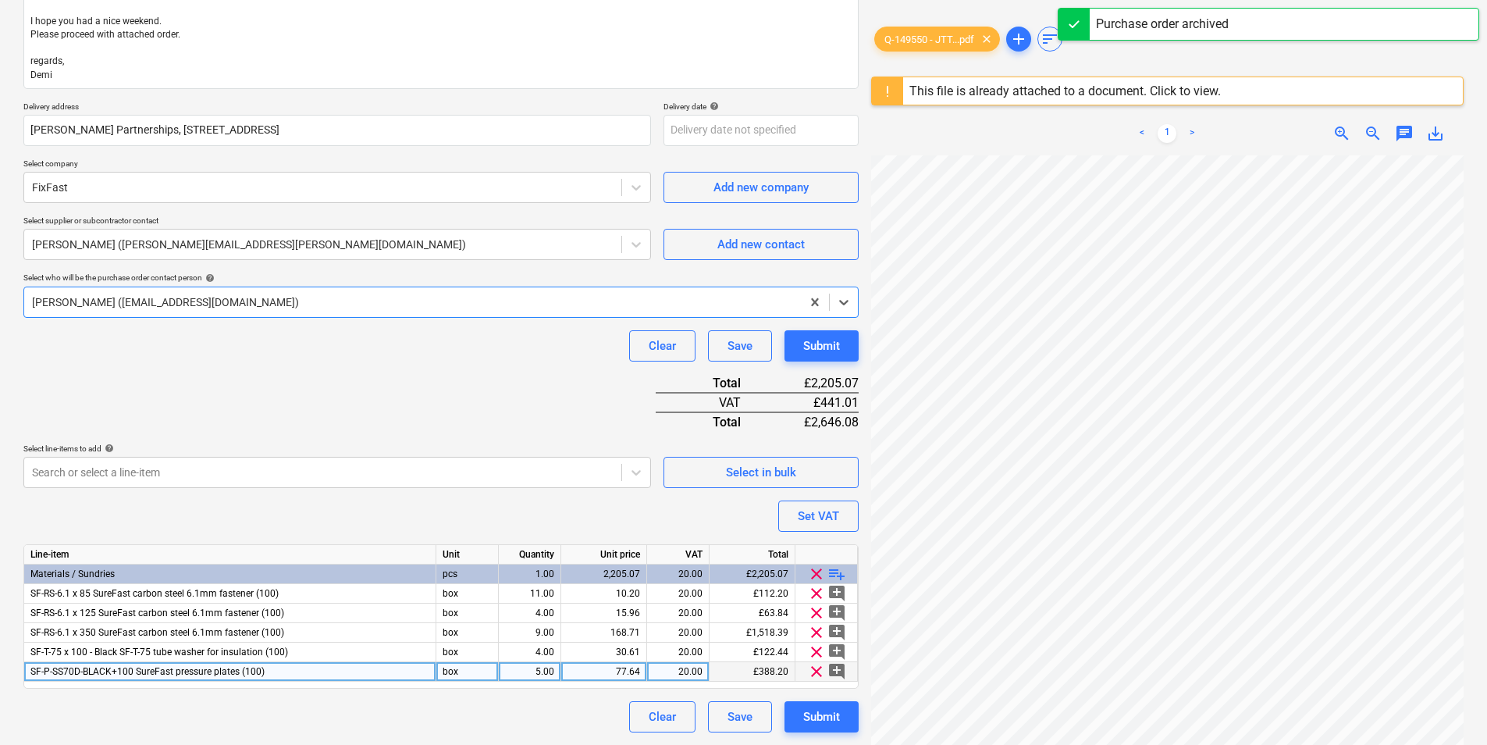
click at [816, 669] on span "clear" at bounding box center [816, 671] width 19 height 19
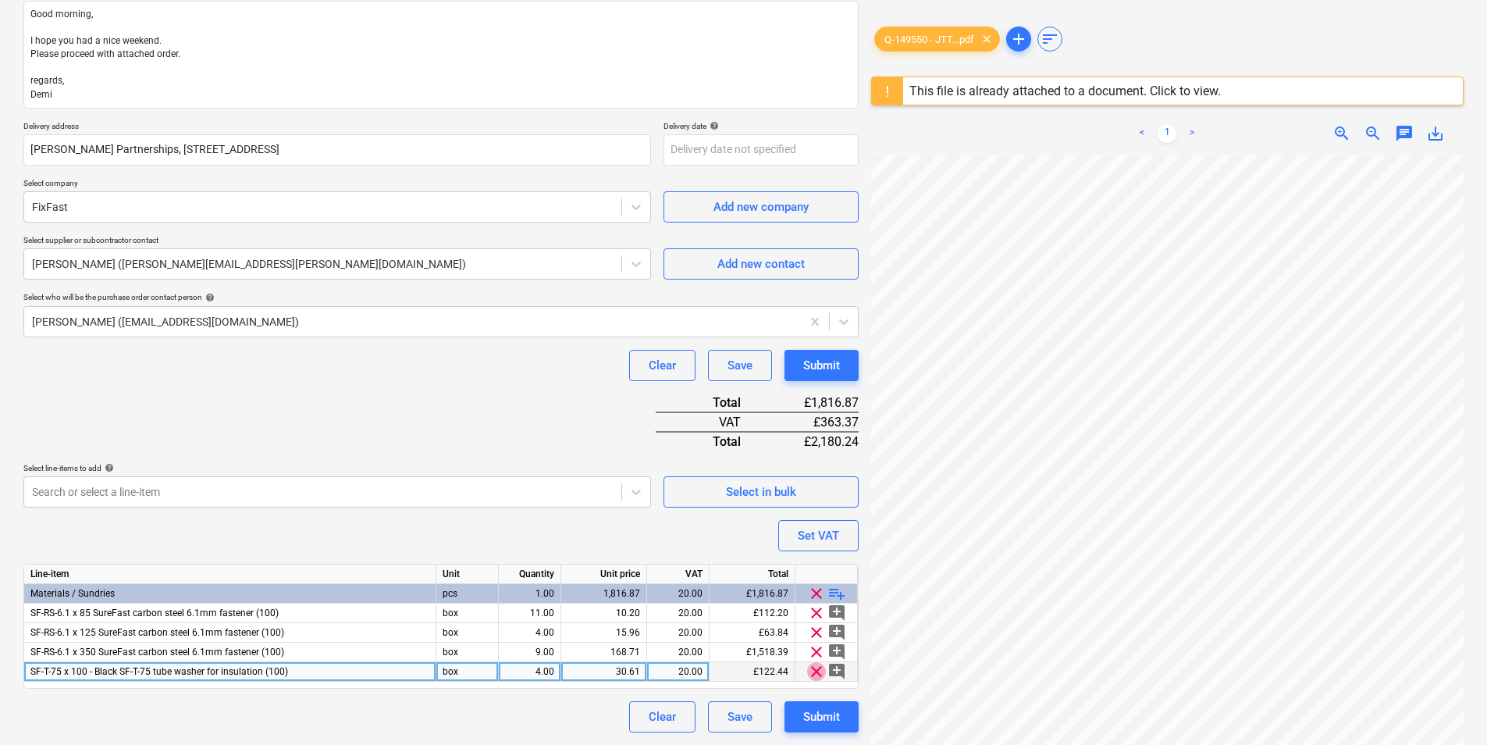
click at [817, 667] on span "clear" at bounding box center [816, 671] width 19 height 19
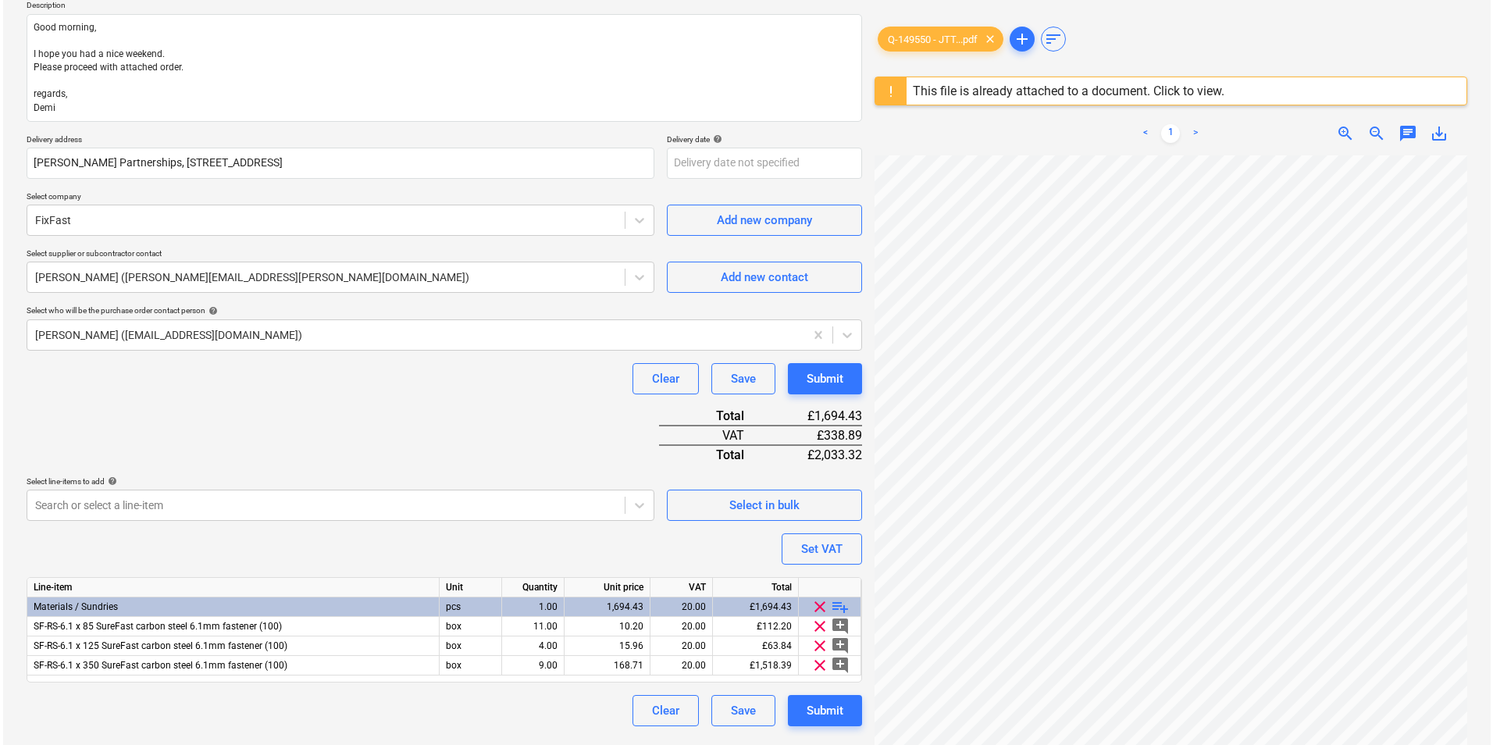
scroll to position [185, 0]
click at [808, 706] on div "Submit" at bounding box center [821, 710] width 37 height 20
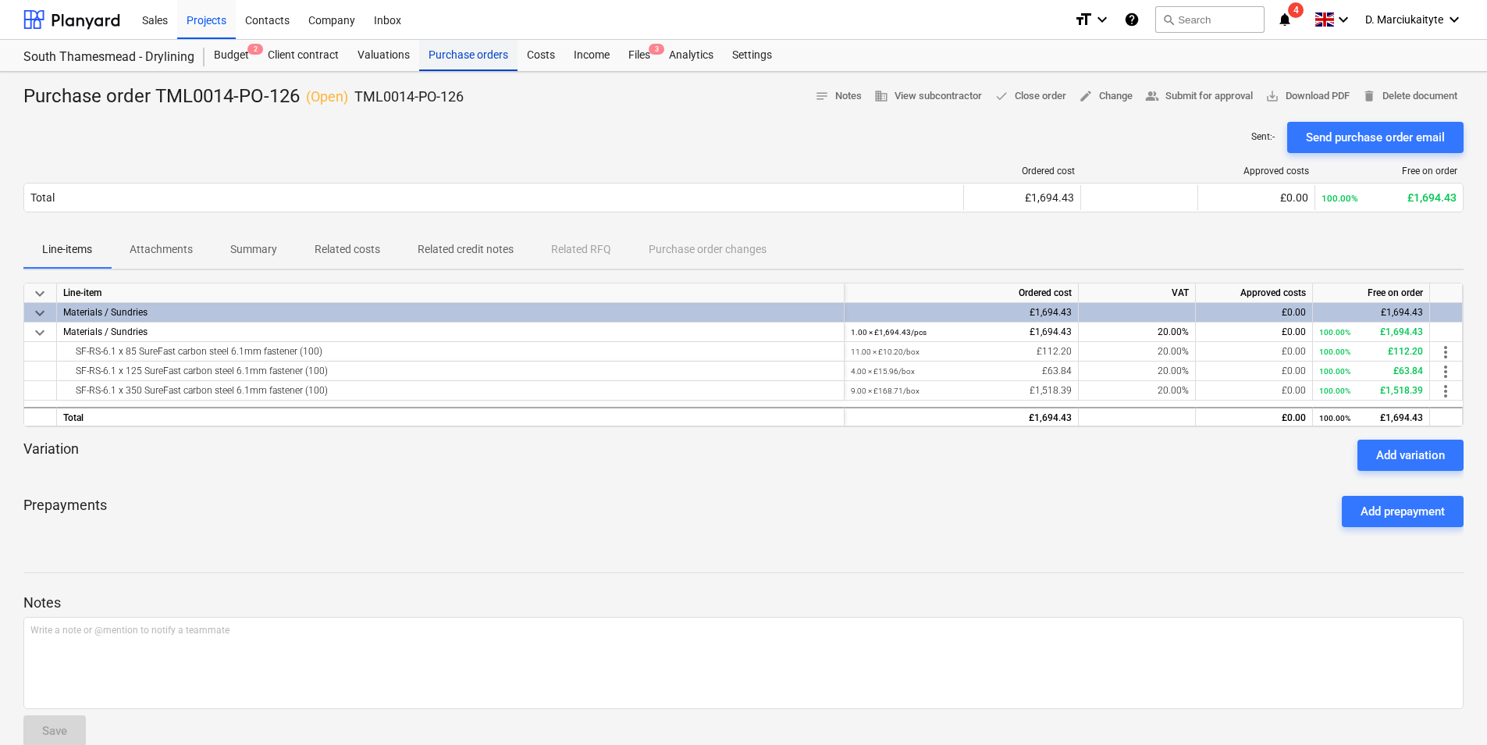
click at [492, 52] on div "Purchase orders" at bounding box center [468, 55] width 98 height 31
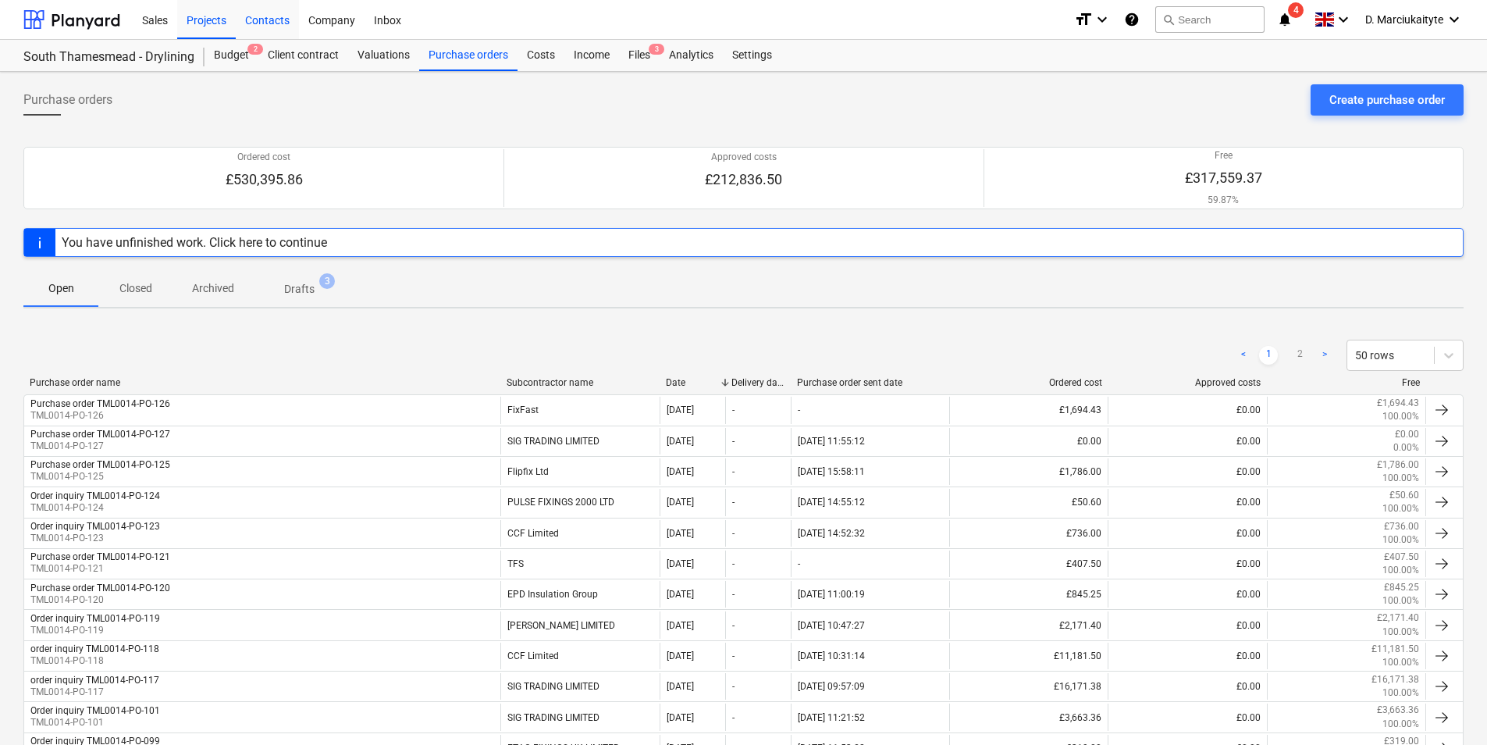
click at [255, 21] on div "Contacts" at bounding box center [267, 19] width 63 height 40
click at [211, 13] on div "Projects" at bounding box center [206, 19] width 59 height 40
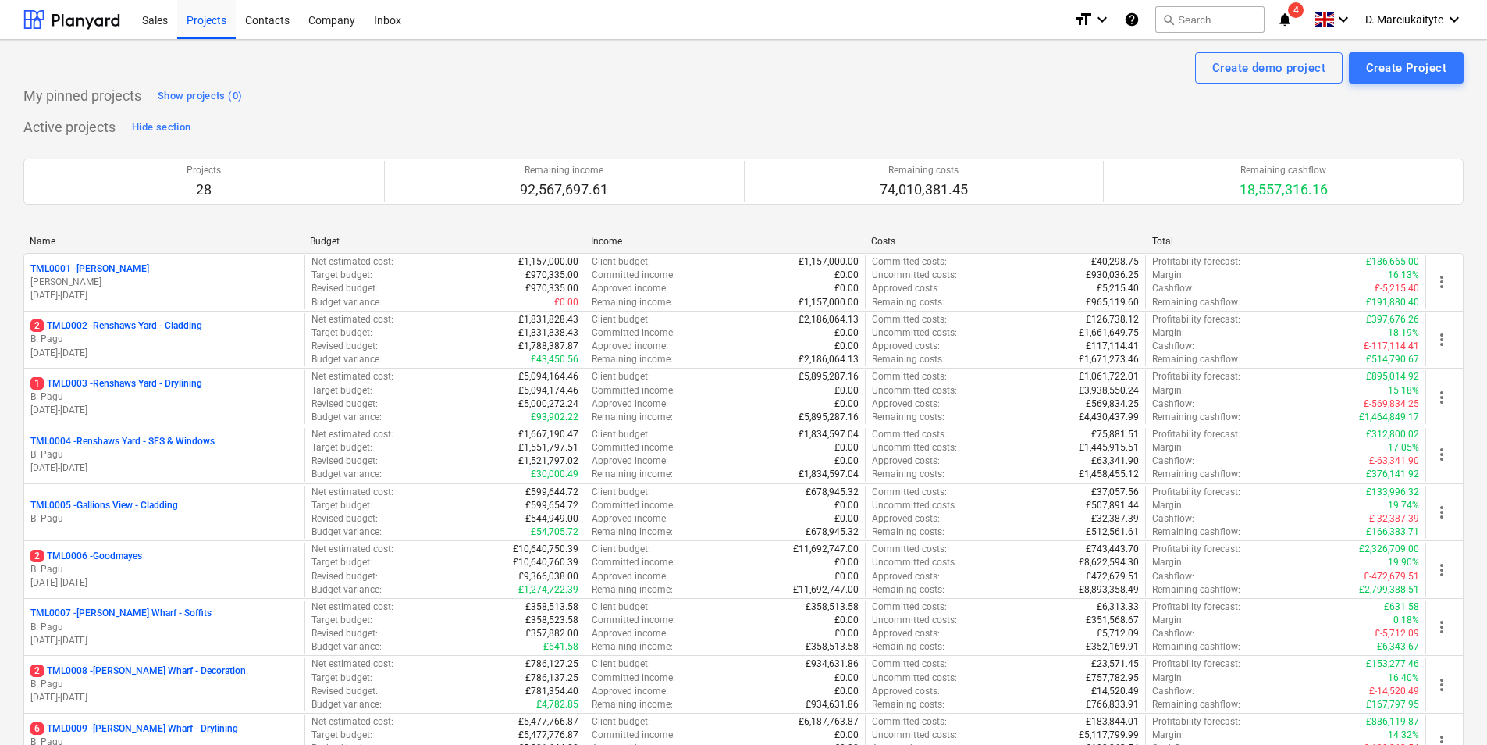
scroll to position [546, 0]
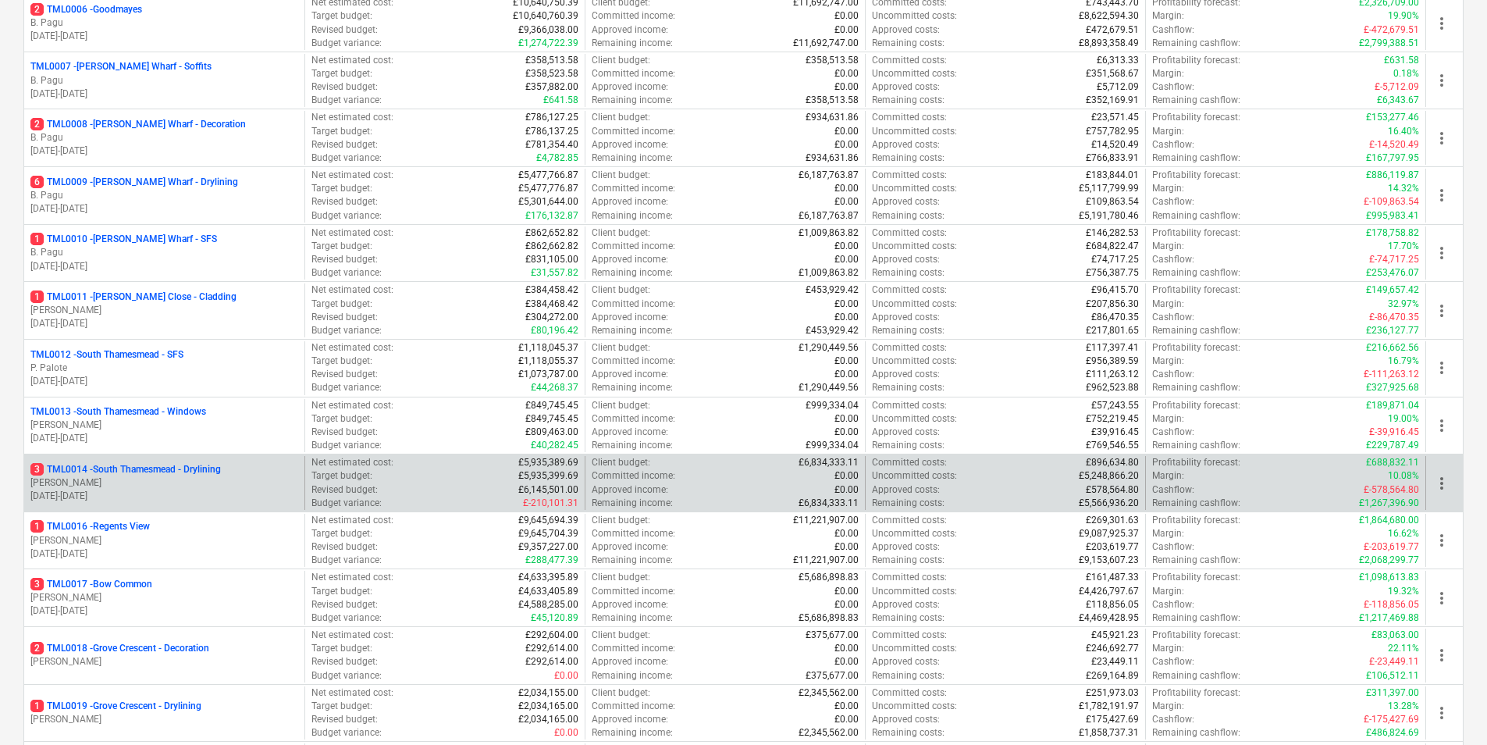
click at [190, 497] on p "06.01.2025 - 07.09.2026" at bounding box center [164, 495] width 268 height 13
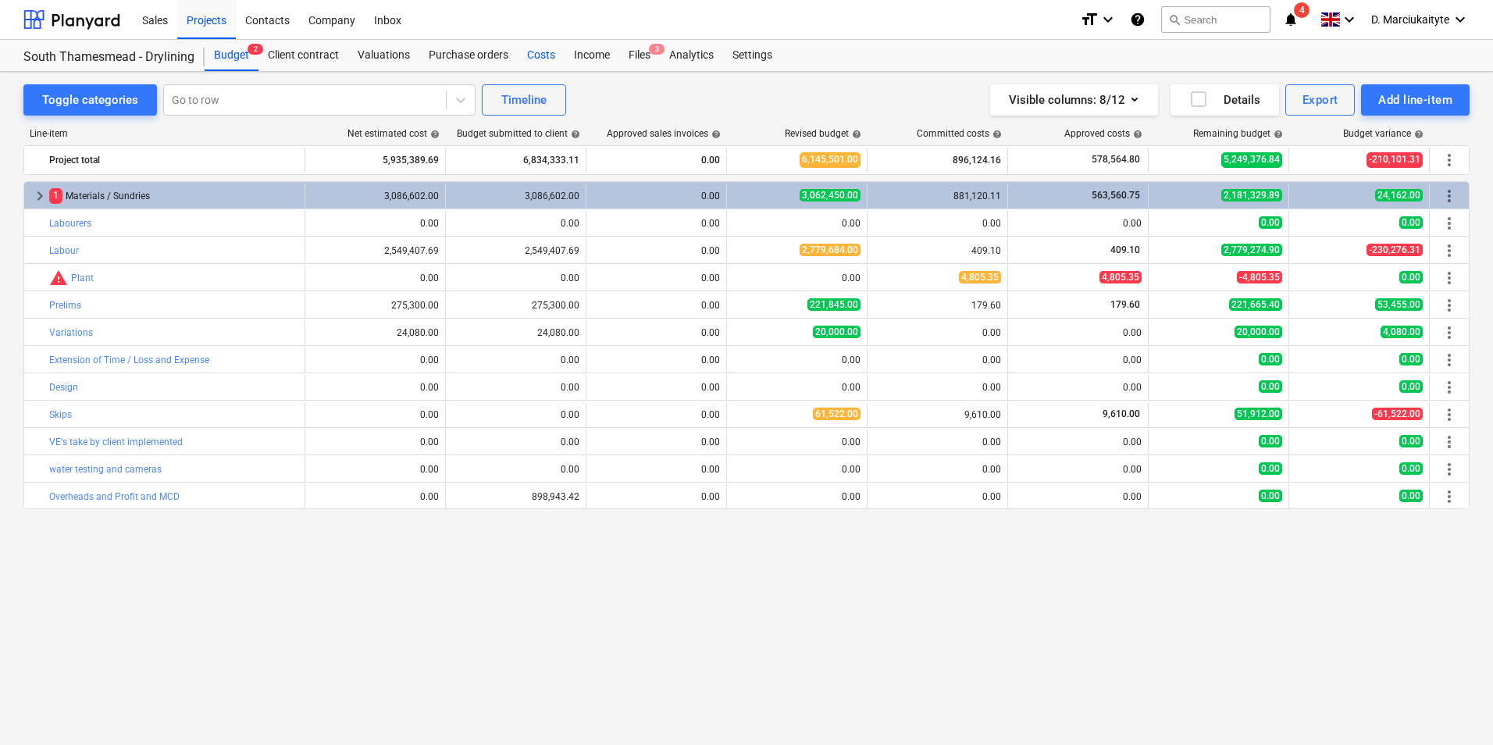
click at [543, 60] on div "Costs" at bounding box center [541, 55] width 47 height 31
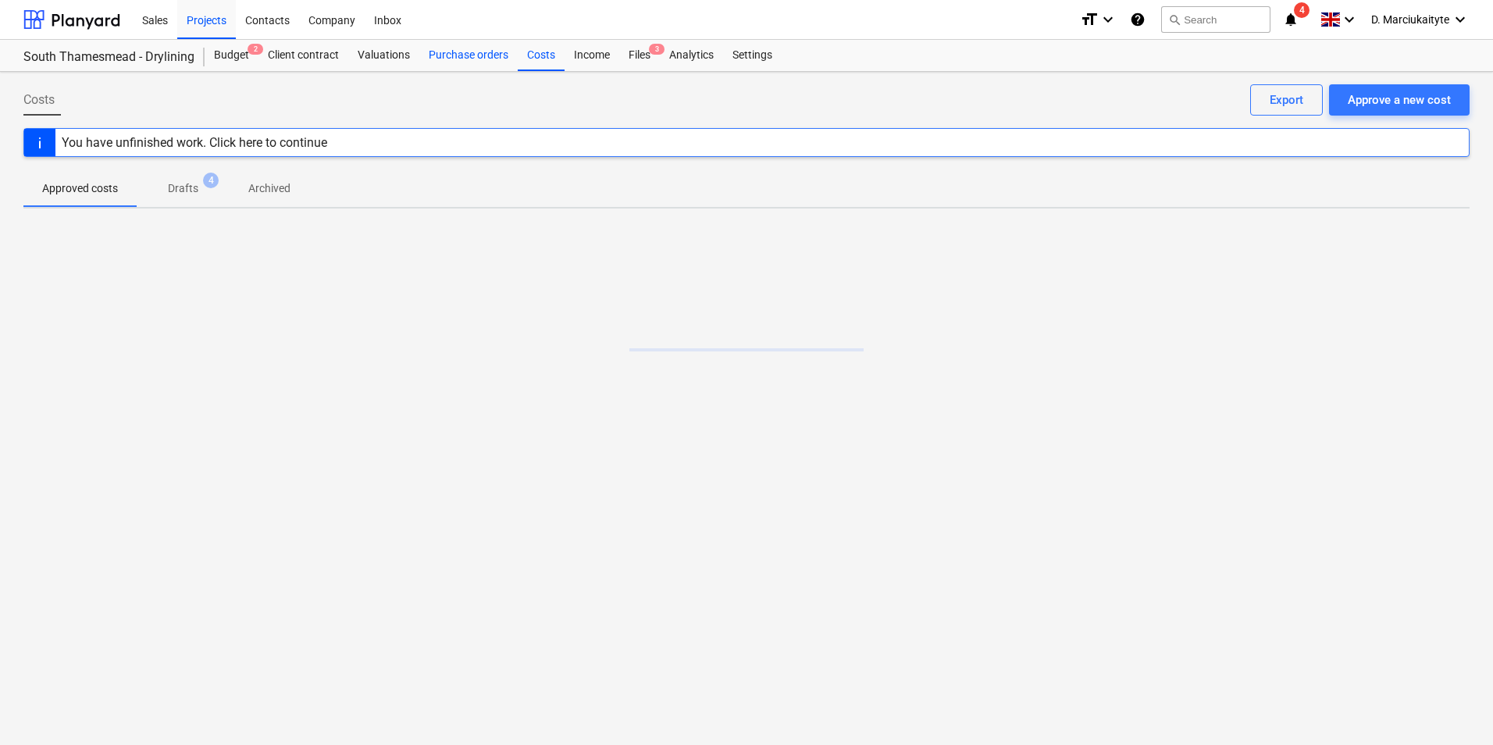
click at [443, 52] on div "Purchase orders" at bounding box center [468, 55] width 98 height 31
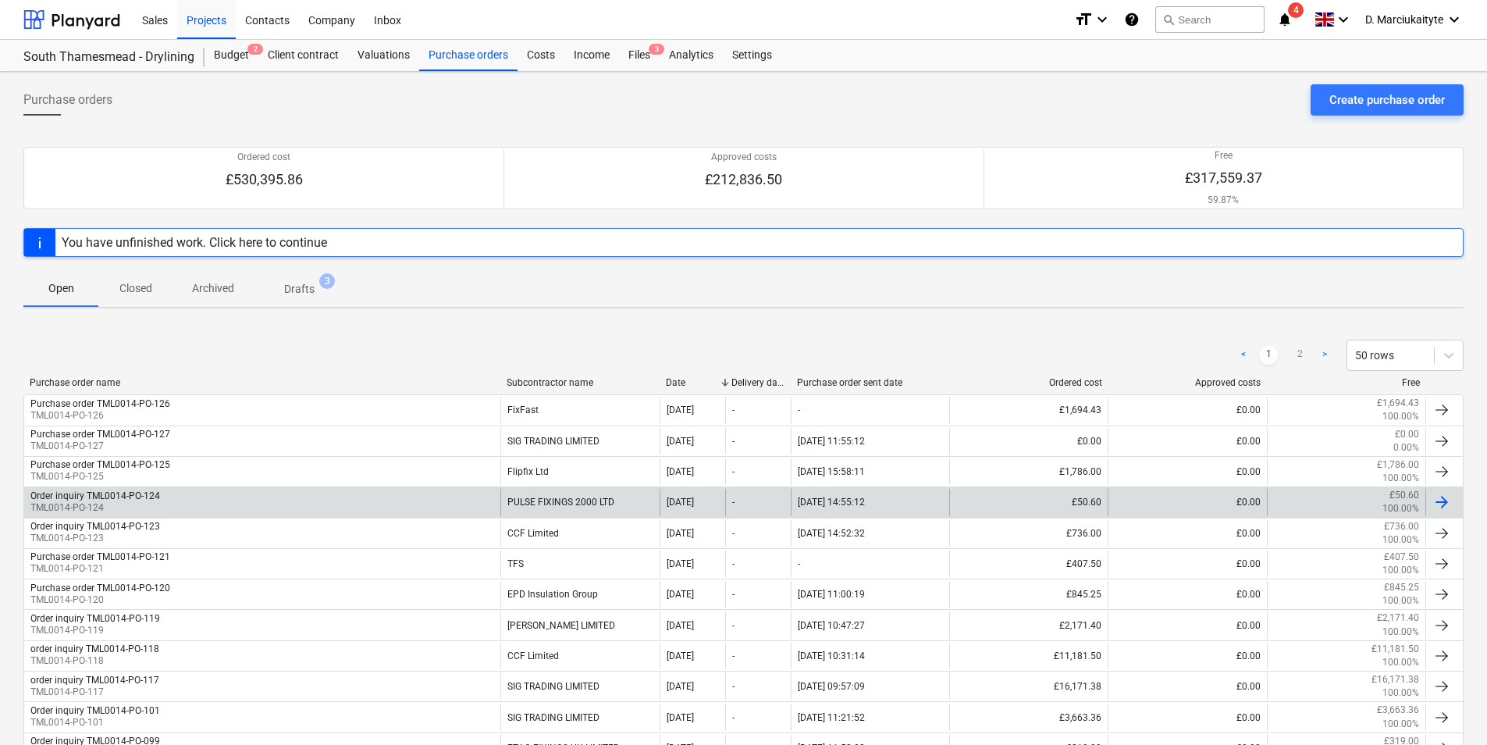
click at [208, 501] on div "Order inquiry TML0014-PO-124 TML0014-PO-124" at bounding box center [262, 502] width 476 height 27
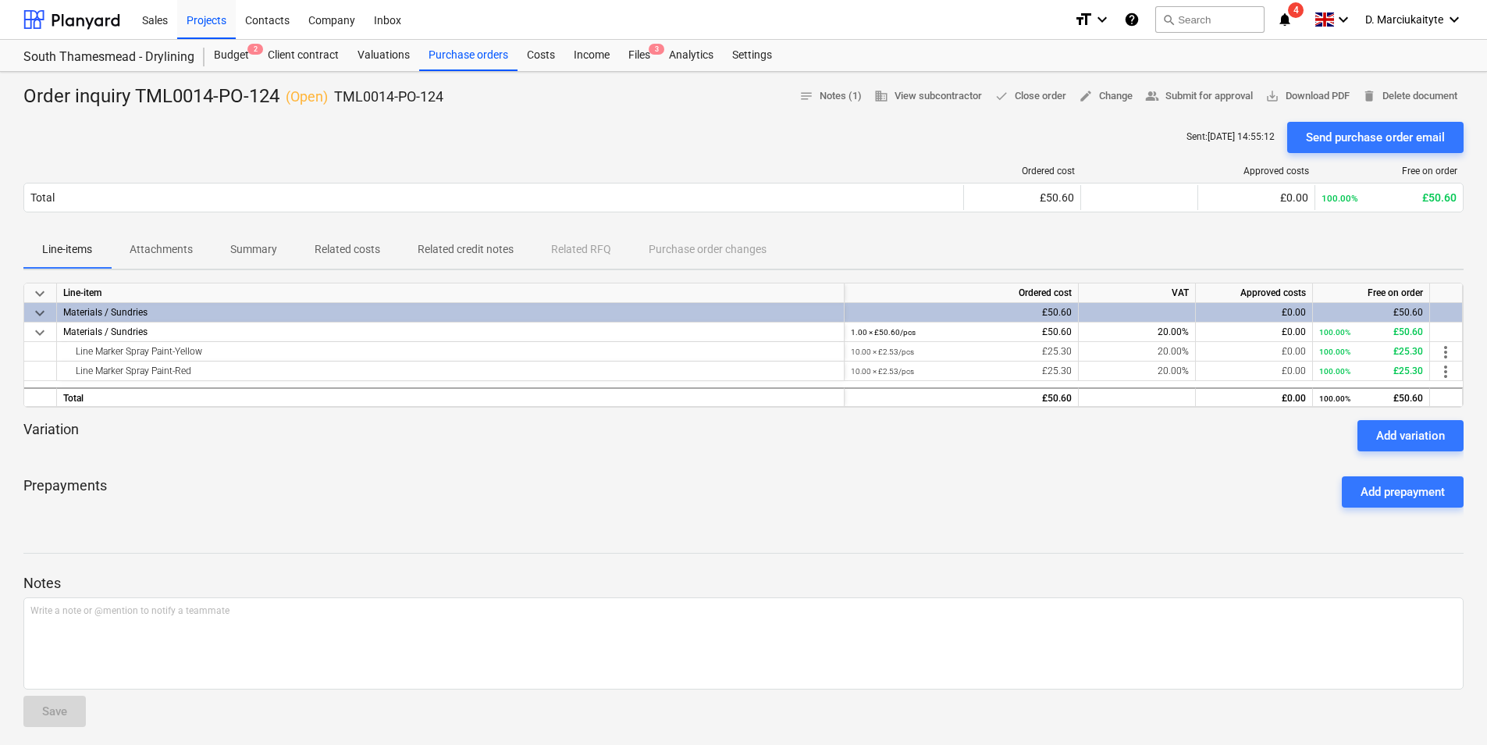
click at [243, 251] on p "Summary" at bounding box center [253, 249] width 47 height 16
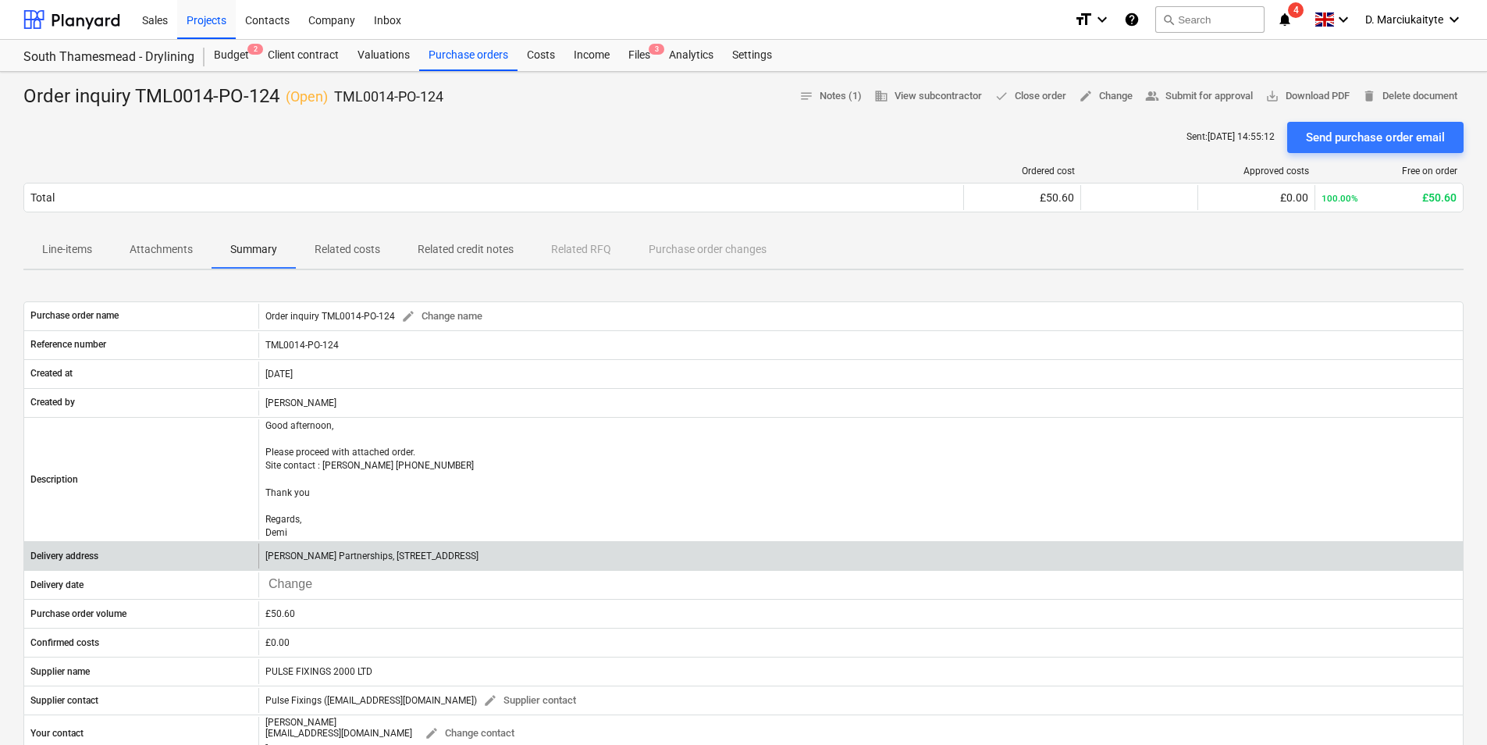
drag, startPoint x: 653, startPoint y: 558, endPoint x: 243, endPoint y: 553, distance: 409.9
click at [243, 553] on div "Delivery address Lovell Partnerships, Lakeside Centre, South Thamesmead, Bazalg…" at bounding box center [743, 555] width 1439 height 25
copy div "[PERSON_NAME] Partnerships, [STREET_ADDRESS]"
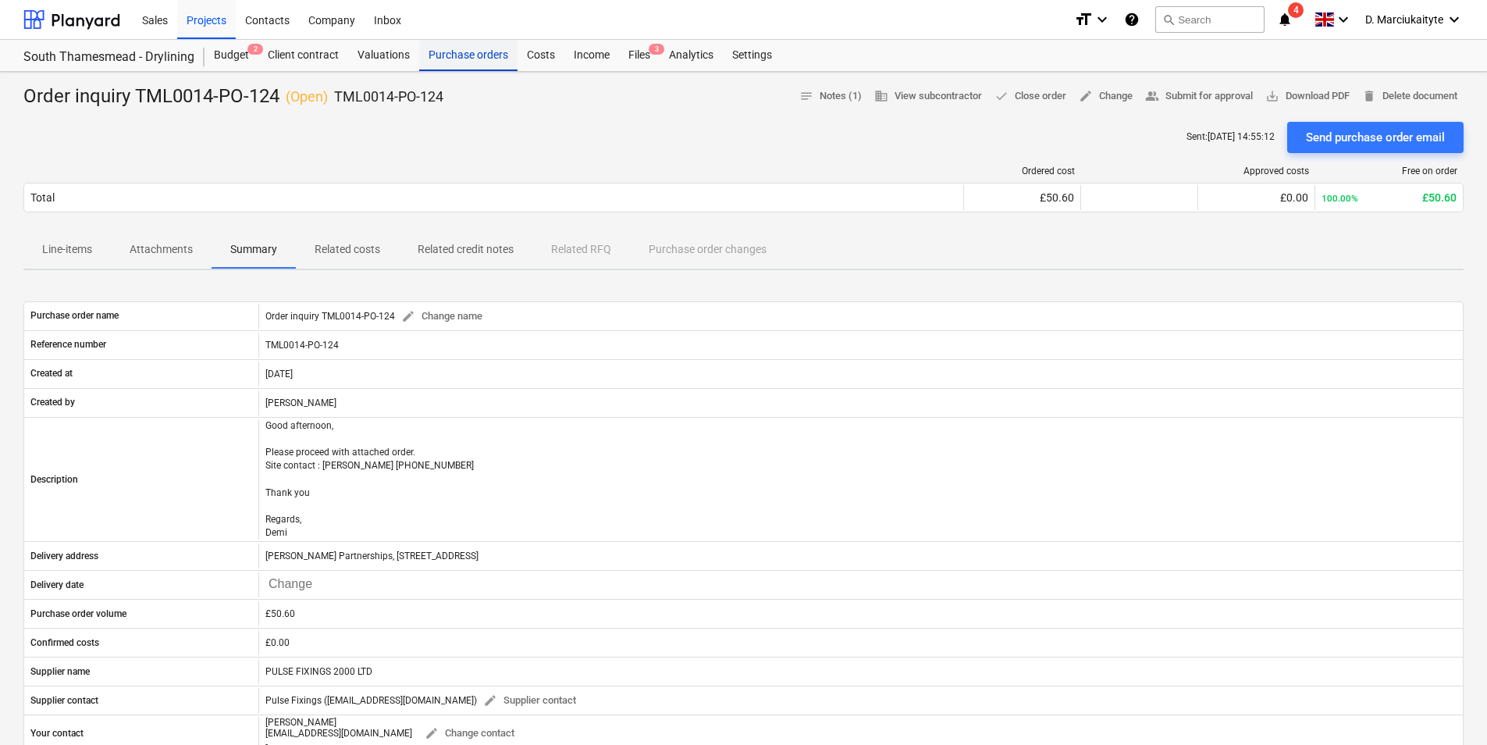
click at [489, 48] on div "Purchase orders" at bounding box center [468, 55] width 98 height 31
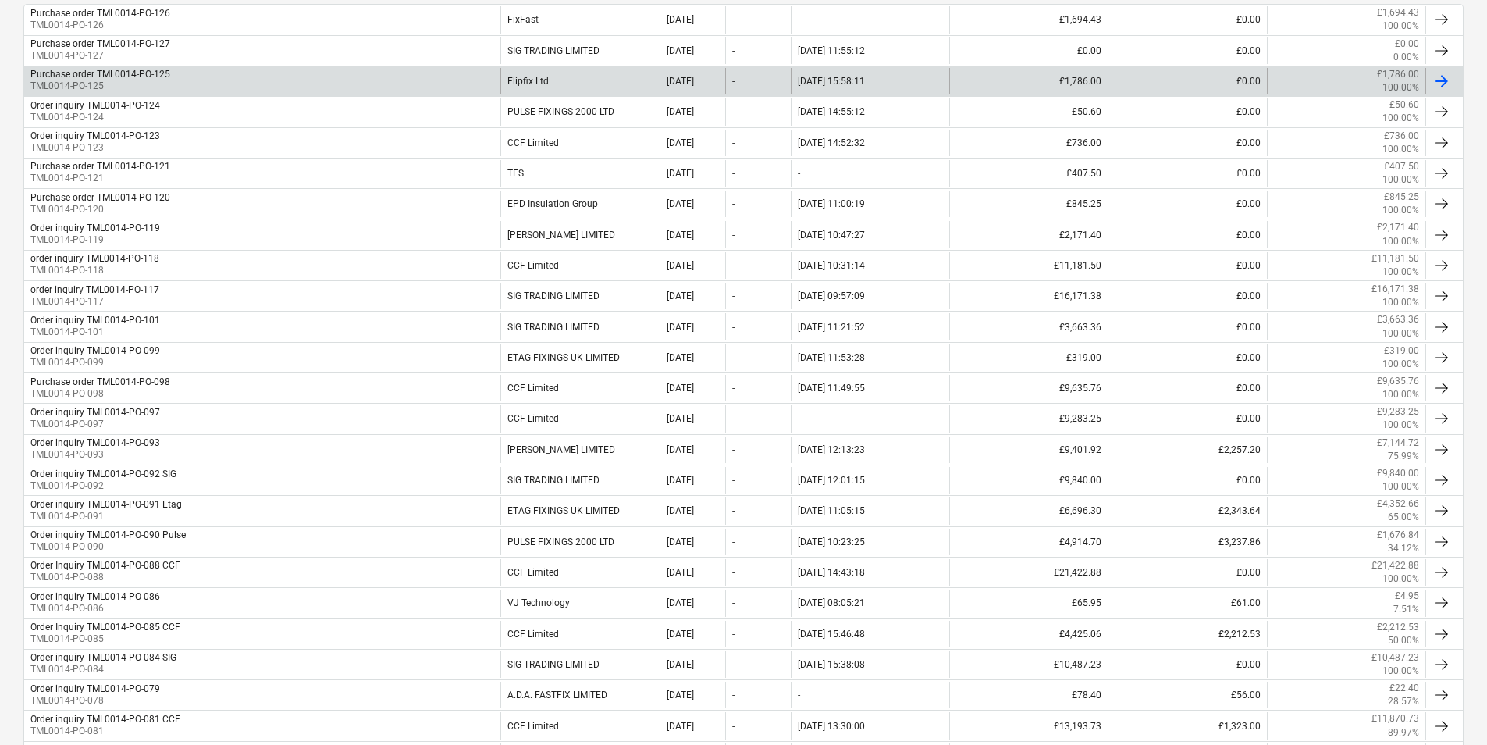
scroll to position [234, 0]
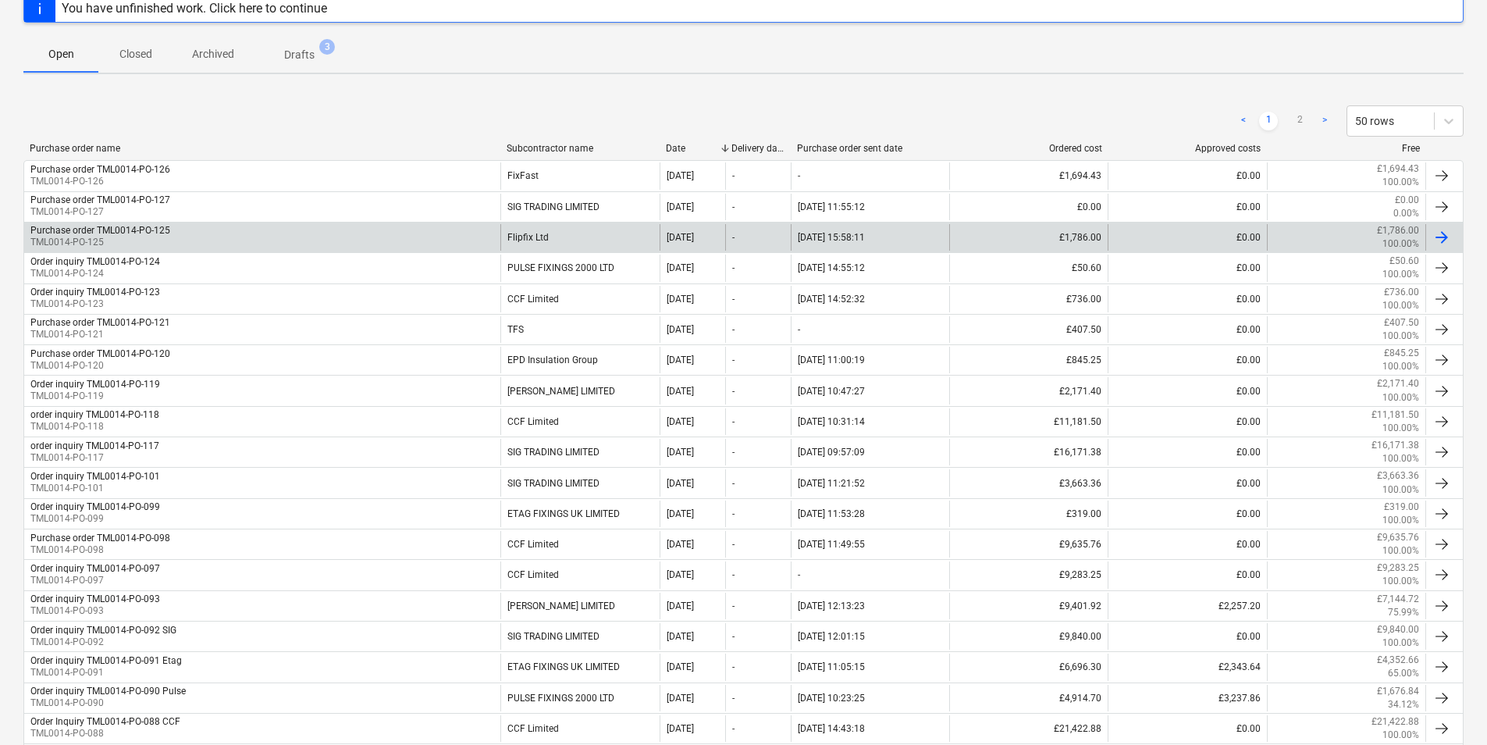
click at [557, 233] on div "Flipfix Ltd" at bounding box center [579, 237] width 158 height 27
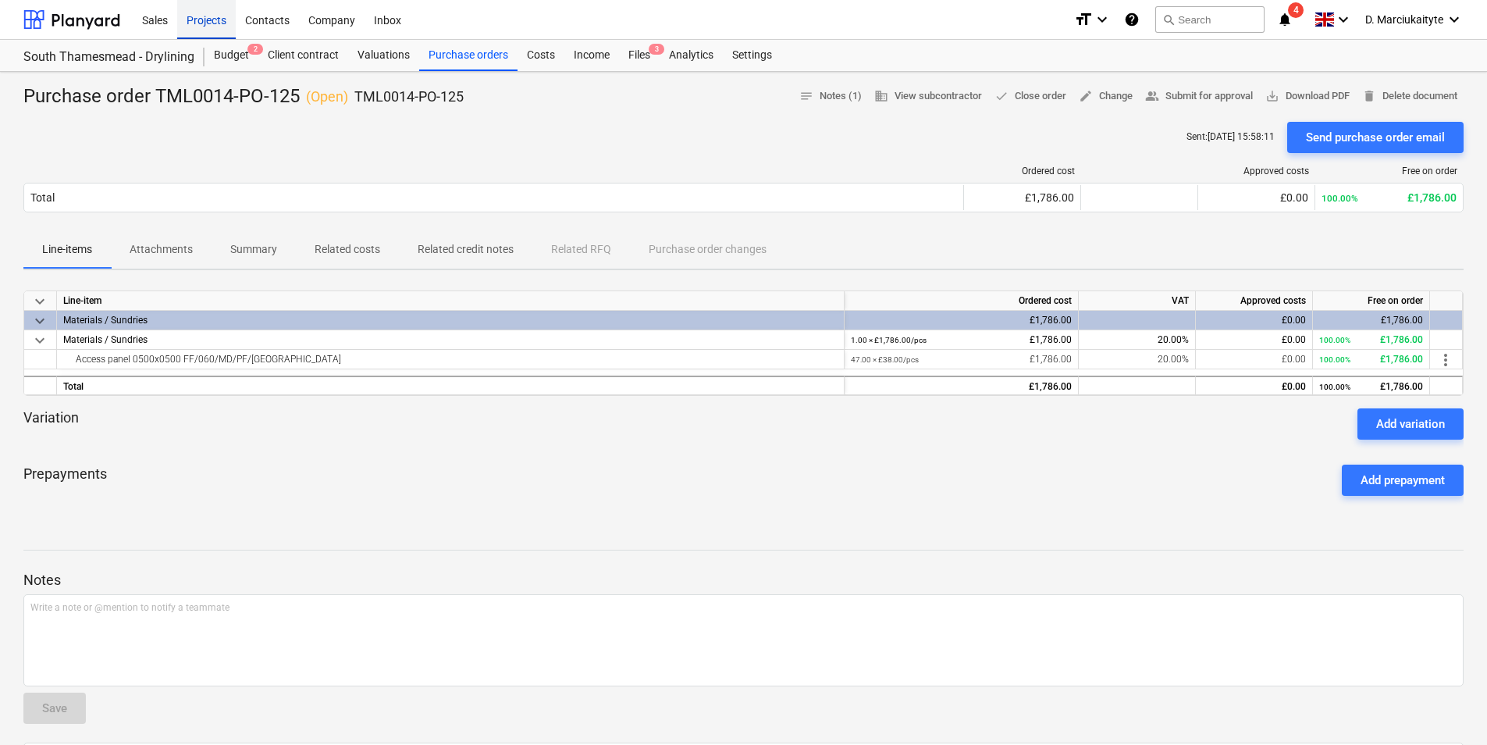
scroll to position [234, 0]
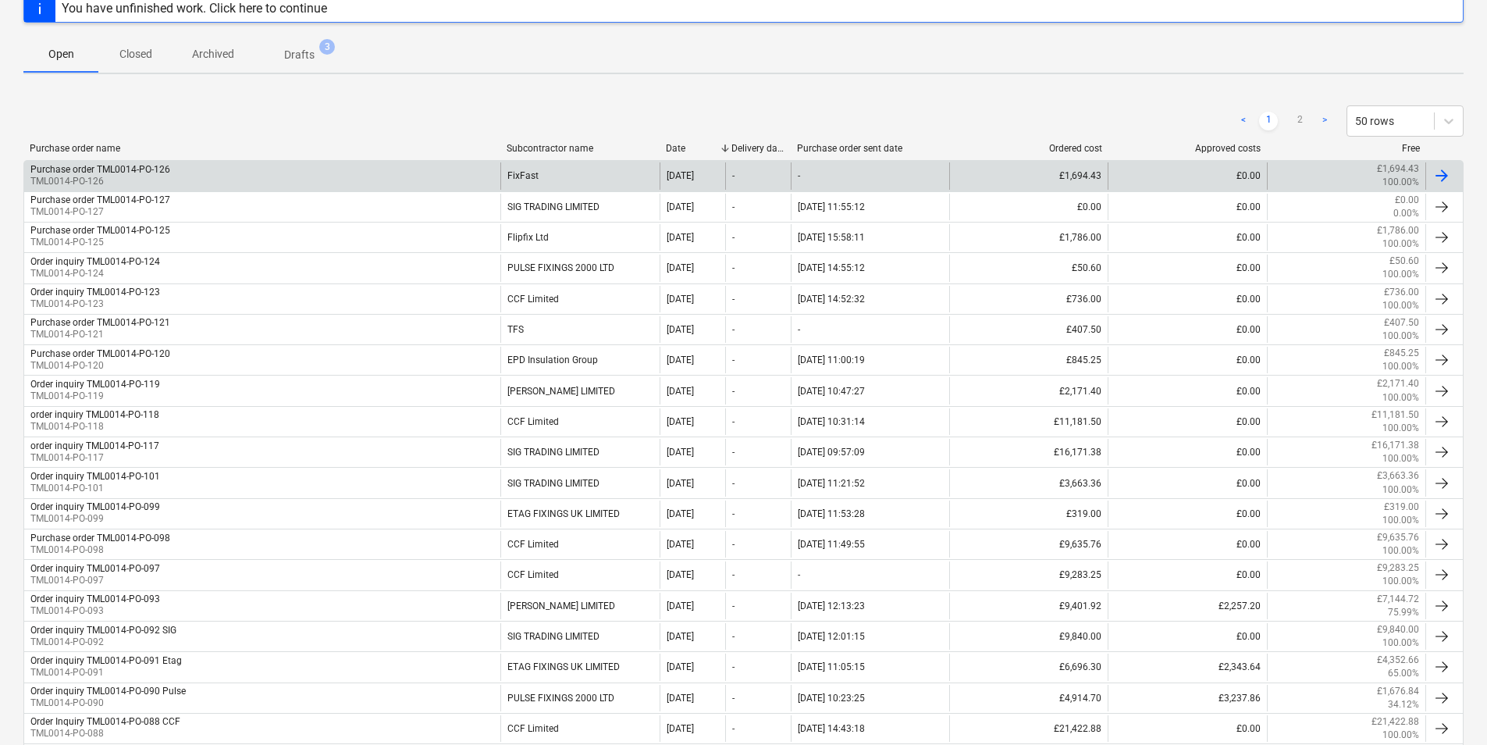
click at [561, 185] on div "FixFast" at bounding box center [579, 175] width 158 height 27
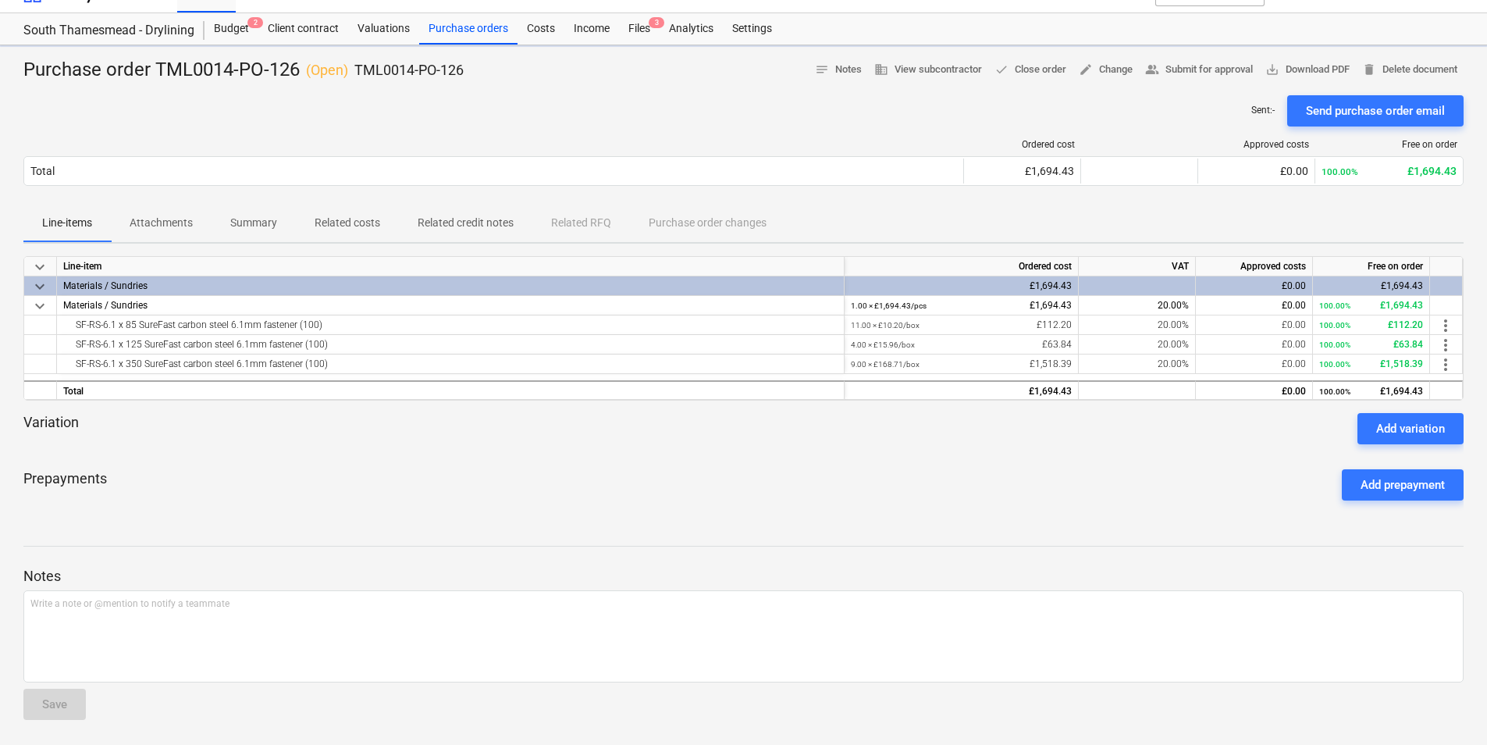
scroll to position [27, 0]
click at [470, 21] on div "Purchase orders" at bounding box center [468, 28] width 98 height 31
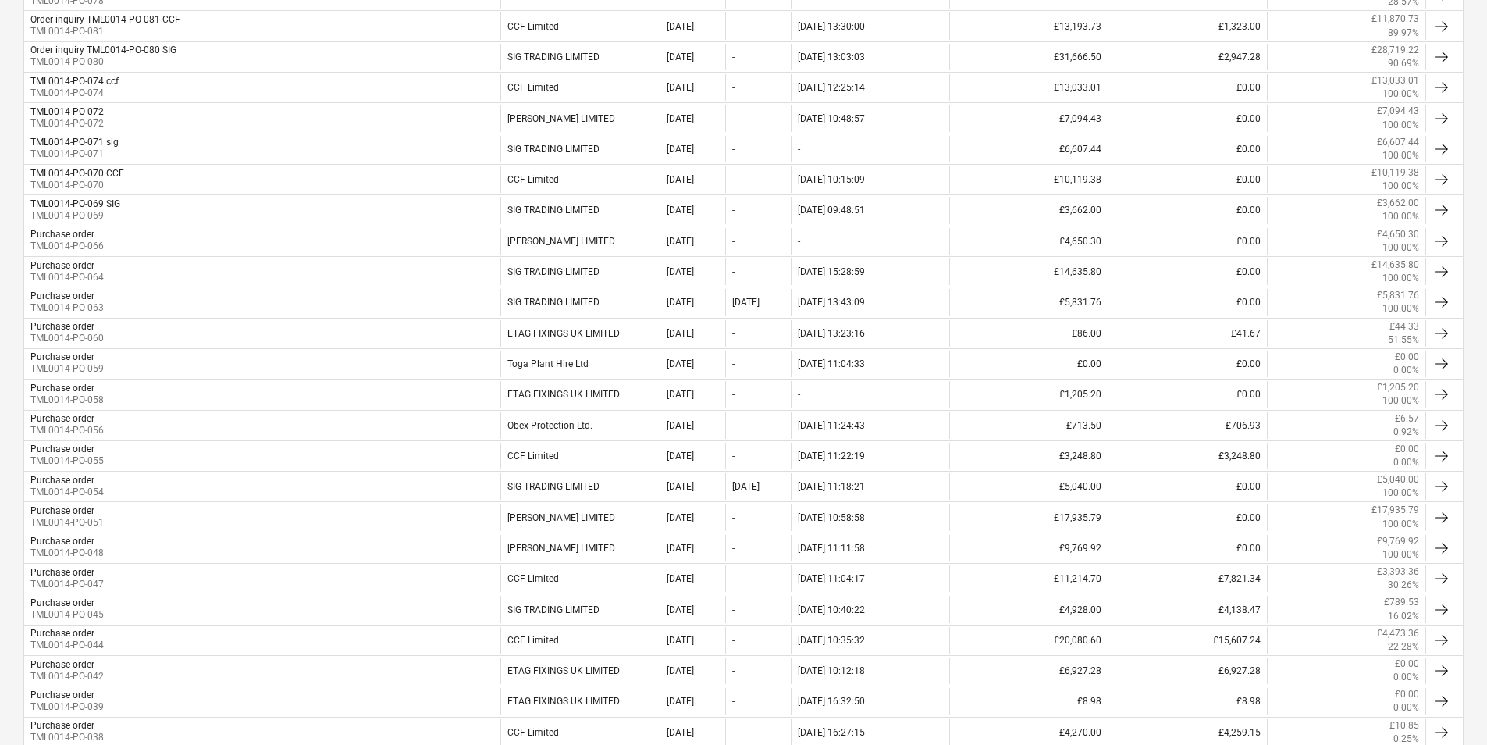
scroll to position [1272, 0]
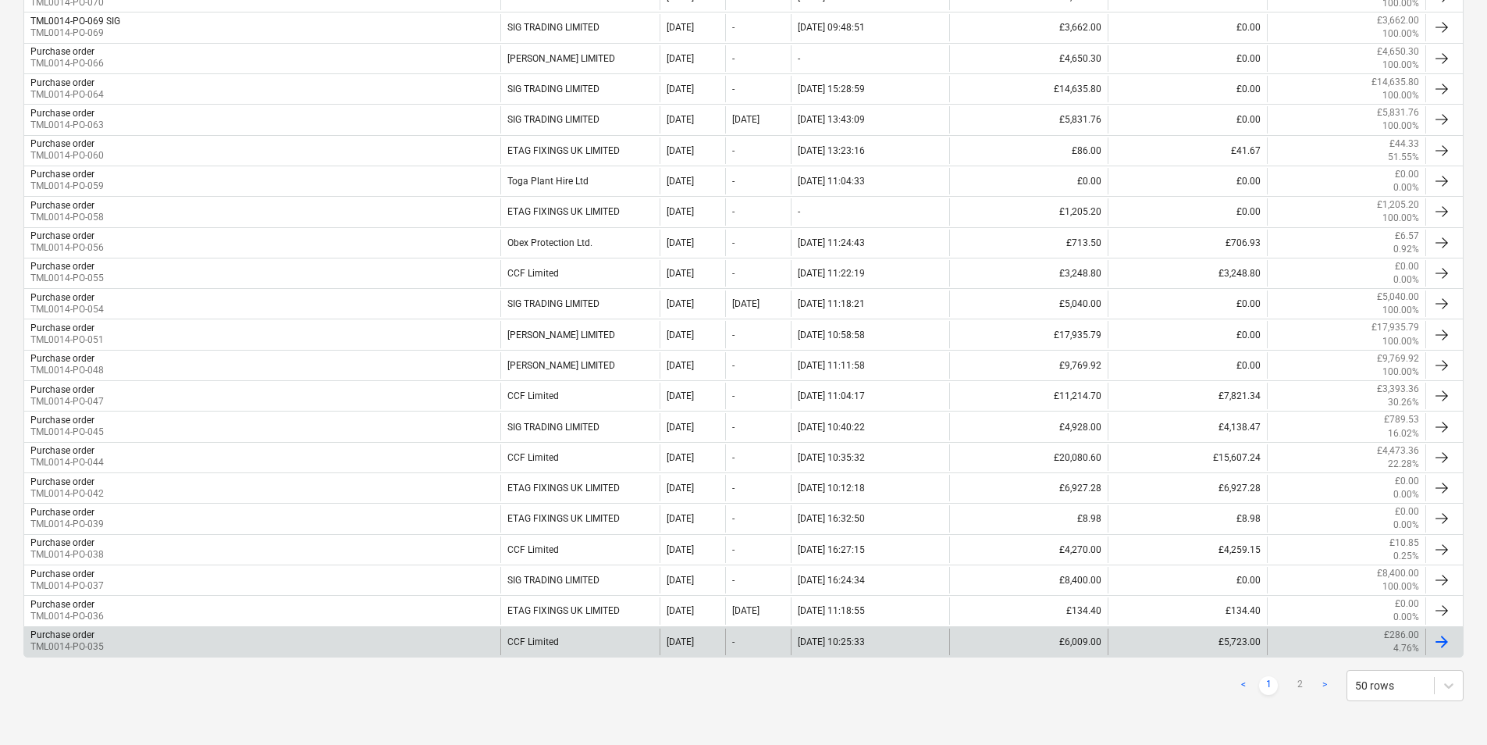
click at [182, 653] on div "Purchase order TML0014-PO-035" at bounding box center [262, 641] width 476 height 27
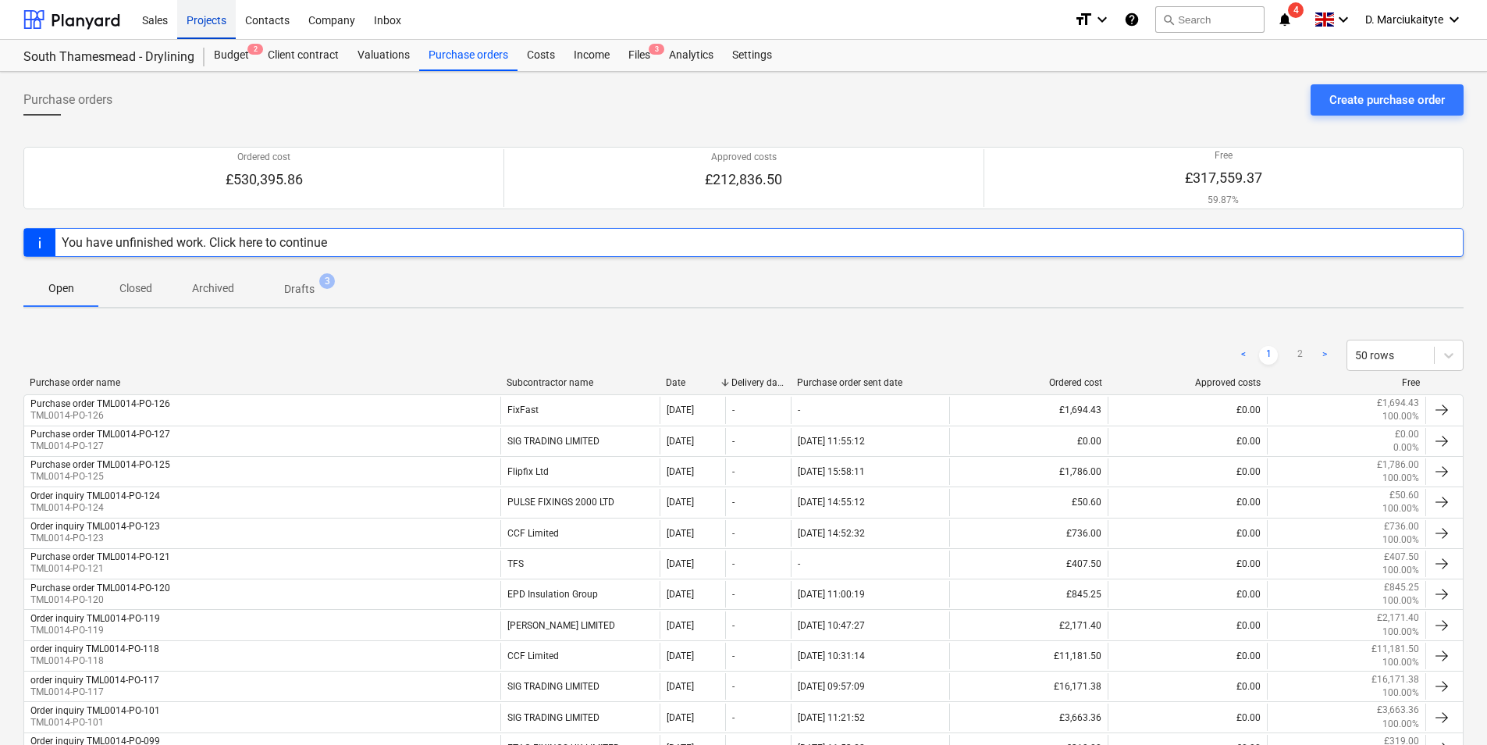
click at [215, 19] on div "Projects" at bounding box center [206, 19] width 59 height 40
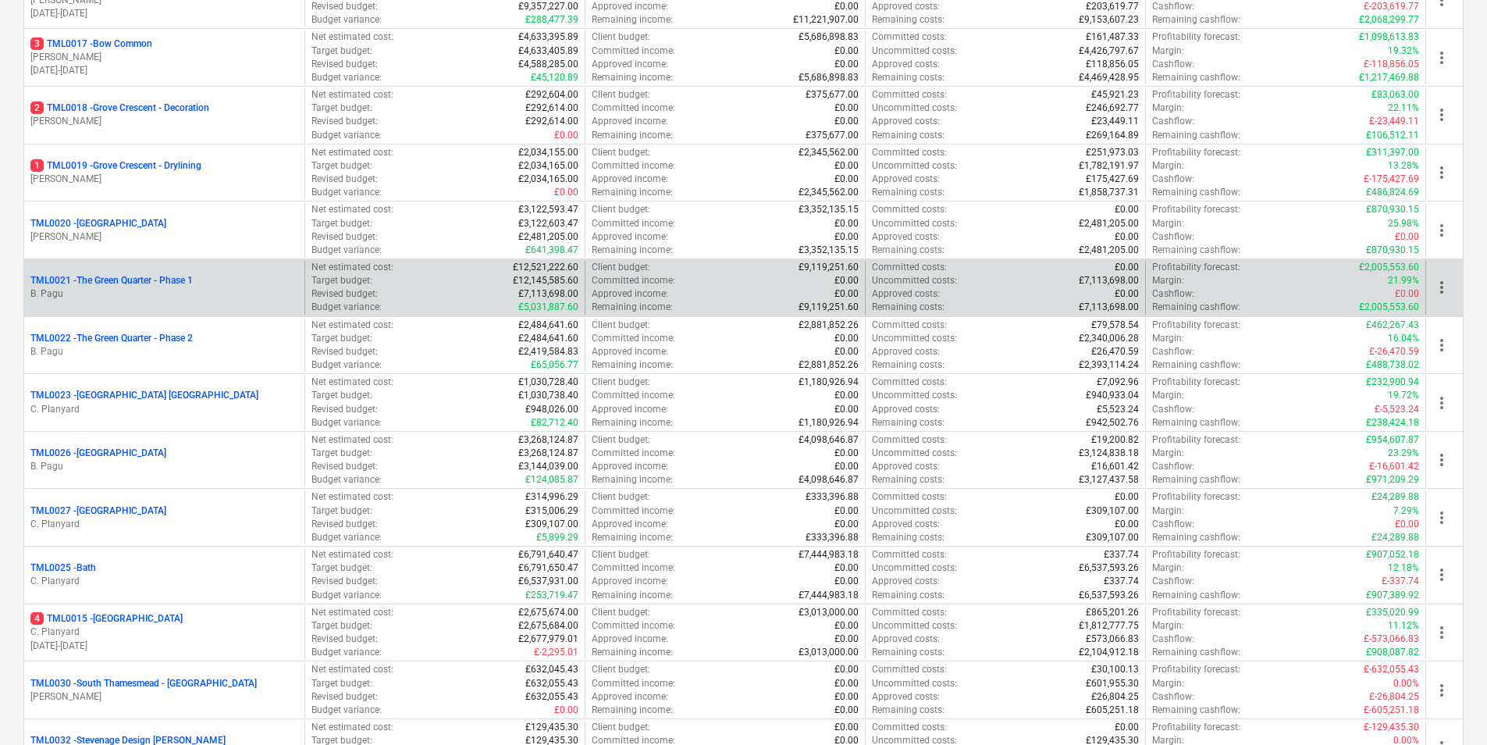
scroll to position [931, 0]
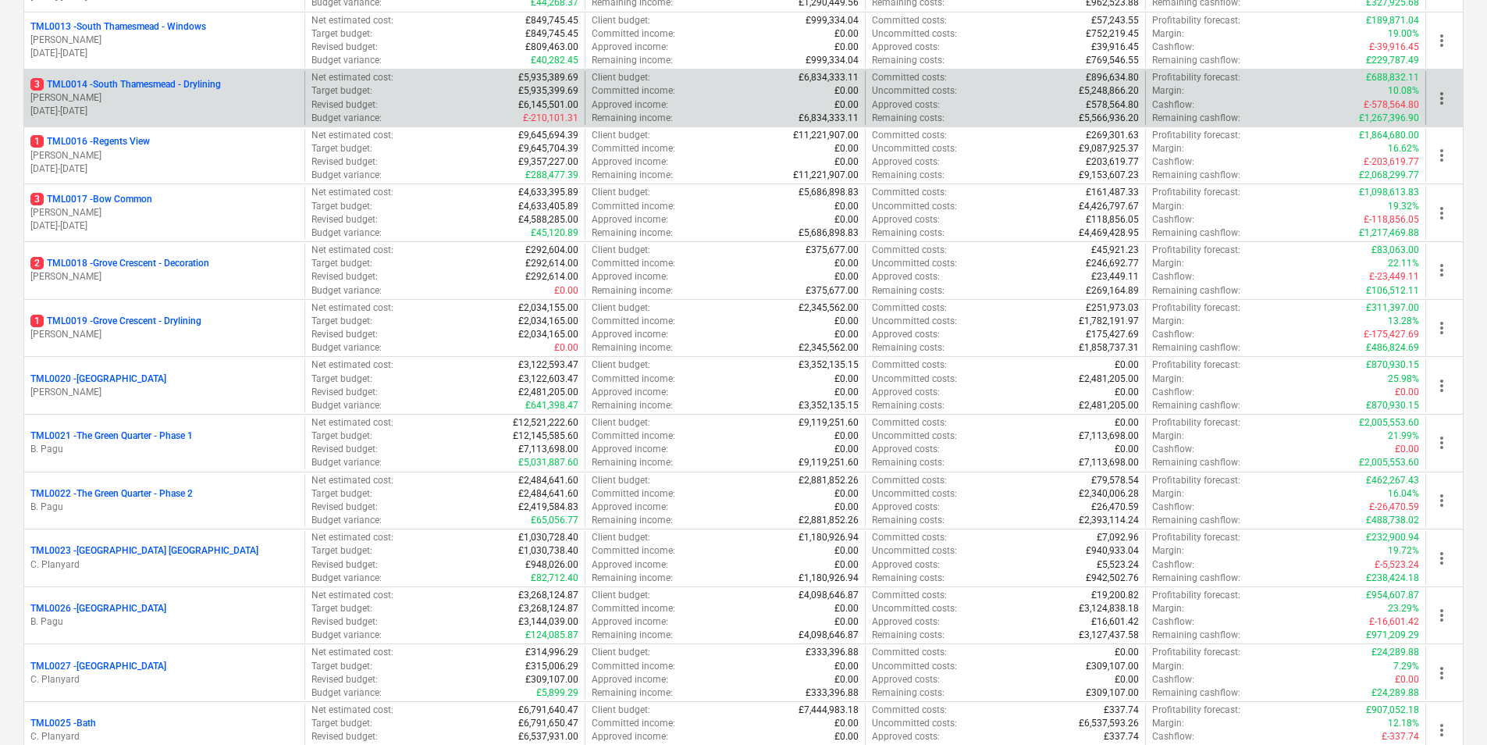
click at [147, 75] on div "3 TML0014 - South Thamesmead - Drylining M. Tomlinson 06.01.2025 - 07.09.2026" at bounding box center [164, 98] width 280 height 54
click at [197, 97] on p "[PERSON_NAME]" at bounding box center [164, 97] width 268 height 13
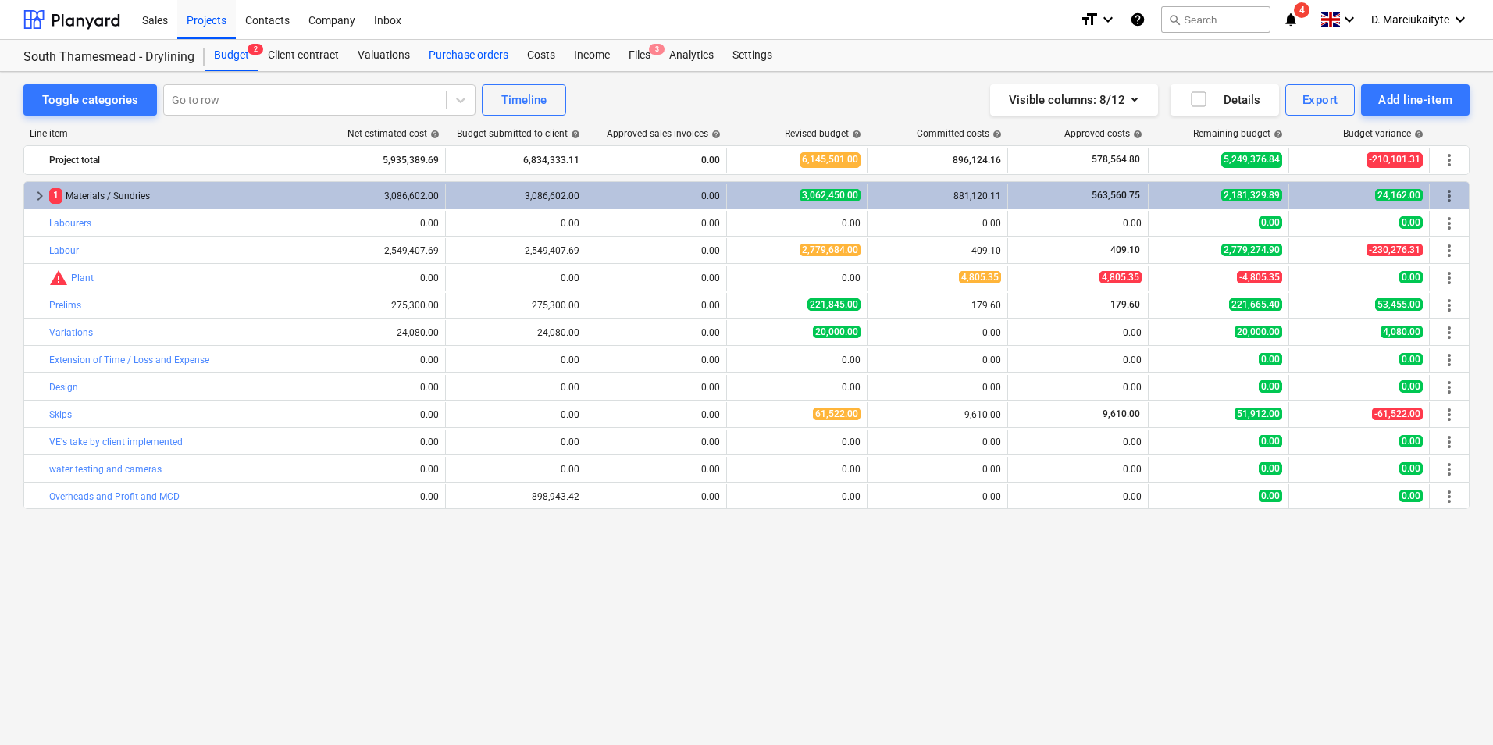
drag, startPoint x: 483, startPoint y: 48, endPoint x: 476, endPoint y: 57, distance: 11.1
click at [483, 48] on div "Purchase orders" at bounding box center [468, 55] width 98 height 31
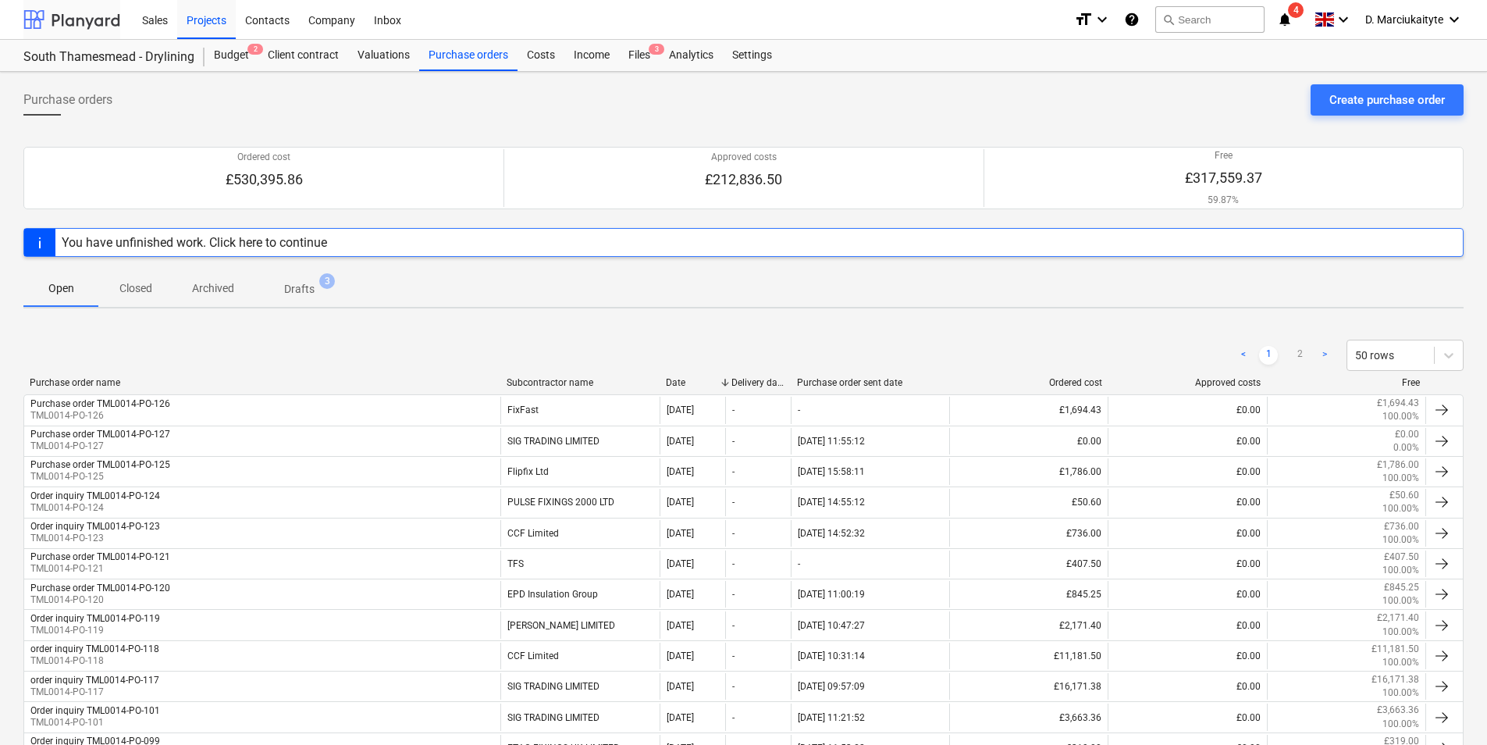
click at [86, 9] on div at bounding box center [71, 19] width 97 height 39
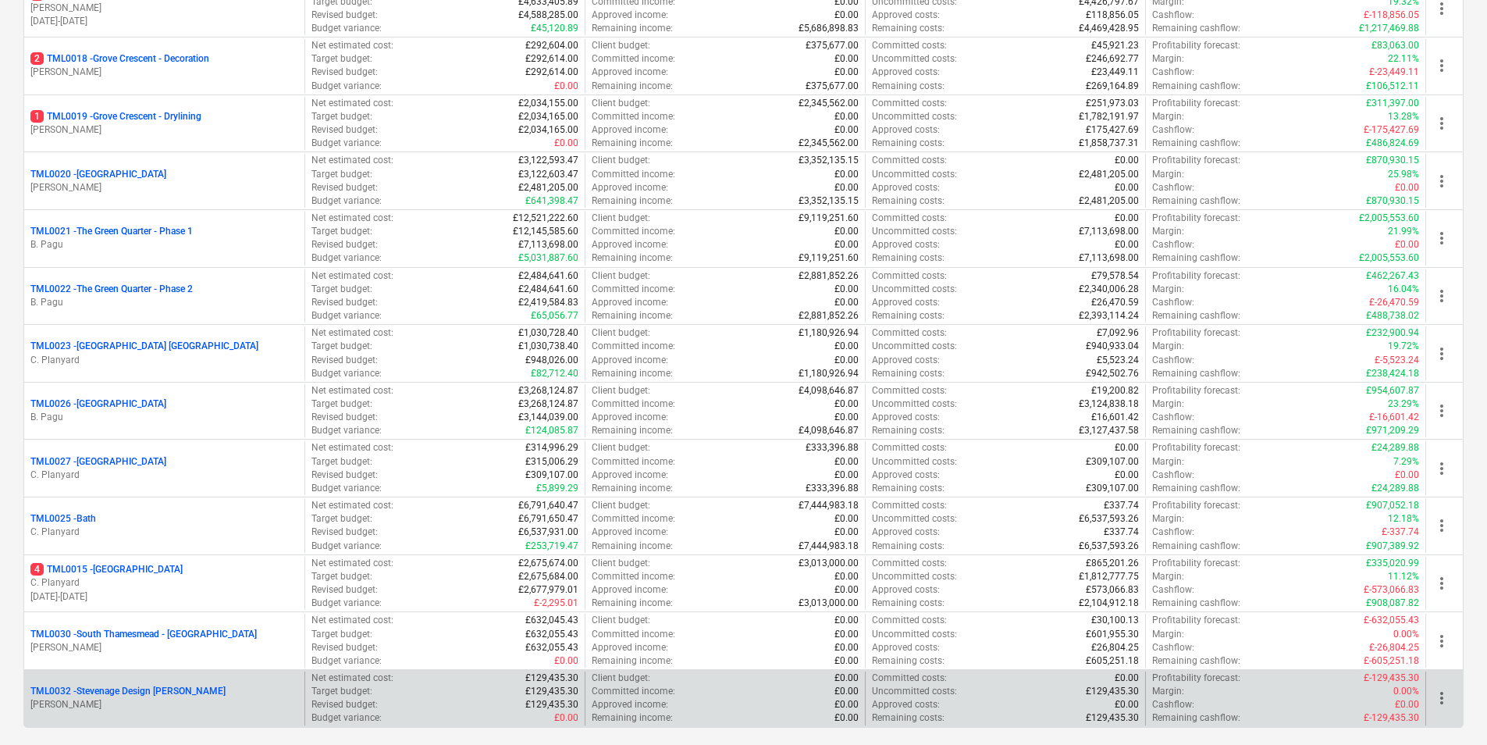
scroll to position [1244, 0]
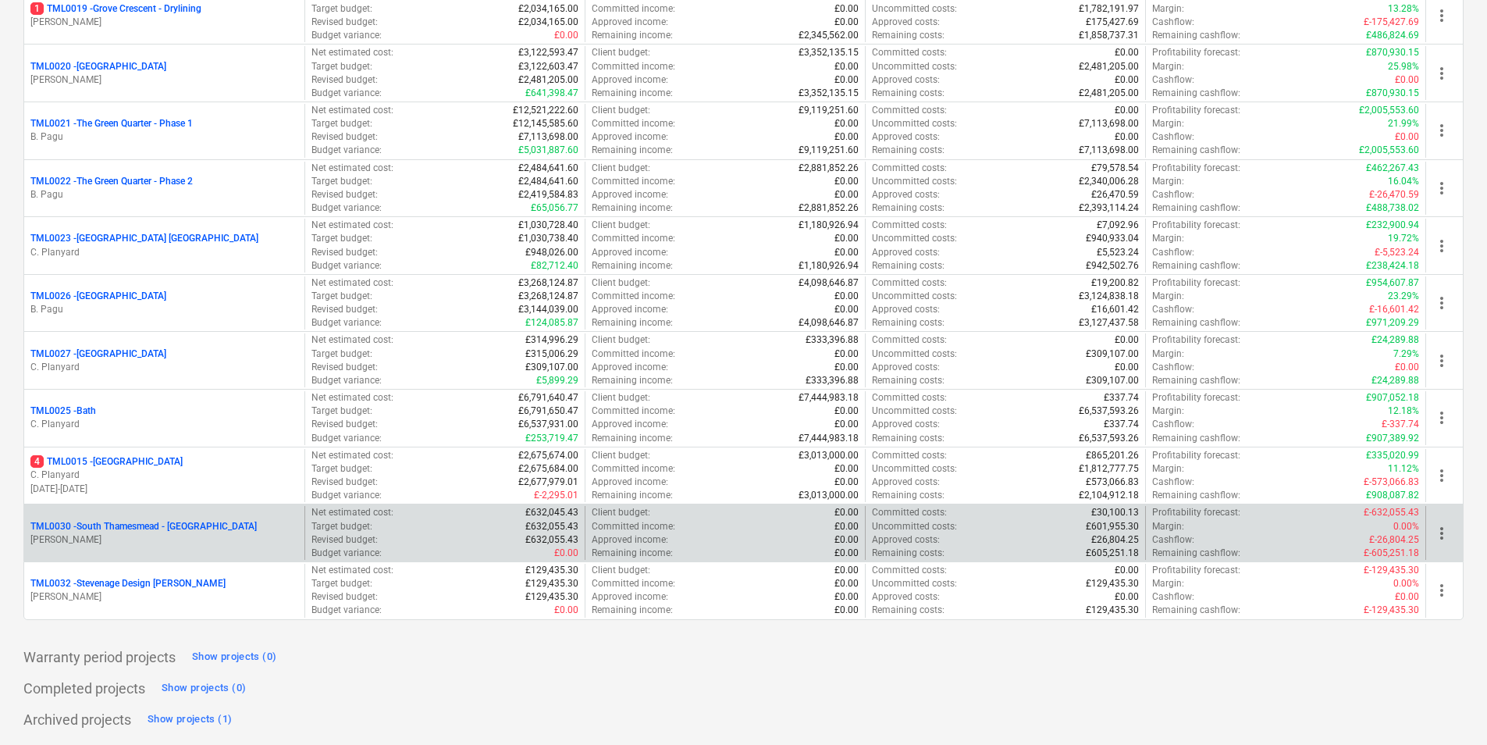
click at [192, 536] on p "[PERSON_NAME]" at bounding box center [164, 539] width 268 height 13
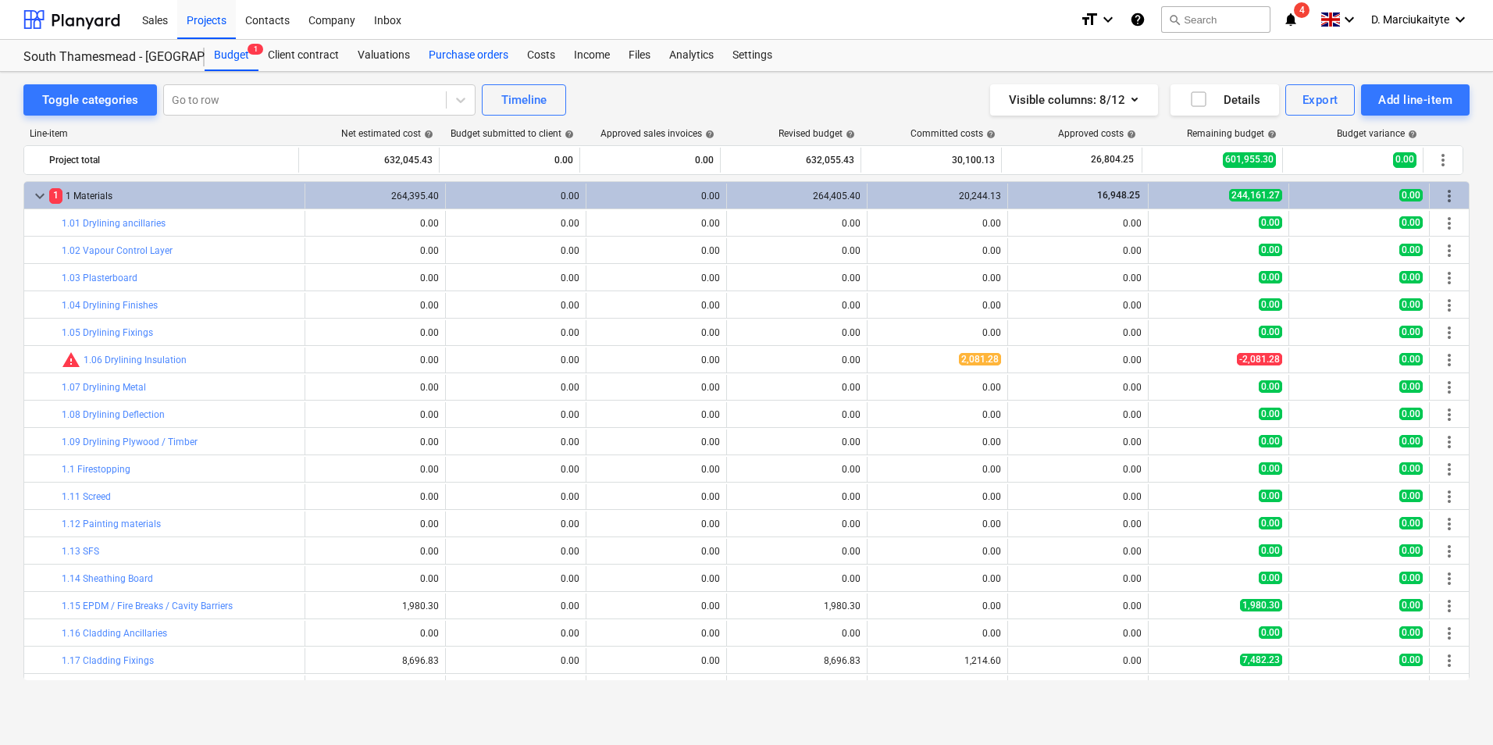
click at [474, 44] on div "Purchase orders" at bounding box center [468, 55] width 98 height 31
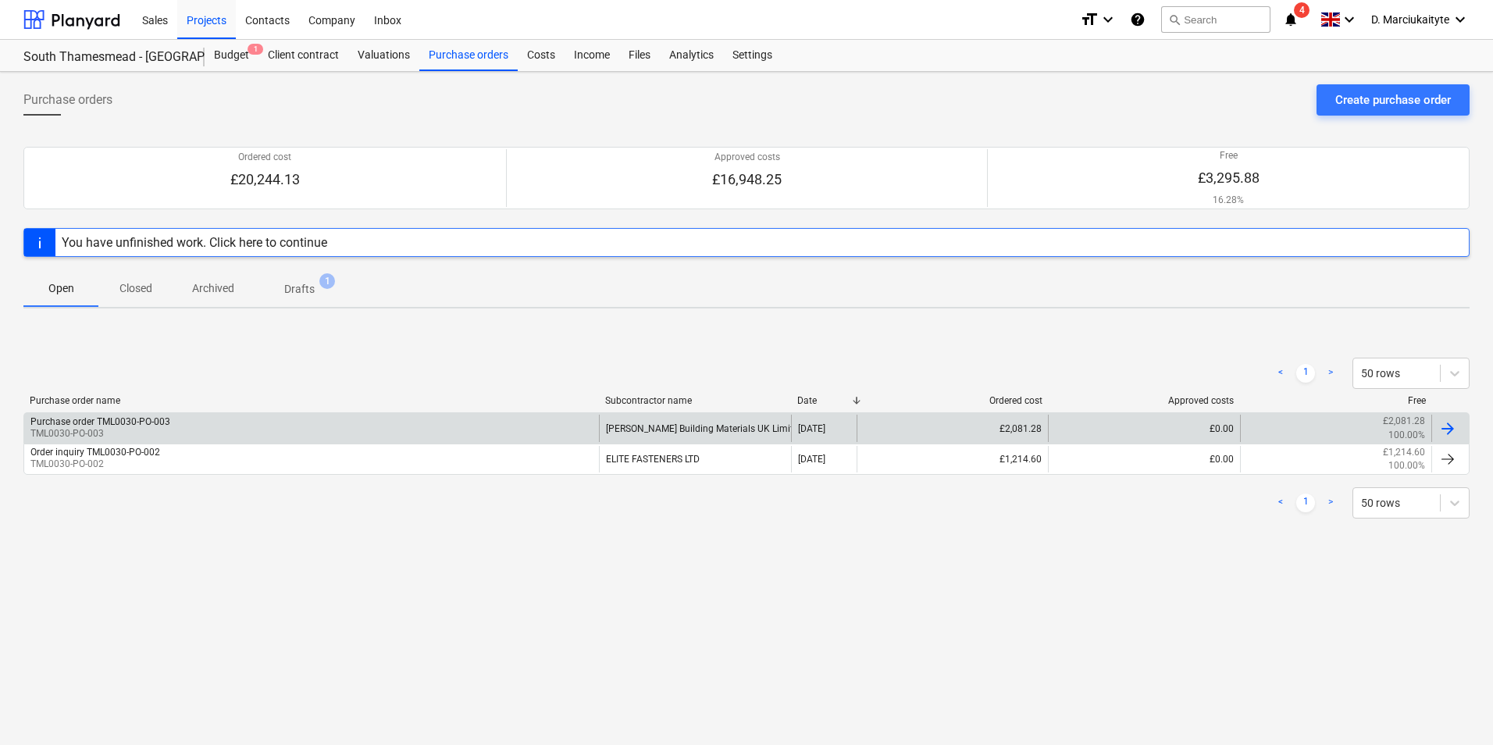
click at [223, 416] on div "Purchase order TML0030-PO-003 TML0030-PO-003 STARK Building Materials UK Limite…" at bounding box center [746, 427] width 1446 height 30
click at [226, 420] on div "Purchase order TML0030-PO-003 TML0030-PO-003" at bounding box center [311, 428] width 575 height 27
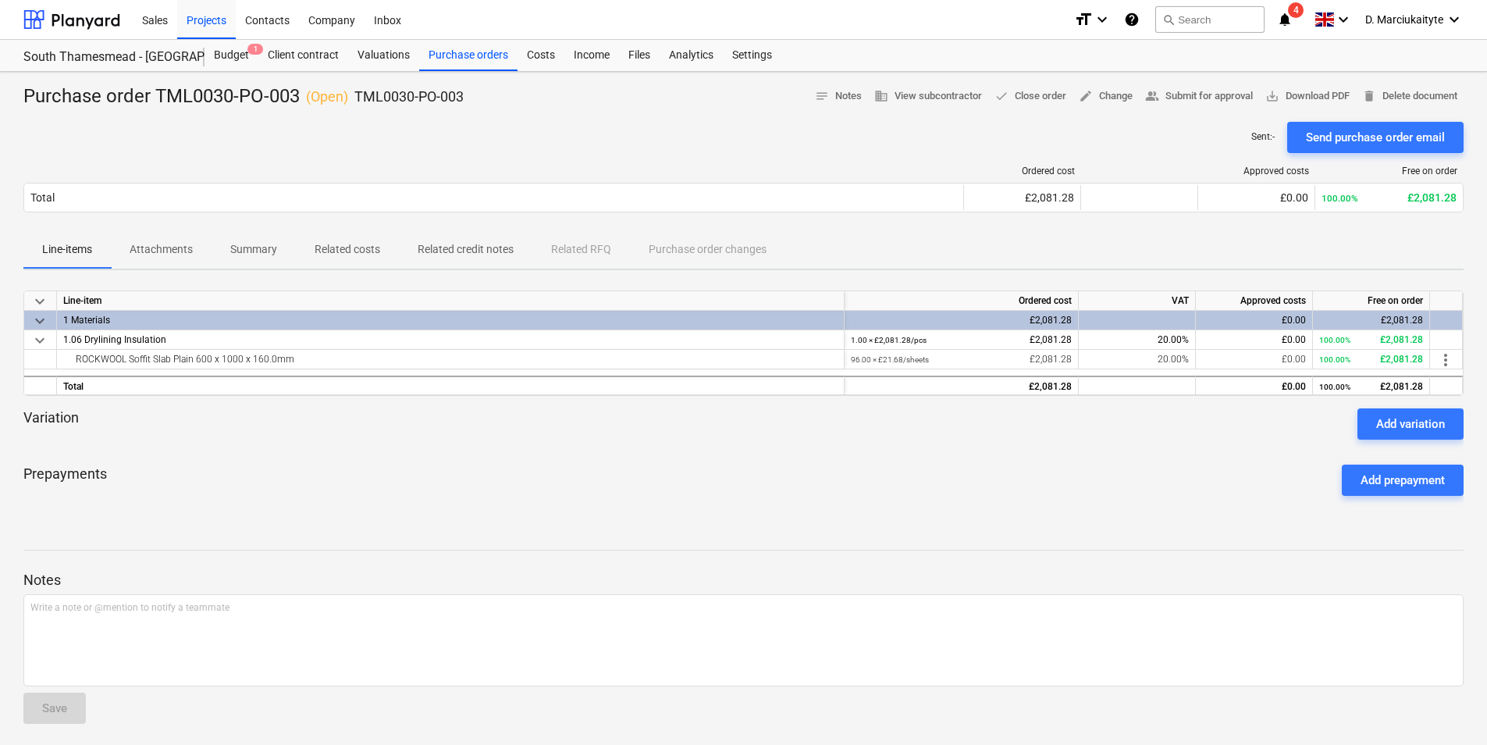
drag, startPoint x: 262, startPoint y: 251, endPoint x: 245, endPoint y: 257, distance: 18.3
click at [262, 251] on p "Summary" at bounding box center [253, 249] width 47 height 16
click at [473, 55] on div "Purchase orders" at bounding box center [468, 55] width 98 height 31
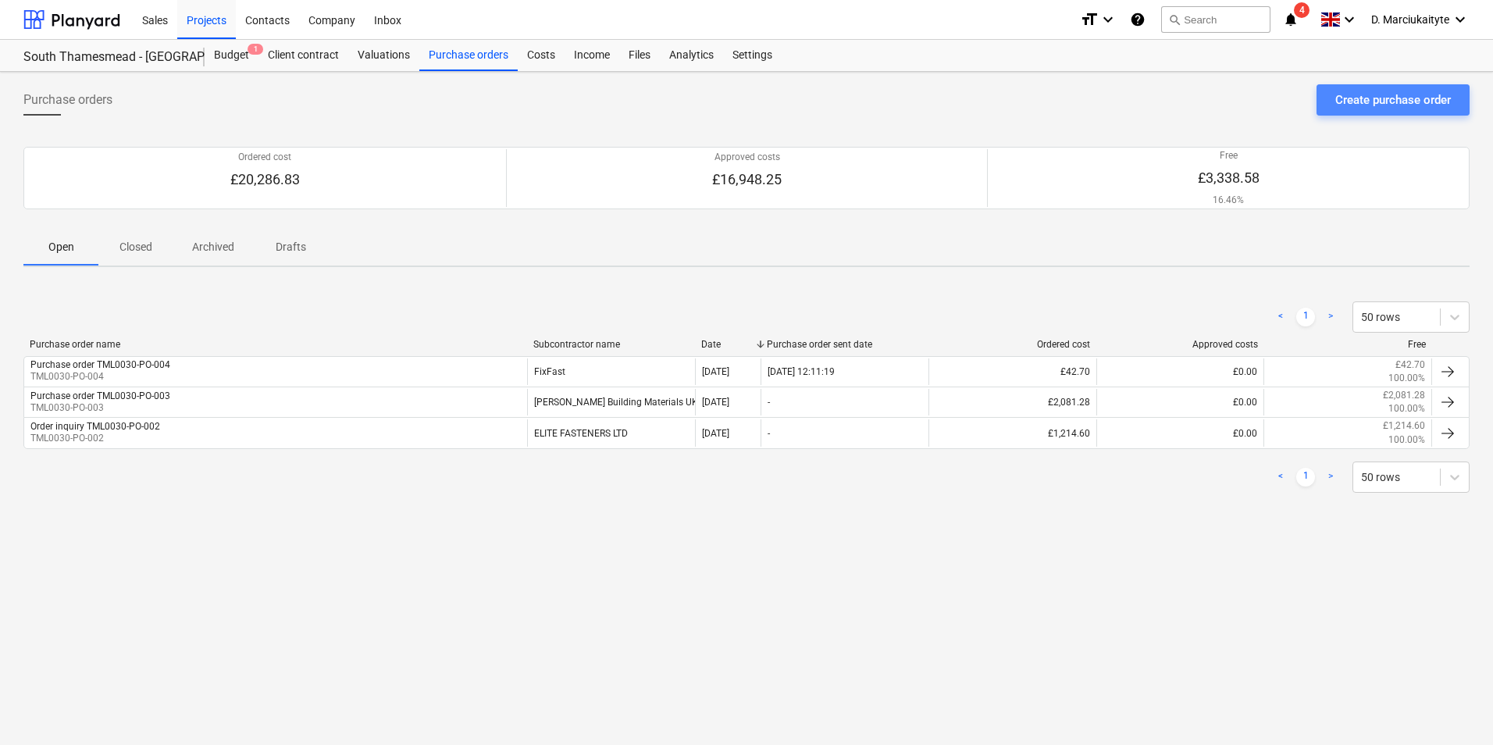
click at [1391, 109] on button "Create purchase order" at bounding box center [1392, 99] width 153 height 31
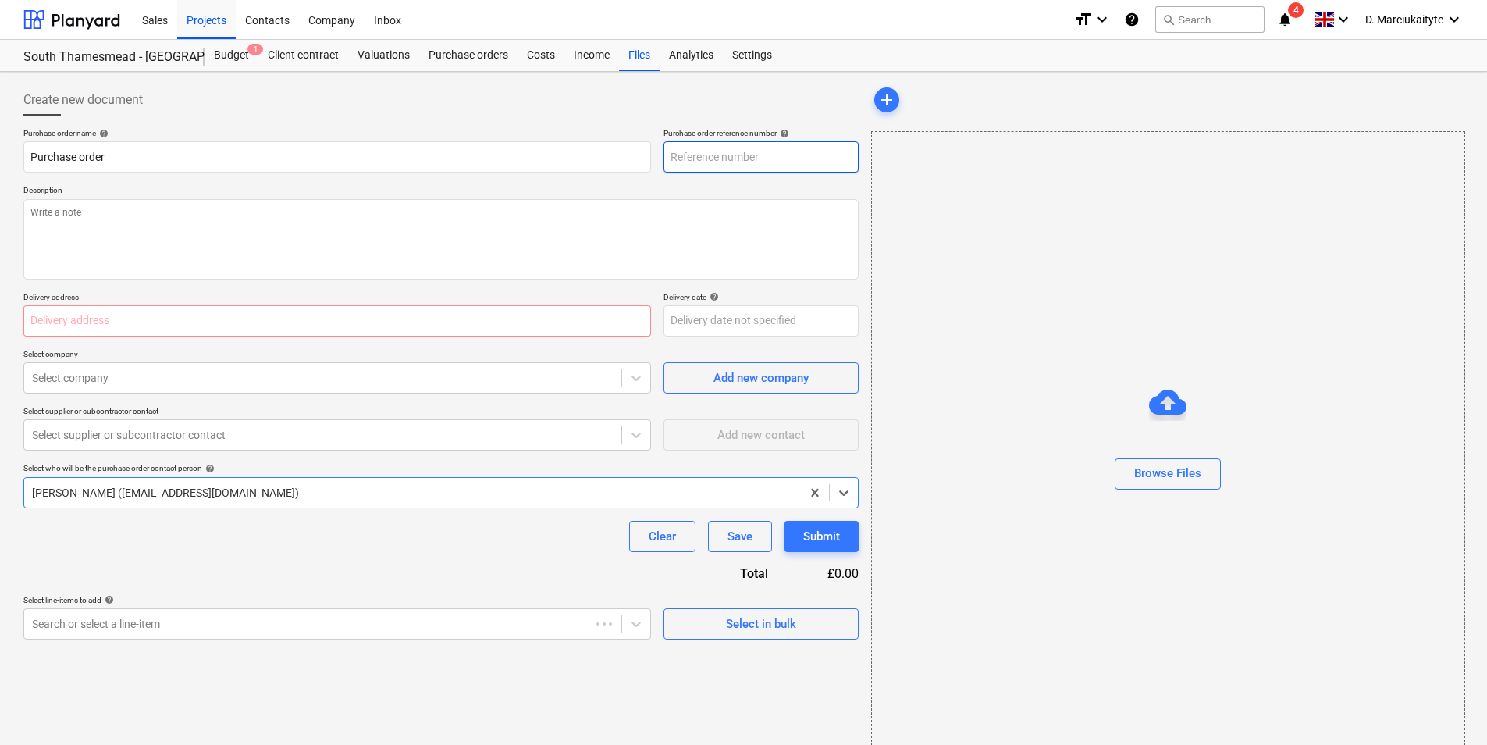
type textarea "x"
type input "TML0030-PO-011"
click at [793, 161] on input "TML0030-PO-011" at bounding box center [761, 156] width 195 height 31
type textarea "x"
type input "TML0030-PO-01"
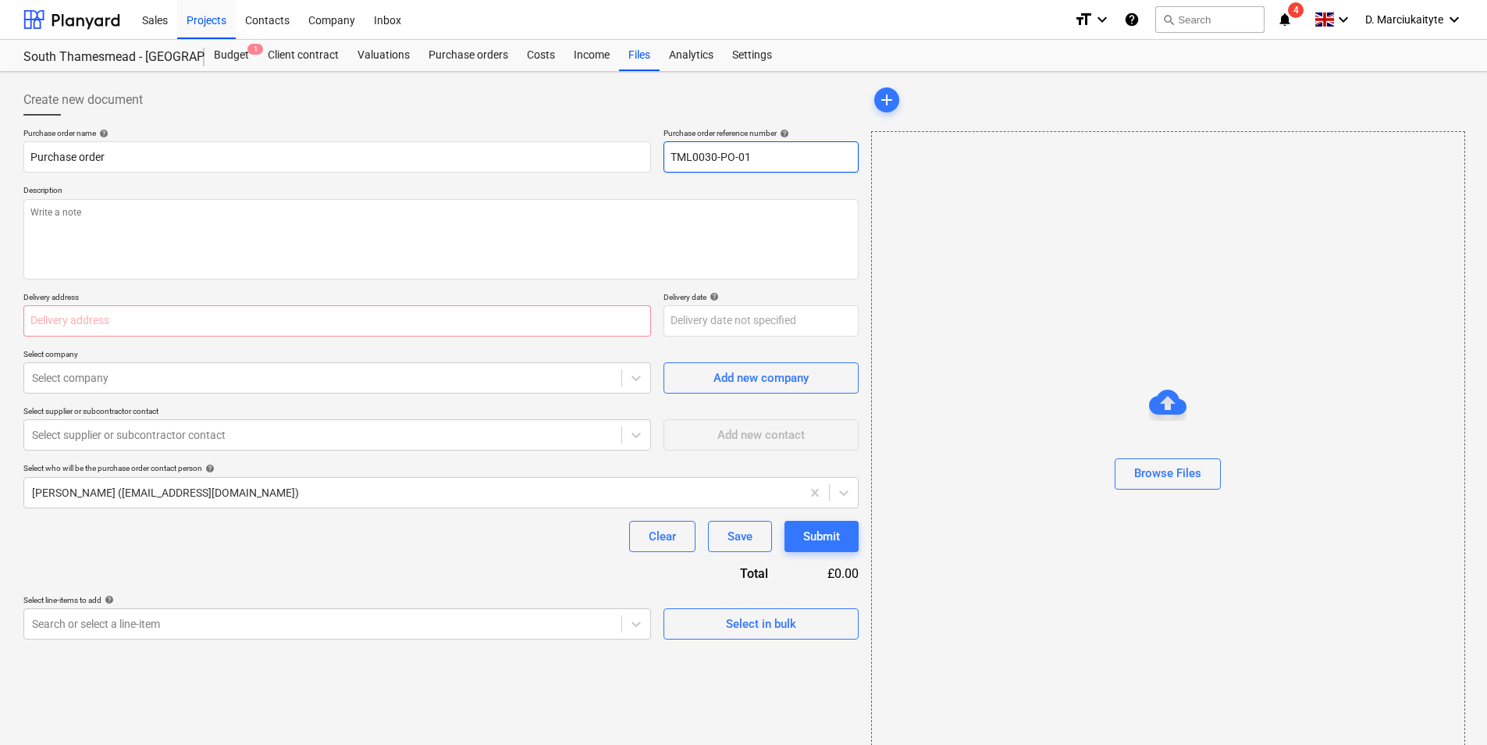
type textarea "x"
type input "TML0030-PO-0"
type textarea "x"
type input "TML0030-PO-00"
type textarea "x"
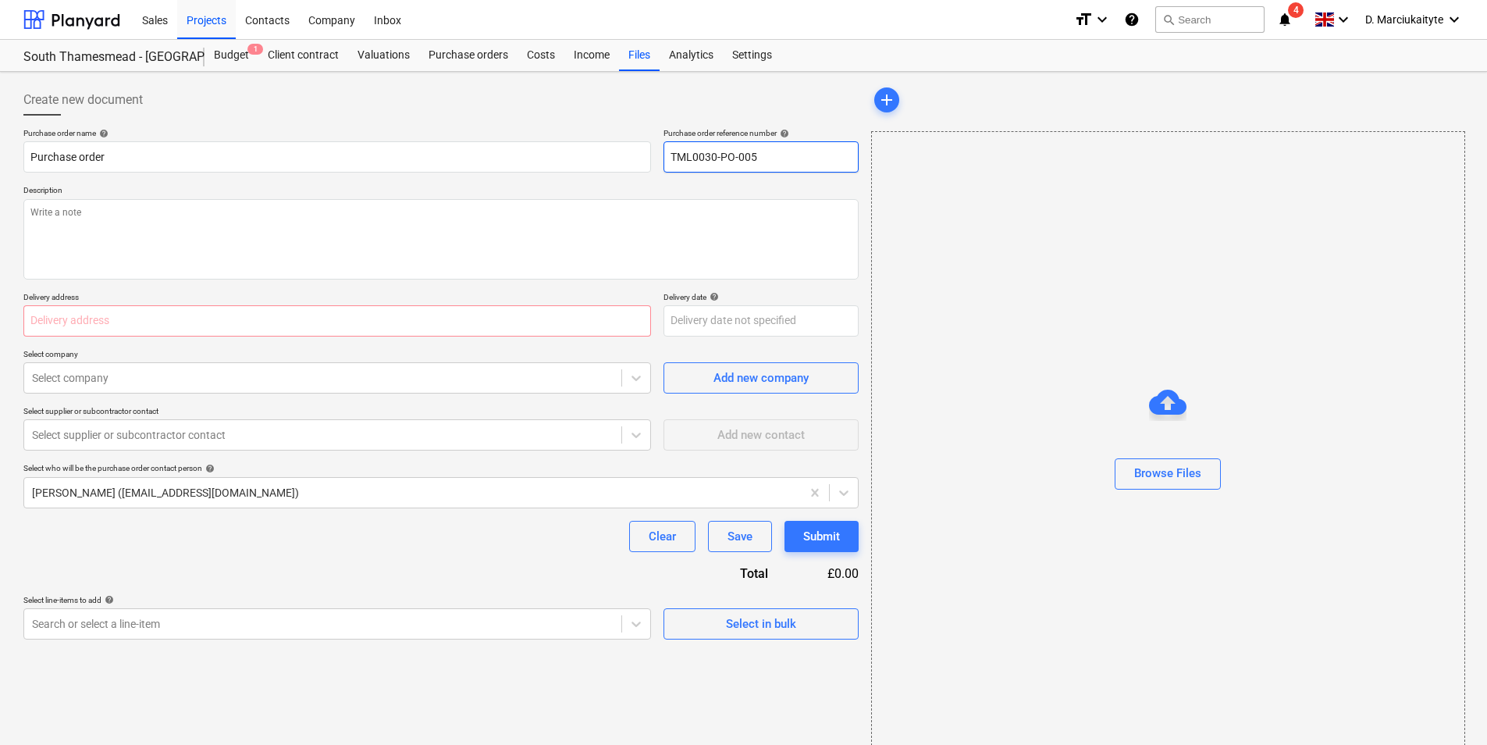
drag, startPoint x: 793, startPoint y: 159, endPoint x: 479, endPoint y: 106, distance: 318.3
click at [479, 106] on div "Create new document Purchase order name help Purchase order Purchase order refe…" at bounding box center [440, 361] width 835 height 555
type input "TML0030-PO-005"
click at [518, 148] on input "Purchase order" at bounding box center [337, 156] width 628 height 31
type textarea "x"
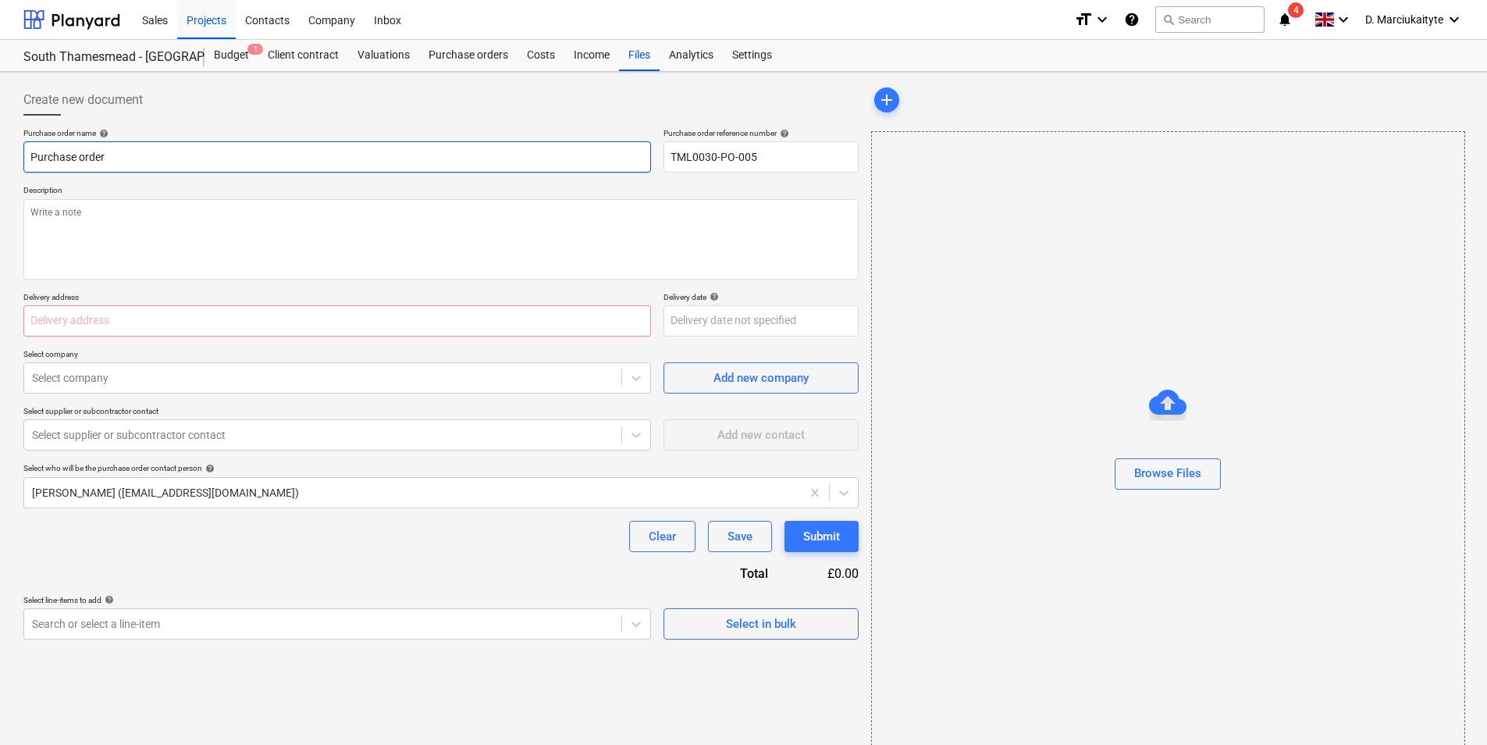
type input "Purchase order"
paste input "TML0030-PO-005"
type textarea "x"
type input "Purchase order TML0030-PO-005"
click at [358, 202] on textarea at bounding box center [440, 239] width 835 height 80
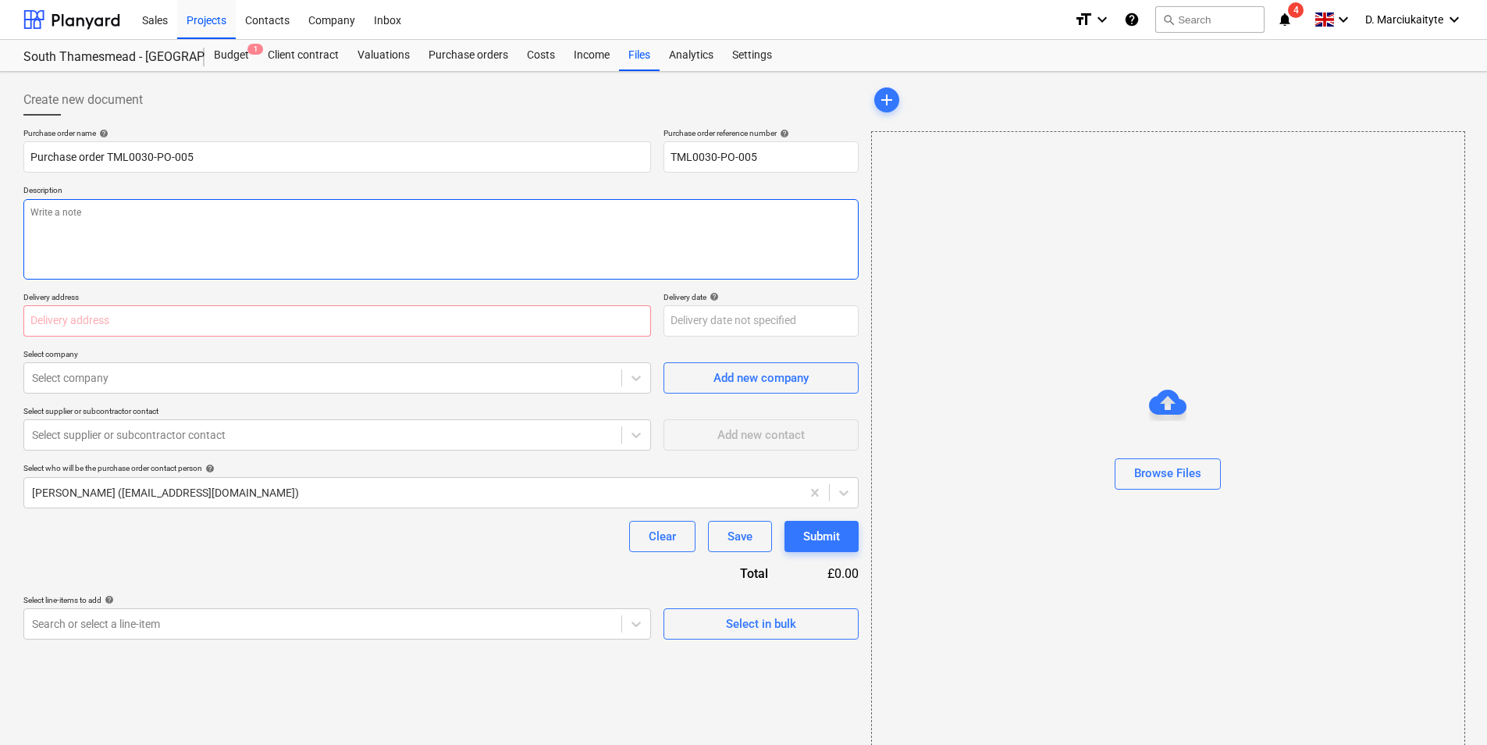
type textarea "x"
type textarea "G"
type textarea "x"
type textarea "Gp"
type textarea "x"
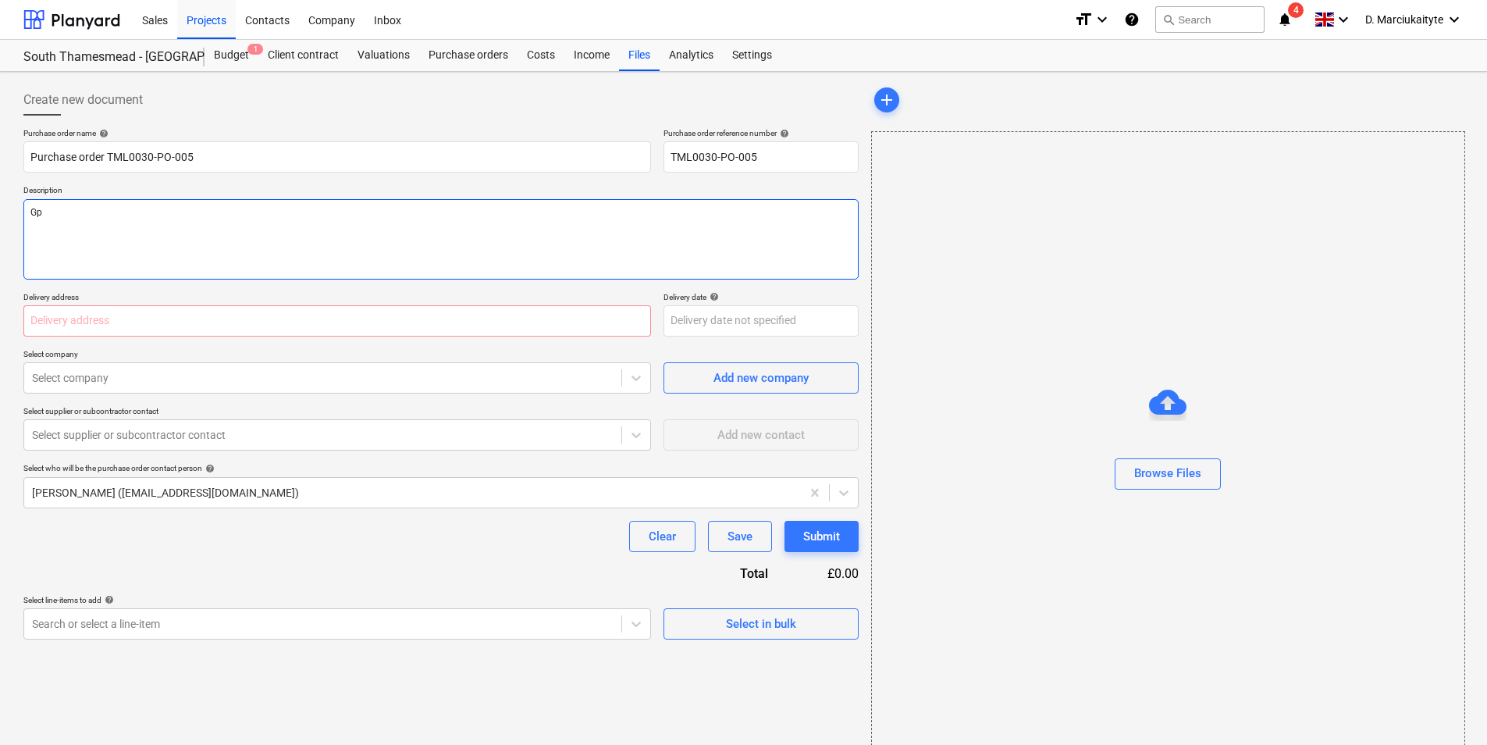
type textarea "G"
type textarea "x"
type textarea "Go"
type textarea "x"
type textarea "Goo"
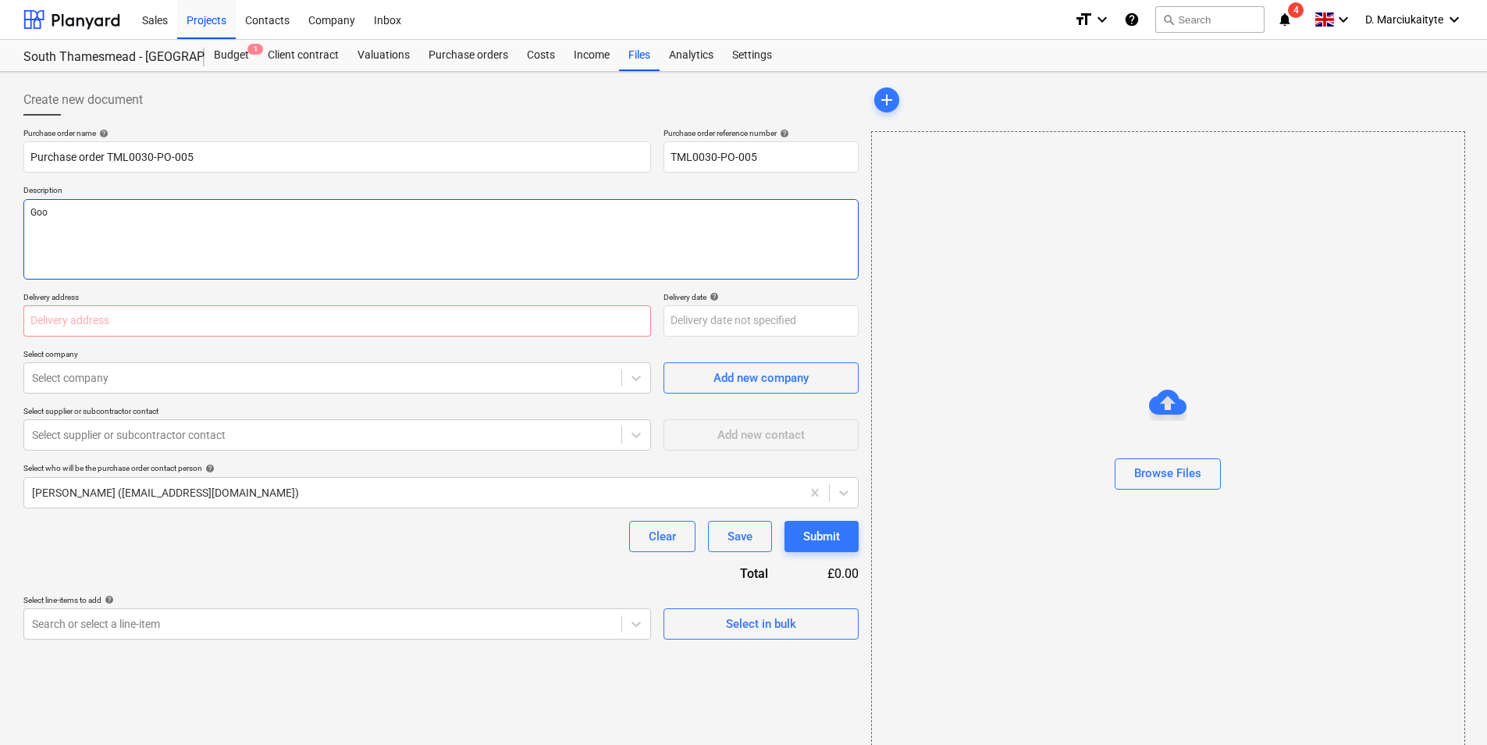
type textarea "x"
type textarea "Good"
type textarea "x"
type textarea "Good"
type textarea "x"
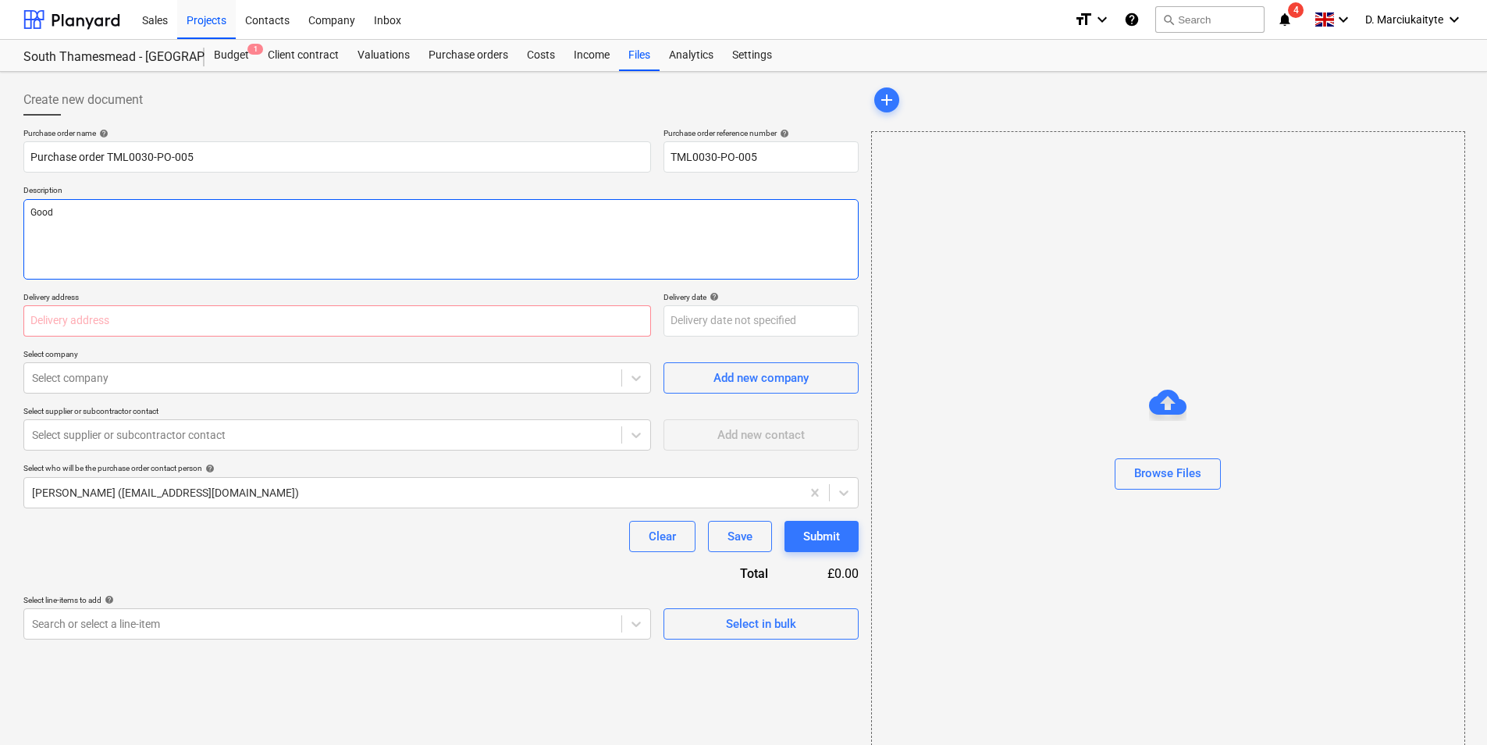
type textarea "Good a"
type textarea "x"
type textarea "Good af"
type textarea "x"
type textarea "Good aft"
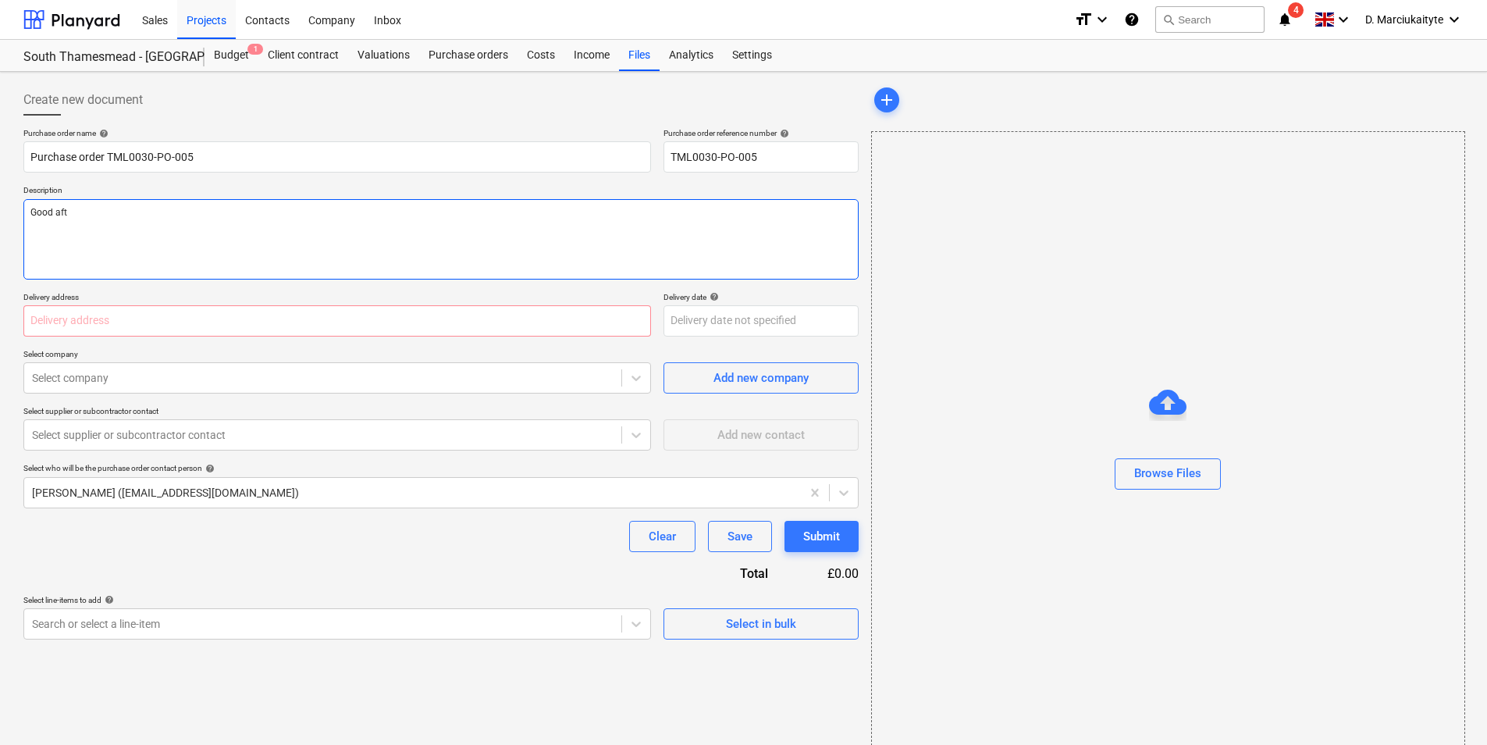
type textarea "x"
type textarea "Good afte"
type textarea "x"
type textarea "Good after"
type textarea "x"
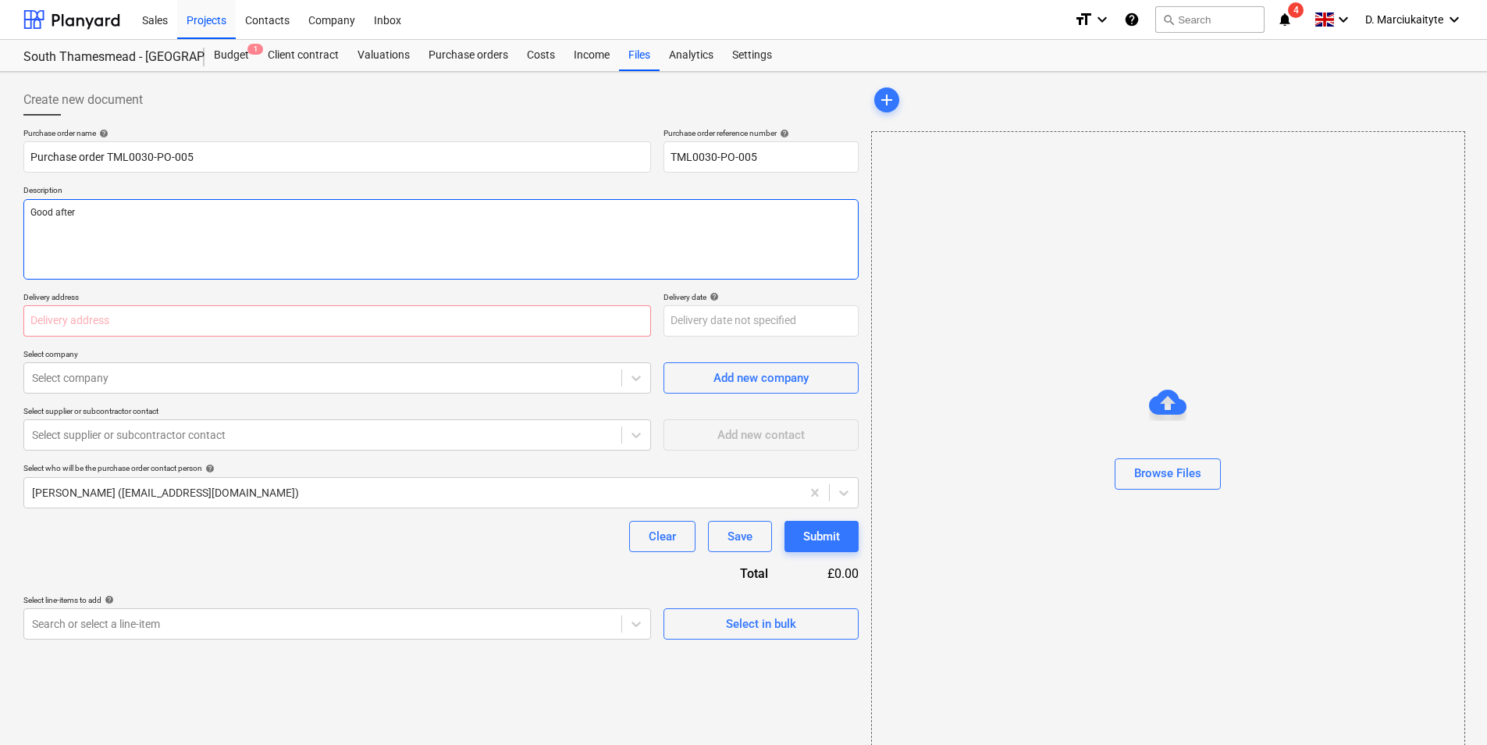
type textarea "Good aftern"
type textarea "x"
type textarea "Good afterno"
type textarea "x"
type textarea "Good afternoo"
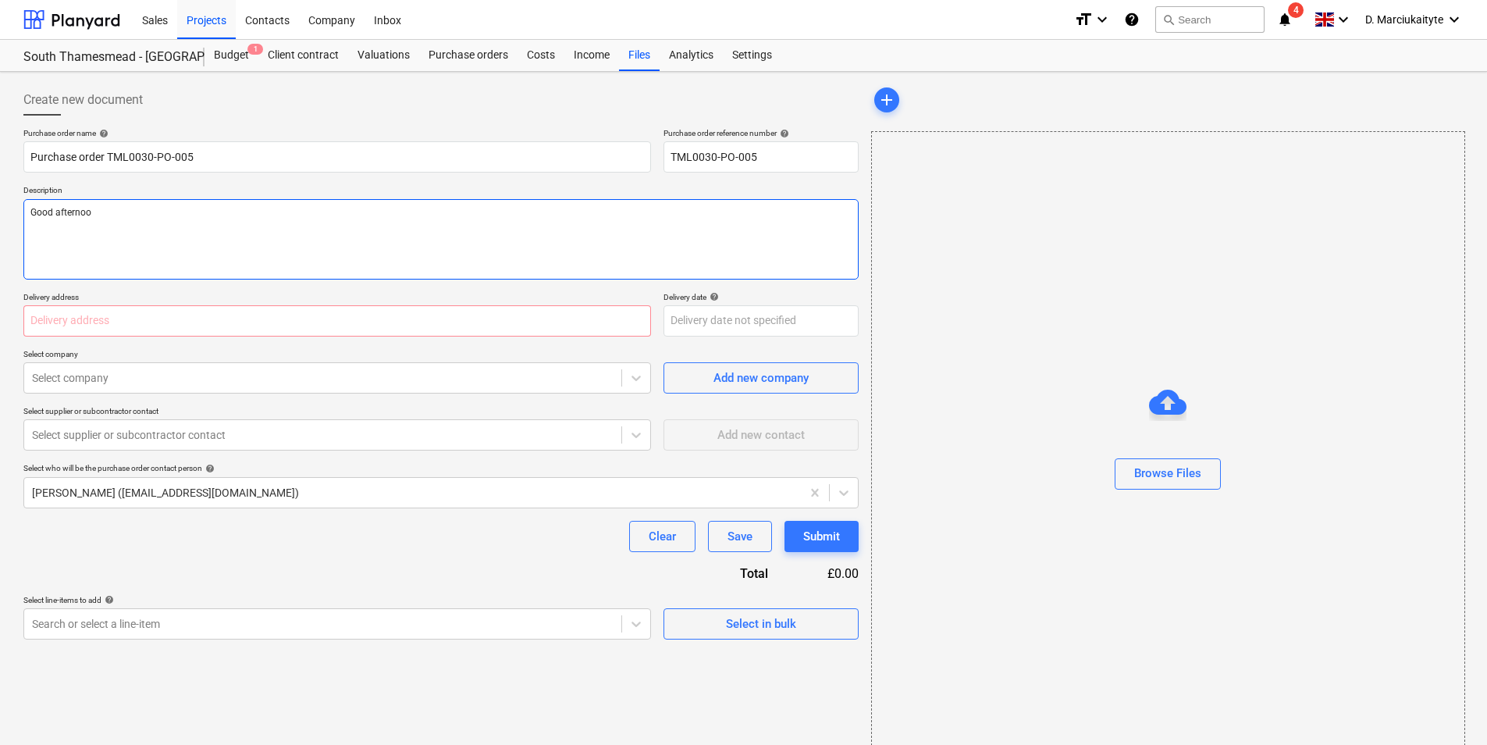
type textarea "x"
type textarea "Good afternoon"
type textarea "x"
type textarea "Good afternoon,"
type textarea "x"
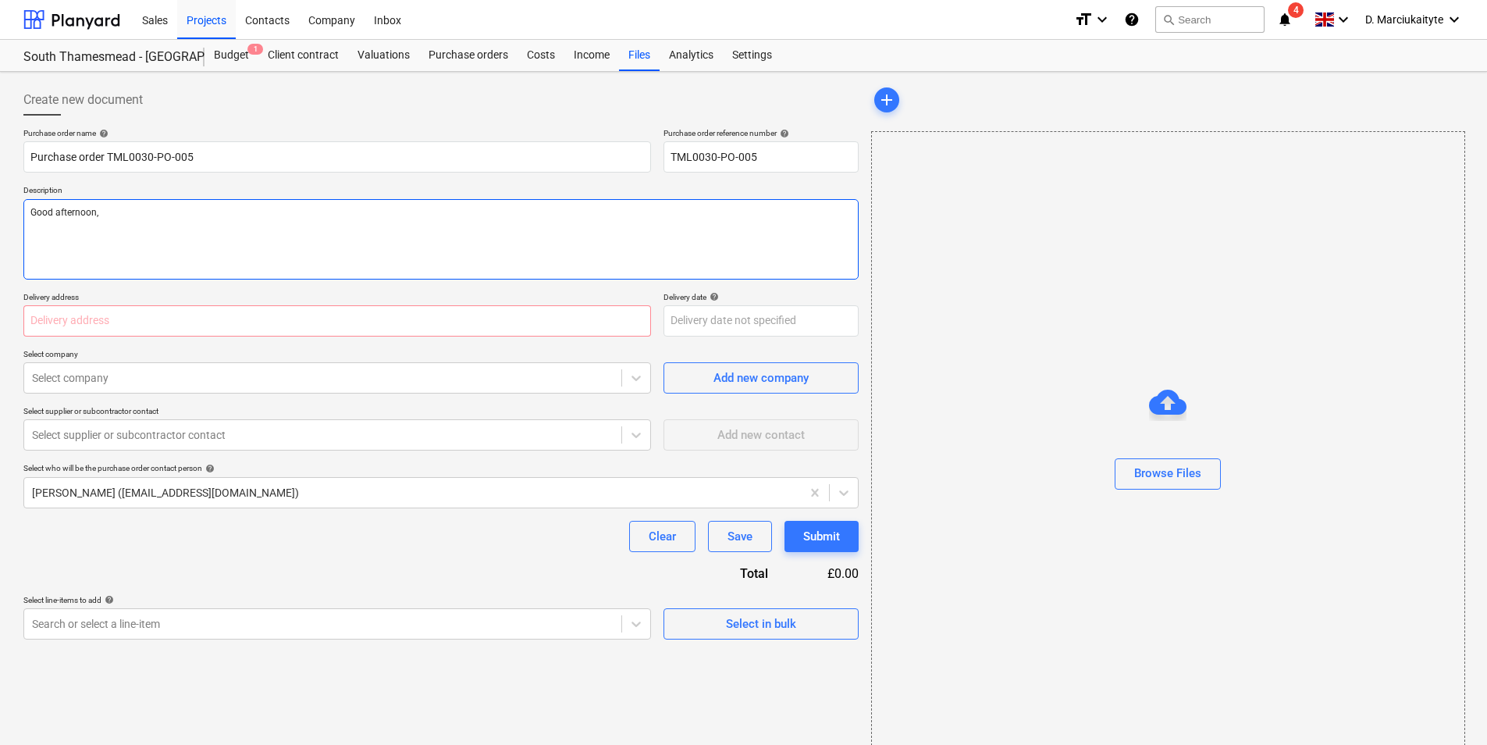
type textarea "Good afternoon,"
type textarea "x"
type textarea "Good afternoon,"
type textarea "x"
type textarea "Good afternoon, P"
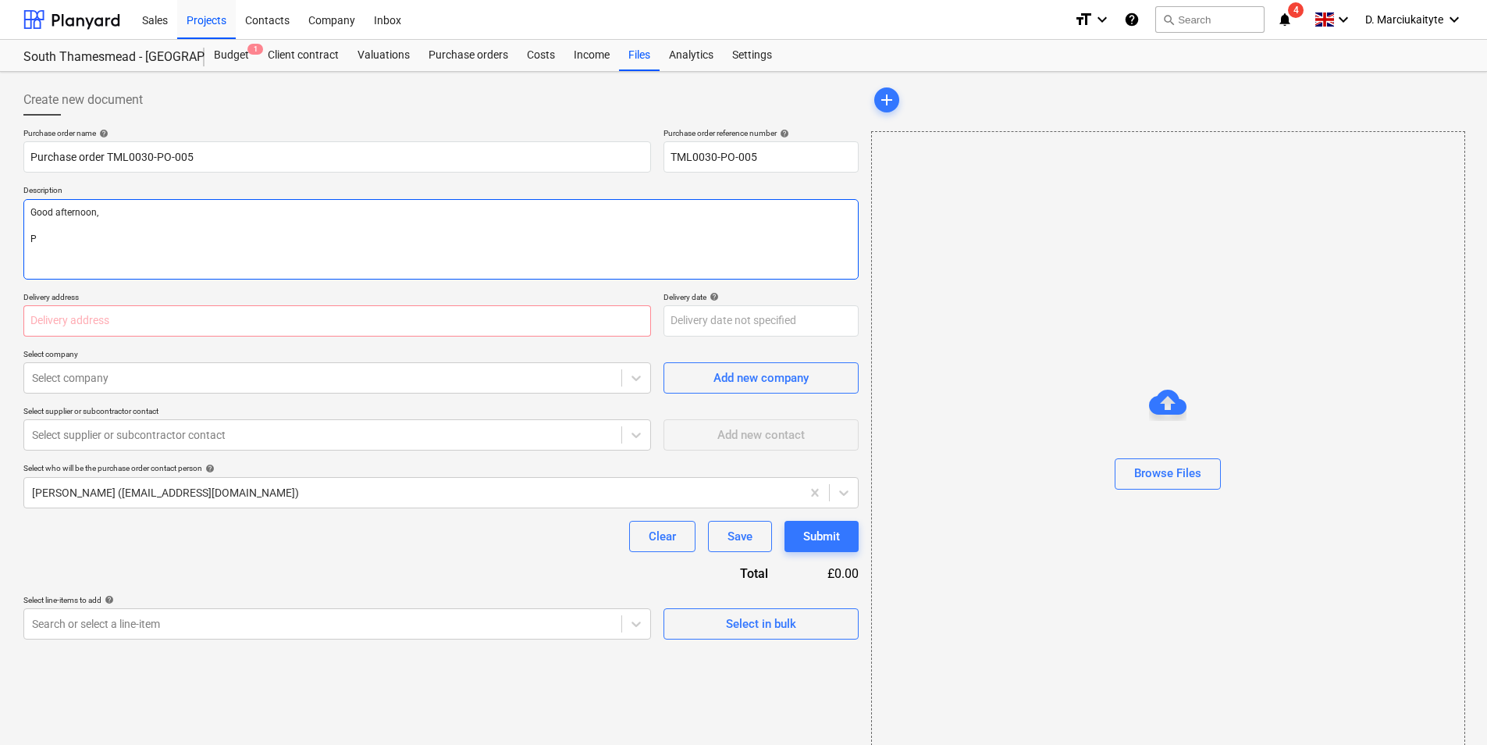
type textarea "x"
type textarea "Good afternoon, Pl"
type textarea "x"
type textarea "Good afternoon, Ple"
type textarea "x"
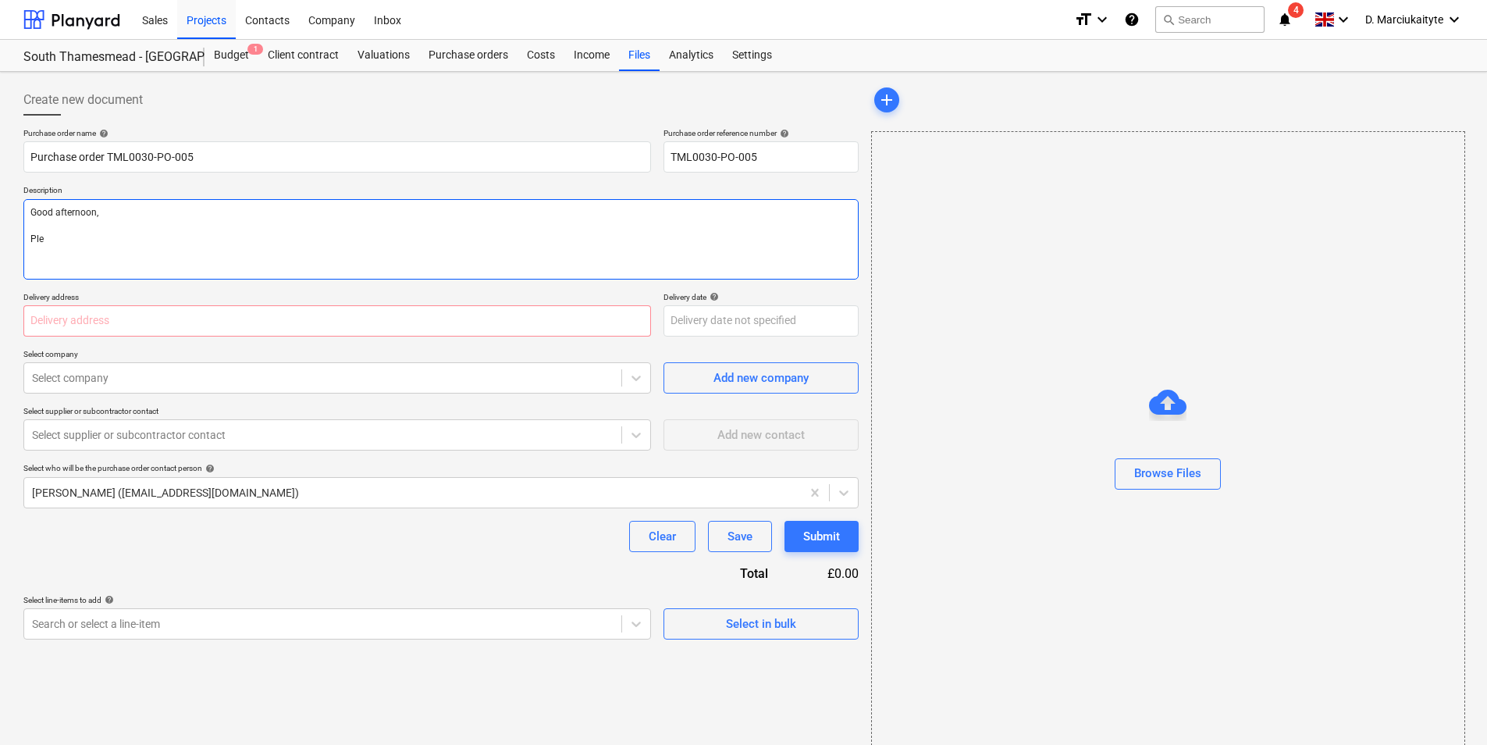
type textarea "Good afternoon, Plea"
type textarea "x"
type textarea "Good afternoon, Pleas"
type textarea "x"
type textarea "Good afternoon, Please"
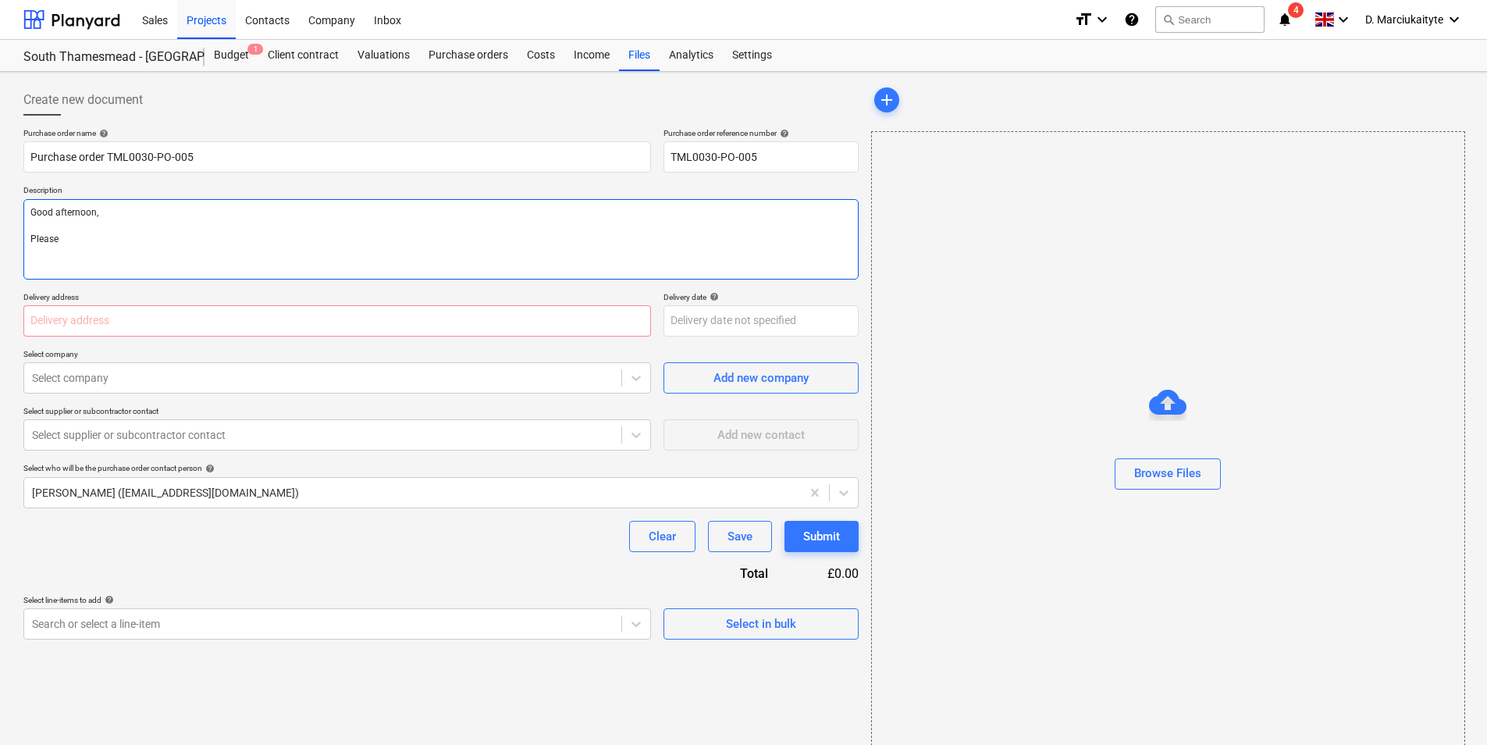
type textarea "x"
type textarea "Good afternoon, Please p"
type textarea "x"
type textarea "Good afternoon, Please pr"
type textarea "x"
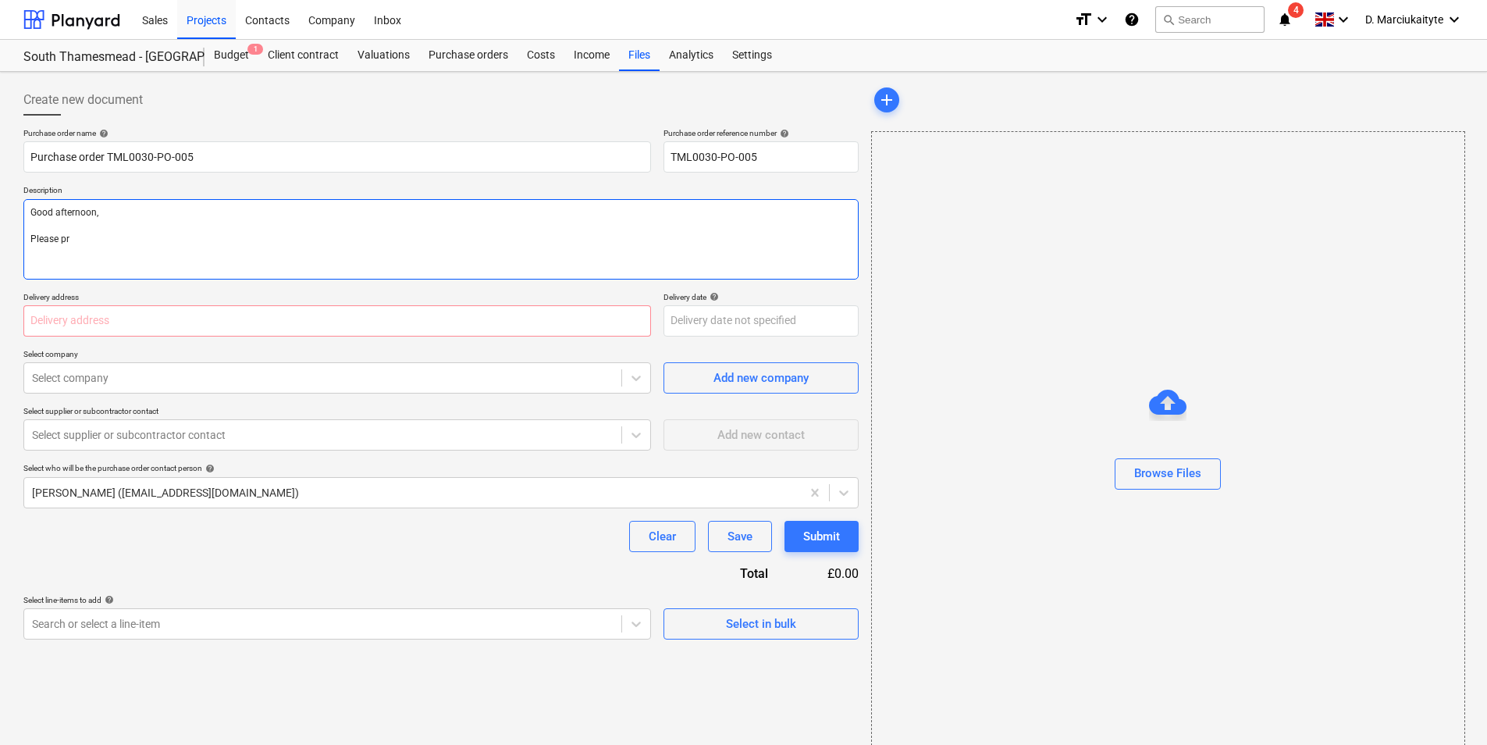
type textarea "Good afternoon, Please pro"
type textarea "x"
type textarea "Good afternoon, Please proc"
type textarea "x"
type textarea "Good afternoon, Please proce"
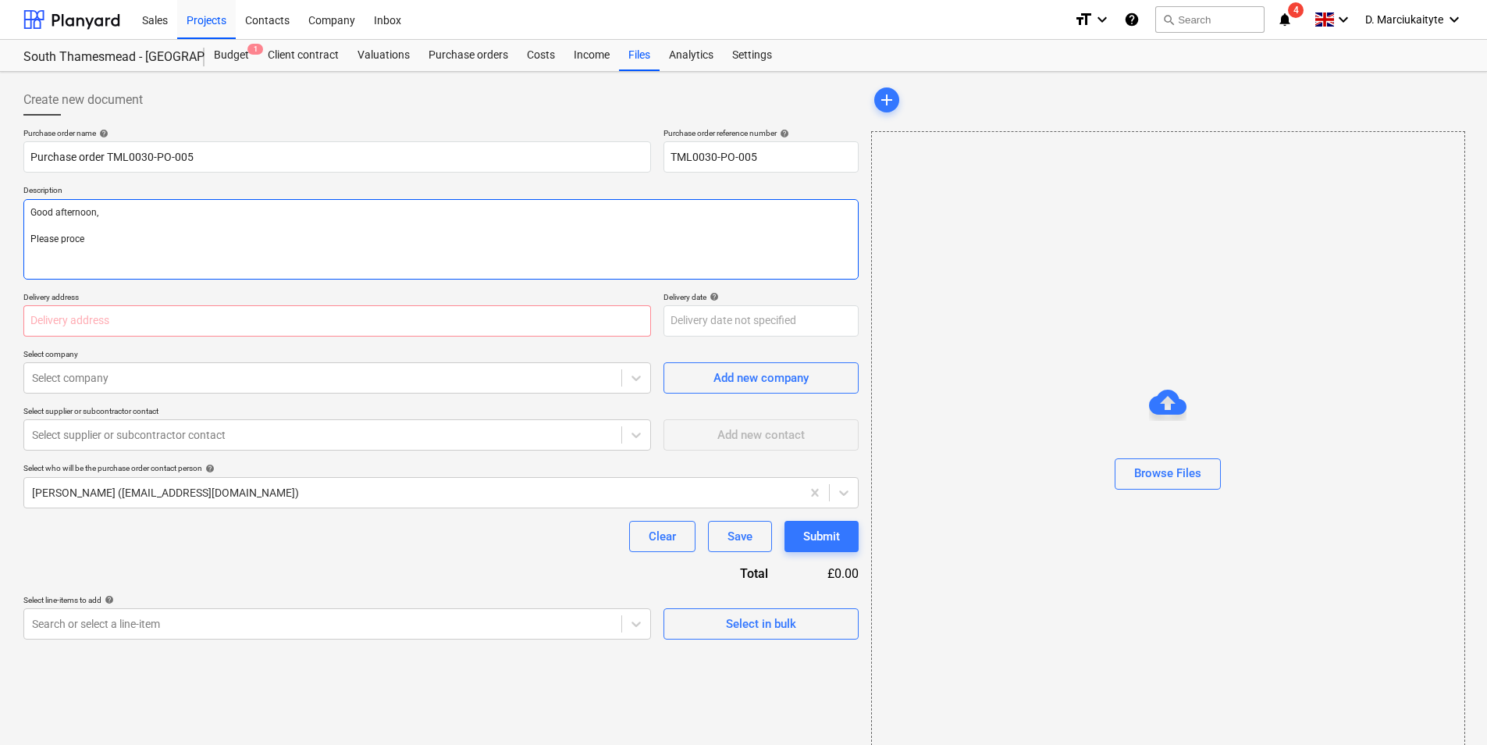
type textarea "x"
type textarea "Good afternoon, Please procee"
type textarea "x"
type textarea "Good afternoon, Please proceed"
type textarea "x"
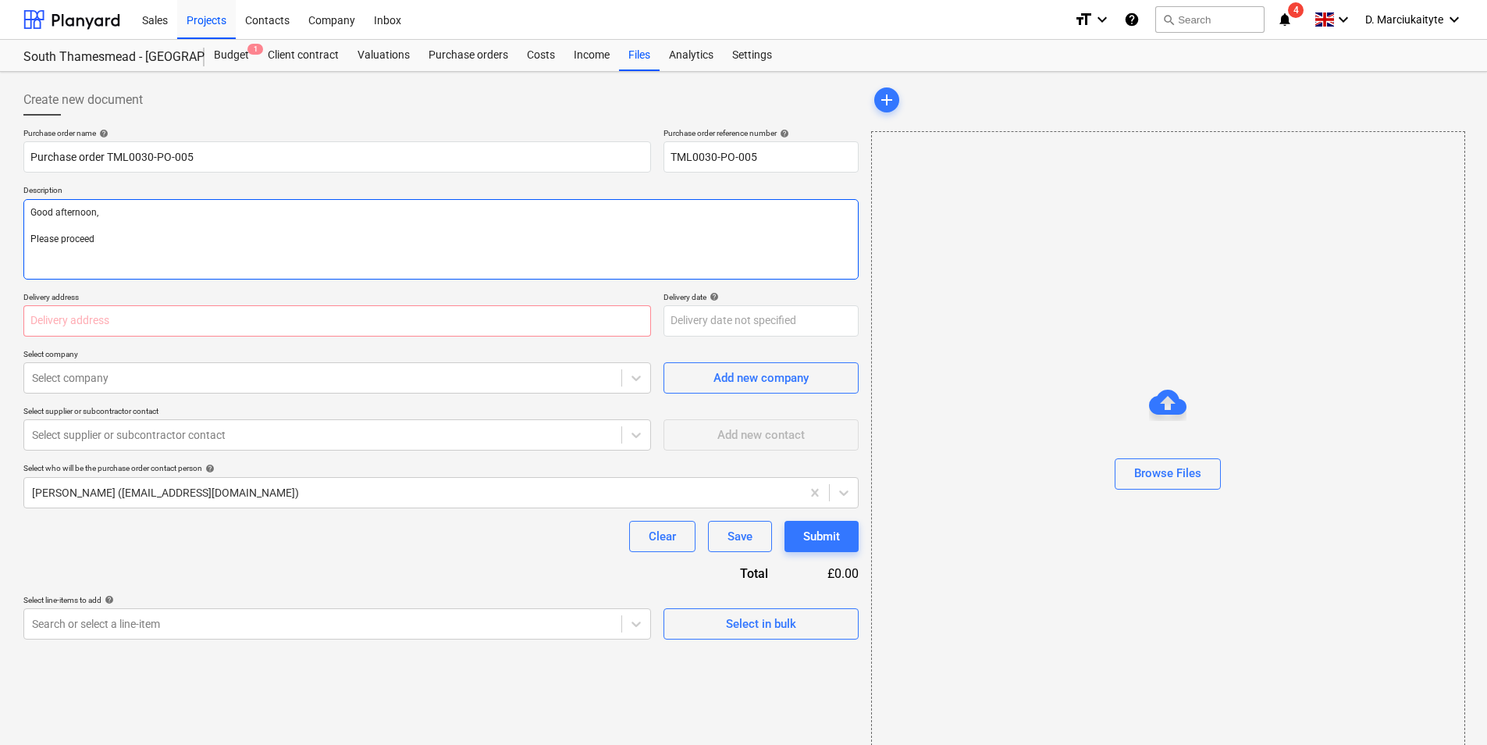
type textarea "Good afternoon, Please proceed"
type textarea "x"
type textarea "Good afternoon, Please proceed w"
type textarea "x"
type textarea "Good afternoon, Please proceed wi"
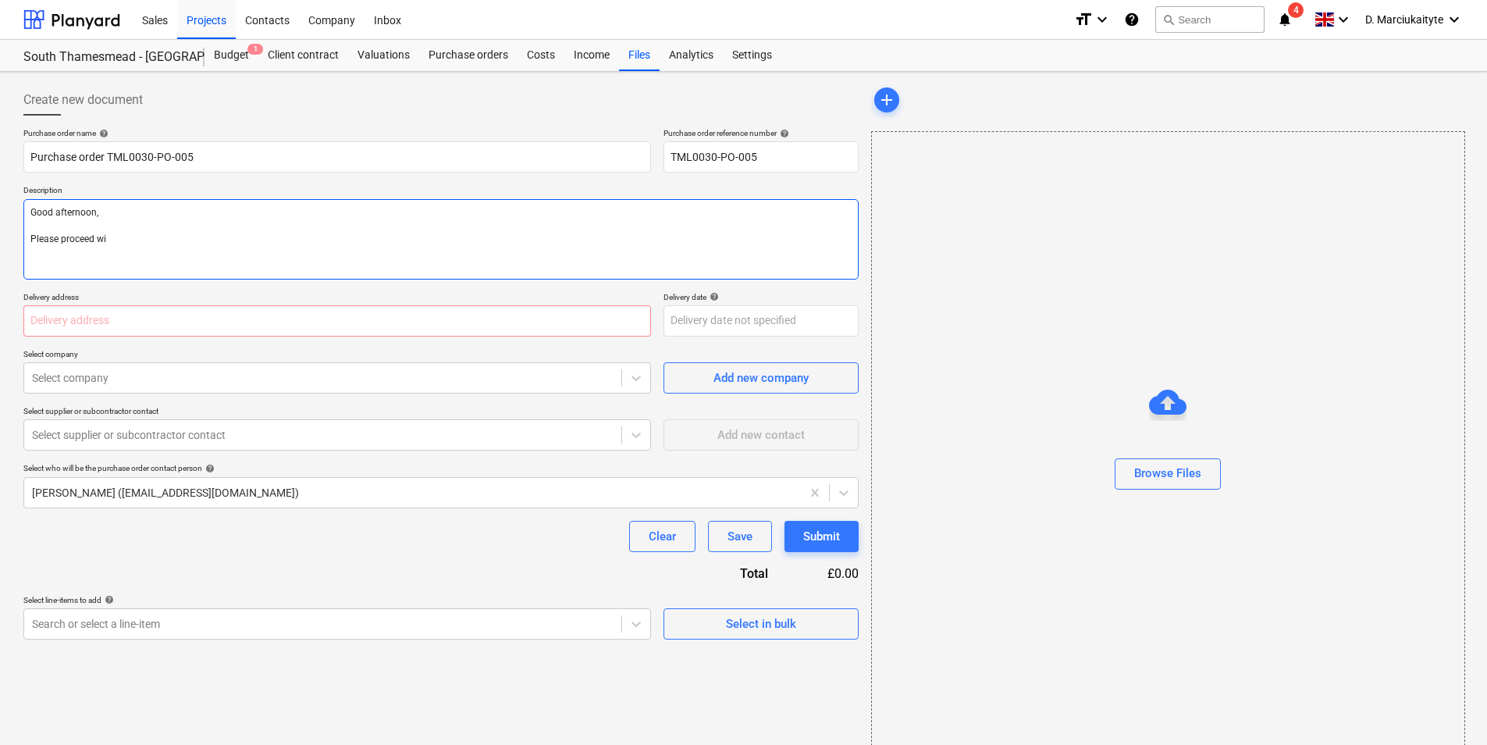
type textarea "x"
type textarea "Good afternoon, Please proceed wit"
type textarea "x"
type textarea "Good afternoon, Please proceed with"
type textarea "x"
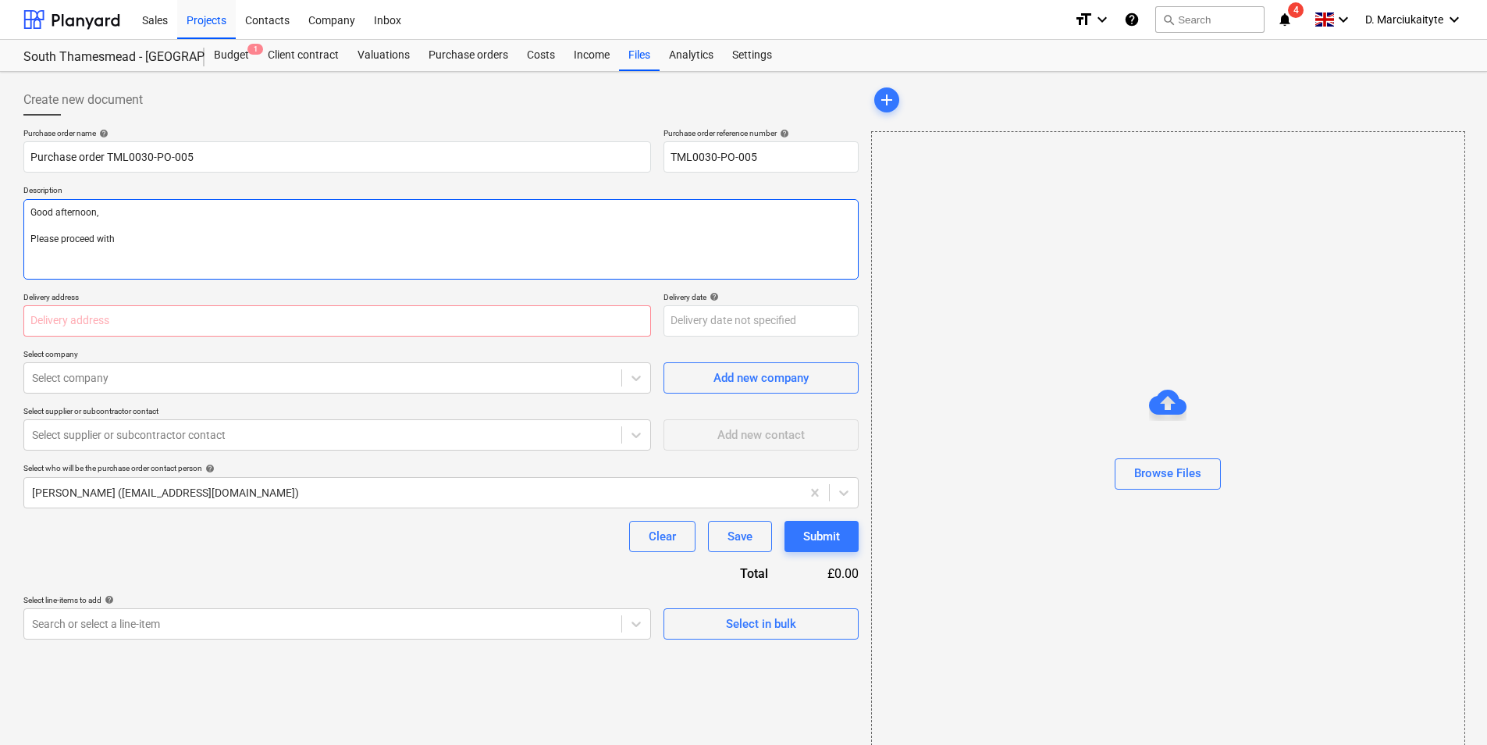
type textarea "Good afternoon, Please proceed with"
type textarea "x"
type textarea "Good afternoon, Please proceed with a"
type textarea "x"
type textarea "Good afternoon, Please proceed with at"
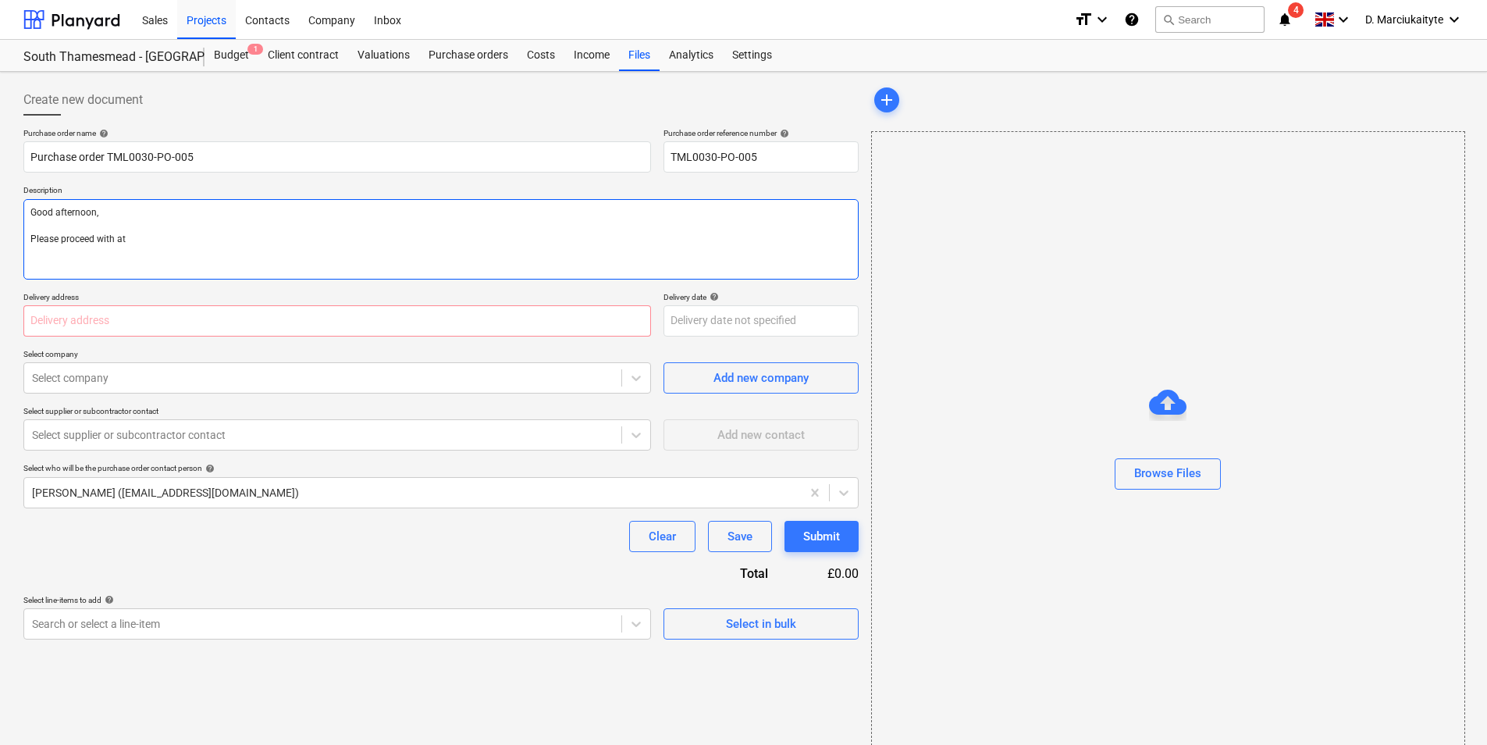
type textarea "x"
type textarea "Good afternoon, Please proceed with atc"
type textarea "x"
type textarea "Good afternoon, Please proceed with at"
type textarea "x"
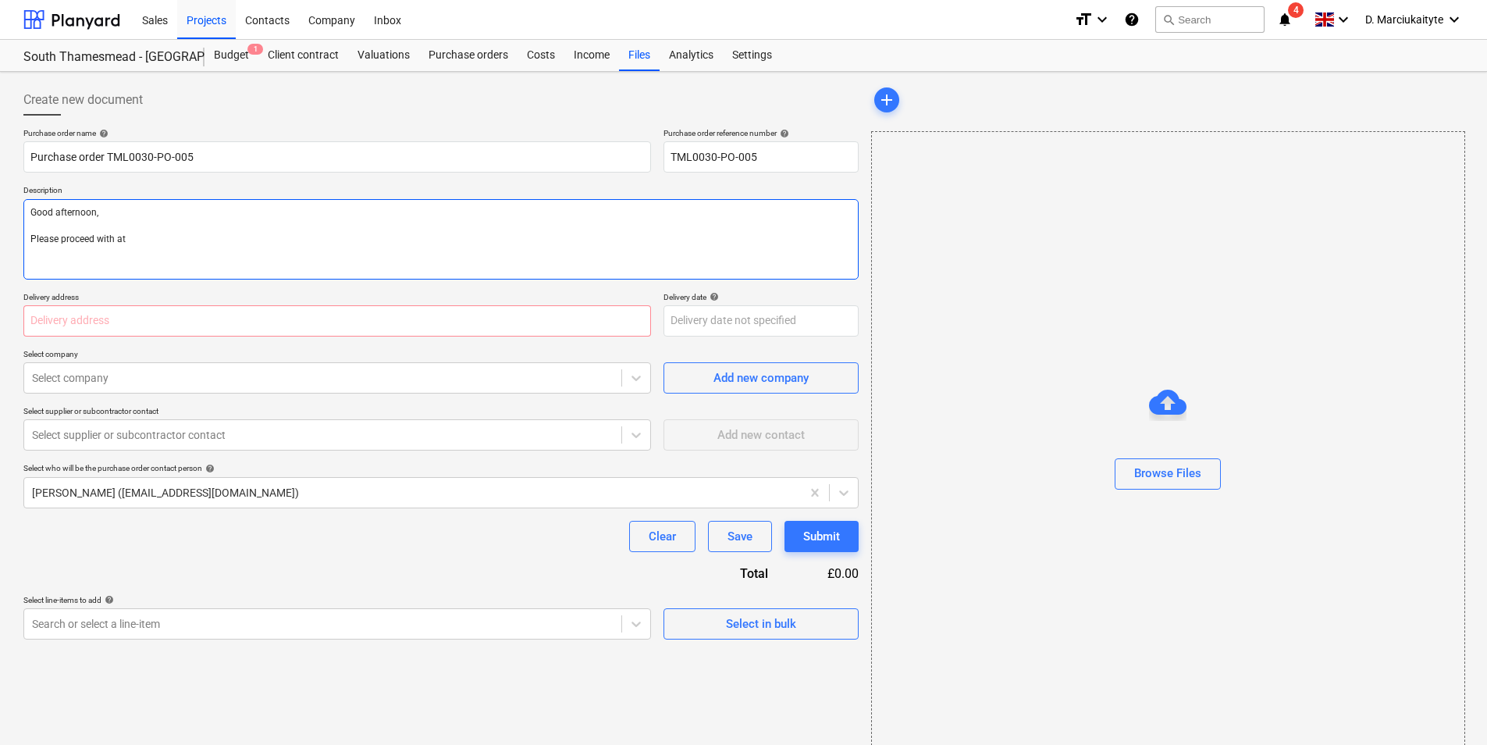
type textarea "Good afternoon, Please proceed with att"
type textarea "x"
type textarea "Good afternoon, Please proceed with atta"
type textarea "x"
type textarea "Good afternoon, Please proceed with attac"
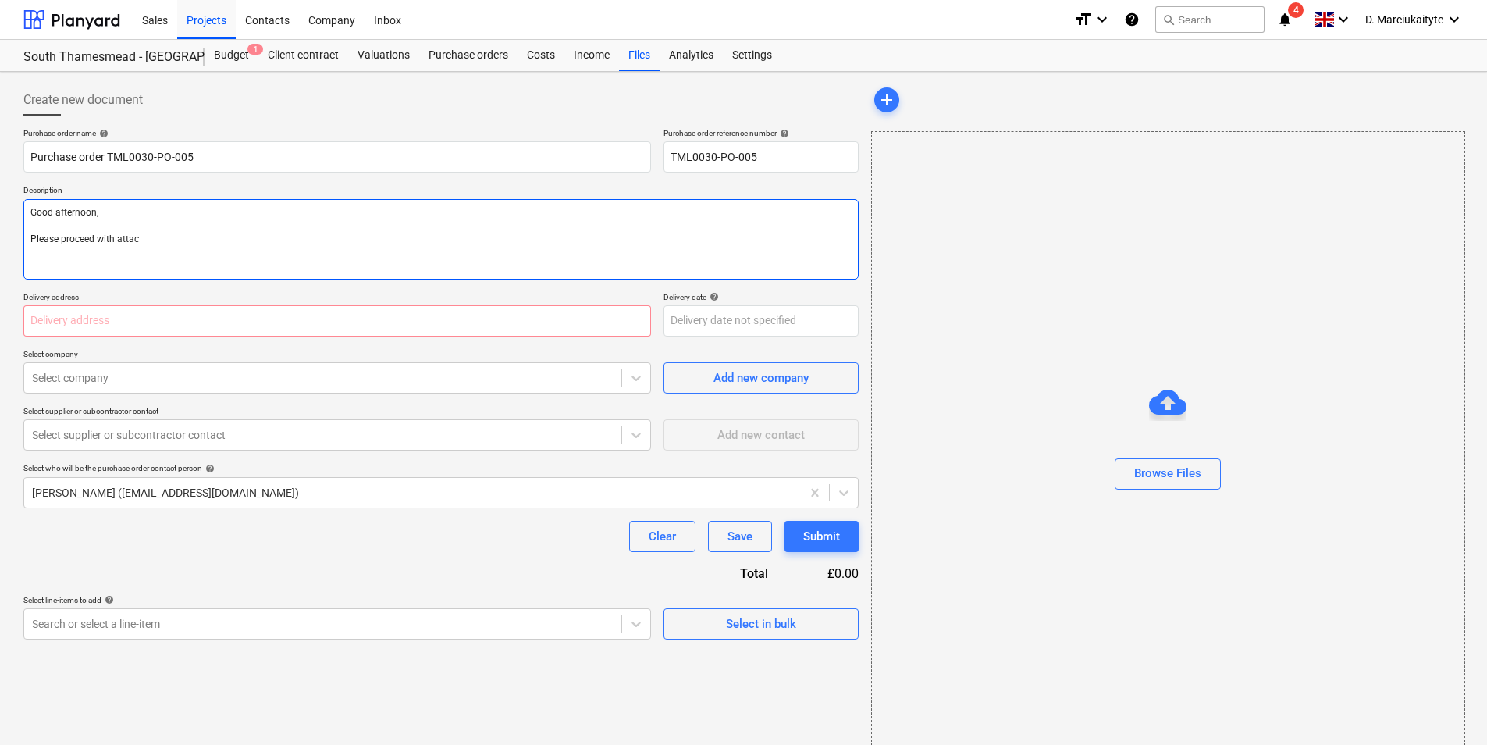
type textarea "x"
type textarea "Good afternoon, Please proceed with attach"
type textarea "x"
type textarea "Good afternoon, Please proceed with attache"
type textarea "x"
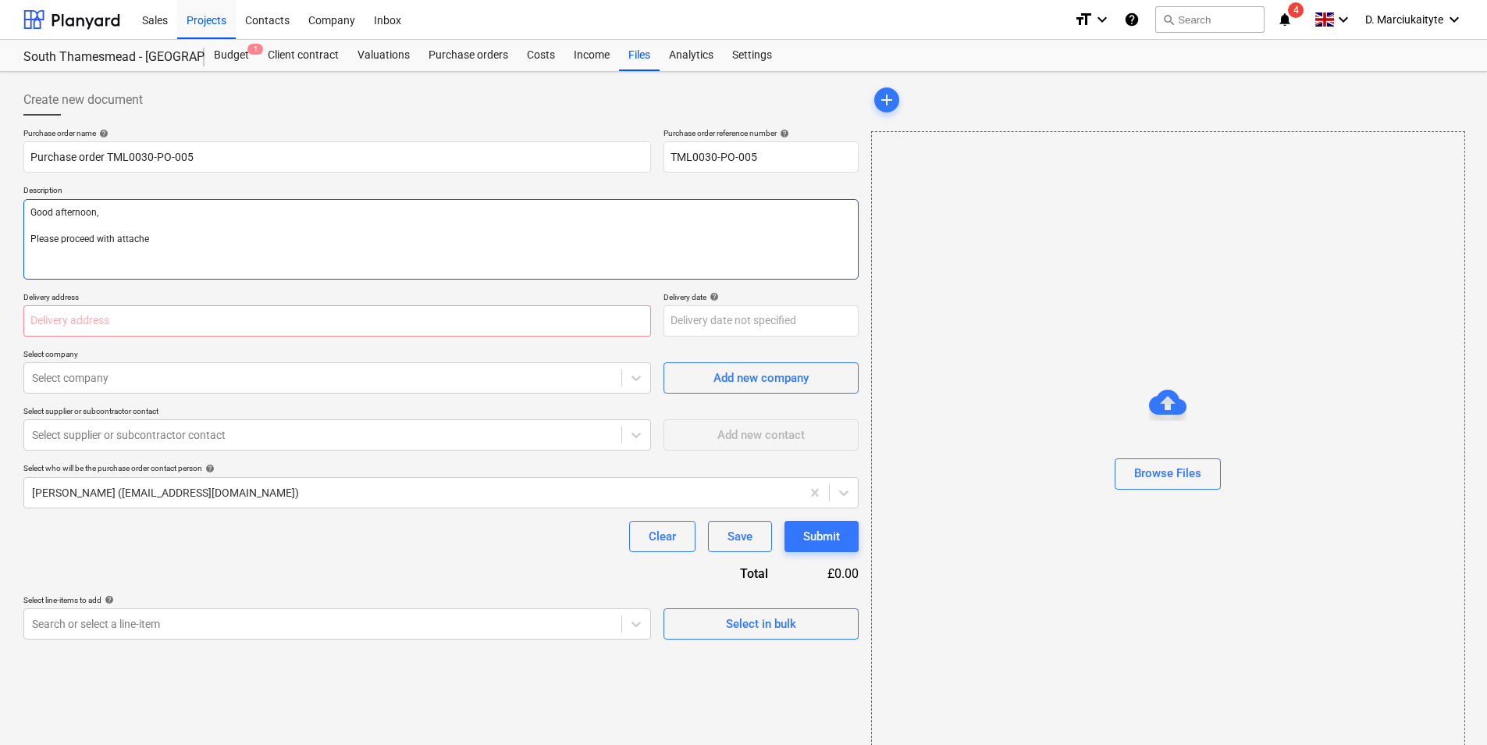
type textarea "Good afternoon, Please proceed with attached"
type textarea "x"
type textarea "Good afternoon, Please proceed with attached"
type textarea "x"
type textarea "Good afternoon, Please proceed with attached o"
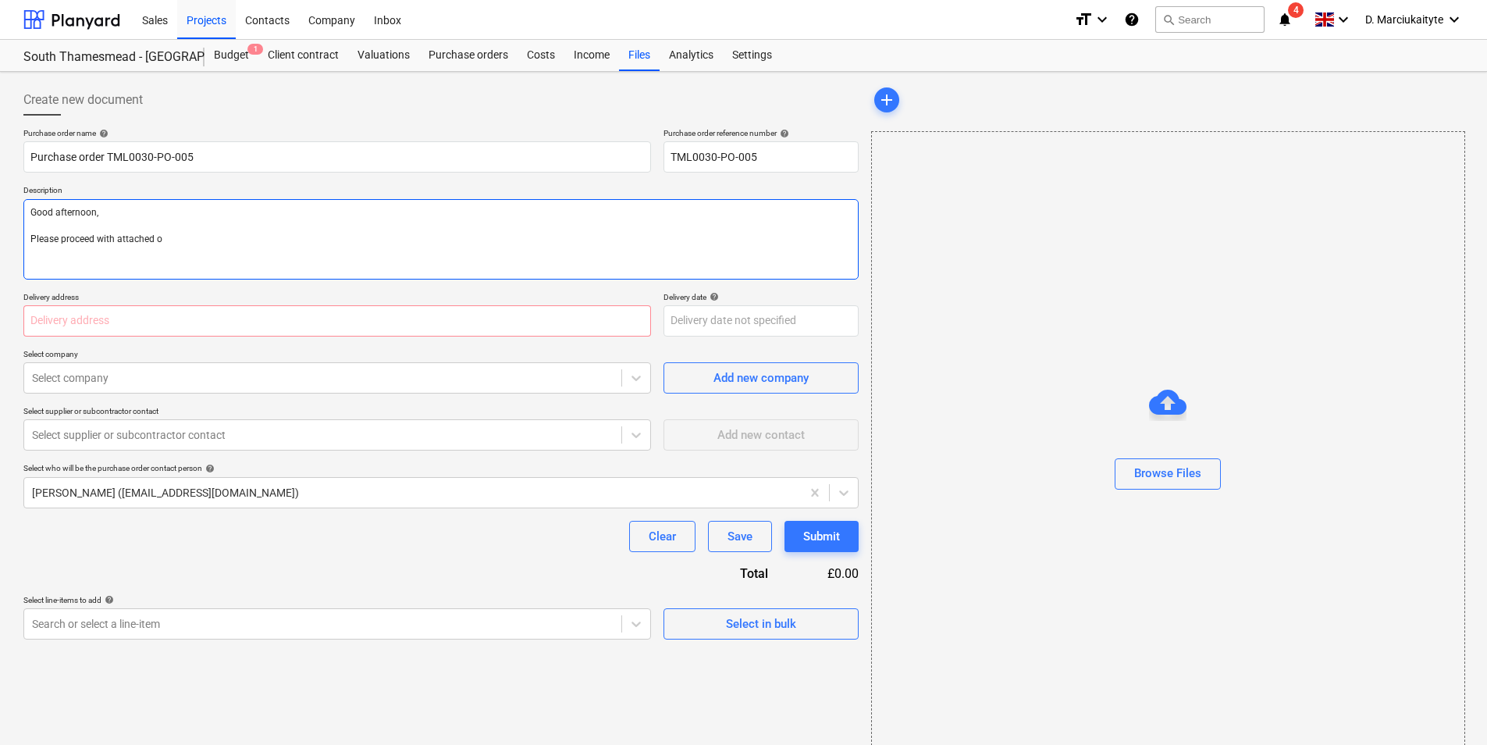
type textarea "x"
type textarea "Good afternoon, Please proceed with attached or"
type textarea "x"
type textarea "Good afternoon, Please proceed with attached ord"
type textarea "x"
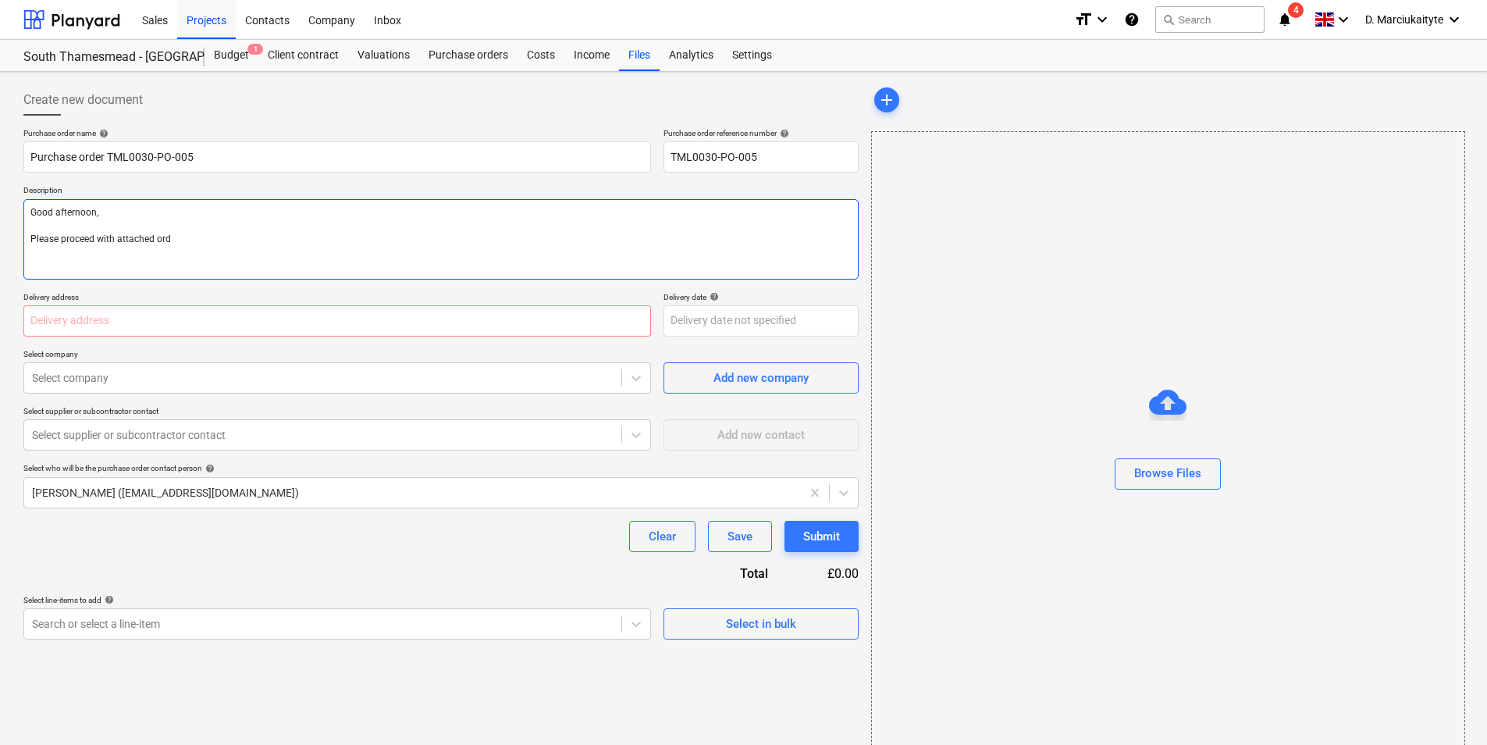
type textarea "Good afternoon, Please proceed with attached orde"
type textarea "x"
type textarea "Good afternoon, Please proceed with attached order"
type textarea "x"
type textarea "Good afternoon, Please proceed with attached order,"
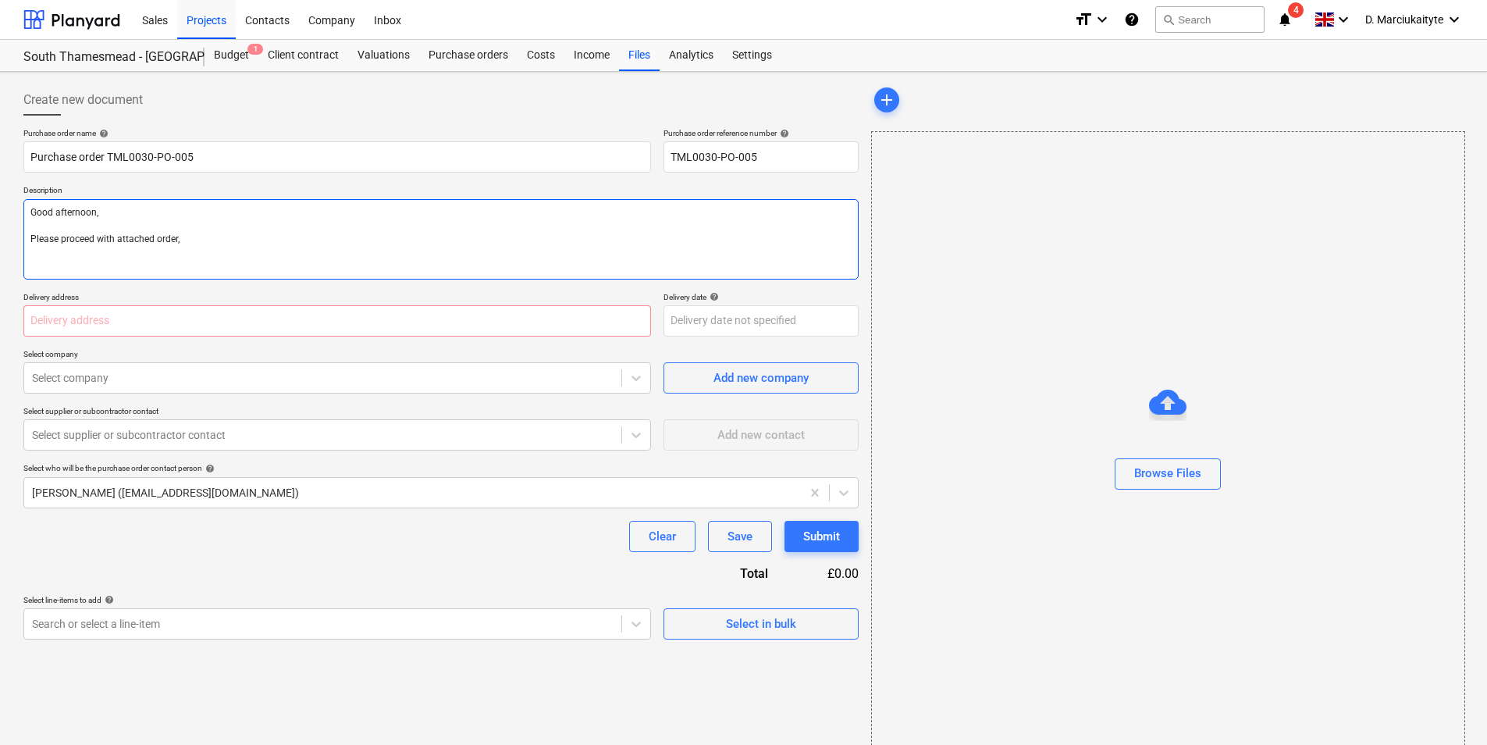
type textarea "x"
type textarea "Good afternoon, Please proceed with attached order,"
type textarea "x"
type textarea "Good afternoon, Please proceed with attached order, l"
type textarea "x"
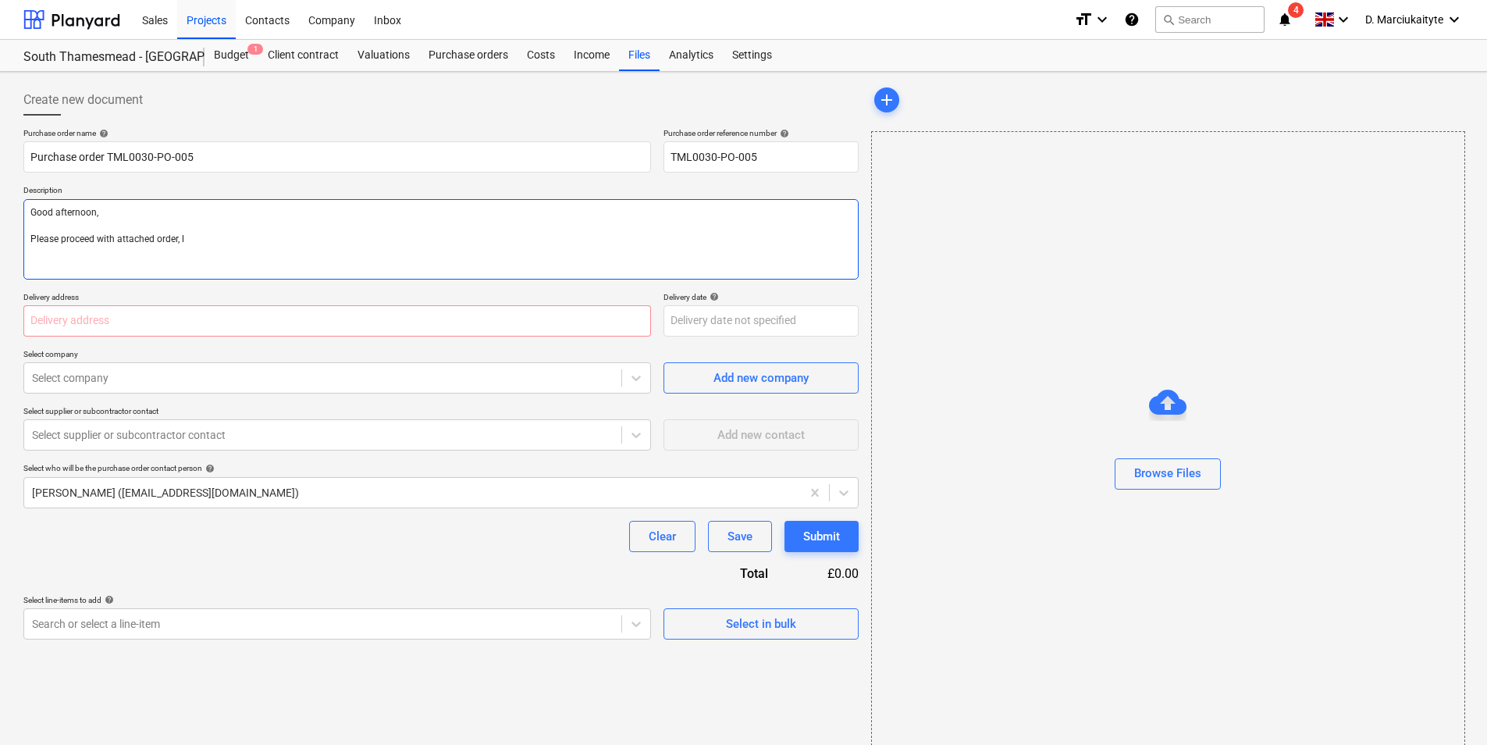
type textarea "Good afternoon, Please proceed with attached order, lk"
type textarea "x"
type textarea "Good afternoon, Please proceed with attached order, l"
type textarea "x"
type textarea "Good afternoon, Please proceed with attached order, le"
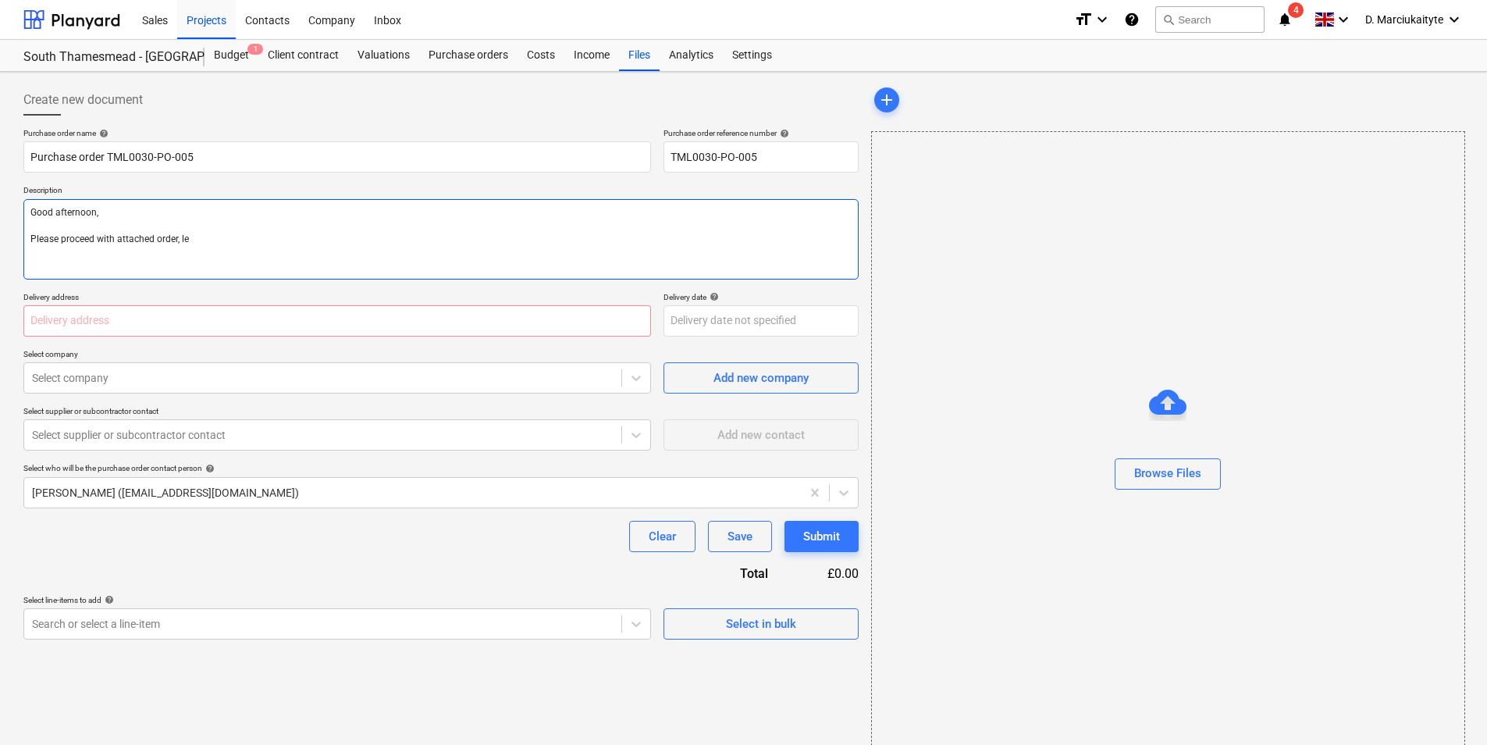
type textarea "x"
type textarea "Good afternoon, Please proceed with attached order, ler"
type textarea "x"
type textarea "Good afternoon, Please proceed with attached order, le"
type textarea "x"
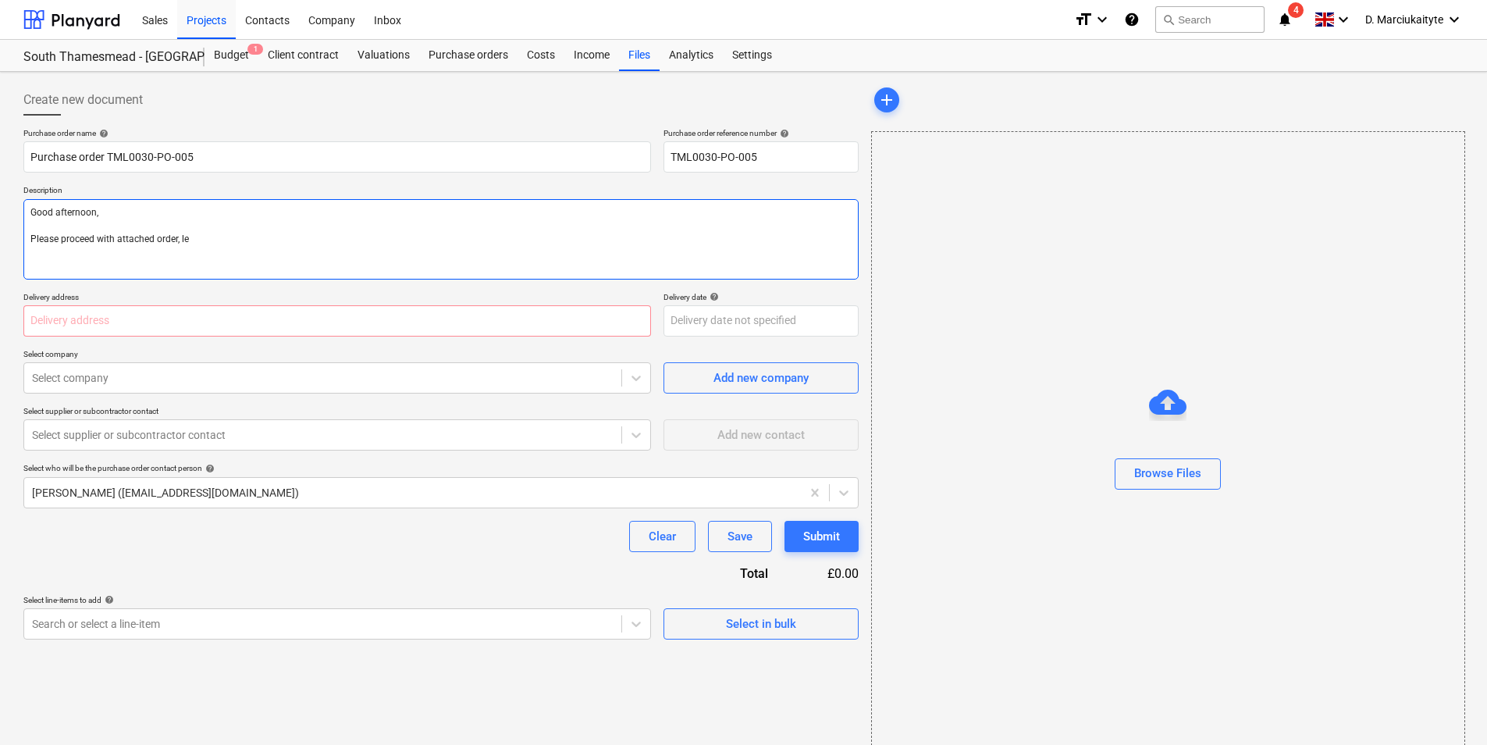
type textarea "Good afternoon, Please proceed with attached order, let"
type textarea "x"
type textarea "Good afternoon, Please proceed with attached order, let"
type textarea "x"
type textarea "Good afternoon, Please proceed with attached order, let ,"
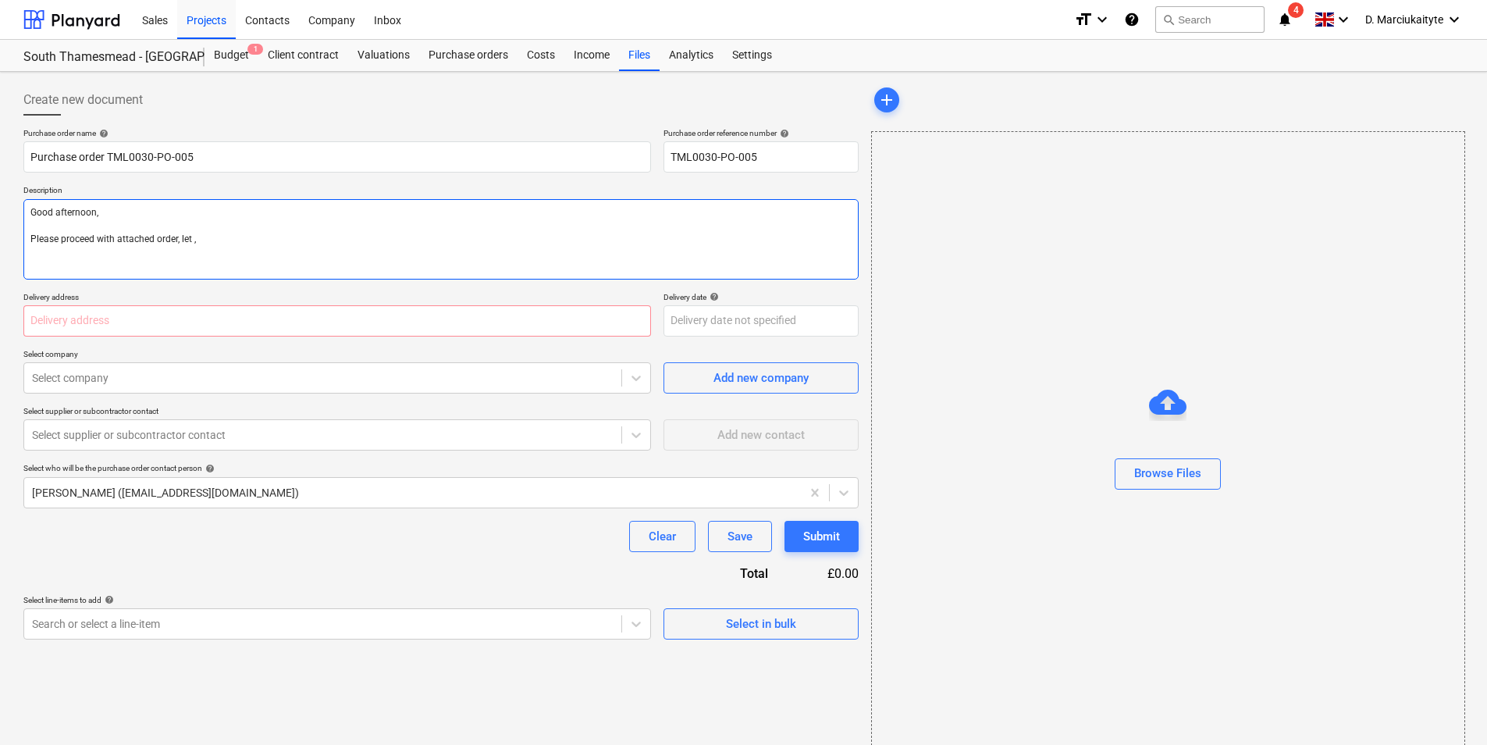
type textarea "x"
type textarea "Good afternoon, Please proceed with attached order, let ,e"
type textarea "x"
type textarea "Good afternoon, Please proceed with attached order, let ,e"
type textarea "x"
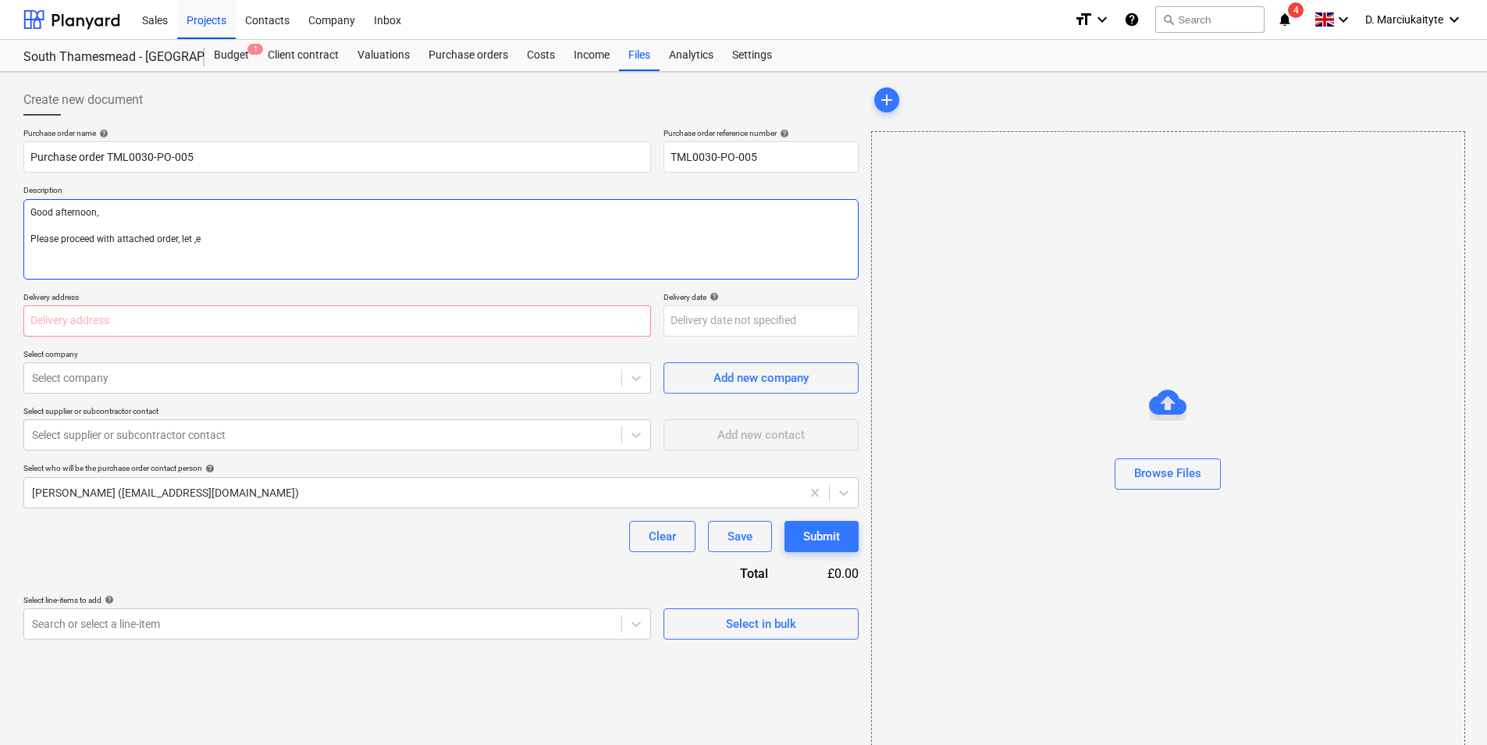
type textarea "Good afternoon, Please proceed with attached order, let ,e"
type textarea "x"
type textarea "Good afternoon, Please proceed with attached order, let ,"
type textarea "x"
type textarea "Good afternoon, Please proceed with attached order, let"
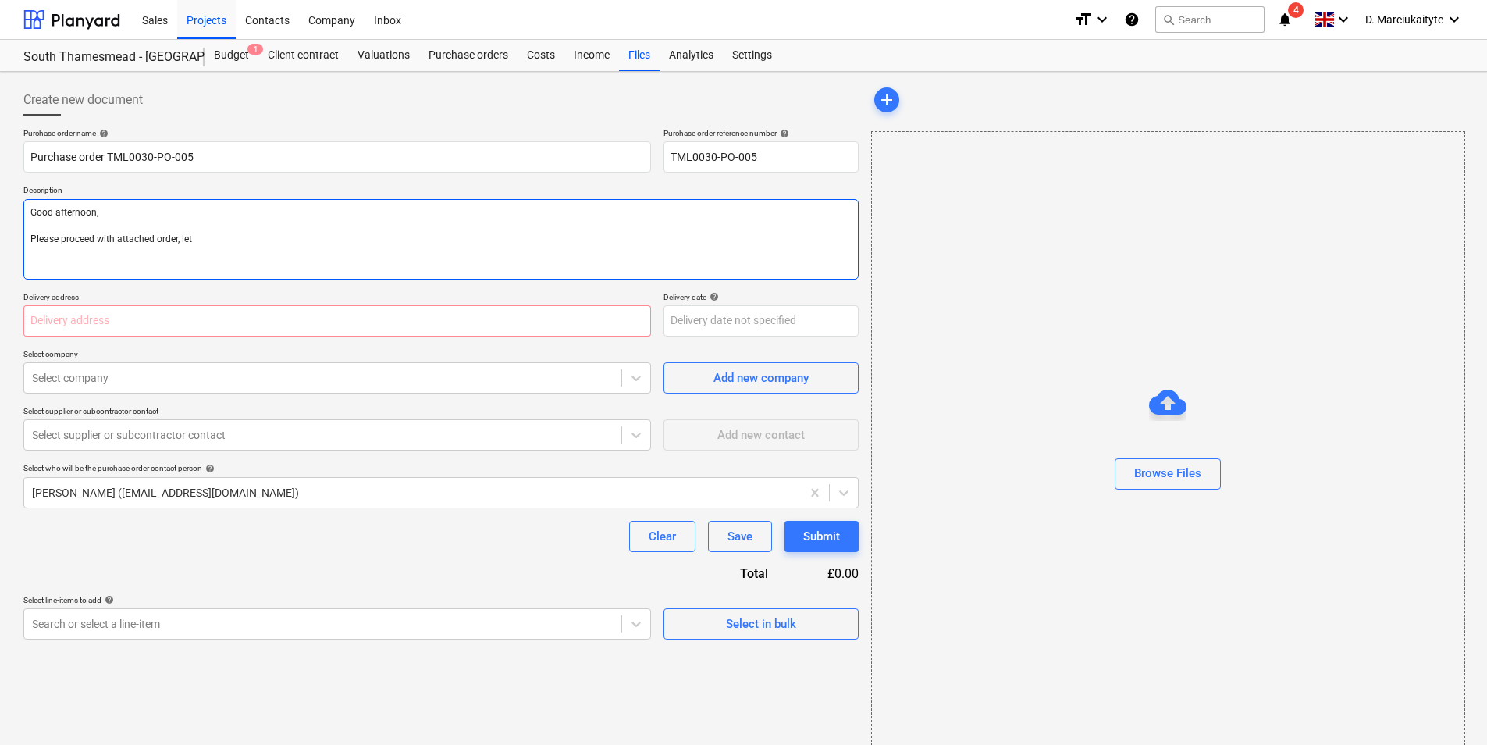
type textarea "x"
type textarea "Good afternoon, Please proceed with attached order, let m"
type textarea "x"
type textarea "Good afternoon, Please proceed with attached order, let me"
type textarea "x"
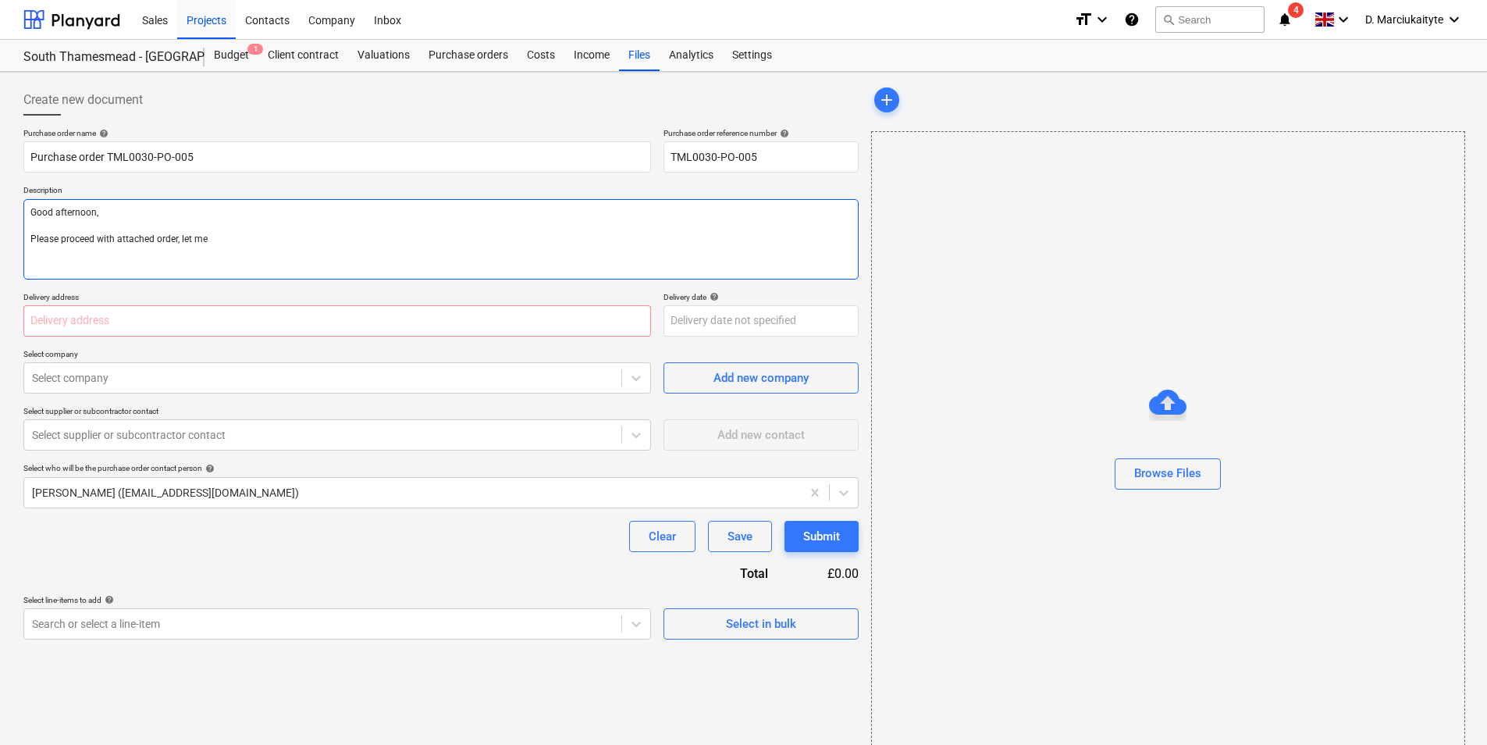
type textarea "Good afternoon, Please proceed with attached order, let me"
type textarea "x"
type textarea "Good afternoon, Please proceed with attached order, let me k"
type textarea "x"
type textarea "Good afternoon, Please proceed with attached order, let me kn"
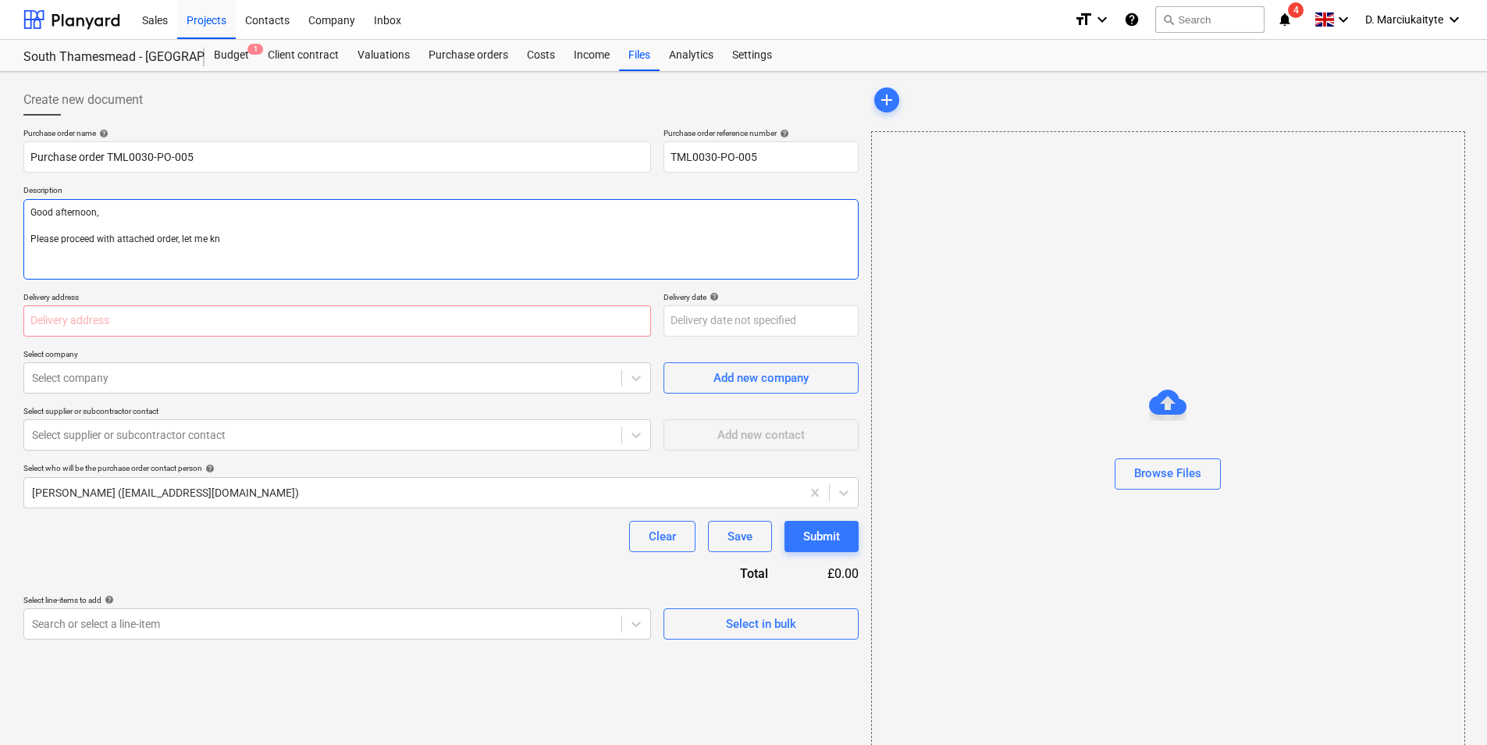
type textarea "x"
type textarea "Good afternoon, Please proceed with attached order, let me kno"
type textarea "x"
type textarea "Good afternoon, Please proceed with attached order, let me know"
type textarea "x"
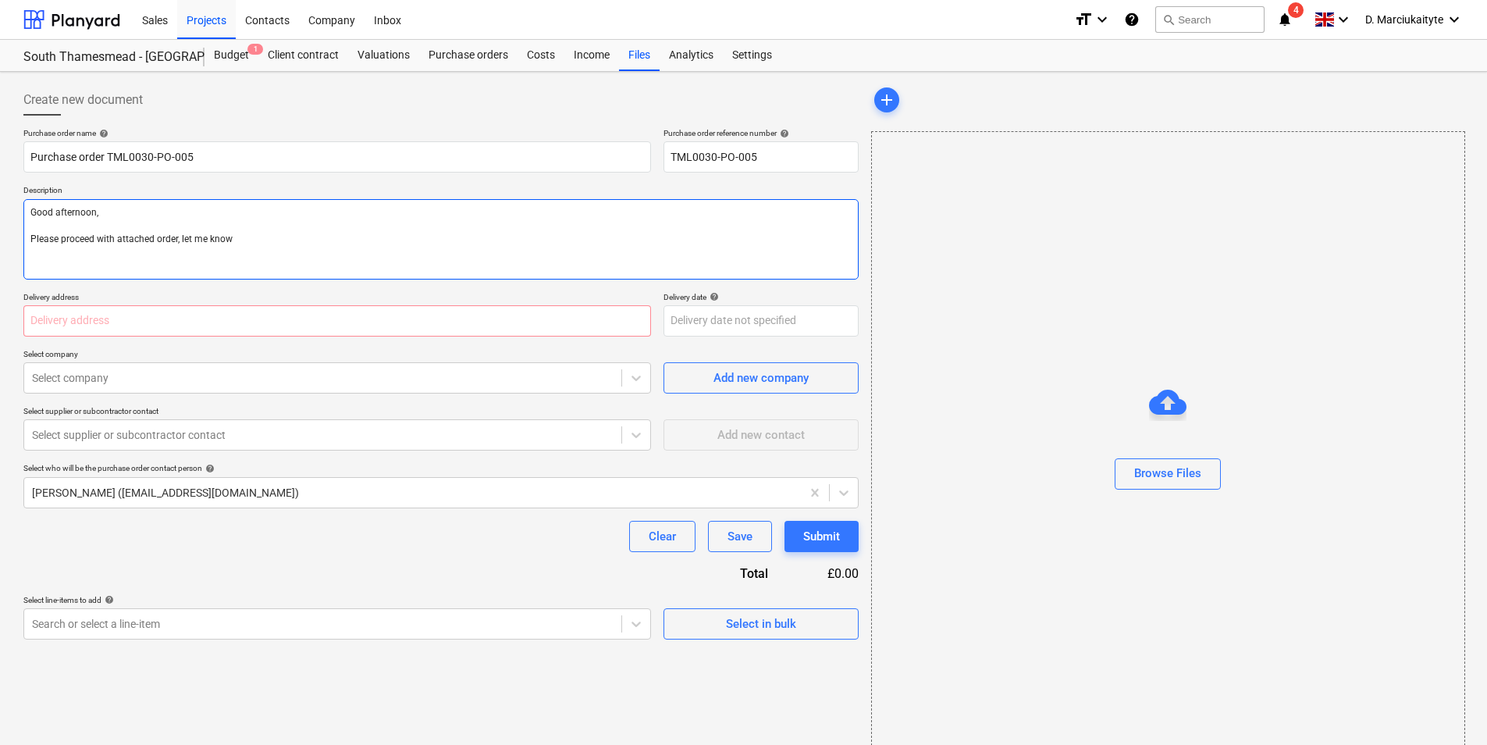
type textarea "Good afternoon, Please proceed with attached order, let me know"
type textarea "x"
type textarea "Good afternoon, Please proceed with attached order, let me know d"
type textarea "x"
type textarea "Good afternoon, Please proceed with attached order, let me know de"
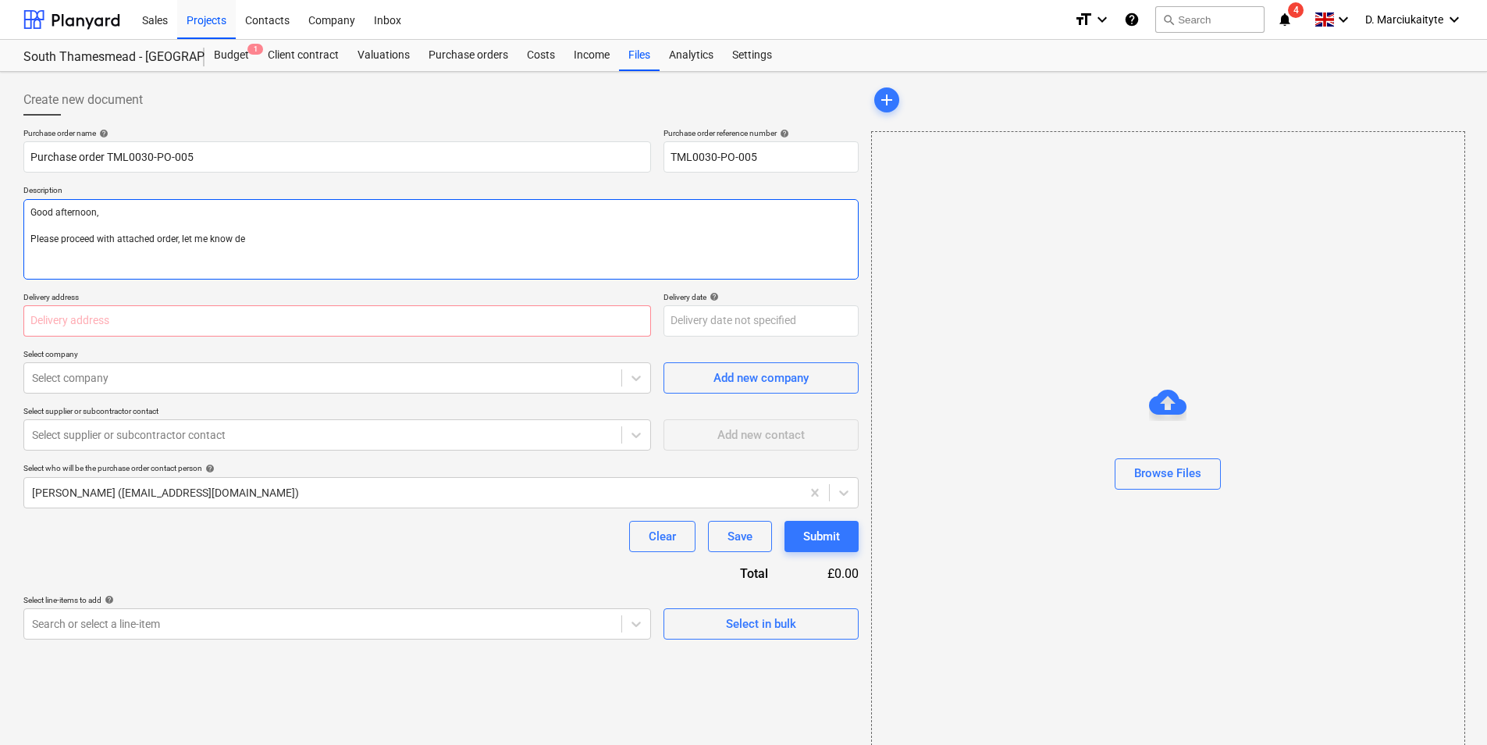
type textarea "x"
type textarea "Good afternoon, Please proceed with attached order, let me know del"
type textarea "x"
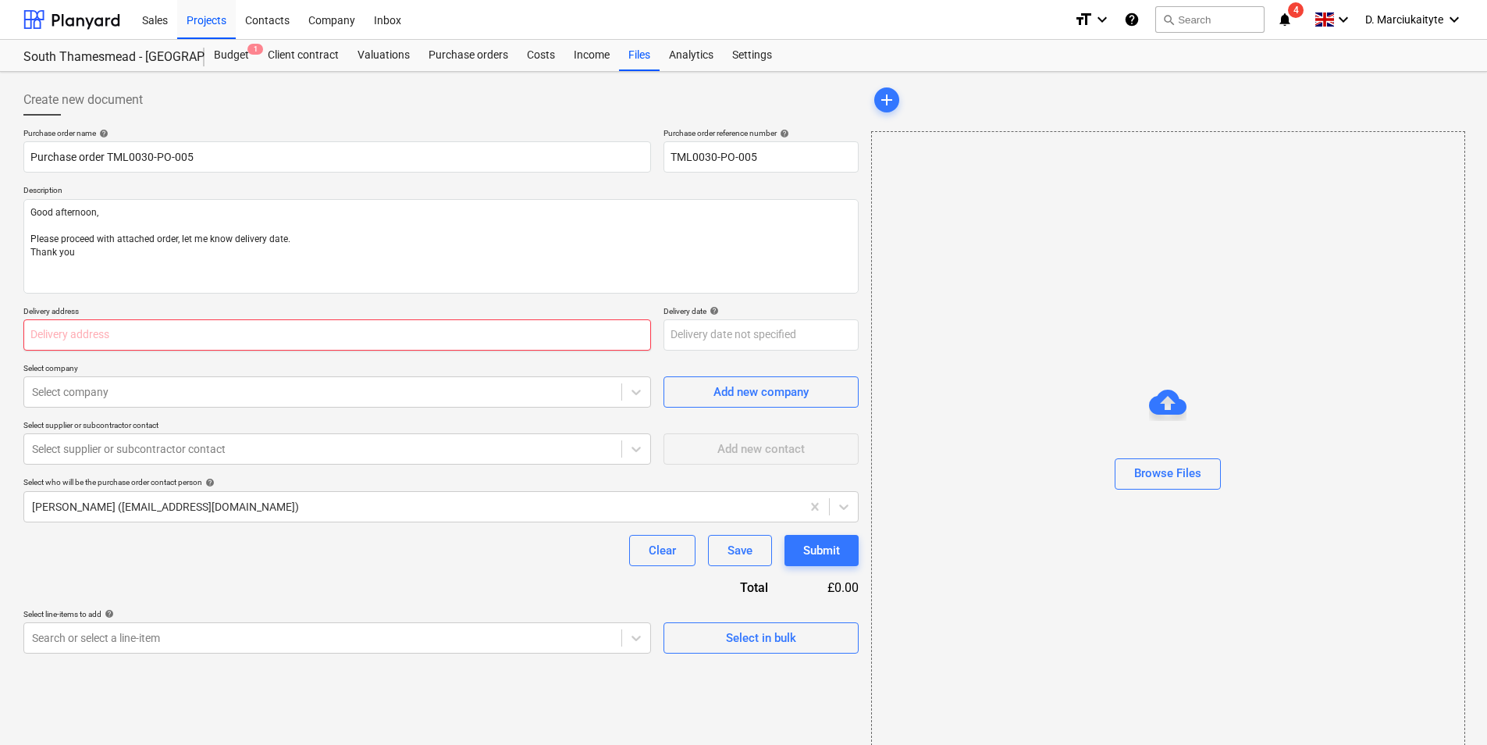
click at [251, 336] on input "text" at bounding box center [337, 334] width 628 height 31
paste input "[PERSON_NAME] Partnerships, [STREET_ADDRESS]"
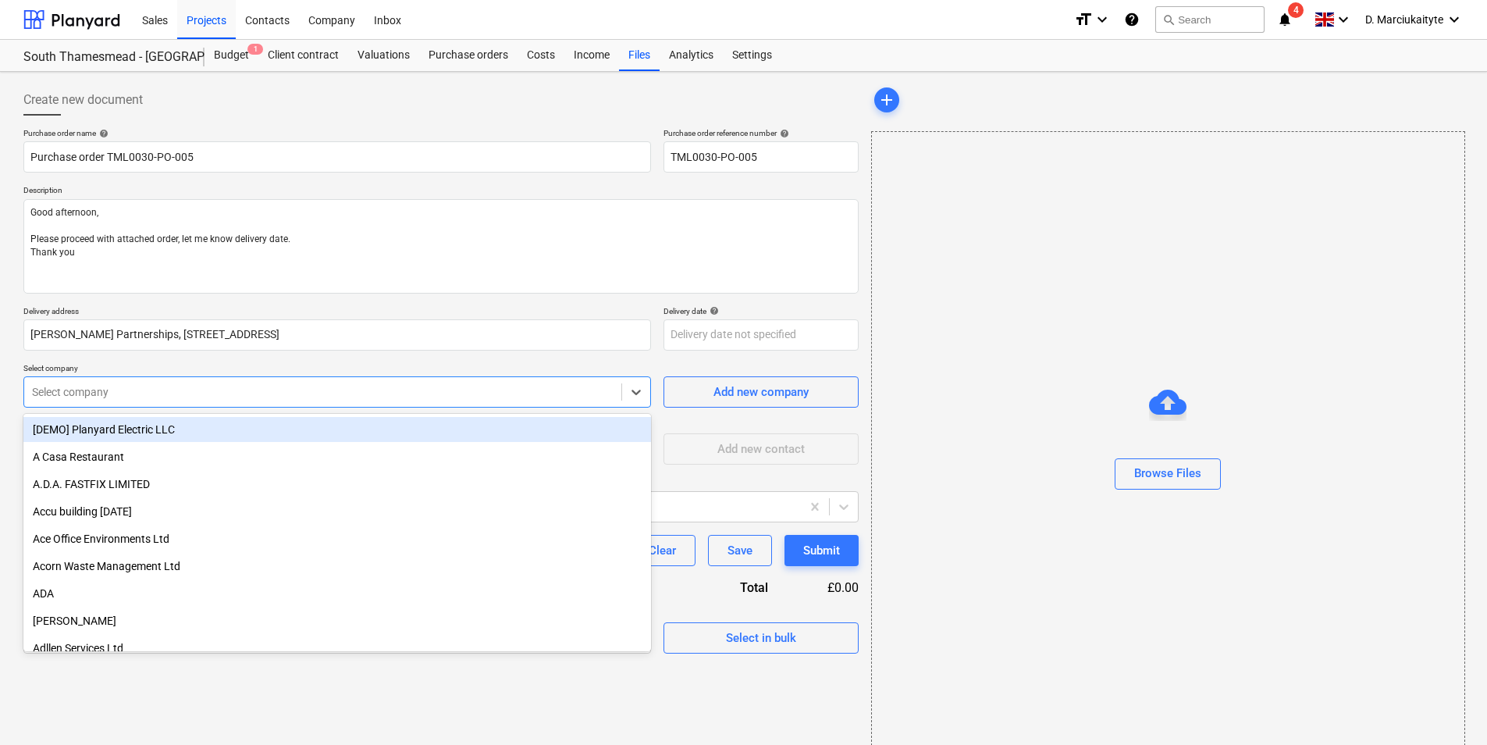
click at [478, 384] on div at bounding box center [323, 392] width 582 height 16
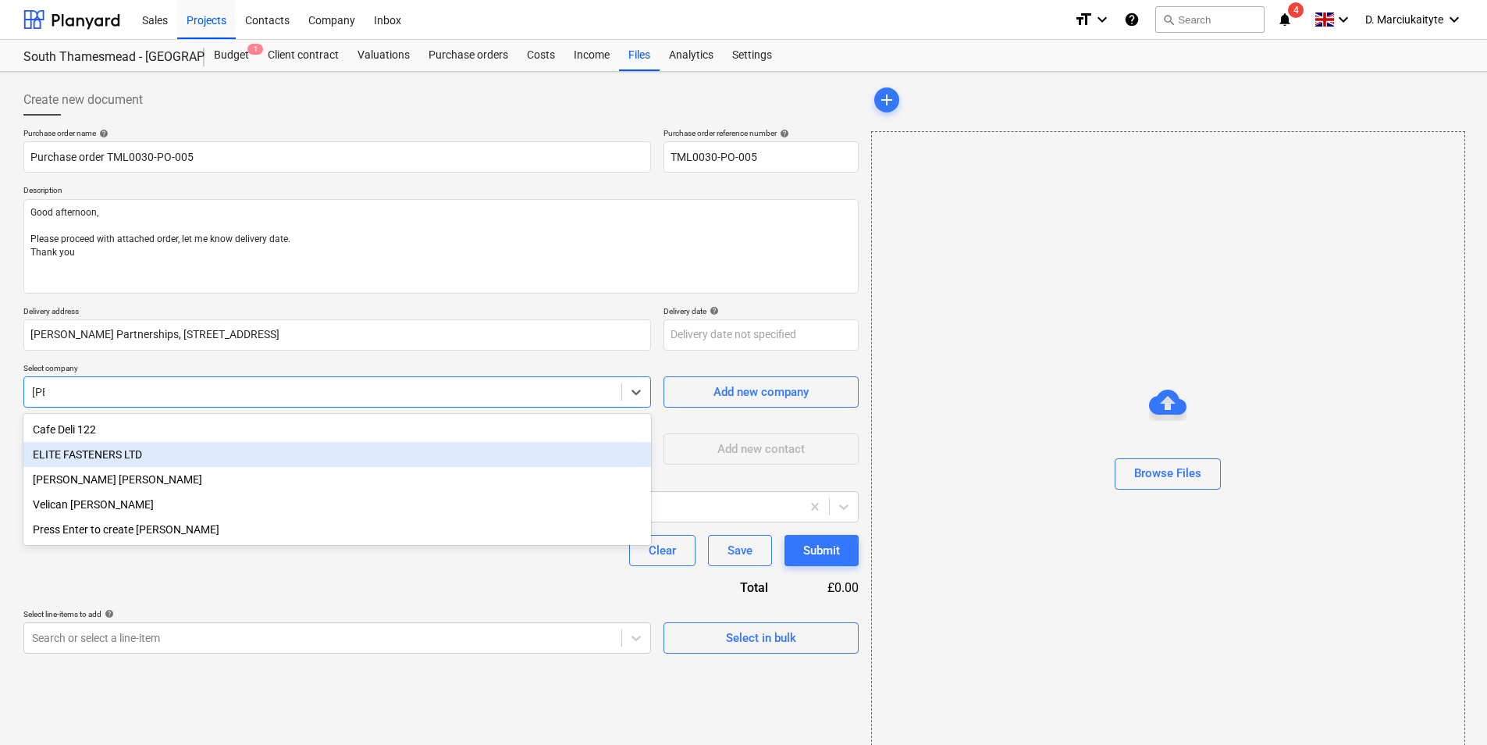
click at [156, 457] on div "ELITE FASTENERS LTD" at bounding box center [337, 454] width 628 height 25
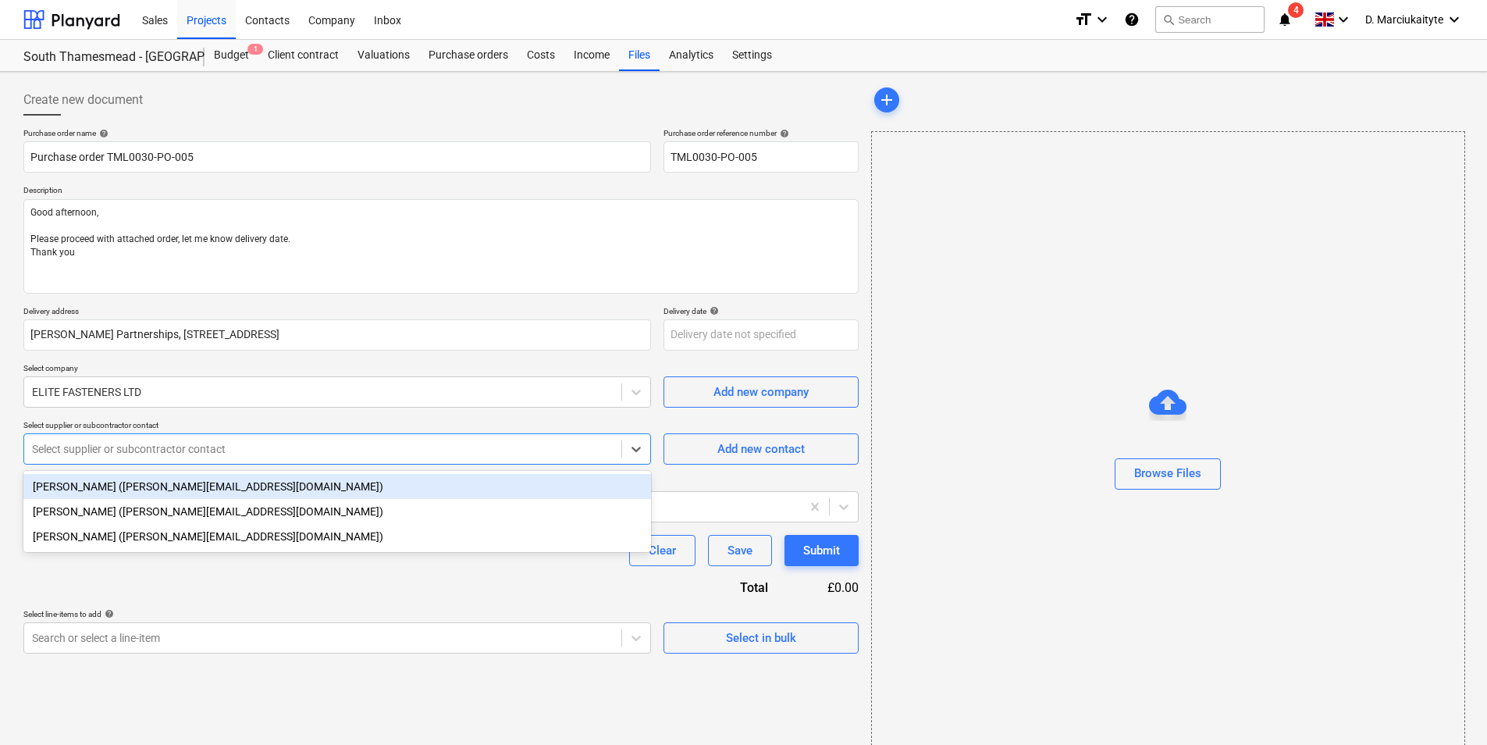
click at [166, 434] on div "Select supplier or subcontractor contact" at bounding box center [337, 448] width 628 height 31
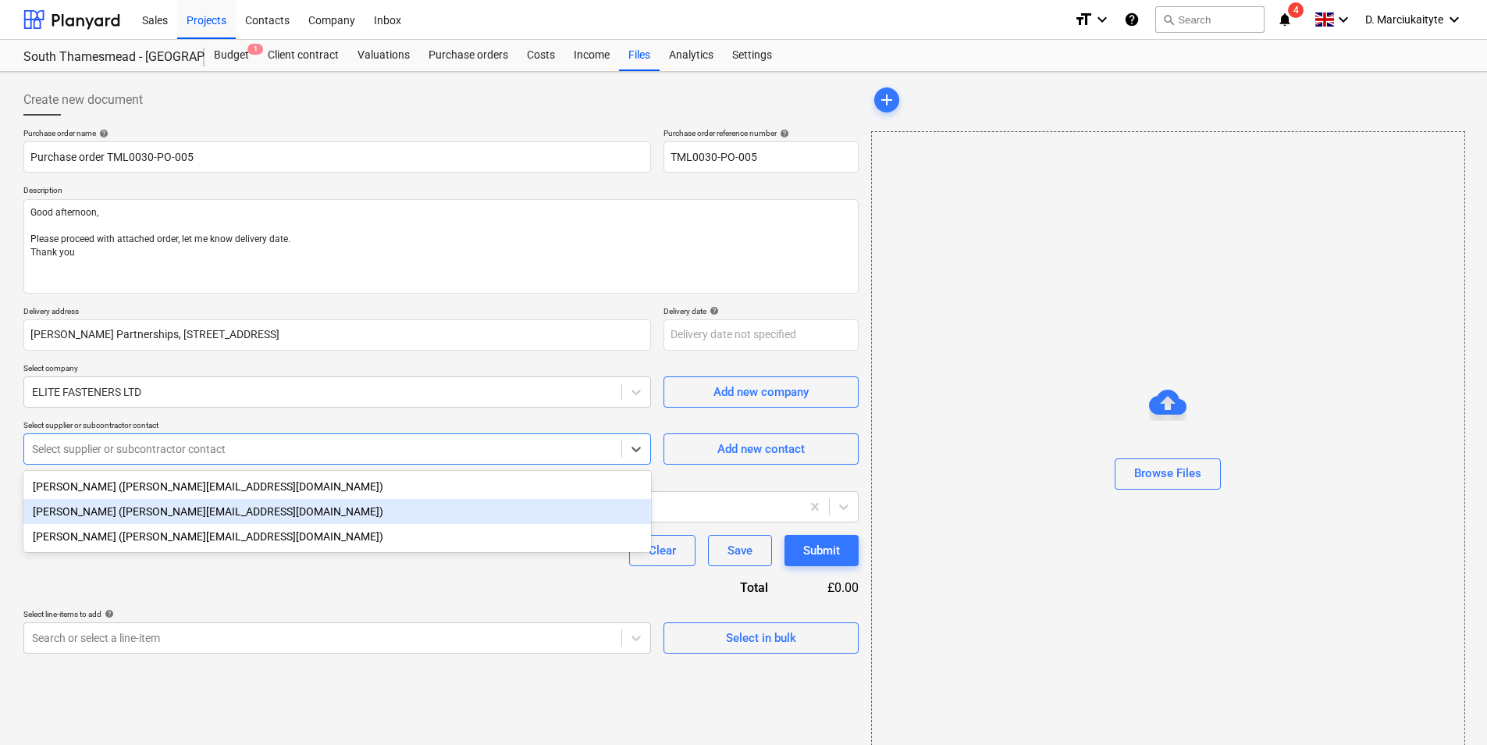
click at [117, 512] on div "Nick (nick@elitefasteners.co.uk)" at bounding box center [337, 511] width 628 height 25
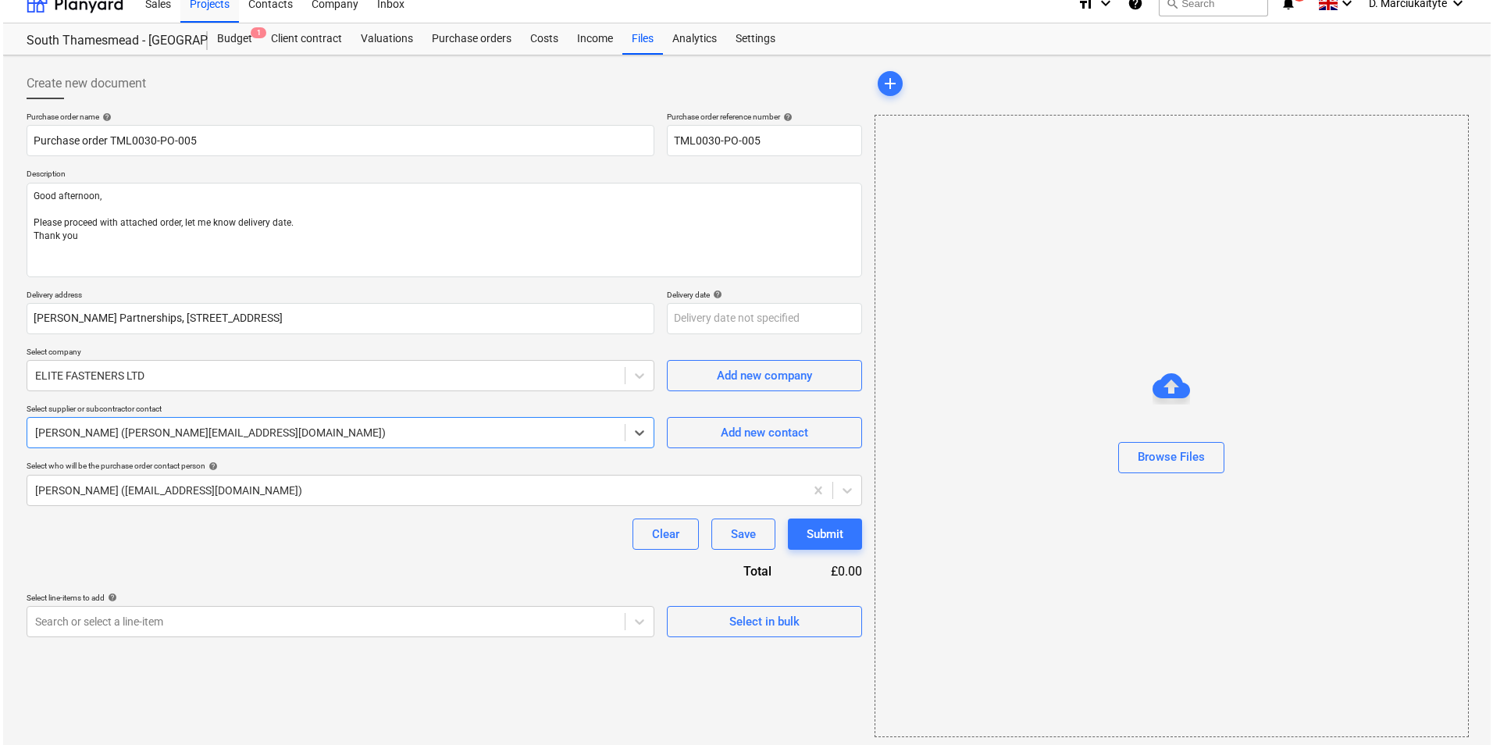
scroll to position [21, 0]
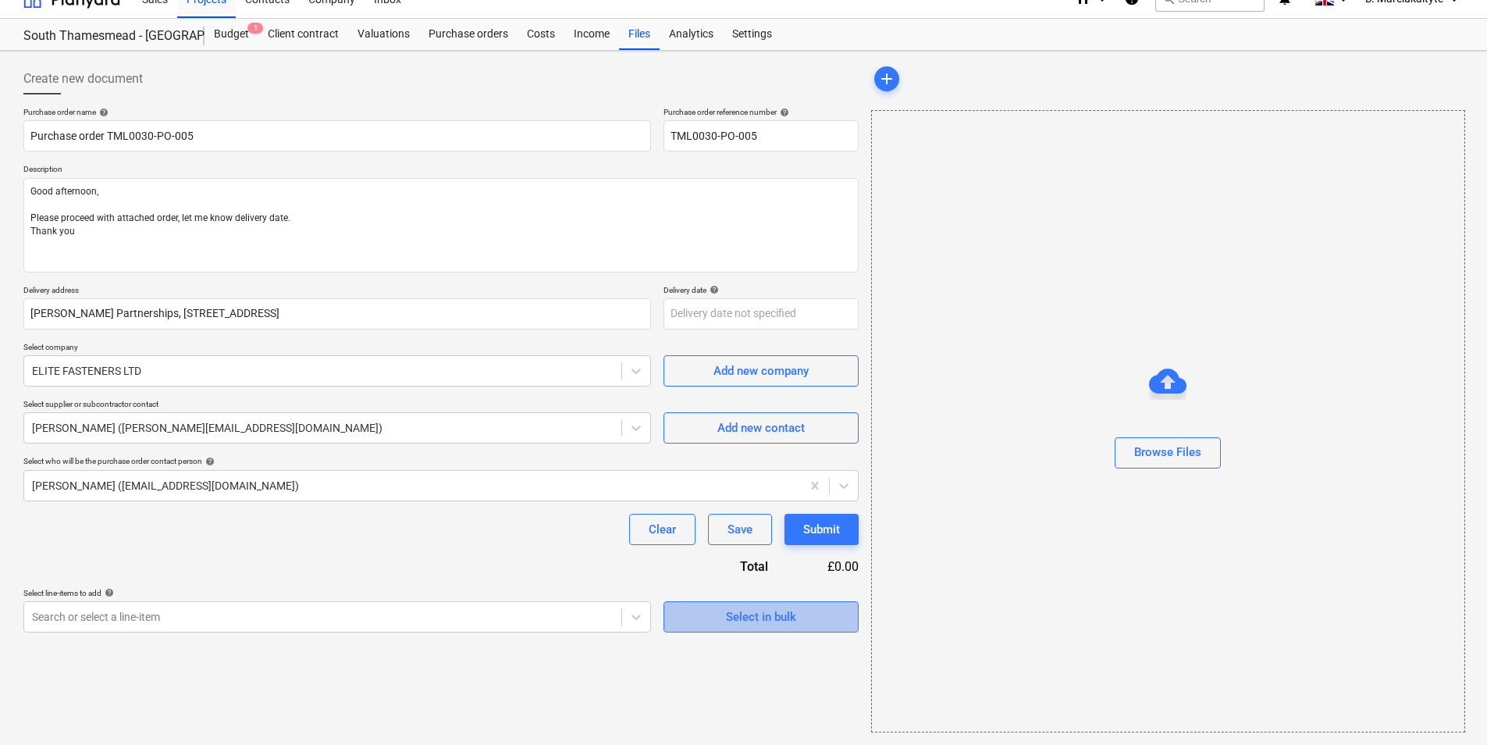
click at [787, 610] on div "Select in bulk" at bounding box center [761, 617] width 70 height 20
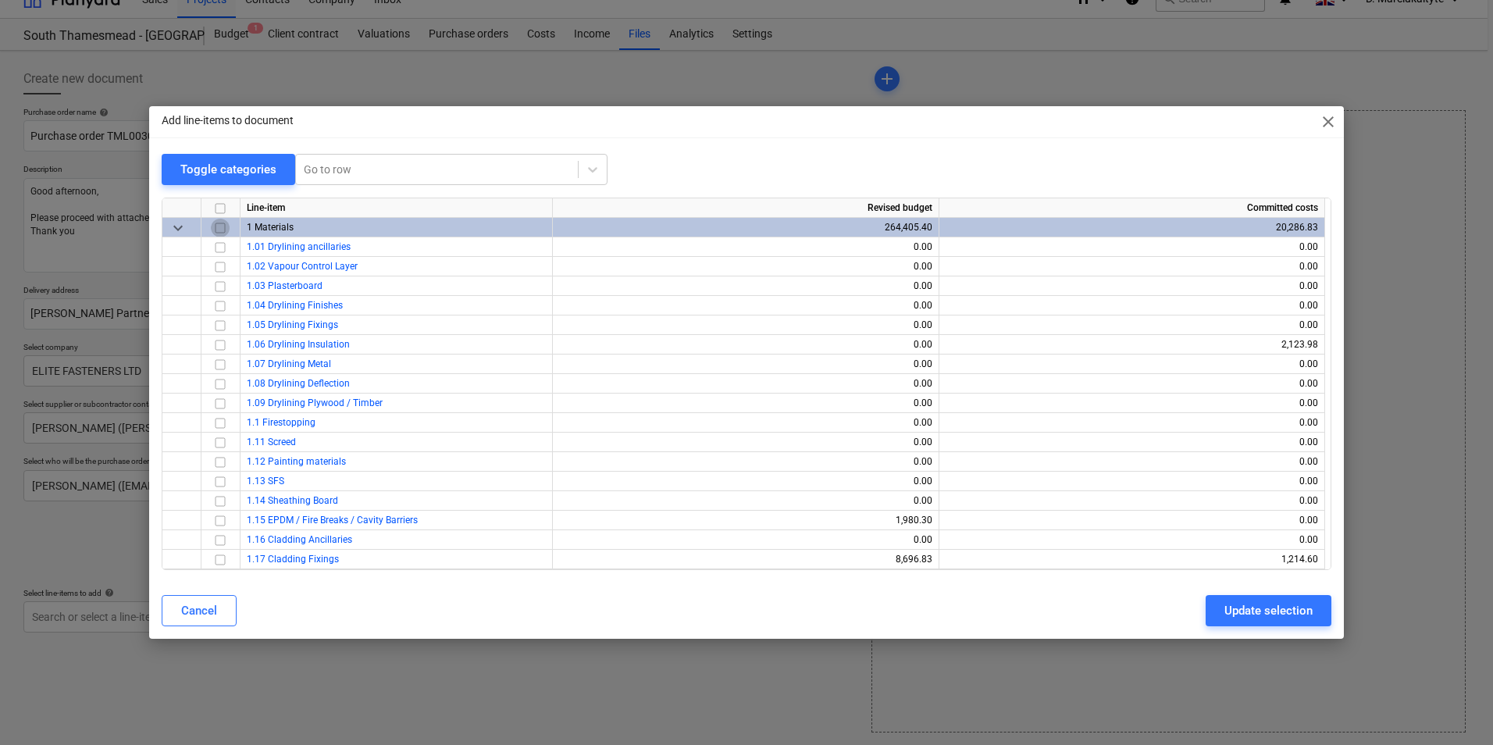
click at [226, 226] on input "checkbox" at bounding box center [220, 228] width 19 height 19
click at [220, 227] on input "checkbox" at bounding box center [220, 228] width 19 height 19
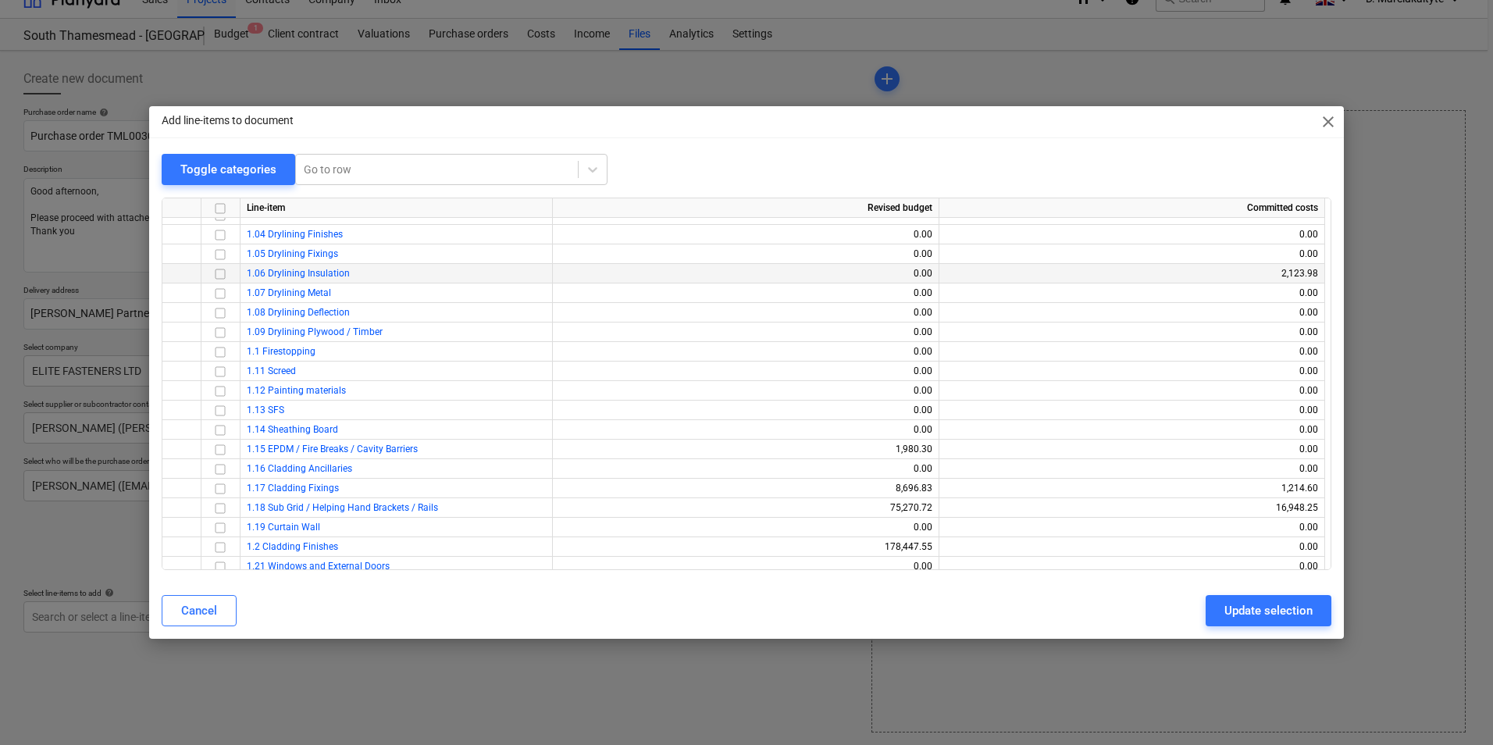
scroll to position [0, 0]
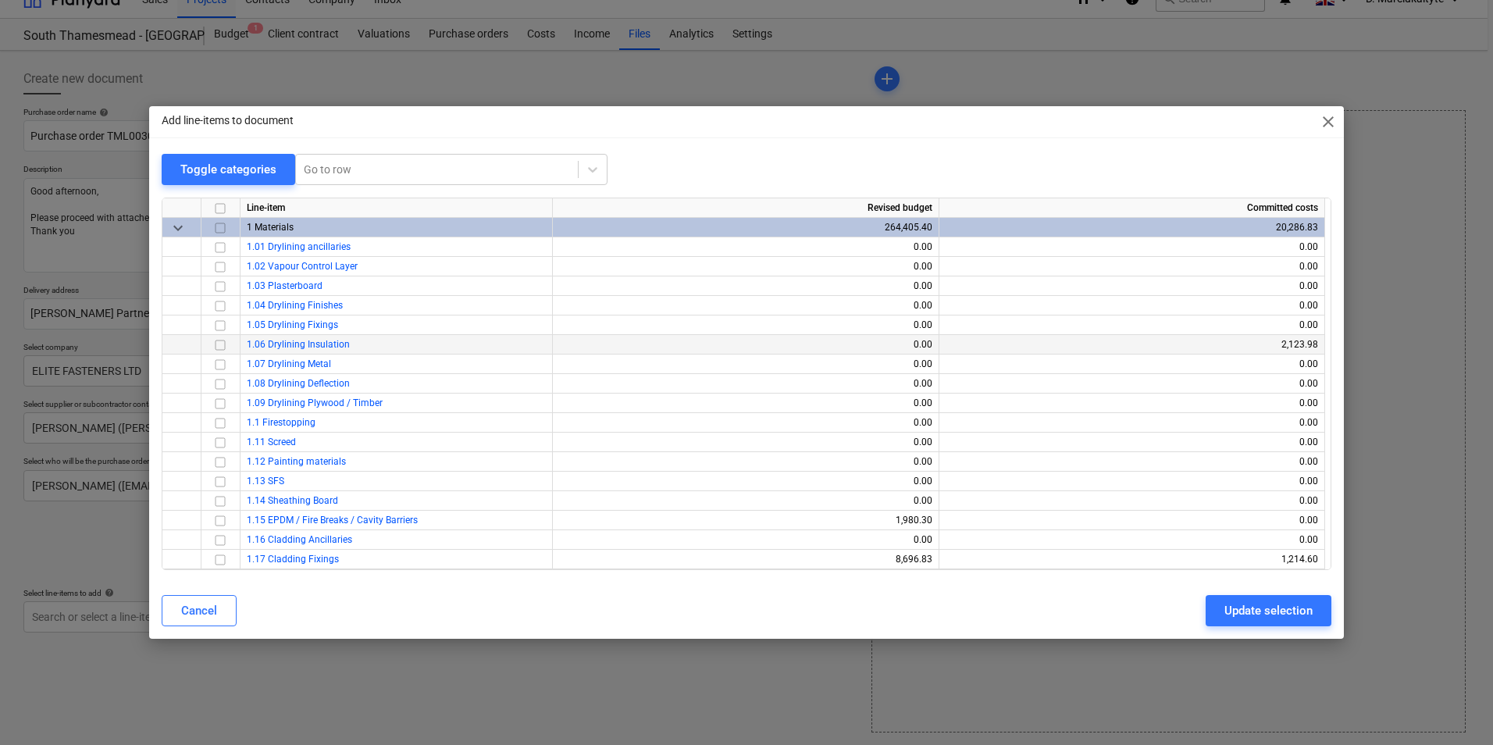
click at [219, 343] on input "checkbox" at bounding box center [220, 345] width 19 height 19
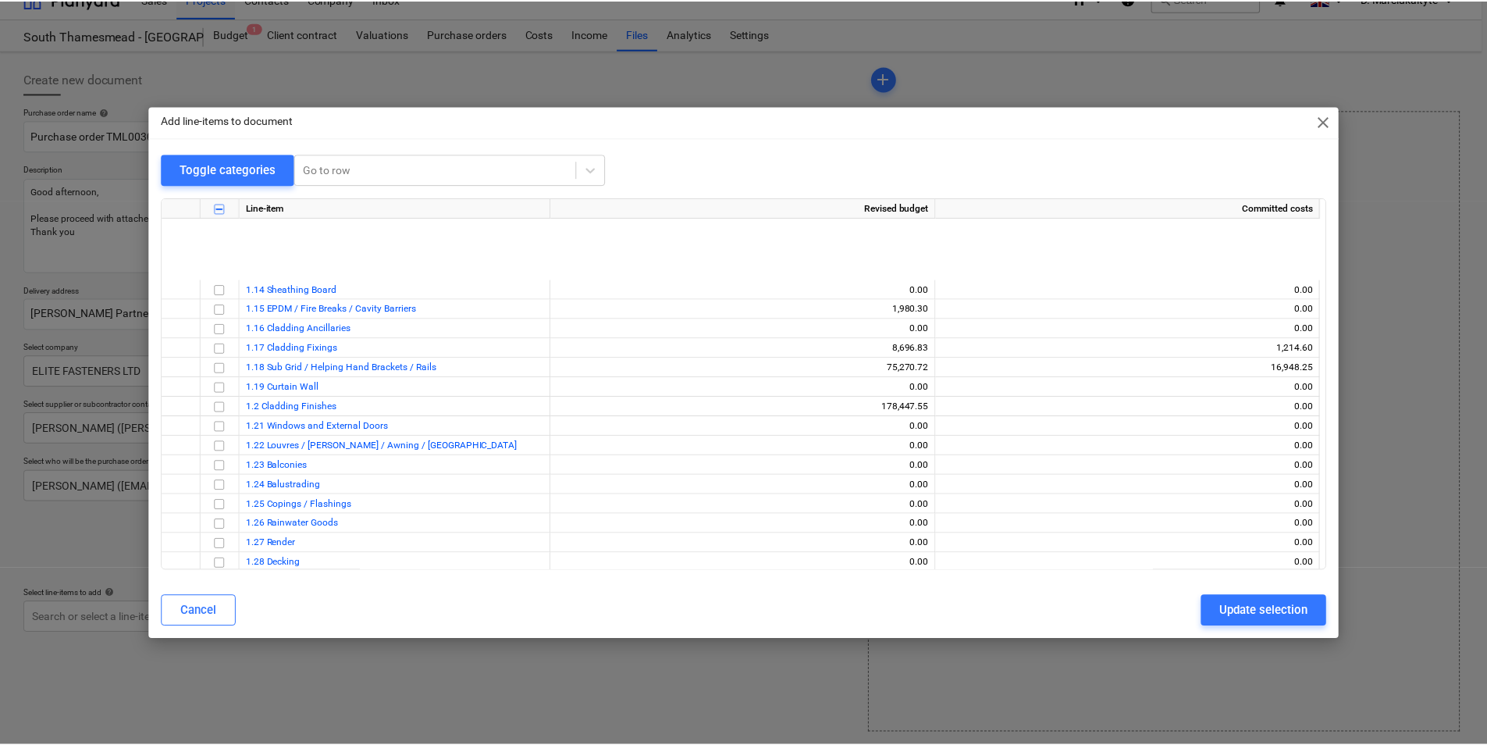
scroll to position [371, 0]
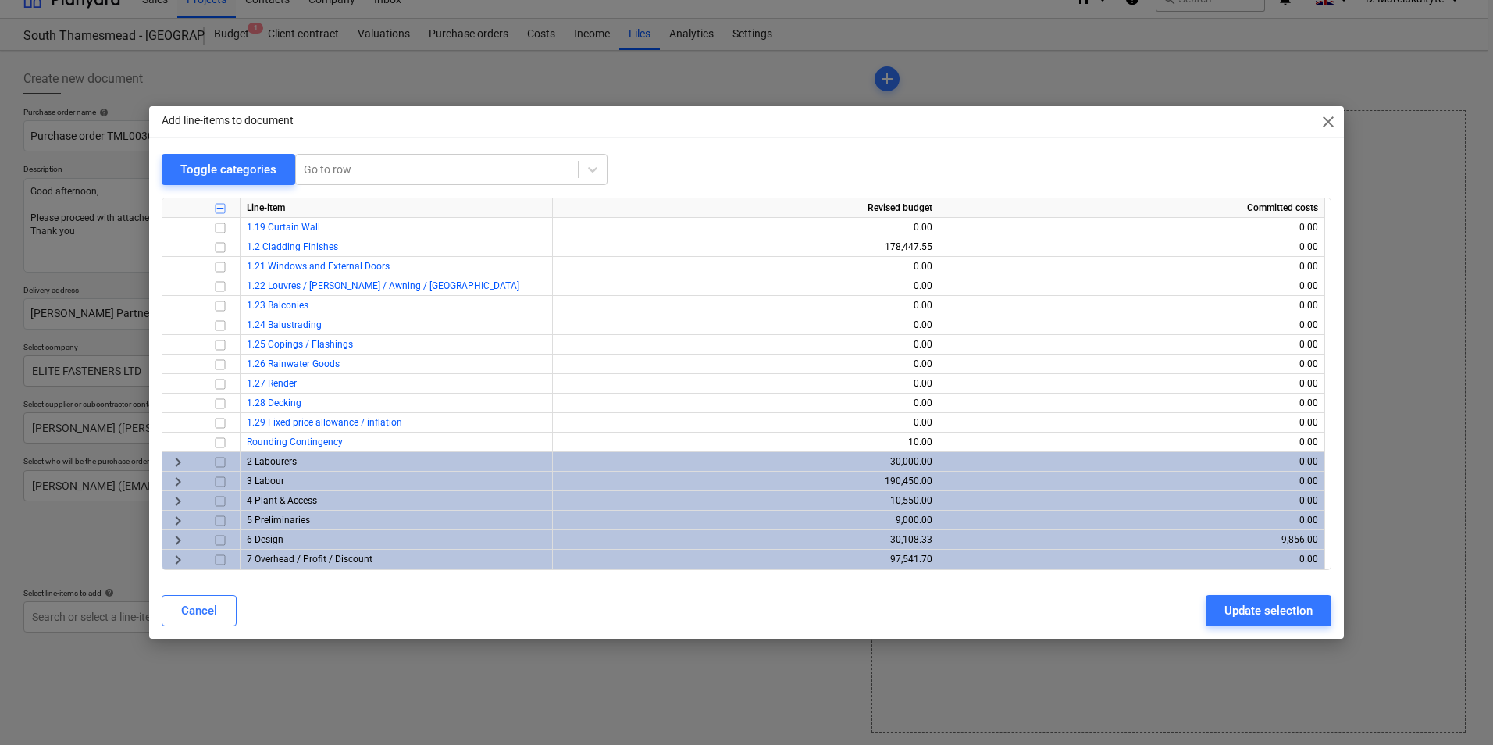
click at [1241, 606] on div "Update selection" at bounding box center [1268, 610] width 88 height 20
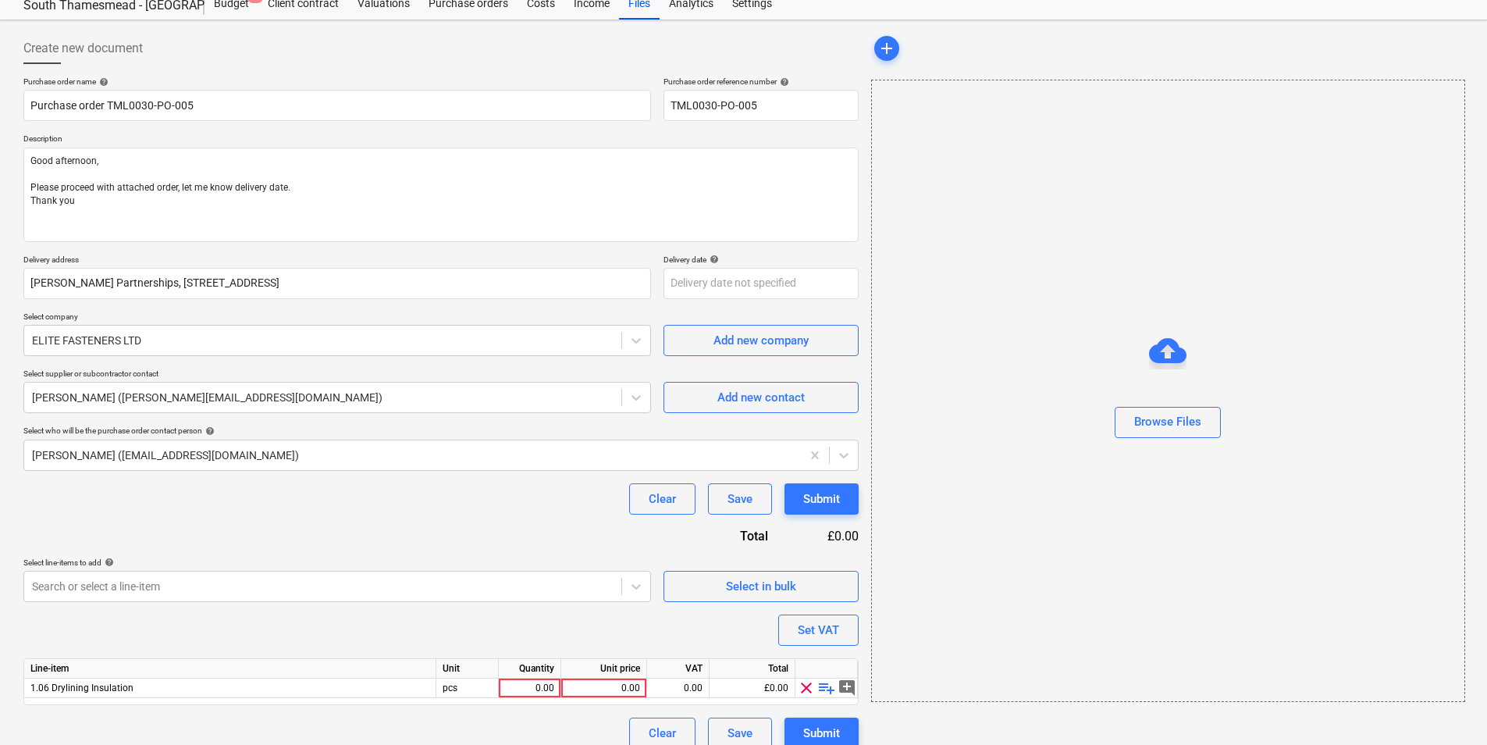
scroll to position [68, 0]
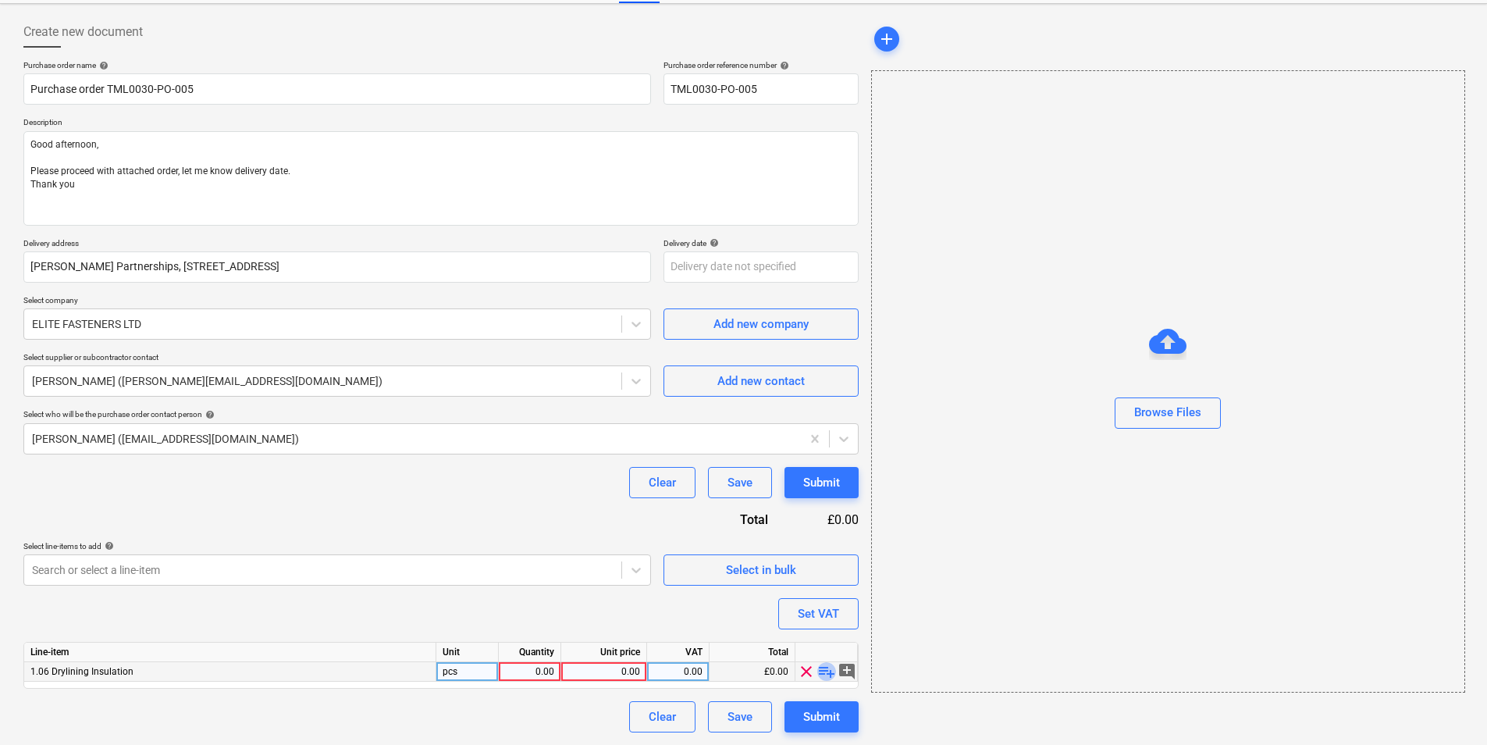
click at [825, 667] on span "playlist_add" at bounding box center [826, 671] width 19 height 19
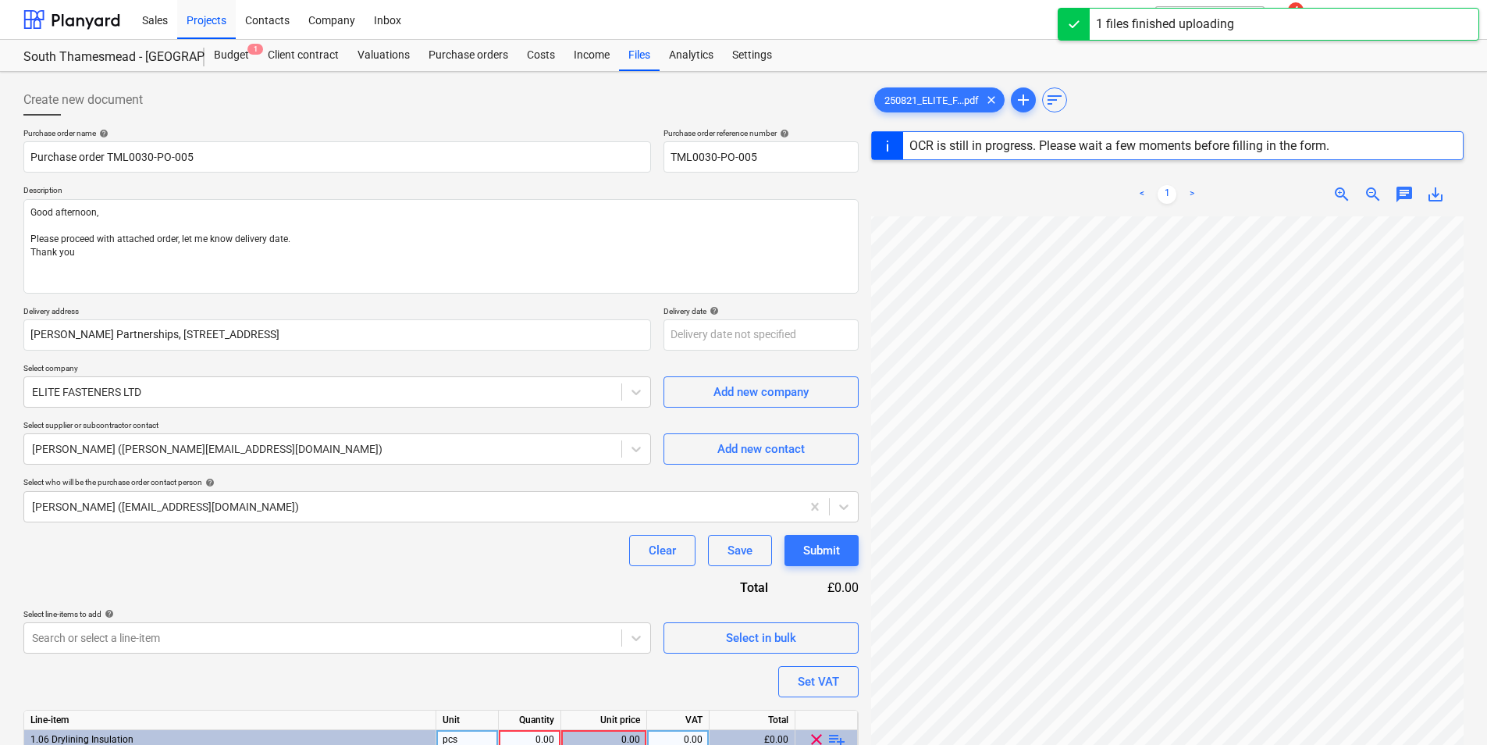
scroll to position [297, 0]
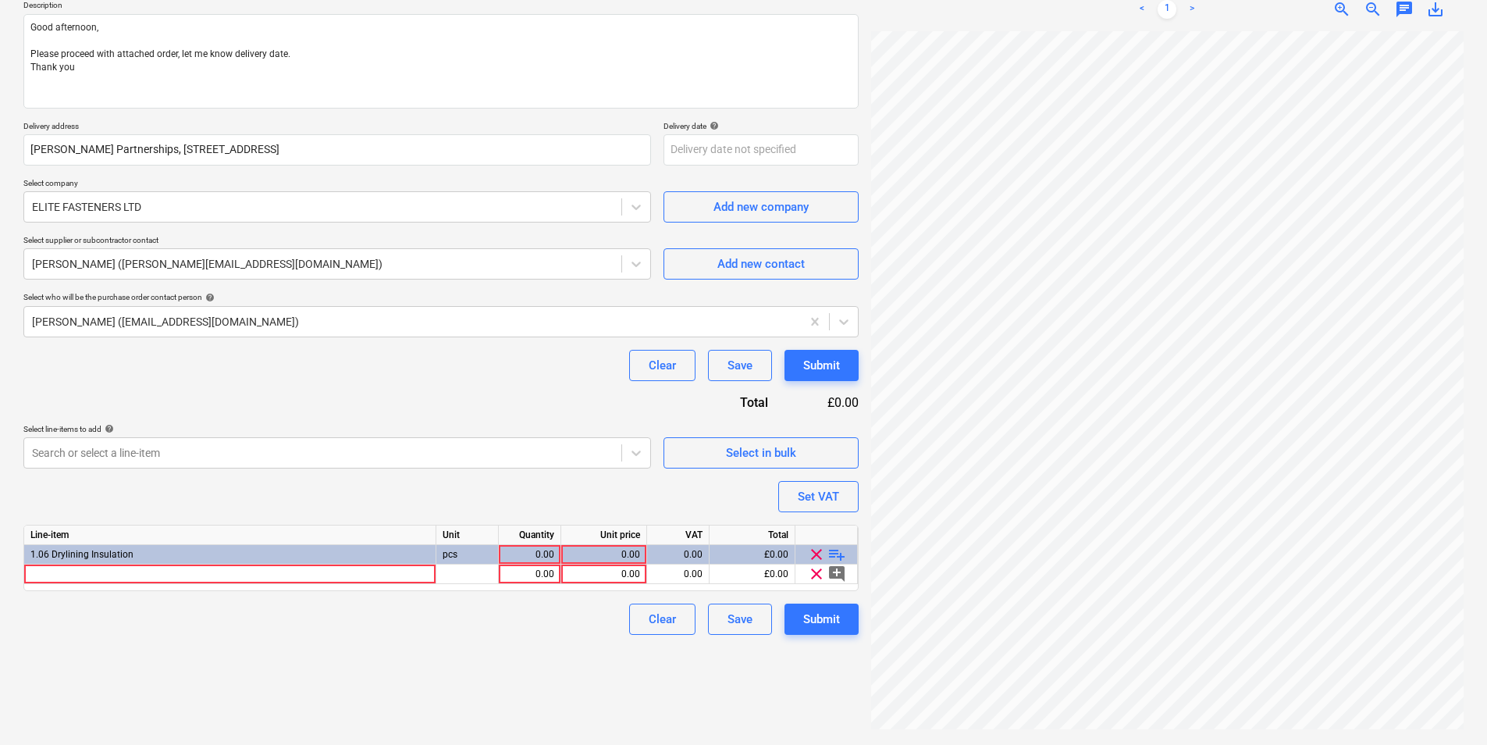
scroll to position [156, 0]
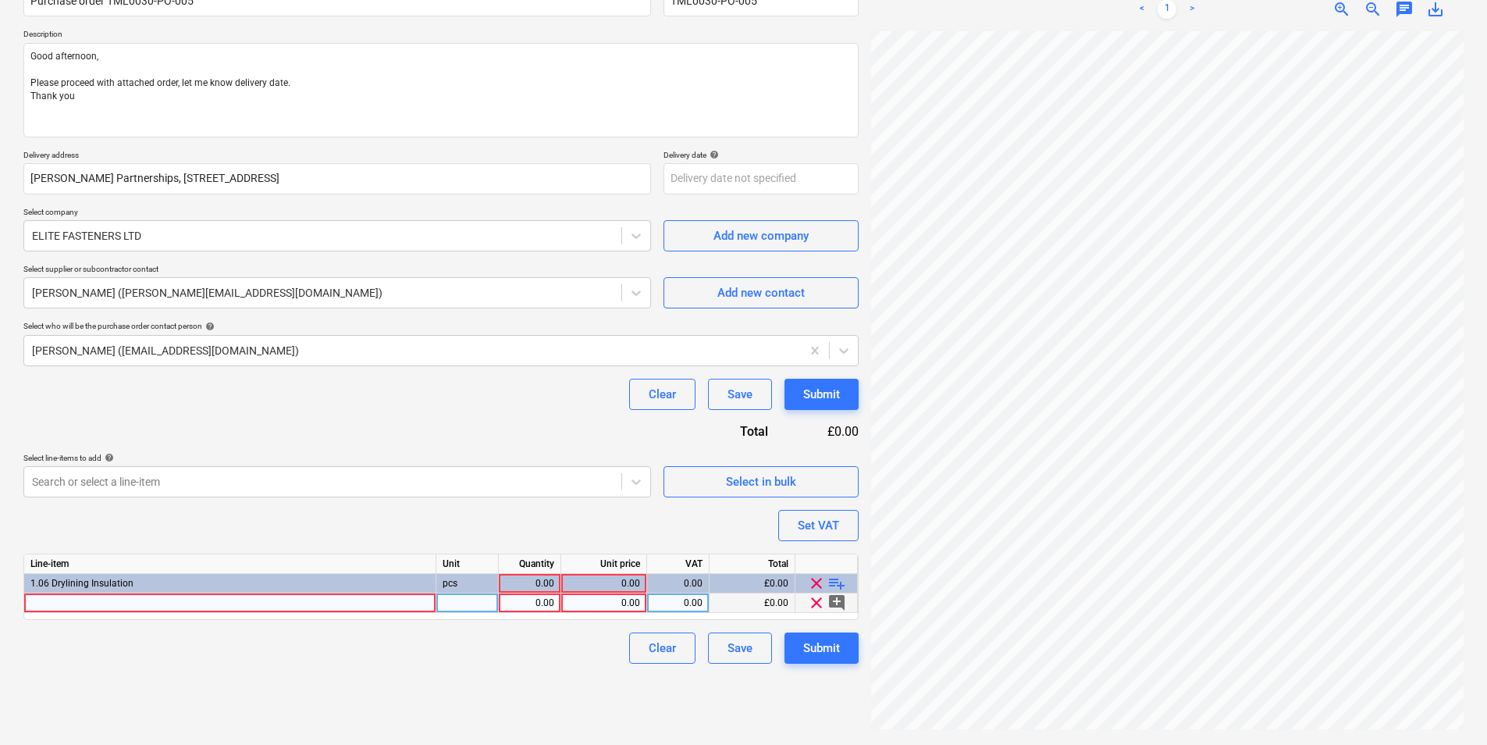
click at [371, 602] on div at bounding box center [230, 603] width 412 height 20
click at [834, 582] on span "playlist_add" at bounding box center [837, 583] width 19 height 19
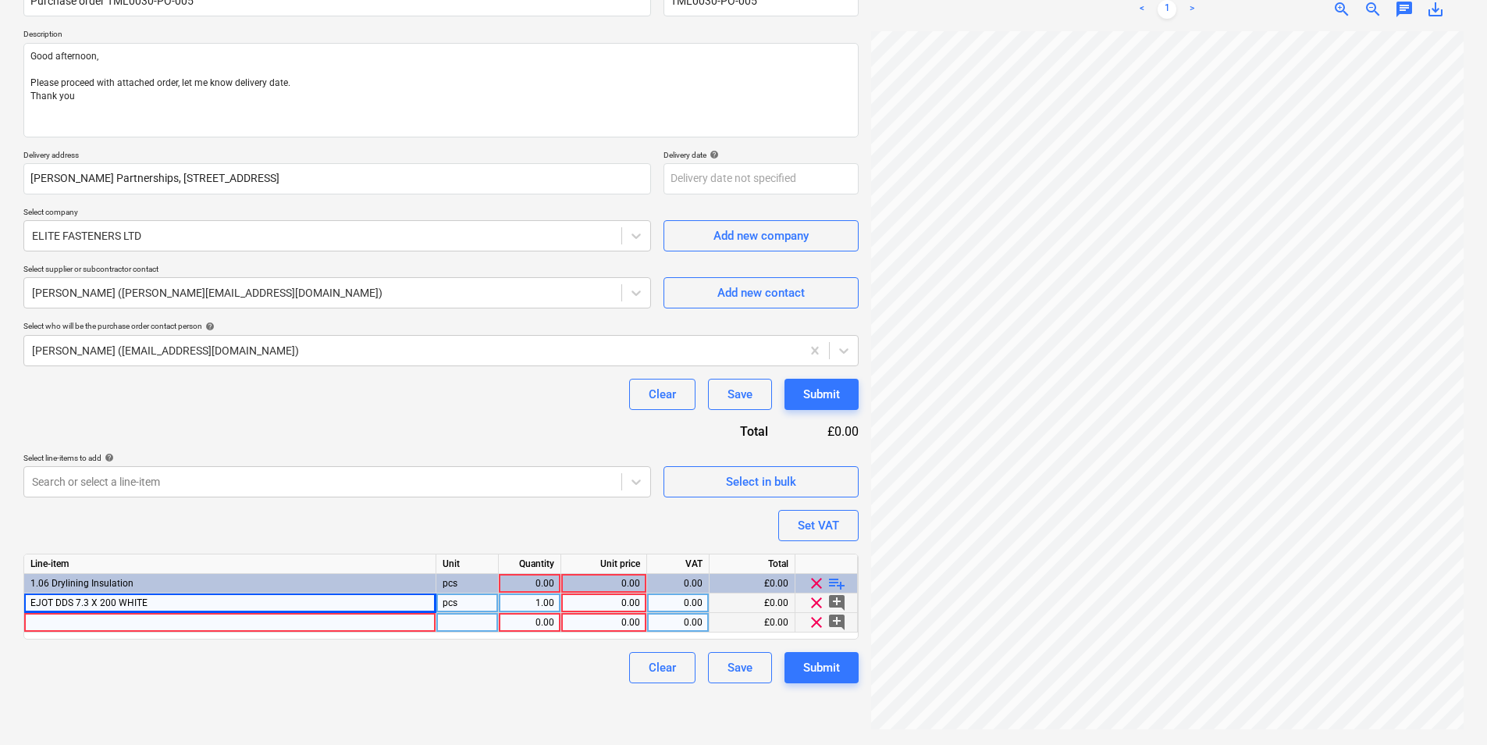
click at [163, 614] on div at bounding box center [230, 623] width 412 height 20
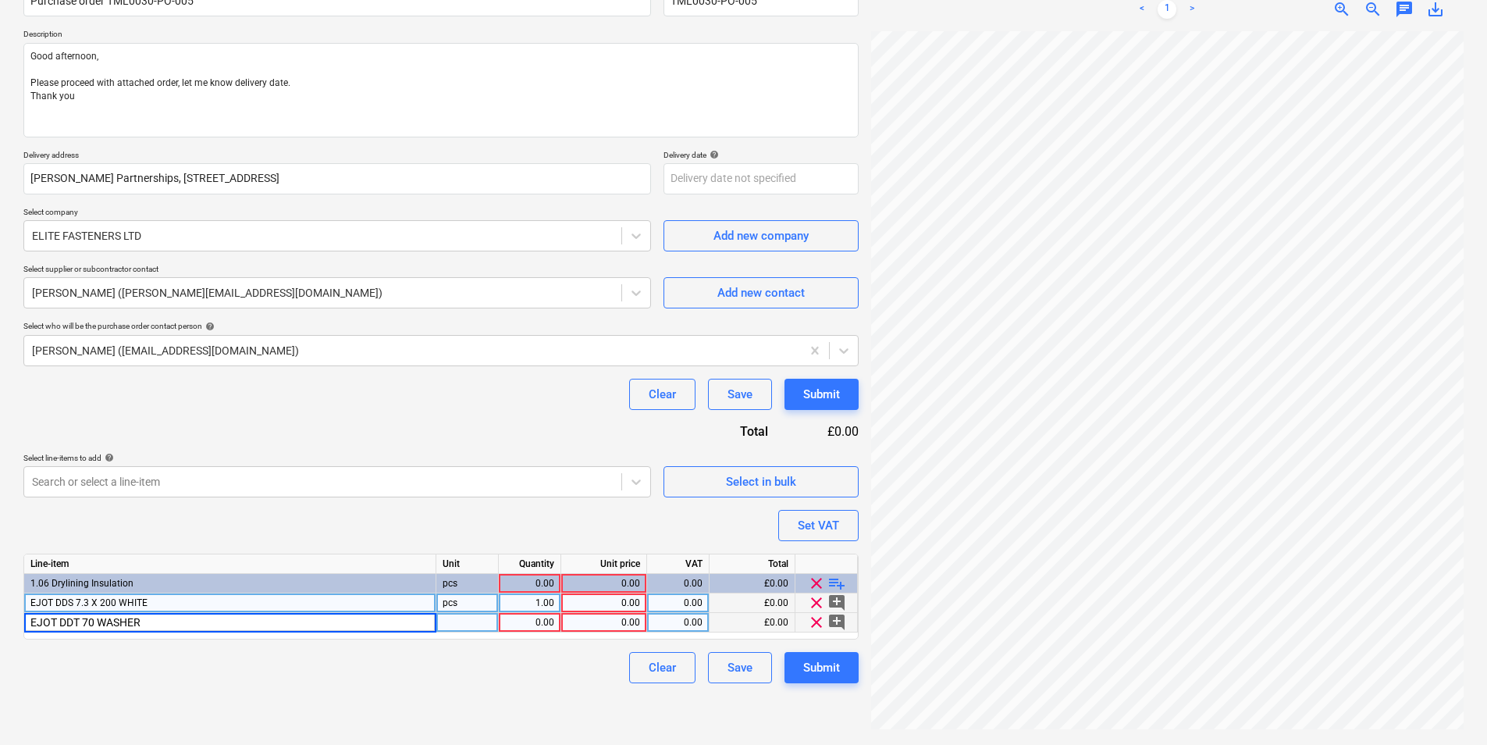
click at [472, 599] on div "pcs" at bounding box center [467, 603] width 62 height 20
drag, startPoint x: 174, startPoint y: 587, endPoint x: 174, endPoint y: 596, distance: 8.6
click at [174, 590] on div "1.06 Drylining Insulation" at bounding box center [230, 584] width 412 height 20
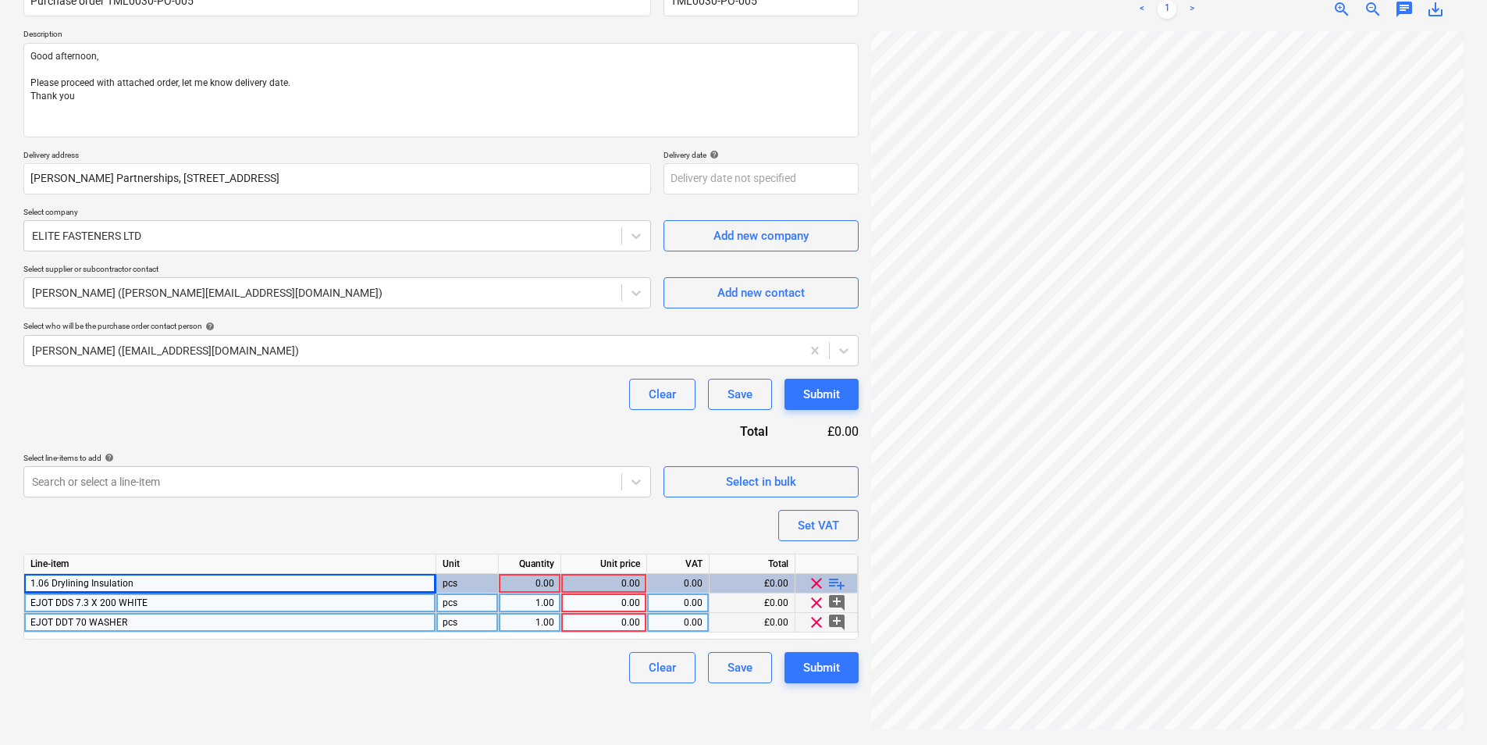
click at [174, 596] on div "EJOT DDS 7.3 X 200 WHITE" at bounding box center [230, 603] width 412 height 20
click at [212, 605] on input "EJOT DDS 7.3 X 200 WHITE" at bounding box center [229, 602] width 411 height 19
click at [479, 604] on div "pcs" at bounding box center [467, 603] width 62 height 20
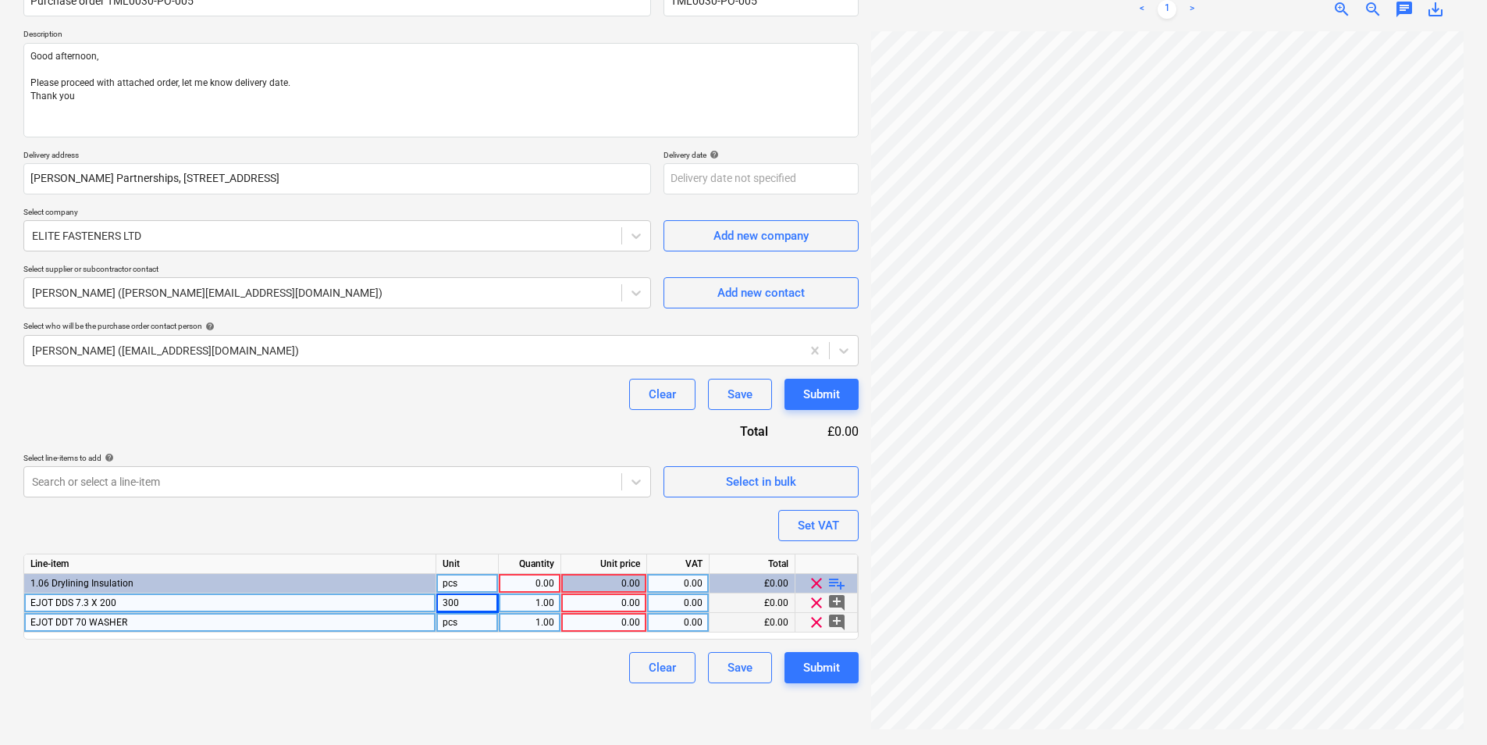
click at [475, 593] on div "pcs" at bounding box center [467, 584] width 62 height 20
click at [546, 607] on div "1.00" at bounding box center [529, 603] width 49 height 20
click at [472, 607] on div "300" at bounding box center [467, 603] width 62 height 20
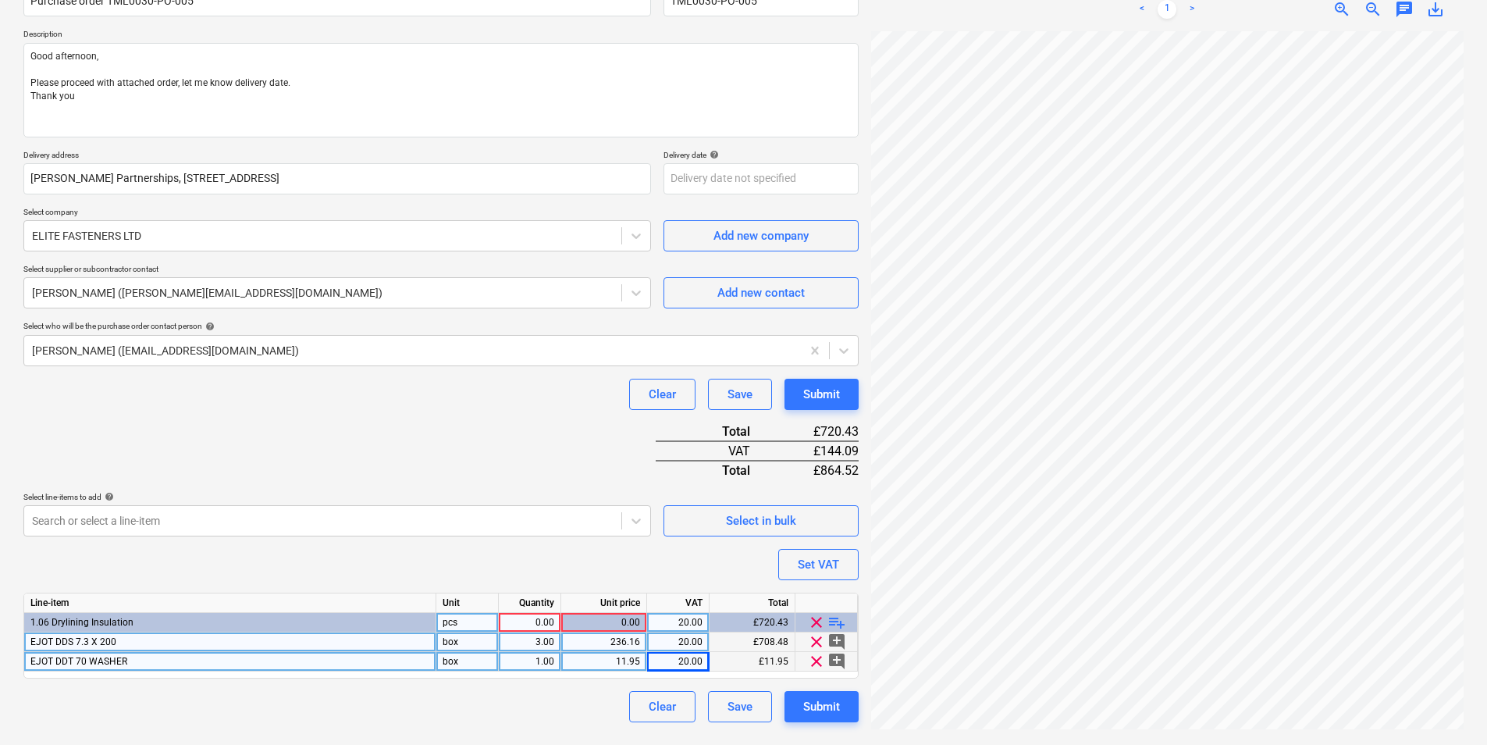
click at [543, 624] on div "0.00" at bounding box center [529, 623] width 49 height 20
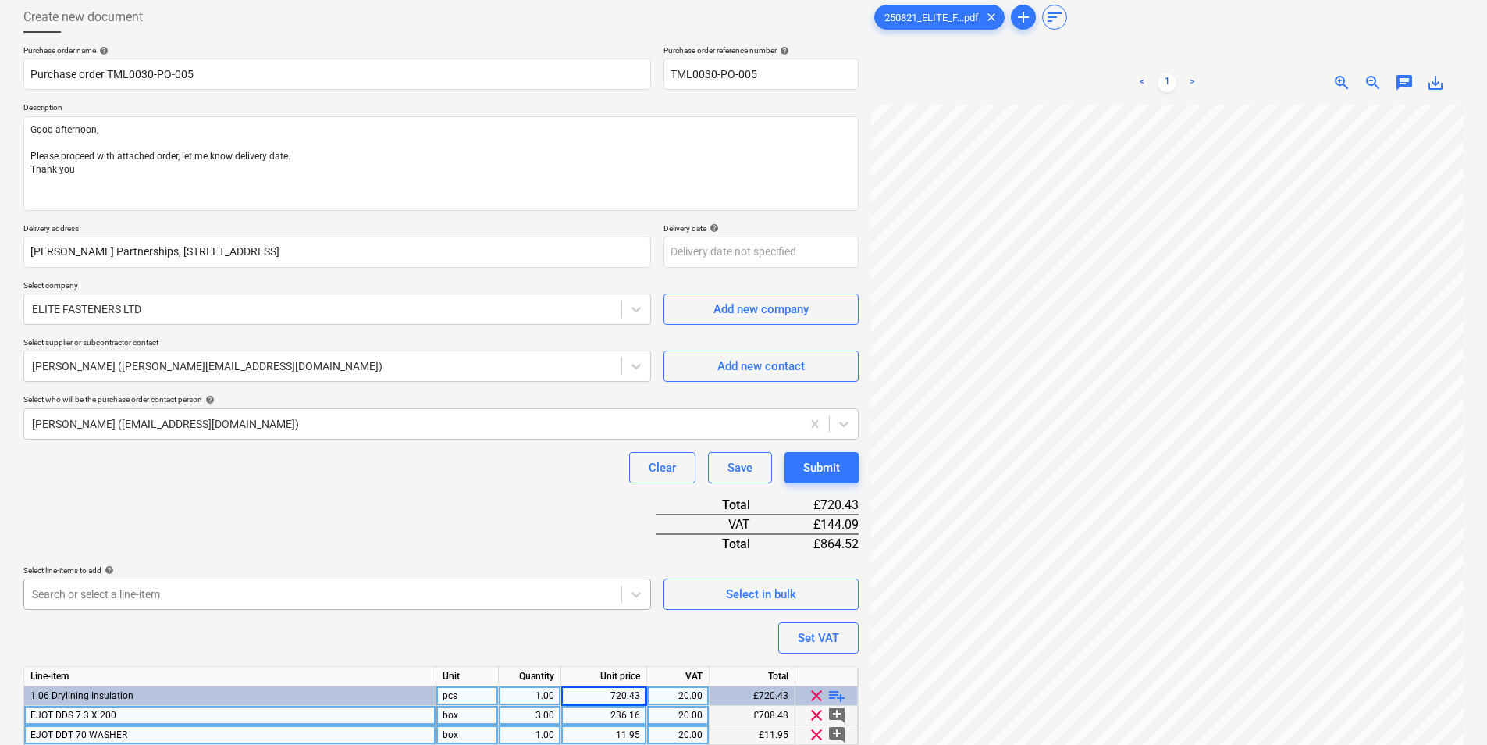
scroll to position [0, 0]
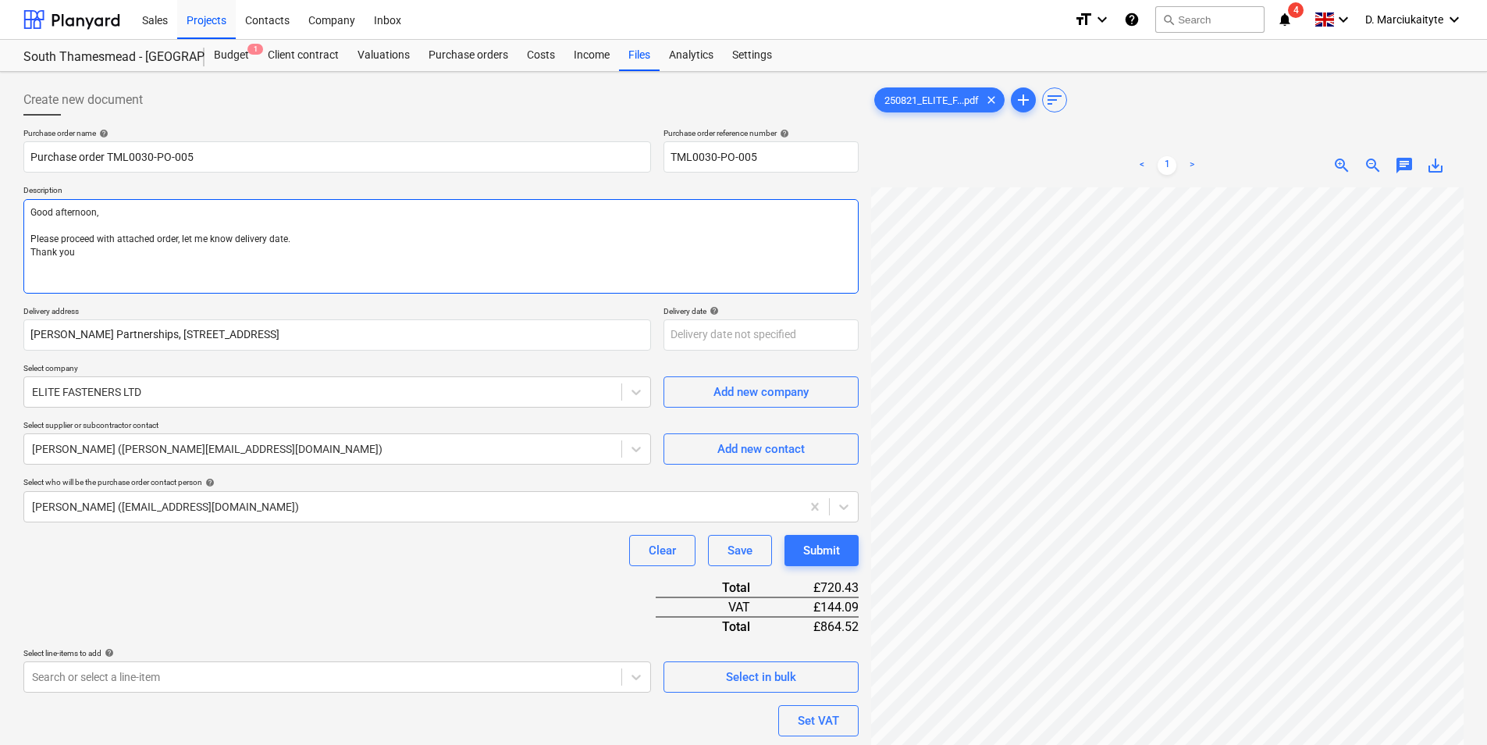
click at [94, 269] on textarea "Good afternoon, Please proceed with attached order, let me know delivery date. …" at bounding box center [440, 246] width 835 height 94
paste textarea "Site contact : Ionut 07424539956"
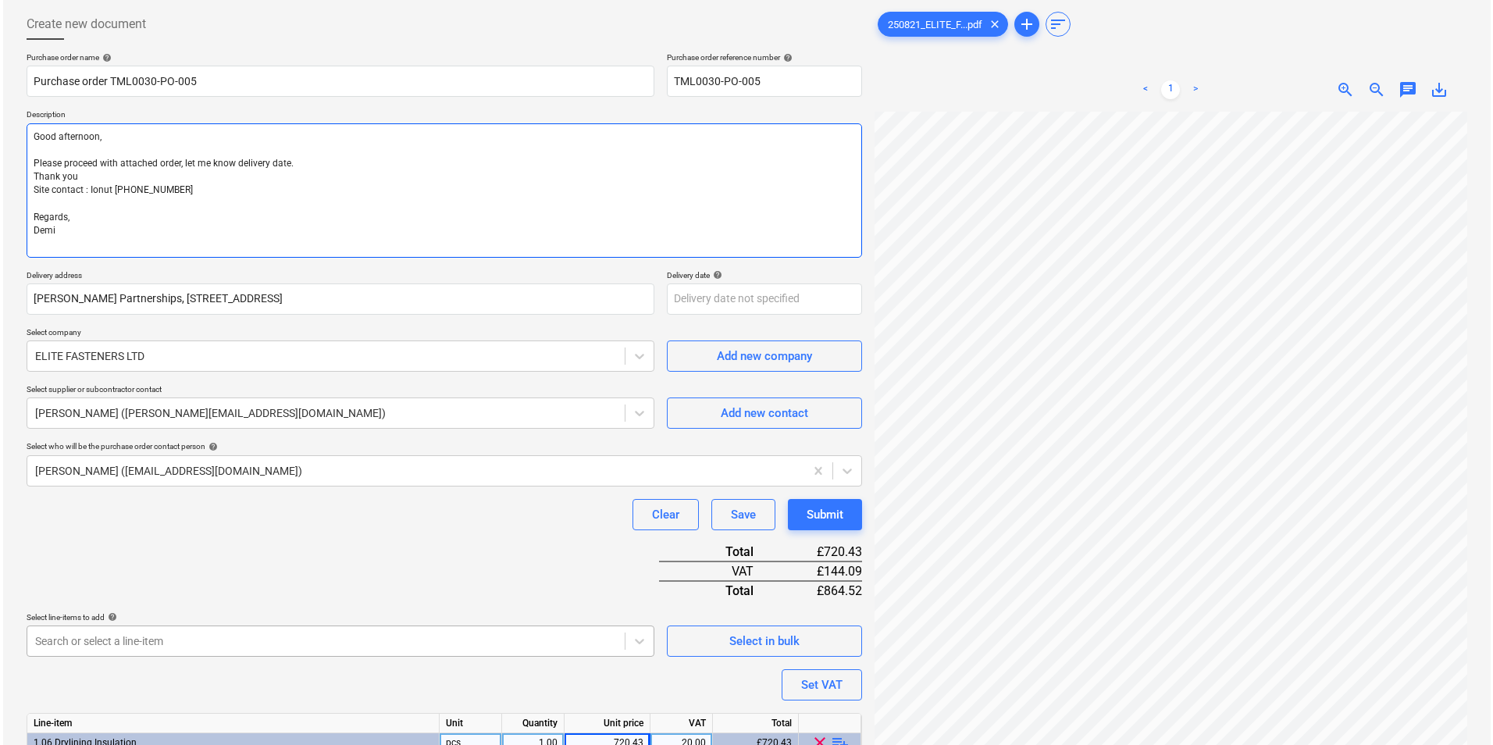
scroll to position [186, 0]
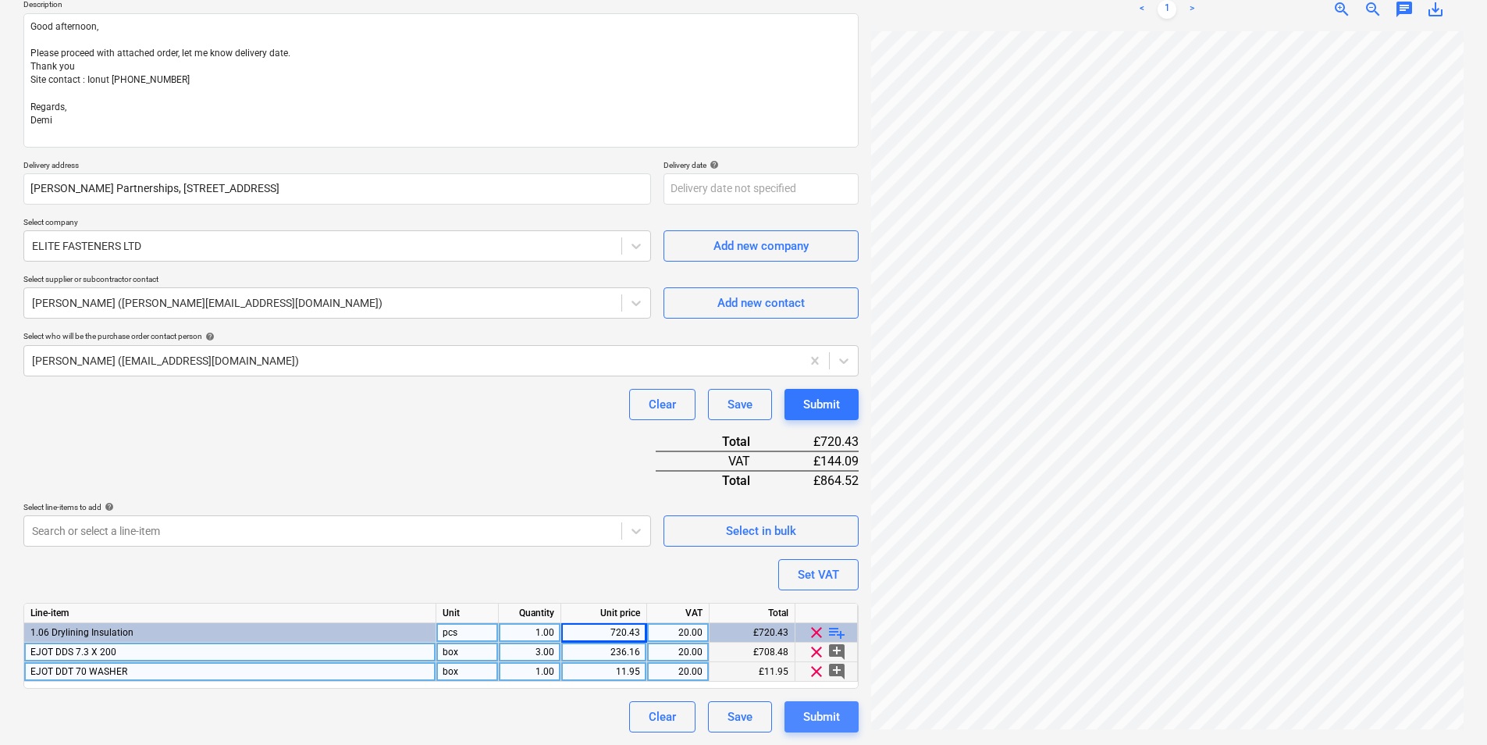
click at [840, 717] on button "Submit" at bounding box center [822, 716] width 74 height 31
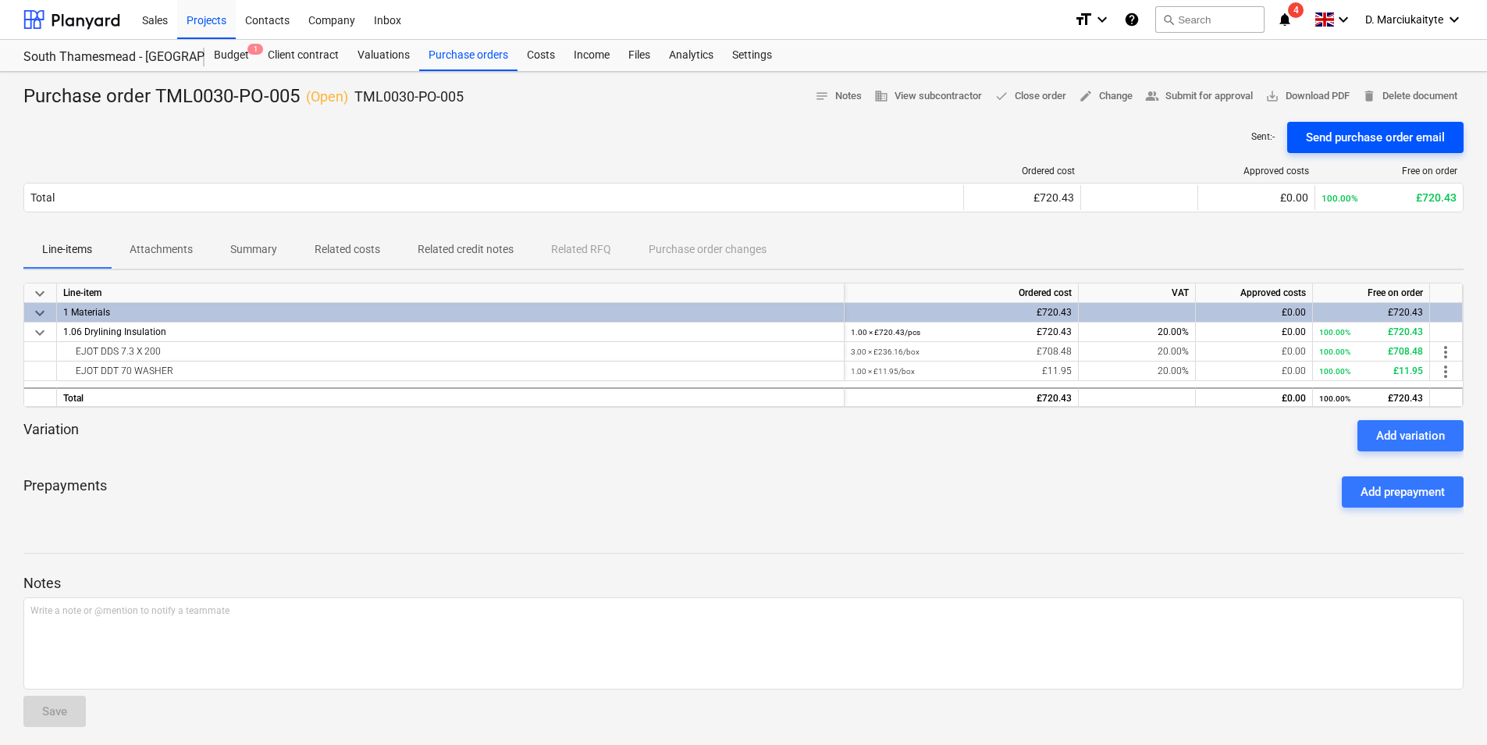
click at [1358, 130] on div "Send purchase order email" at bounding box center [1375, 137] width 139 height 20
